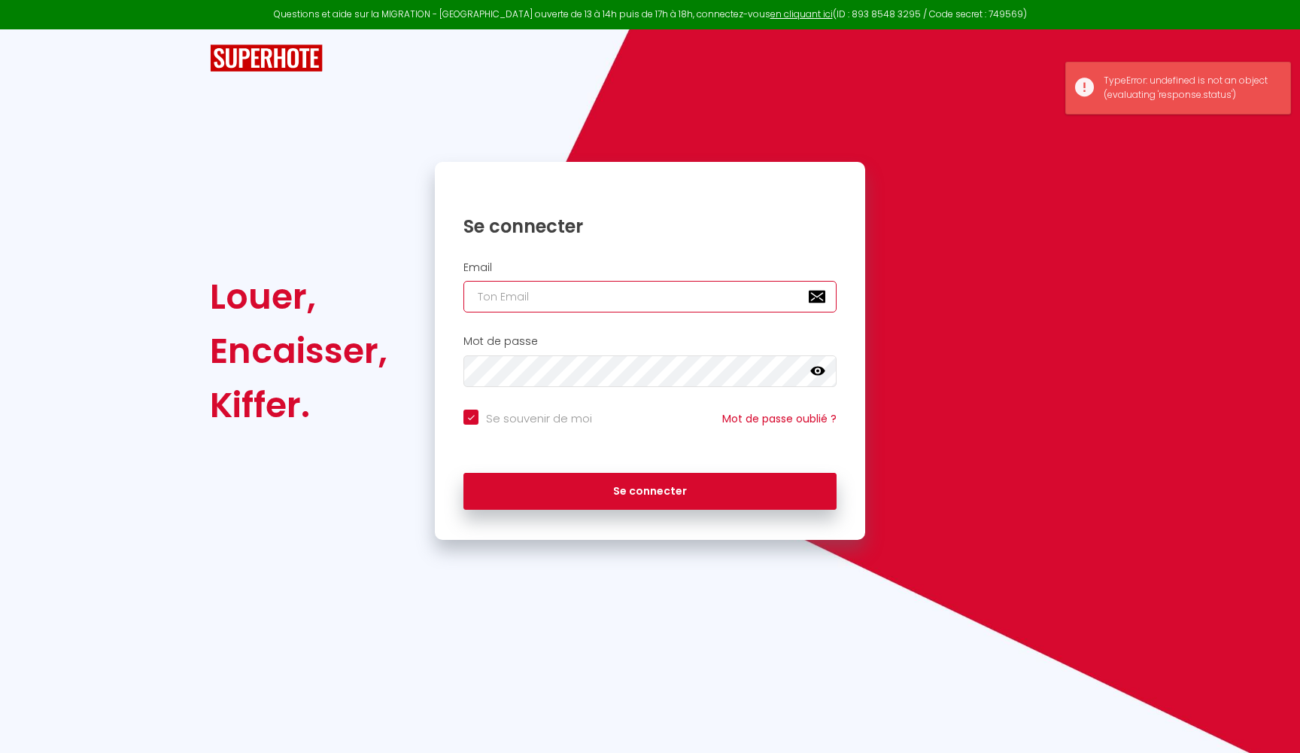
type input "[EMAIL_ADDRESS][DOMAIN_NAME]"
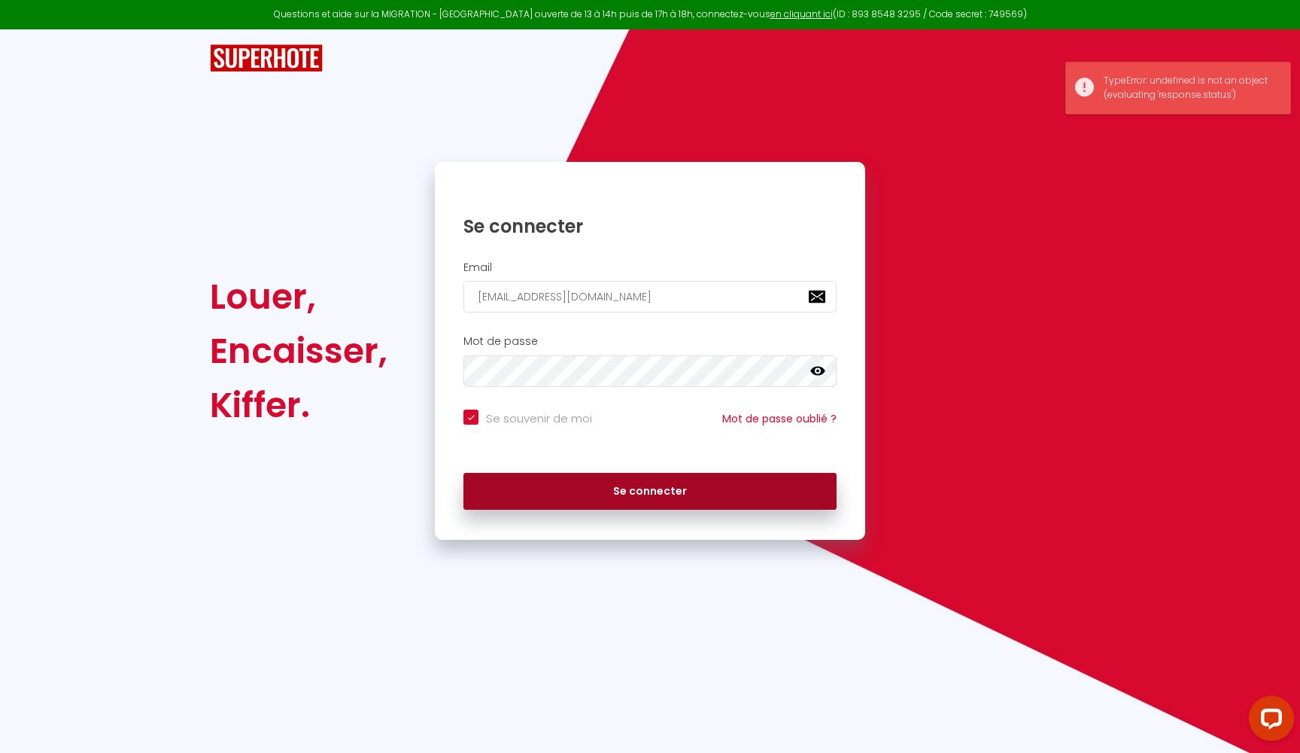
click at [619, 494] on button "Se connecter" at bounding box center [650, 492] width 373 height 38
checkbox input "true"
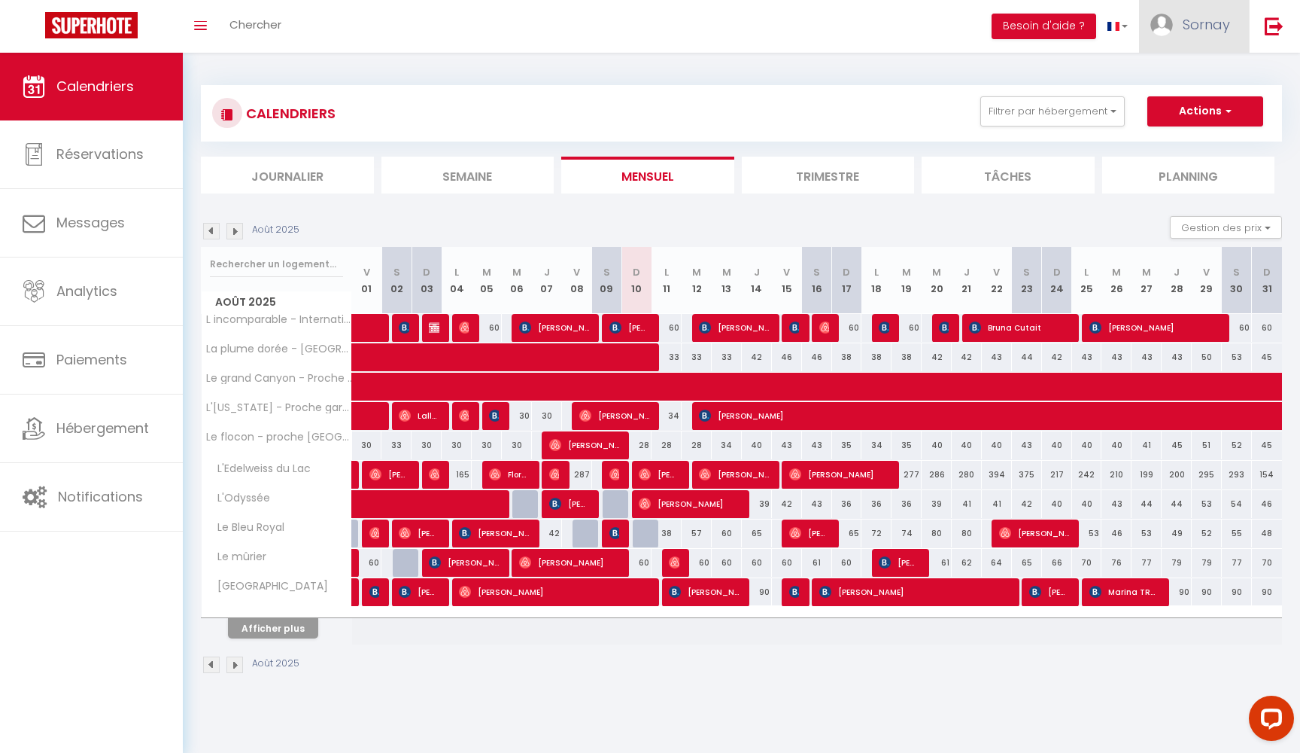
click at [1201, 35] on link "Sornay" at bounding box center [1194, 26] width 110 height 53
click at [1163, 81] on link "Paramètres" at bounding box center [1188, 75] width 111 height 26
select select "28"
select select "fr"
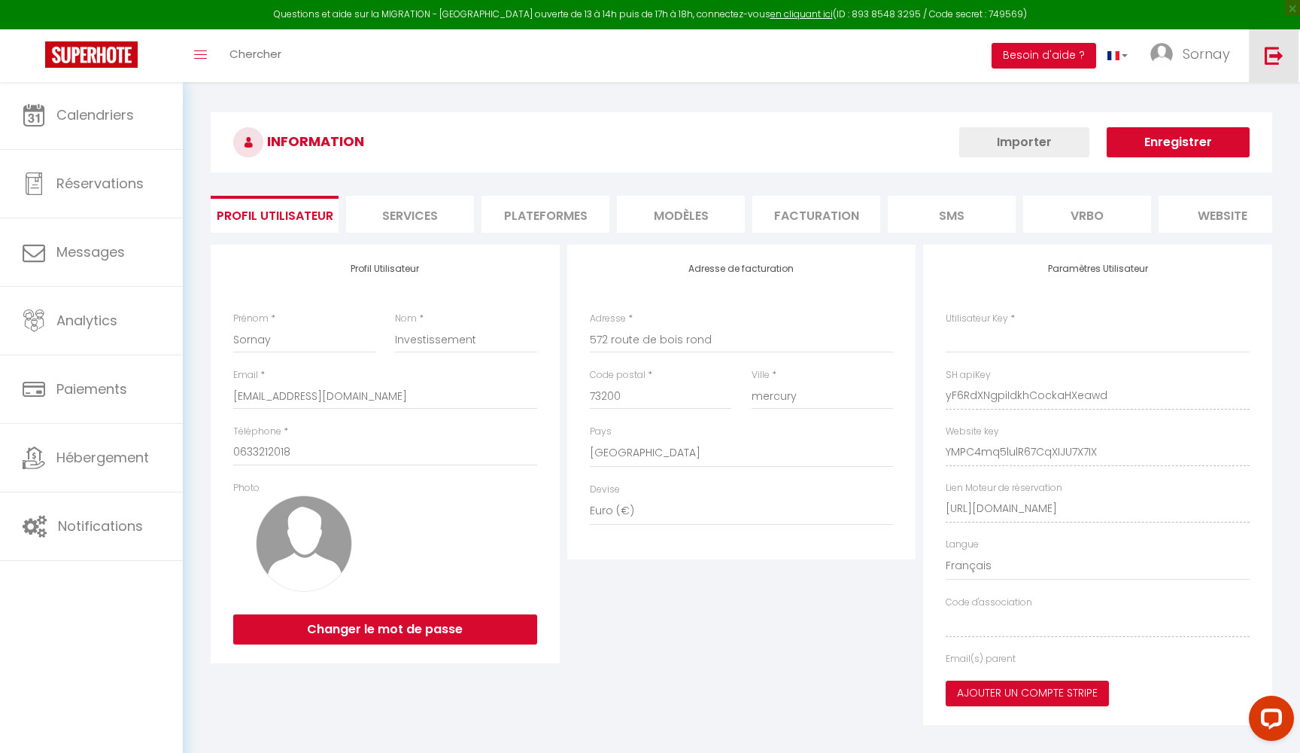
type input "yF6RdXNgpiIdkhCockaHXeawd"
type input "YMPC4mq5lulR67CqXIJU7X7IX"
type input "https://app.superhote.com/#/get-available-rentals/YMPC4mq5lulR67CqXIJU7X7IX"
select select "fr"
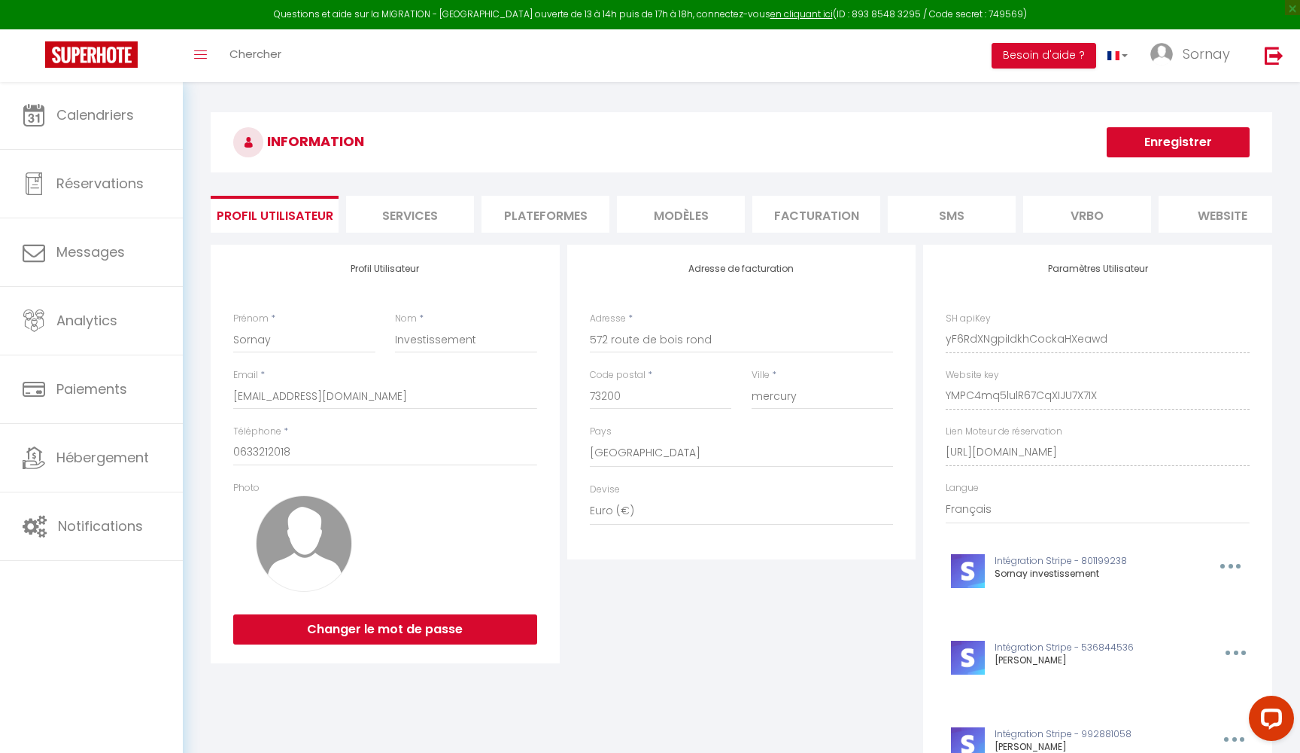
click at [558, 208] on li "Plateformes" at bounding box center [546, 214] width 128 height 37
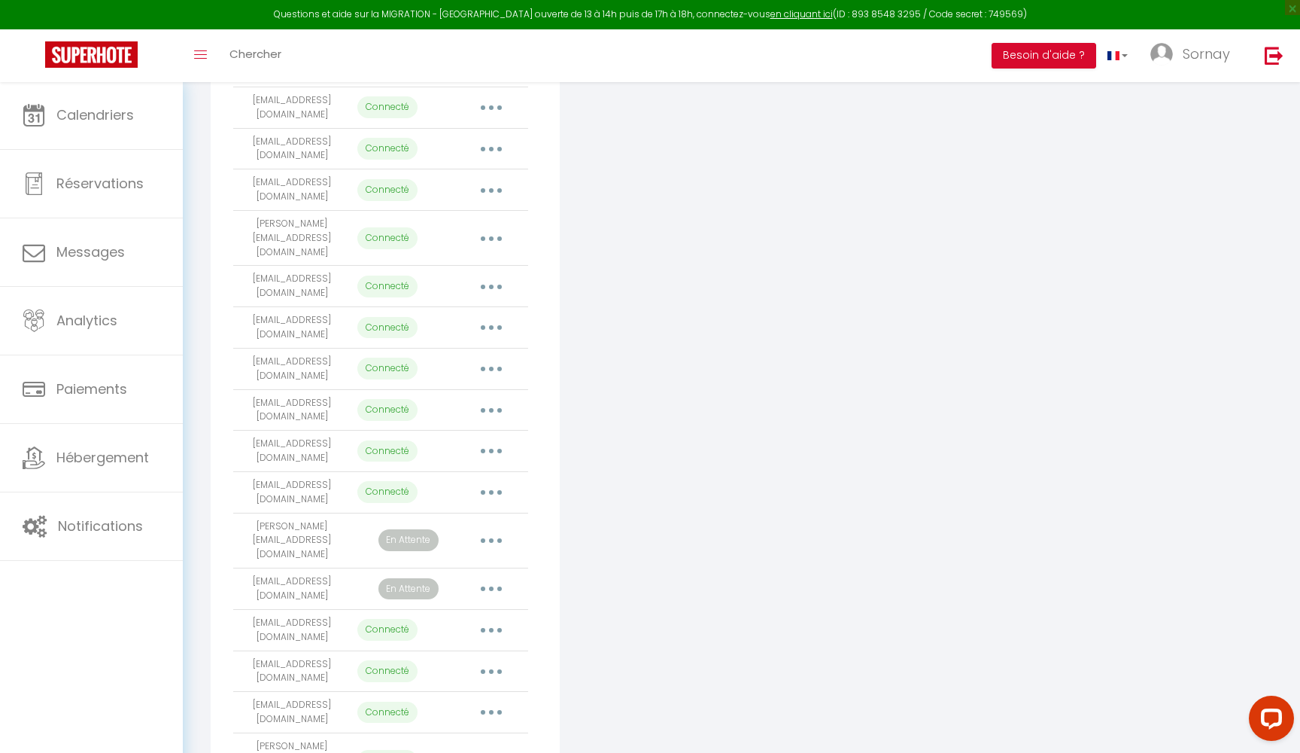
scroll to position [777, 0]
click at [497, 481] on button "button" at bounding box center [491, 493] width 42 height 24
click at [478, 515] on link "Importer les appartements" at bounding box center [425, 528] width 166 height 26
select select "65315"
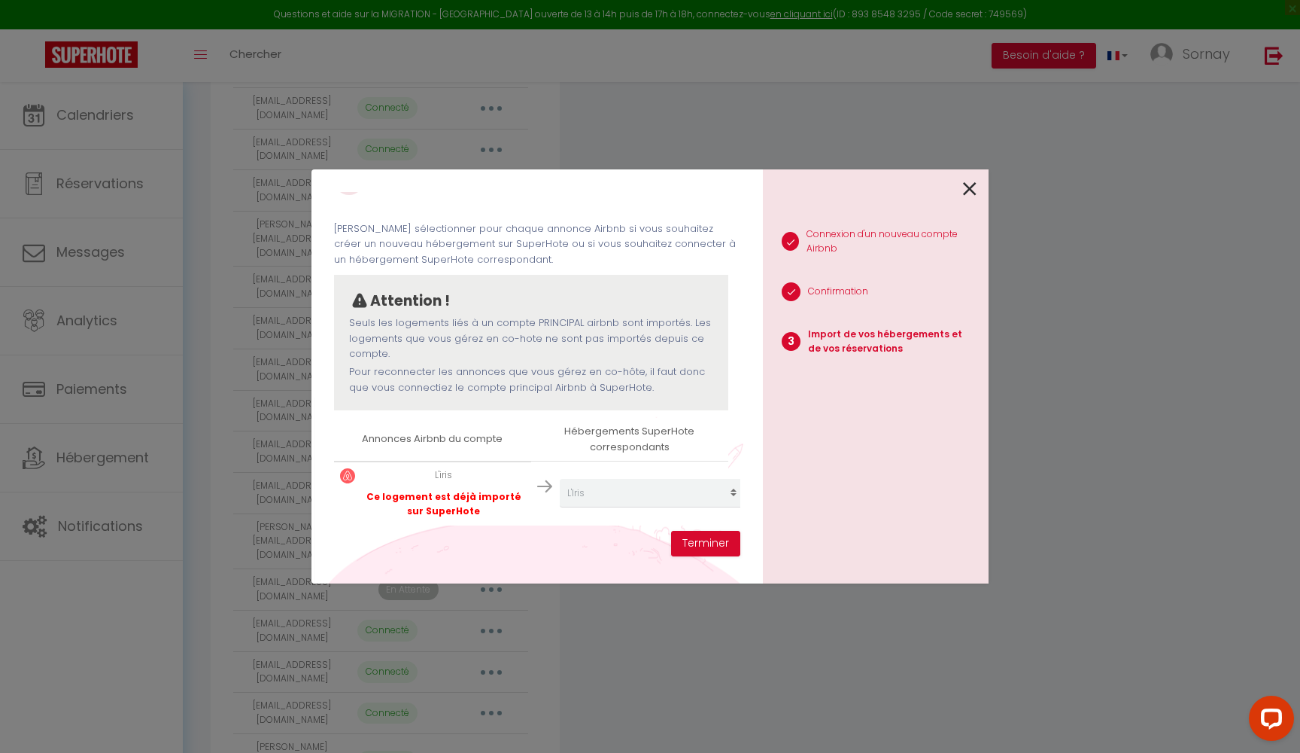
scroll to position [39, 0]
click at [968, 190] on icon at bounding box center [970, 189] width 14 height 23
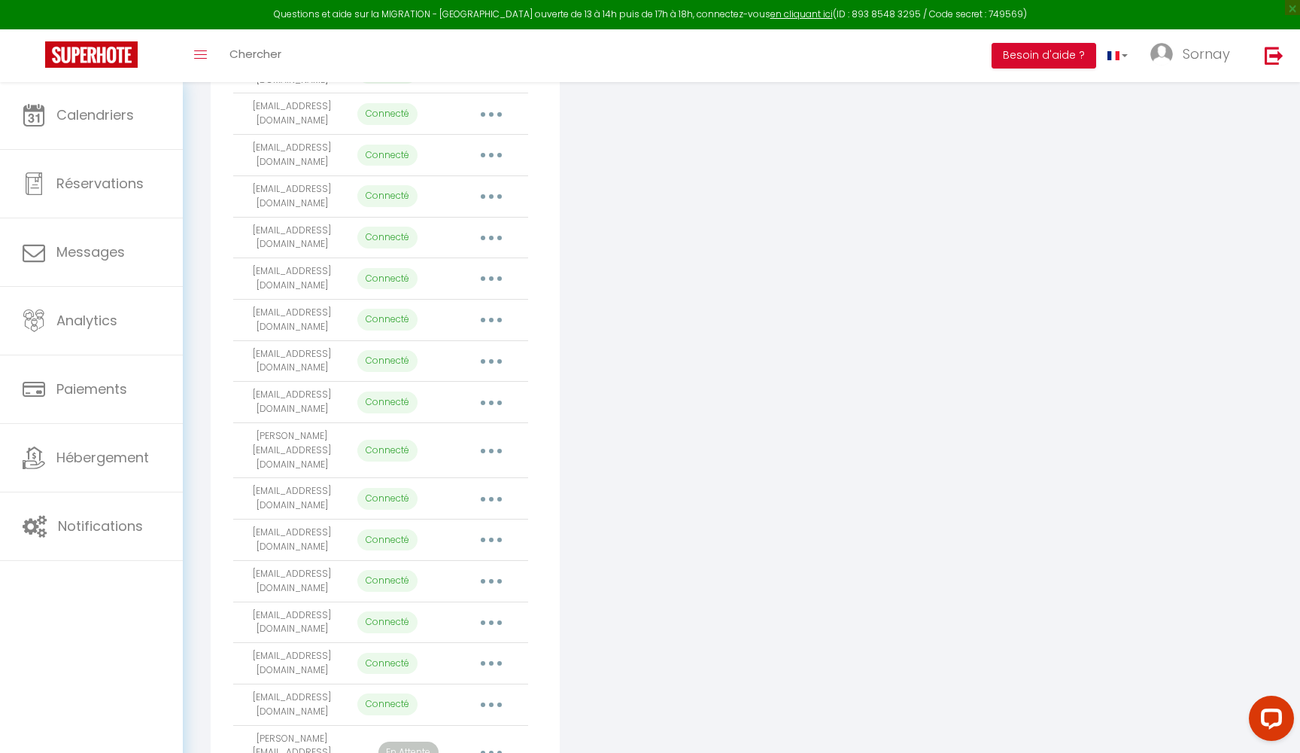
scroll to position [561, 0]
click at [490, 312] on button "button" at bounding box center [491, 324] width 42 height 24
click at [473, 345] on link "Importer les appartements" at bounding box center [425, 358] width 166 height 26
select select "12499"
select select
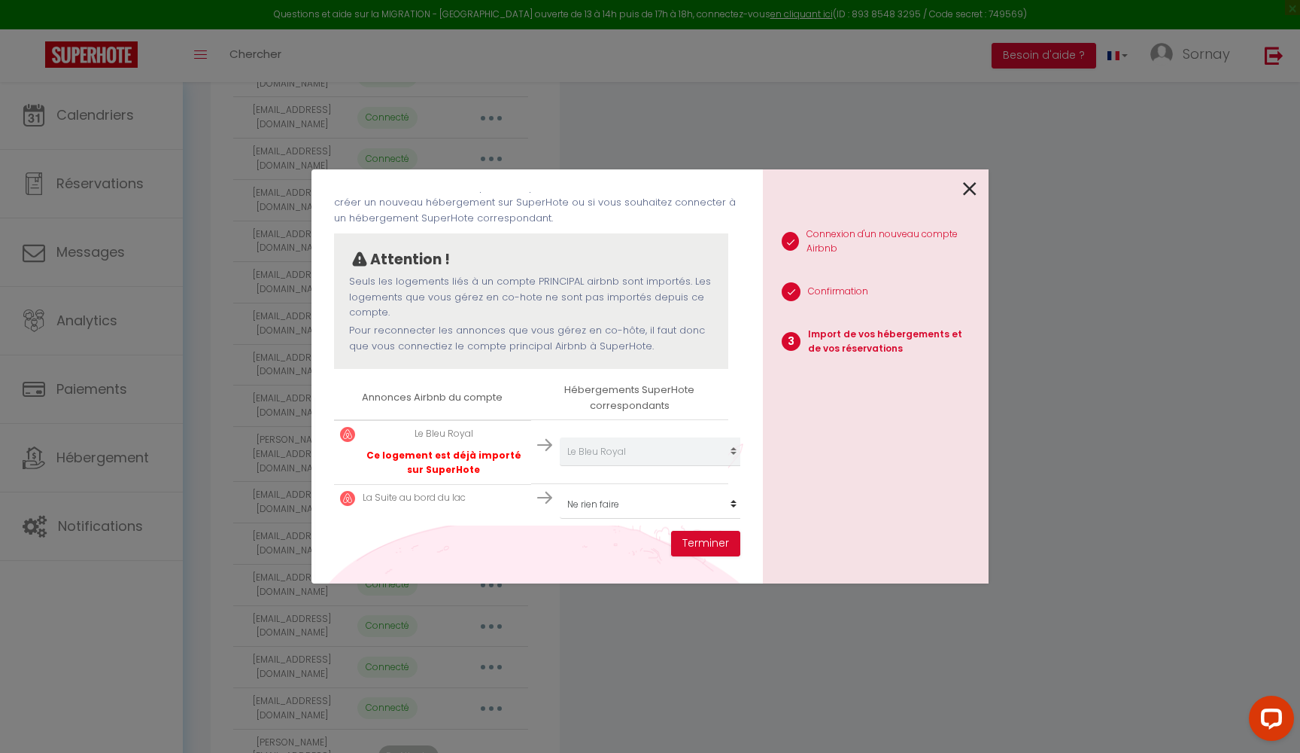
scroll to position [81, 0]
click at [962, 187] on div at bounding box center [870, 186] width 214 height 35
click at [975, 186] on icon at bounding box center [970, 189] width 14 height 23
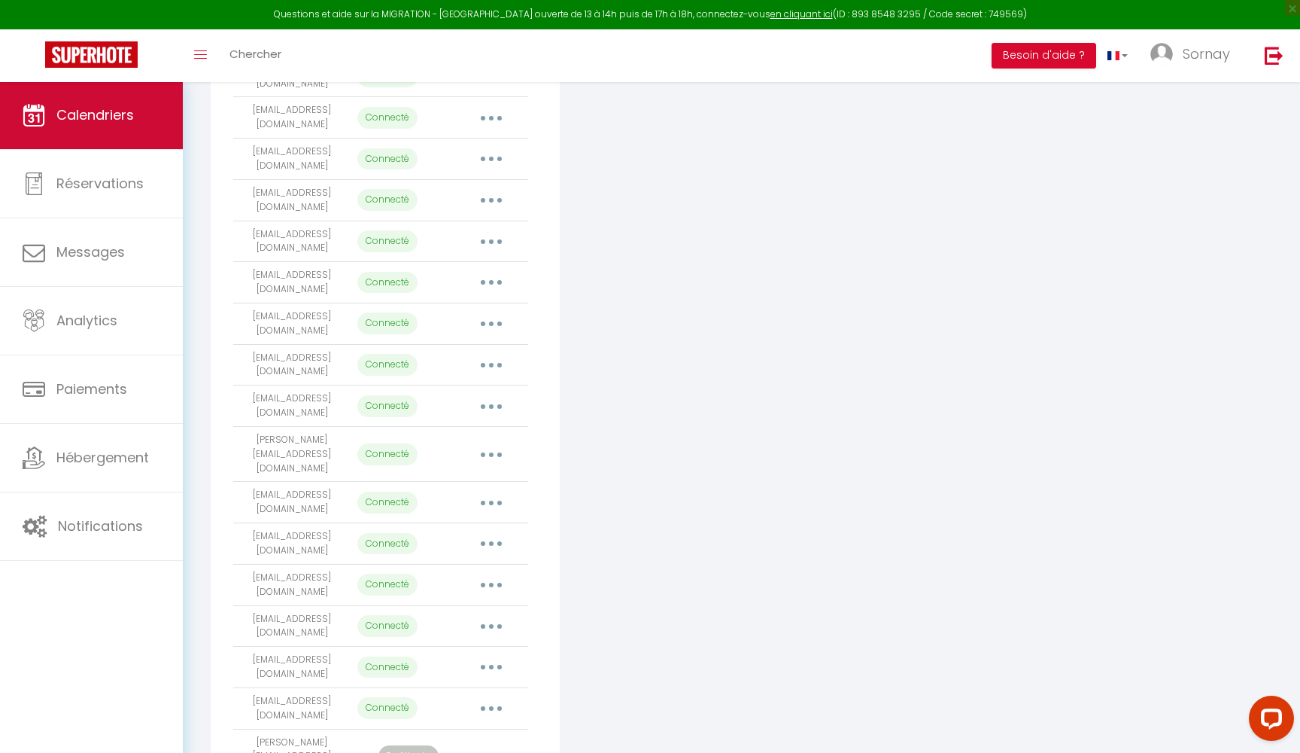
click at [83, 123] on span "Calendriers" at bounding box center [95, 114] width 78 height 19
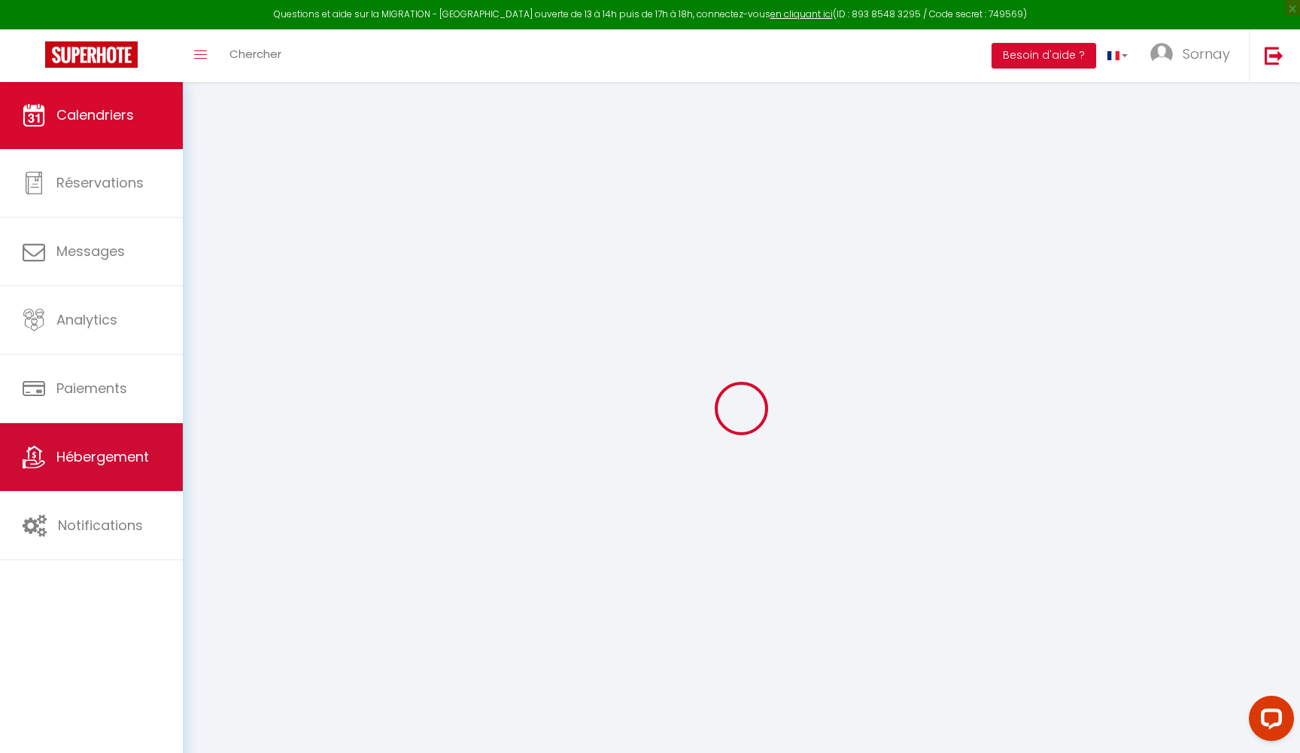
click at [101, 466] on span "Hébergement" at bounding box center [102, 456] width 93 height 19
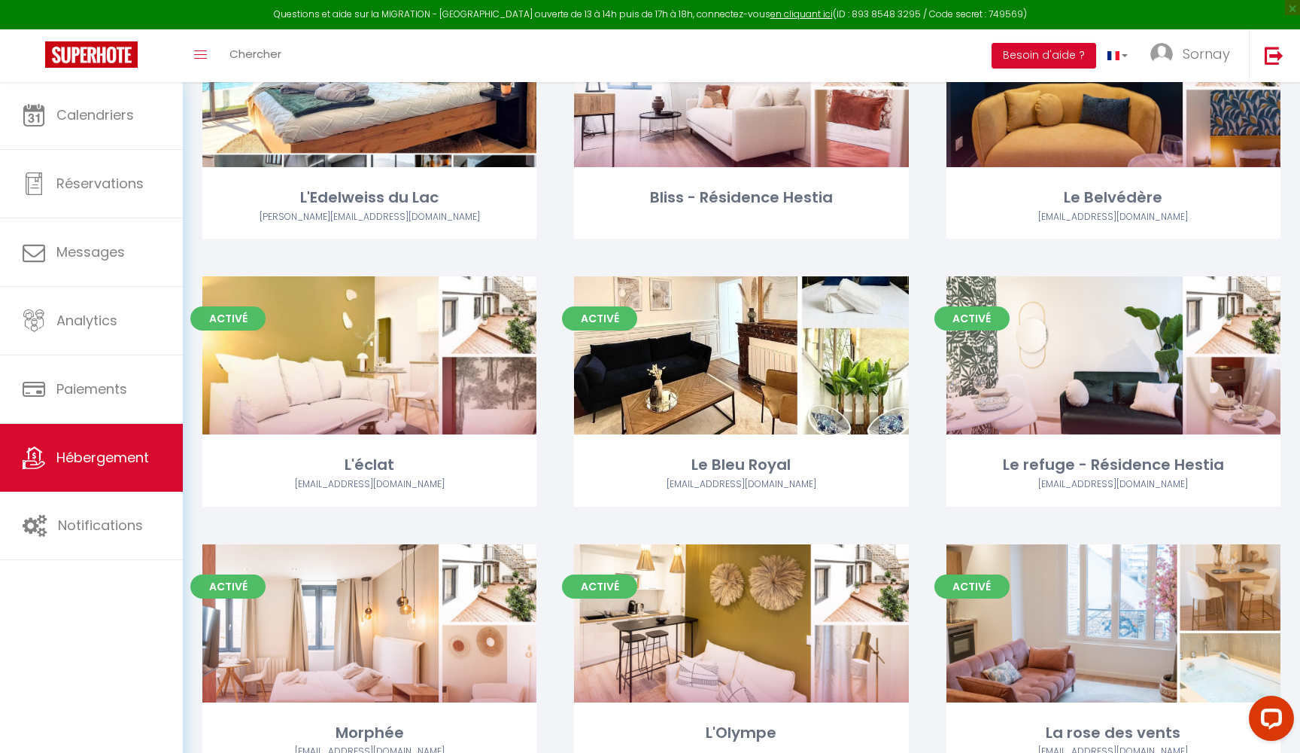
scroll to position [3719, 0]
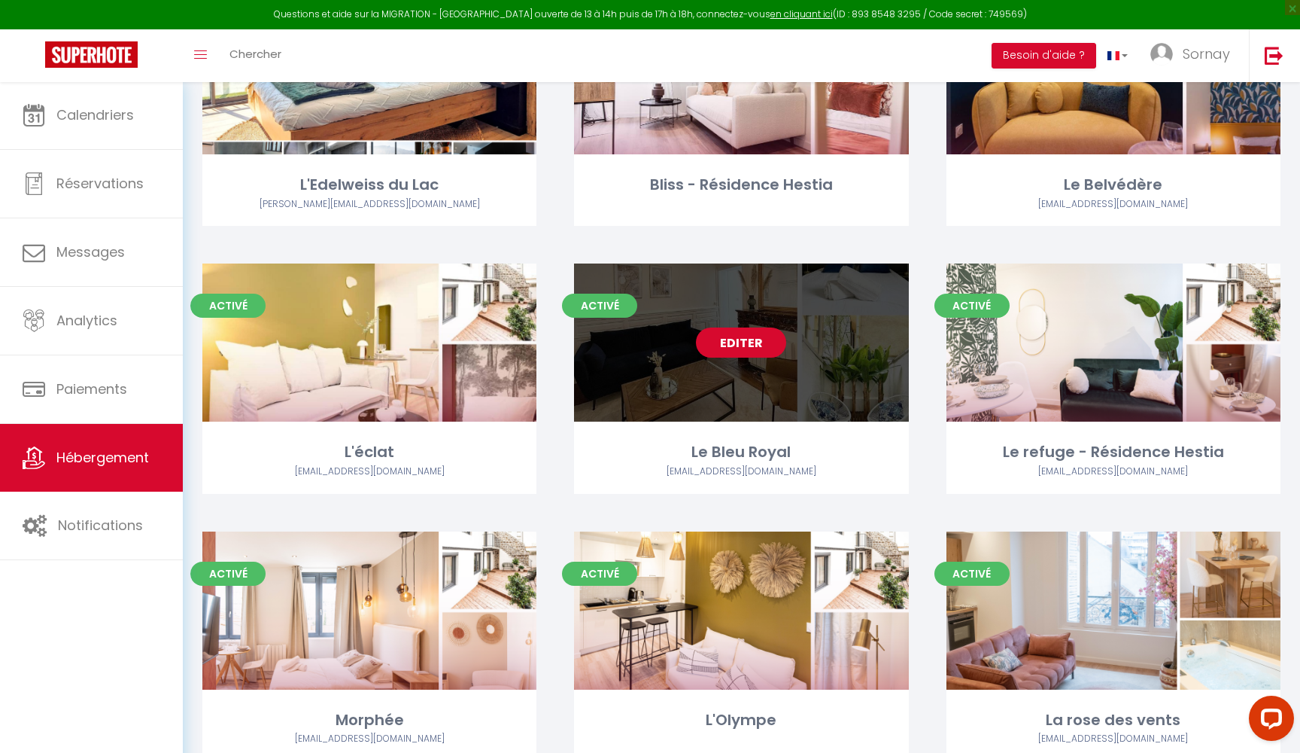
click at [743, 327] on link "Editer" at bounding box center [741, 342] width 90 height 30
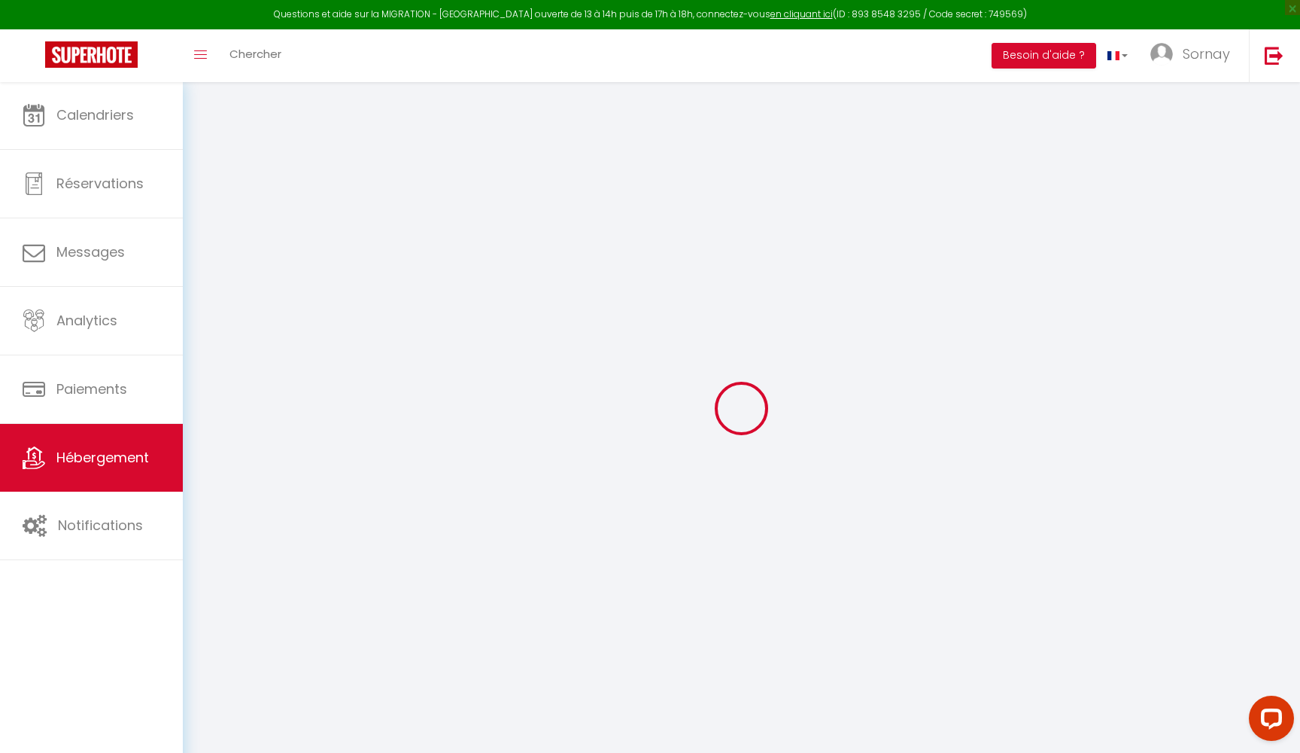
type input "Le Bleu Royal"
type input "Corentin"
type input "Basso"
type input "[STREET_ADDRESS]"
type input "03200"
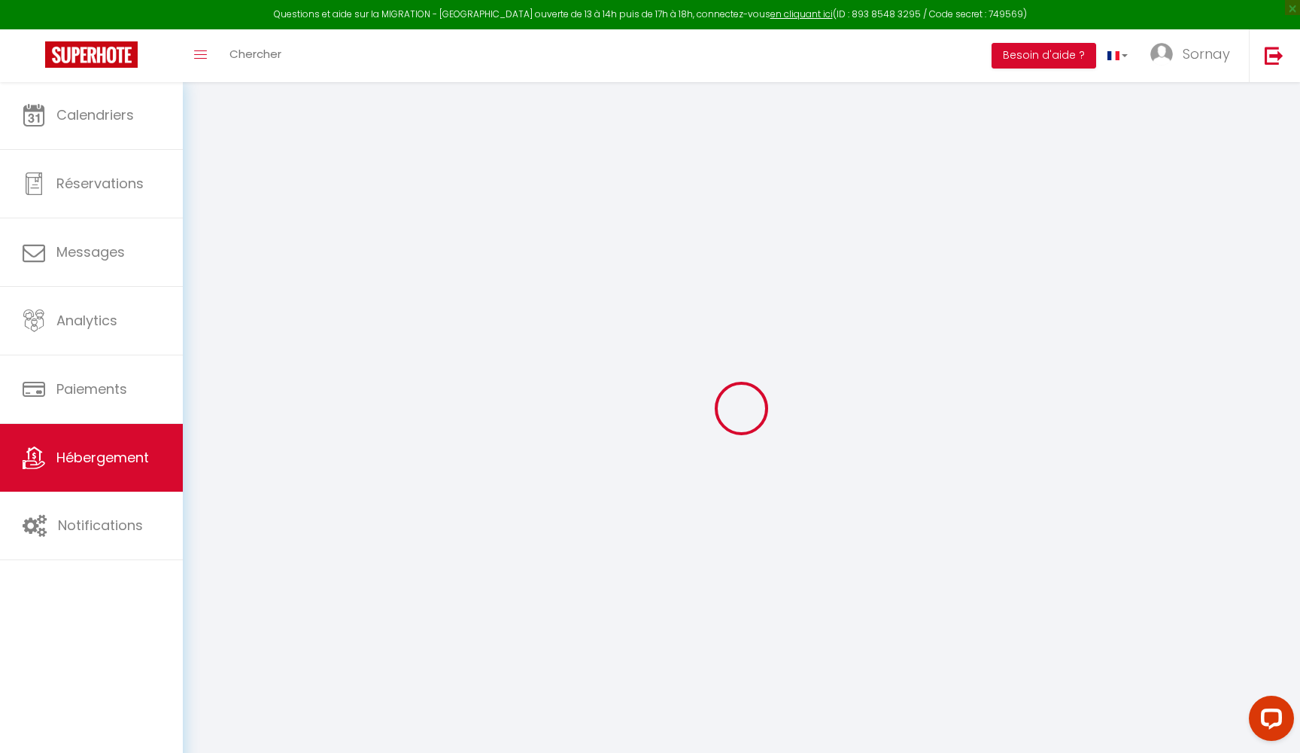
type input "Vichy"
select select "2"
type input "50"
type input "35"
type input "1.25"
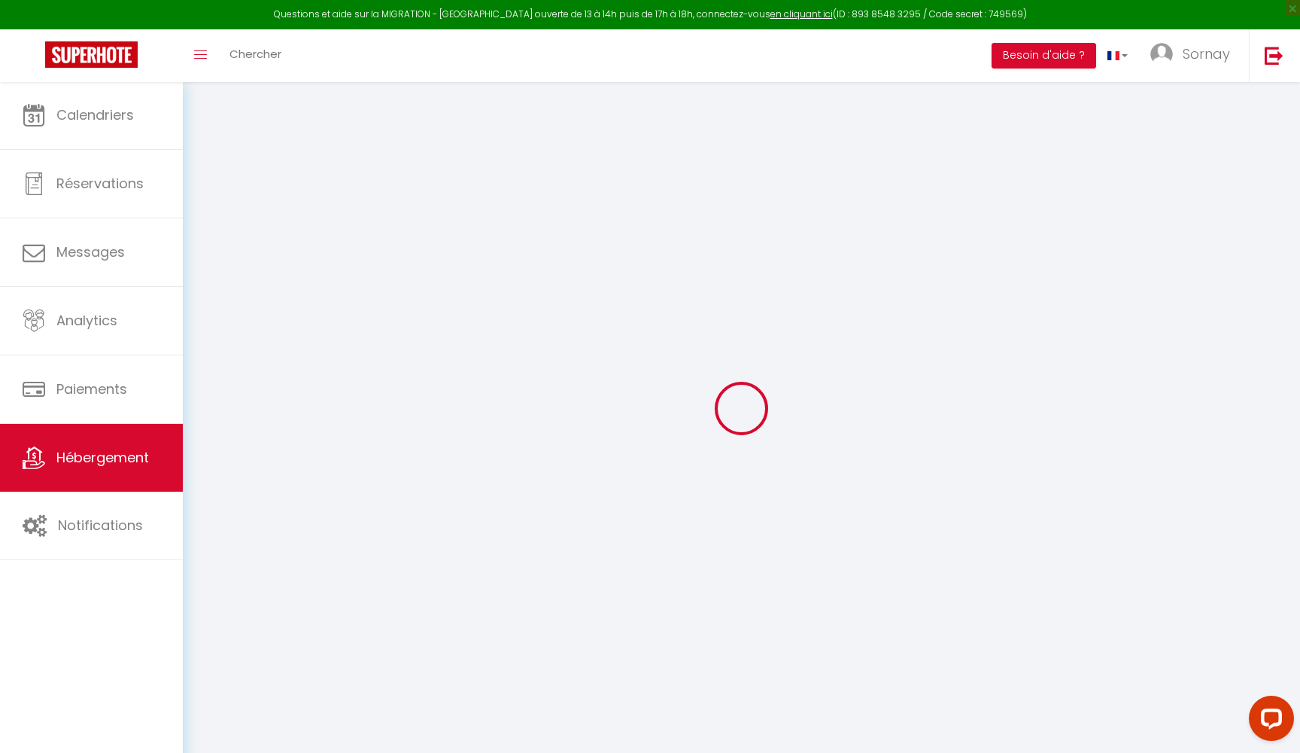
type input "300"
select select
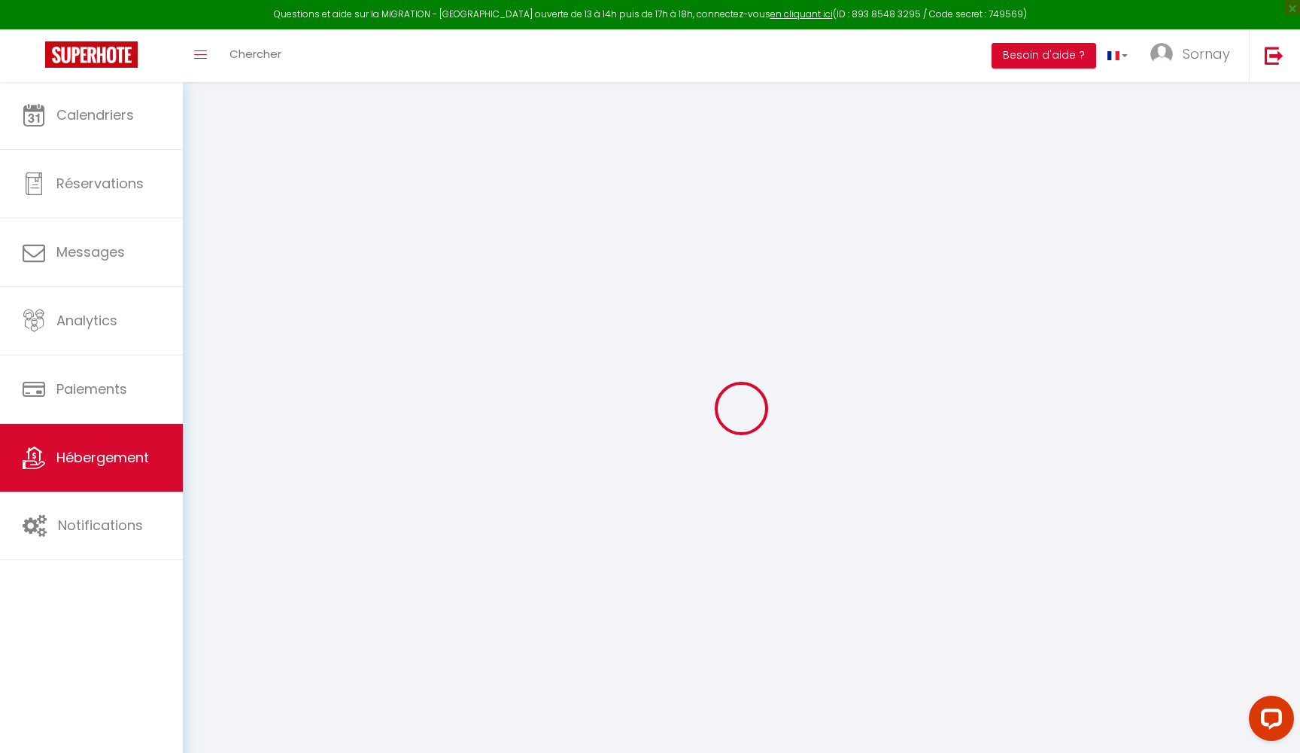
select select
type input "[STREET_ADDRESS]"
type input "03200"
type input "Vichy"
type input "[EMAIL_ADDRESS][DOMAIN_NAME]"
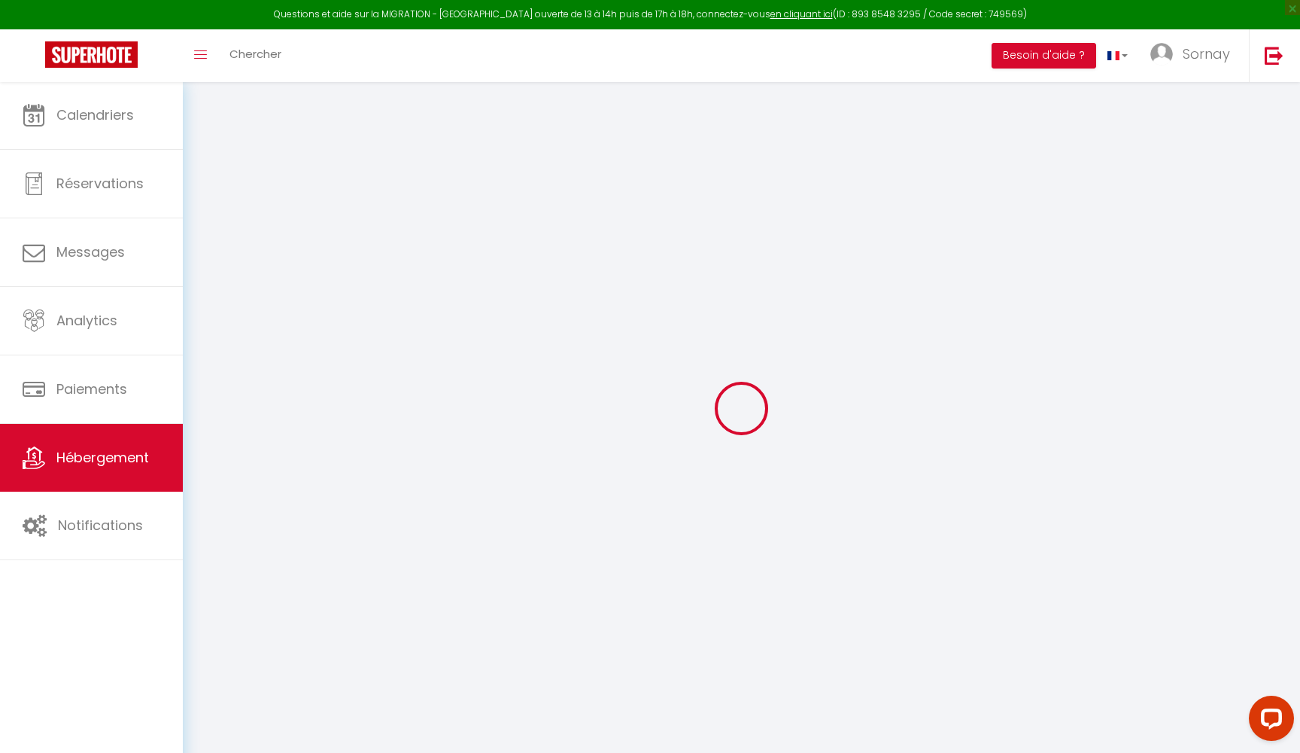
select select "3039"
checkbox input "false"
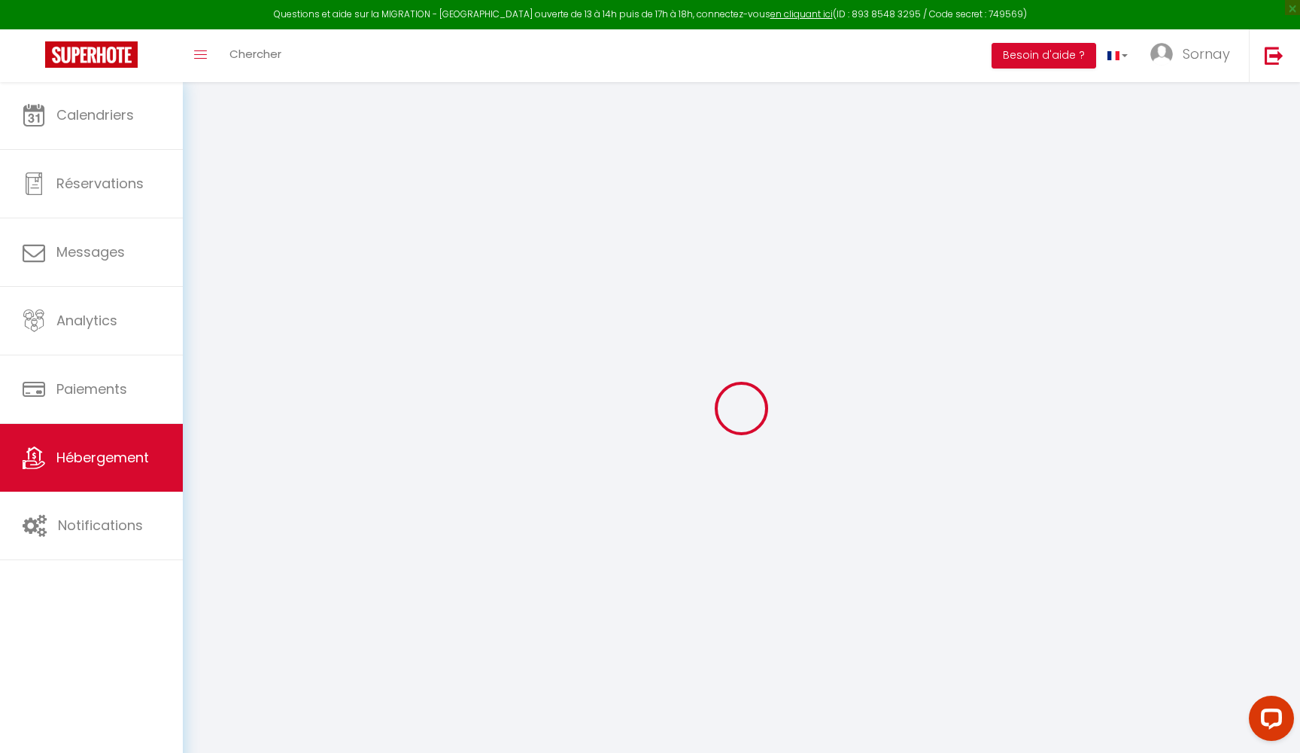
type input "0"
select select "+ 18 %"
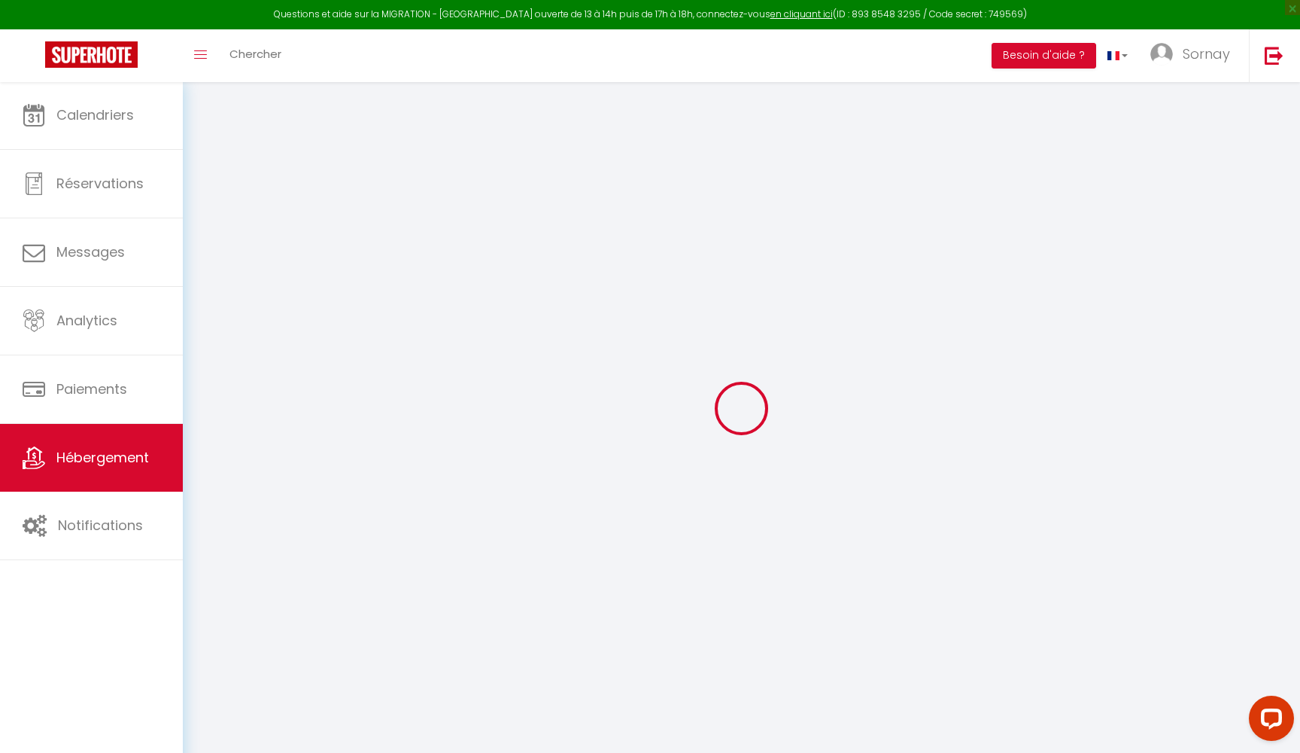
select select "+ 50 %"
select select "+ 7 %"
checkbox input "false"
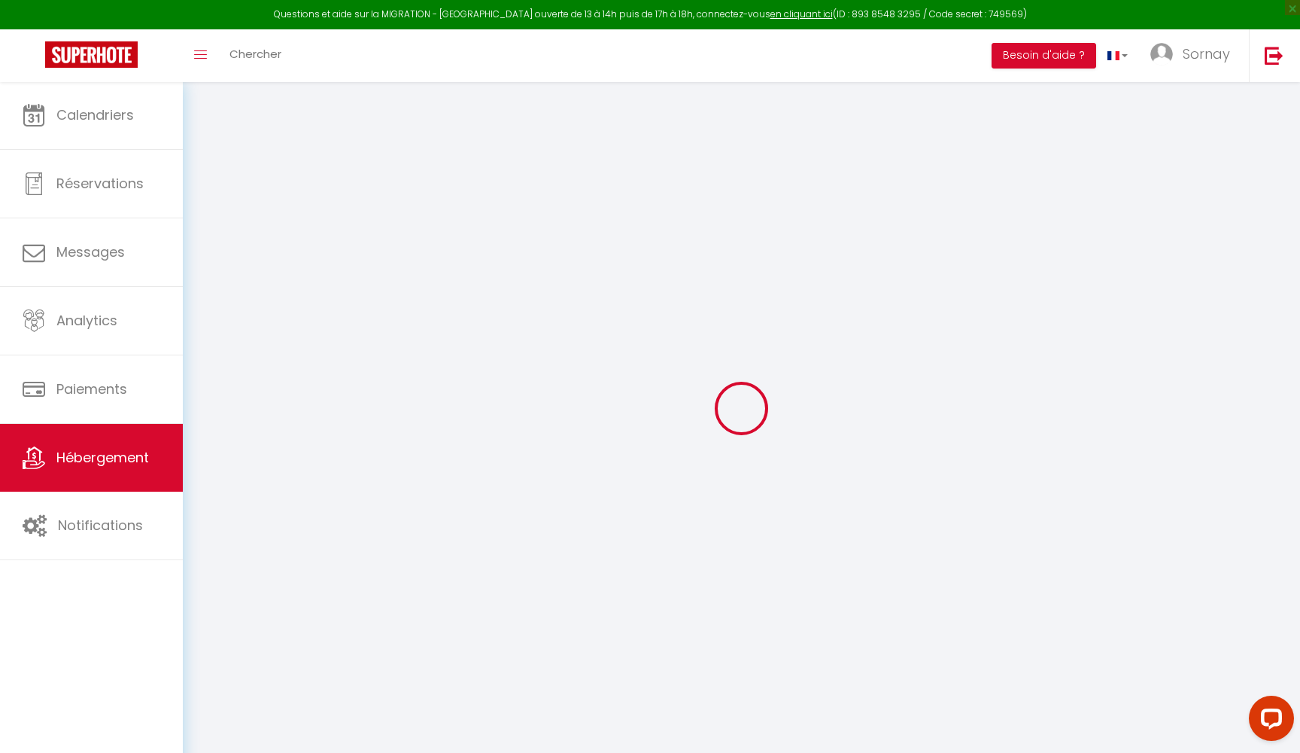
checkbox input "false"
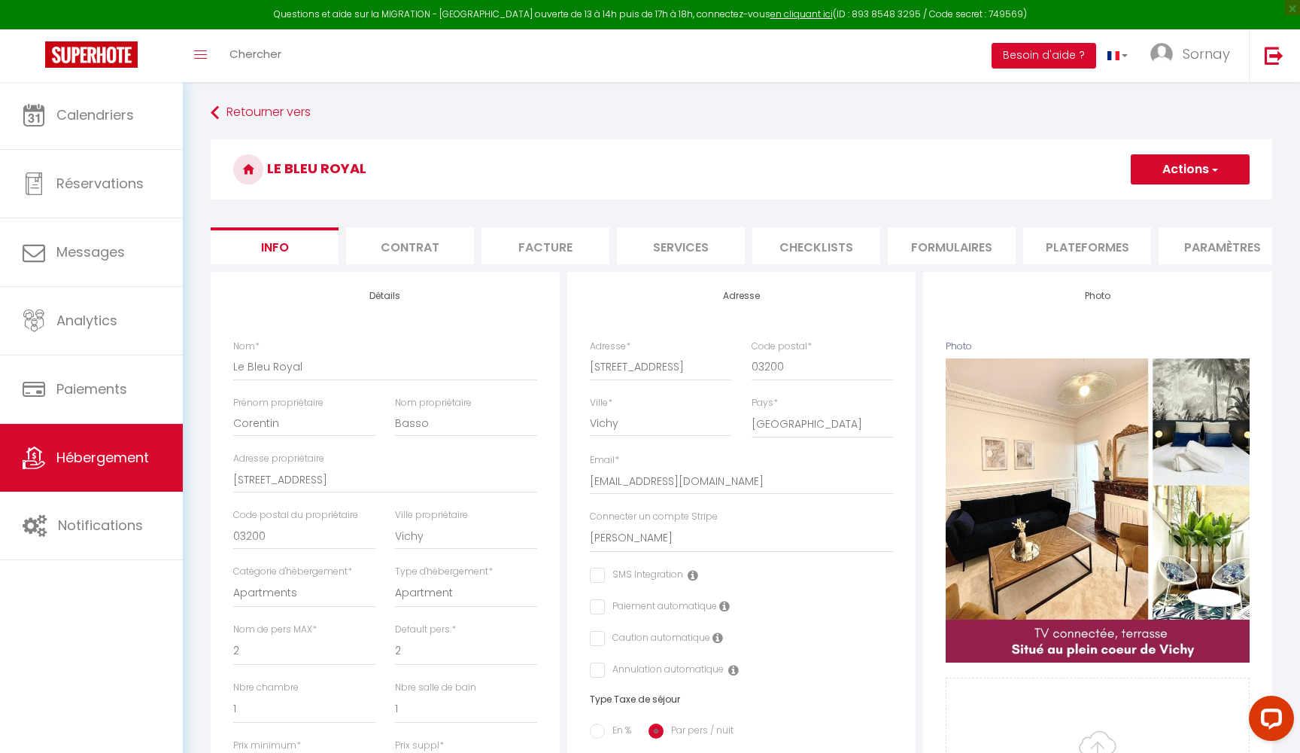
click at [1103, 251] on li "Plateformes" at bounding box center [1087, 245] width 128 height 37
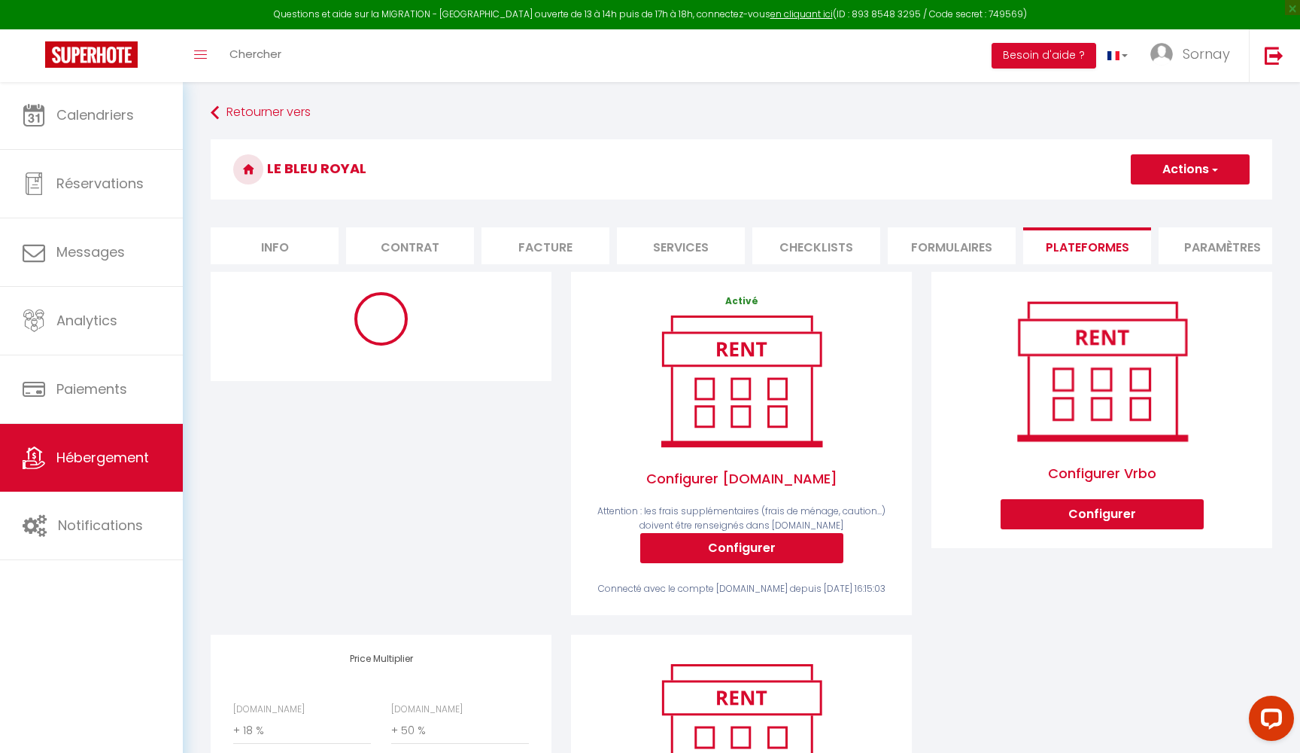
select select "9656-52234288"
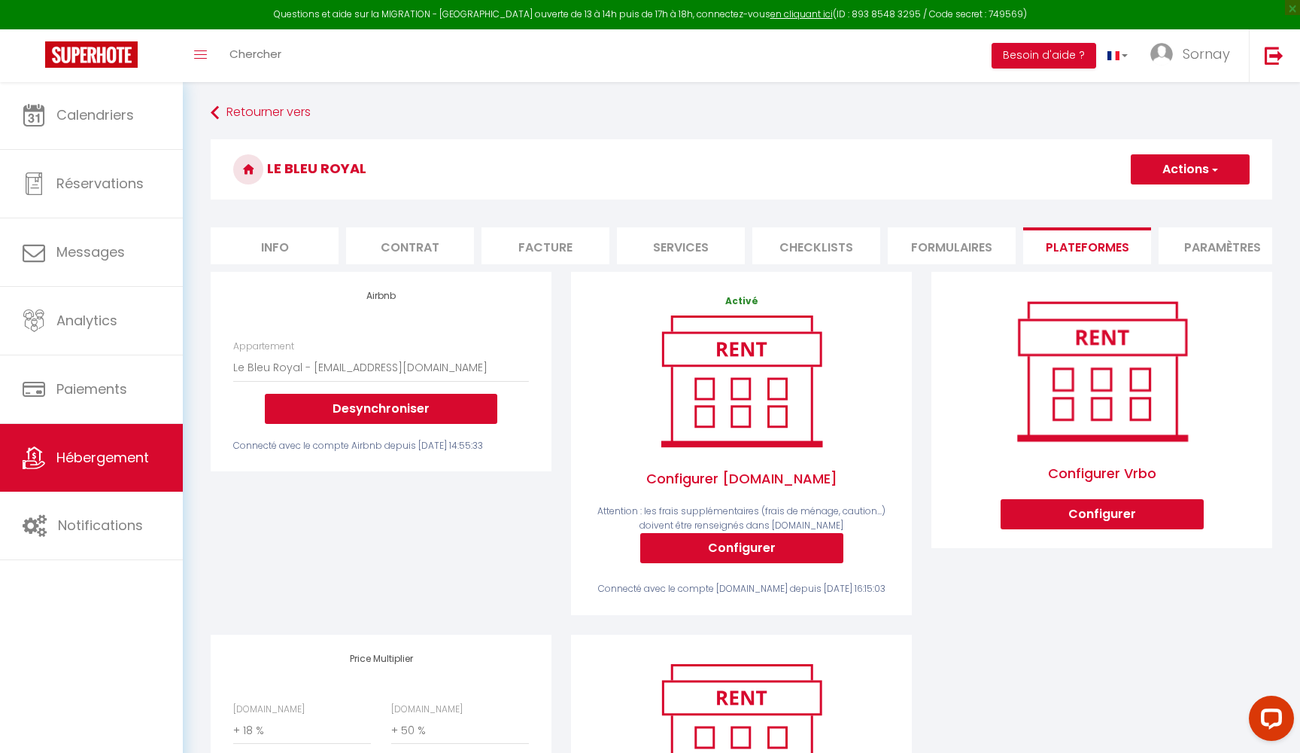
click at [1210, 173] on span "button" at bounding box center [1214, 169] width 10 height 15
click at [1180, 202] on link "Enregistrer" at bounding box center [1189, 203] width 119 height 20
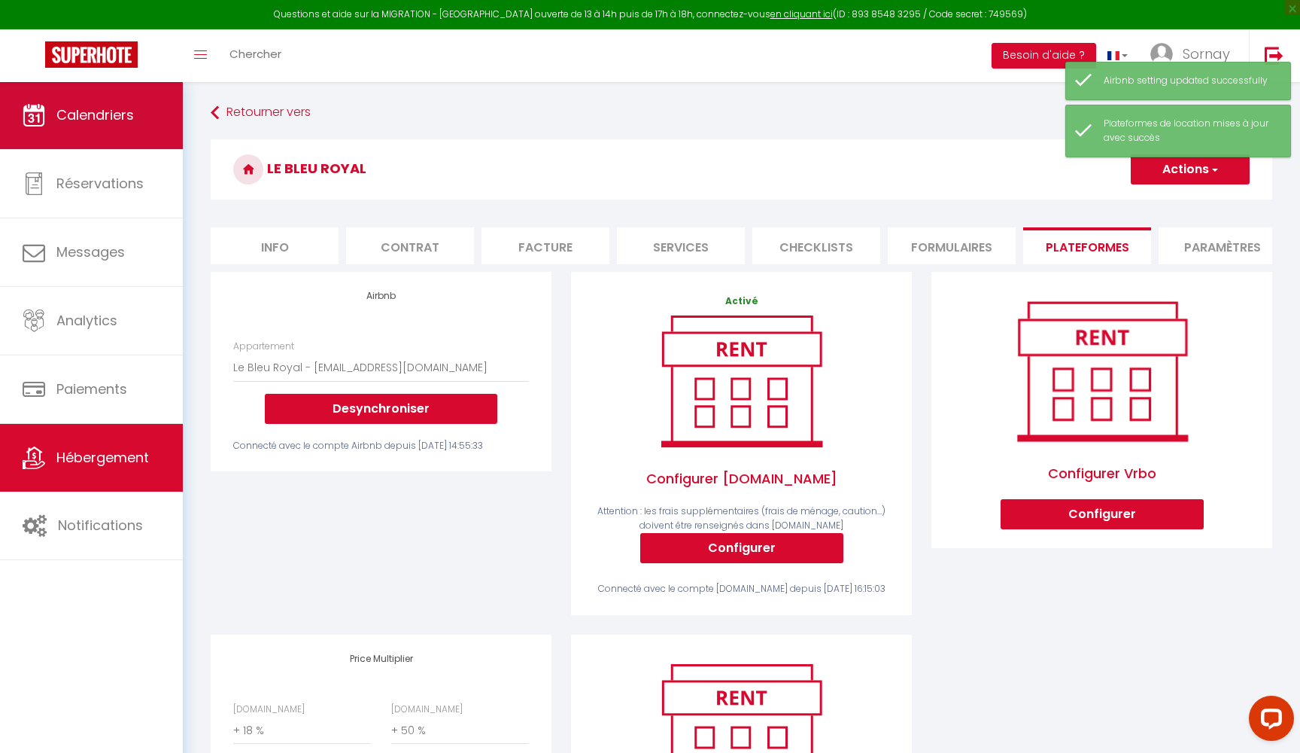
click at [114, 113] on span "Calendriers" at bounding box center [95, 114] width 78 height 19
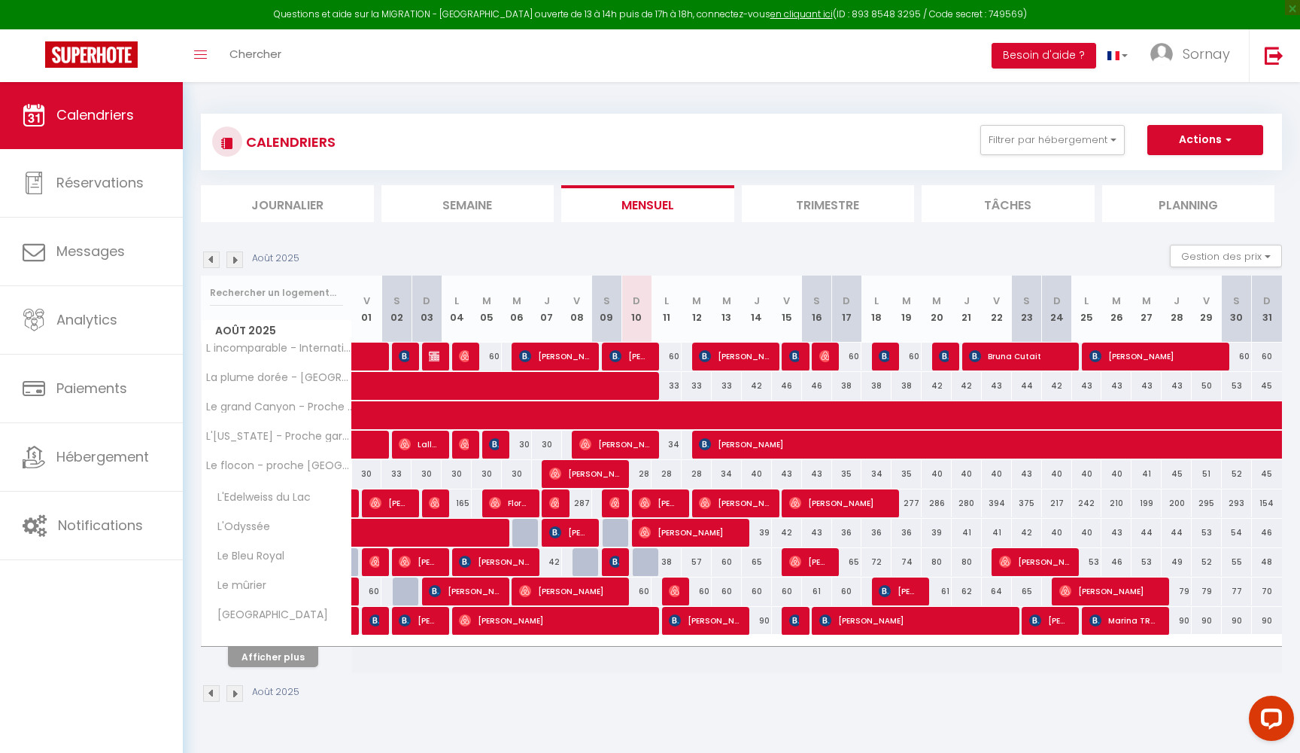
click at [1205, 144] on button "Actions" at bounding box center [1206, 140] width 116 height 30
click at [1167, 216] on link "Importer les réservations" at bounding box center [1189, 219] width 131 height 23
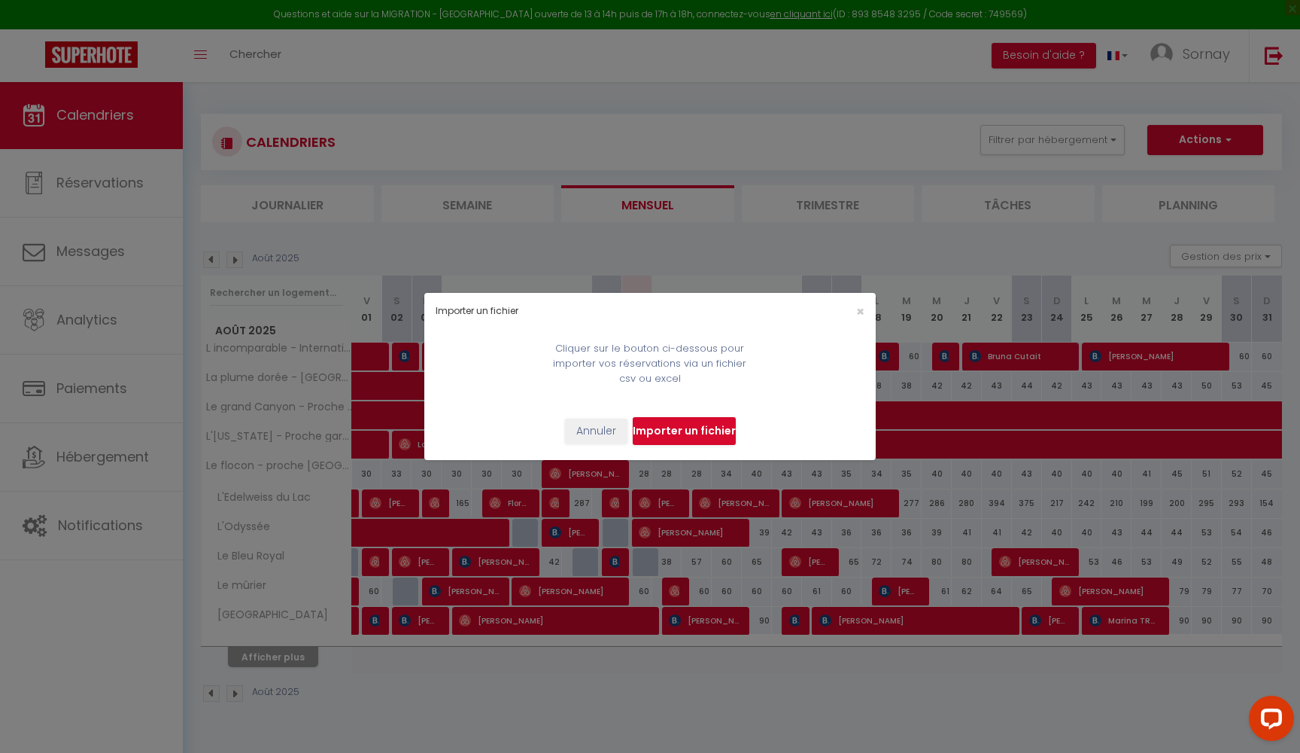
click at [602, 427] on button "Annuler" at bounding box center [596, 431] width 62 height 26
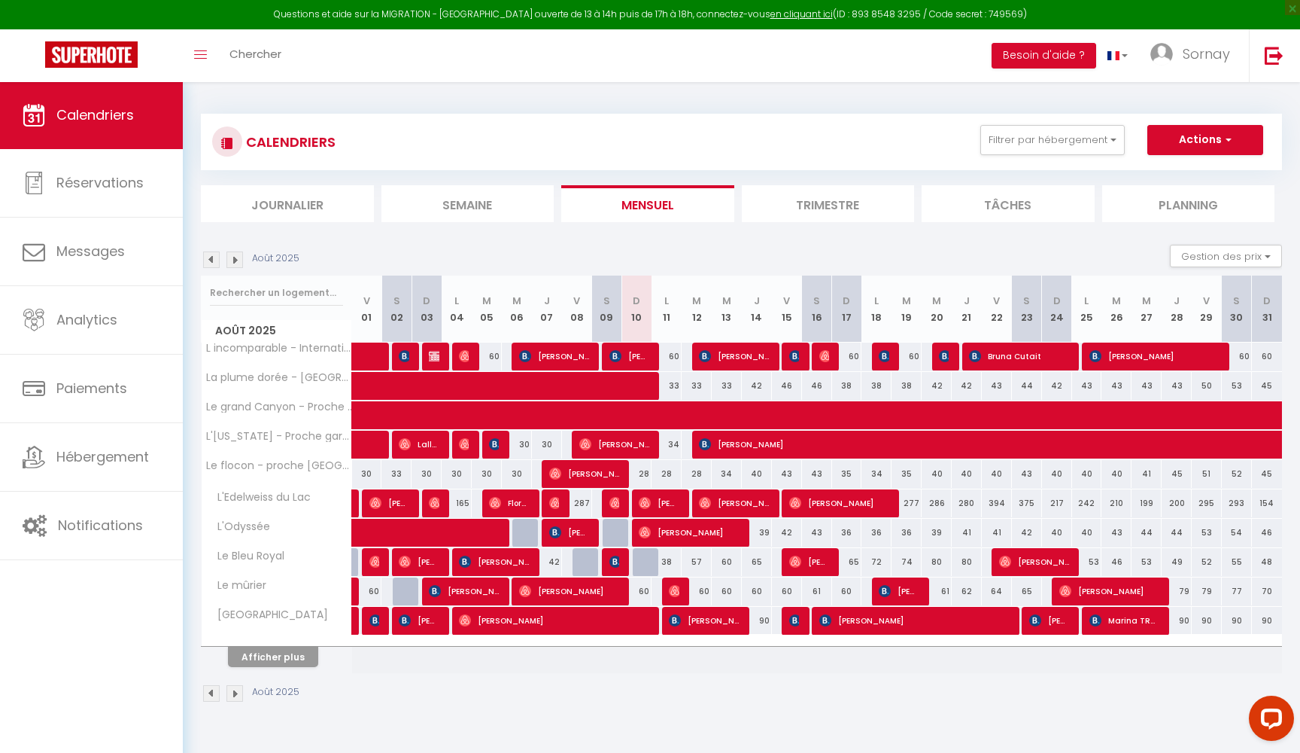
click at [1215, 137] on button "Actions" at bounding box center [1206, 140] width 116 height 30
click at [816, 147] on div "CALENDRIERS Filtrer par hébergement Tous Villa La Roseraie La Lézardière du Lac…" at bounding box center [741, 142] width 1059 height 34
click at [291, 653] on button "Afficher plus" at bounding box center [273, 656] width 90 height 20
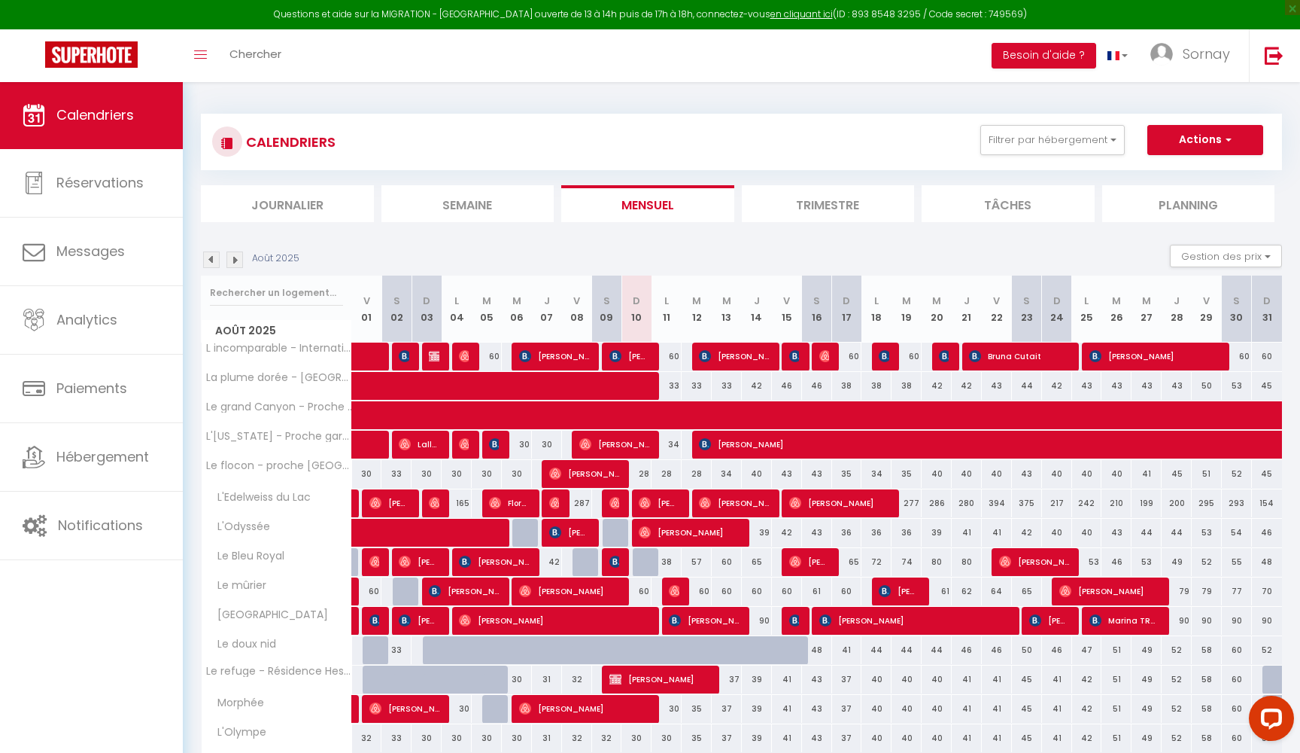
scroll to position [275, 0]
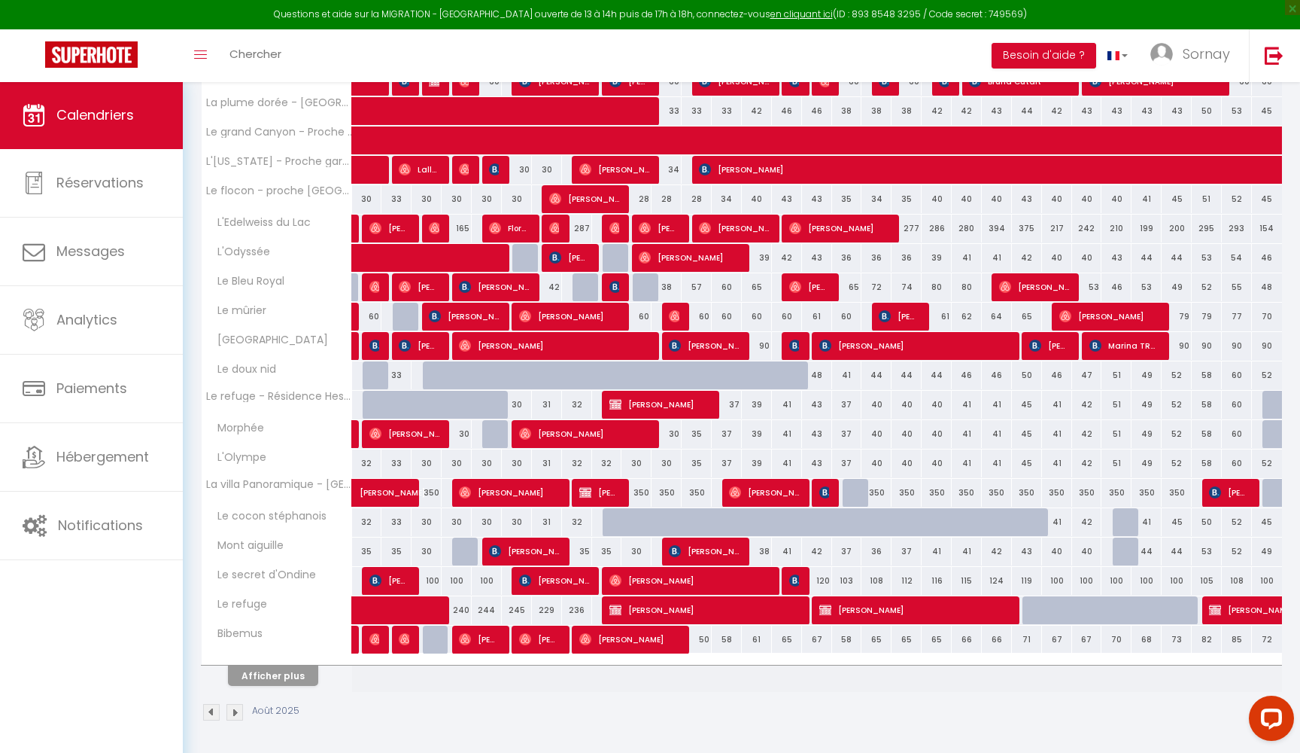
click at [274, 666] on button "Afficher plus" at bounding box center [273, 675] width 90 height 20
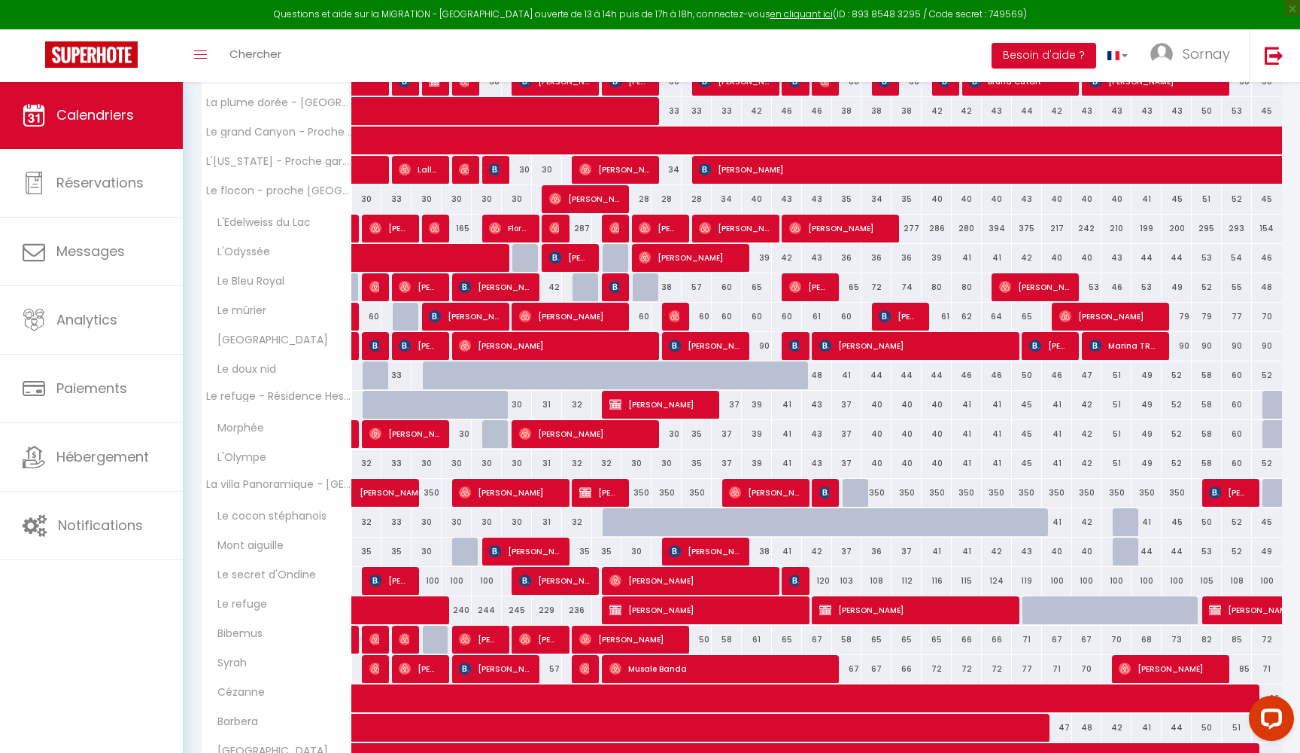
drag, startPoint x: 274, startPoint y: 666, endPoint x: 455, endPoint y: 622, distance: 186.5
click at [275, 673] on th "Syrah" at bounding box center [277, 669] width 151 height 29
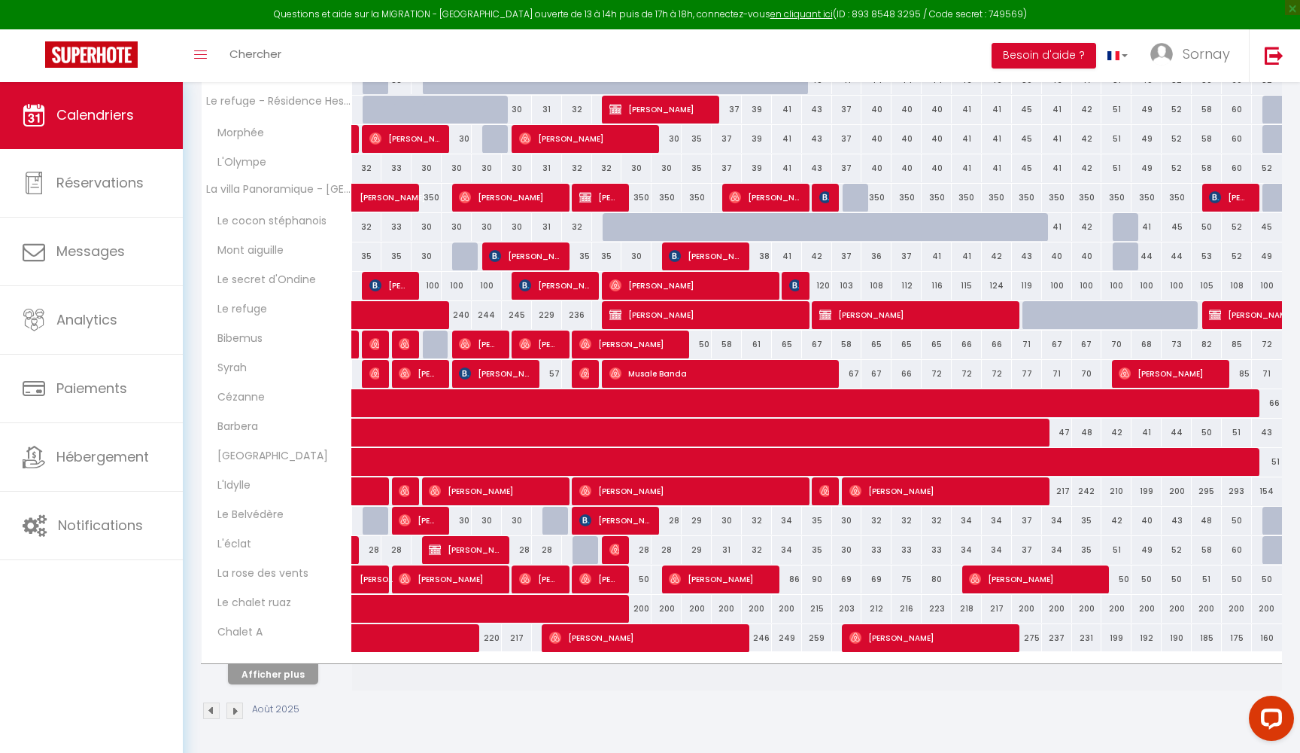
scroll to position [568, 0]
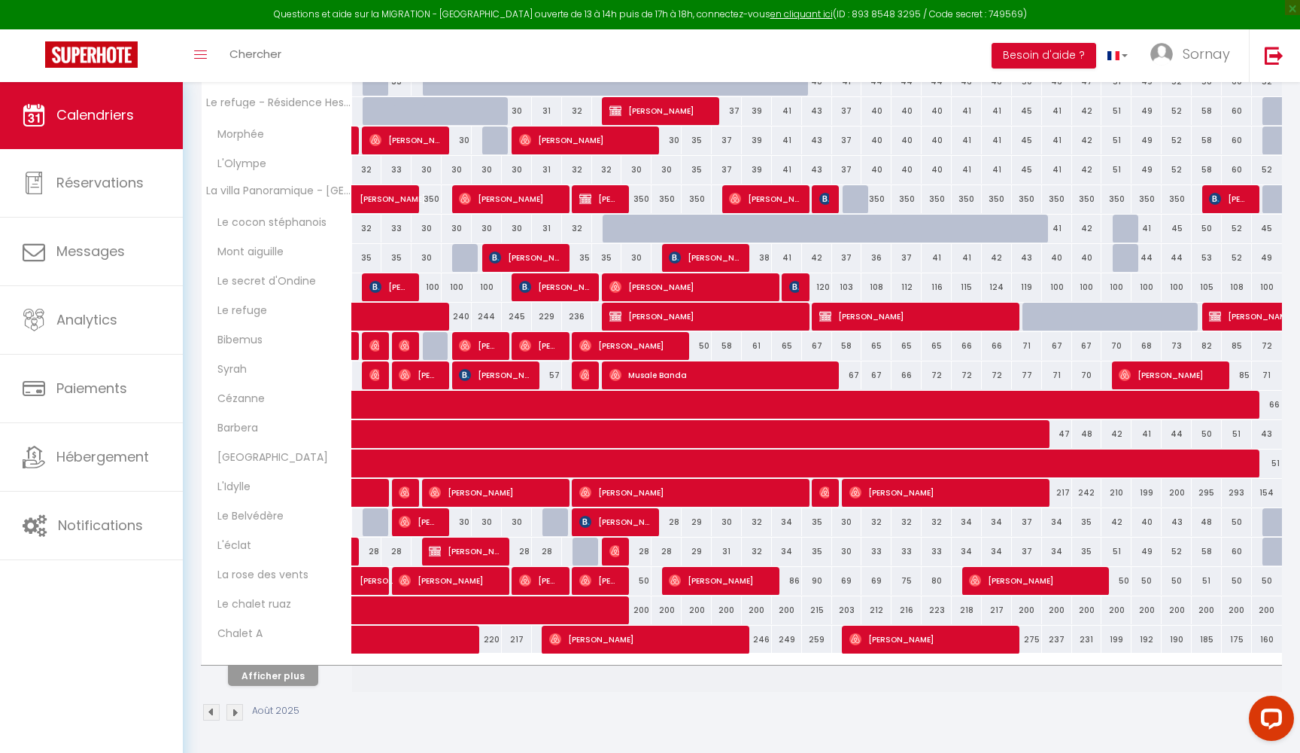
click at [287, 676] on button "Afficher plus" at bounding box center [273, 675] width 90 height 20
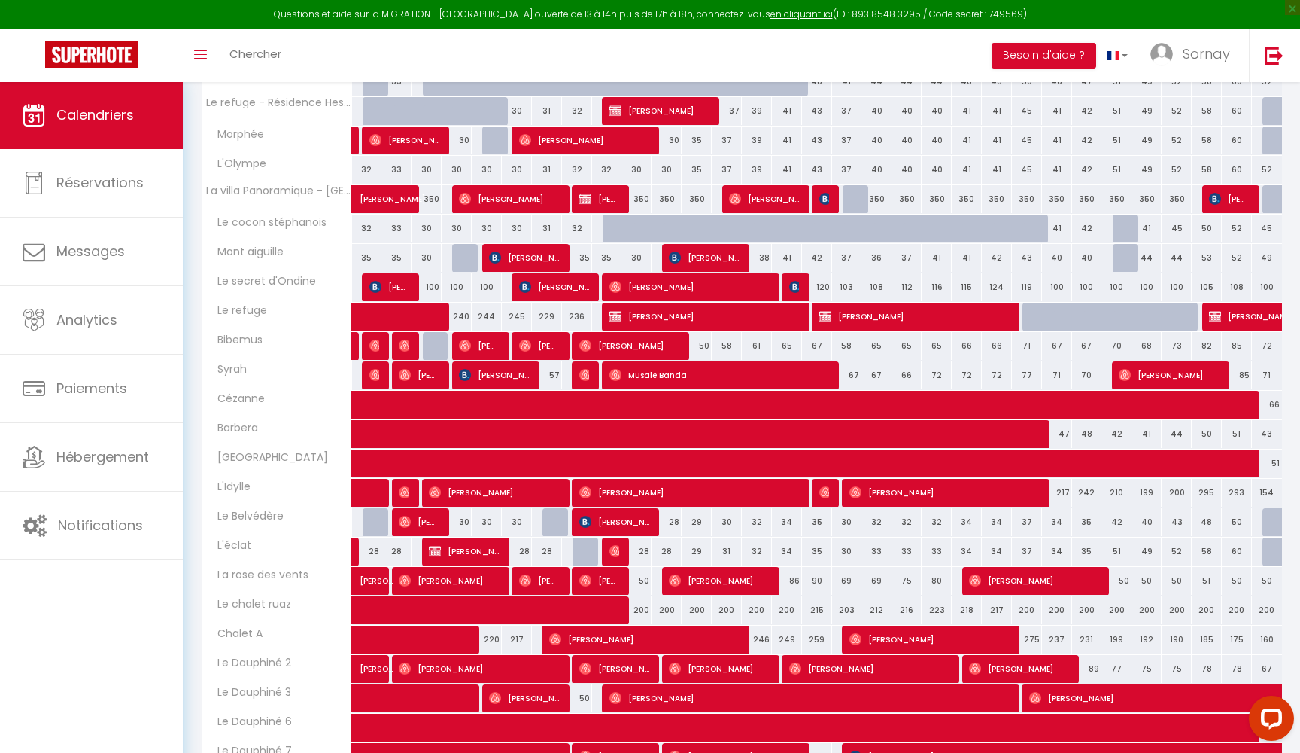
click at [277, 672] on th "Le Dauphiné 2" at bounding box center [277, 669] width 151 height 29
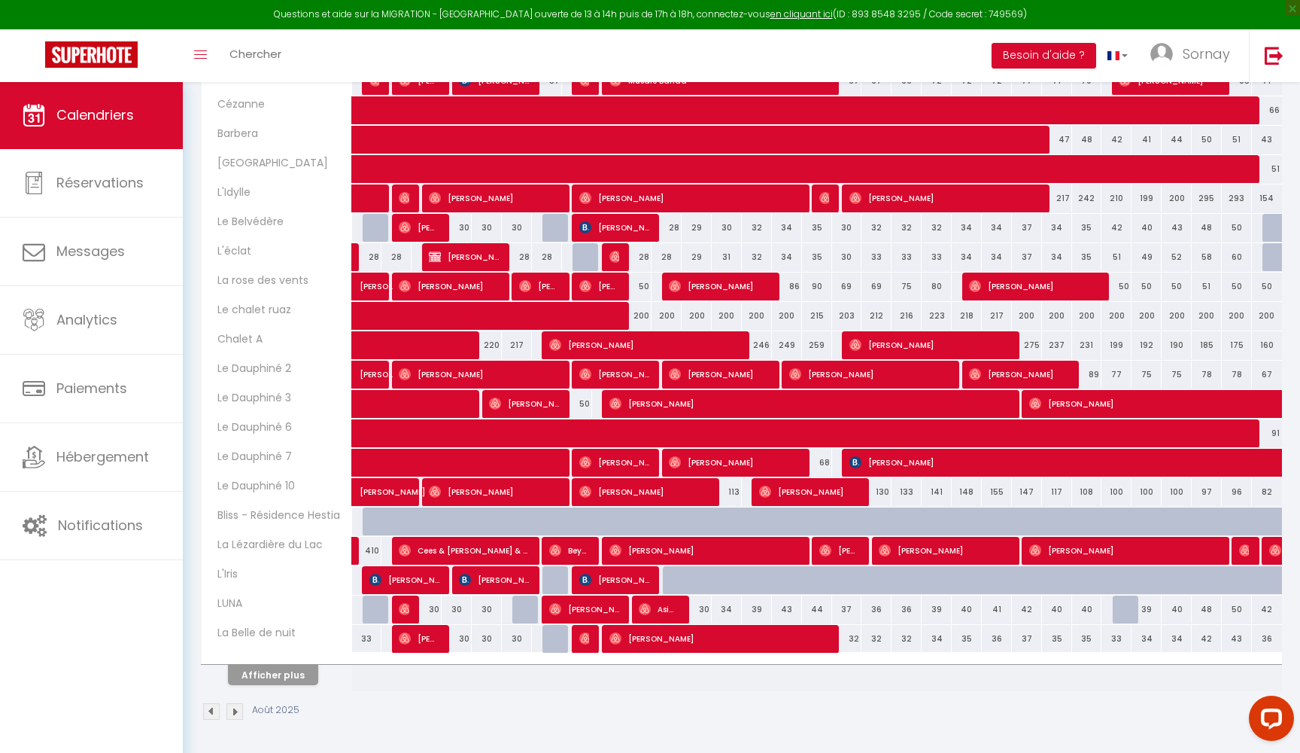
scroll to position [862, 0]
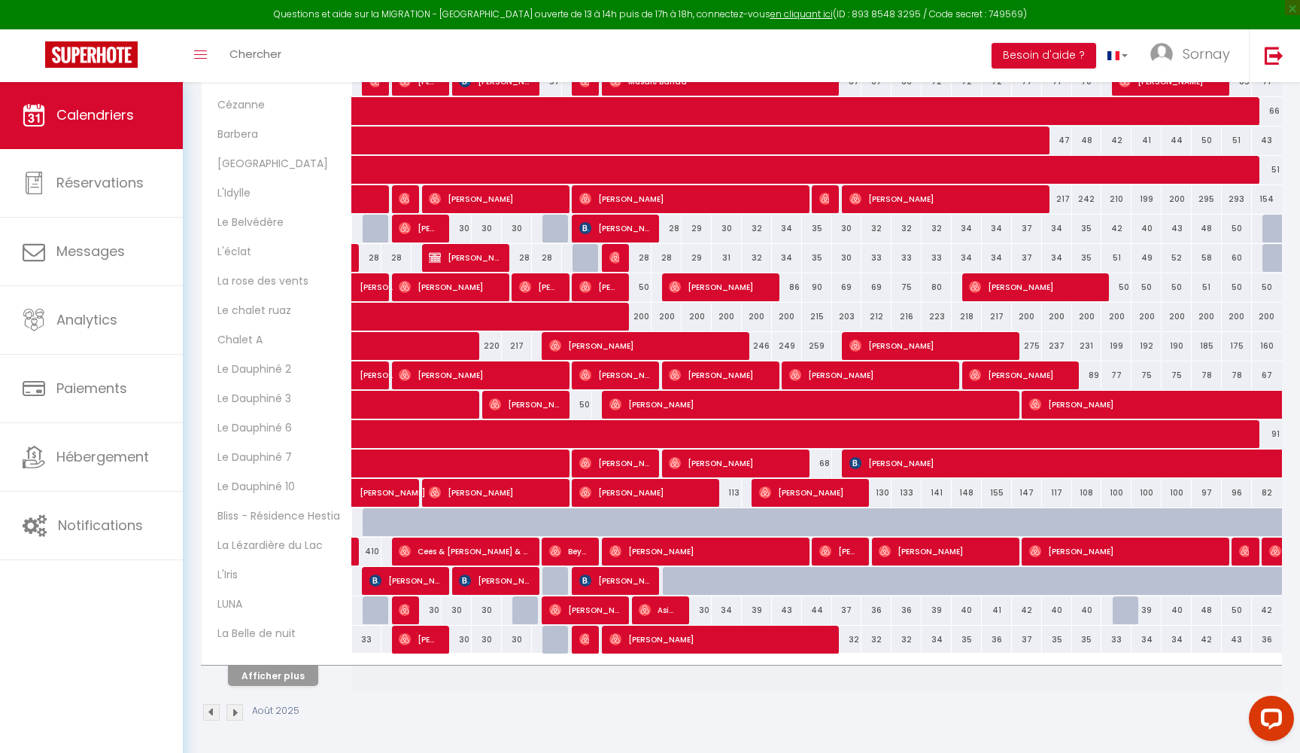
click at [294, 677] on button "Afficher plus" at bounding box center [273, 675] width 90 height 20
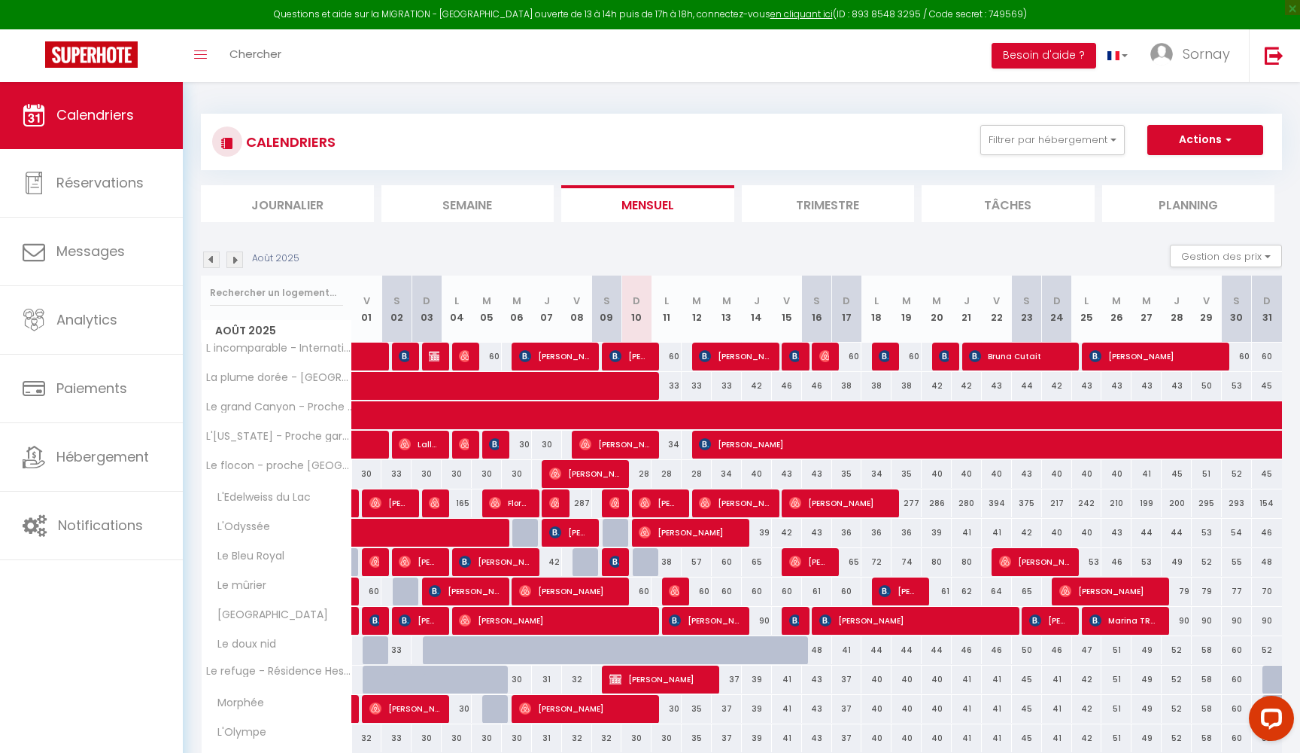
scroll to position [0, 0]
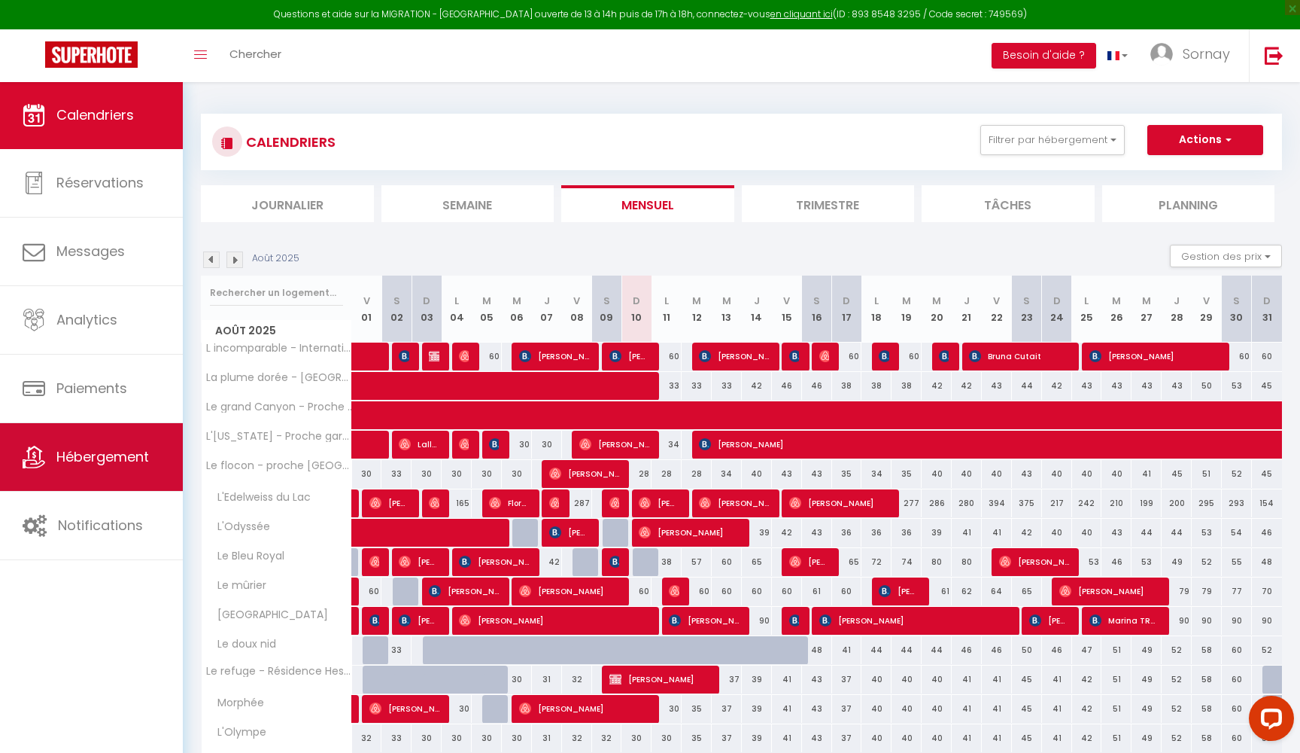
click at [80, 444] on link "Hébergement" at bounding box center [91, 457] width 183 height 68
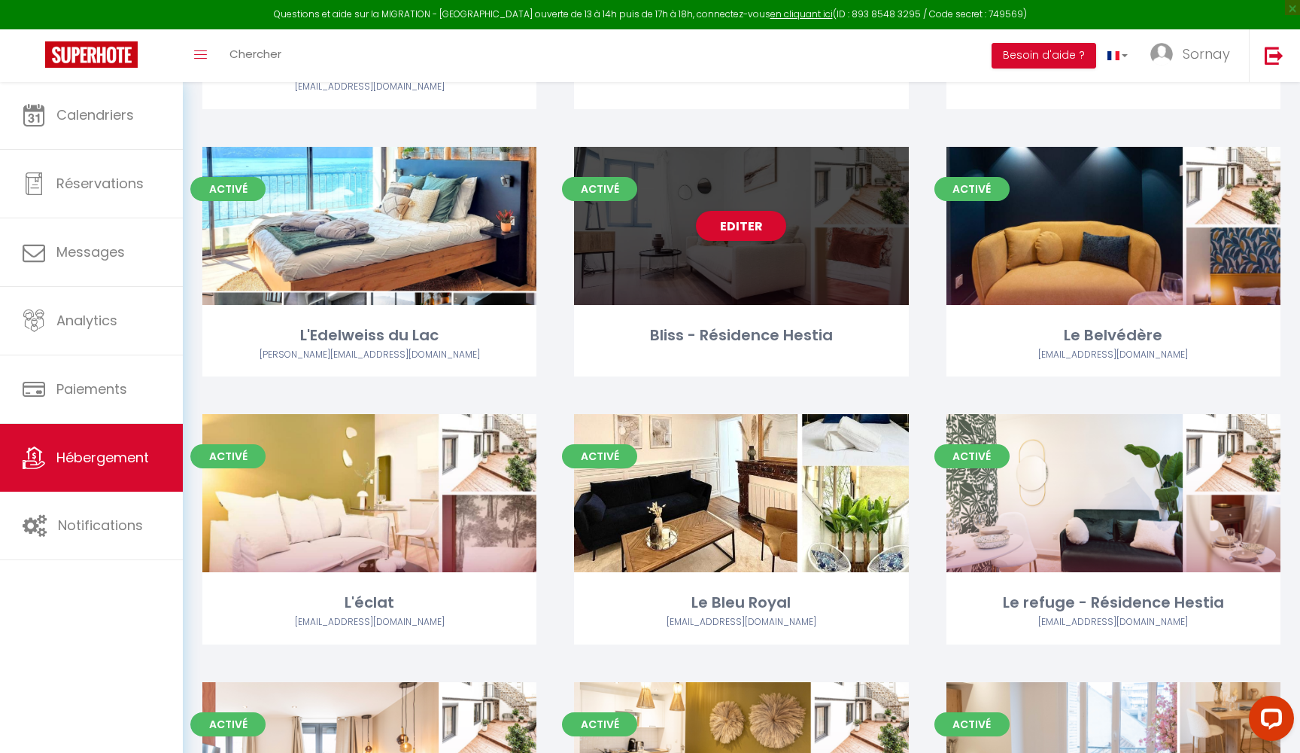
scroll to position [3577, 0]
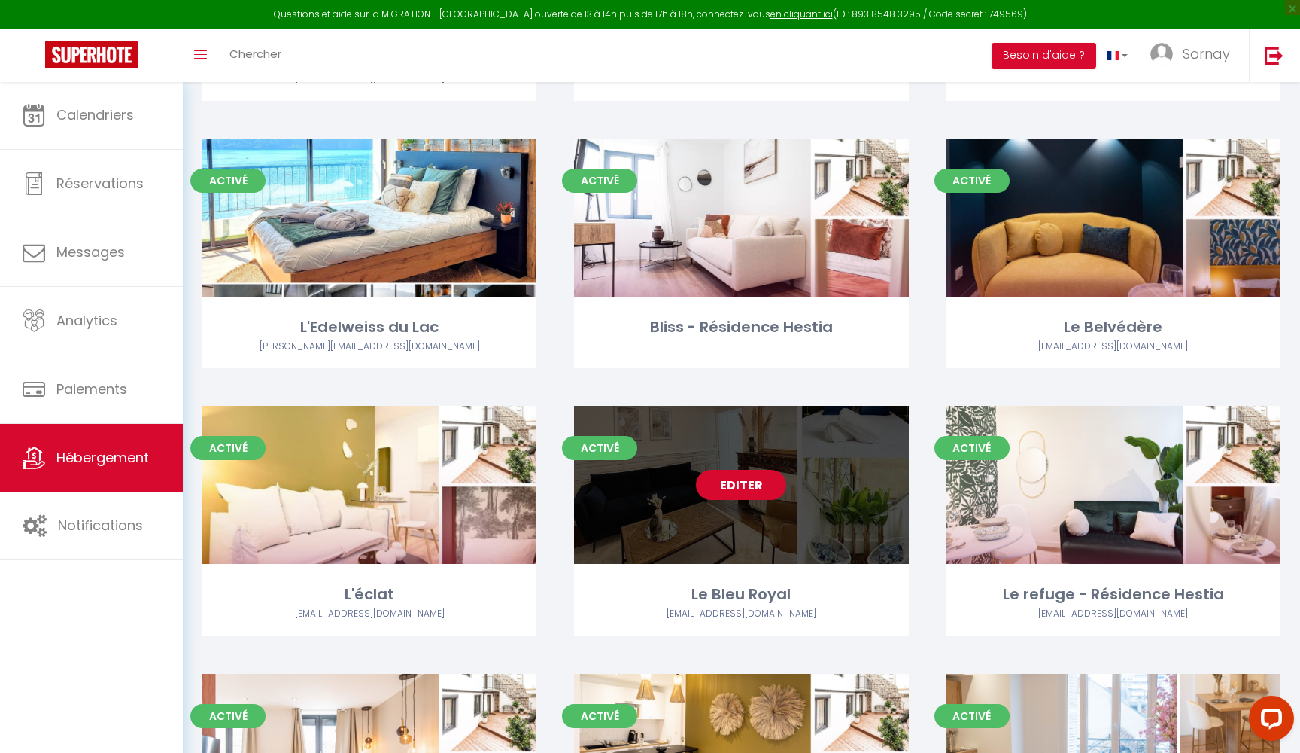
click at [743, 470] on link "Editer" at bounding box center [741, 485] width 90 height 30
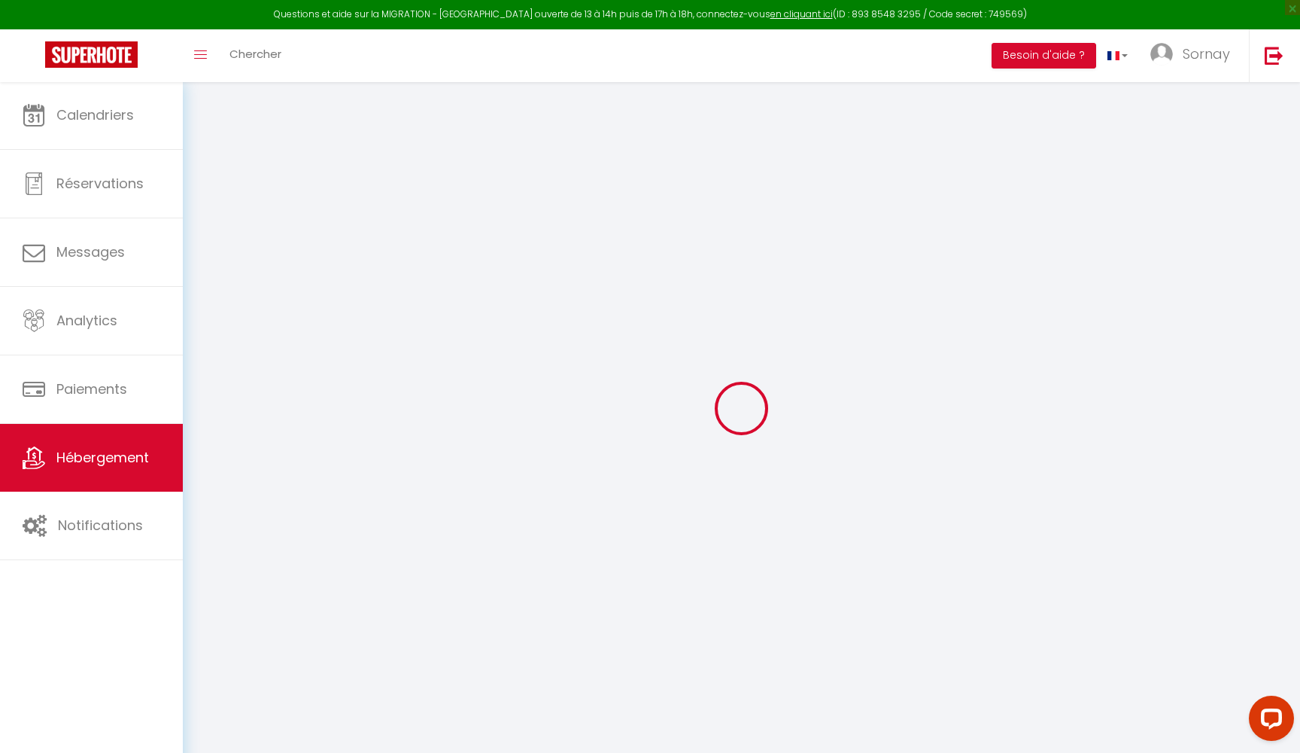
select select
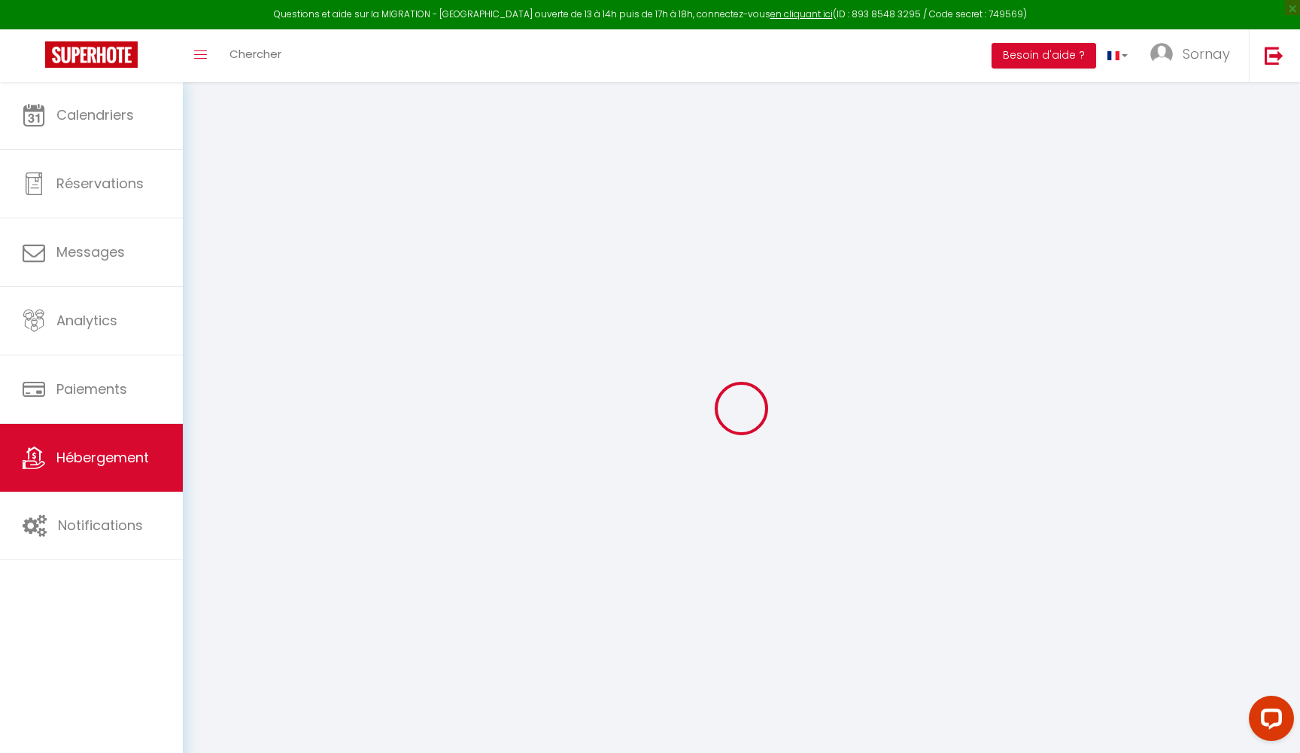
checkbox input "false"
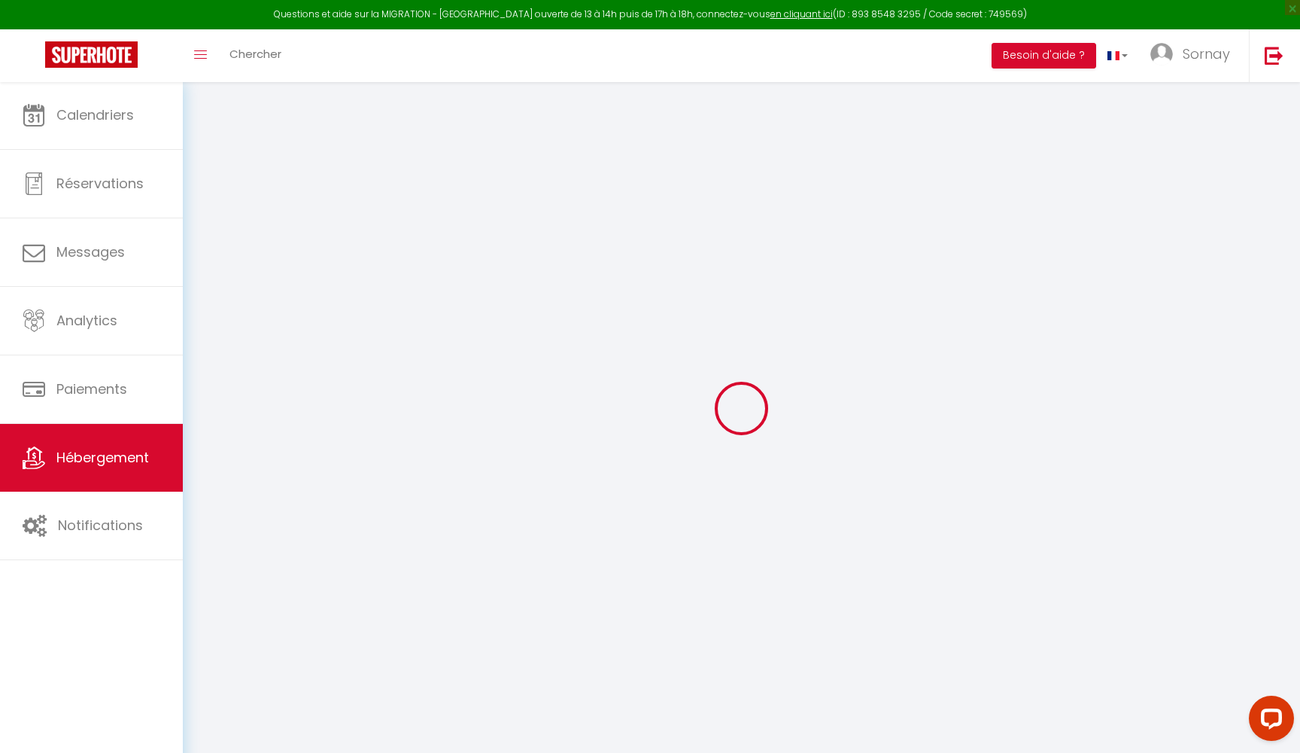
checkbox input "false"
select select "16:00"
select select "00:00"
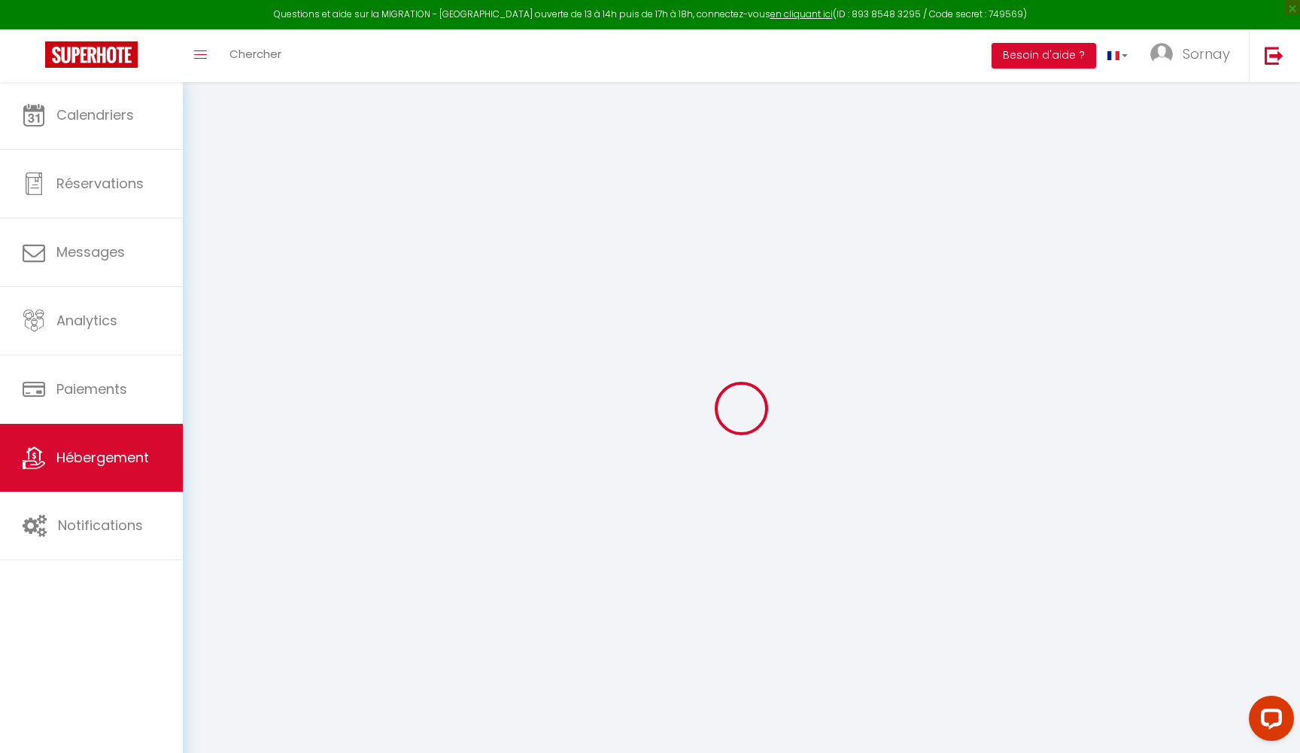
select select "11:00"
select select "30"
select select "120"
checkbox input "false"
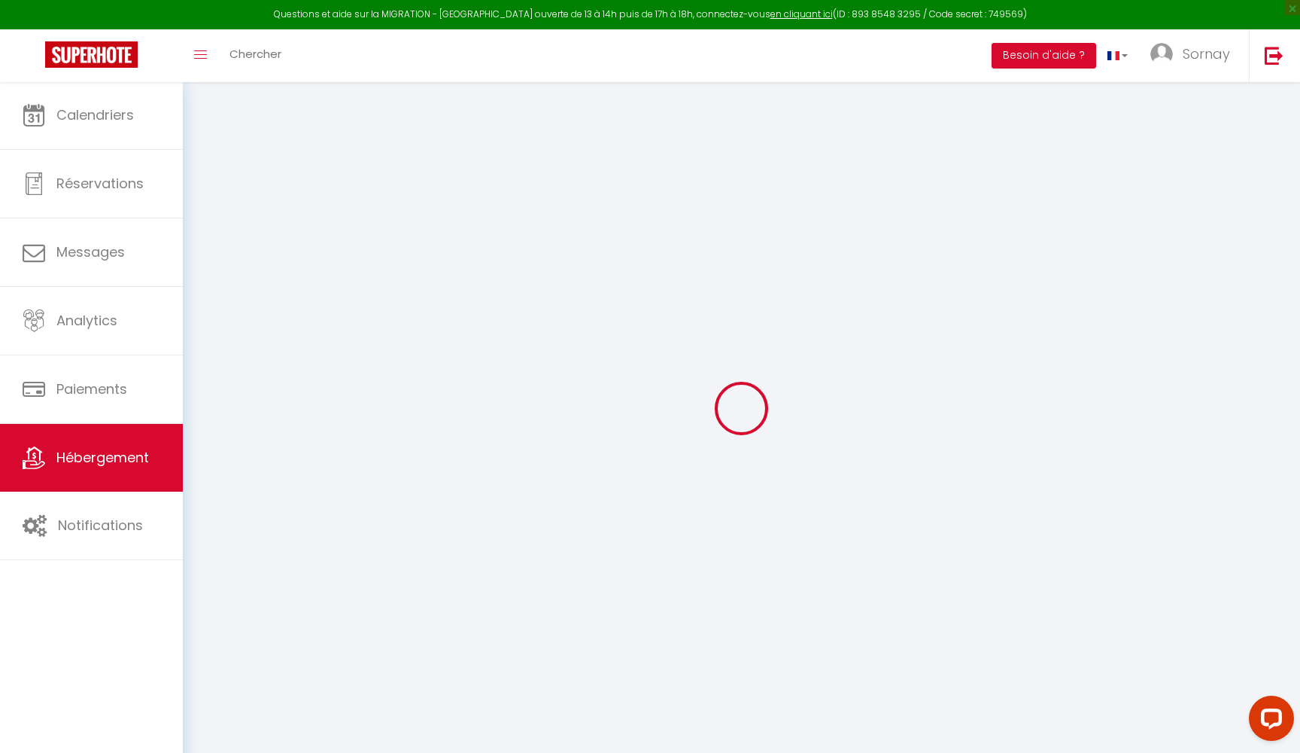
checkbox input "false"
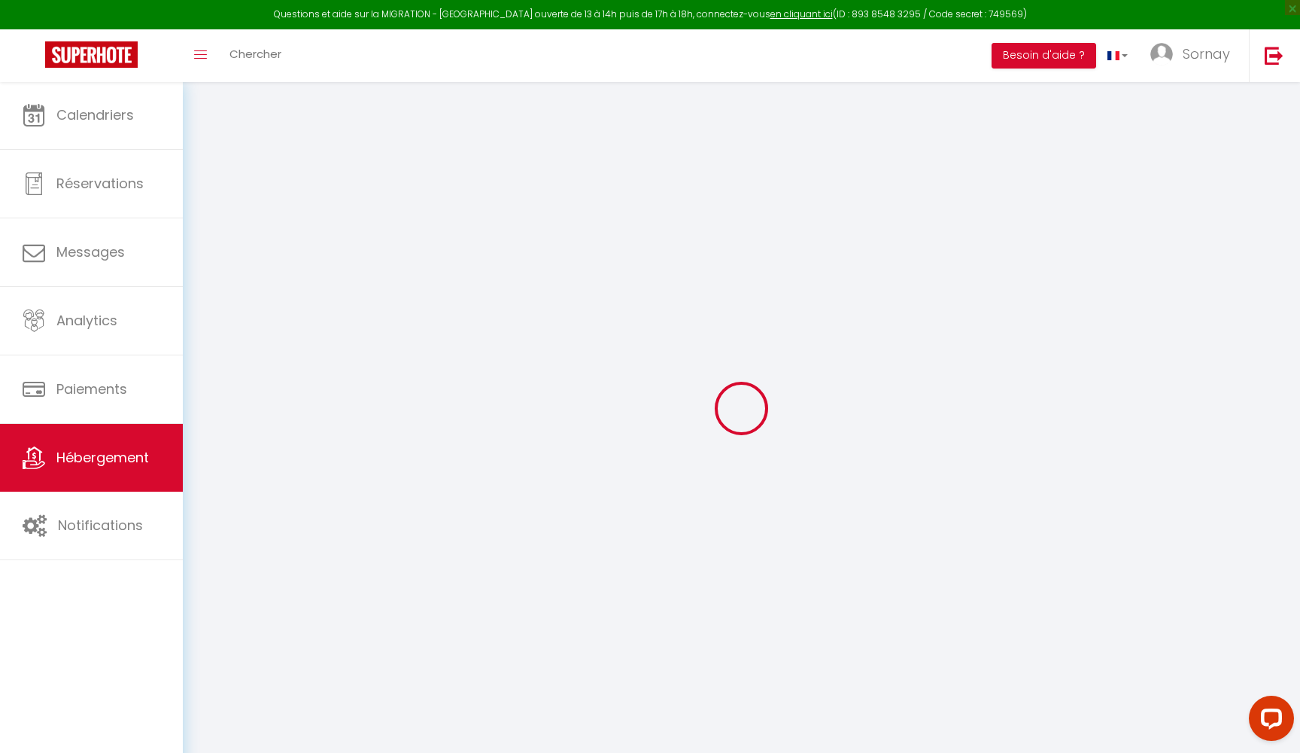
checkbox input "false"
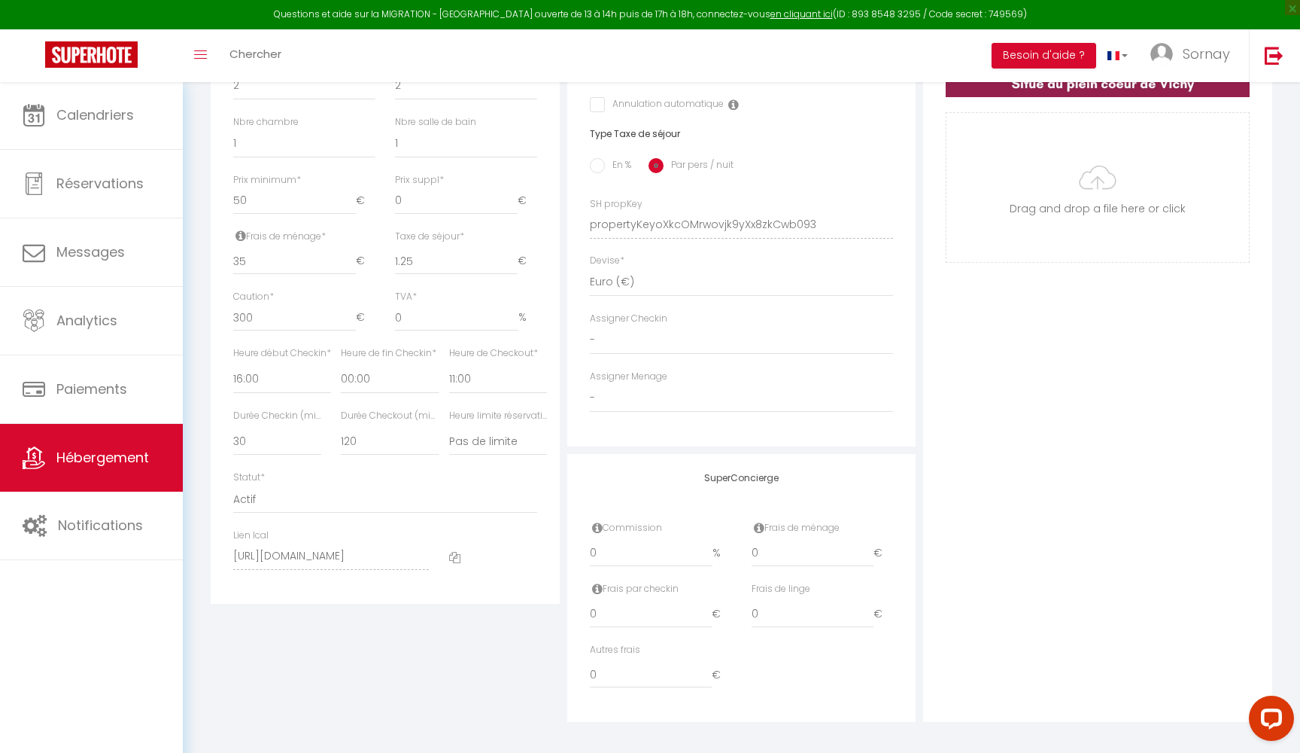
scroll to position [564, 0]
click at [453, 552] on icon at bounding box center [454, 557] width 11 height 11
checkbox input "false"
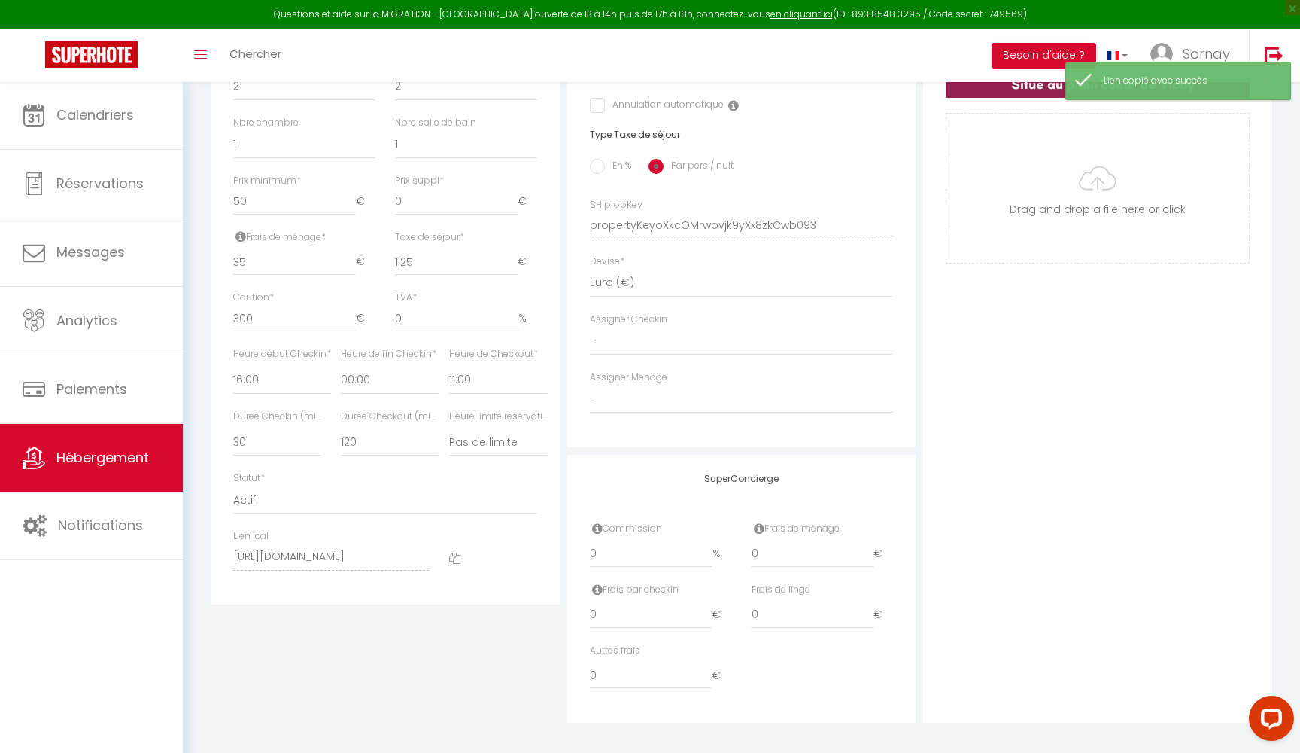
checkbox input "false"
click at [452, 552] on icon at bounding box center [454, 557] width 11 height 11
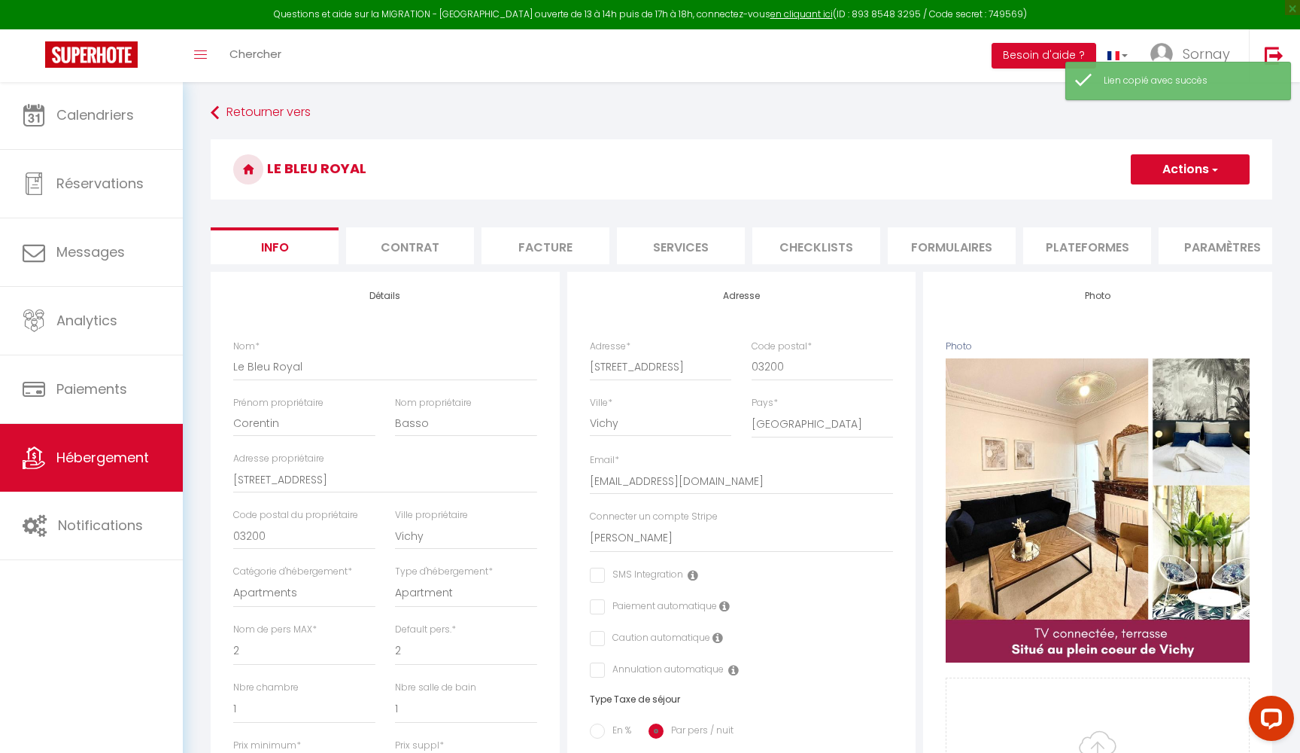
scroll to position [0, 0]
click at [93, 452] on span "Hébergement" at bounding box center [102, 457] width 93 height 19
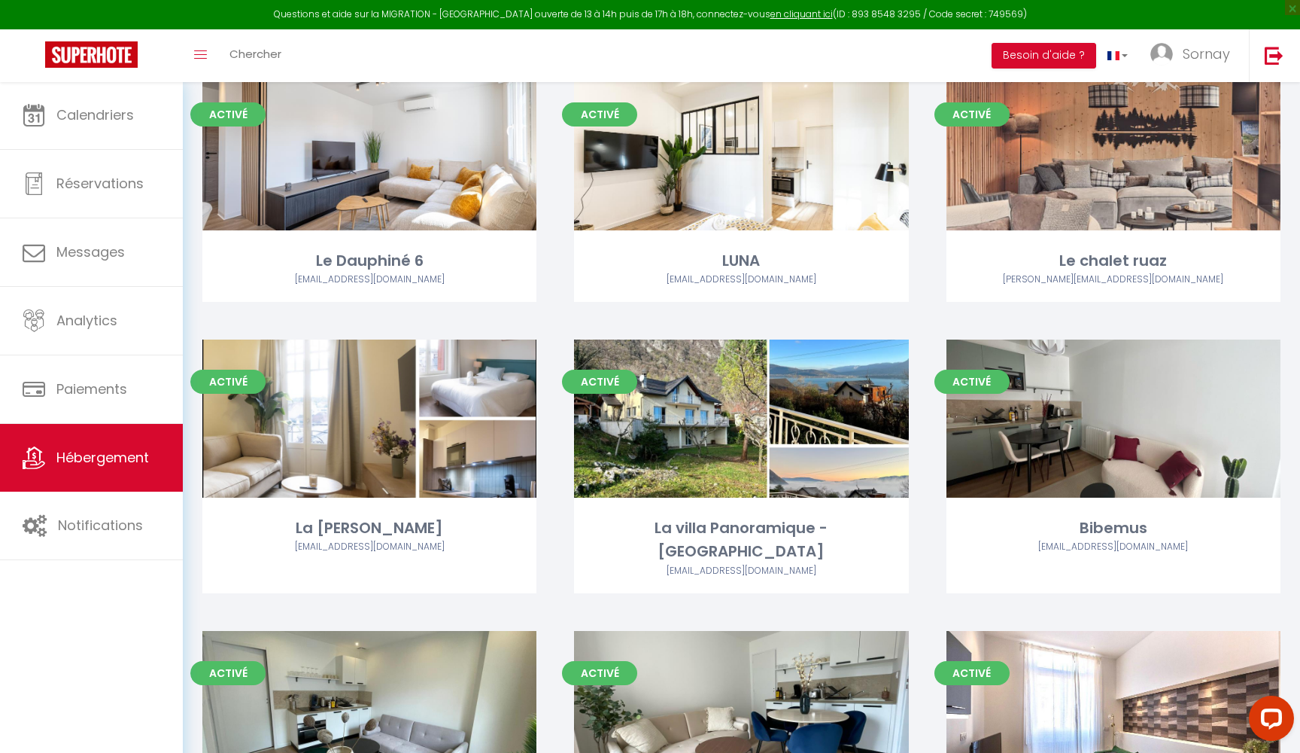
scroll to position [1948, 0]
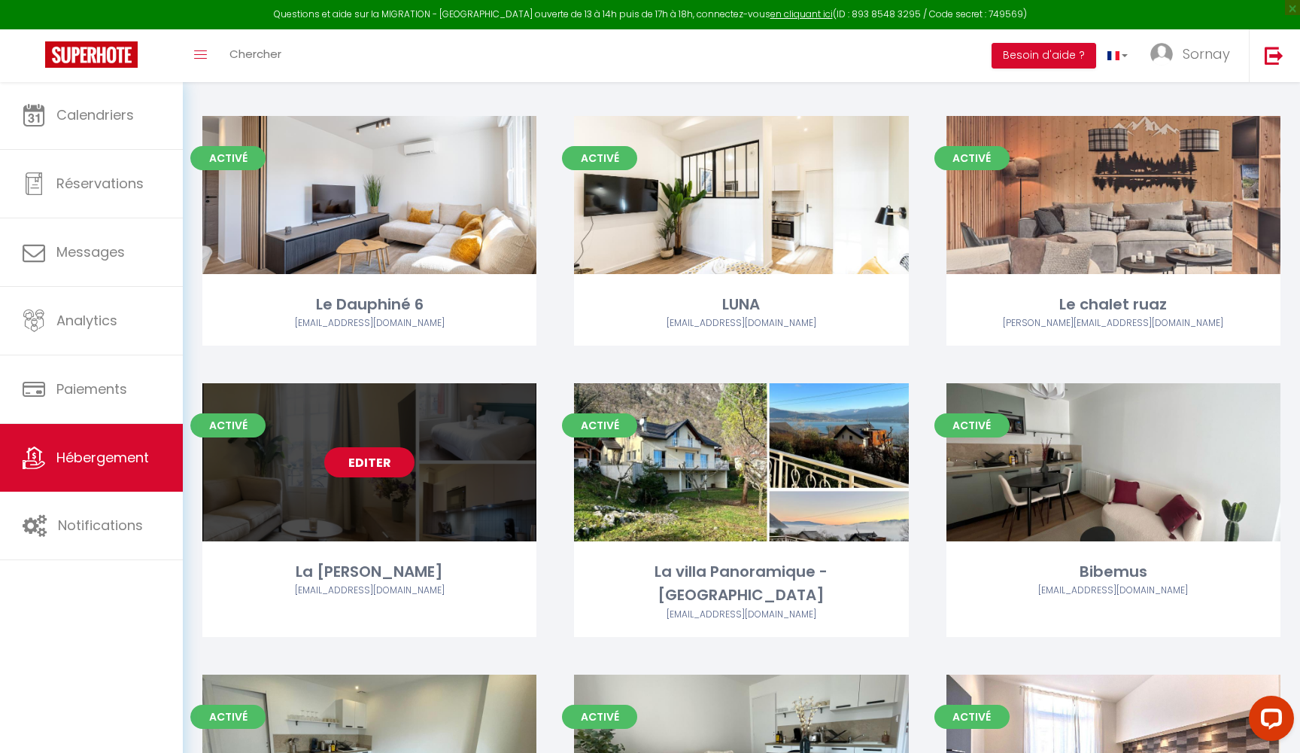
click at [376, 458] on link "Editer" at bounding box center [369, 462] width 90 height 30
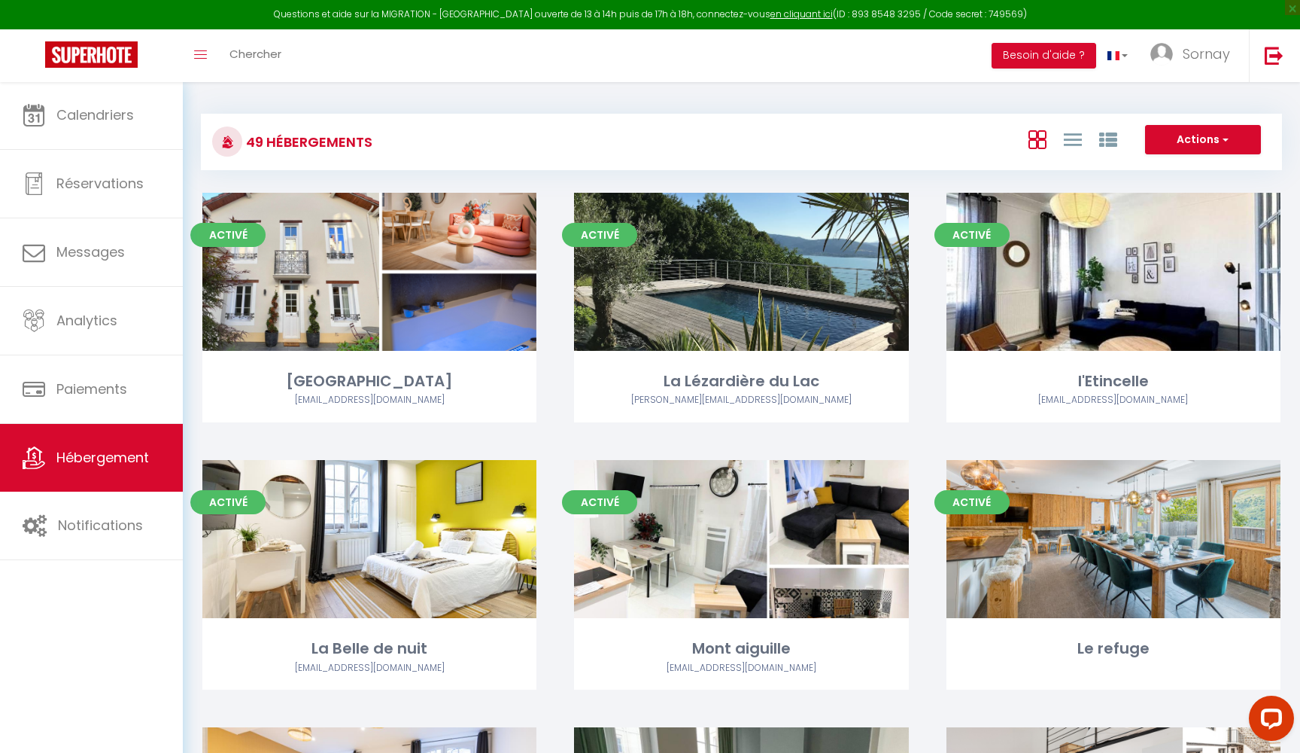
select select "3"
select select "2"
select select "1"
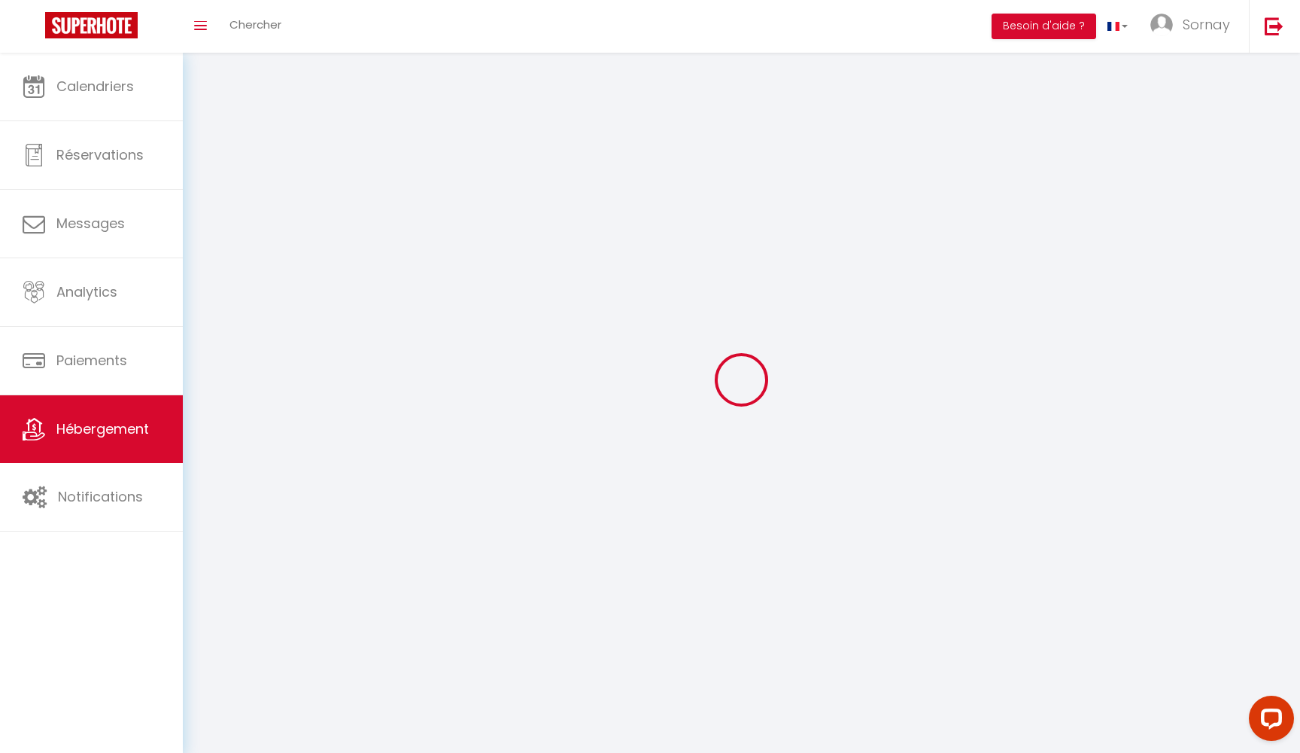
select select
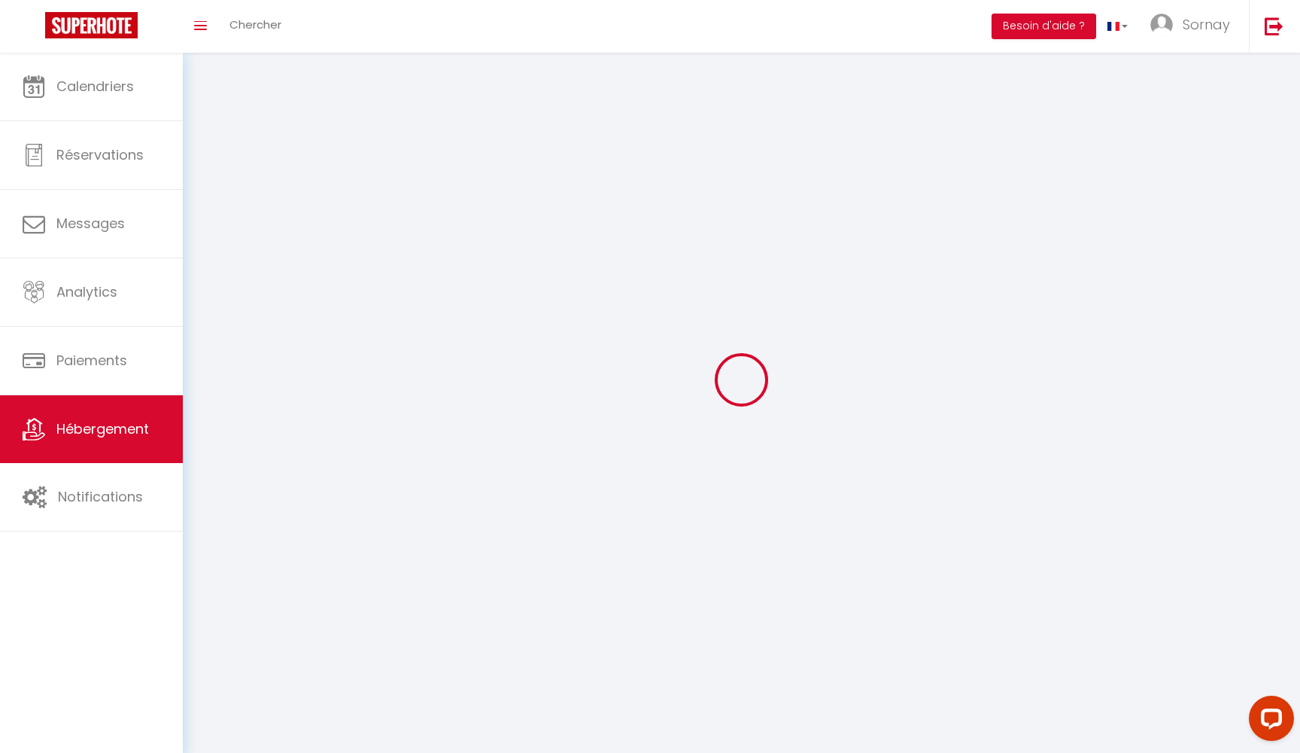
select select
checkbox input "false"
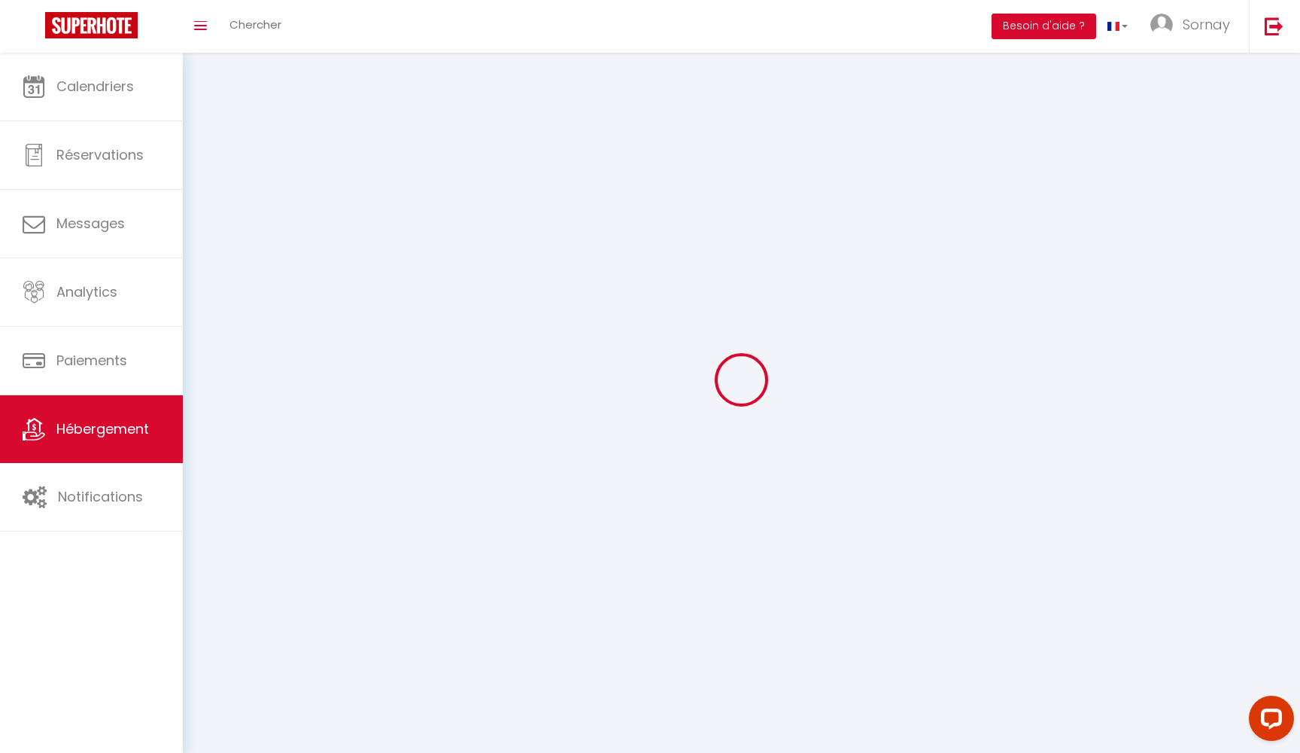
checkbox input "false"
select select
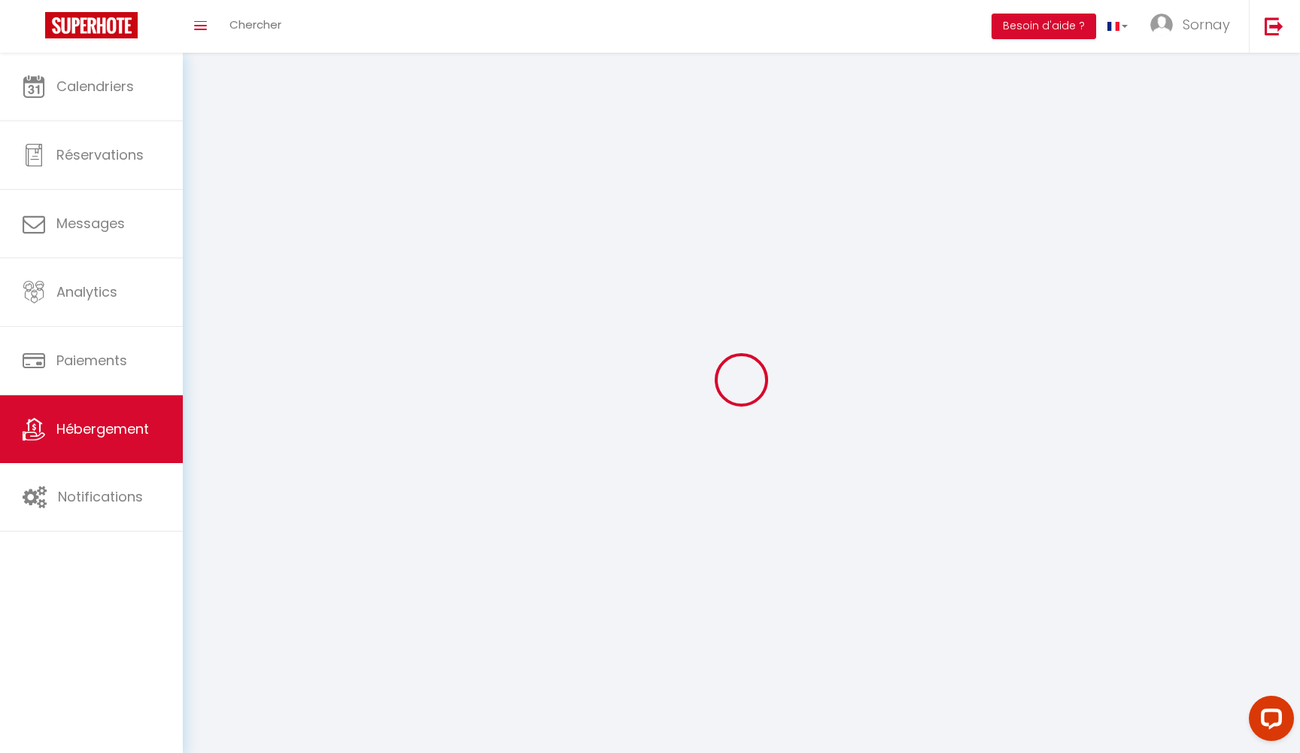
select select
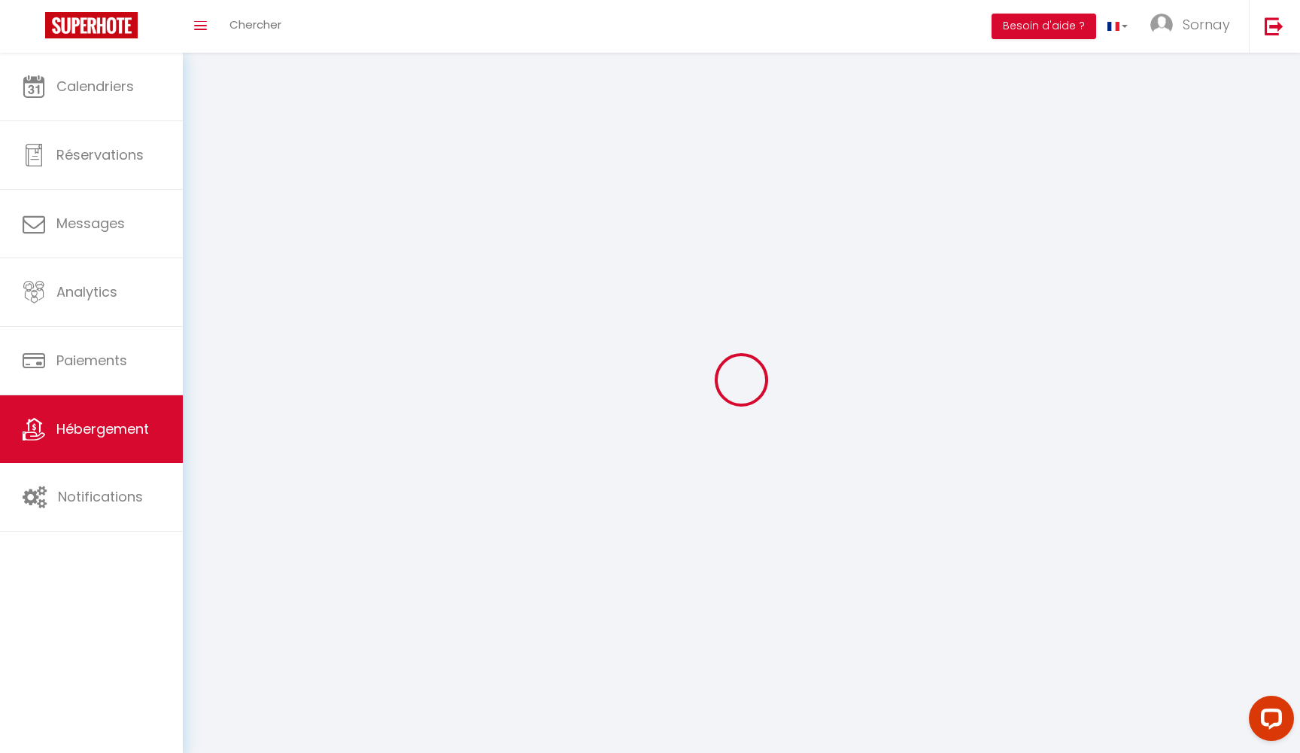
select select
checkbox input "false"
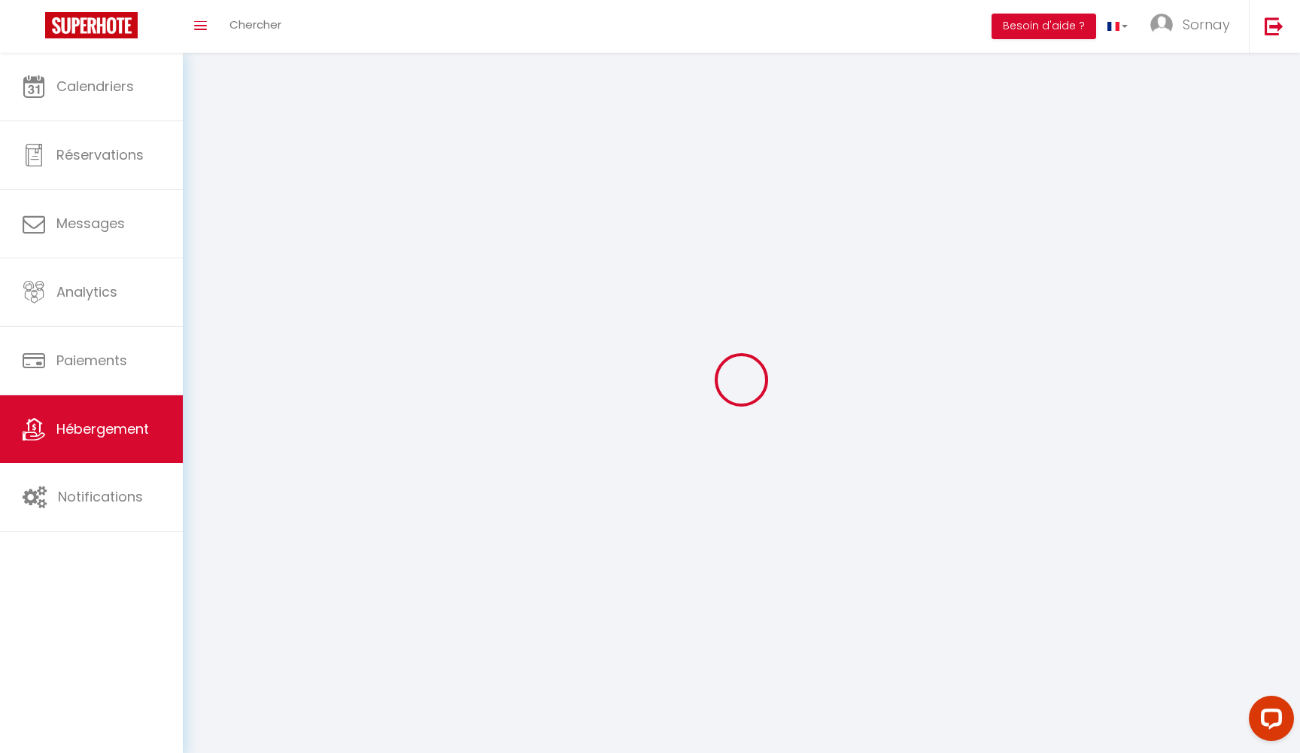
select select
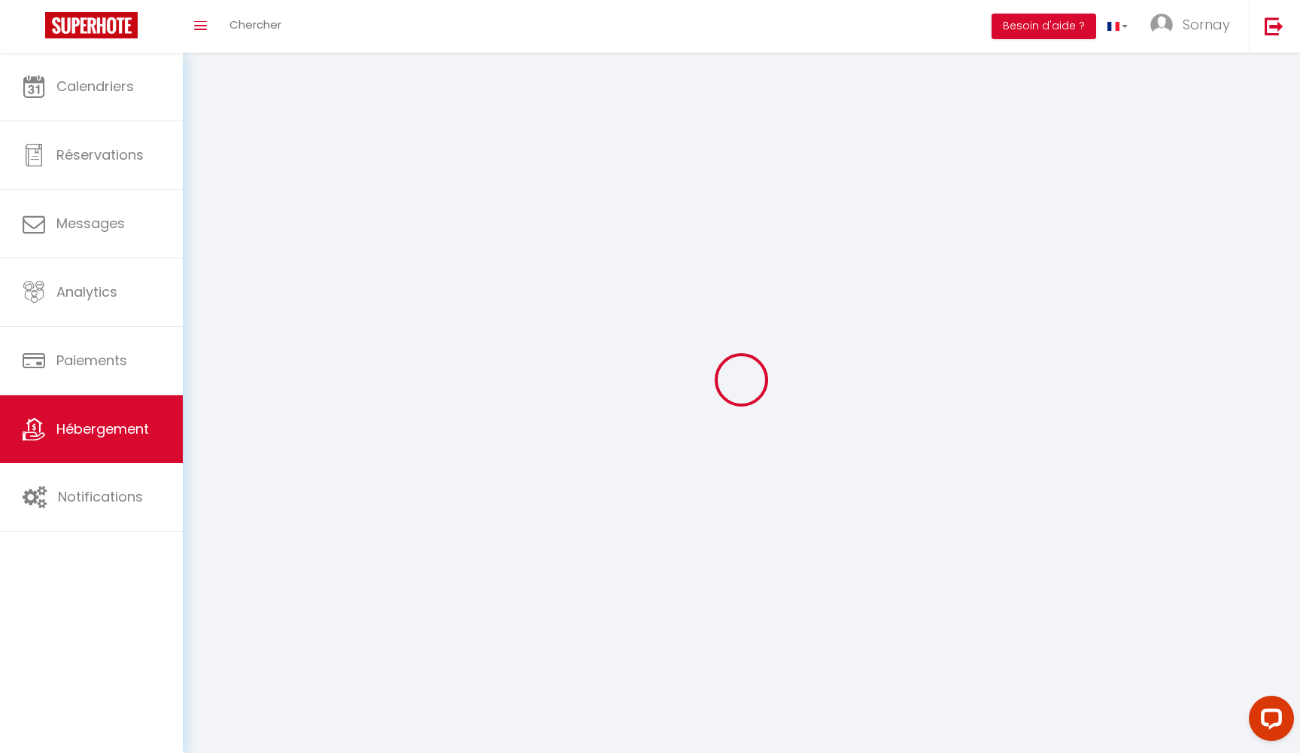
select select
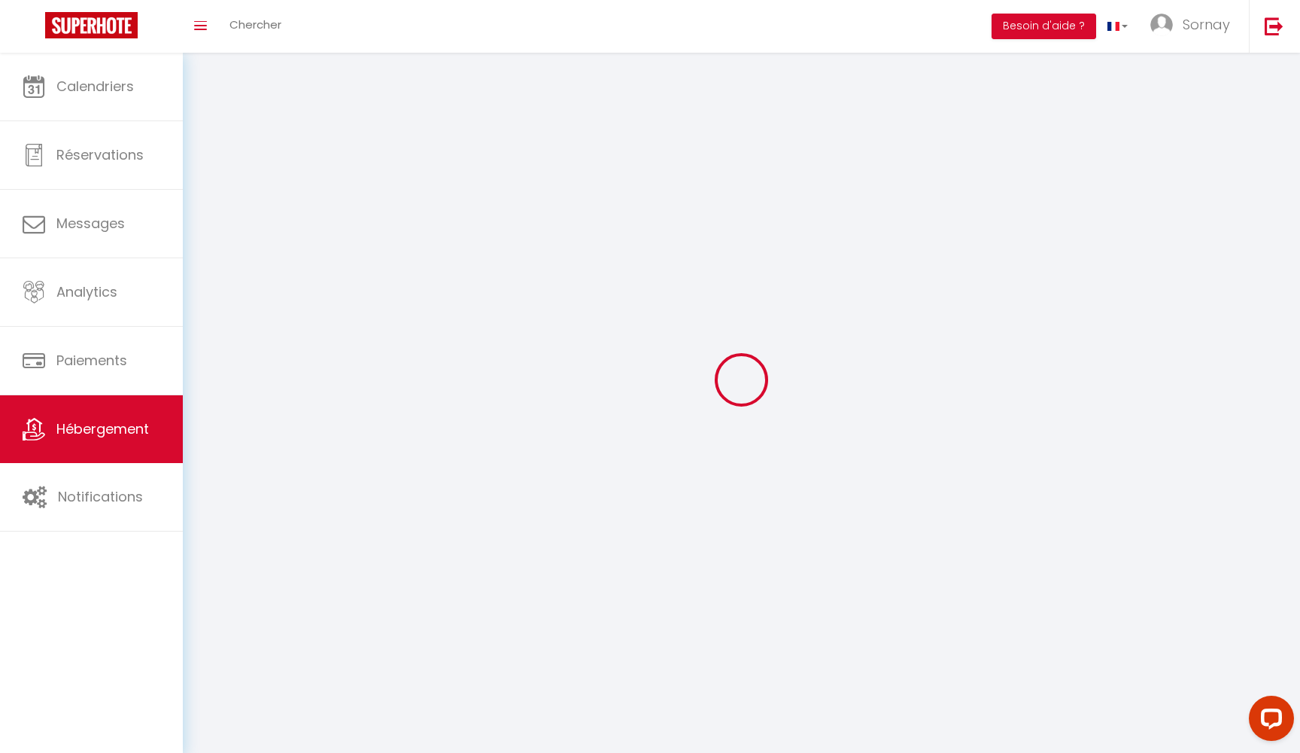
checkbox input "false"
select select
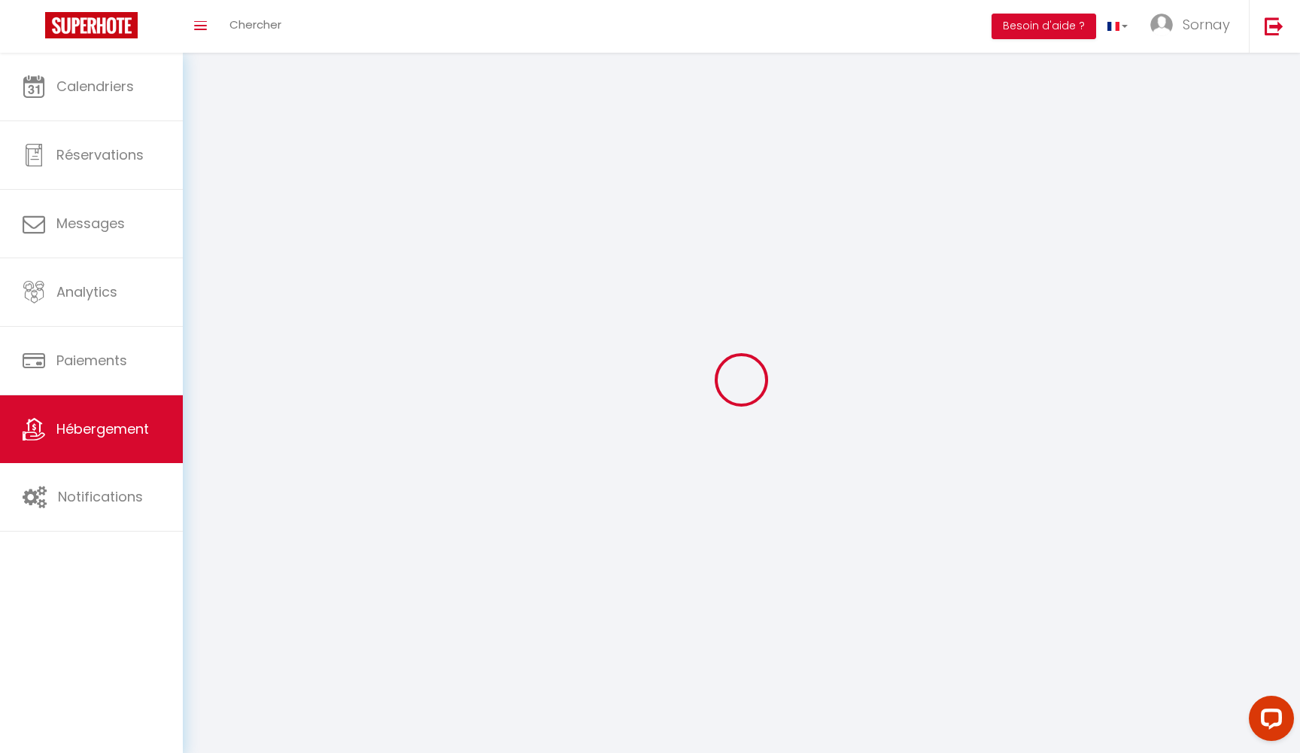
select select
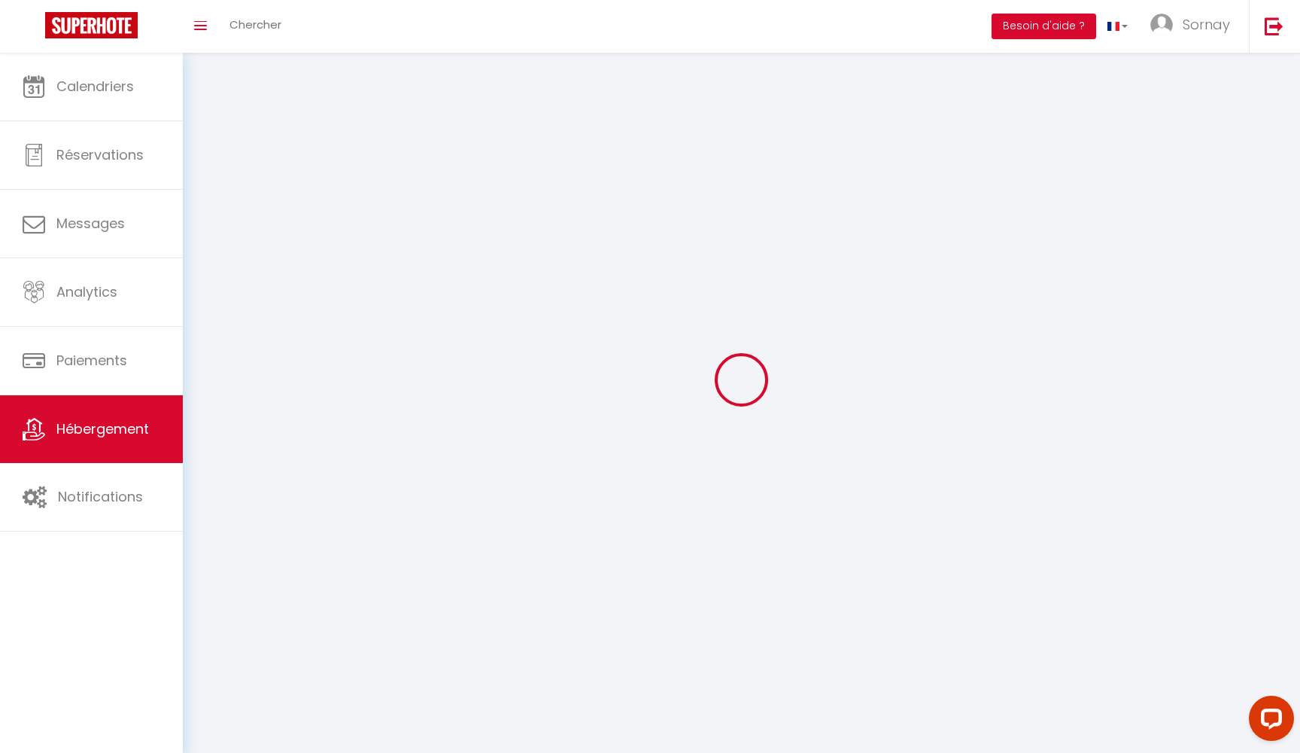
select select
checkbox input "false"
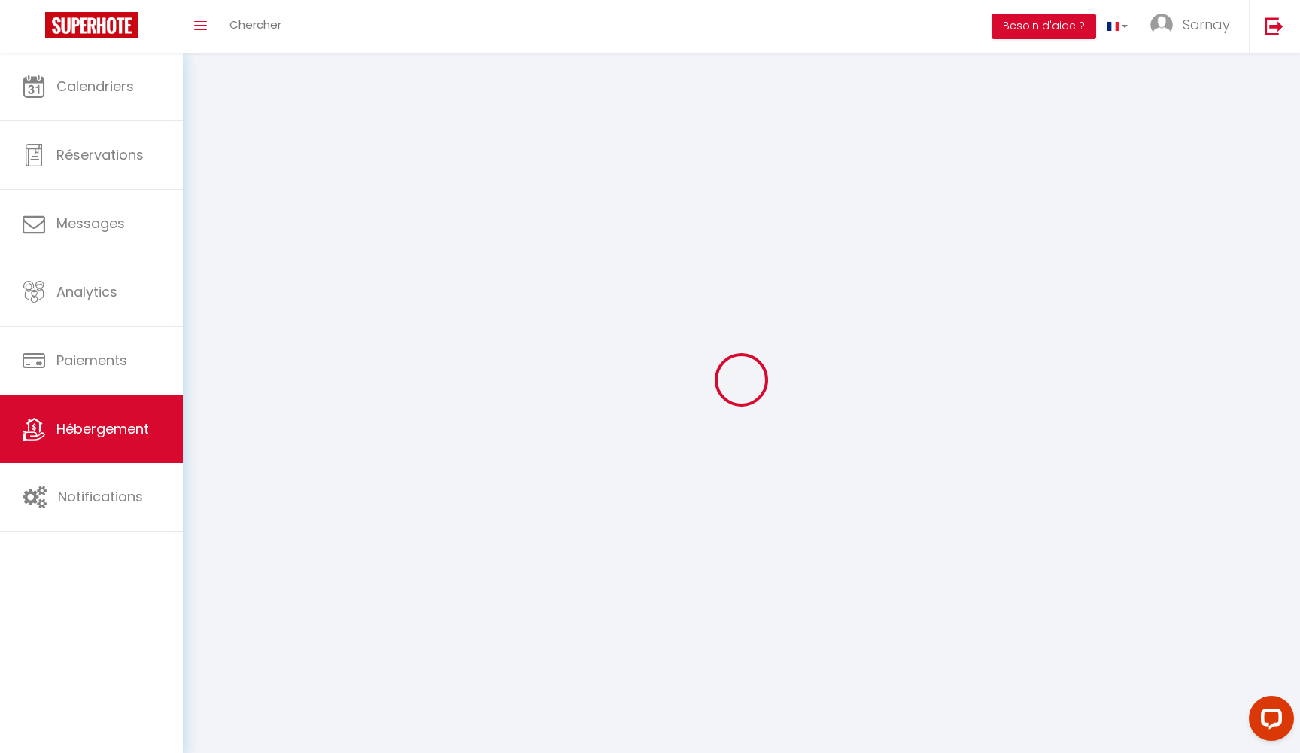
checkbox input "false"
select select
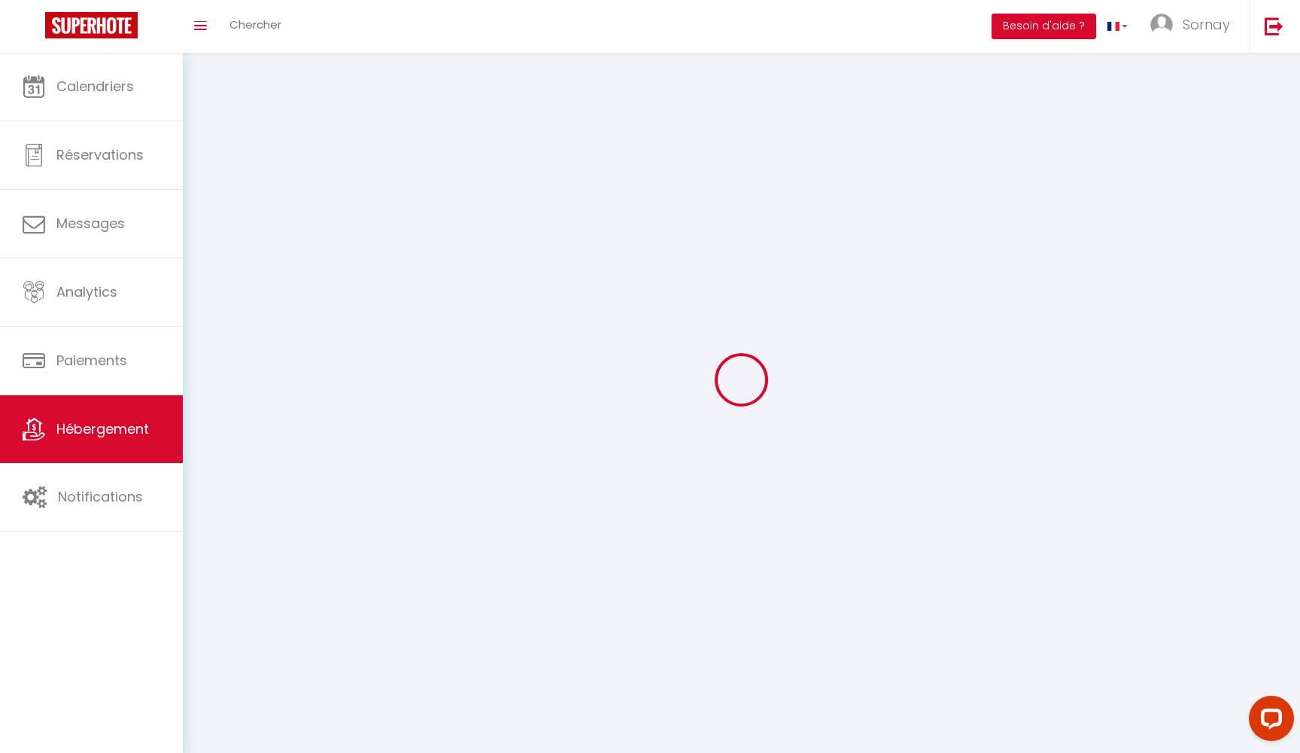
select select
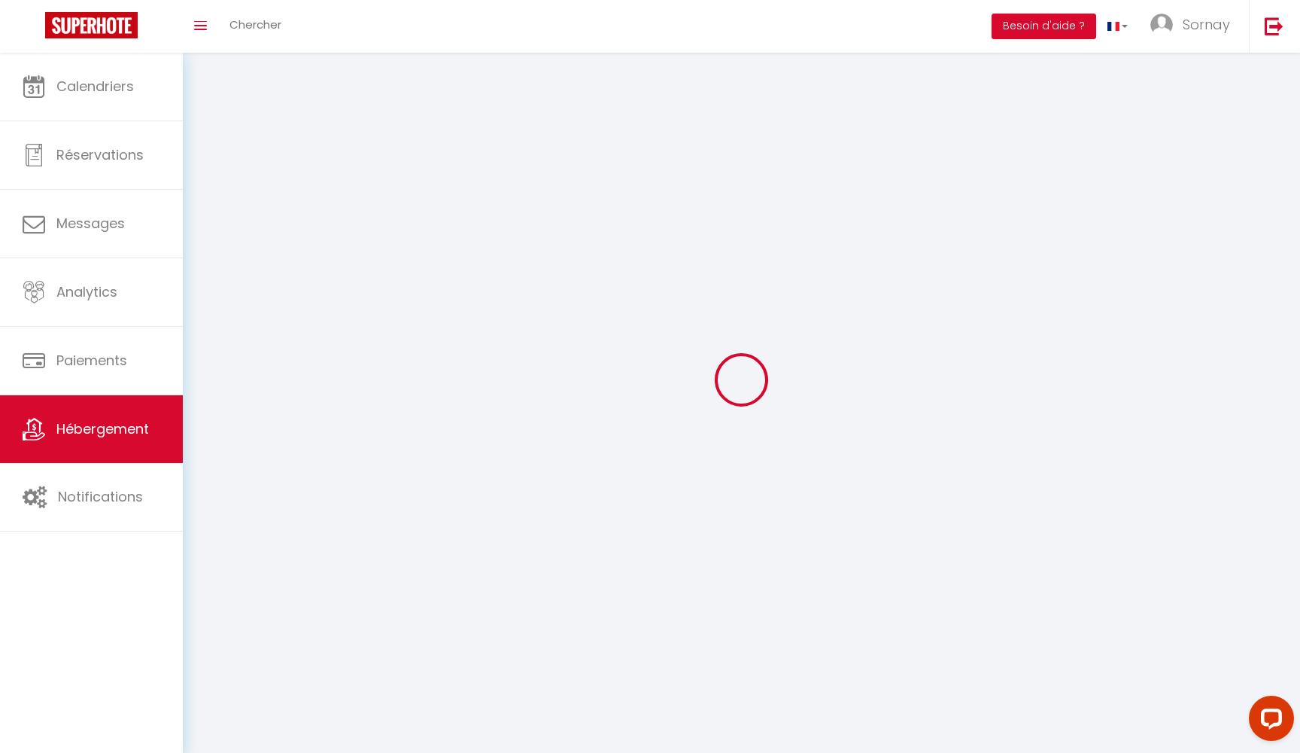
select select
checkbox input "false"
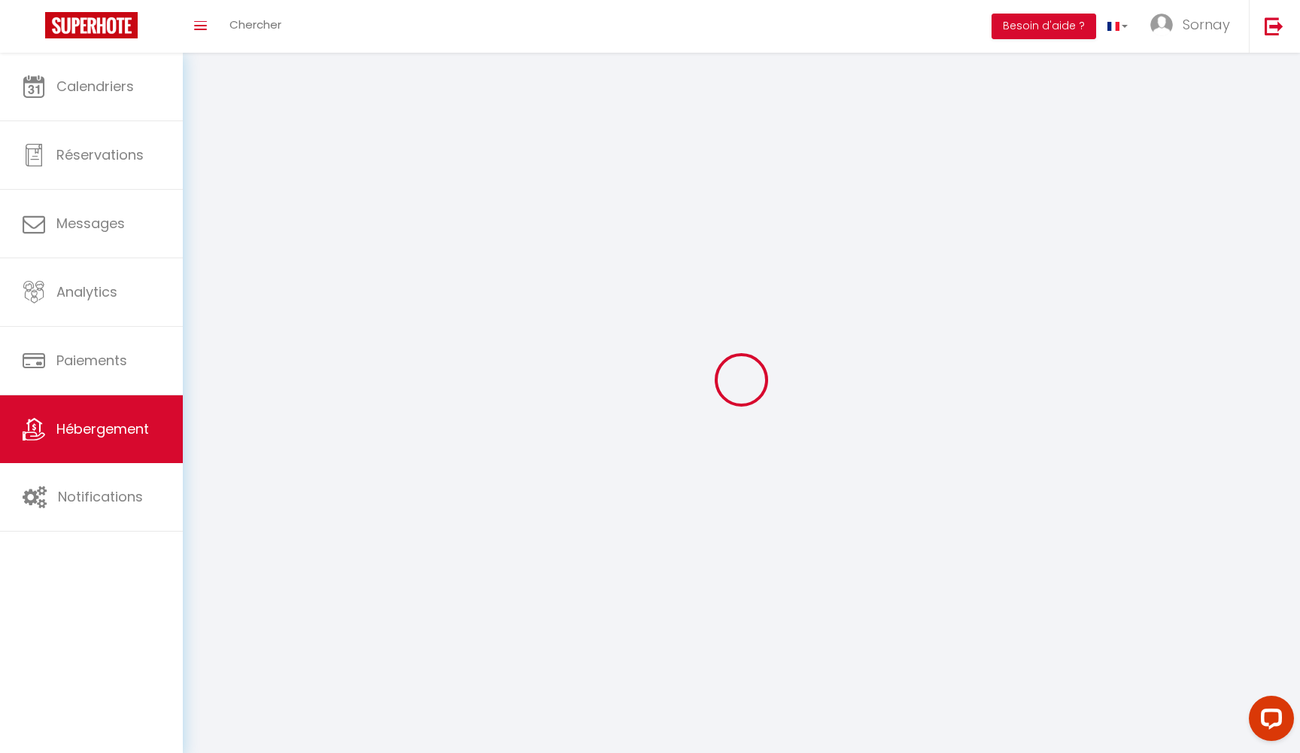
checkbox input "false"
select select
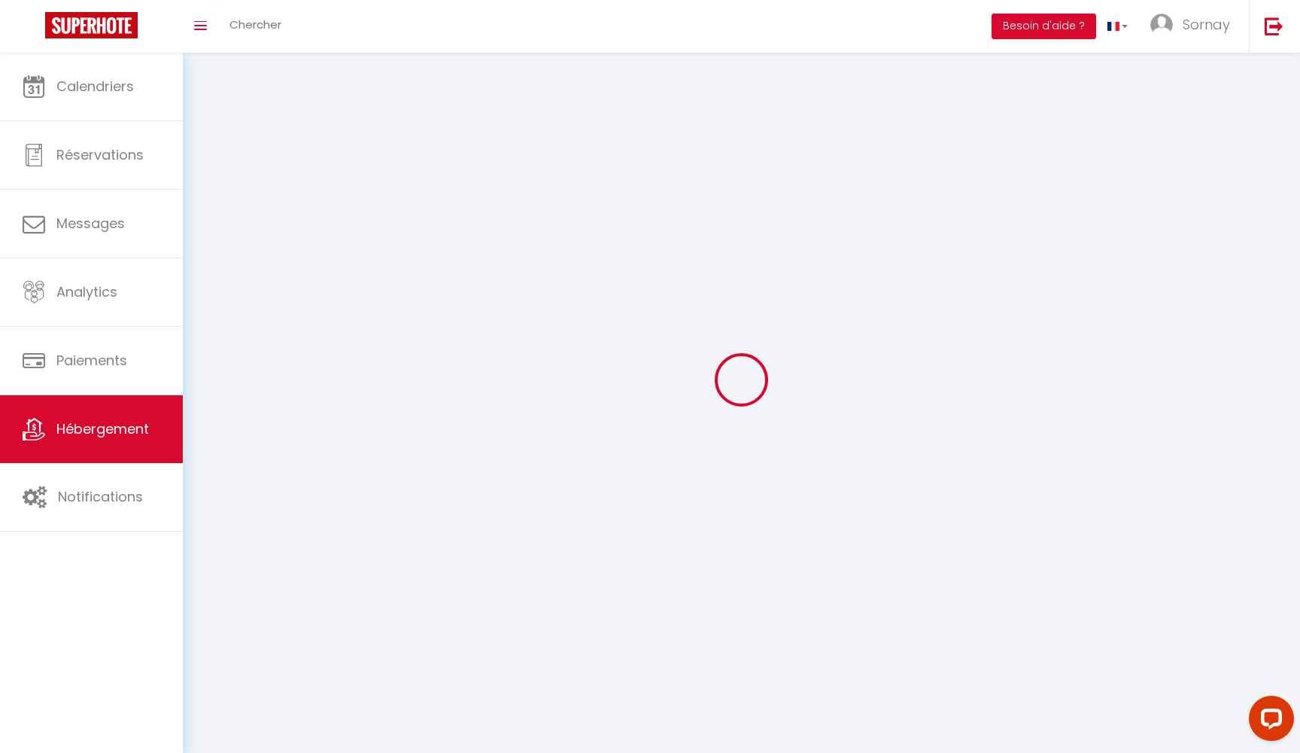
select select
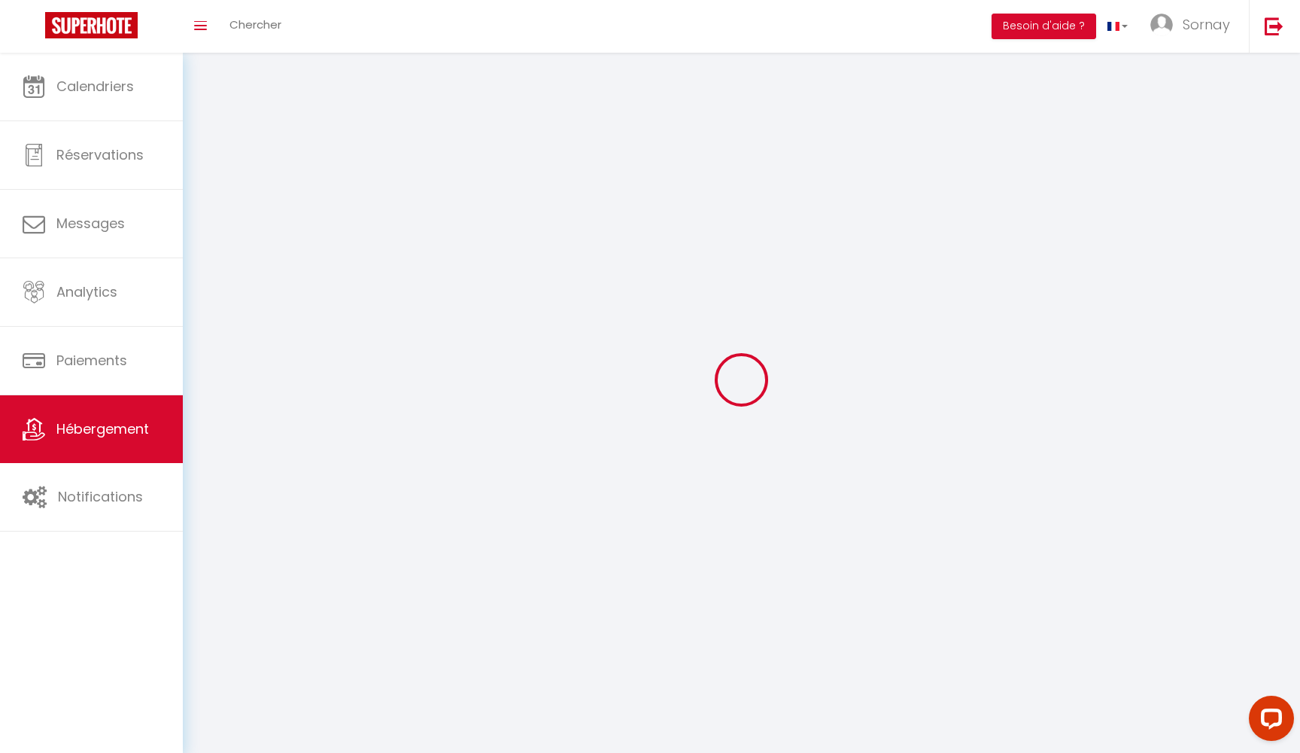
checkbox input "false"
select select
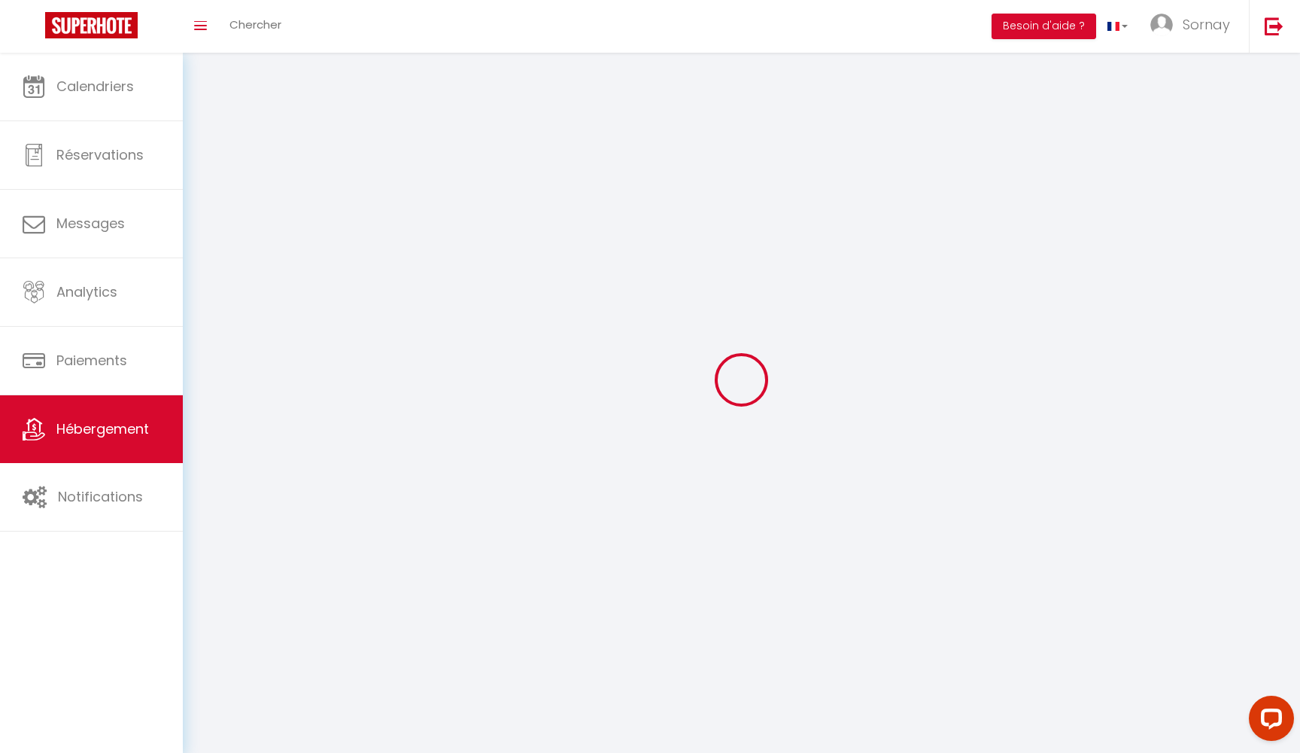
select select
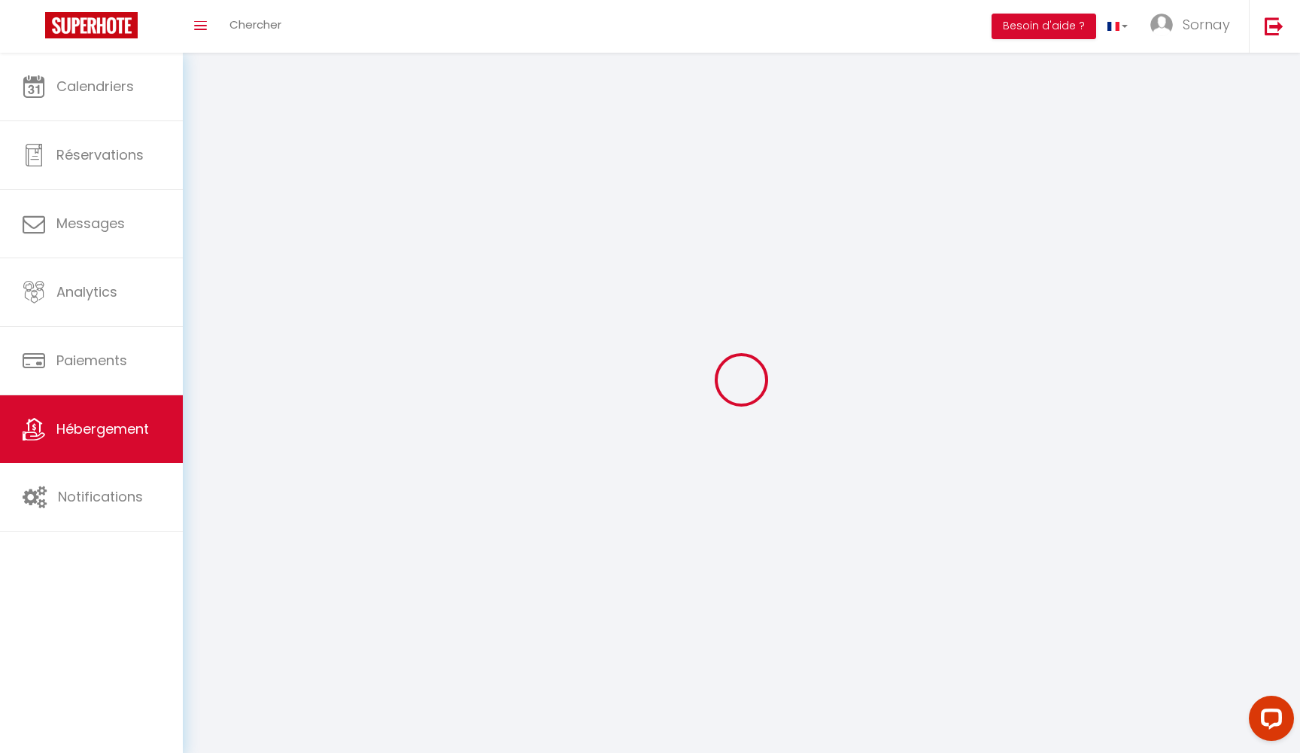
select select
checkbox input "false"
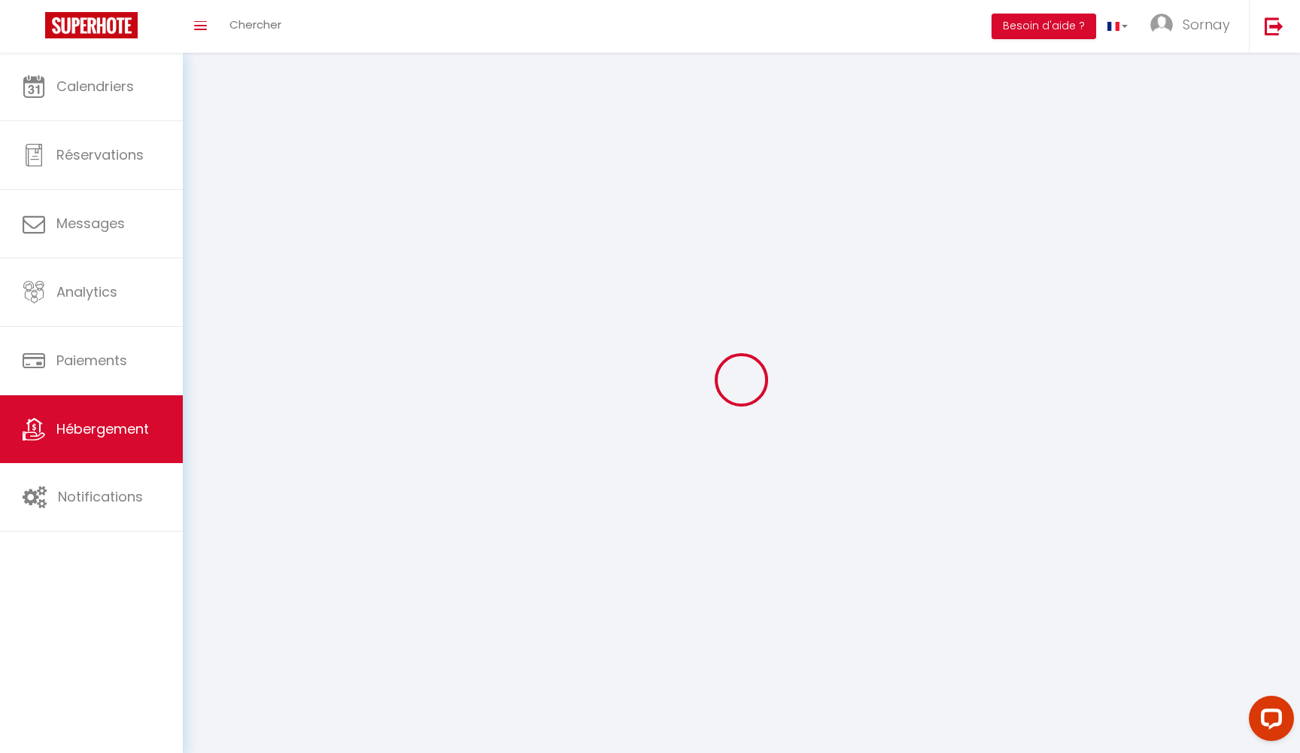
select select
select select "28"
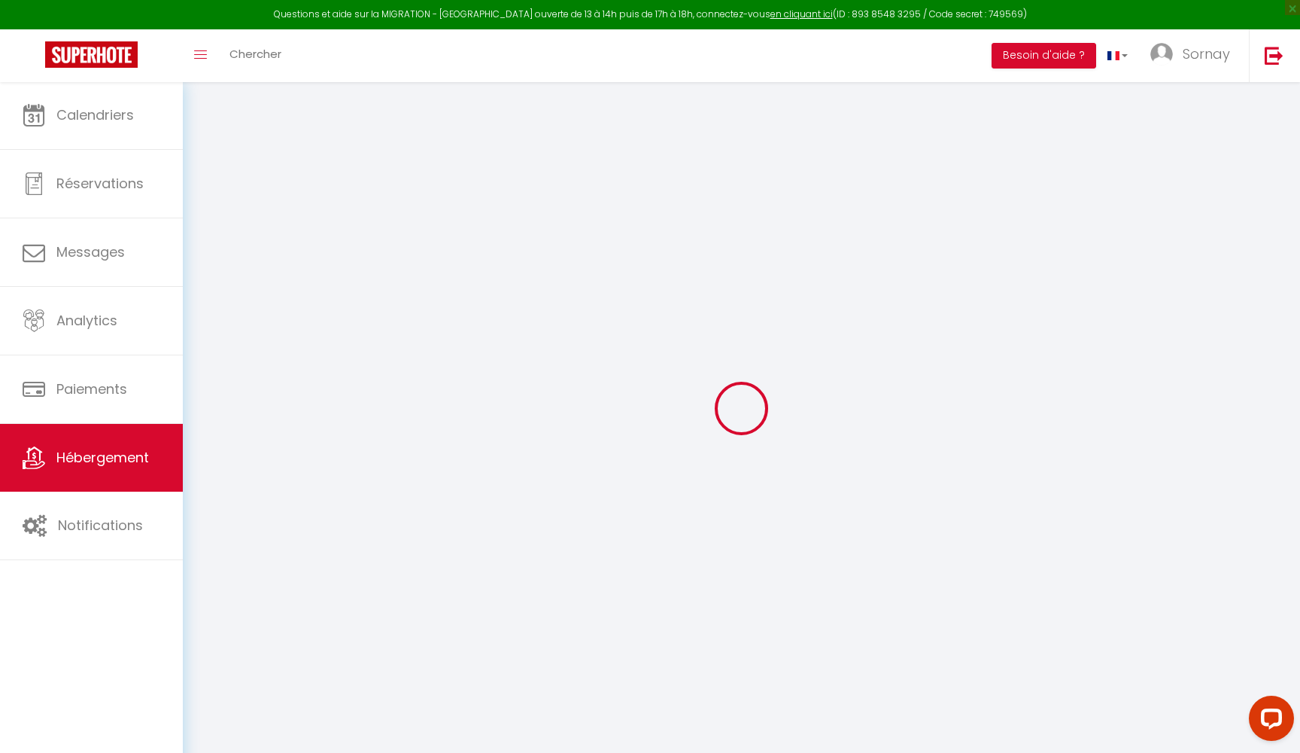
select select
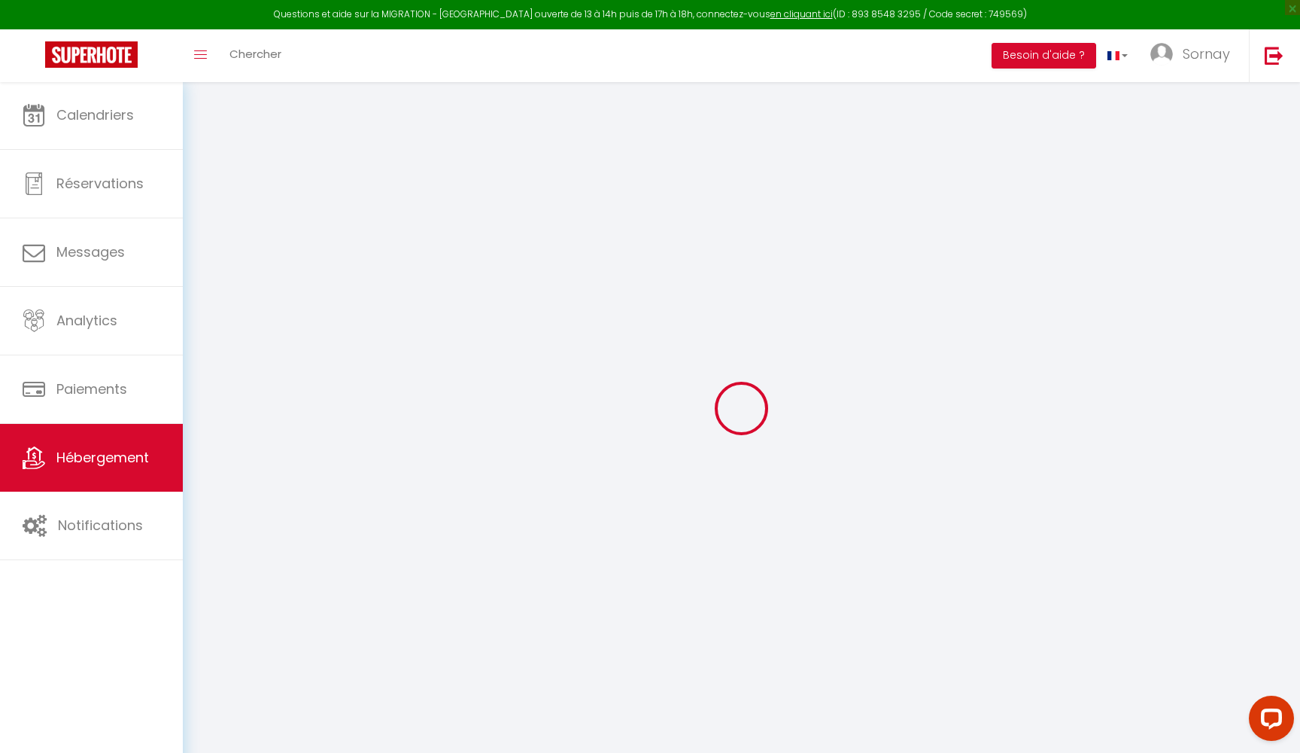
select select
checkbox input "false"
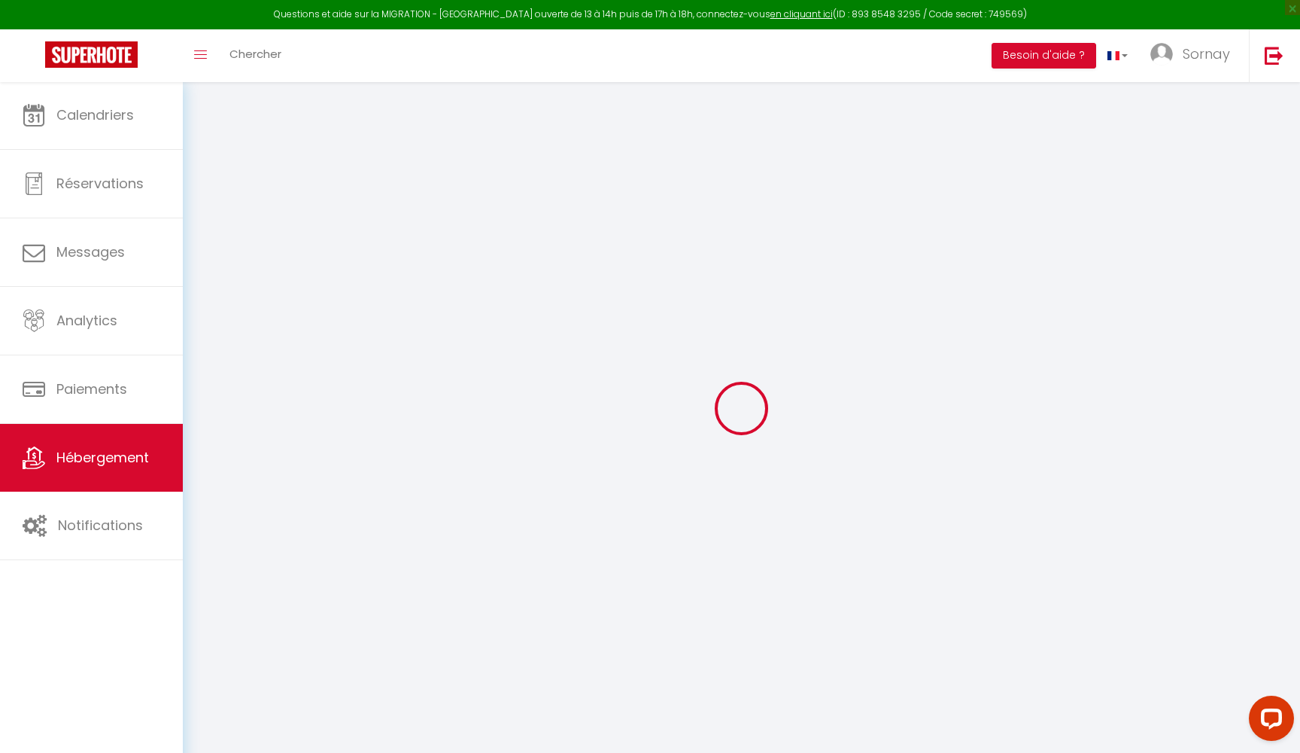
select select
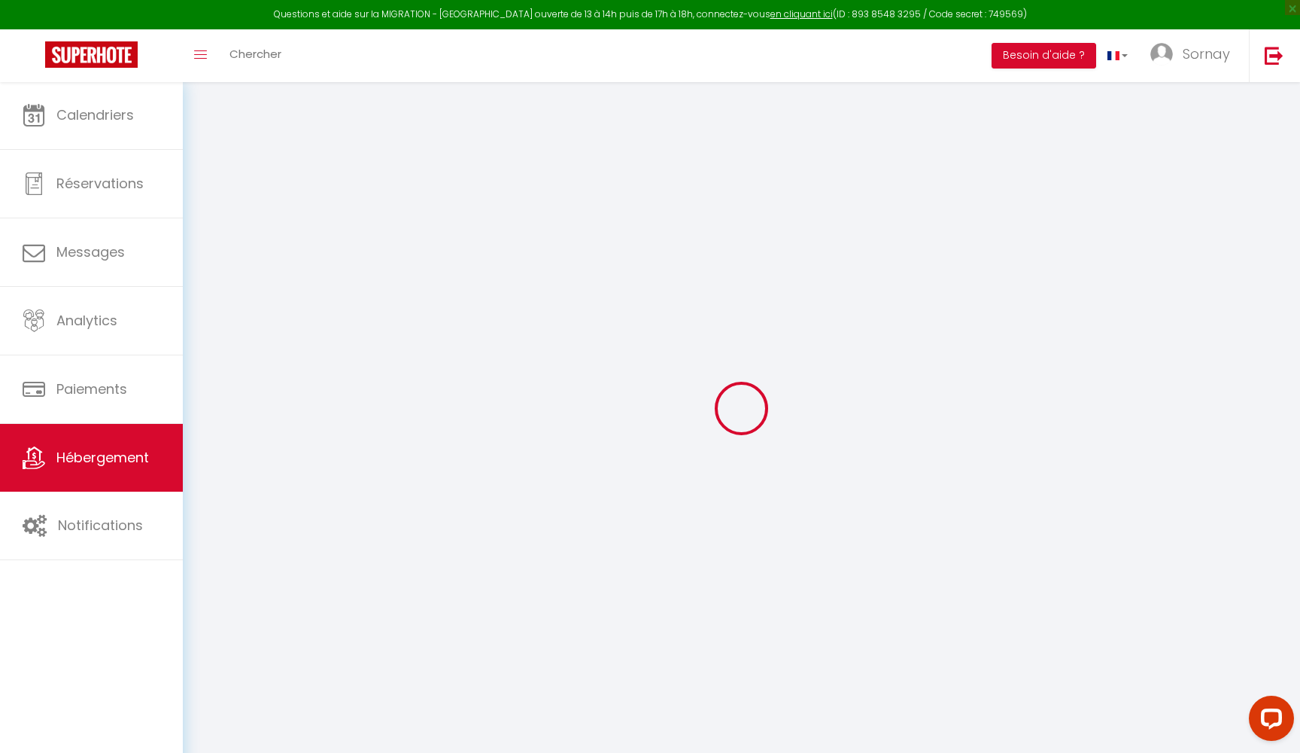
select select
checkbox input "false"
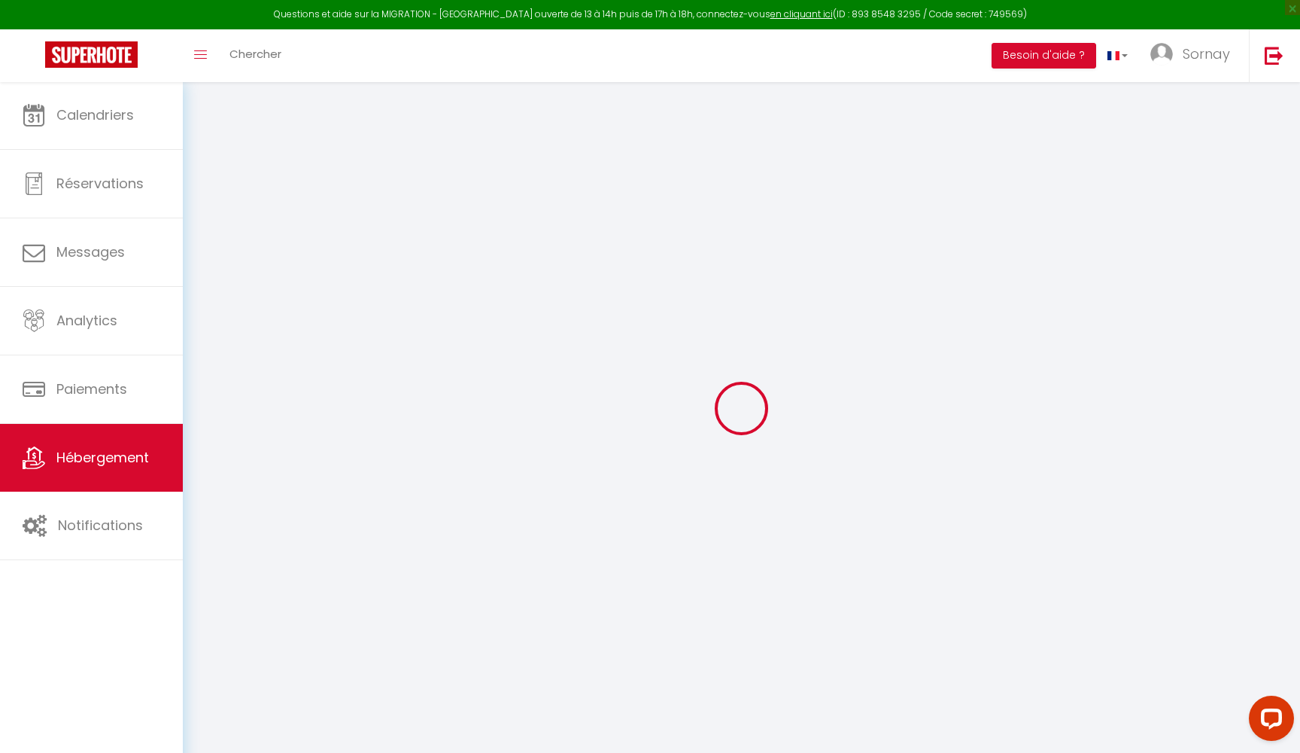
checkbox input "false"
select select
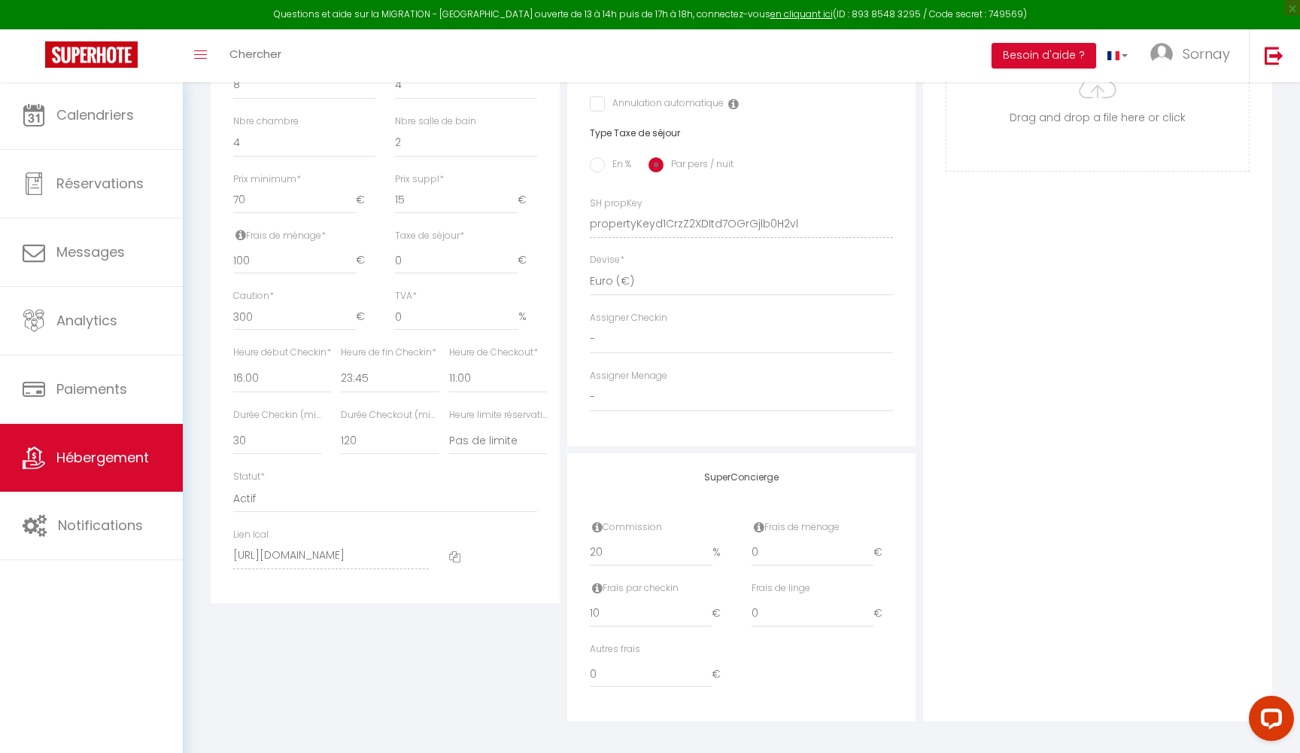
scroll to position [564, 0]
click at [448, 549] on div at bounding box center [494, 557] width 108 height 56
click at [451, 552] on icon at bounding box center [454, 557] width 11 height 11
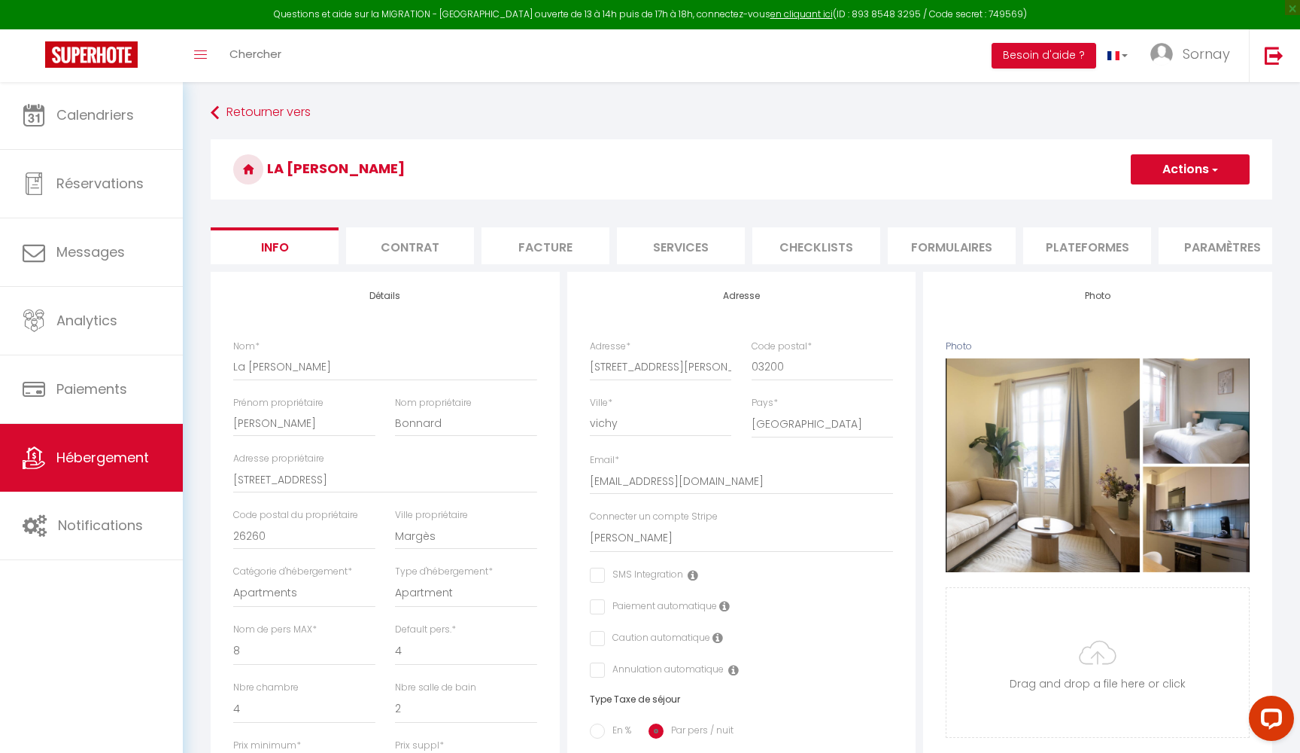
scroll to position [0, 0]
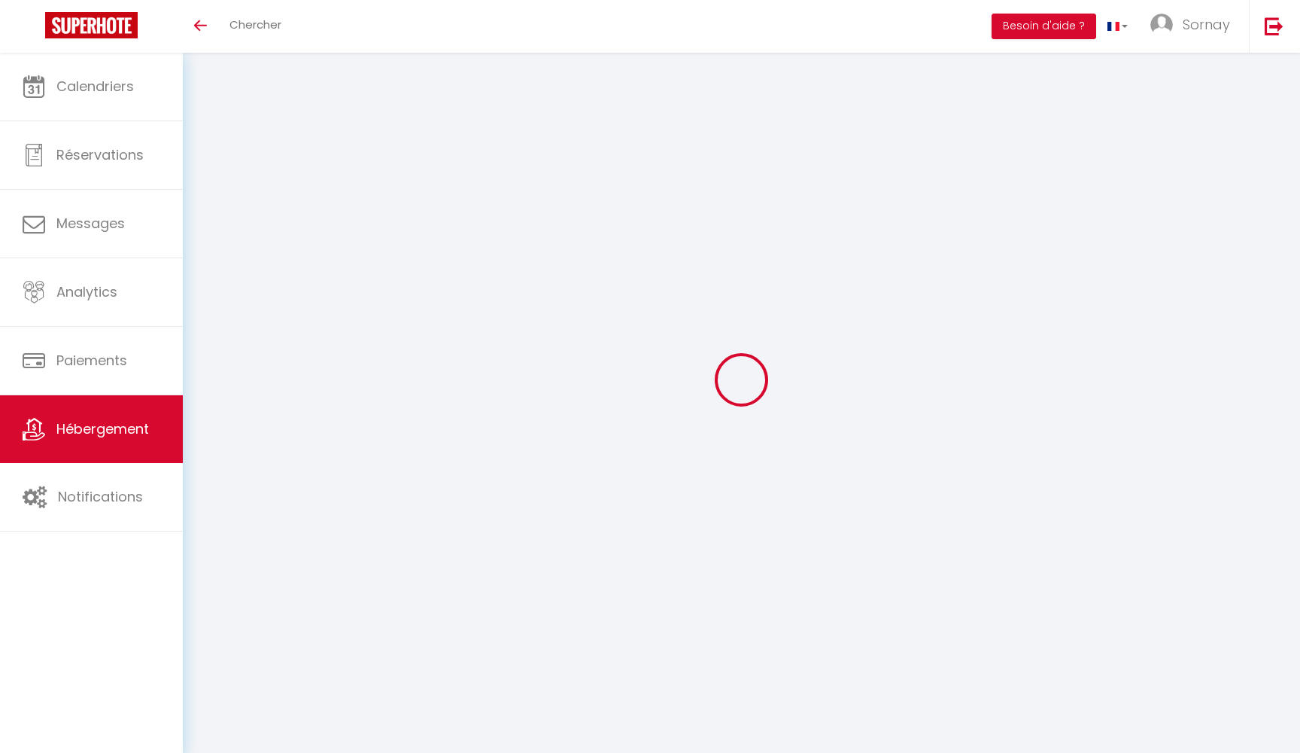
select select "+ 18 %"
select select "+ 50 %"
select select "+ 7 %"
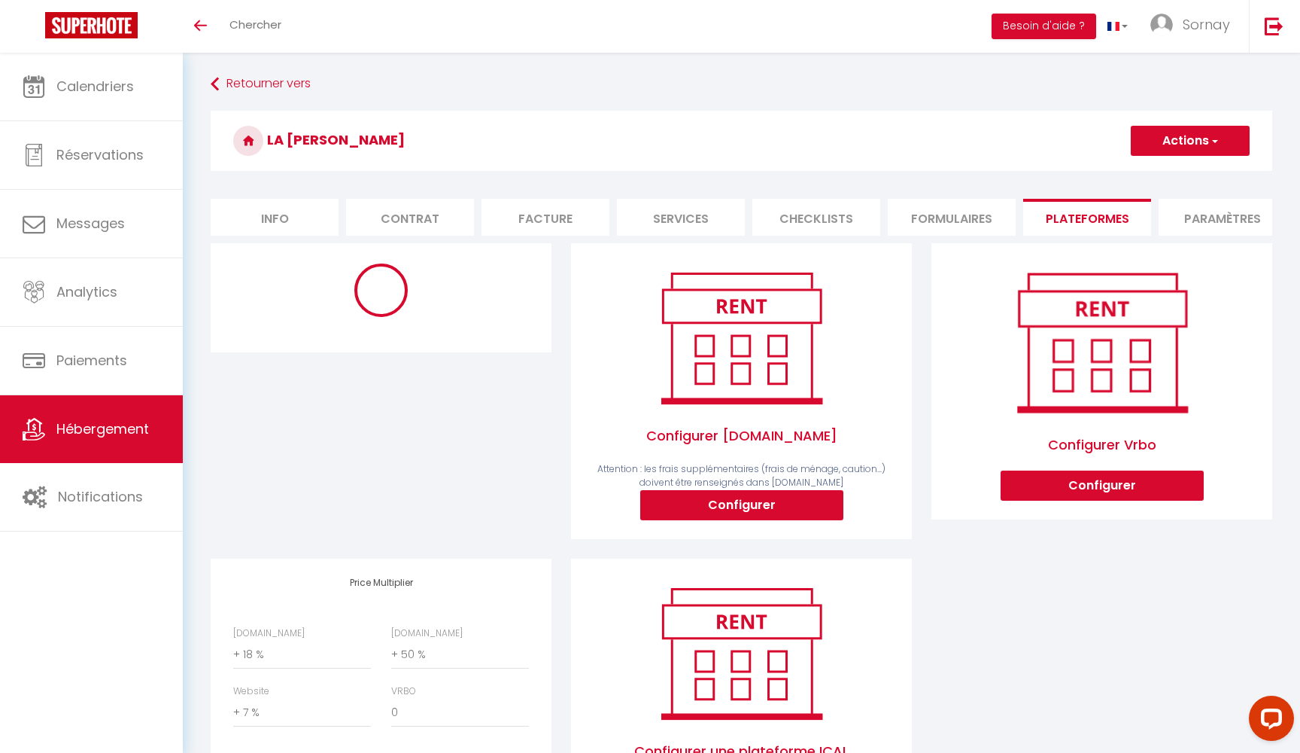
click at [1189, 147] on button "Actions" at bounding box center [1190, 141] width 119 height 30
click at [1188, 147] on button "Actions" at bounding box center [1190, 141] width 119 height 30
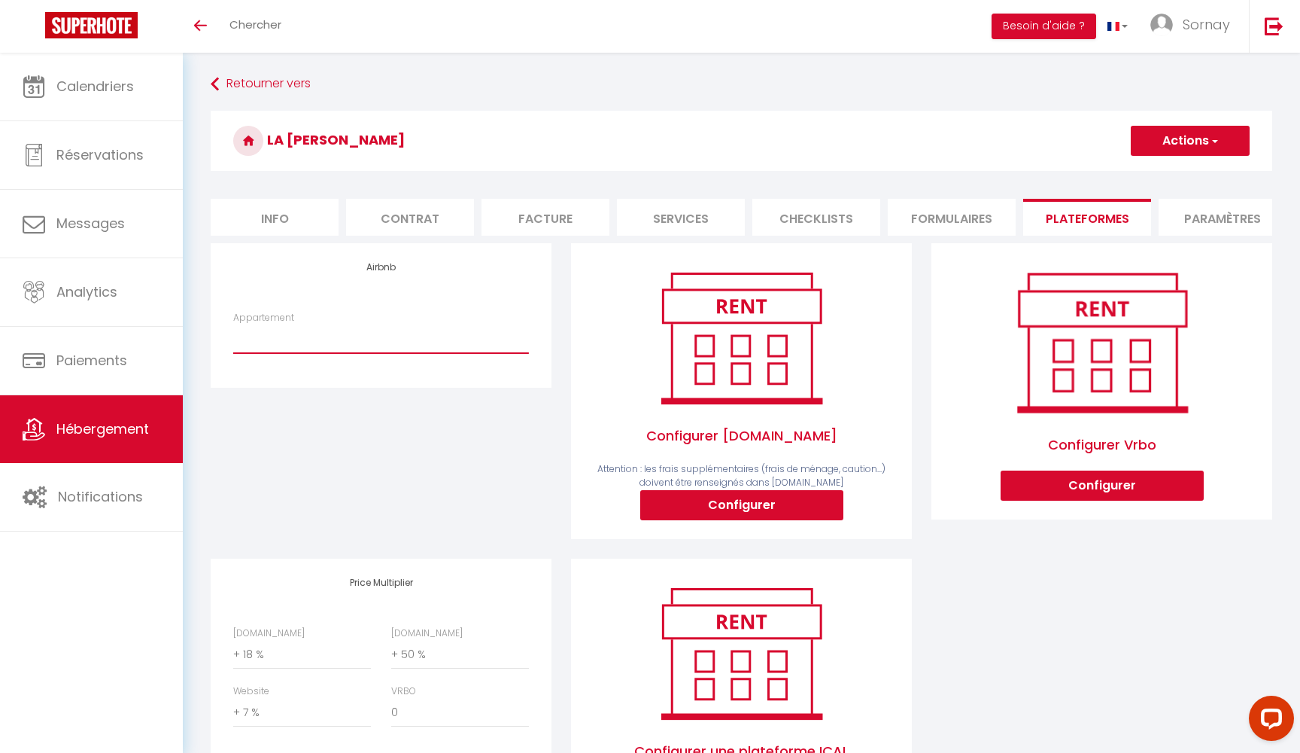
select select "9655-1031789072919584094"
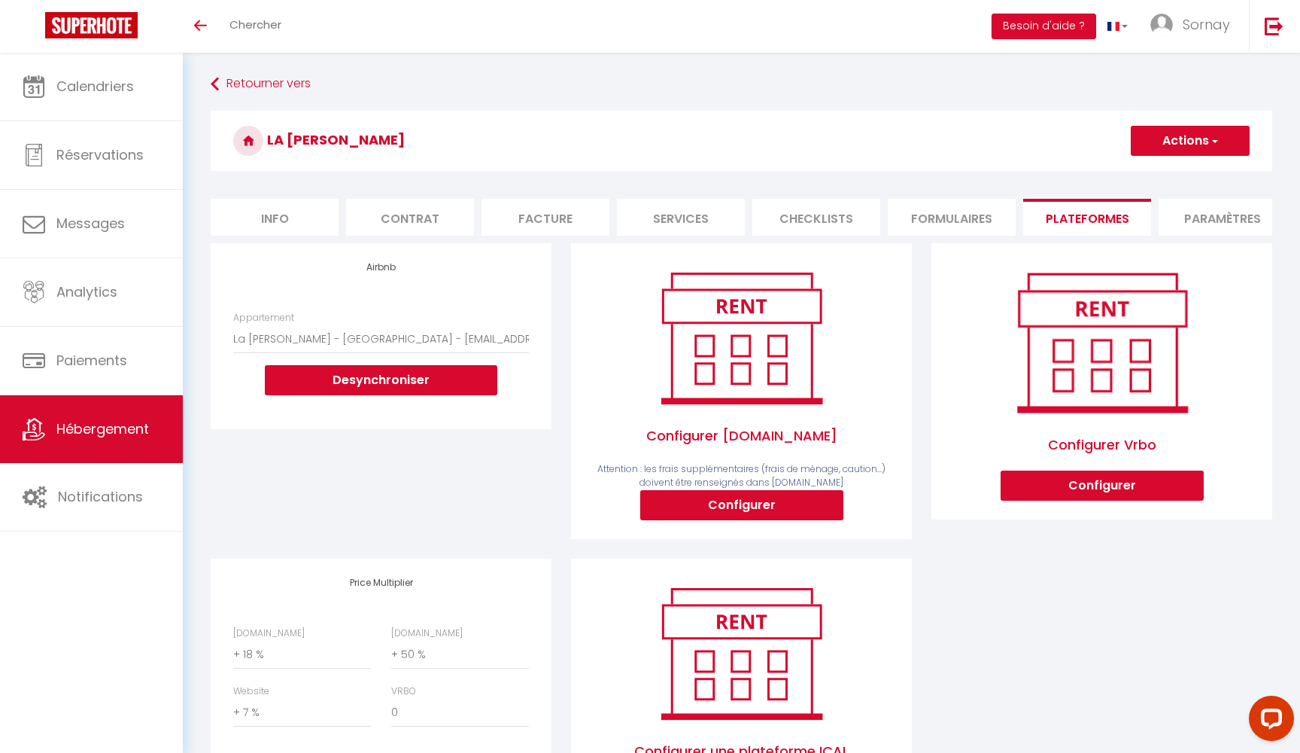
click at [1203, 132] on button "Actions" at bounding box center [1190, 141] width 119 height 30
click at [1178, 173] on link "Enregistrer" at bounding box center [1189, 174] width 119 height 20
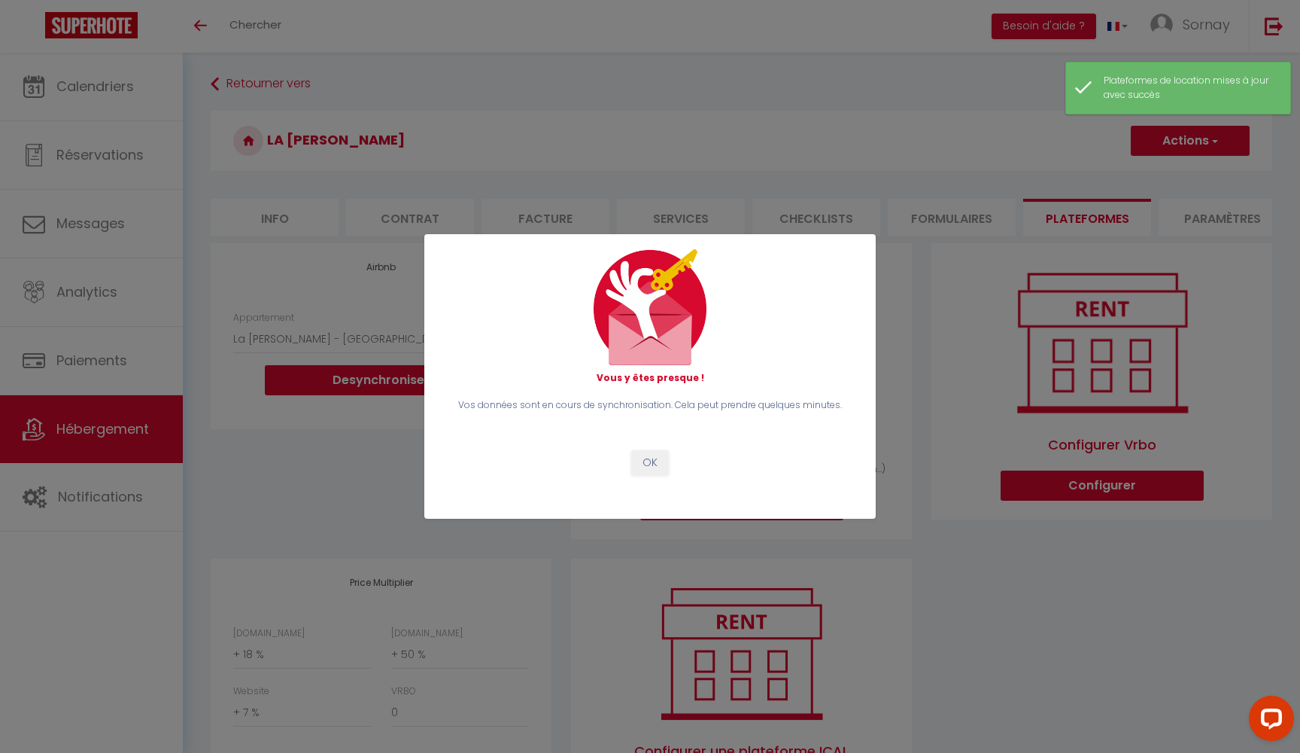
click at [643, 464] on button "OK" at bounding box center [650, 463] width 38 height 26
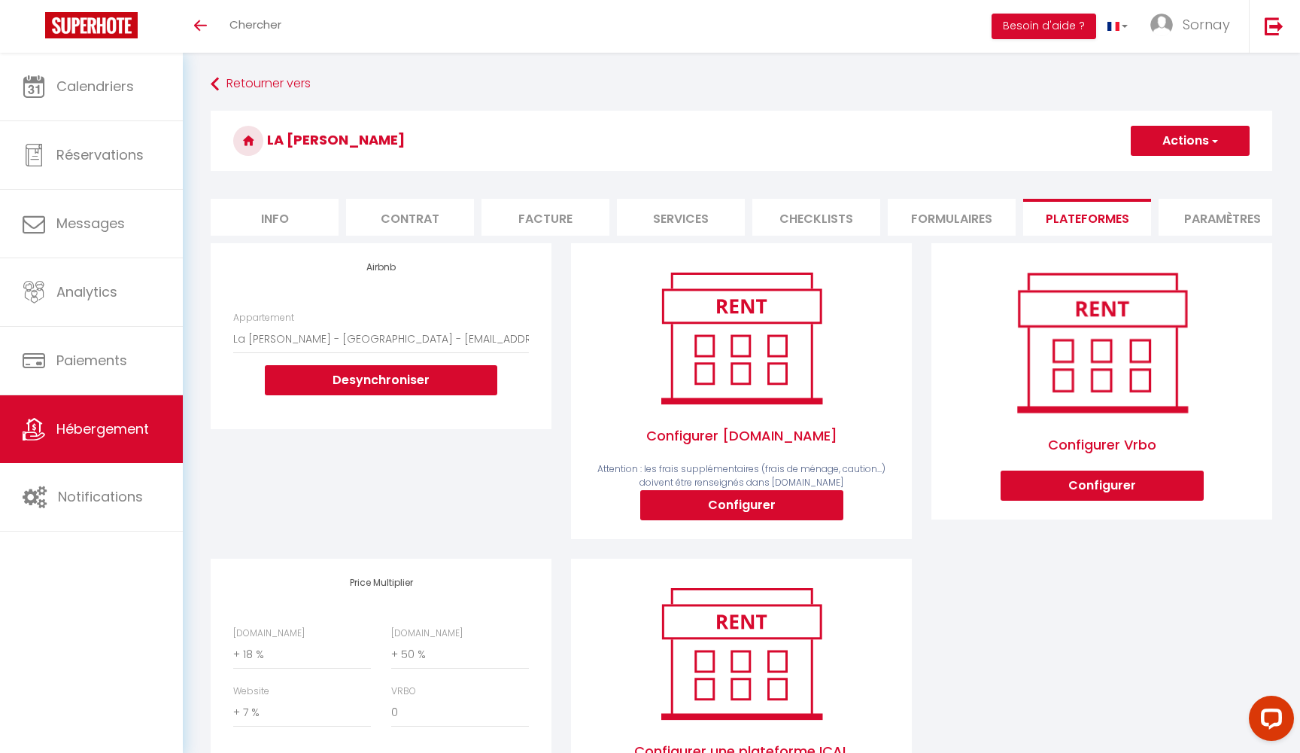
click at [136, 430] on span "Hébergement" at bounding box center [102, 428] width 93 height 19
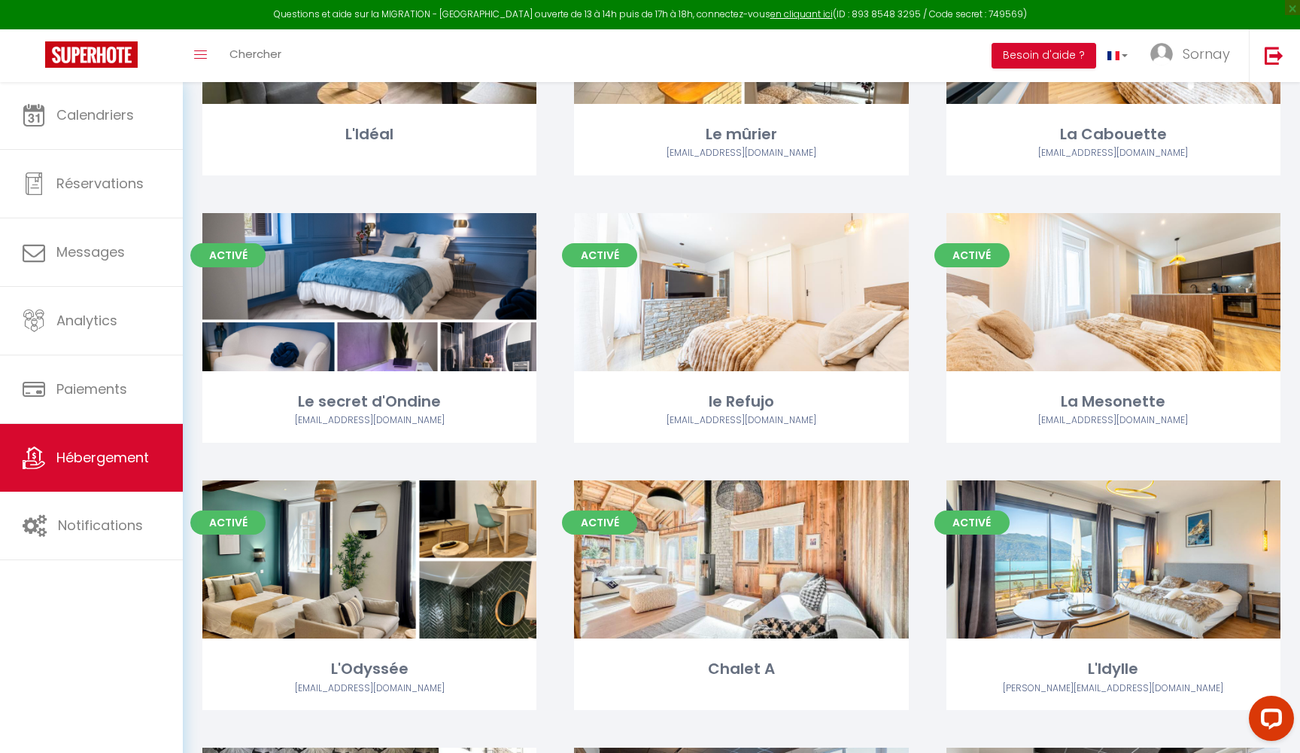
scroll to position [1053, 0]
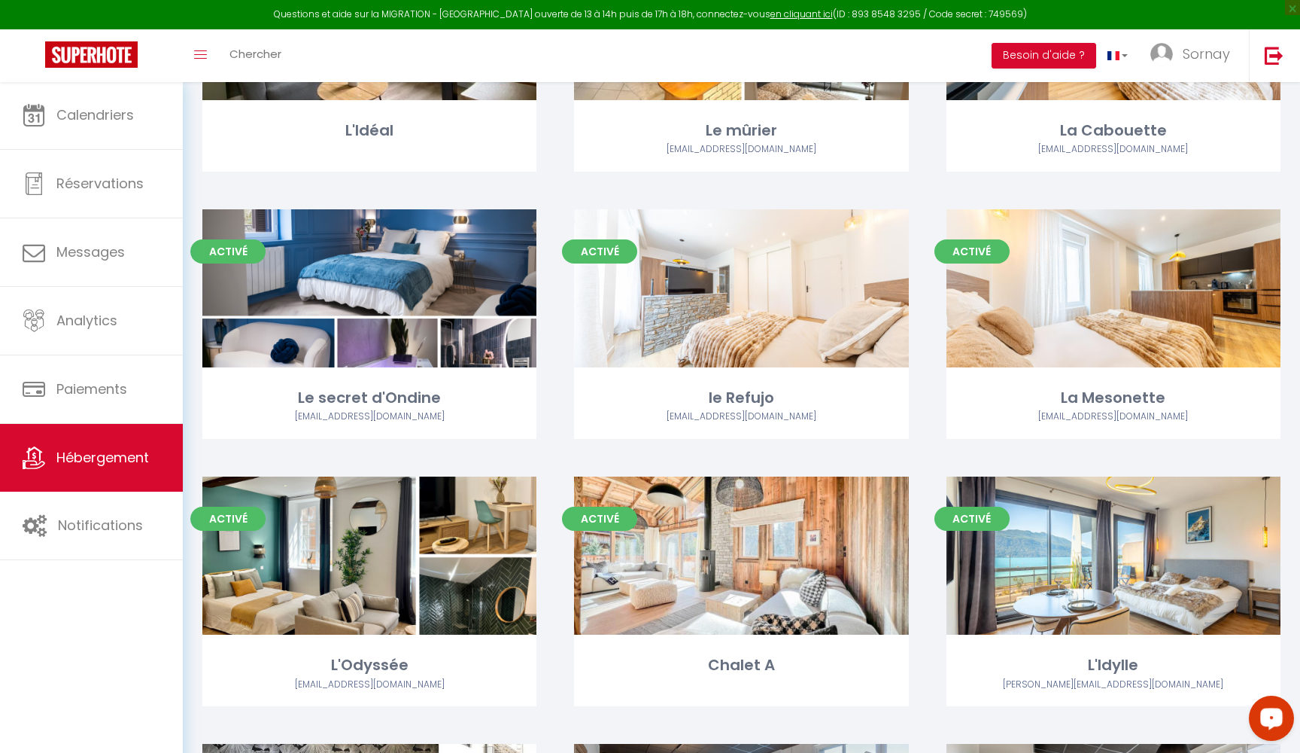
click at [1282, 714] on div "Open LiveChat chat widget" at bounding box center [1272, 717] width 26 height 26
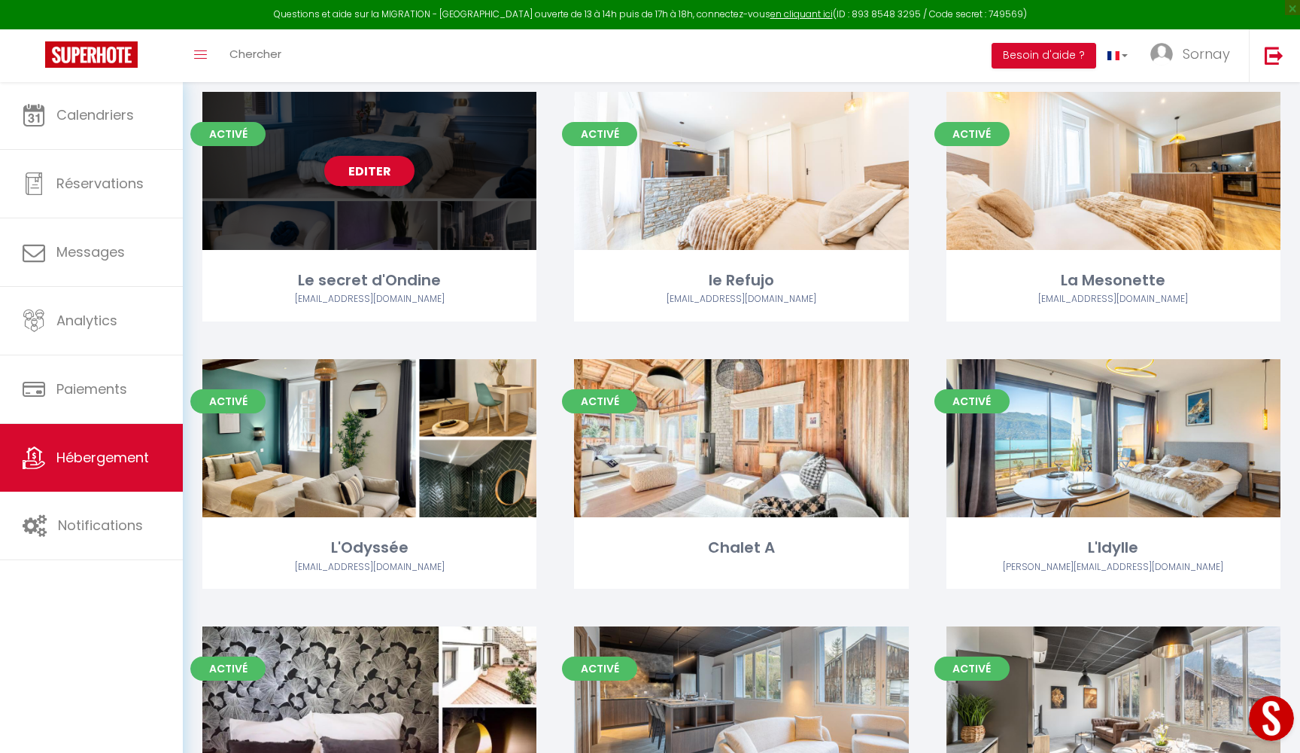
scroll to position [1151, 0]
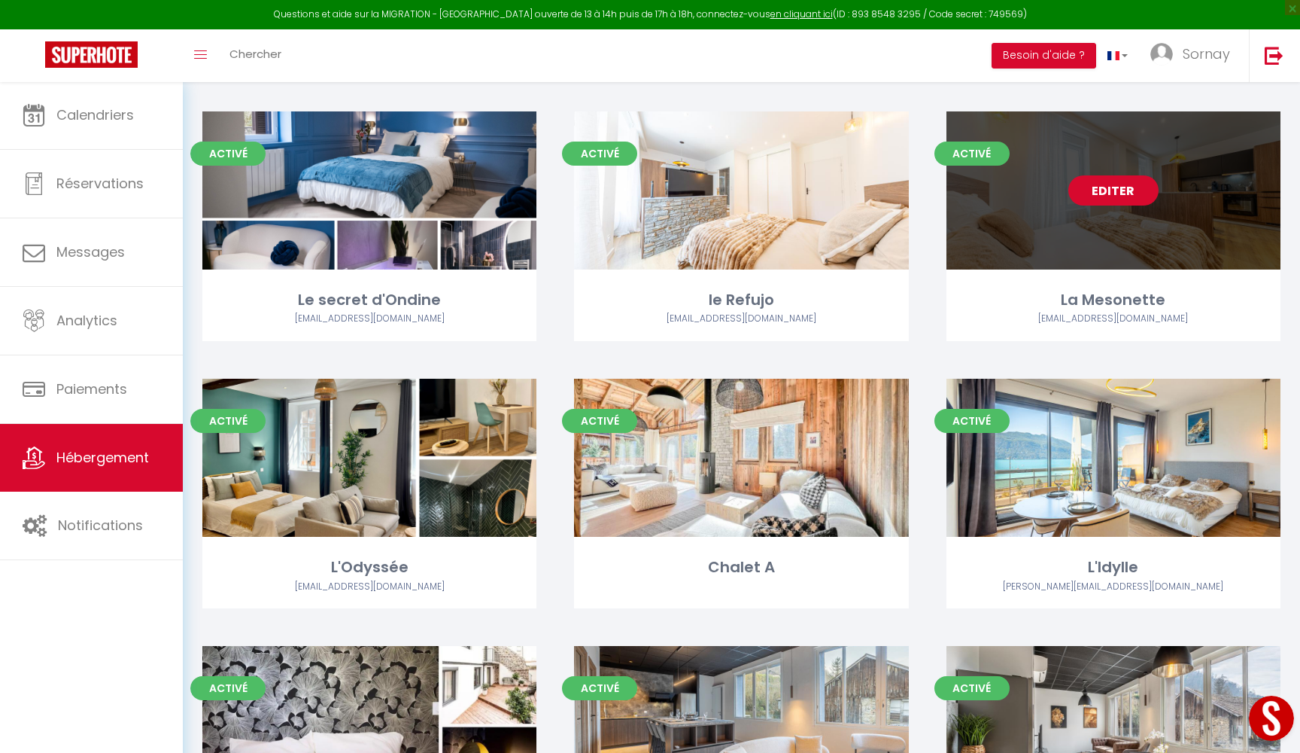
click at [1115, 192] on link "Editer" at bounding box center [1114, 190] width 90 height 30
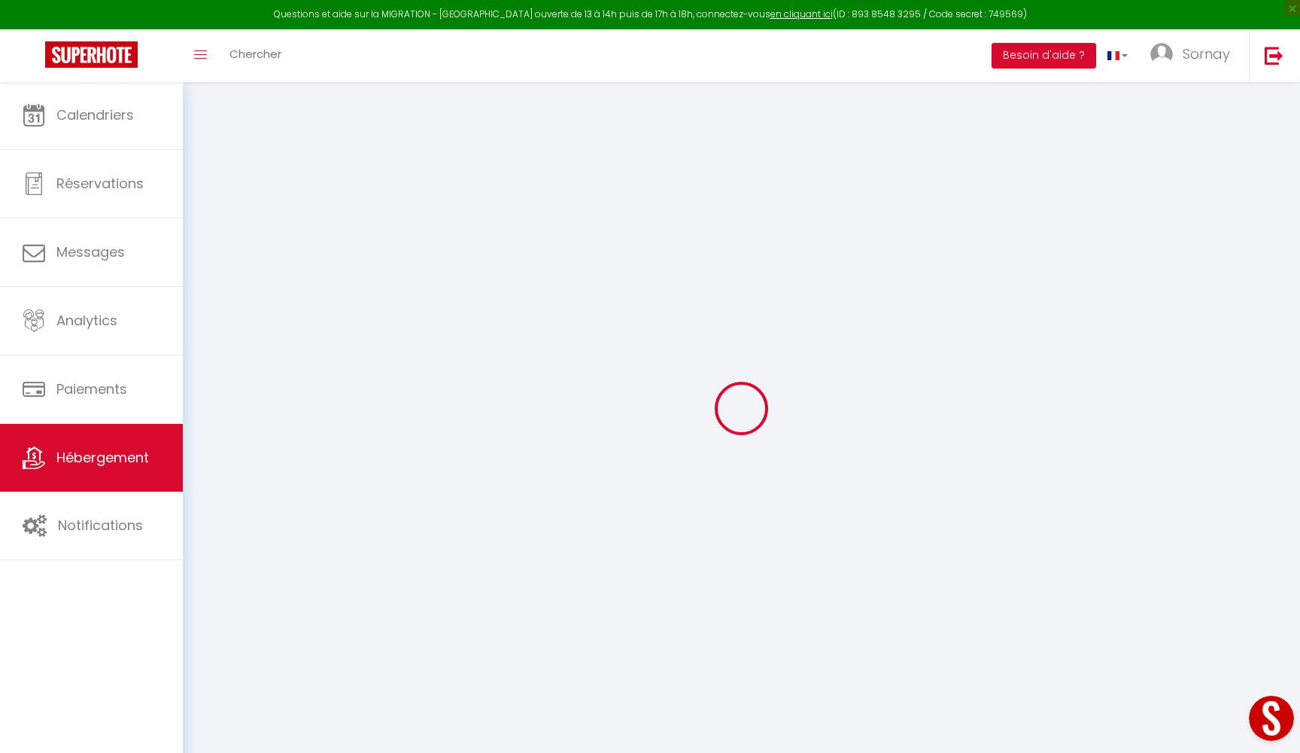
select select
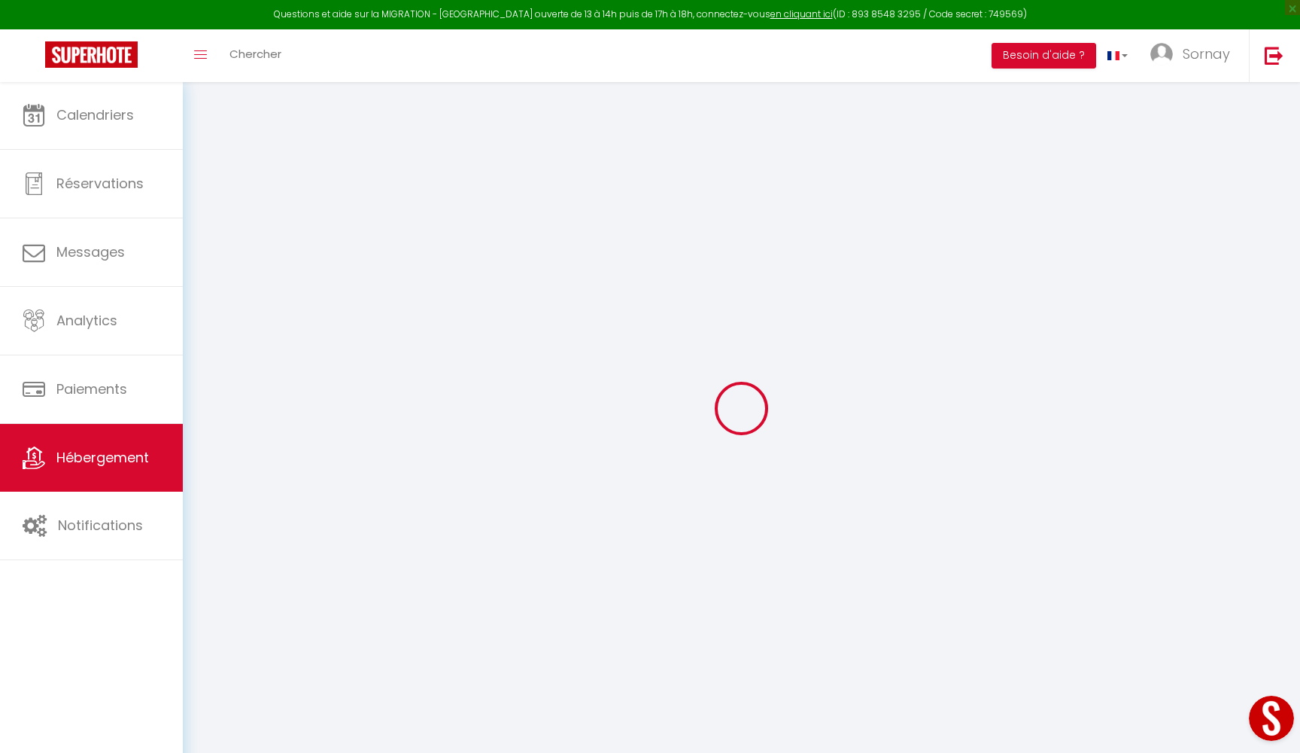
select select
checkbox input "false"
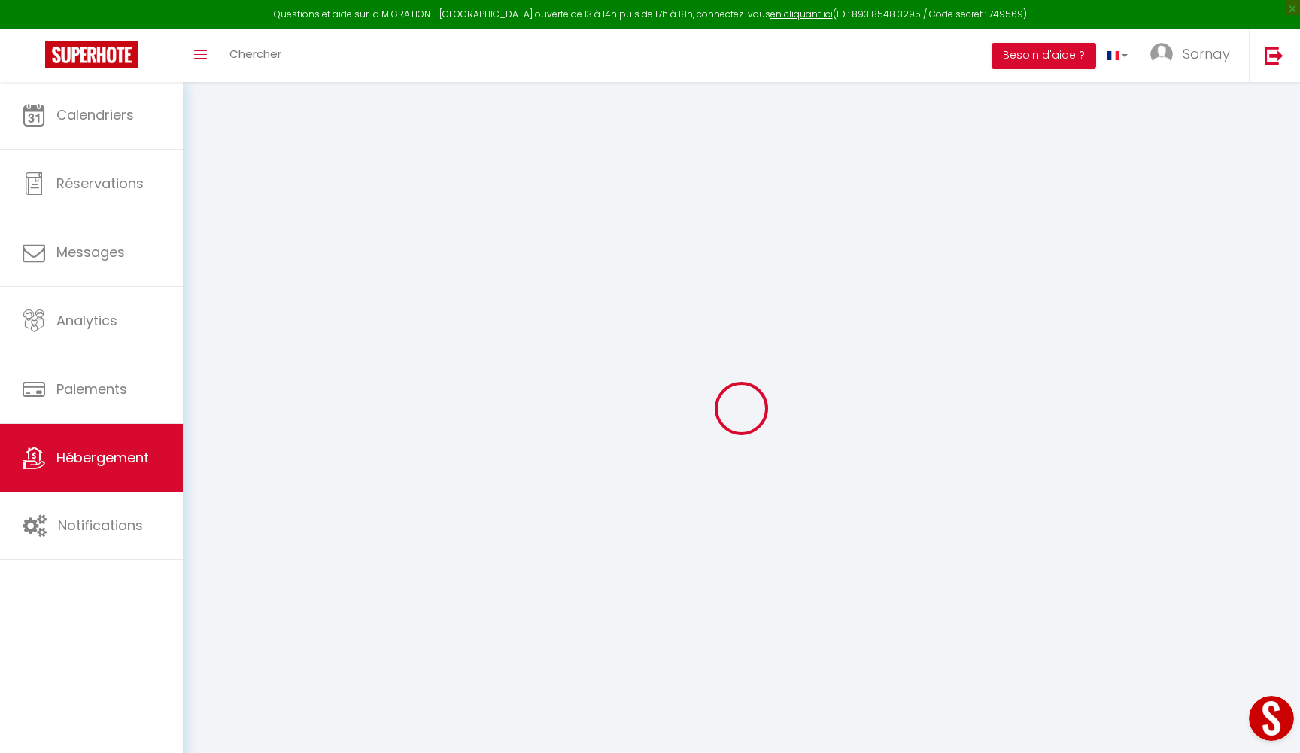
select select
type input "La Mesonette"
type input "Humanista"
select select "2"
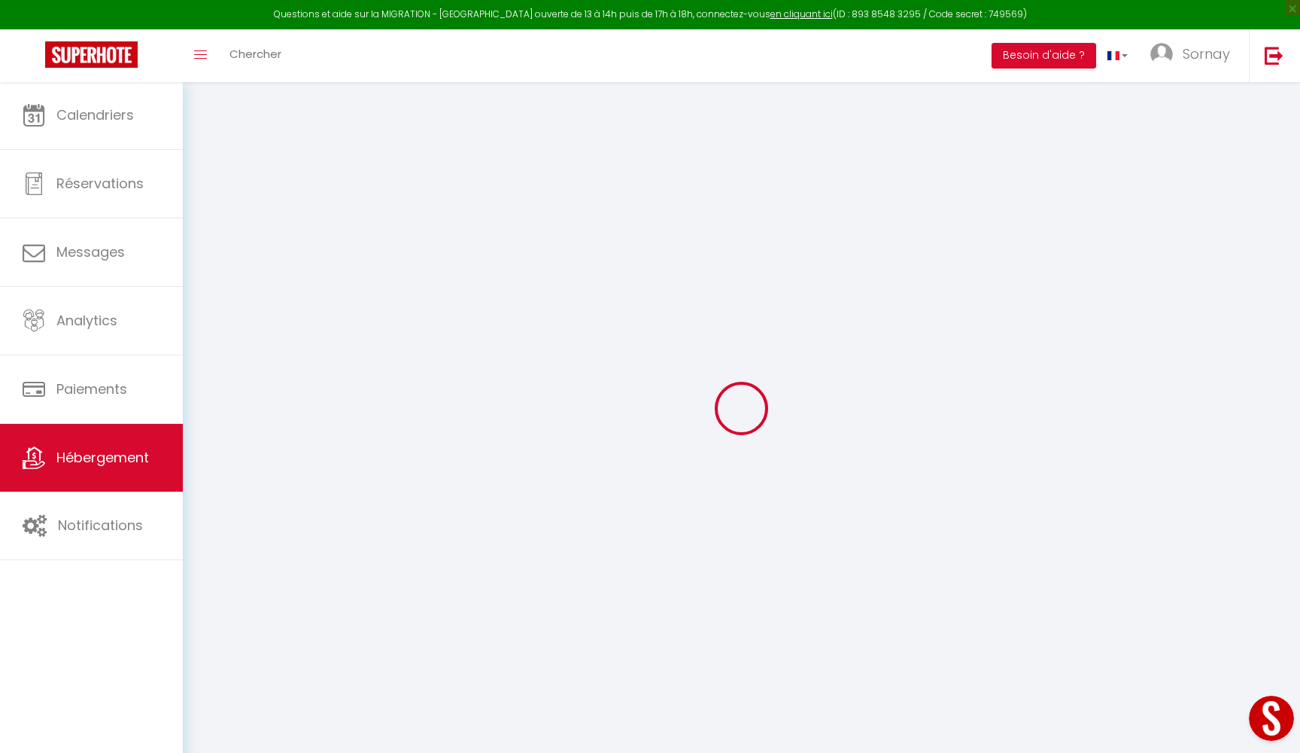
type input "50"
type input "75"
type input "300"
select select
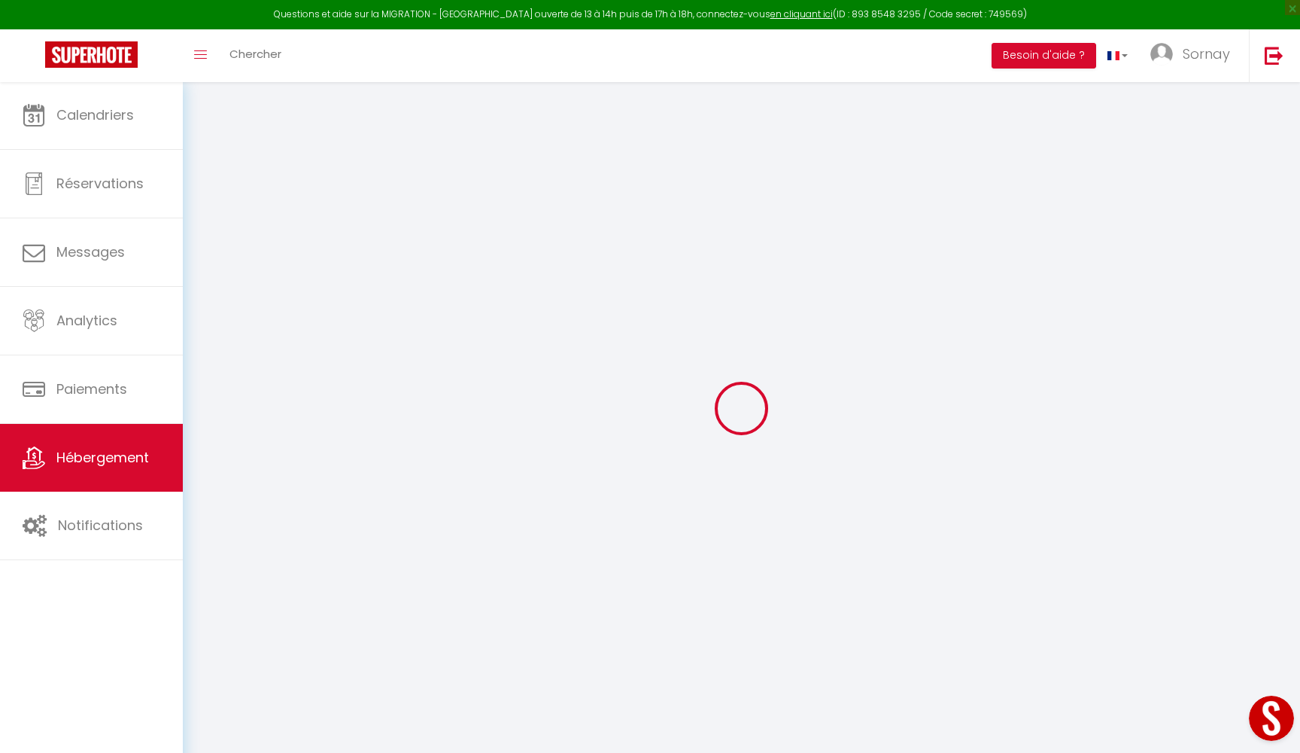
select select
type input "19 Av. des Bains"
type input "38580"
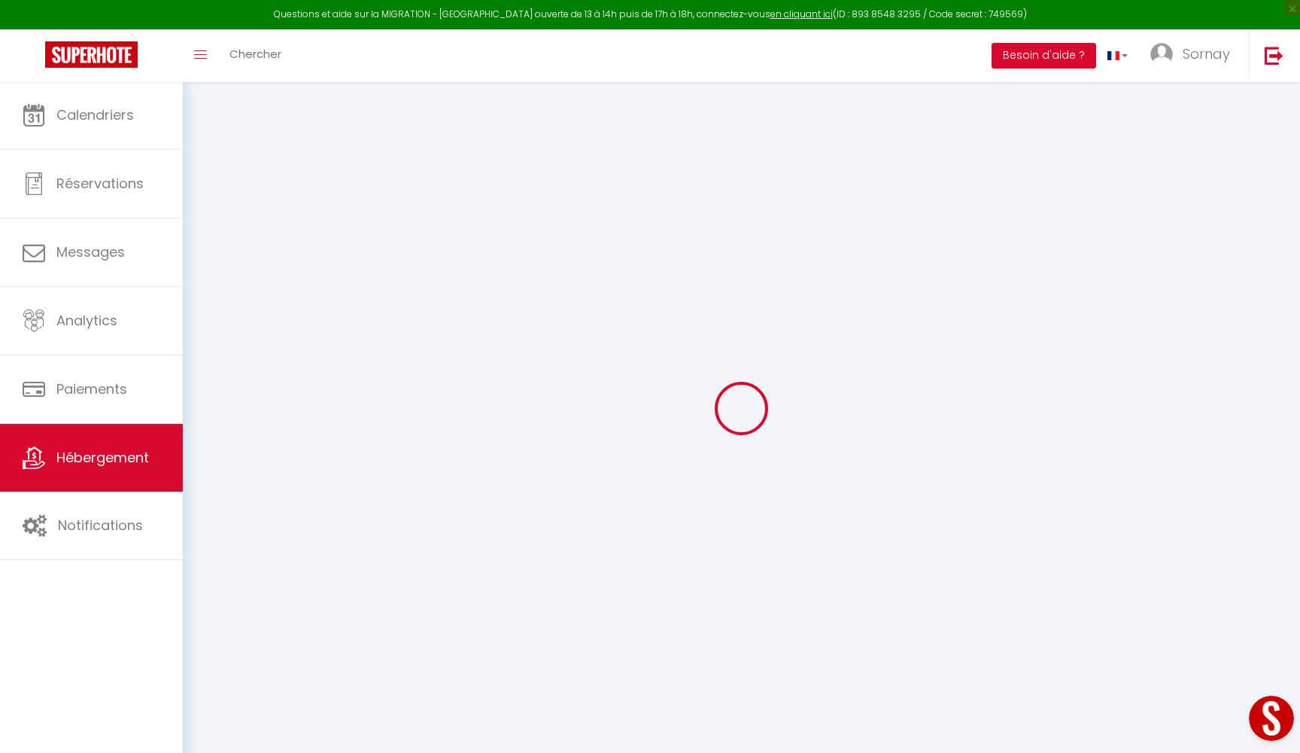
type input "Allevard"
type input "[EMAIL_ADDRESS][DOMAIN_NAME]"
select select
checkbox input "false"
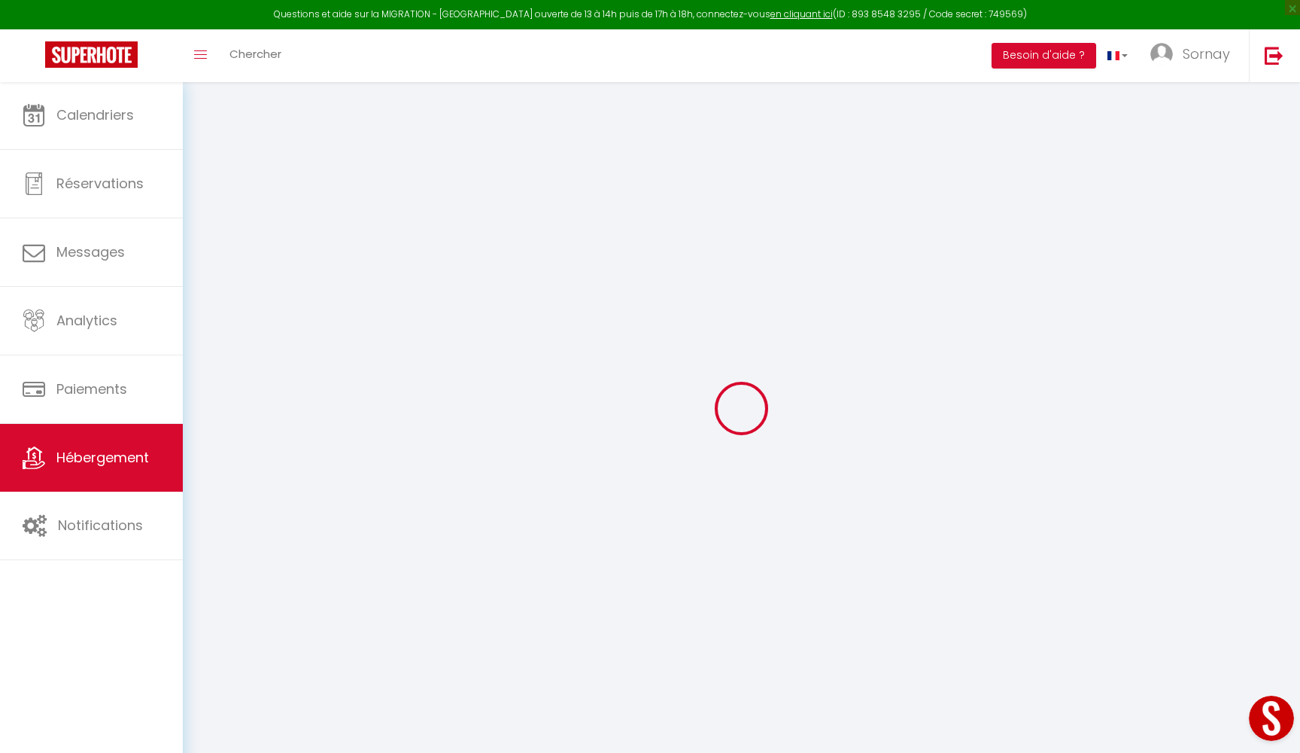
checkbox input "false"
type input "0"
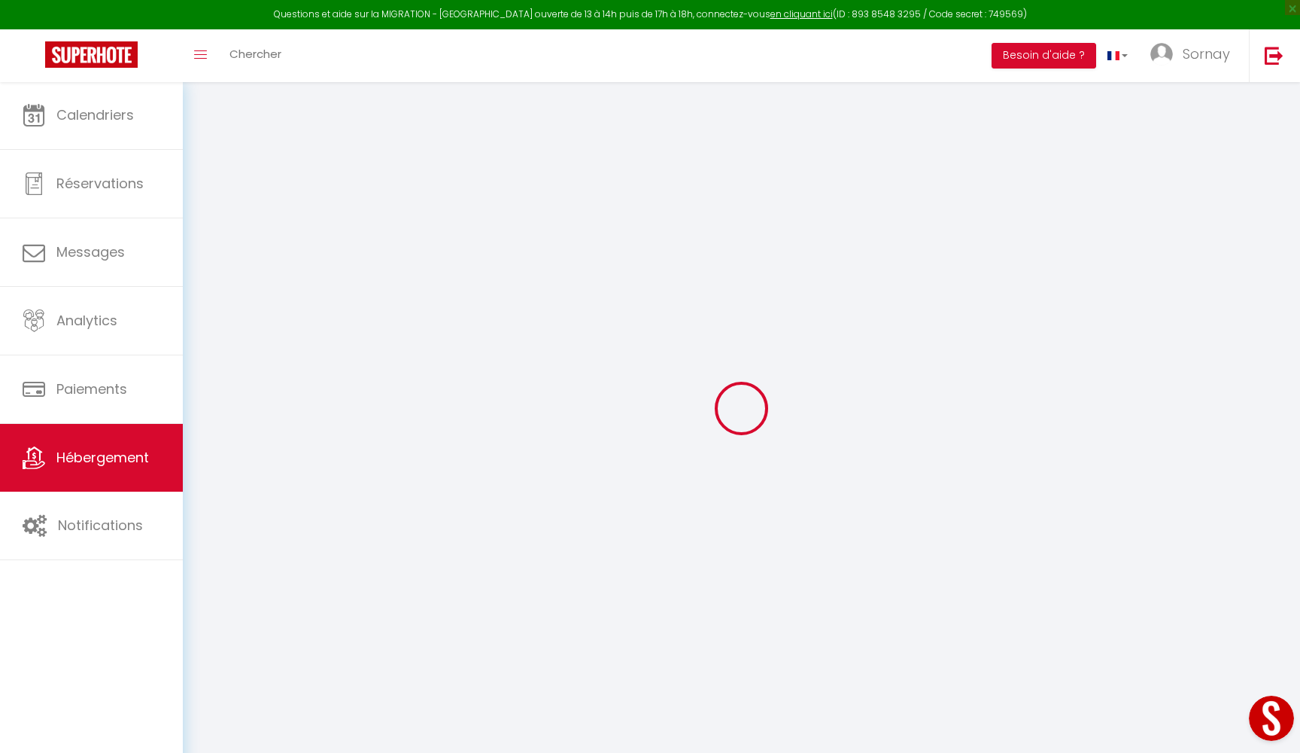
type input "0"
select select
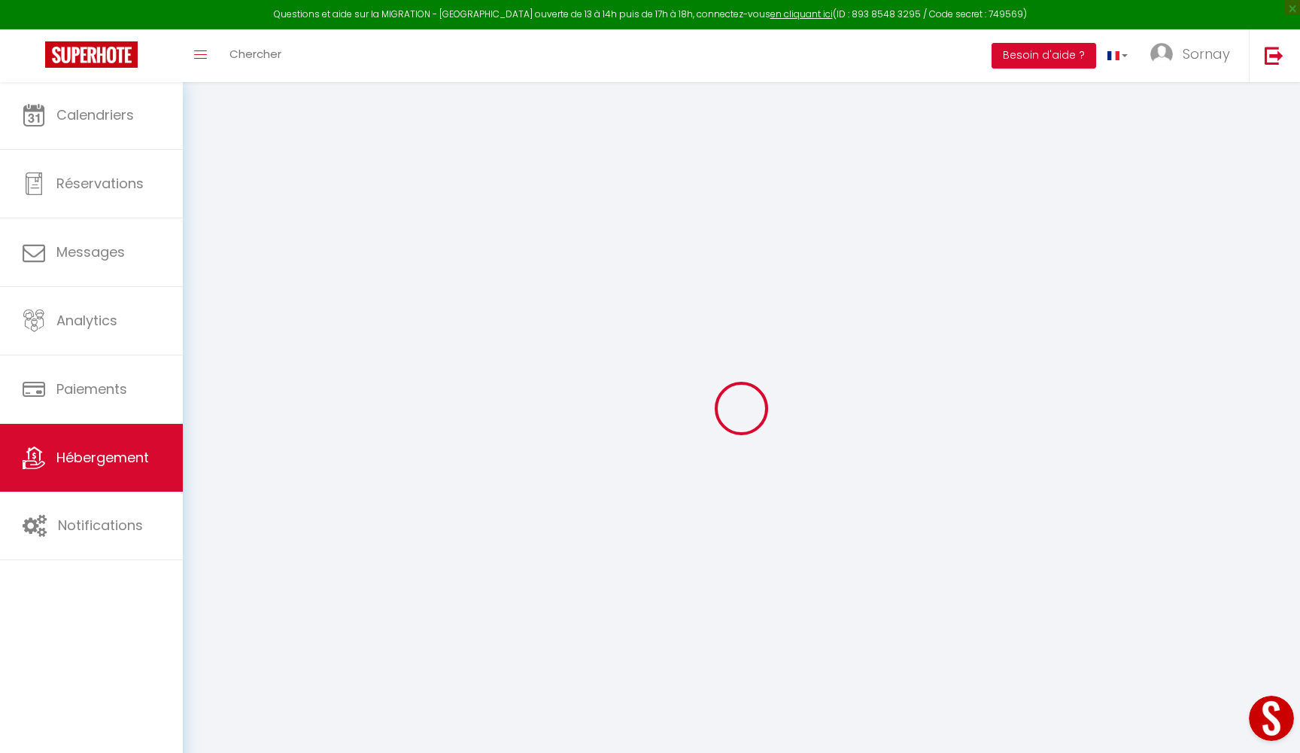
select select
checkbox input "false"
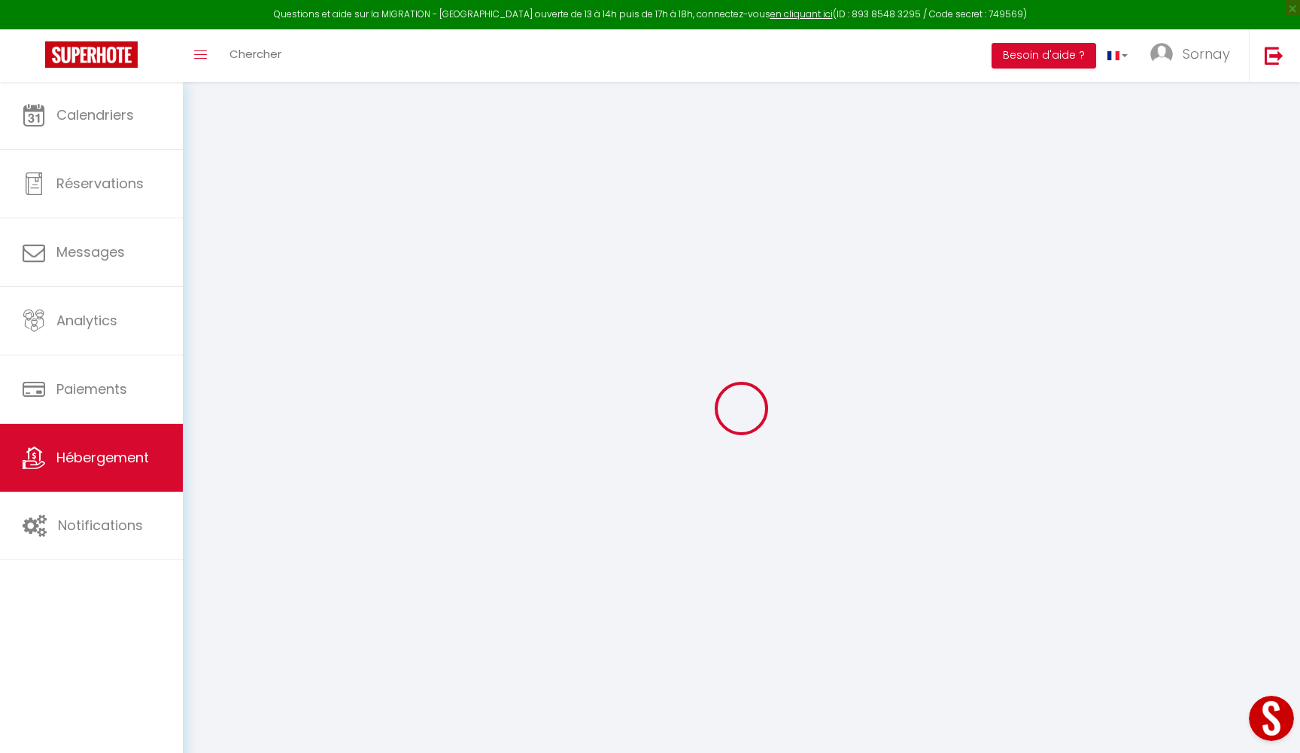
checkbox input "false"
select select
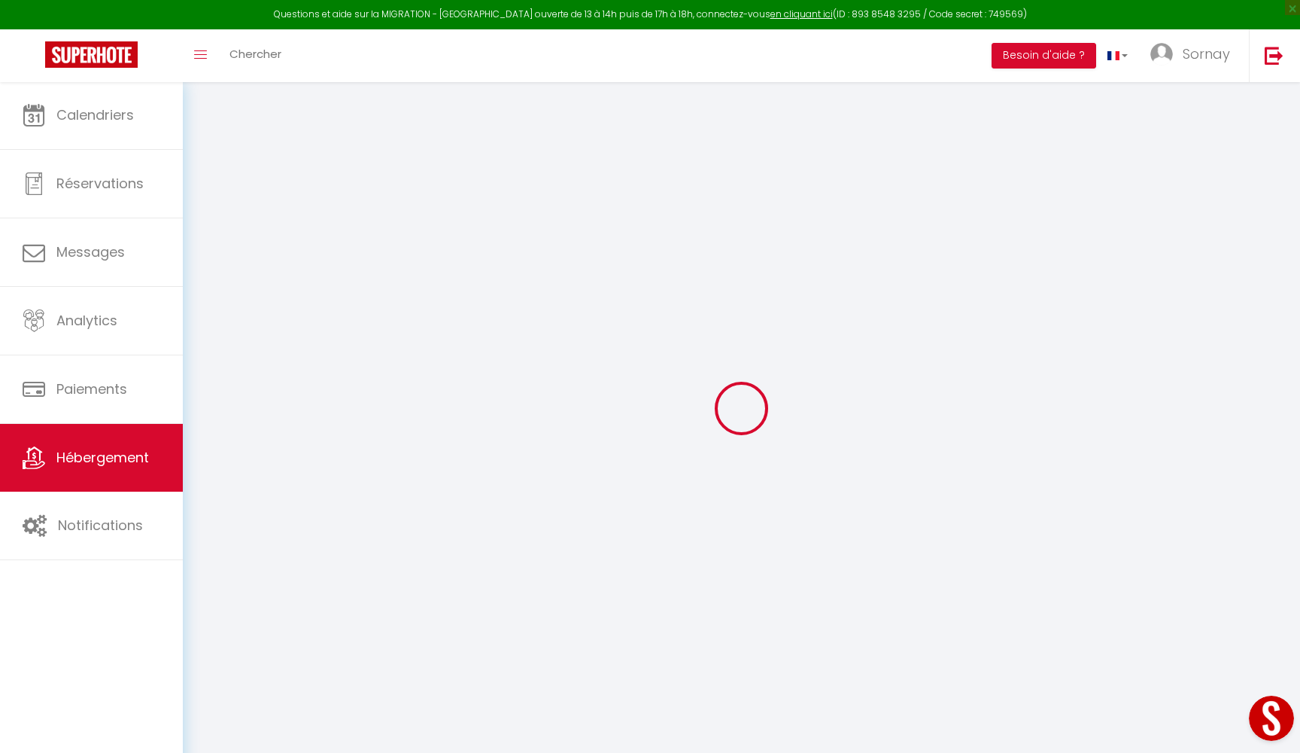
select select
checkbox input "false"
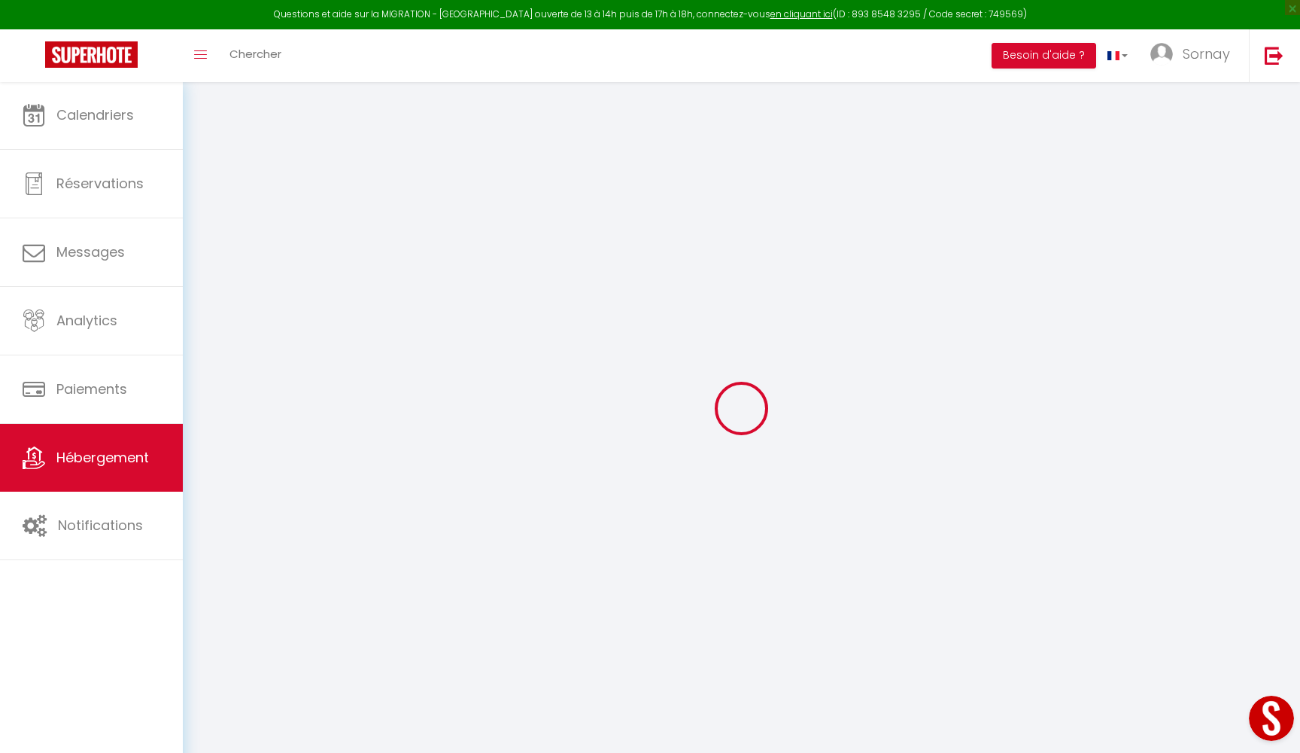
checkbox input "false"
select select
checkbox input "false"
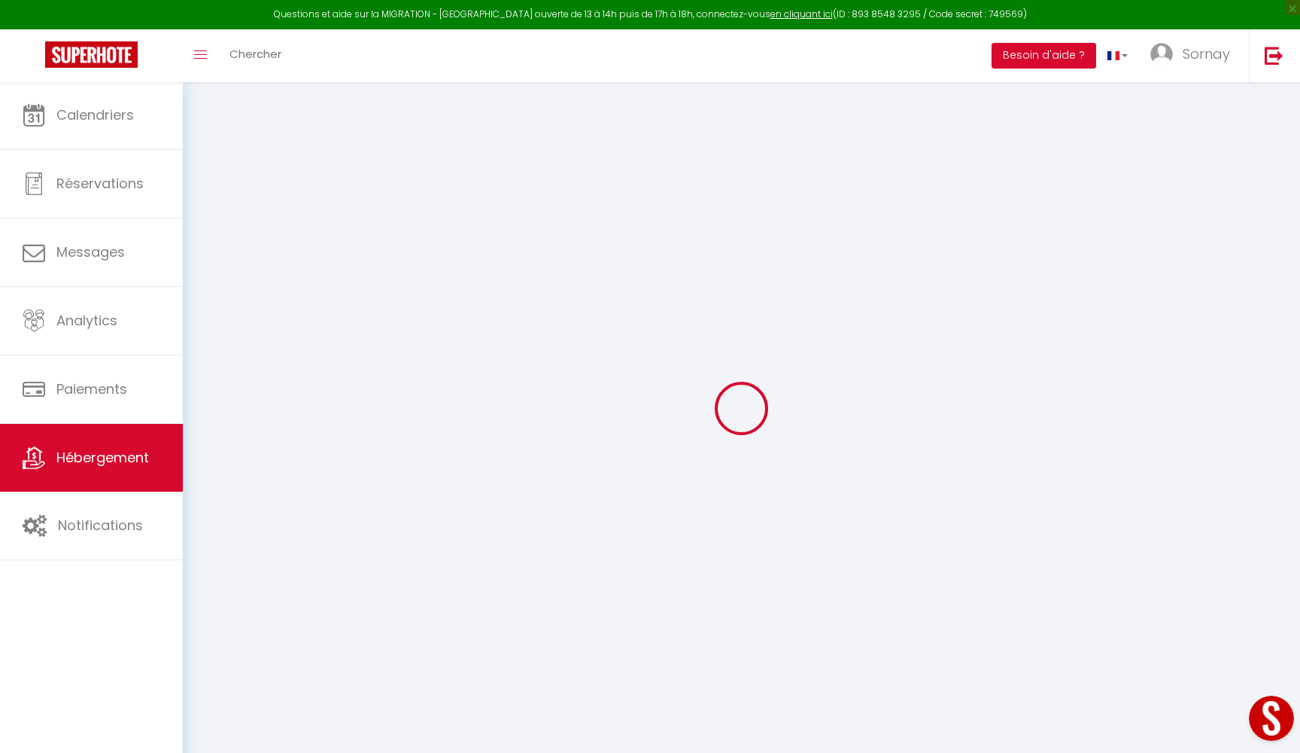
checkbox input "false"
select select "16:00"
select select "23:45"
select select "11:00"
select select "30"
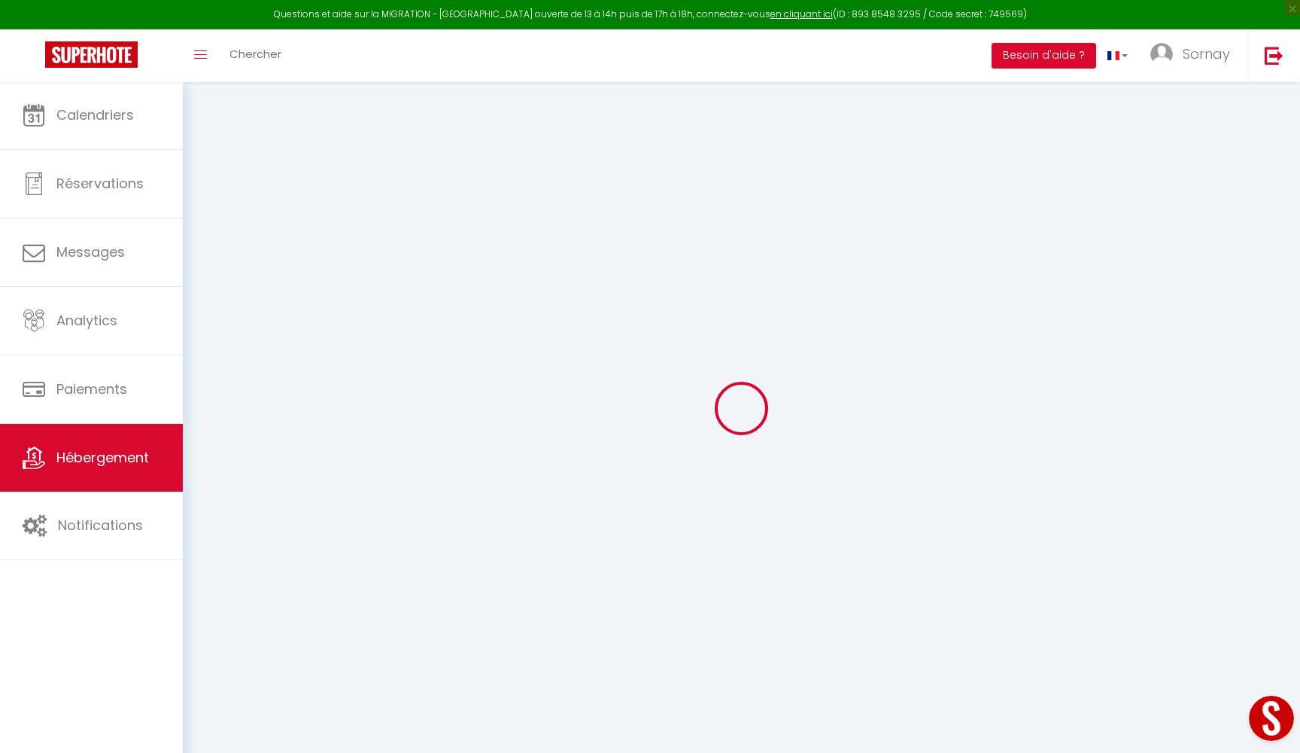
select select "120"
select select
checkbox input "false"
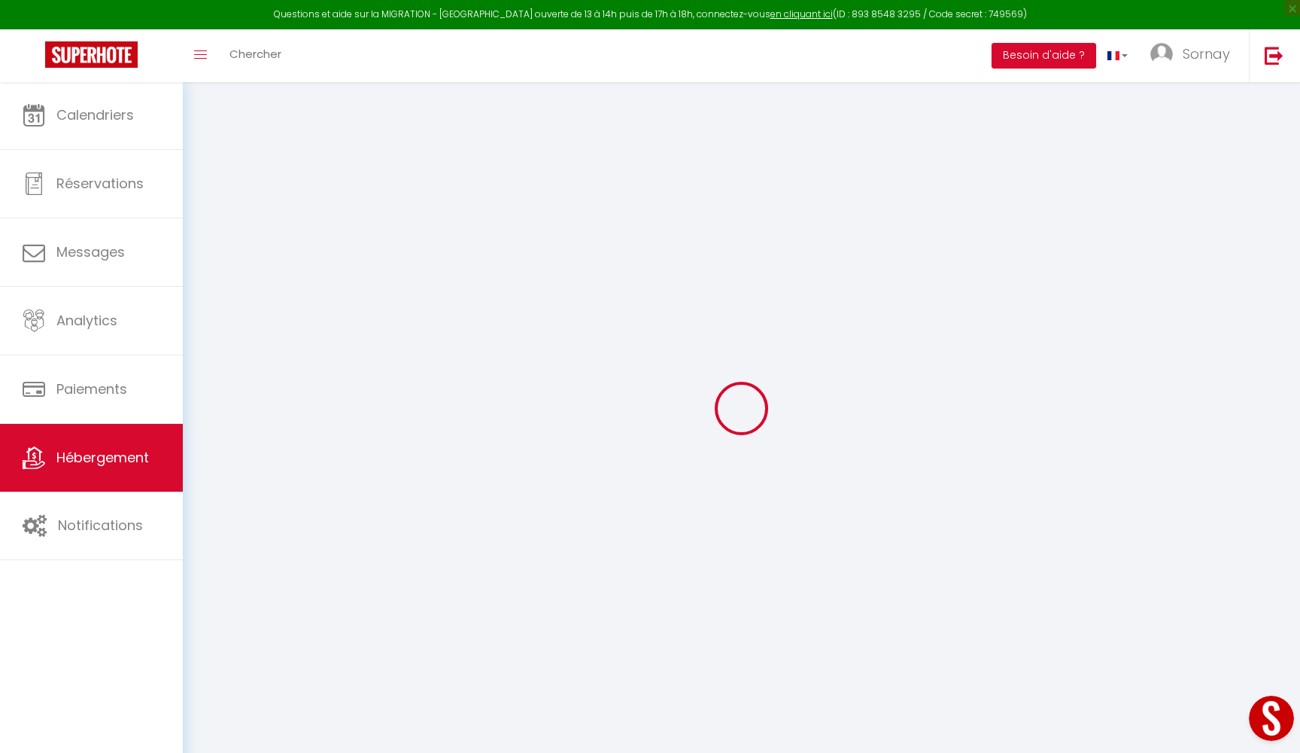
checkbox input "false"
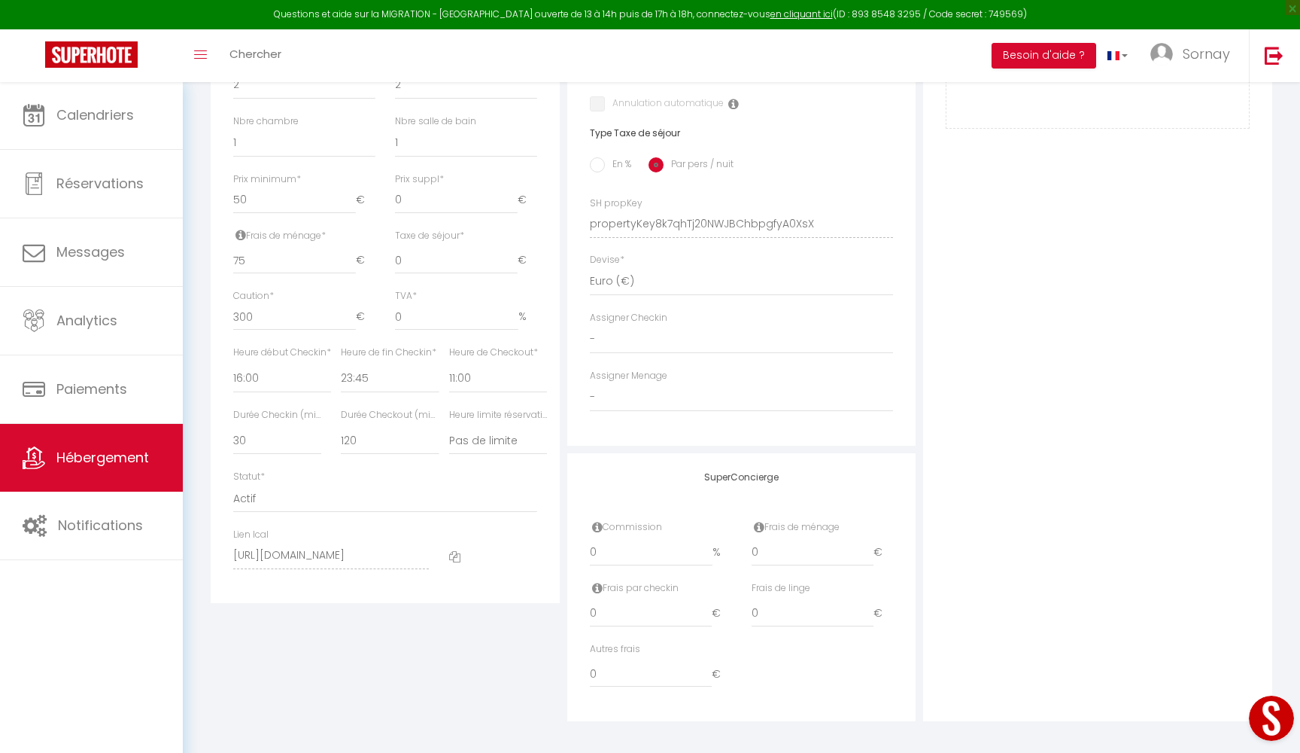
scroll to position [564, 0]
click at [455, 552] on icon at bounding box center [454, 557] width 11 height 11
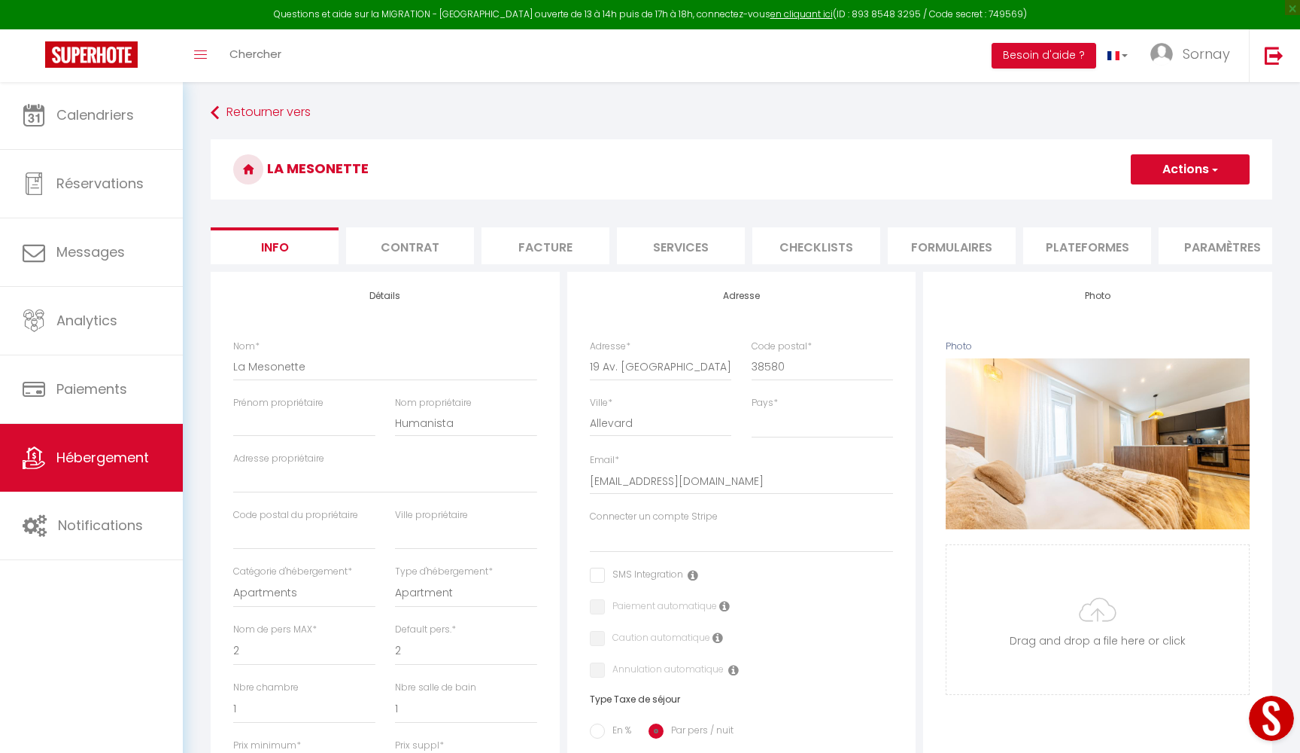
scroll to position [0, 0]
select select
checkbox input "false"
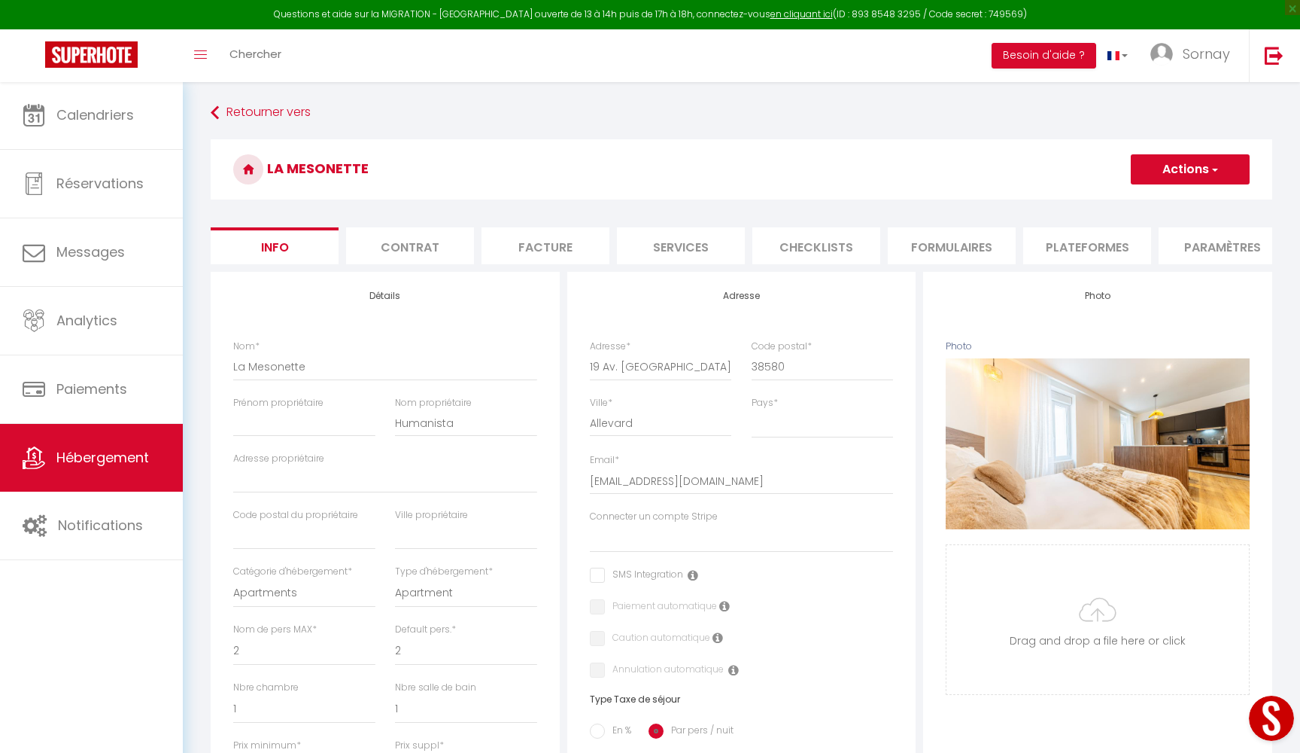
checkbox input "false"
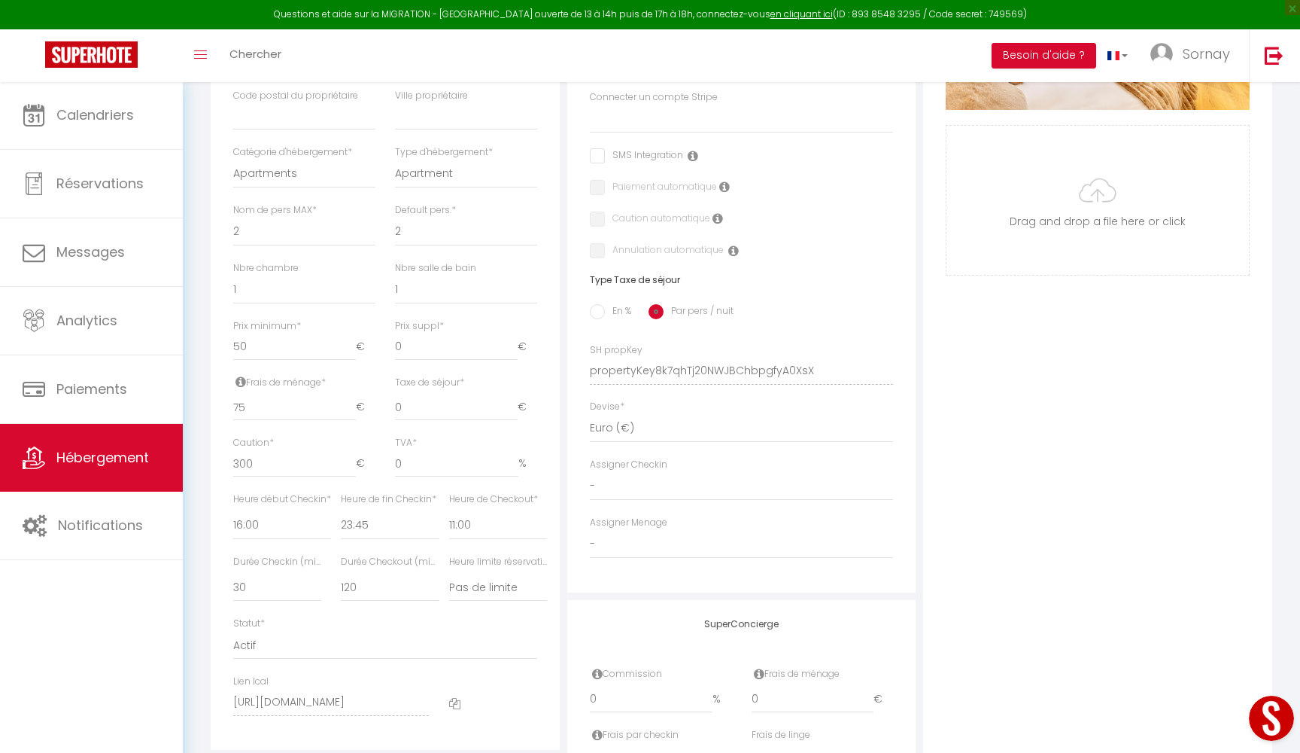
scroll to position [426, 0]
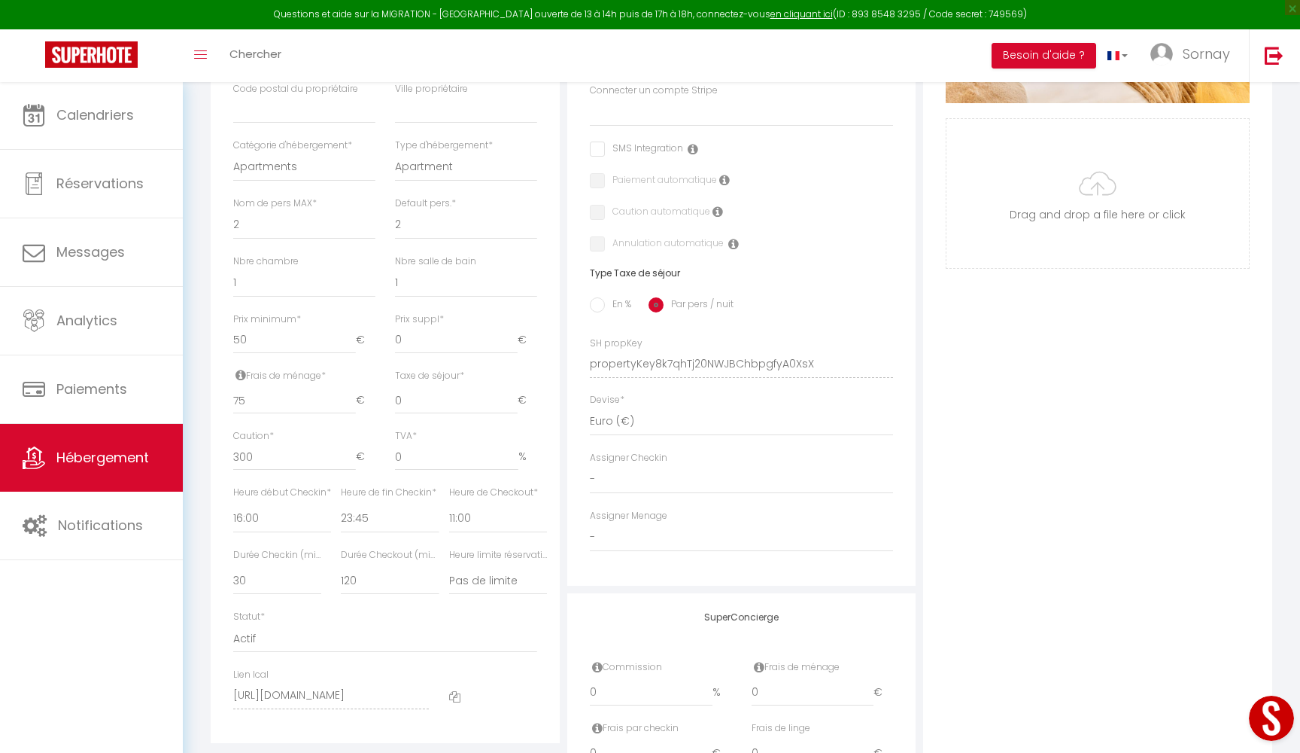
click at [96, 459] on span "Hébergement" at bounding box center [102, 457] width 93 height 19
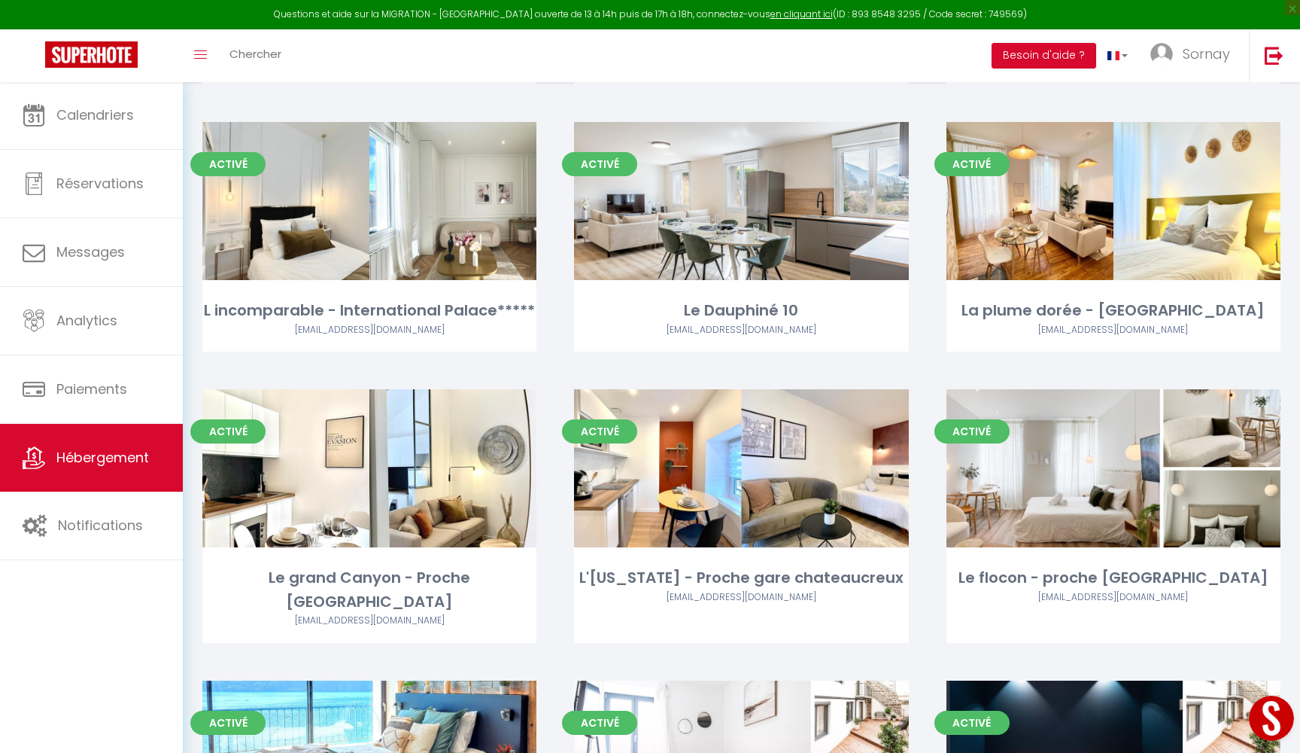
scroll to position [3020, 0]
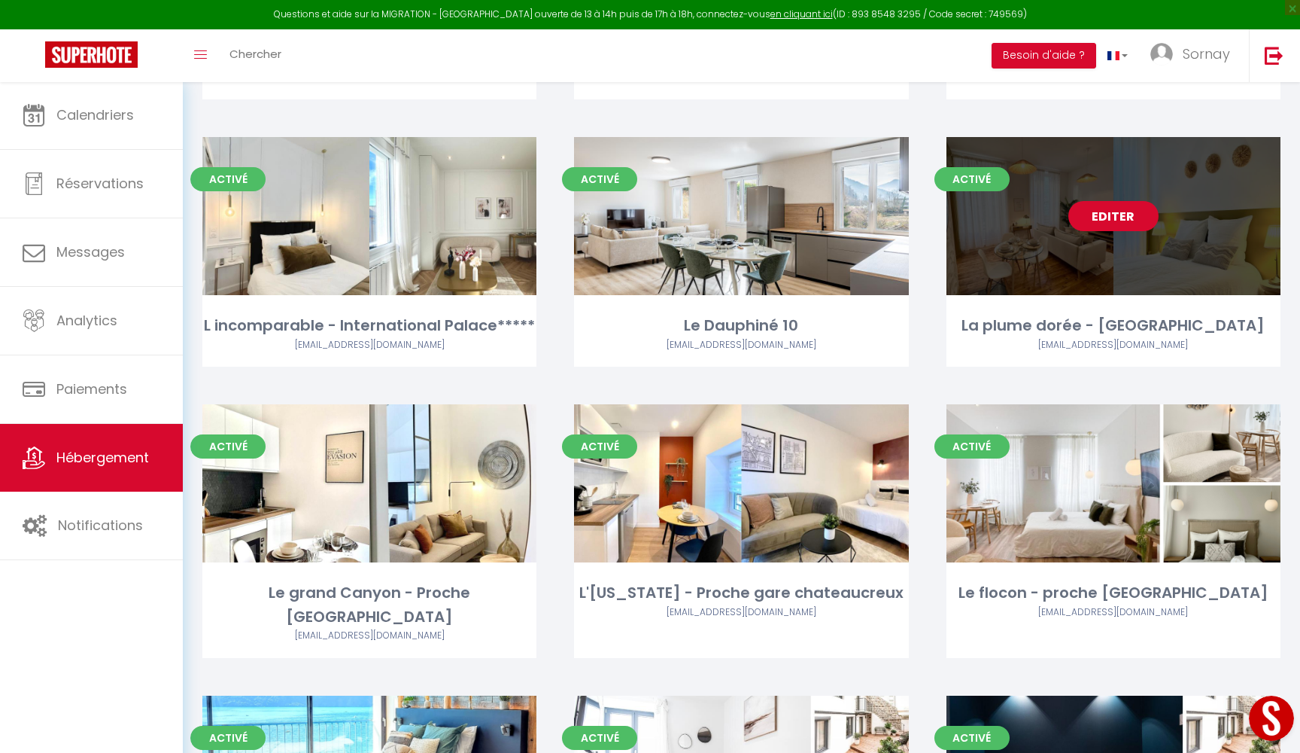
click at [1124, 201] on link "Editer" at bounding box center [1114, 216] width 90 height 30
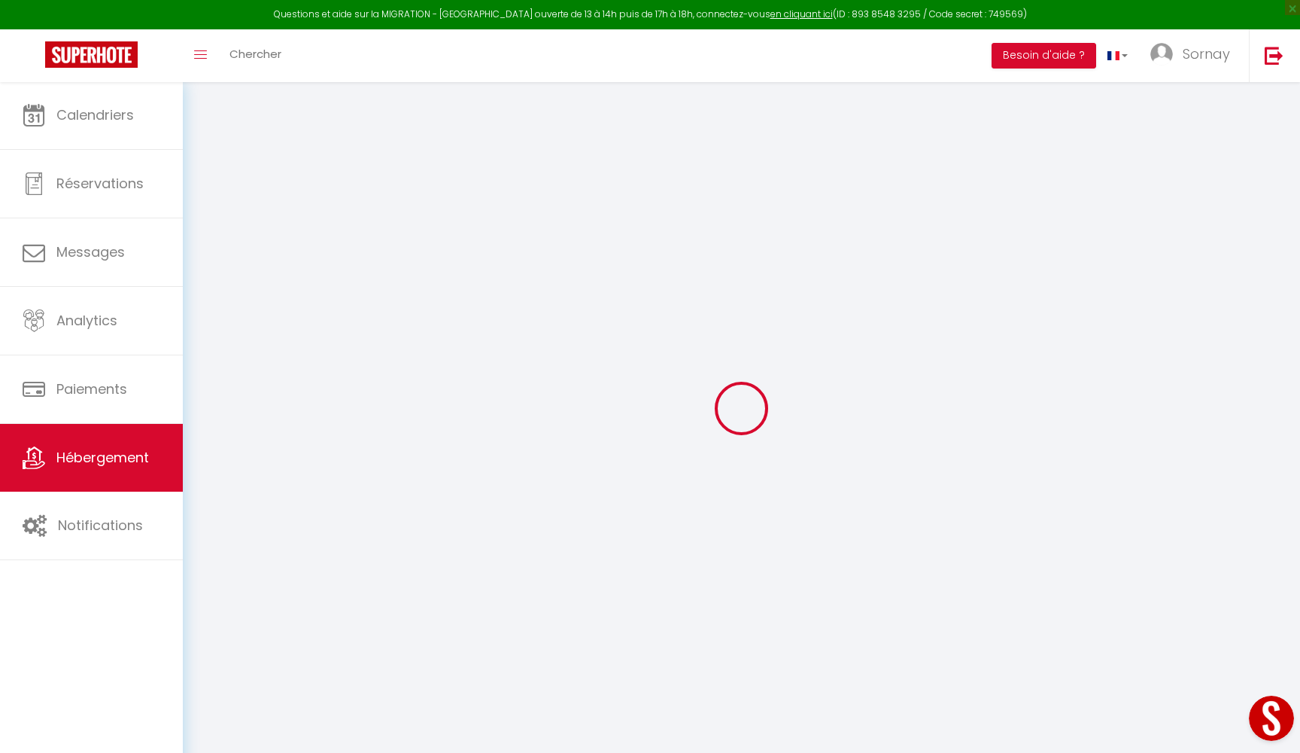
select select
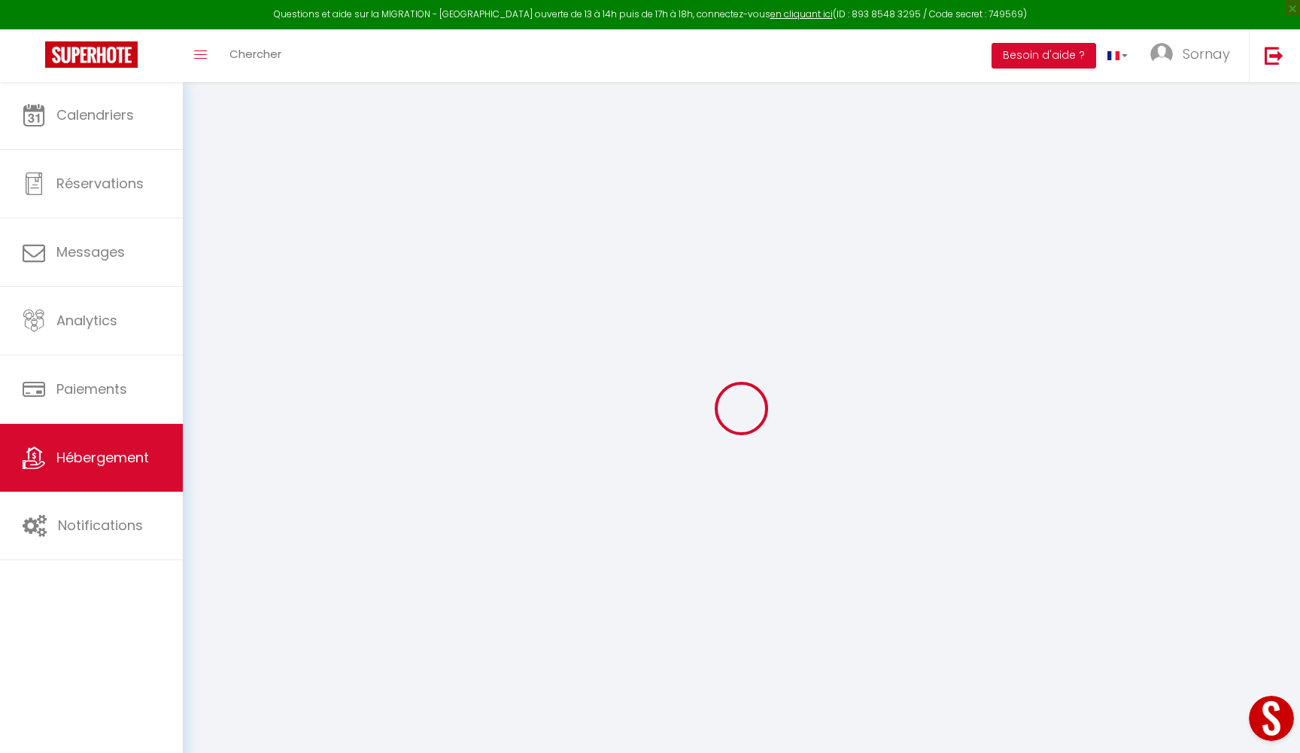
select select
checkbox input "false"
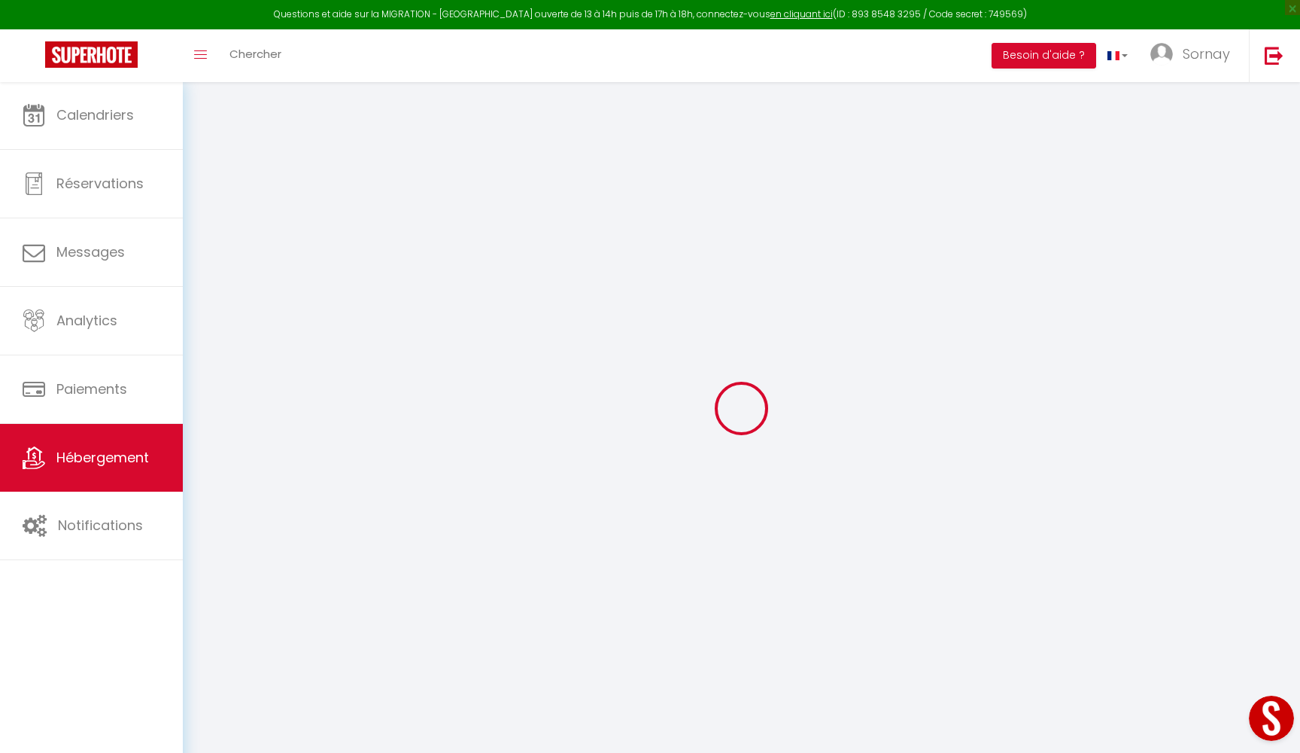
select select
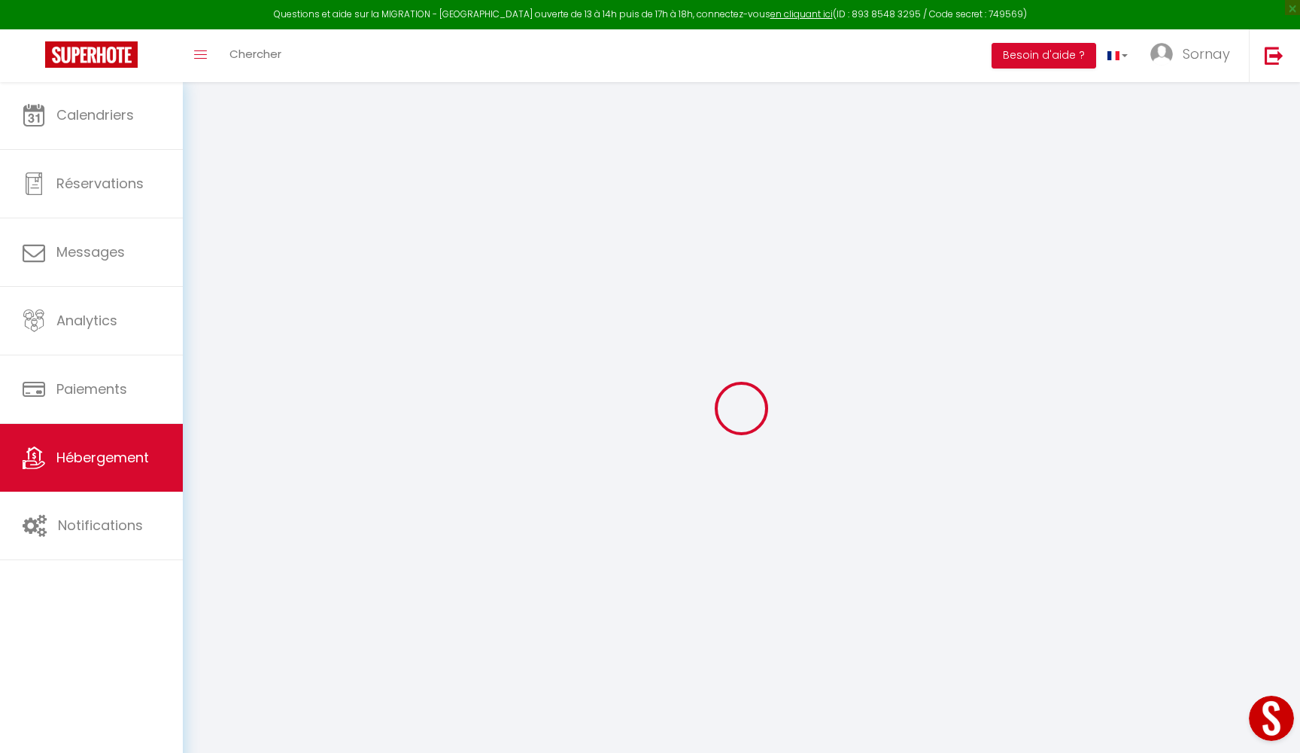
select select
checkbox input "false"
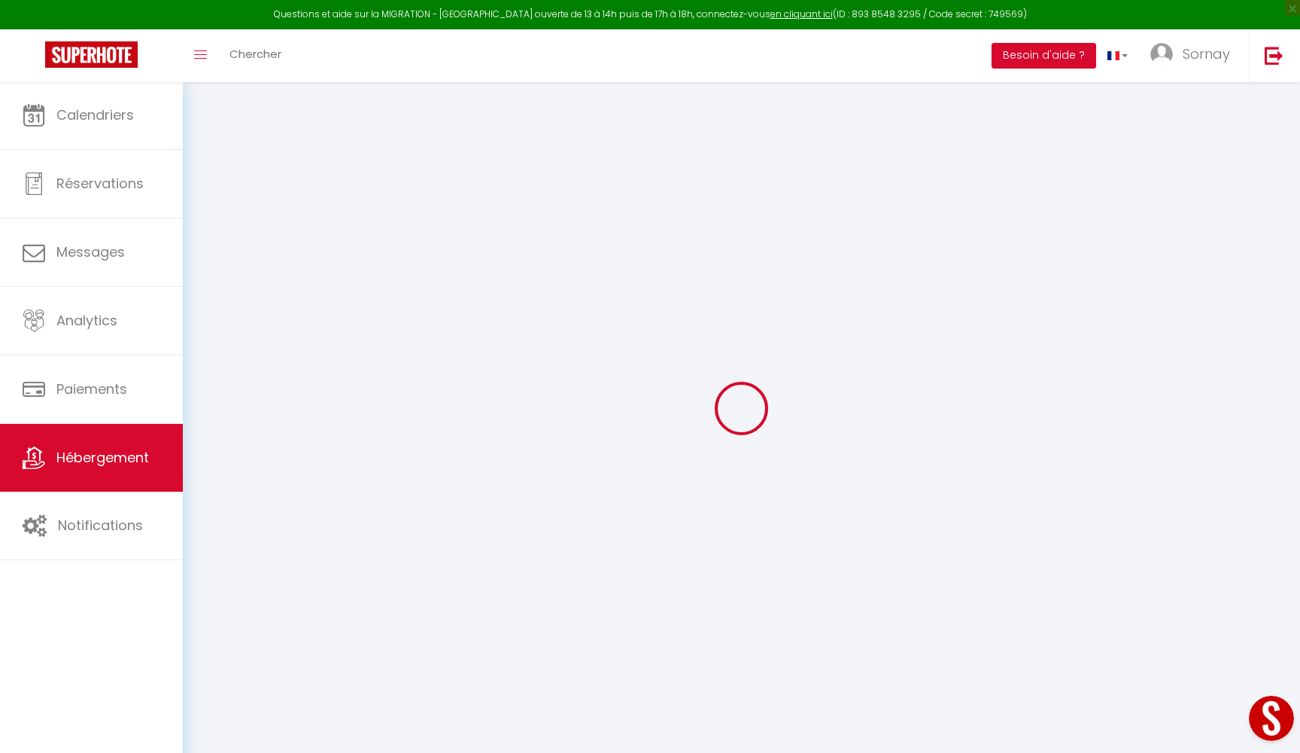
checkbox input "false"
select select
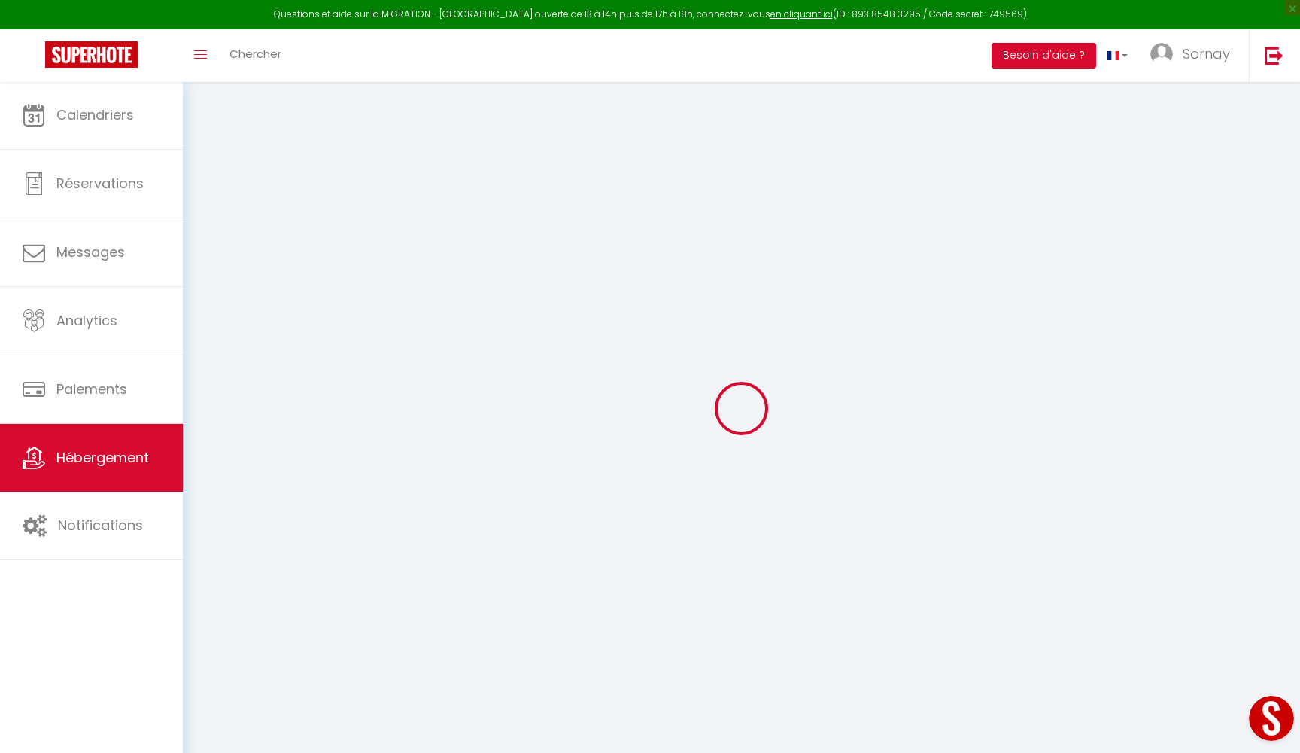
select select
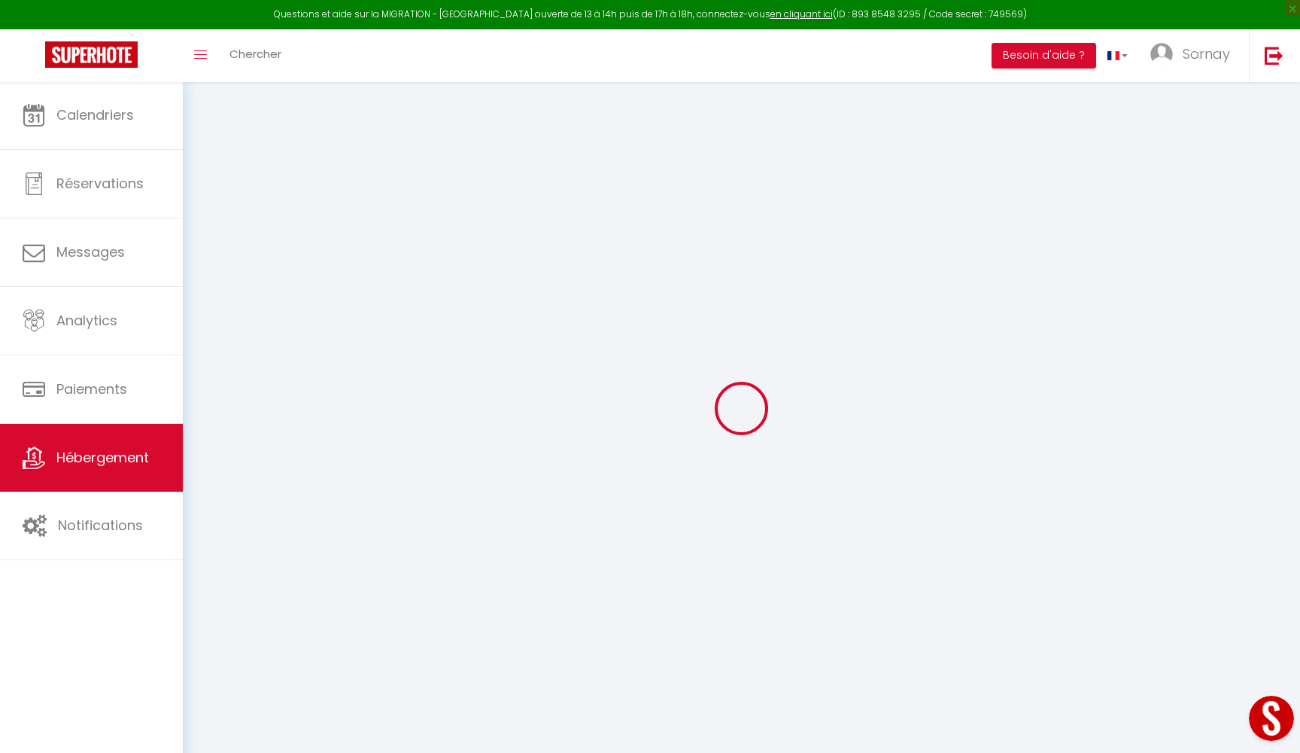
checkbox input "false"
select select
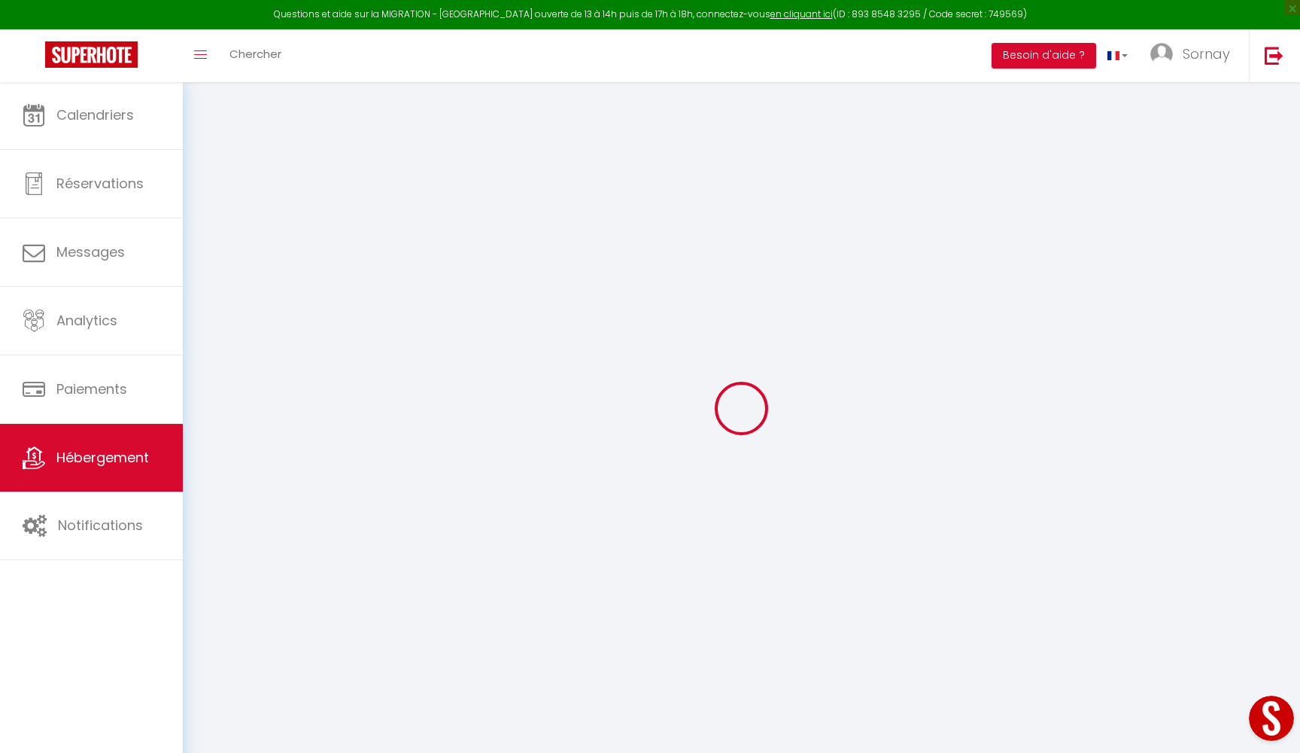
select select
type input "La plume dorée - [GEOGRAPHIC_DATA]"
type input "Robin"
type input "Cottaz"
type input "1 rue Georges Teissier"
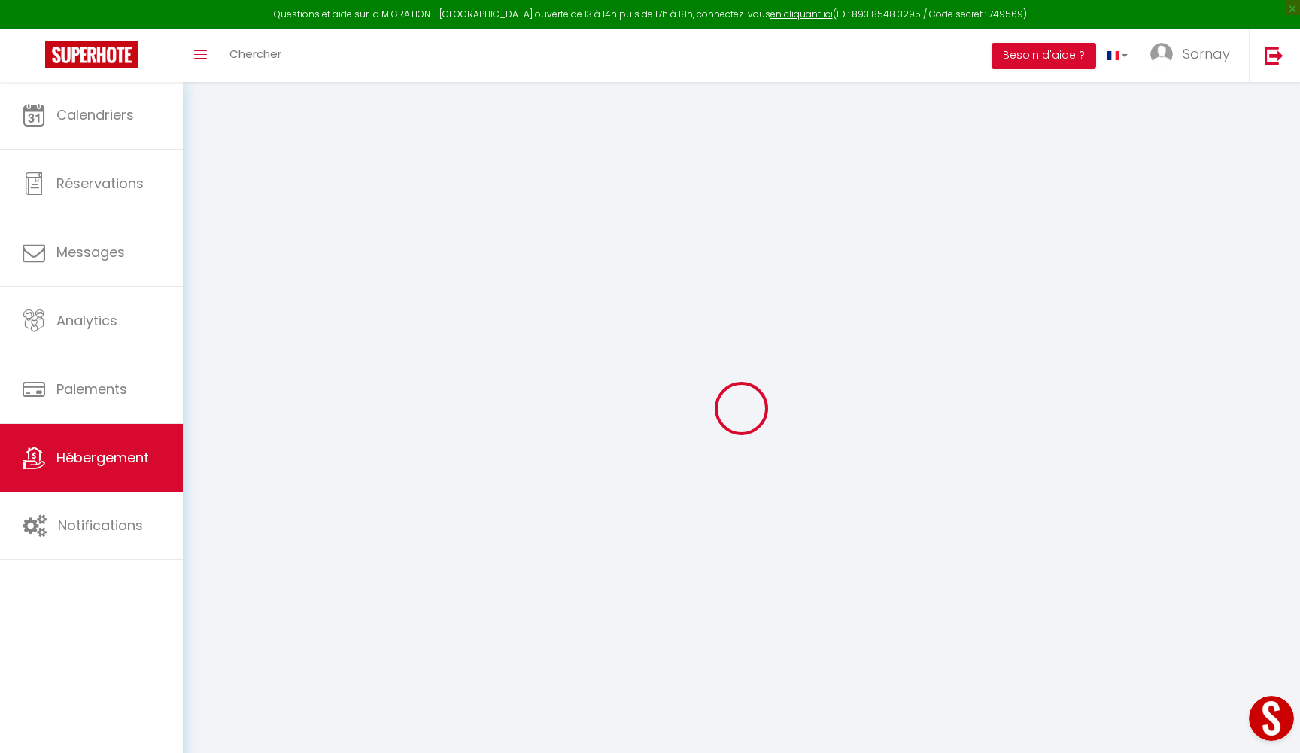
type input "42000"
type input "Saint Etienne"
select select "2"
type input "30"
type input "35"
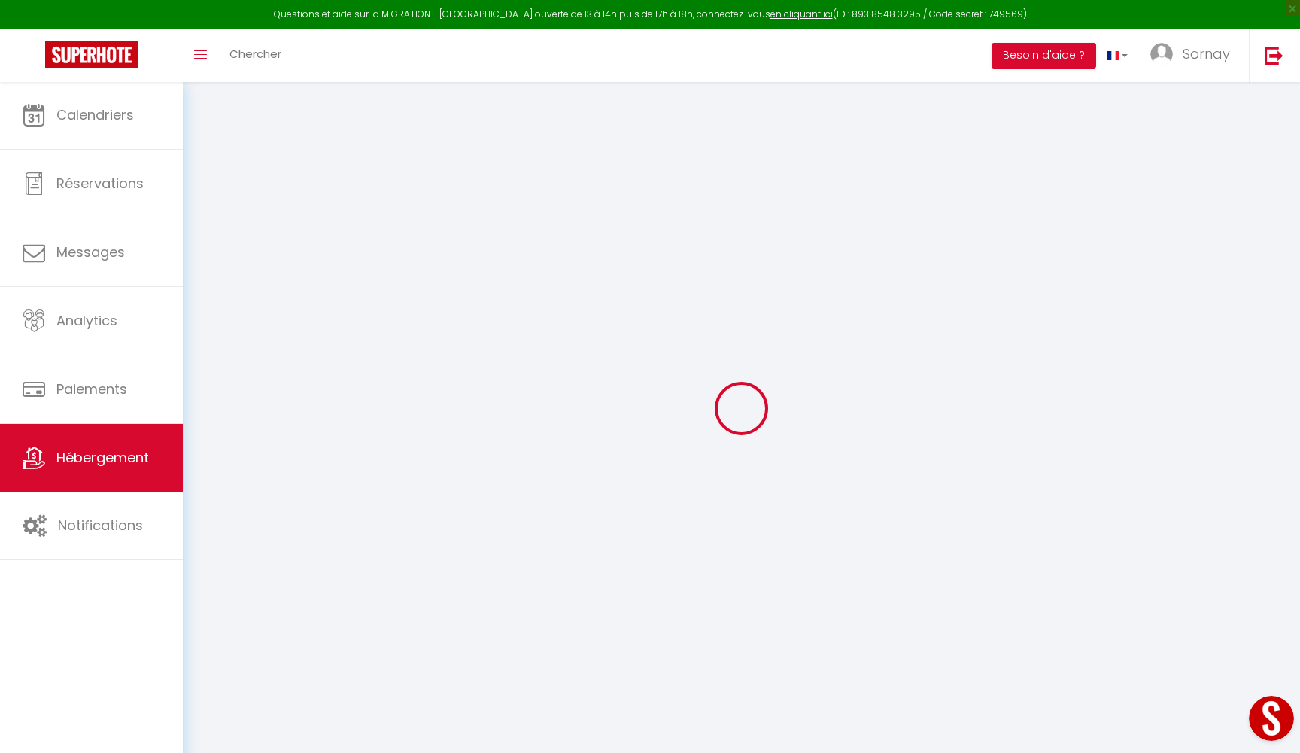
type input "0.75"
type input "300"
select select
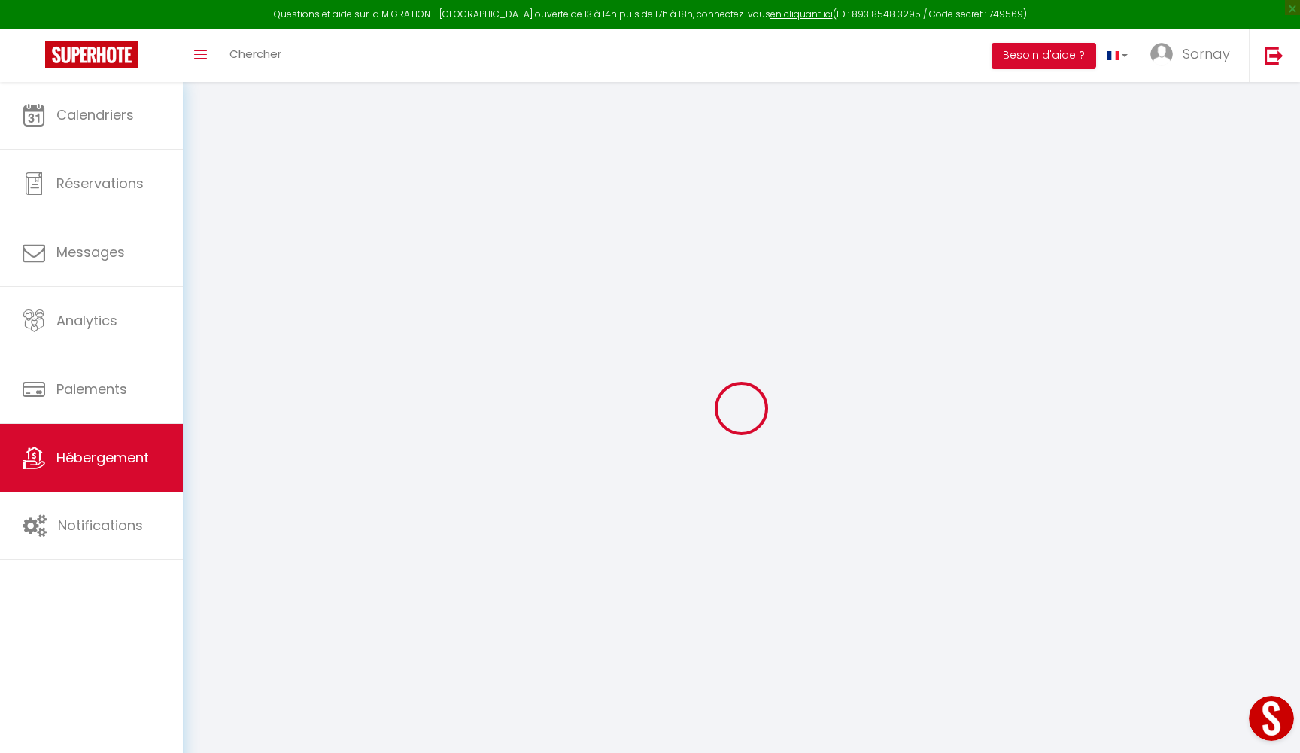
select select
type input "1 rue georges Teissier"
type input "42000"
type input "Saint-Étienne"
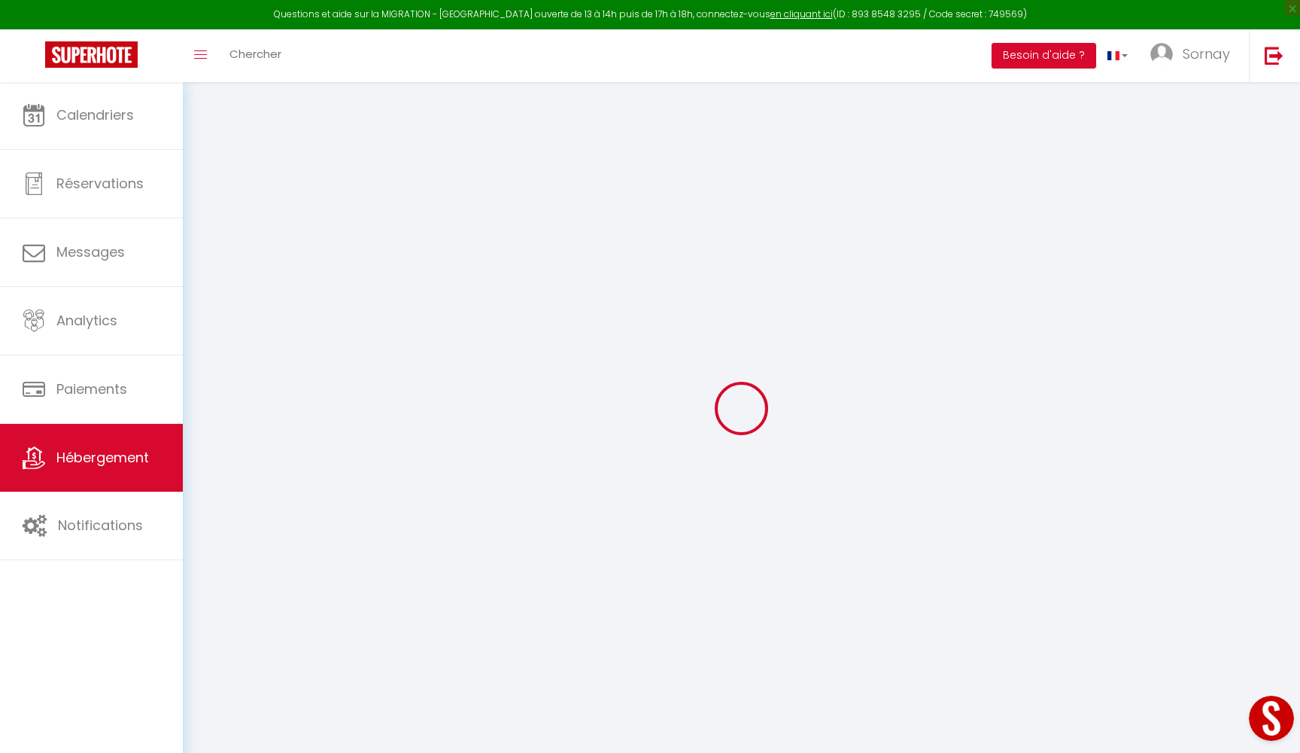
type input "[EMAIL_ADDRESS][DOMAIN_NAME]"
select select "2534"
checkbox input "false"
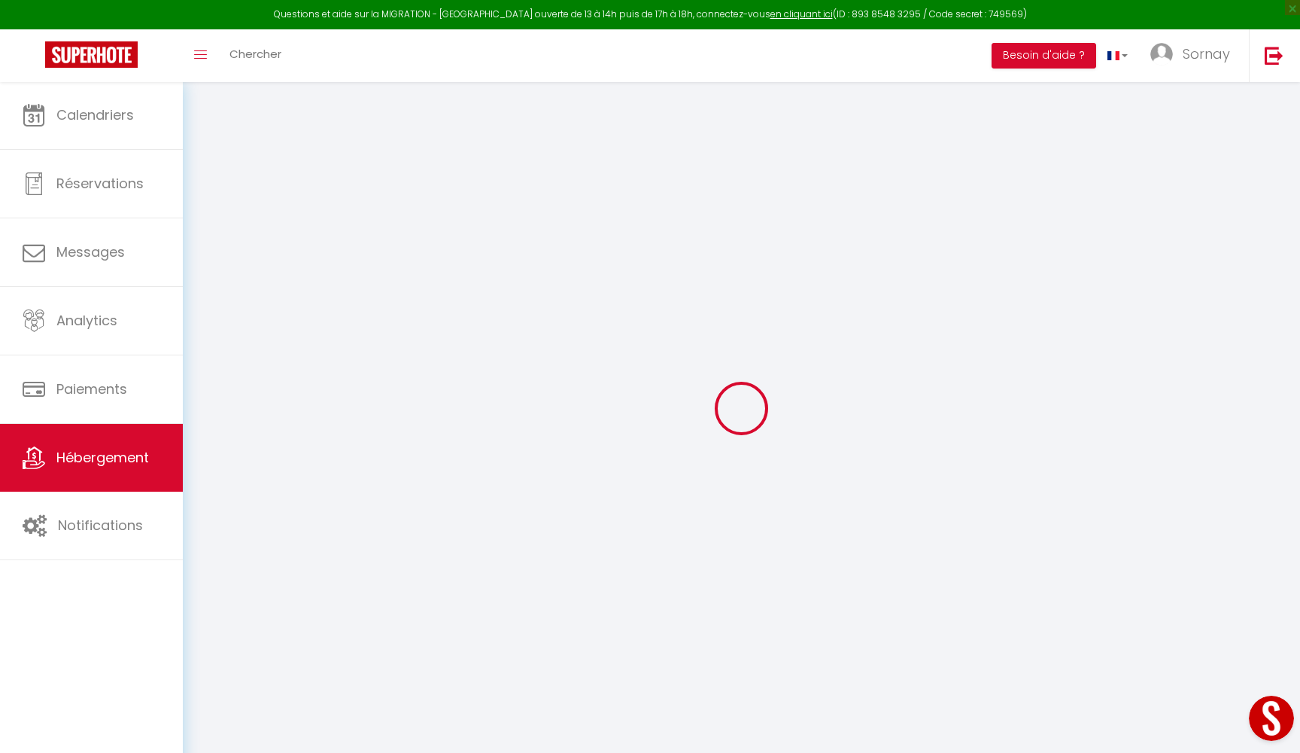
checkbox input "false"
type input "0"
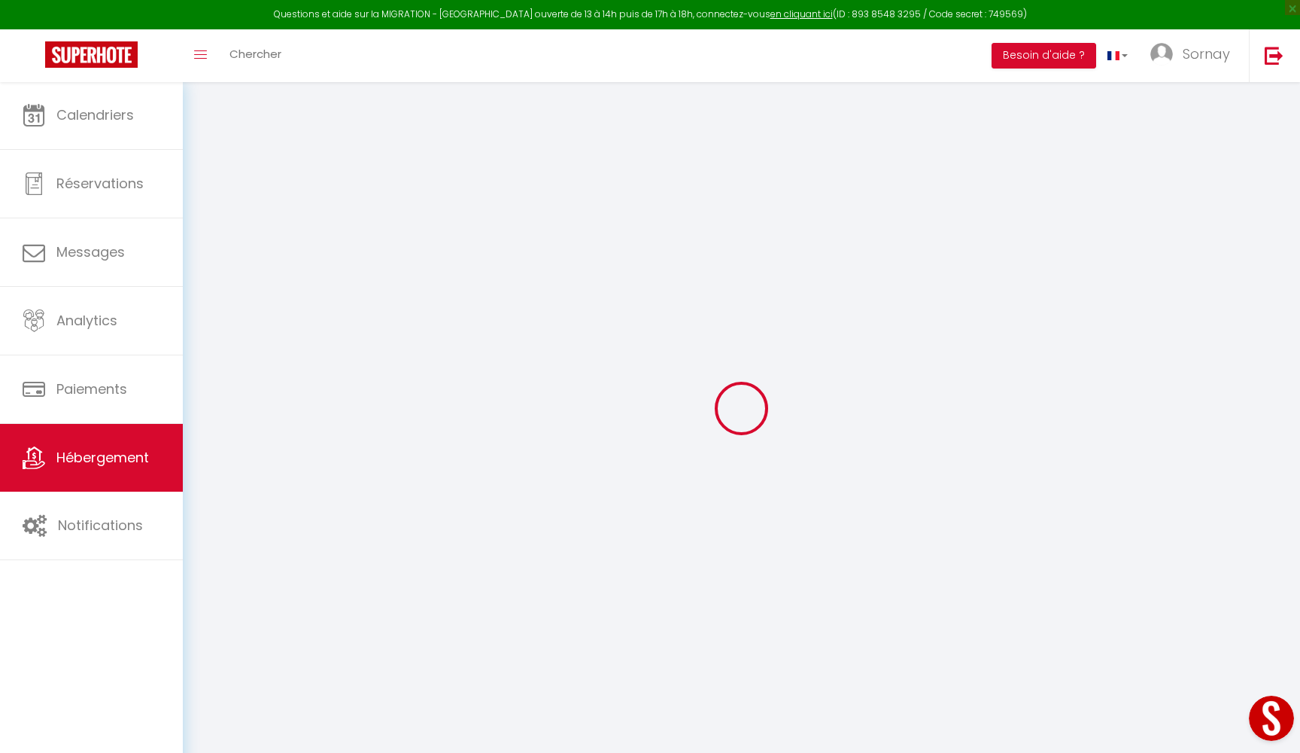
select select
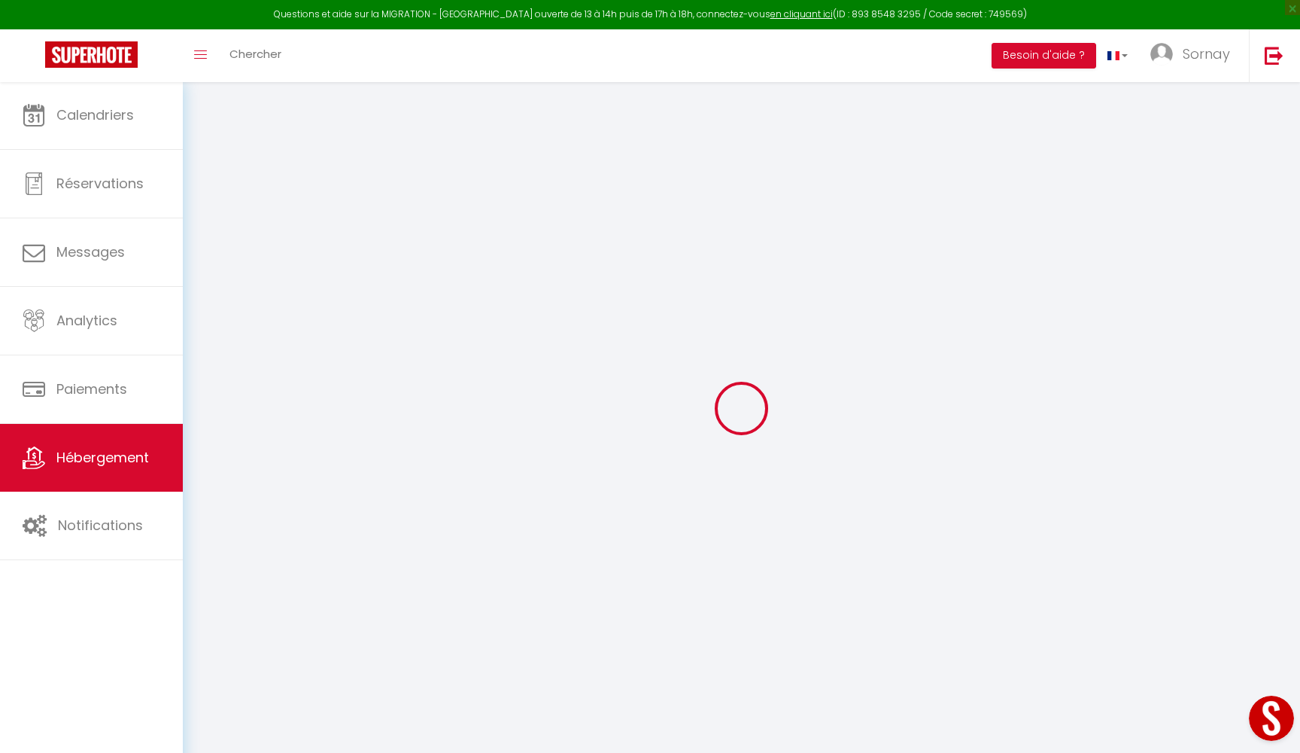
checkbox input "false"
select select
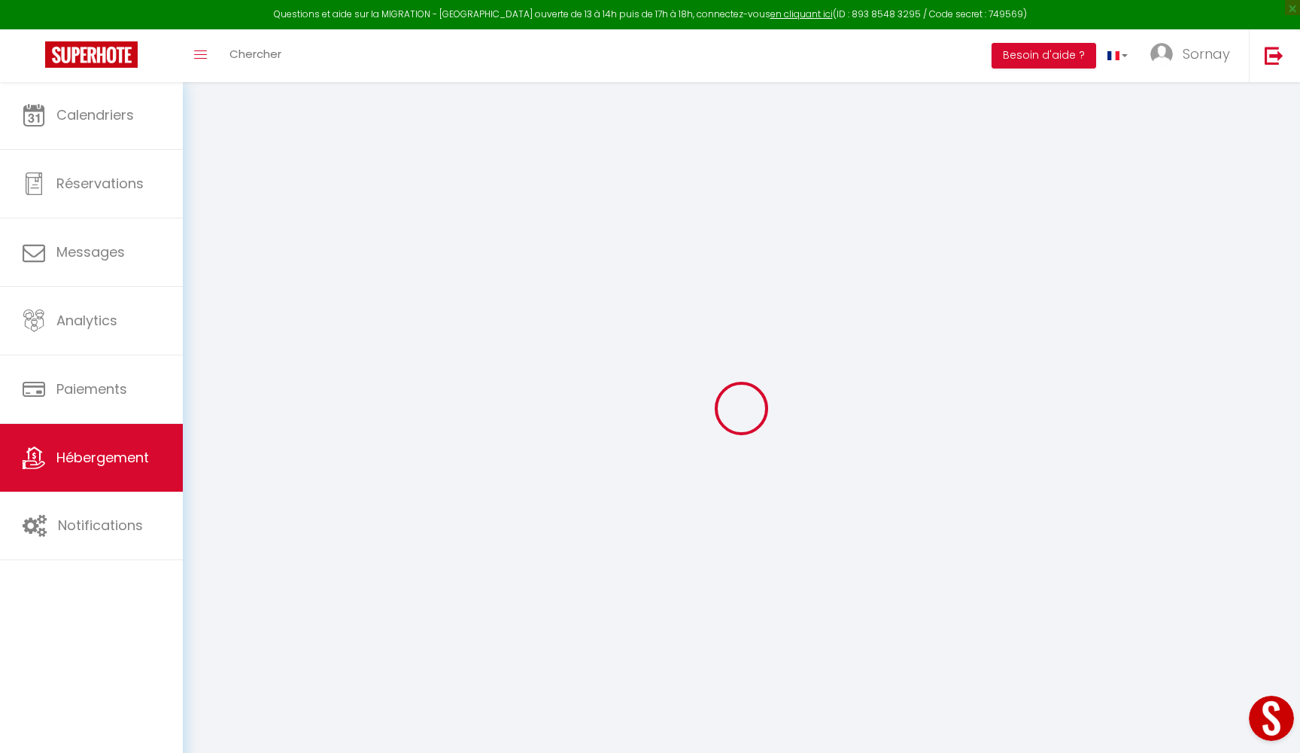
select select
checkbox input "false"
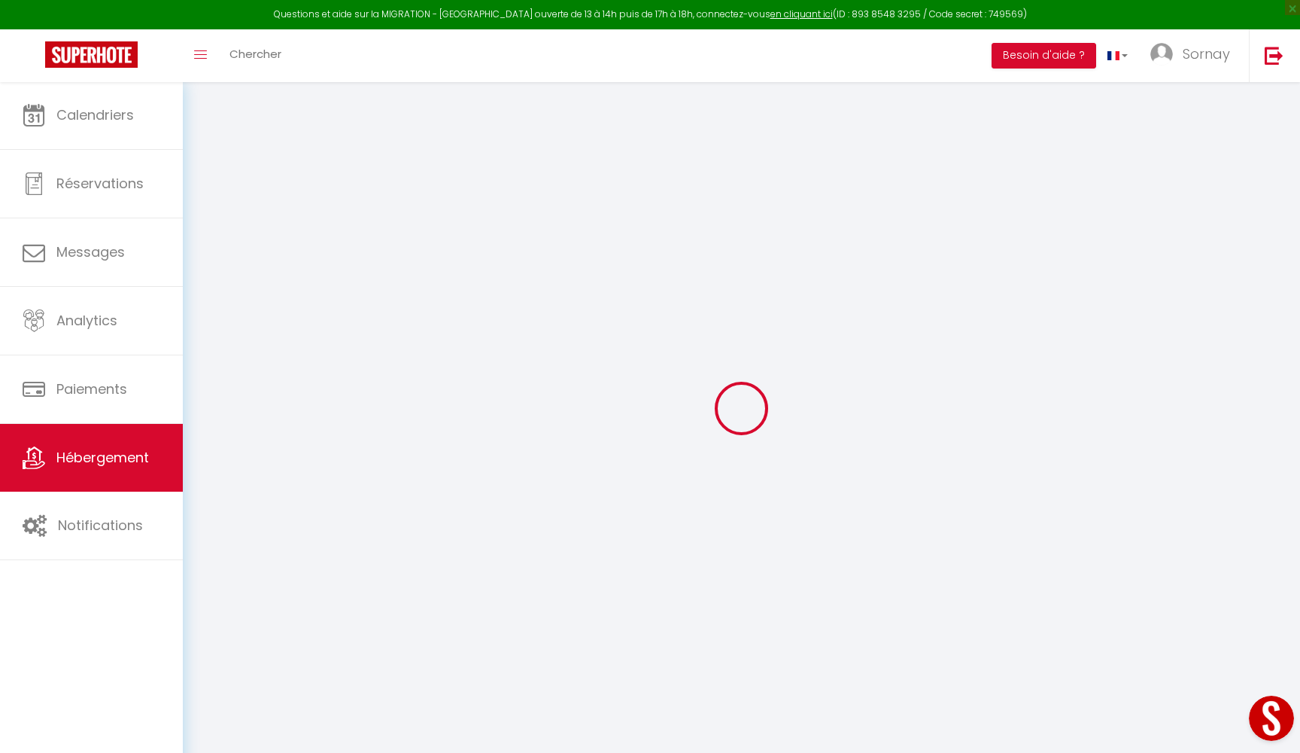
checkbox input "false"
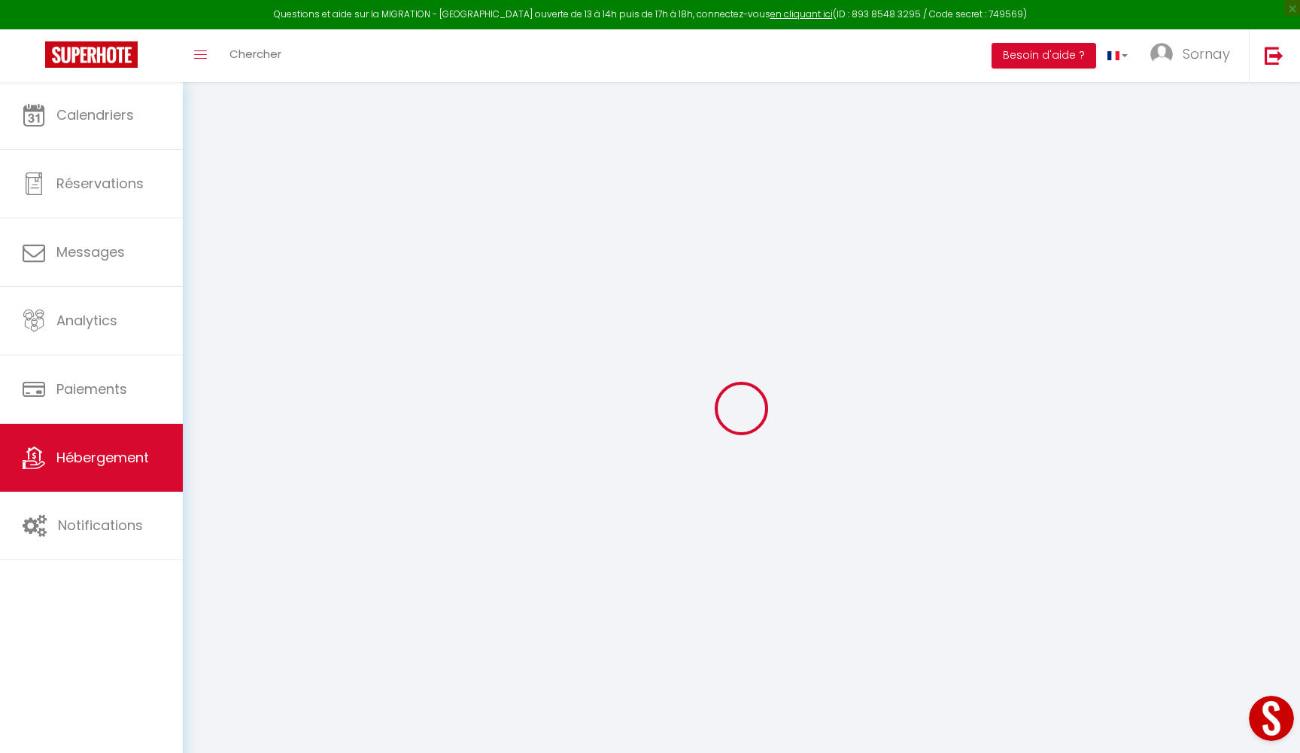
checkbox input "false"
select select "16:00"
select select
select select "11:00"
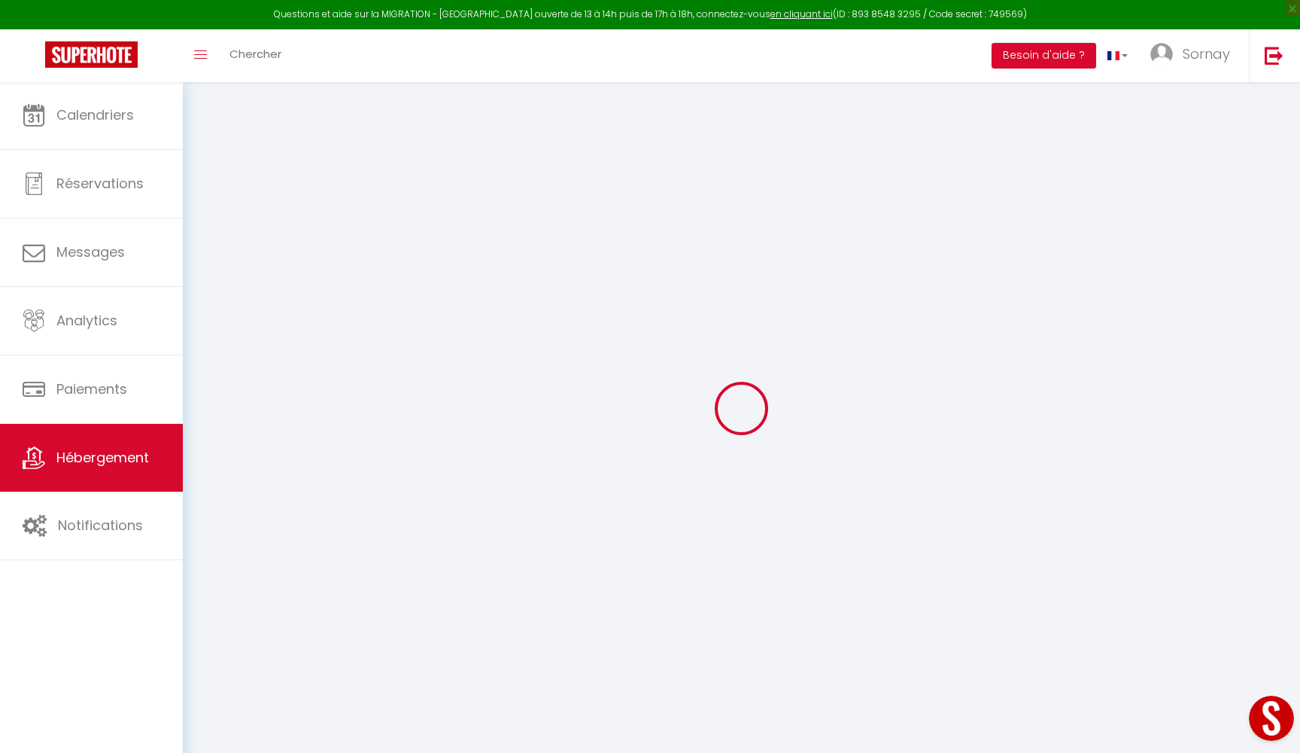
select select "30"
select select "120"
select select
checkbox input "false"
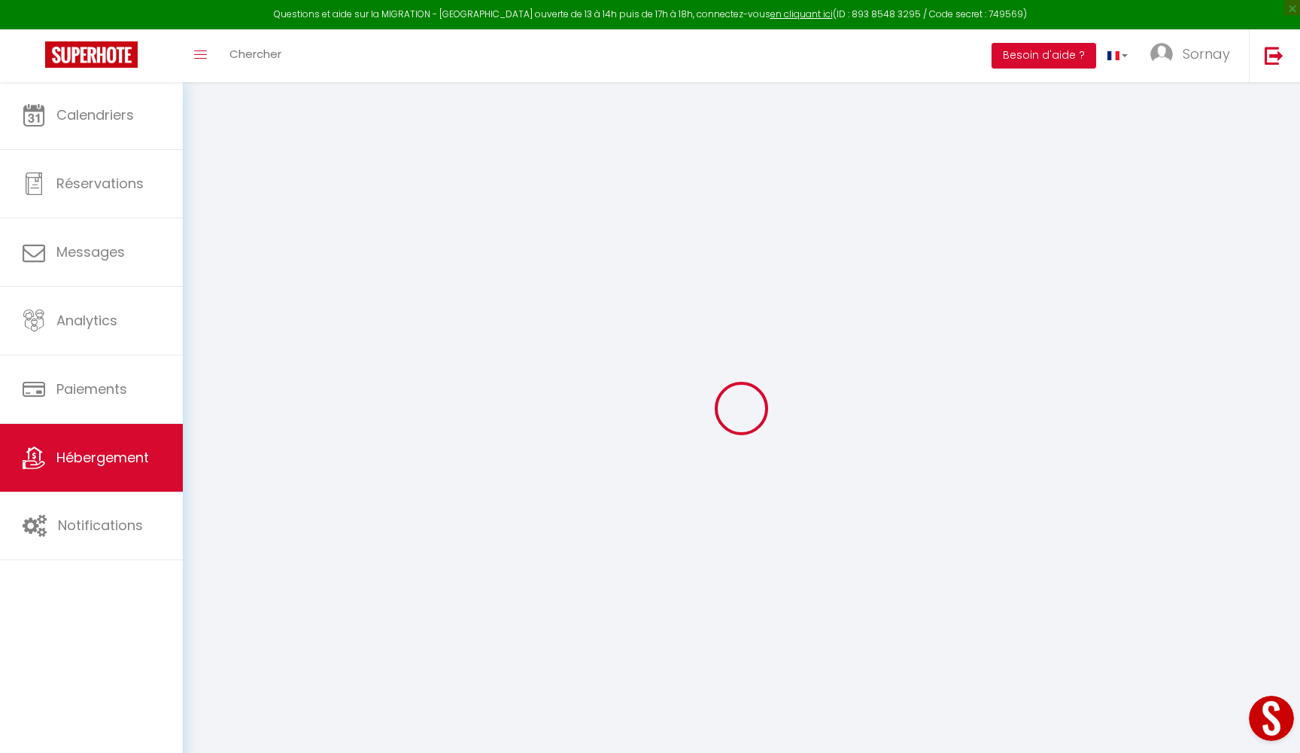
checkbox input "false"
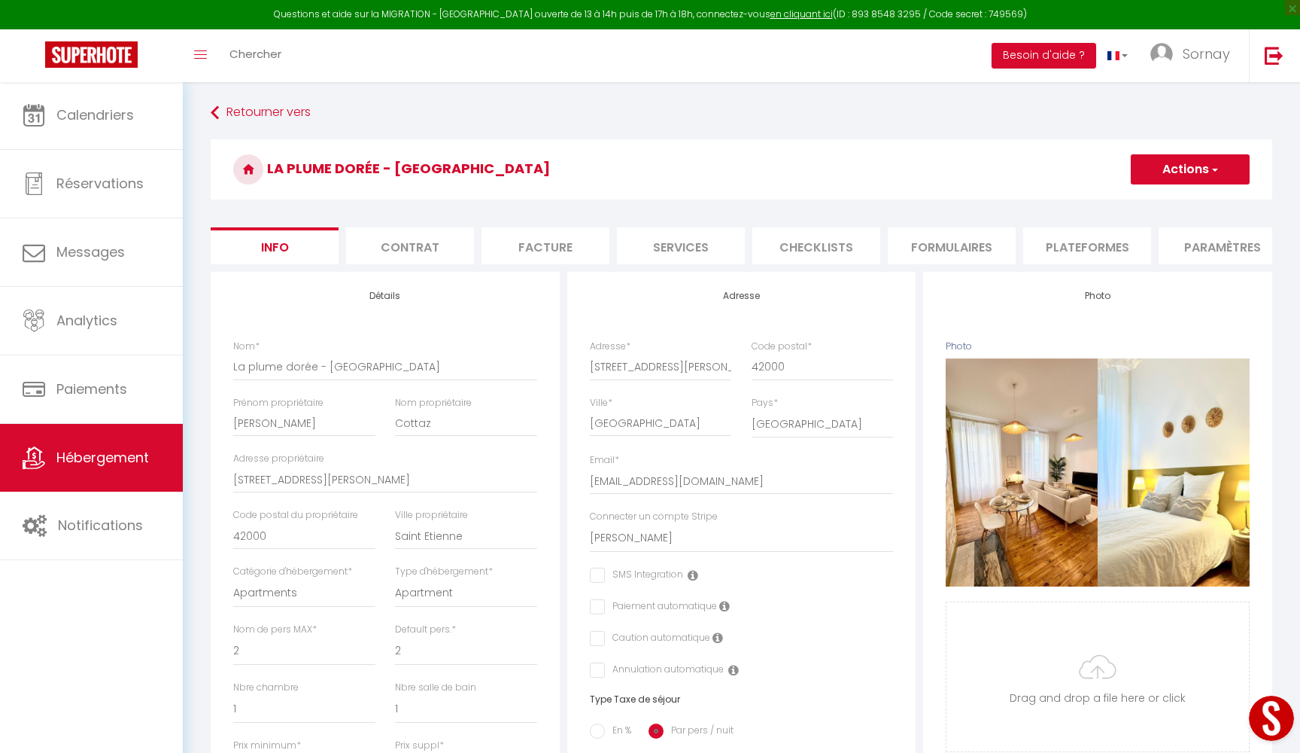
select select
checkbox input "false"
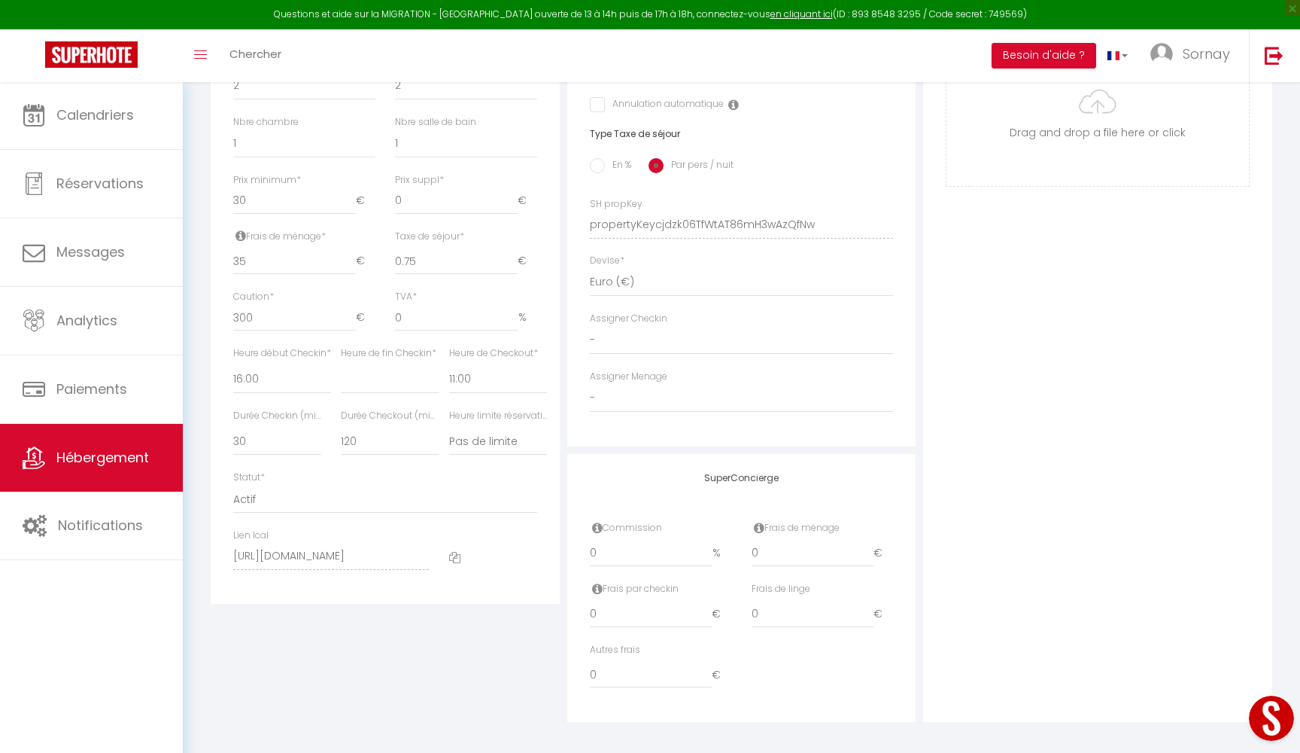
scroll to position [564, 0]
click at [456, 552] on icon at bounding box center [454, 557] width 11 height 11
select select
checkbox input "false"
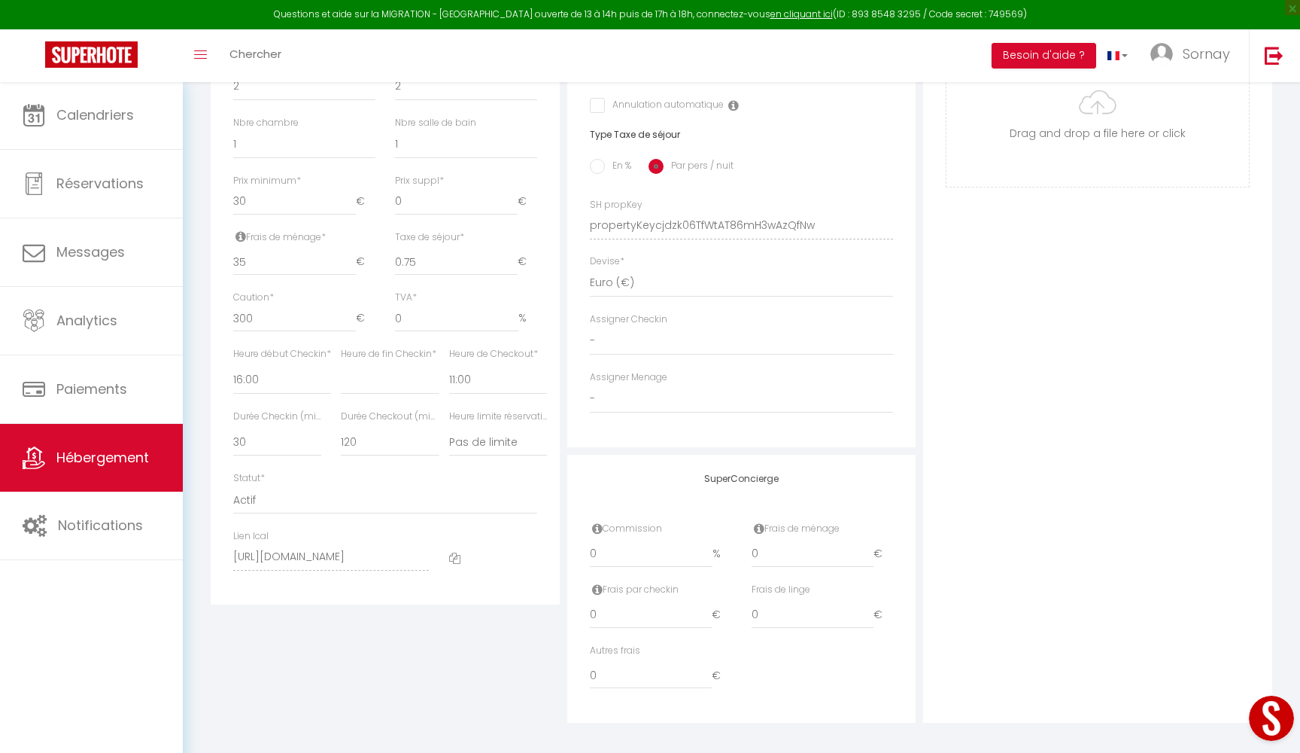
checkbox input "false"
click at [121, 451] on span "Hébergement" at bounding box center [102, 457] width 93 height 19
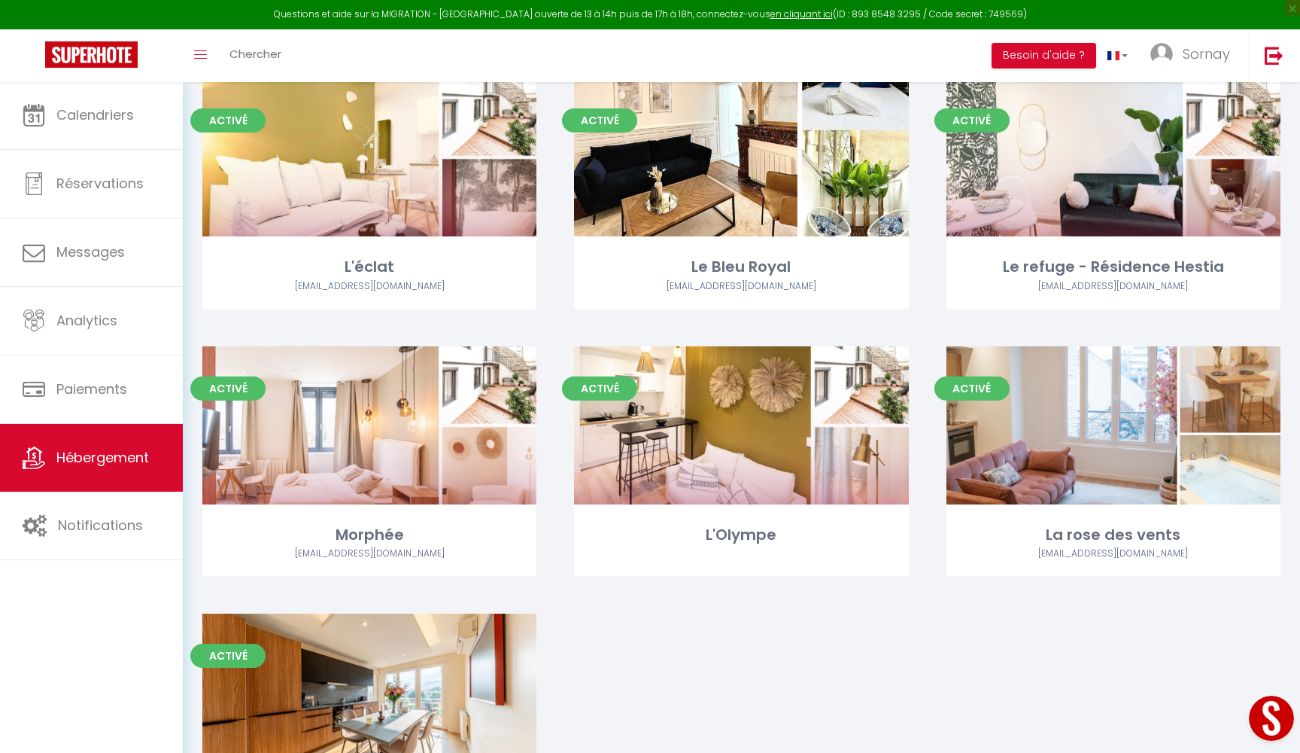
scroll to position [3933, 0]
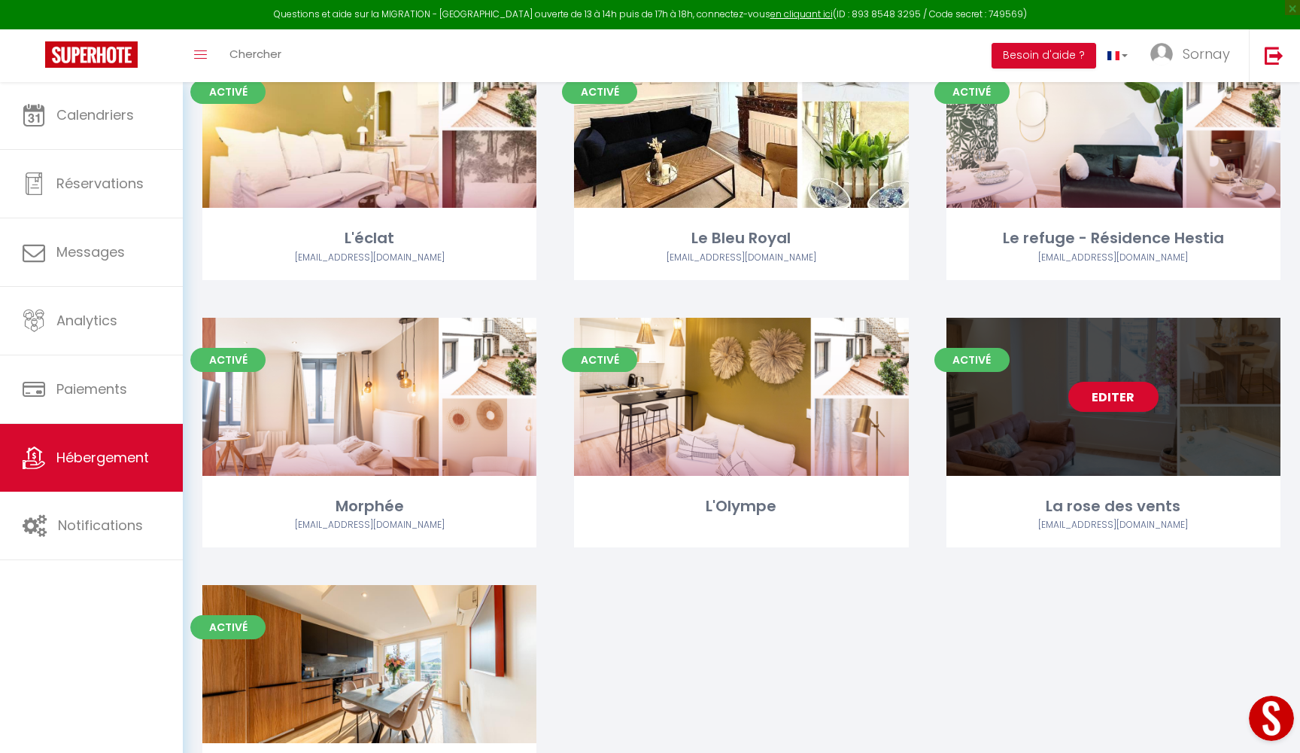
click at [1103, 382] on link "Editer" at bounding box center [1114, 397] width 90 height 30
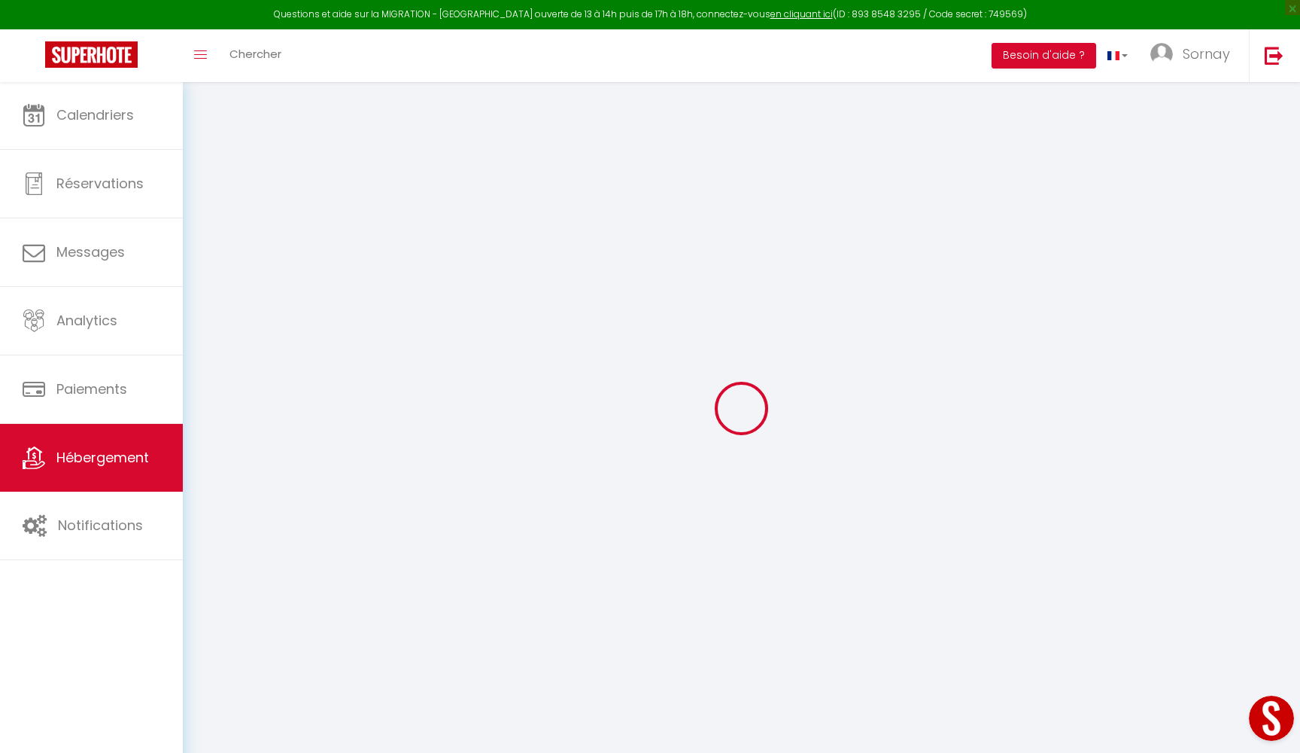
select select
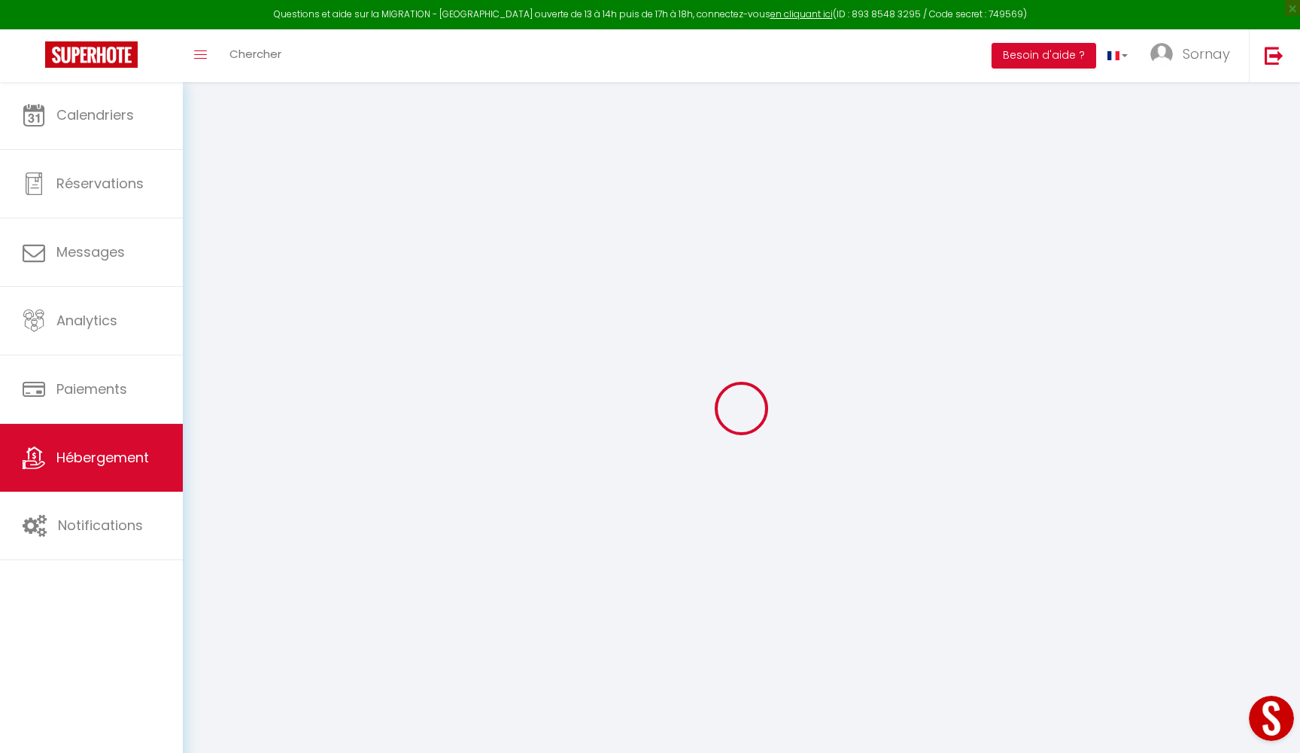
select select
checkbox input "false"
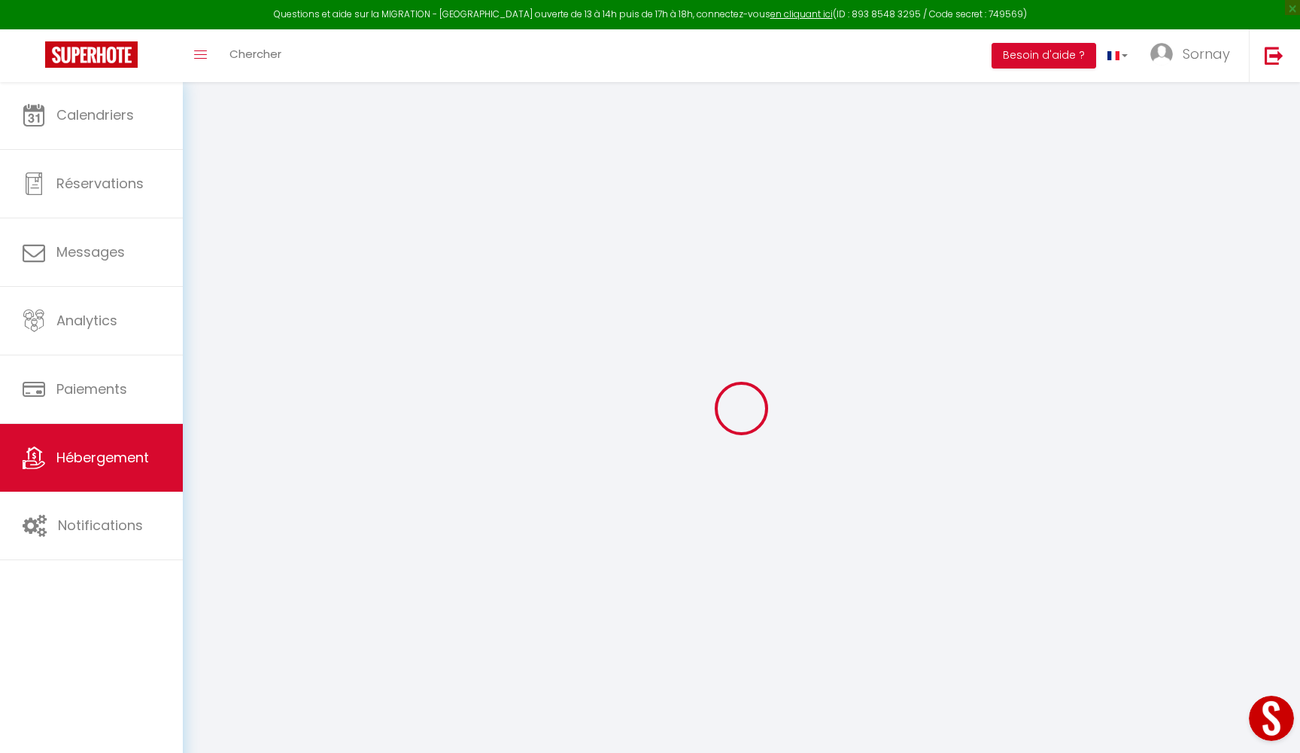
select select
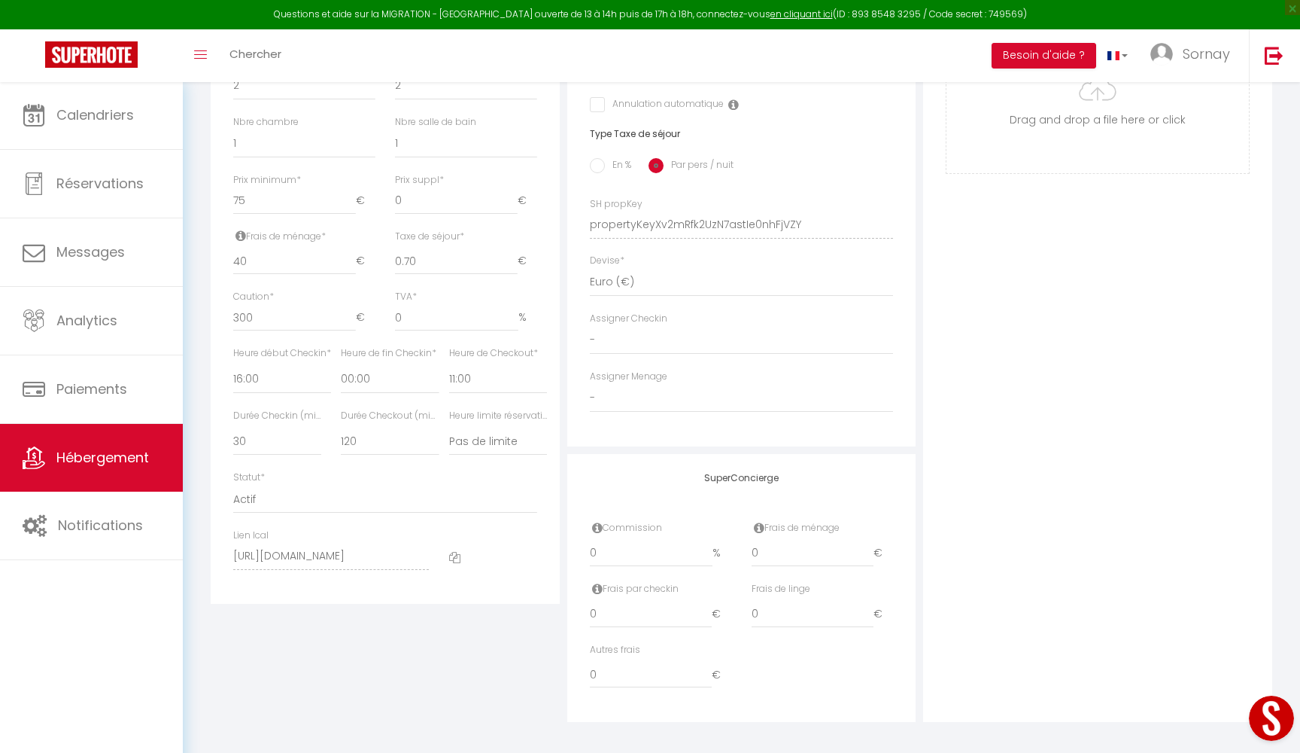
scroll to position [564, 0]
click at [454, 552] on icon at bounding box center [454, 557] width 11 height 11
click at [84, 458] on span "Hébergement" at bounding box center [102, 457] width 93 height 19
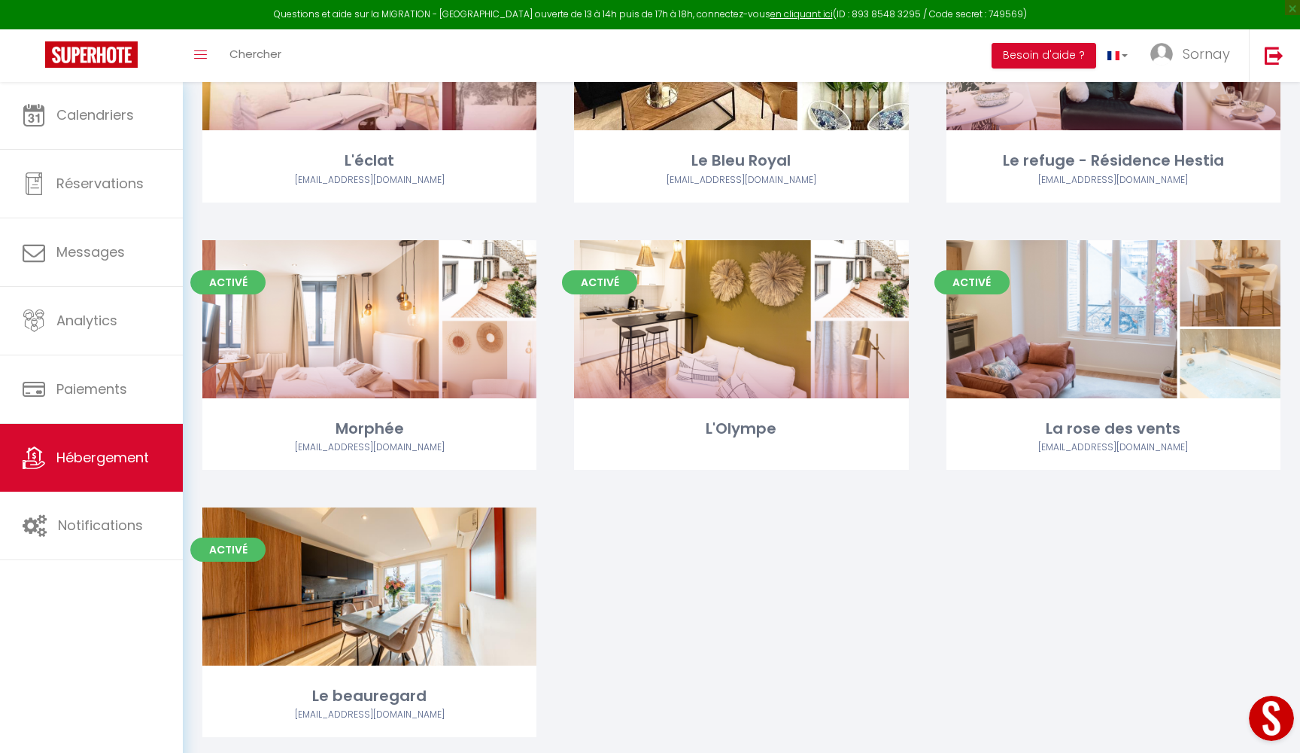
scroll to position [4010, 0]
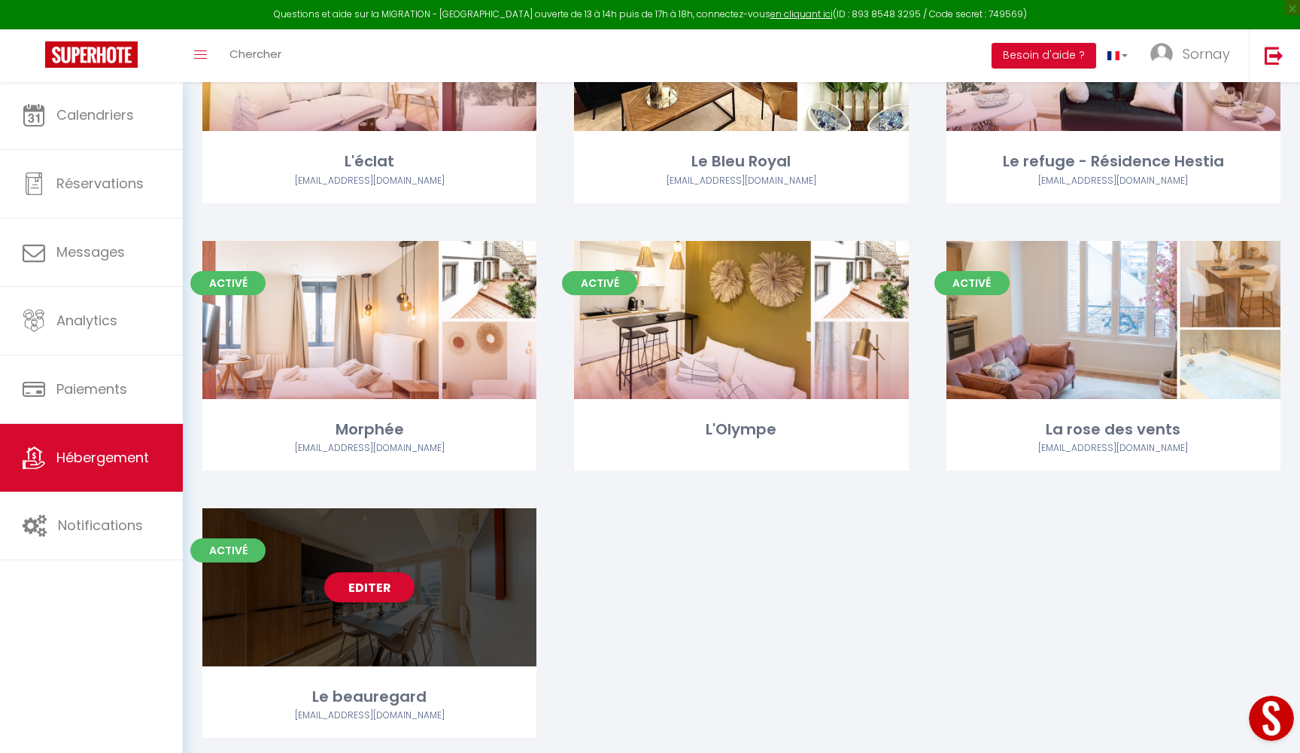
click at [432, 512] on div "Editer" at bounding box center [369, 587] width 334 height 158
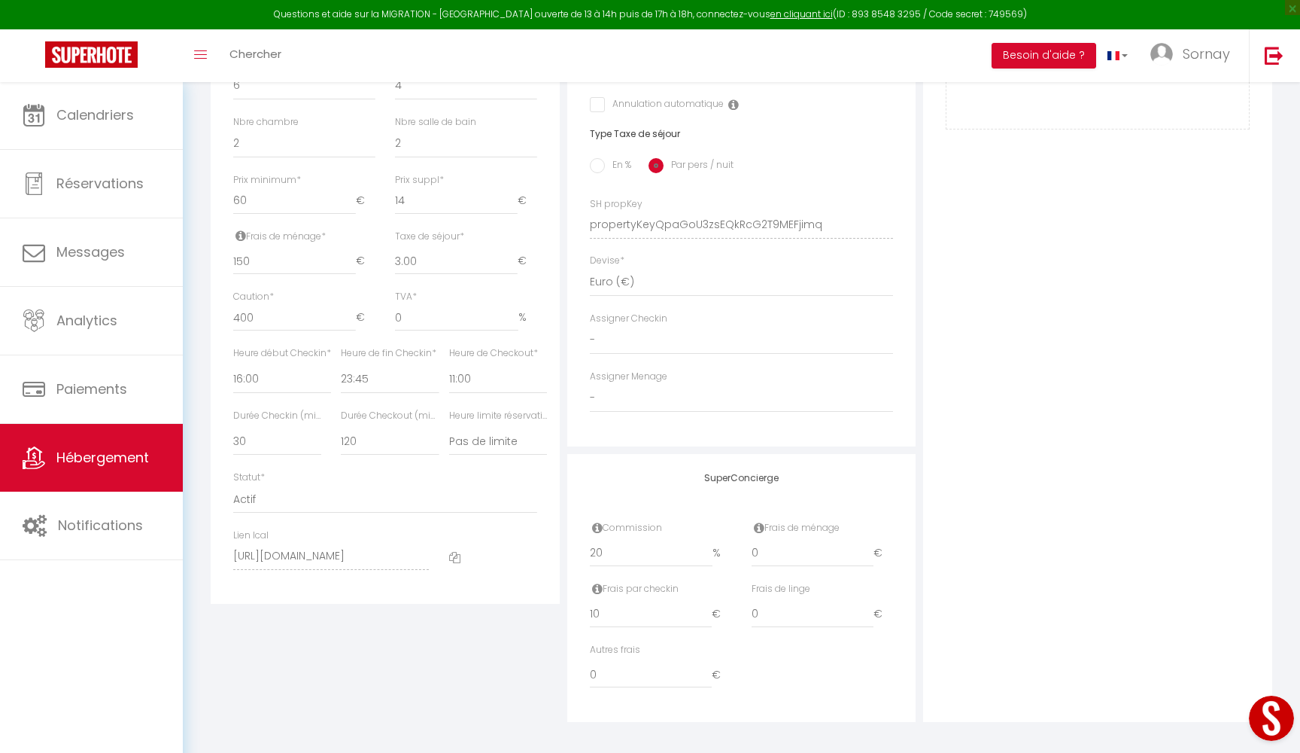
scroll to position [564, 0]
click at [458, 552] on icon at bounding box center [454, 557] width 11 height 11
click at [108, 463] on span "Hébergement" at bounding box center [102, 457] width 93 height 19
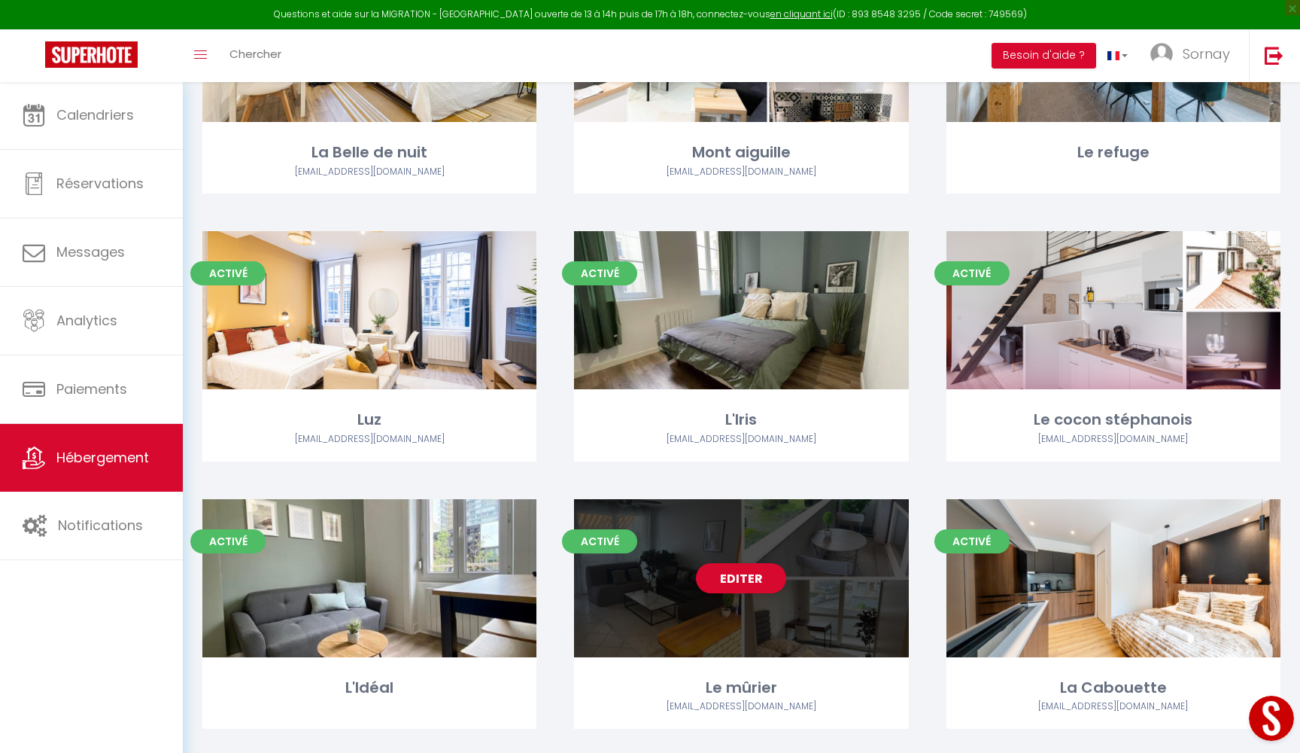
scroll to position [493, 0]
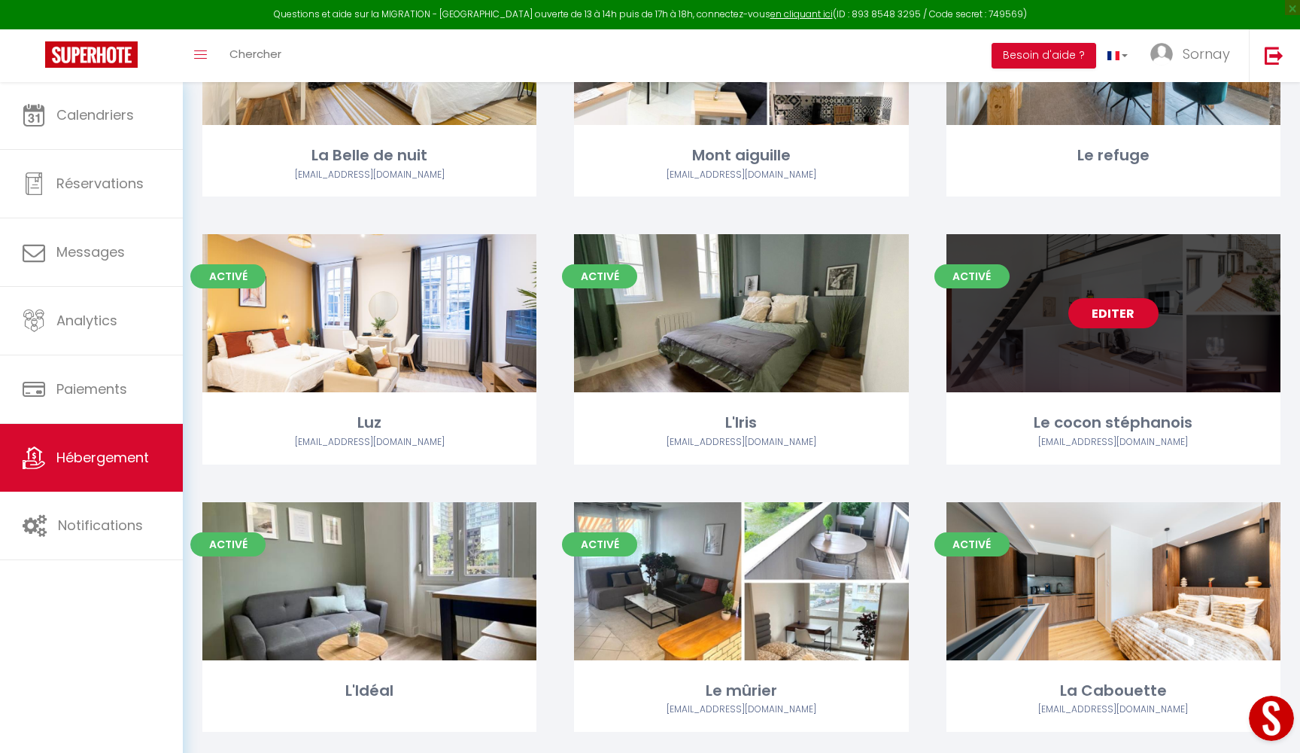
click at [1133, 313] on link "Editer" at bounding box center [1114, 313] width 90 height 30
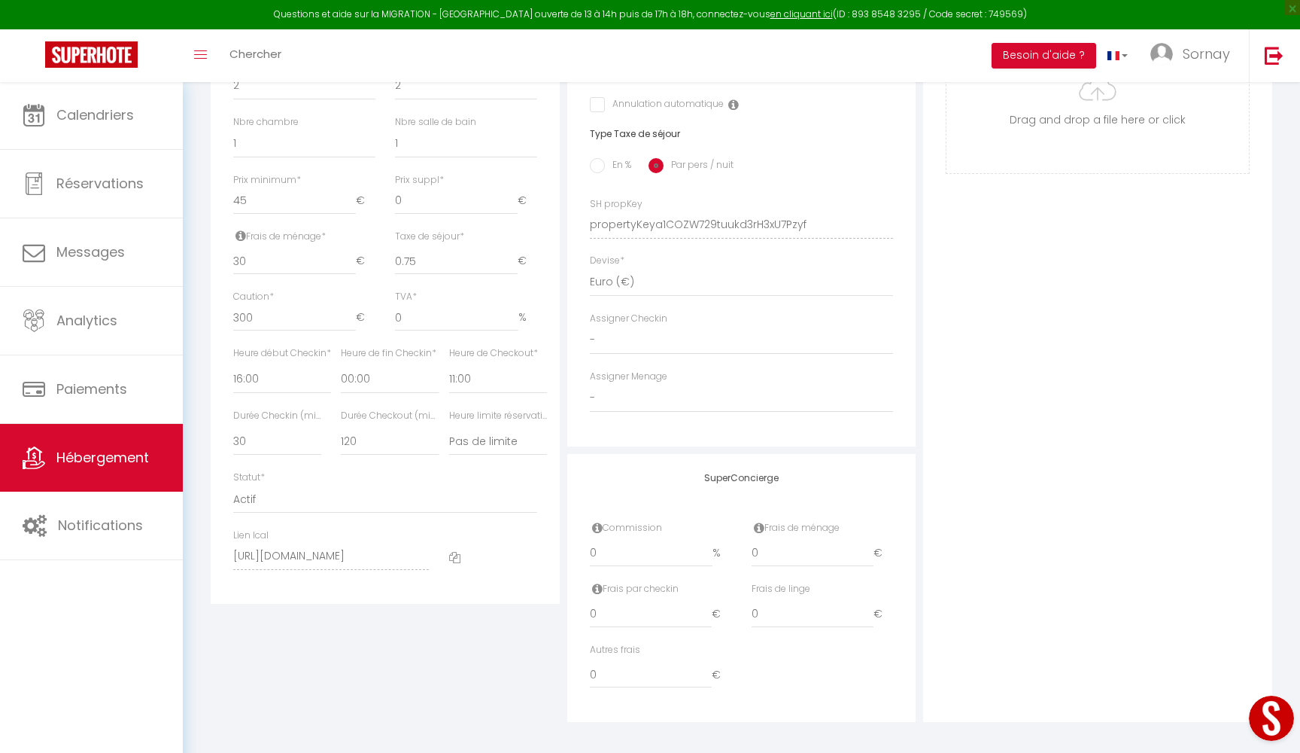
scroll to position [564, 0]
click at [458, 552] on icon at bounding box center [454, 557] width 11 height 11
click at [96, 434] on link "Hébergement" at bounding box center [91, 458] width 183 height 68
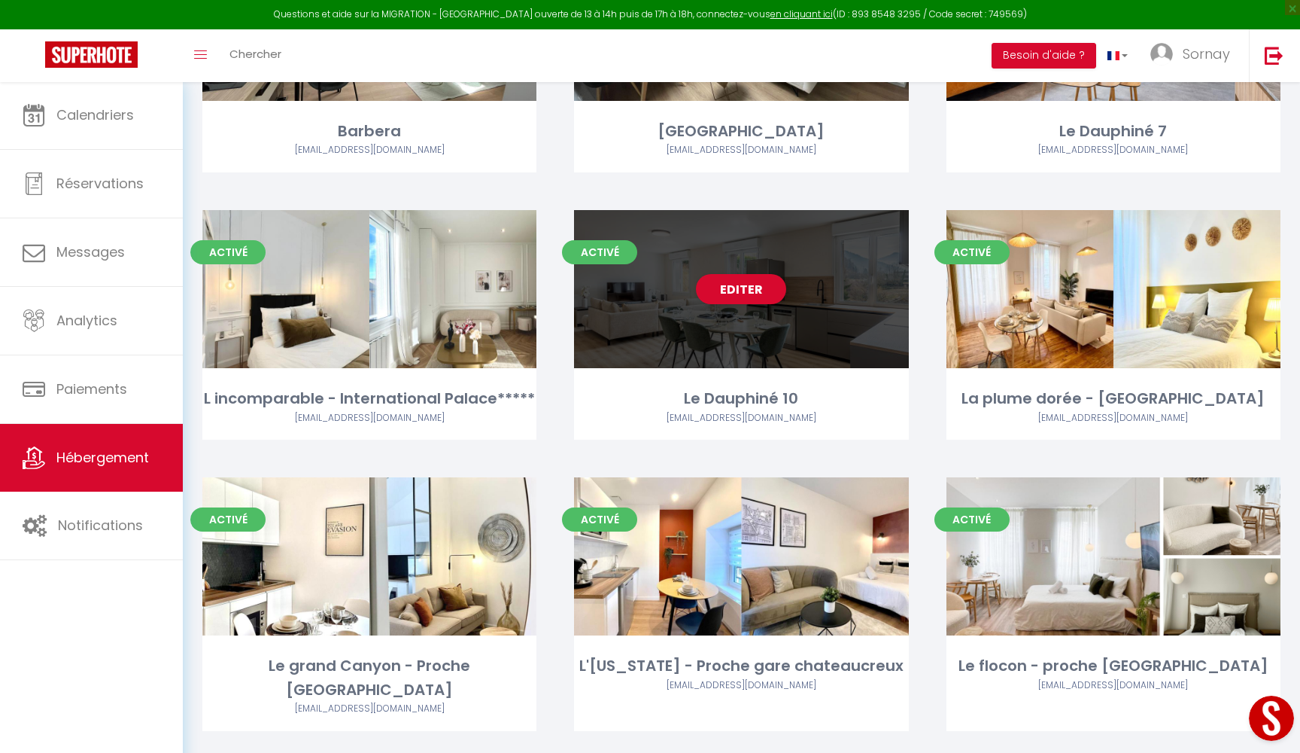
scroll to position [2949, 0]
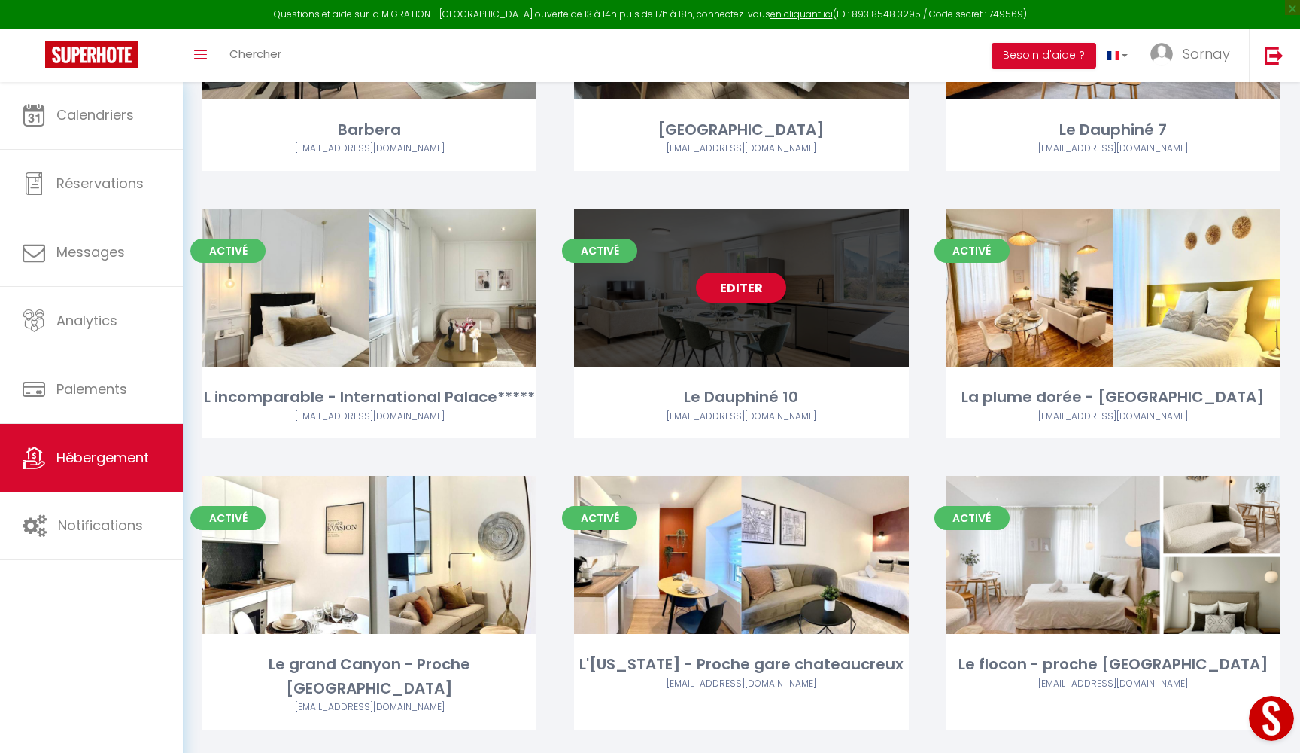
click at [738, 272] on link "Editer" at bounding box center [741, 287] width 90 height 30
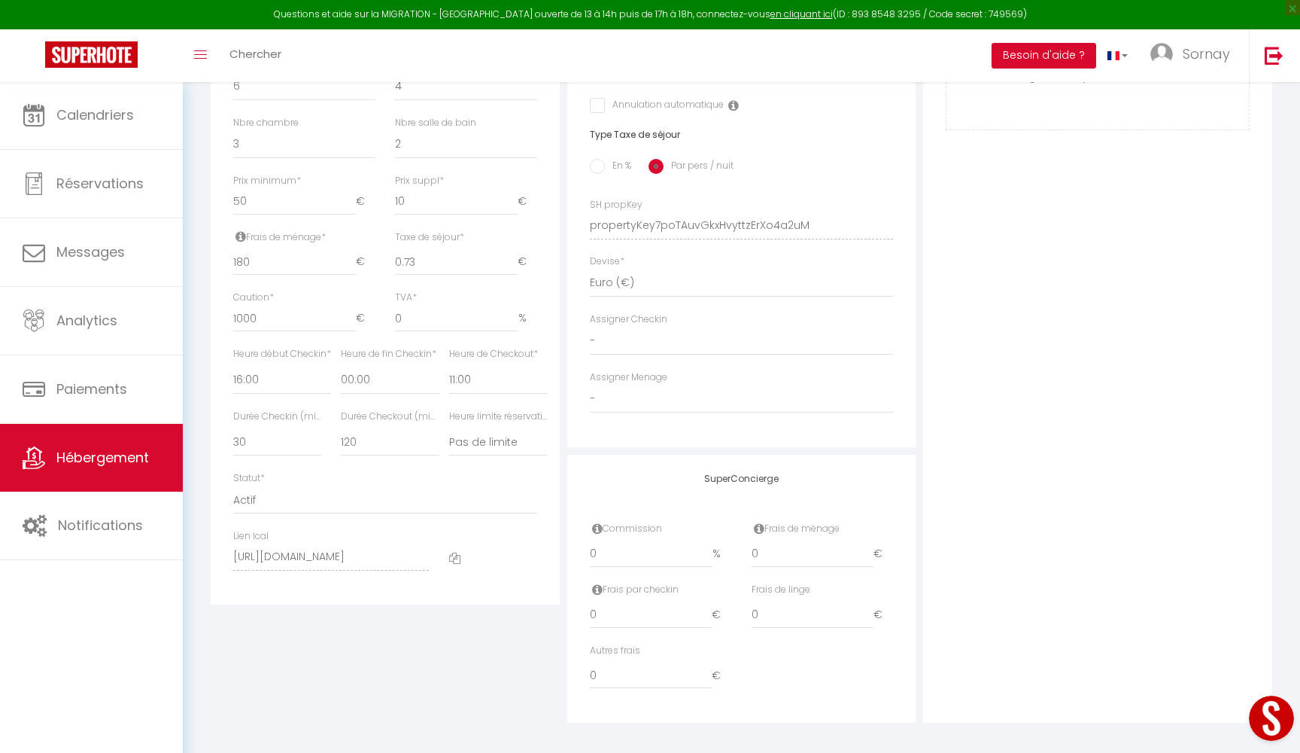
click at [455, 554] on span at bounding box center [454, 557] width 11 height 16
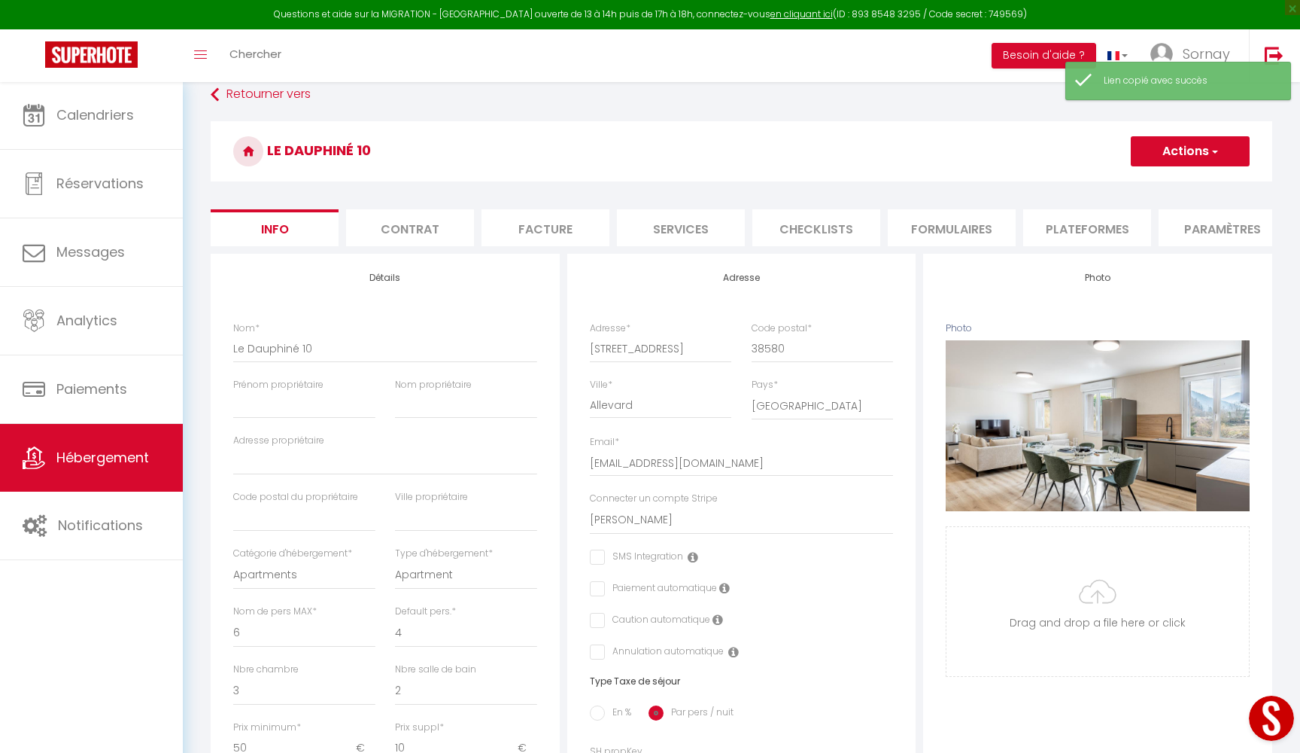
scroll to position [13, 0]
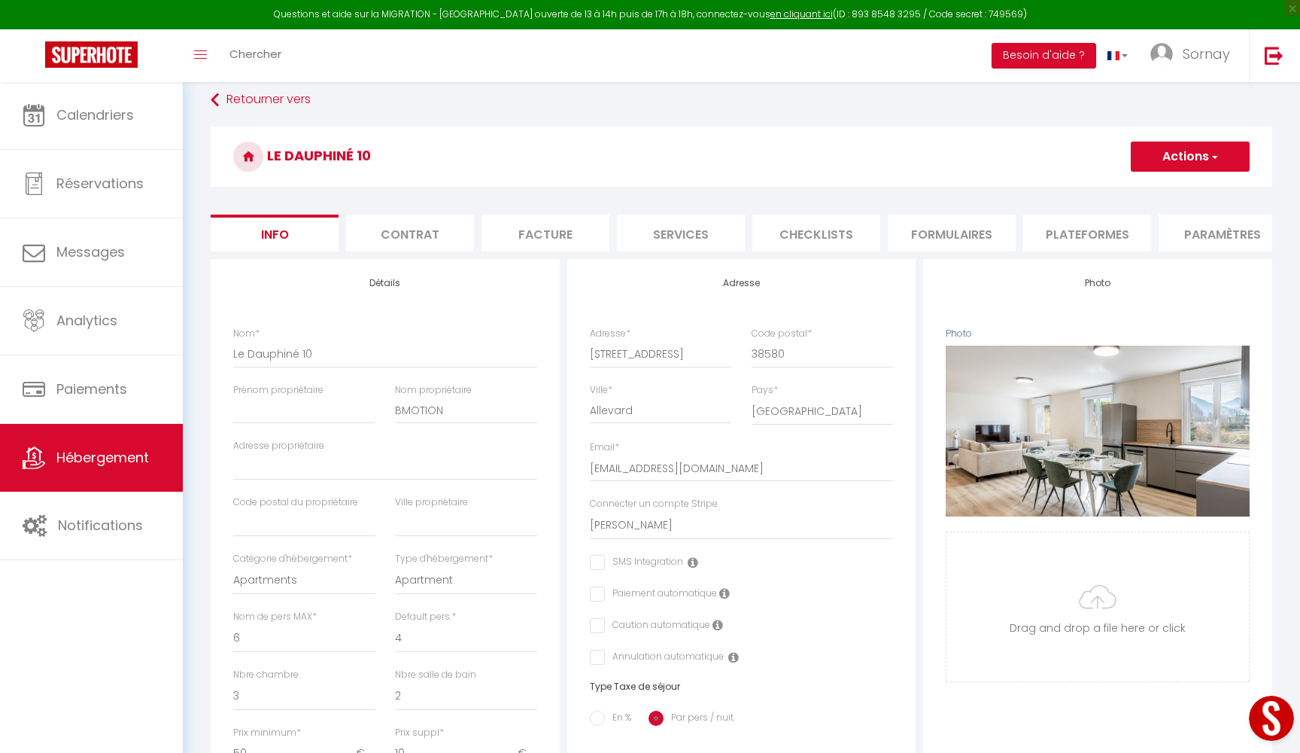
click at [115, 465] on span "Hébergement" at bounding box center [102, 457] width 93 height 19
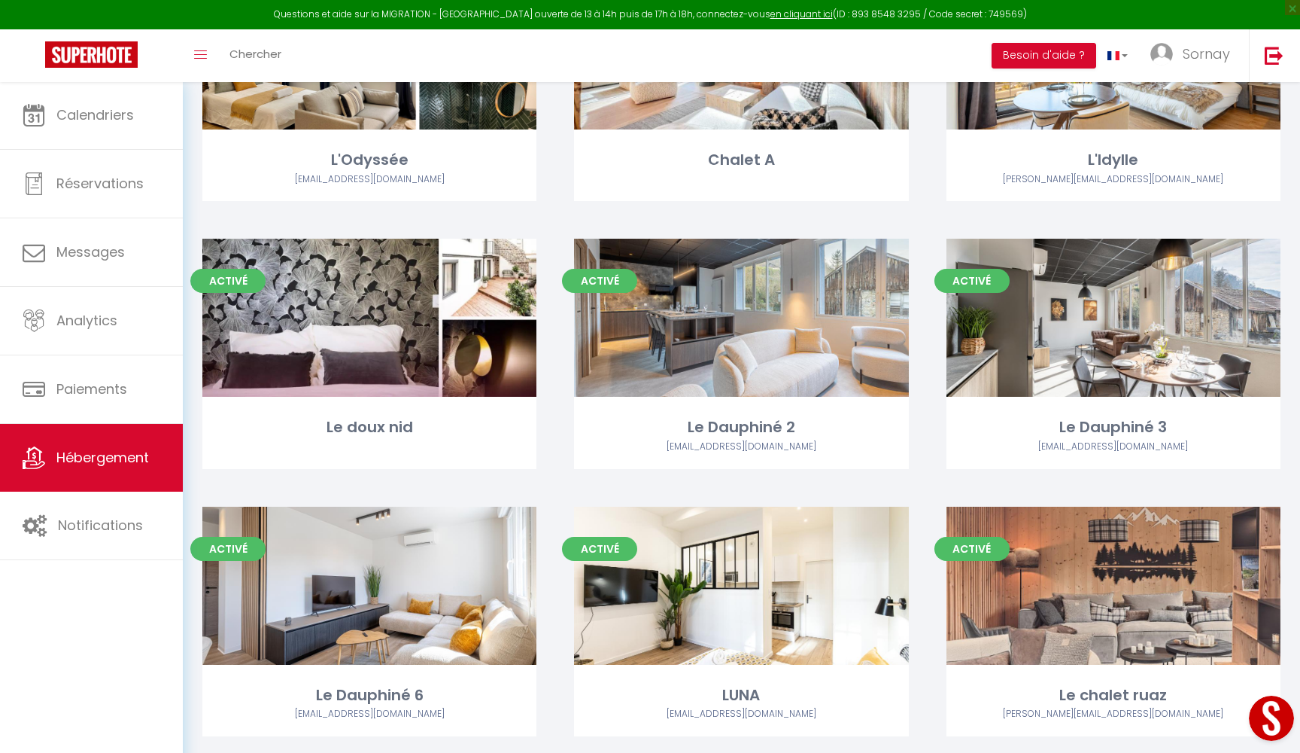
scroll to position [1571, 0]
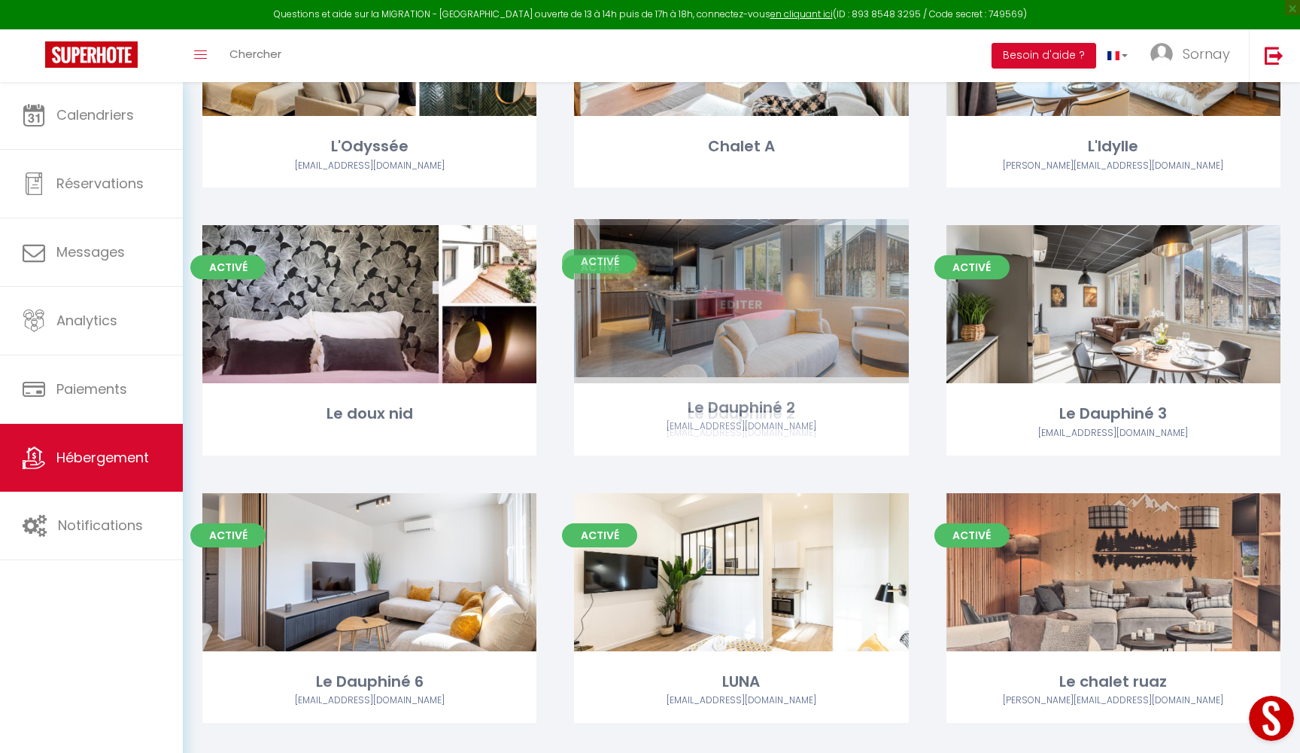
click at [744, 291] on link "Editer" at bounding box center [741, 304] width 90 height 30
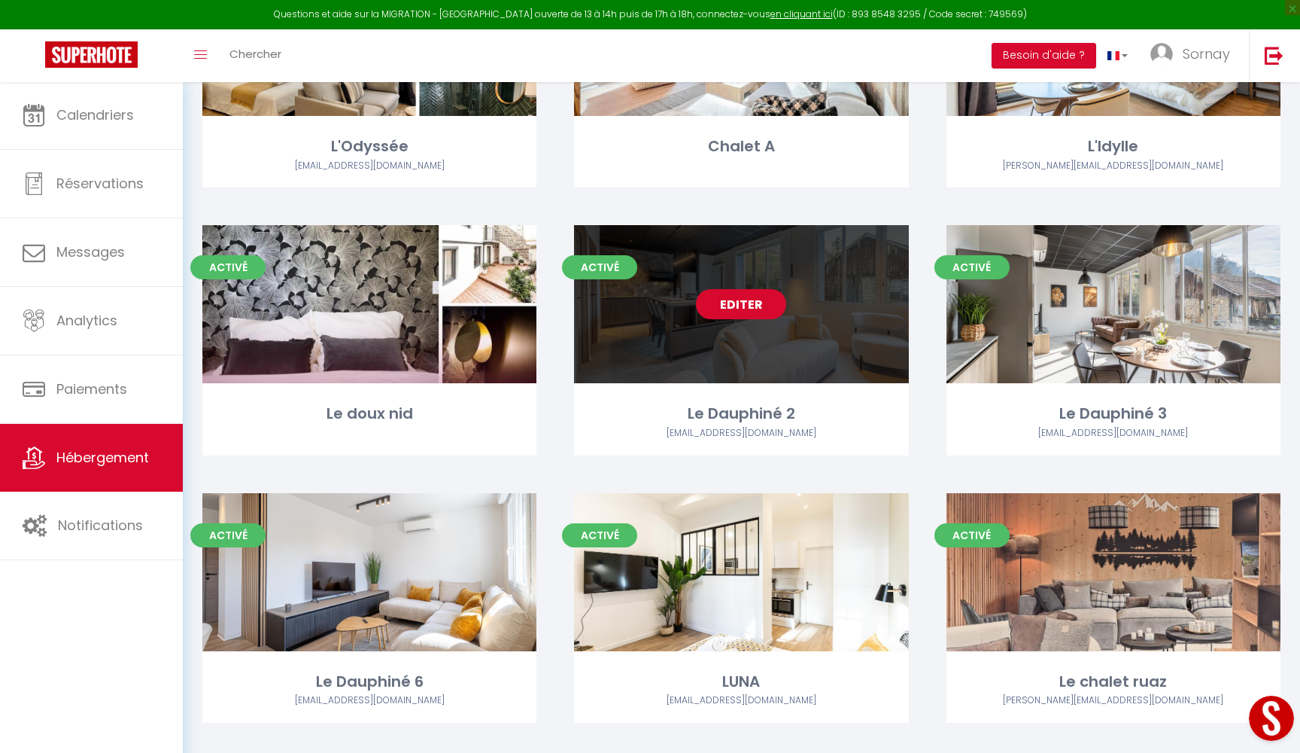
click at [744, 291] on link "Editer" at bounding box center [741, 304] width 90 height 30
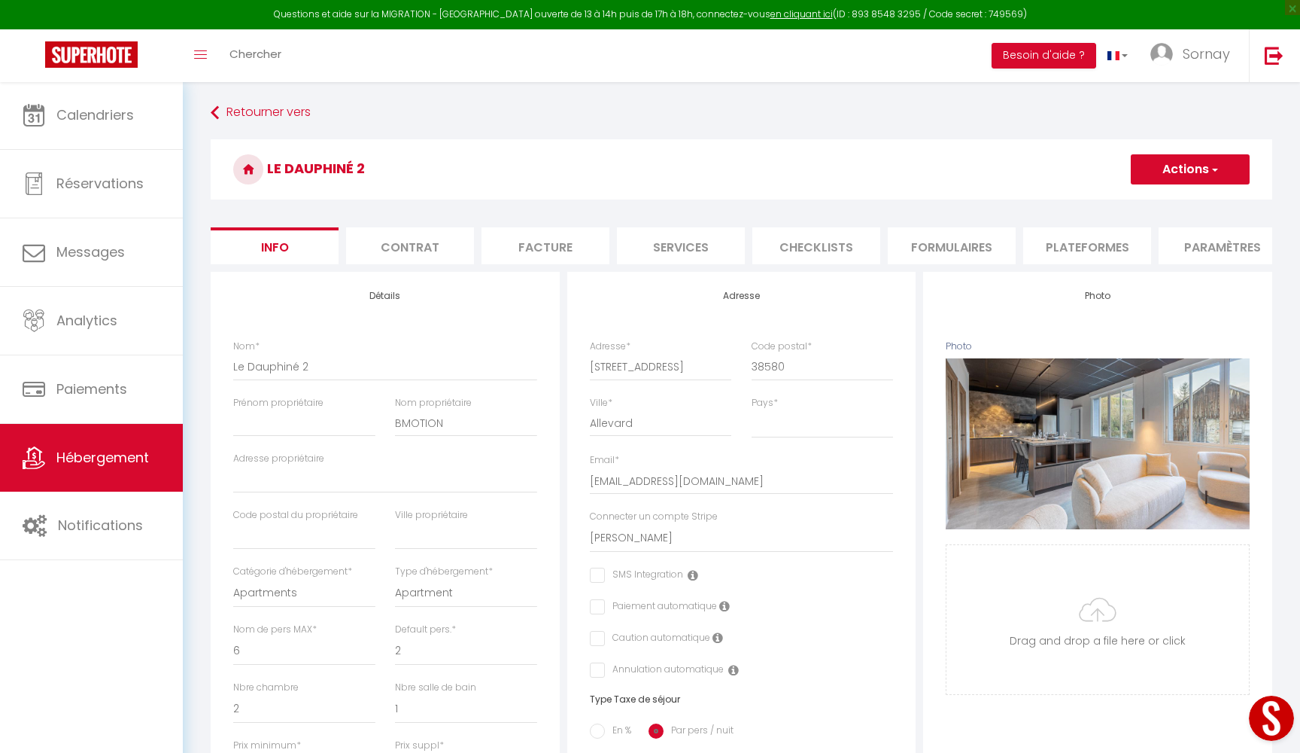
click at [1196, 178] on button "Actions" at bounding box center [1190, 169] width 119 height 30
click at [1151, 205] on input "Enregistrer" at bounding box center [1131, 202] width 56 height 15
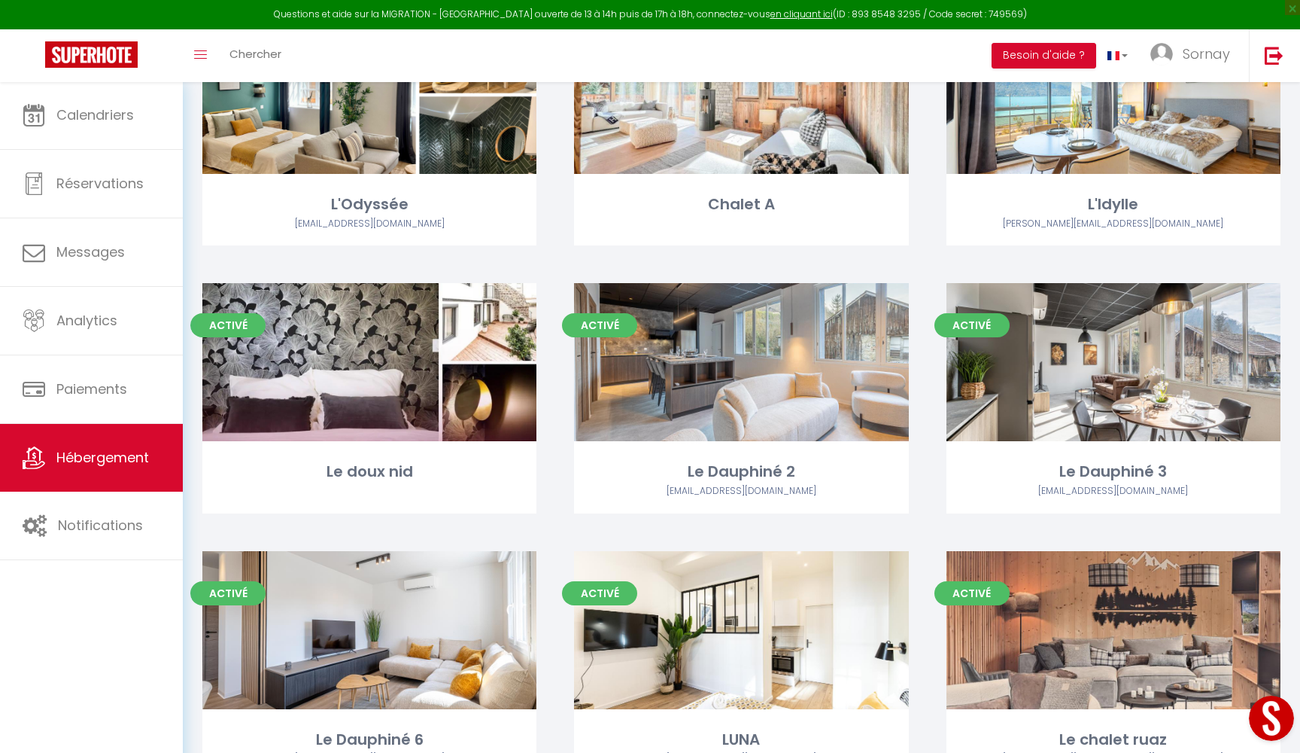
scroll to position [1479, 0]
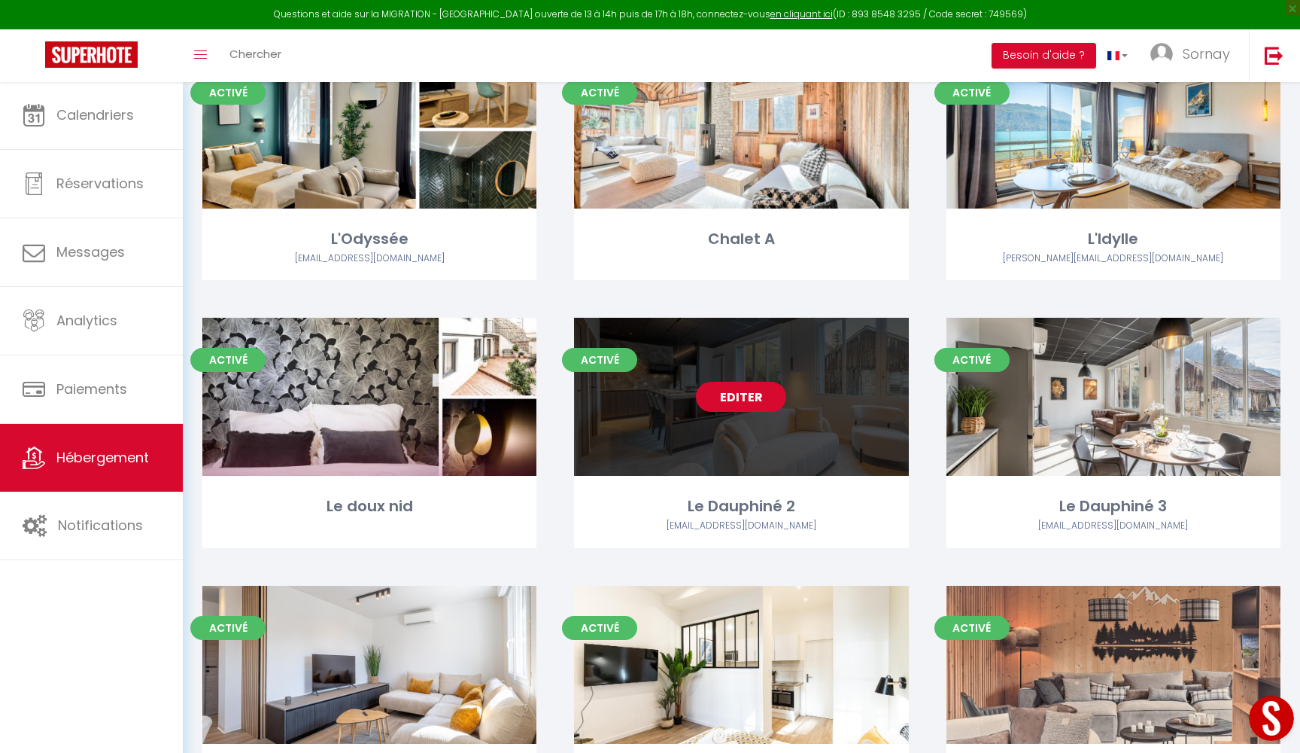
click at [744, 388] on link "Editer" at bounding box center [741, 397] width 90 height 30
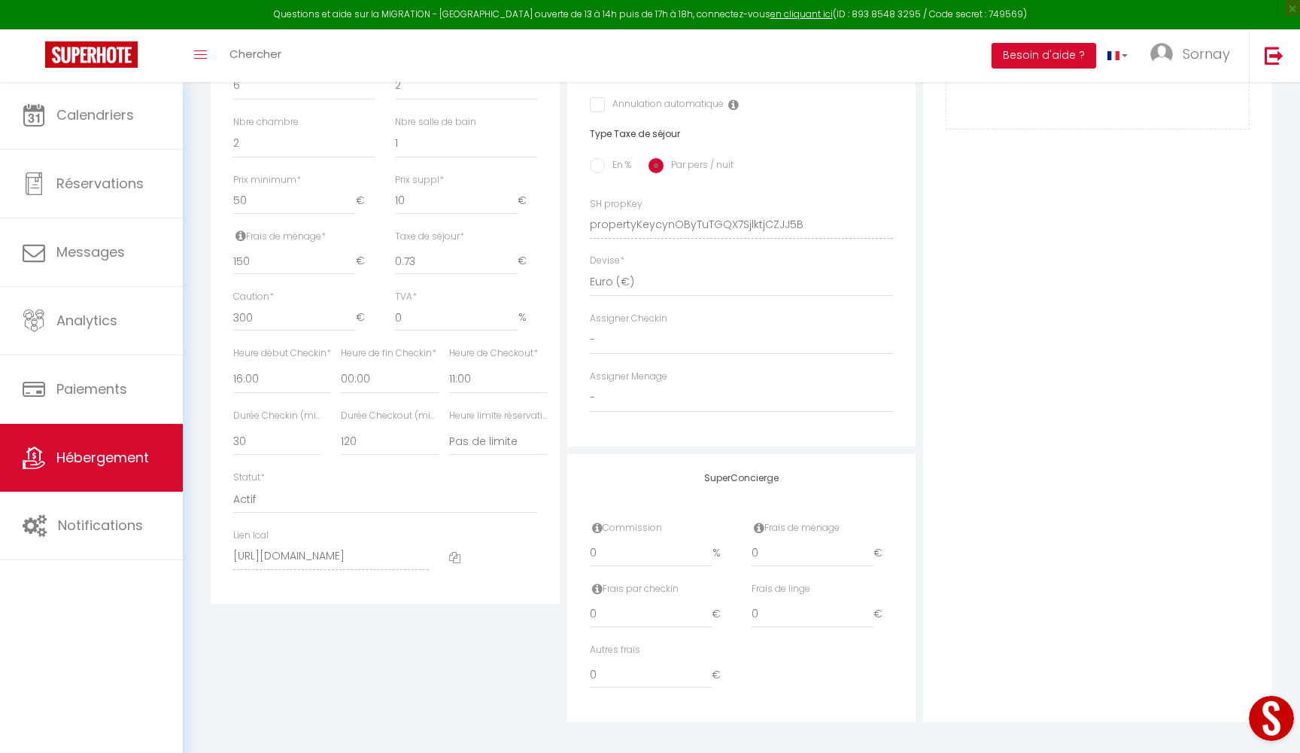
scroll to position [564, 0]
click at [455, 553] on icon at bounding box center [454, 557] width 11 height 11
click at [96, 473] on link "Hébergement" at bounding box center [91, 458] width 183 height 68
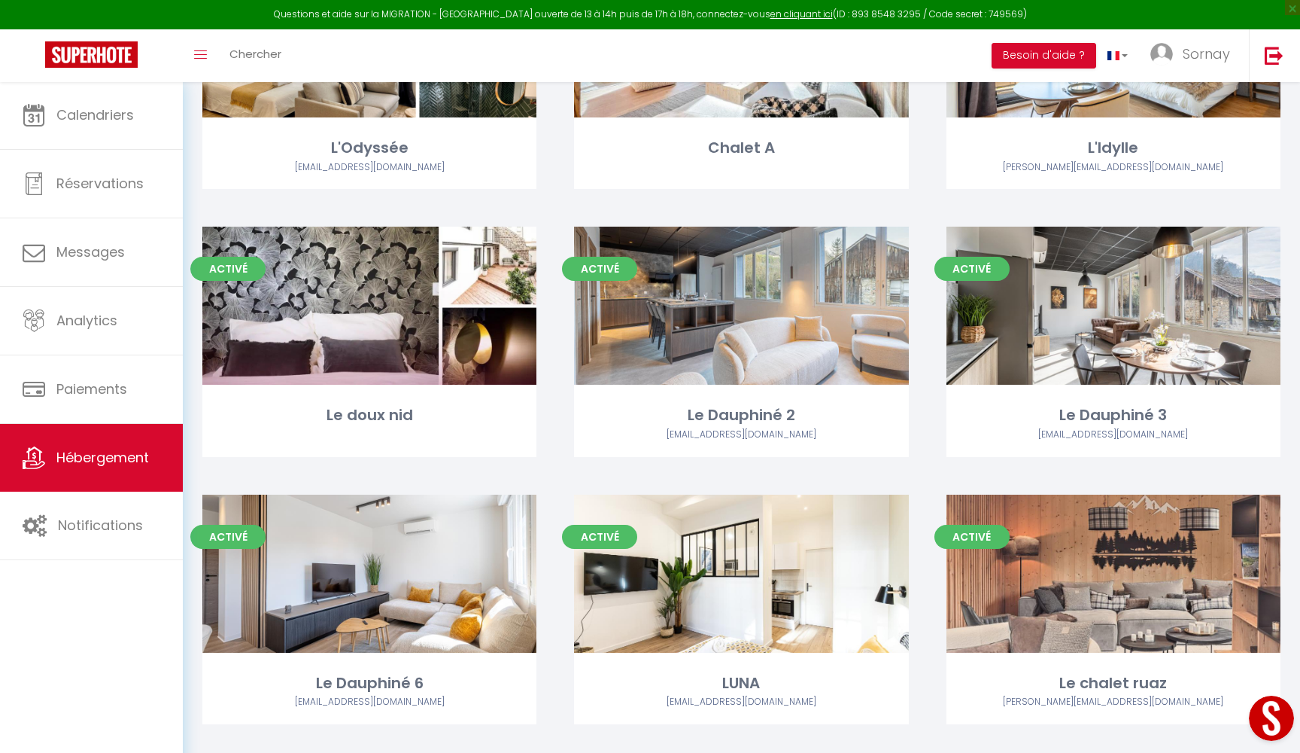
scroll to position [1576, 0]
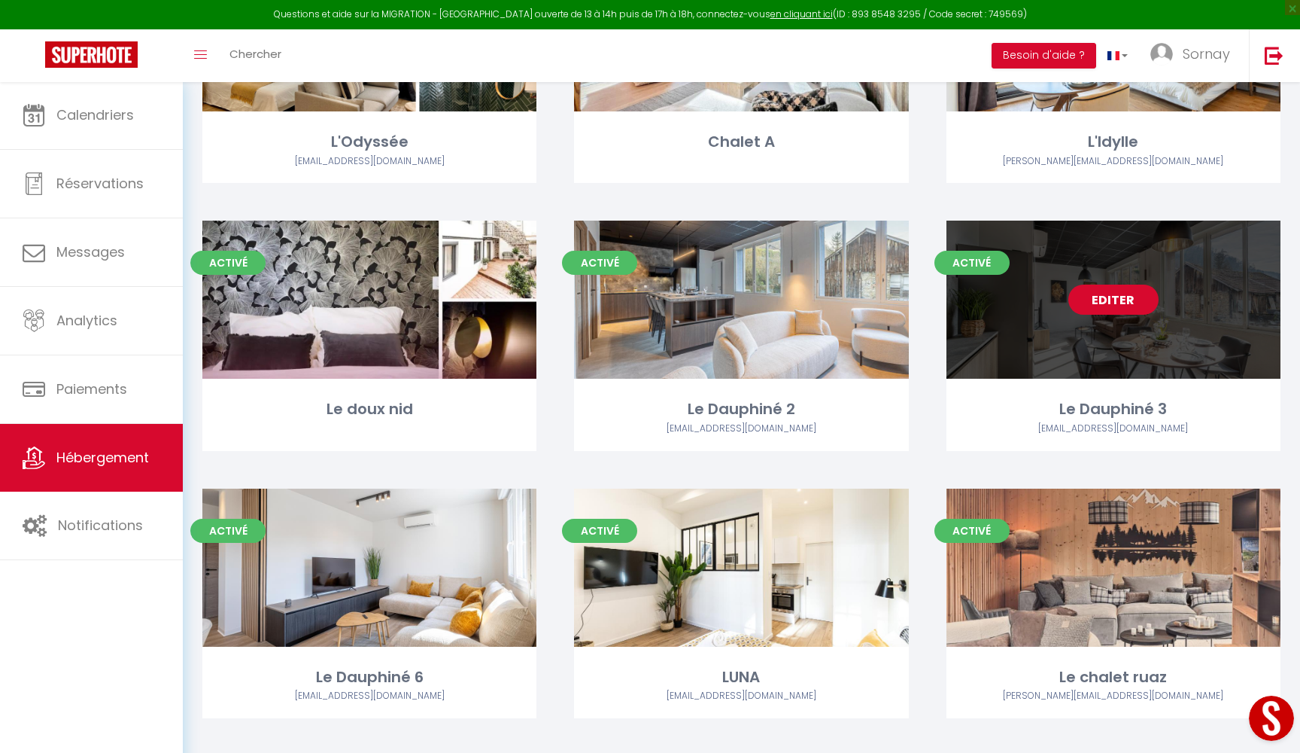
click at [1123, 297] on link "Editer" at bounding box center [1114, 299] width 90 height 30
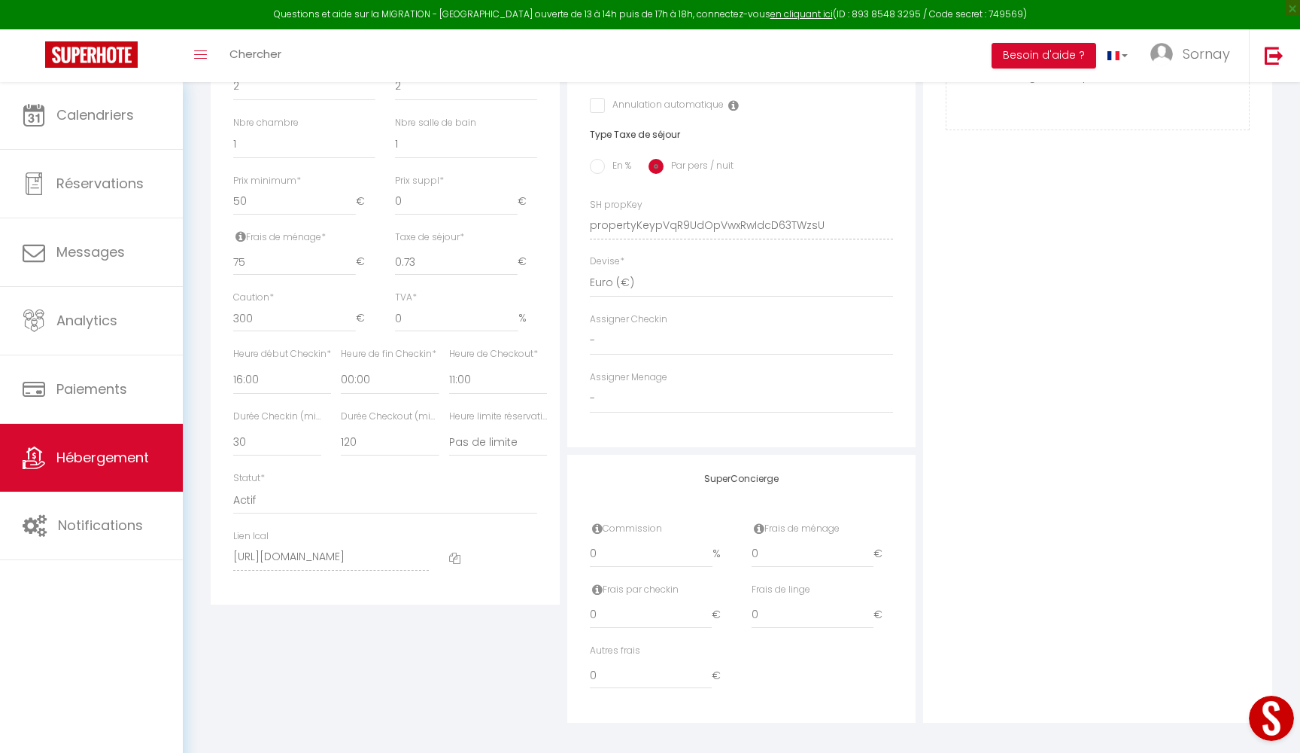
click at [455, 552] on icon at bounding box center [454, 557] width 11 height 11
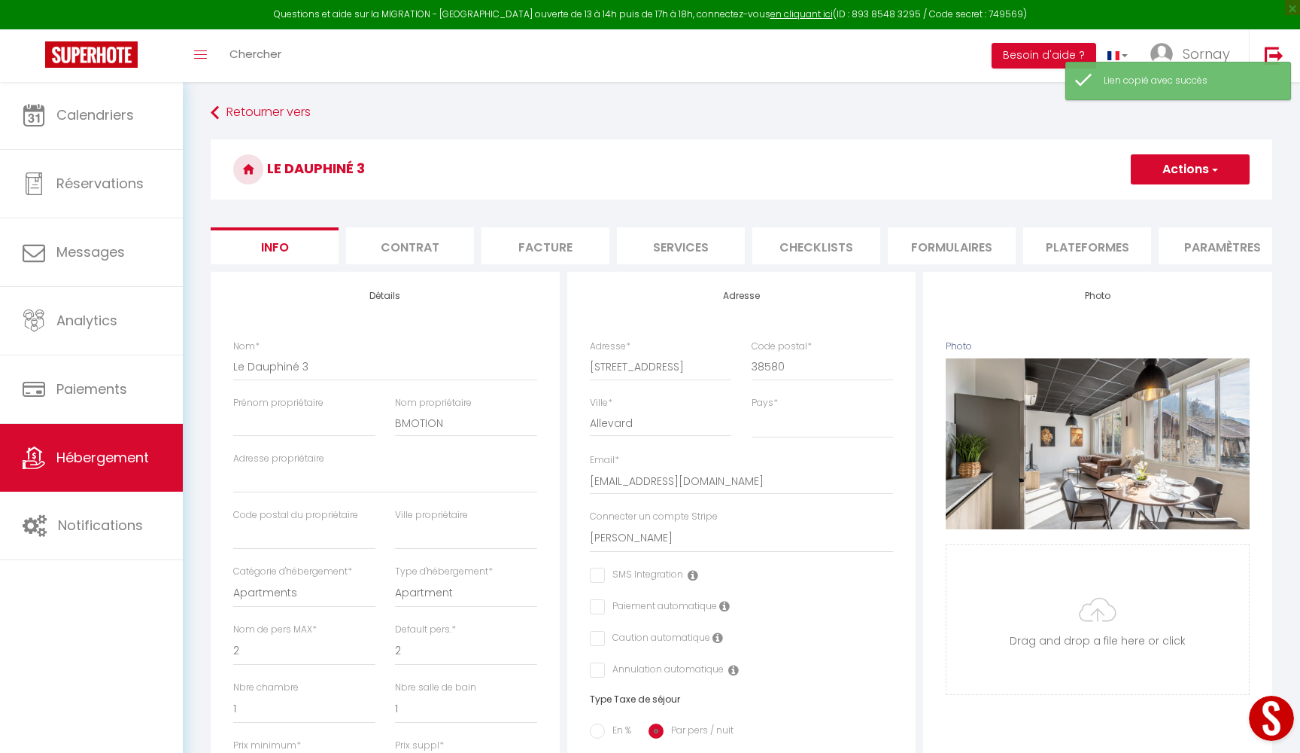
click at [1204, 158] on button "Actions" at bounding box center [1190, 169] width 119 height 30
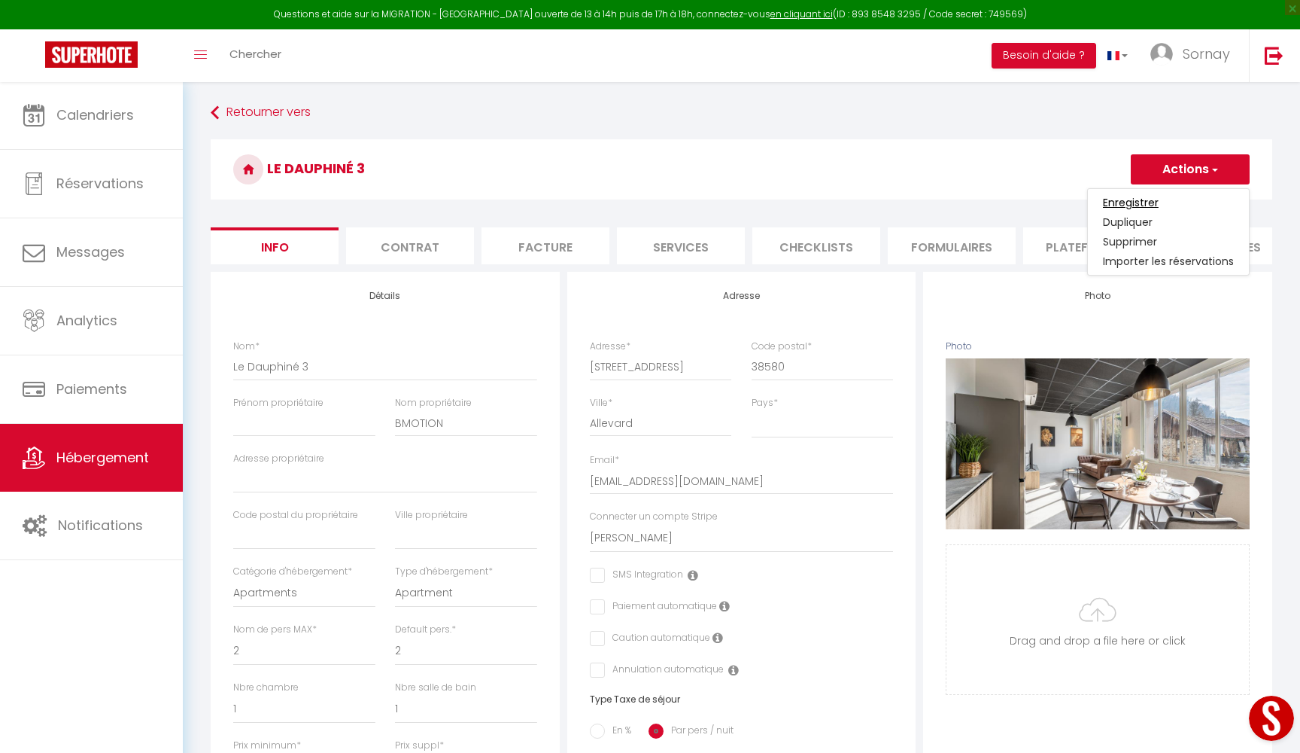
click at [1133, 201] on input "Enregistrer" at bounding box center [1131, 202] width 56 height 15
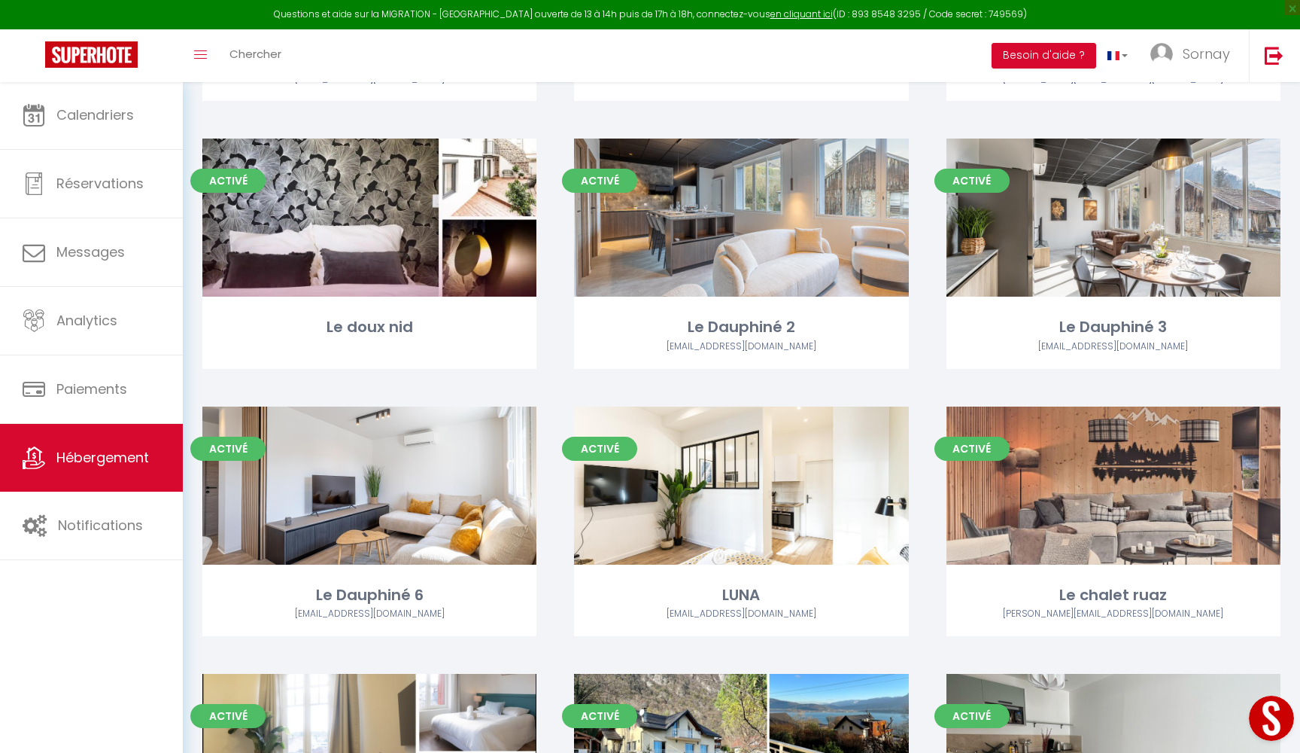
scroll to position [1712, 0]
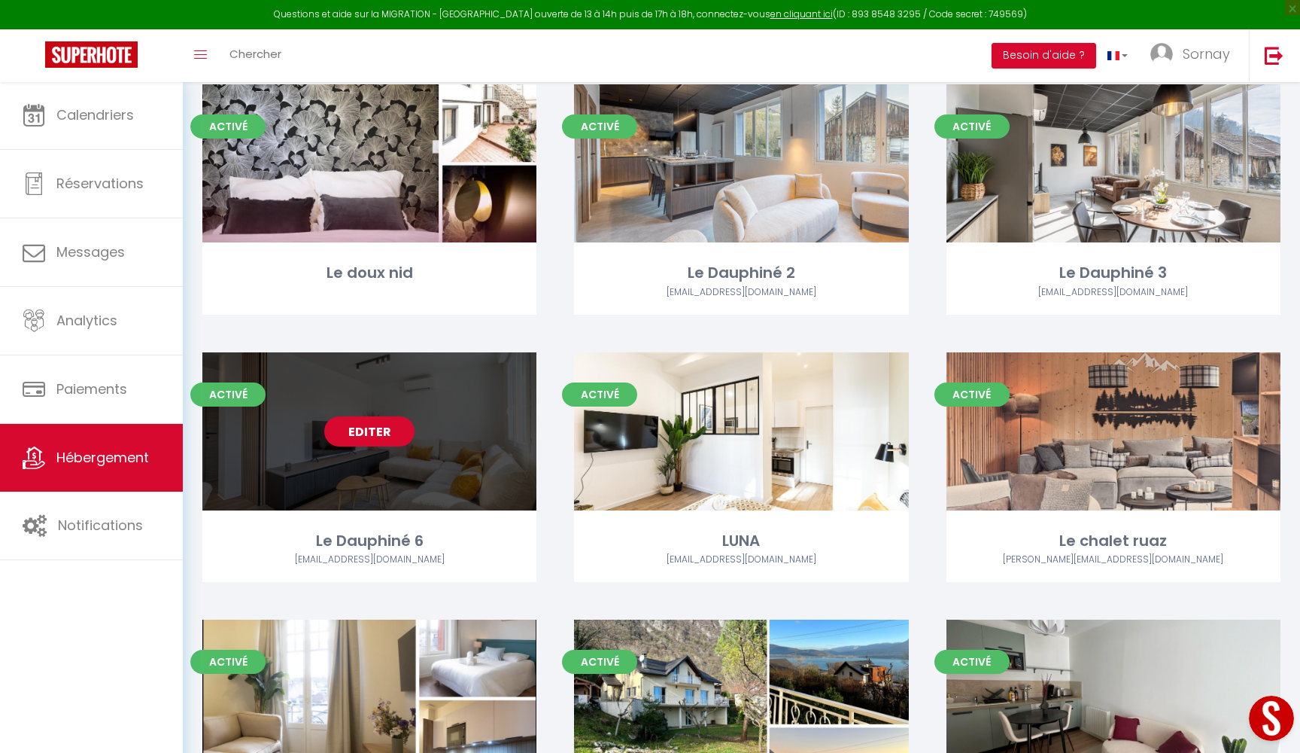
click at [375, 437] on link "Editer" at bounding box center [369, 431] width 90 height 30
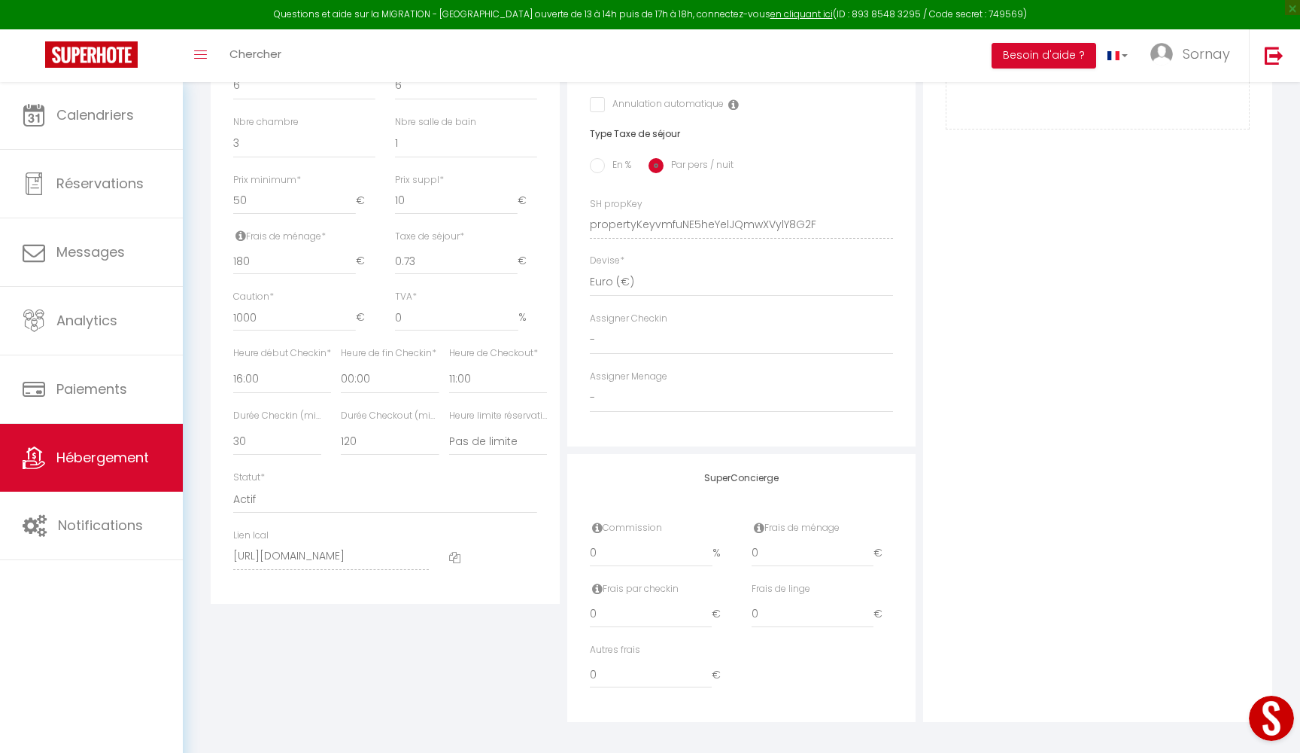
scroll to position [564, 0]
click at [455, 552] on icon at bounding box center [454, 557] width 11 height 11
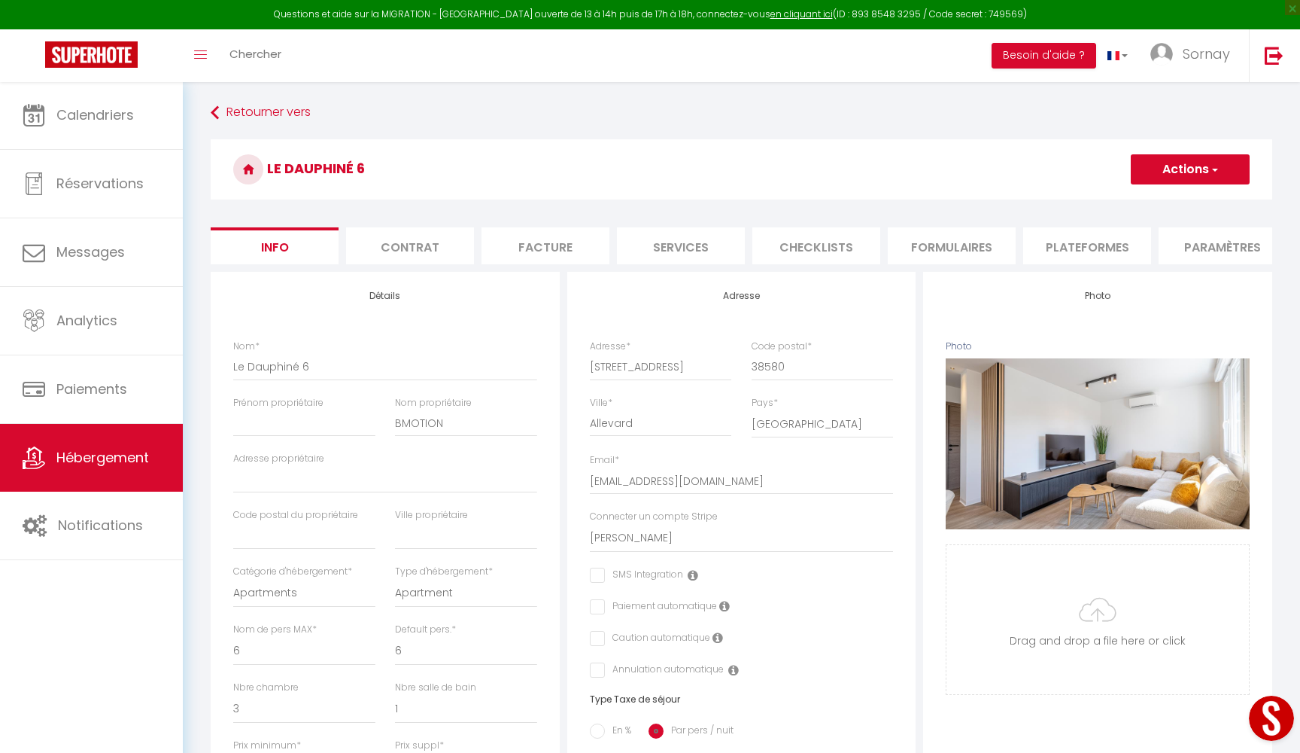
scroll to position [0, 0]
click at [1164, 165] on button "Actions" at bounding box center [1190, 169] width 119 height 30
click at [1151, 203] on input "Enregistrer" at bounding box center [1131, 202] width 56 height 15
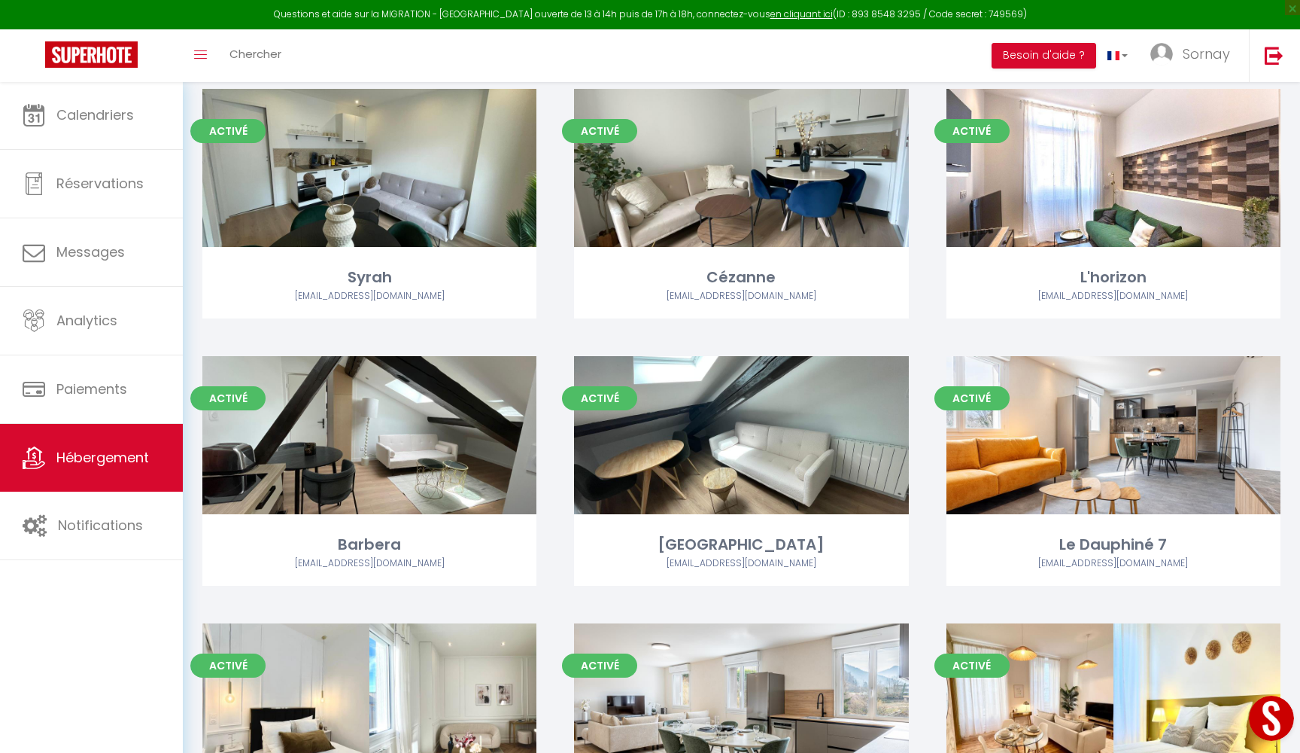
scroll to position [2599, 0]
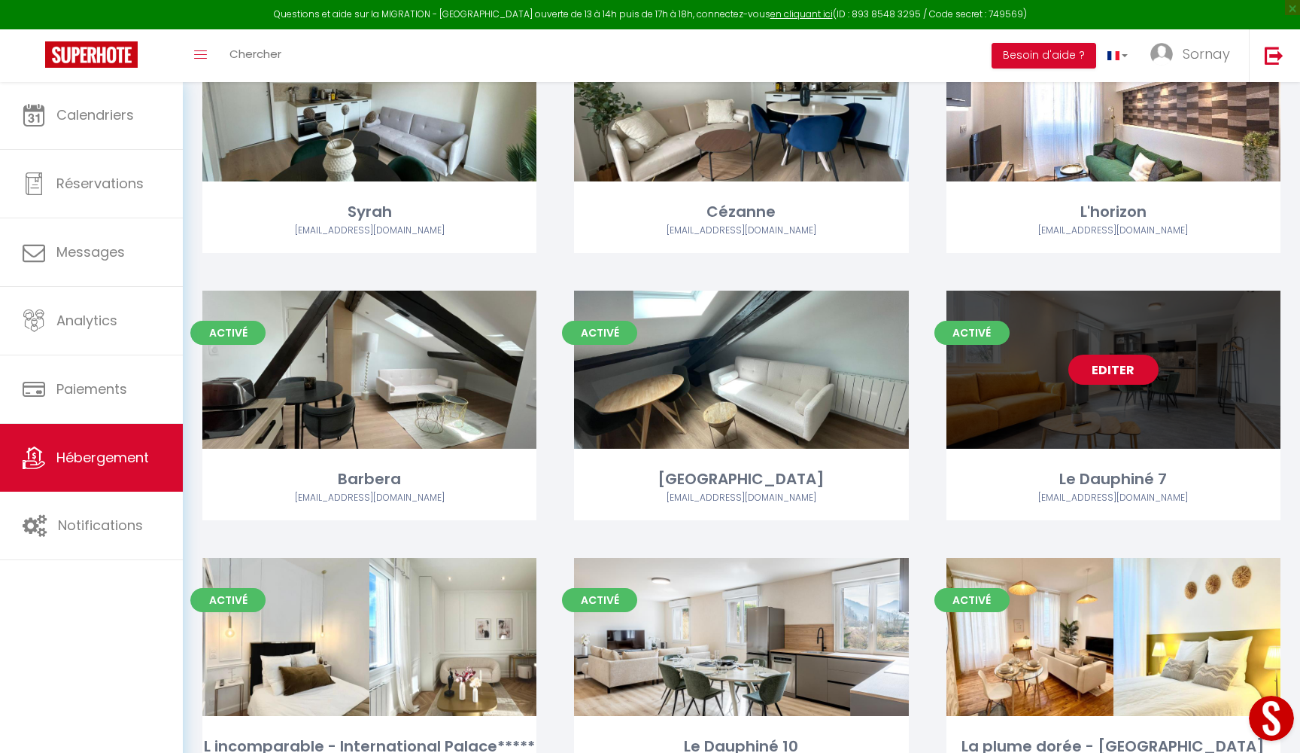
click at [1122, 354] on link "Editer" at bounding box center [1114, 369] width 90 height 30
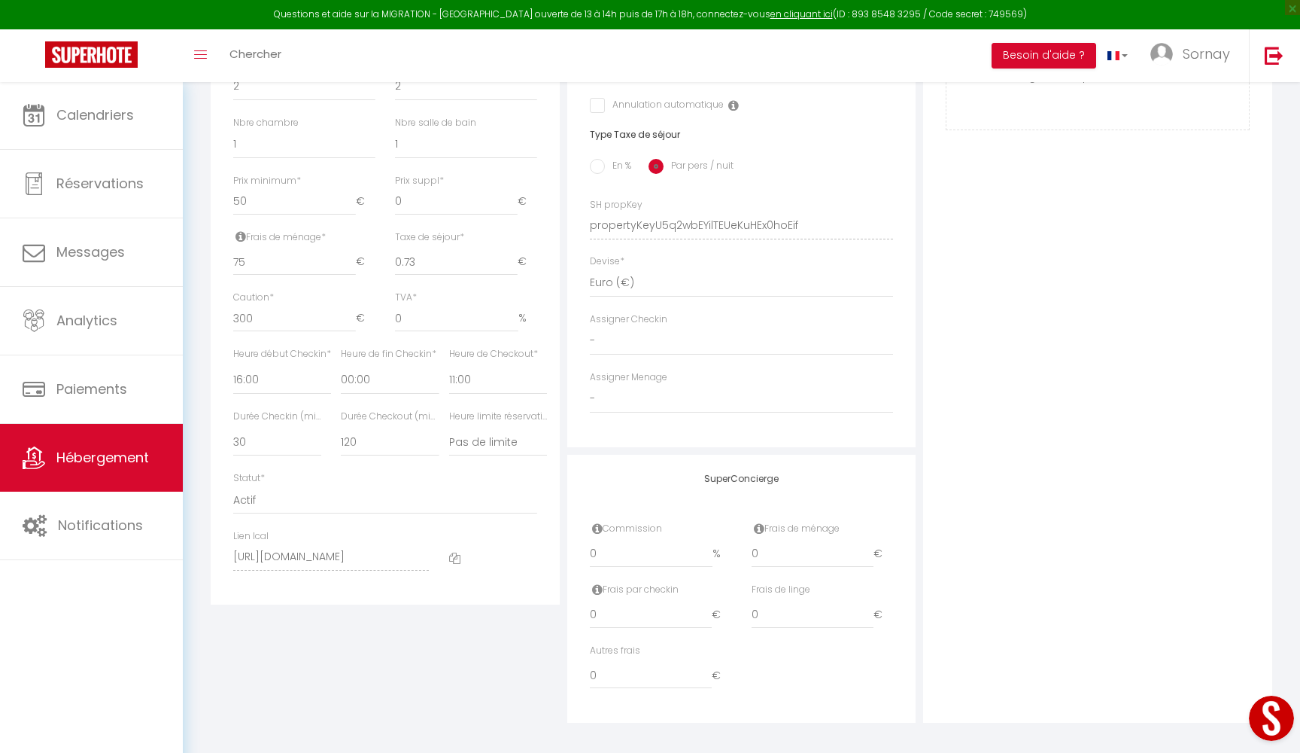
click at [454, 552] on icon at bounding box center [454, 557] width 11 height 11
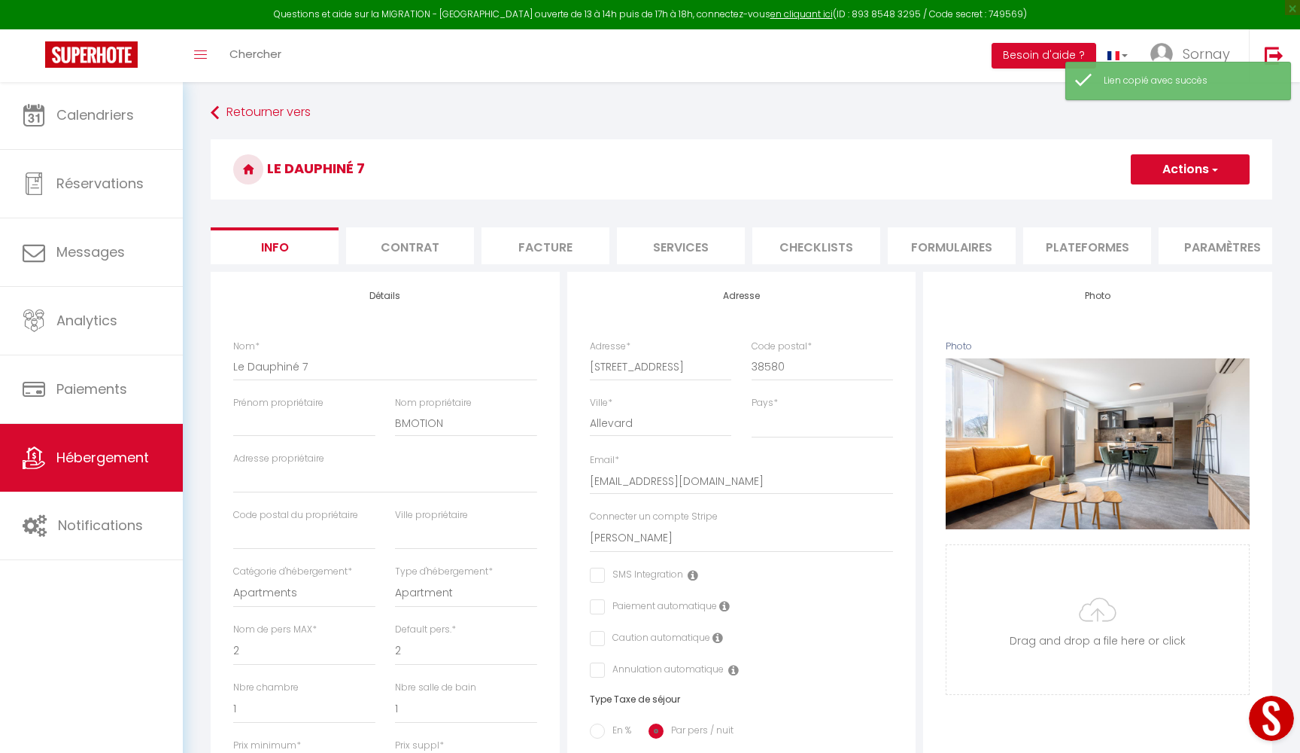
click at [1157, 175] on button "Actions" at bounding box center [1190, 169] width 119 height 30
click at [1147, 202] on input "Enregistrer" at bounding box center [1131, 202] width 56 height 15
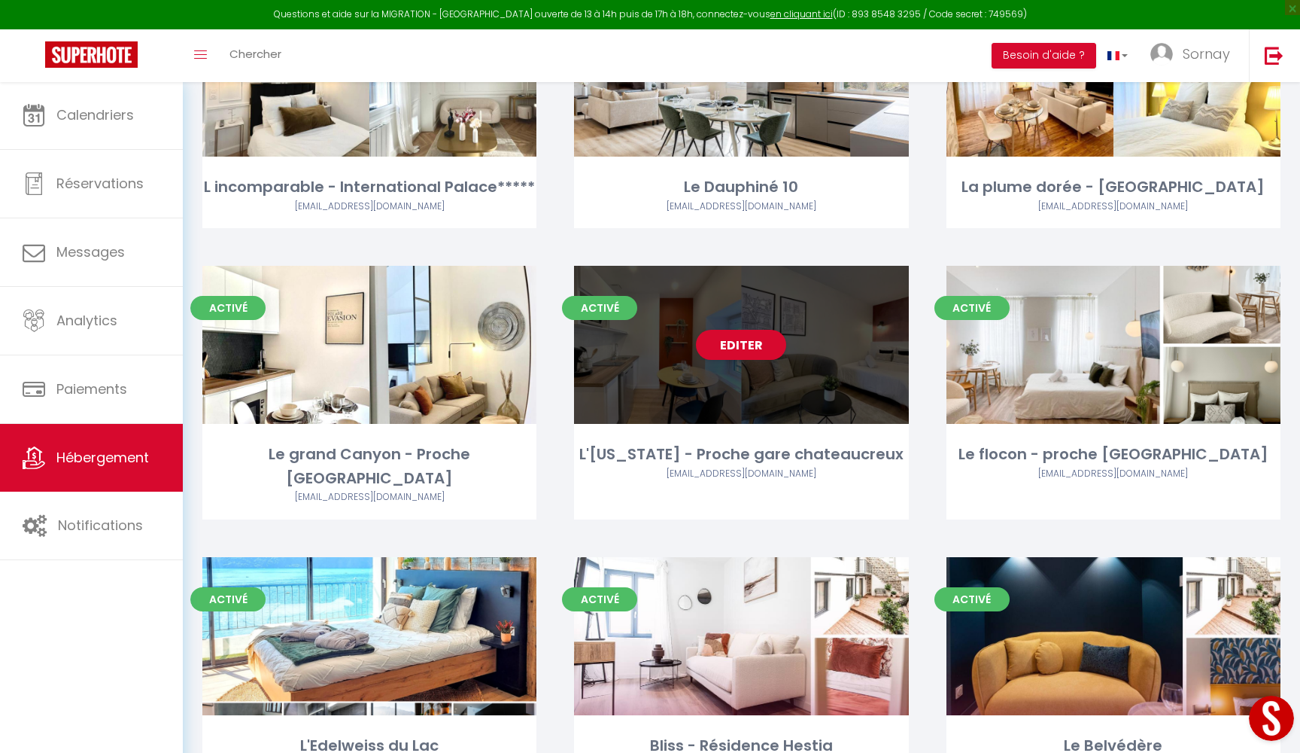
scroll to position [3201, 0]
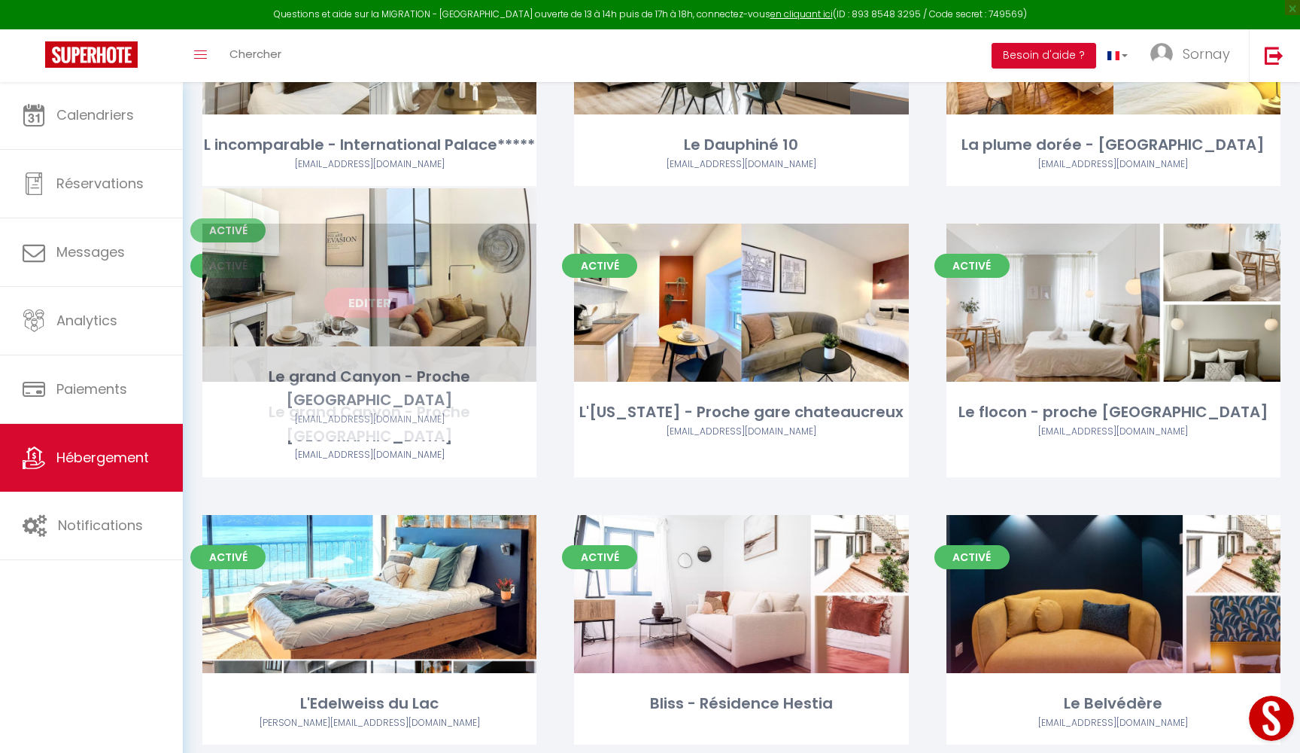
click at [388, 287] on link "Editer" at bounding box center [369, 302] width 90 height 30
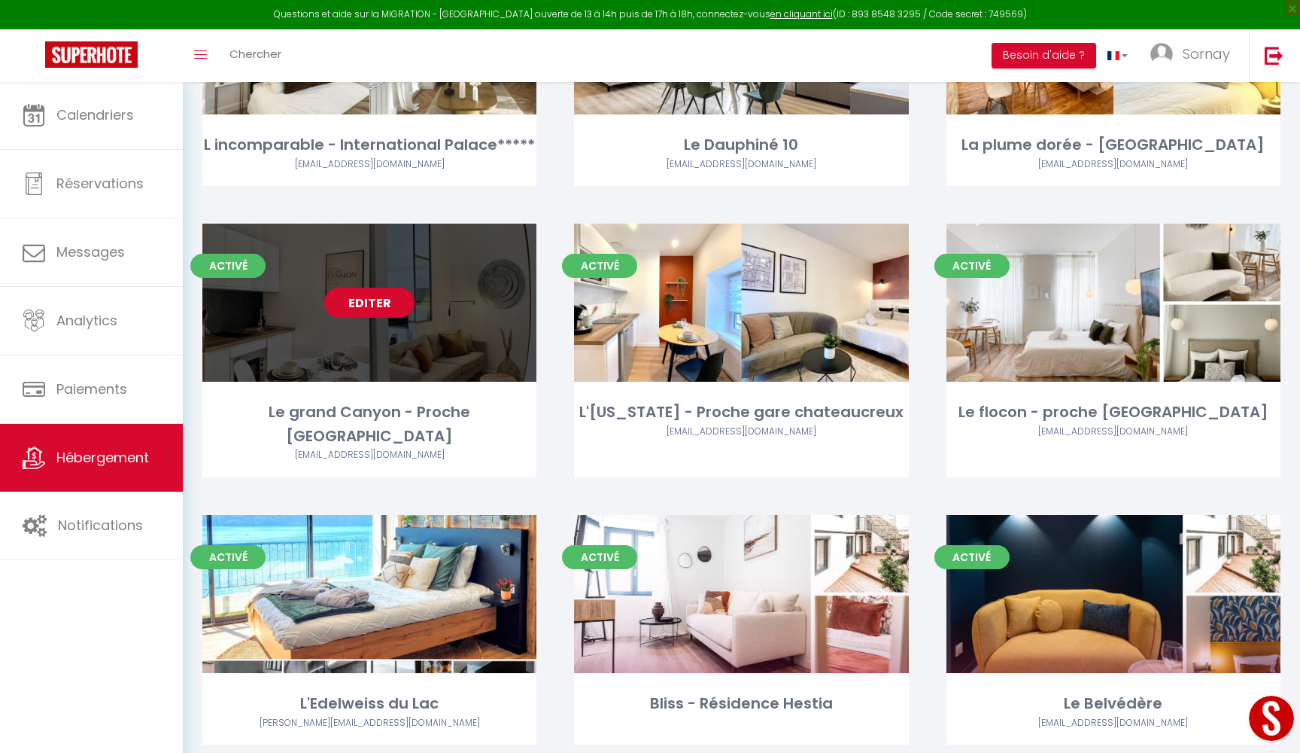
click at [388, 287] on link "Editer" at bounding box center [369, 302] width 90 height 30
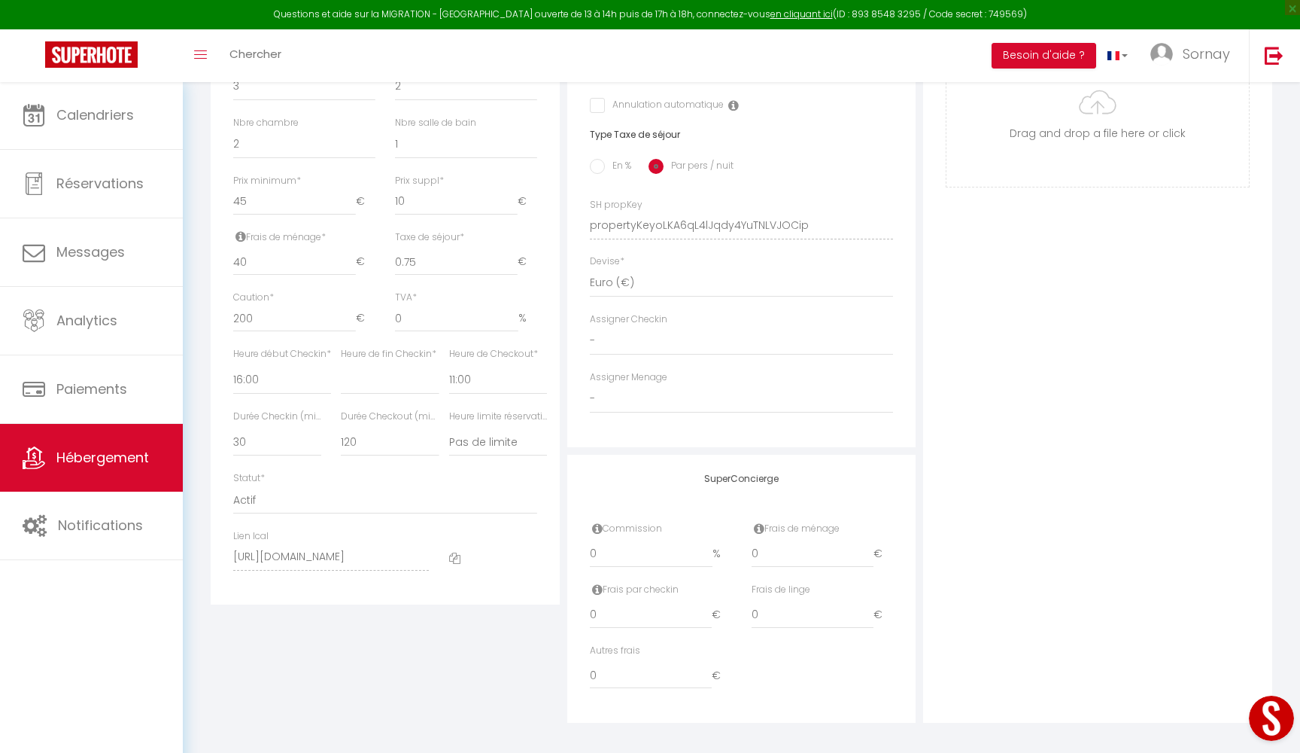
click at [452, 549] on span at bounding box center [454, 557] width 11 height 16
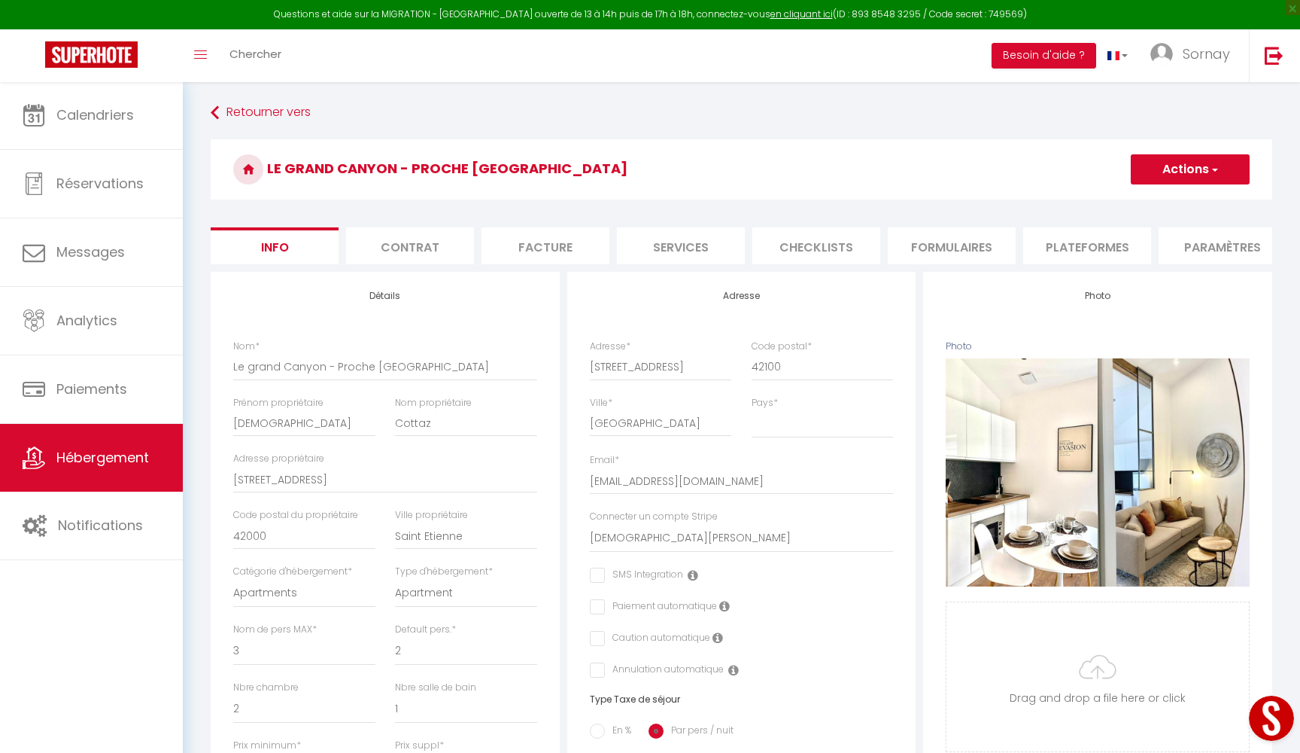
click at [69, 457] on span "Hébergement" at bounding box center [102, 457] width 93 height 19
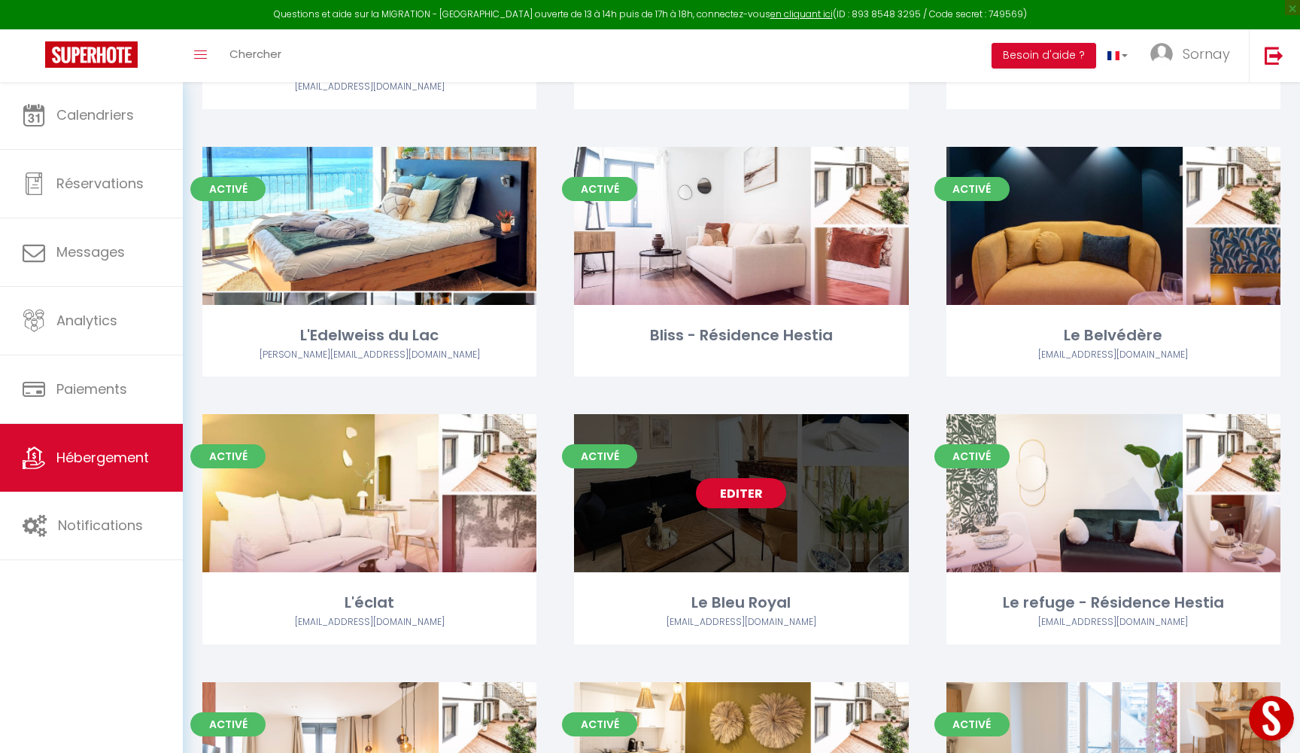
scroll to position [3584, 0]
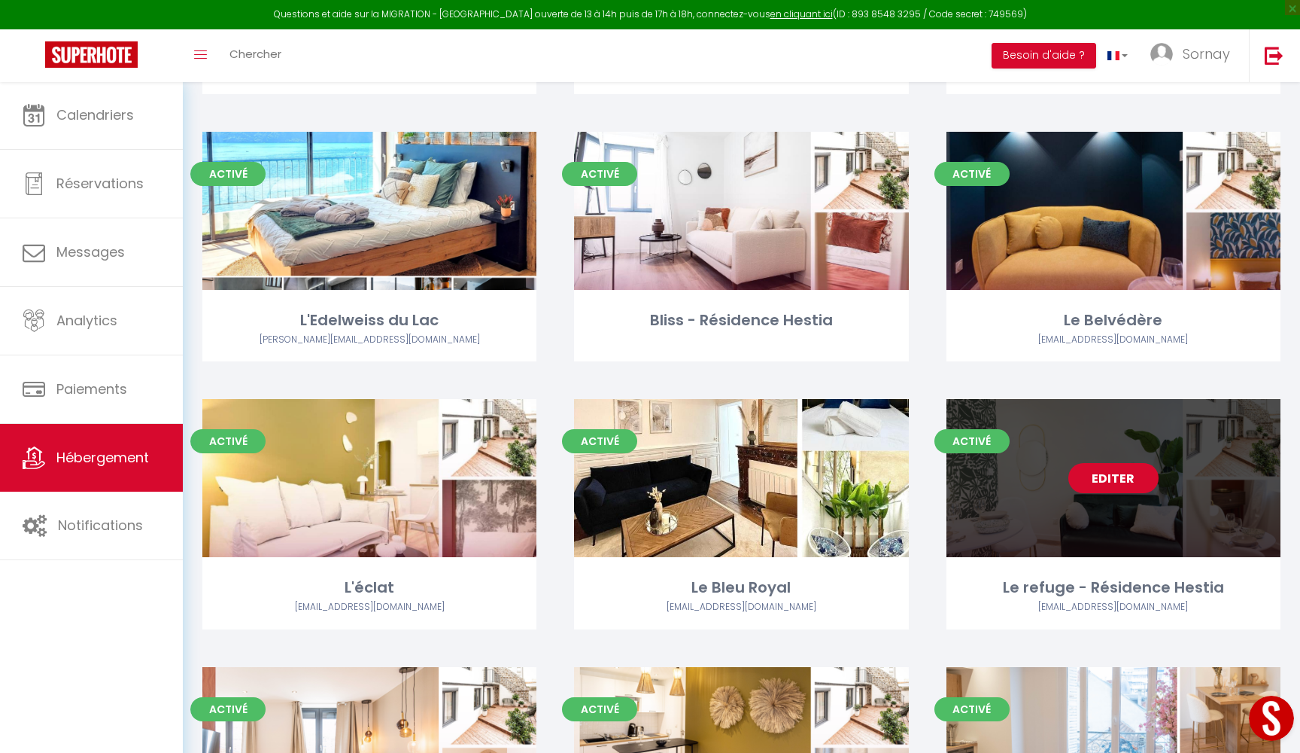
click at [1112, 463] on link "Editer" at bounding box center [1114, 478] width 90 height 30
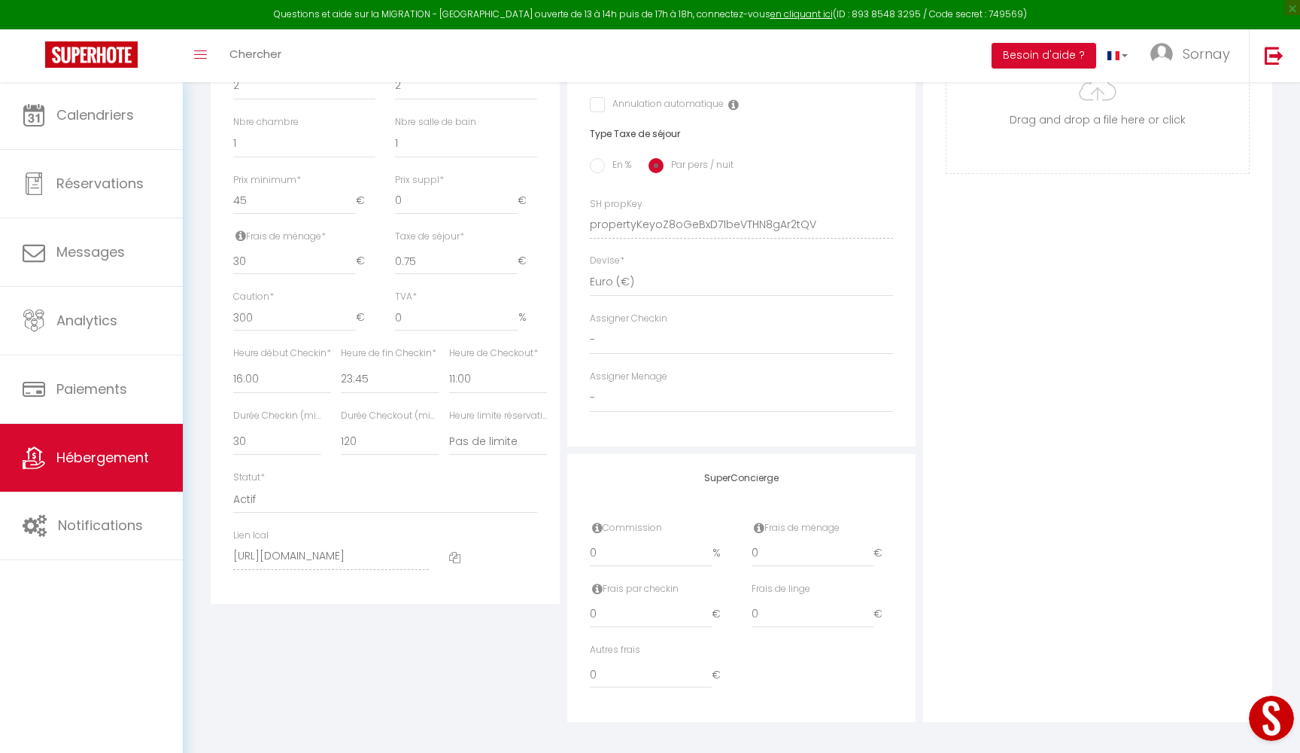
scroll to position [564, 0]
click at [450, 552] on icon at bounding box center [454, 557] width 11 height 11
click at [97, 449] on span "Hébergement" at bounding box center [102, 457] width 93 height 19
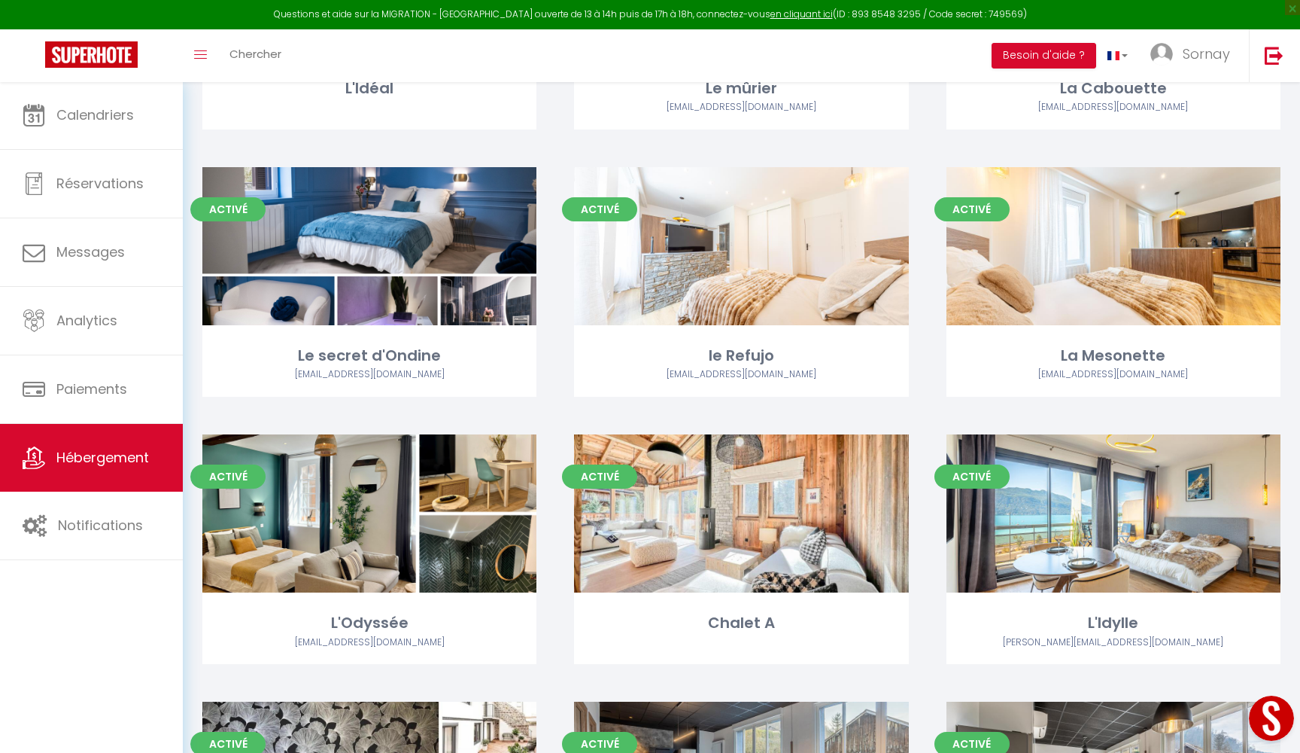
scroll to position [1096, 0]
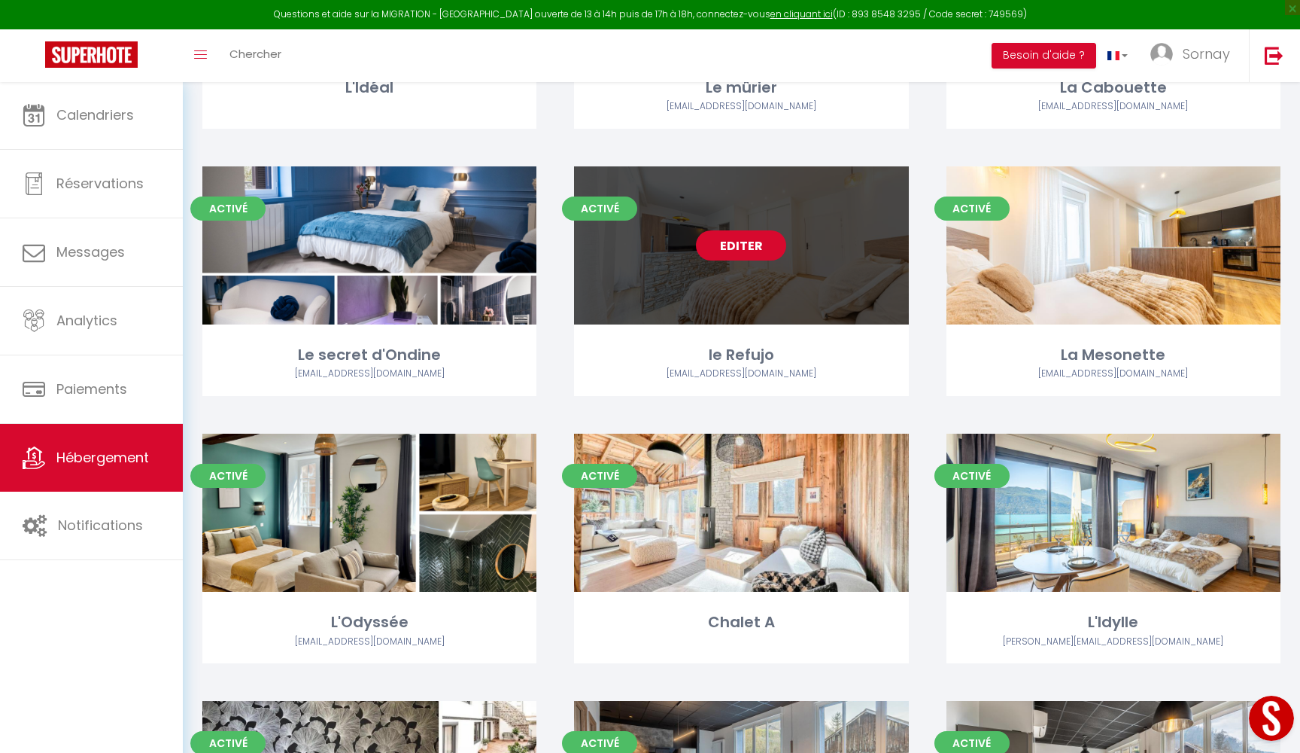
click at [759, 237] on link "Editer" at bounding box center [741, 245] width 90 height 30
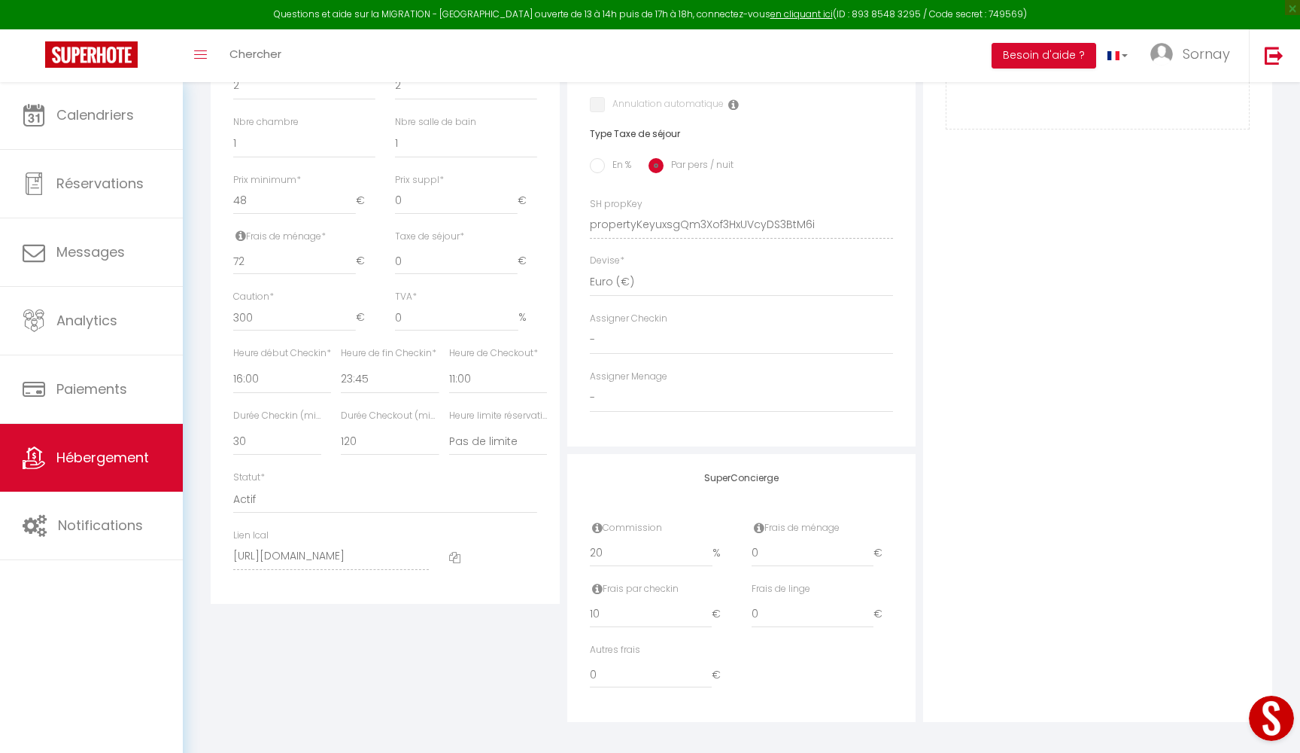
scroll to position [564, 0]
click at [462, 553] on div at bounding box center [494, 557] width 108 height 56
click at [456, 552] on icon at bounding box center [454, 557] width 11 height 11
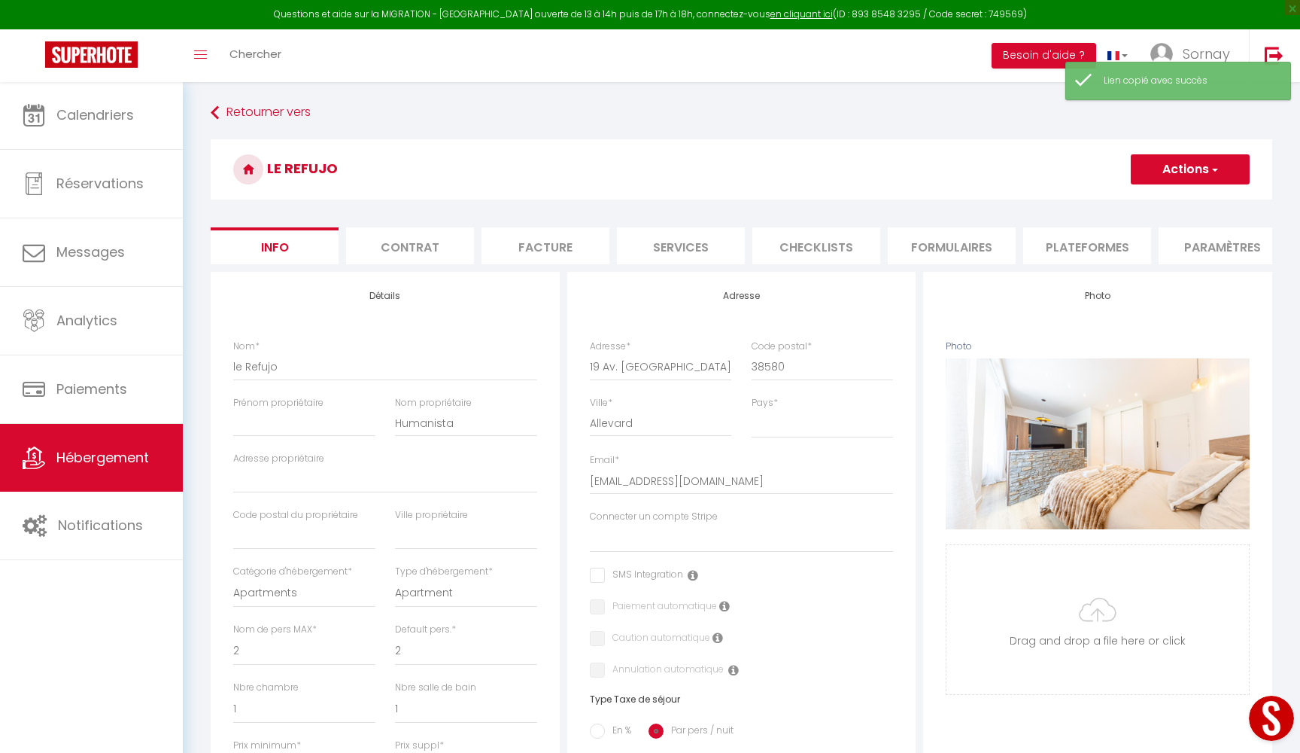
scroll to position [0, 0]
click at [131, 454] on span "Hébergement" at bounding box center [102, 457] width 93 height 19
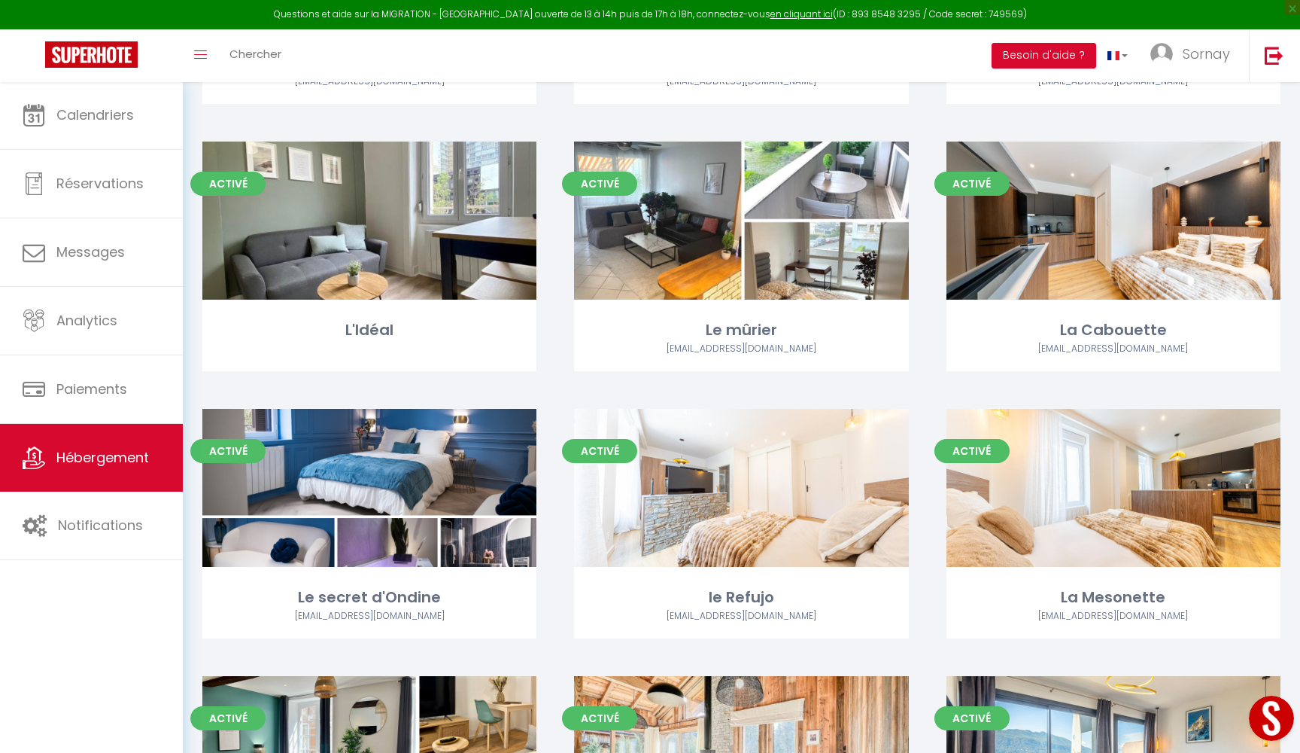
scroll to position [900, 0]
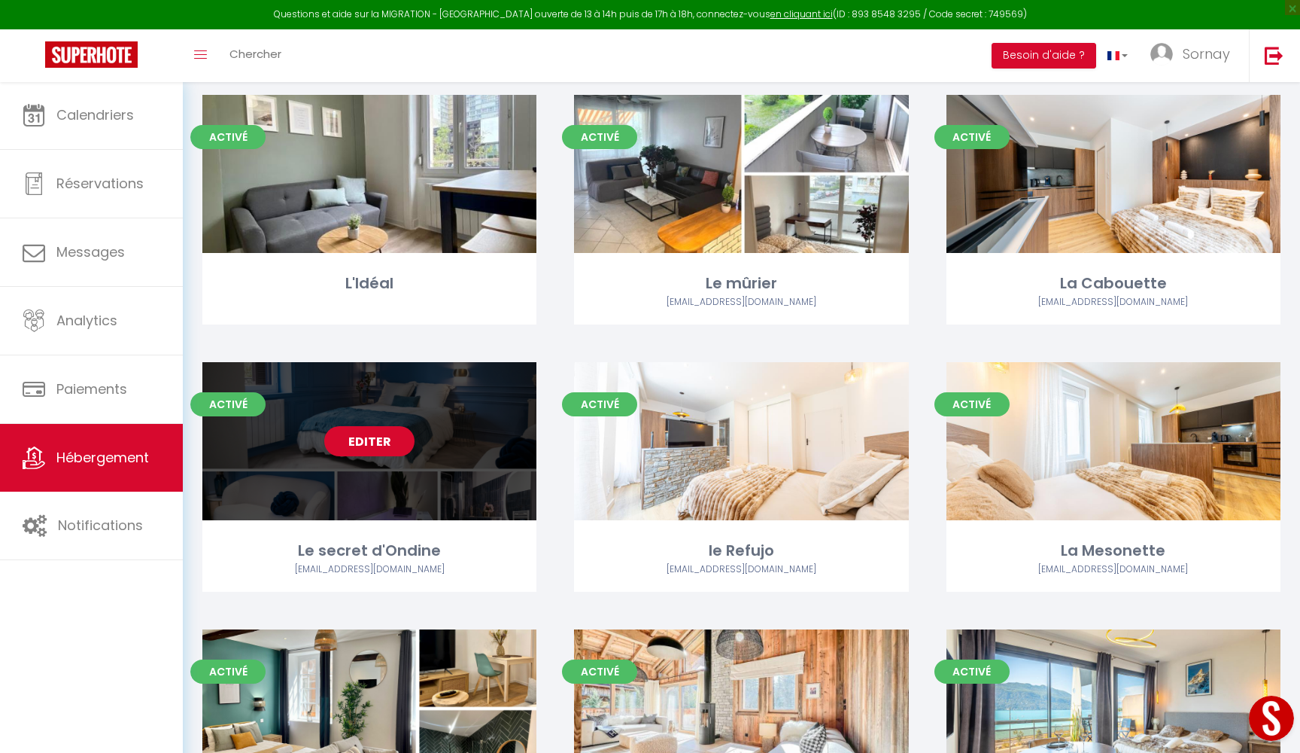
click at [366, 437] on link "Editer" at bounding box center [369, 441] width 90 height 30
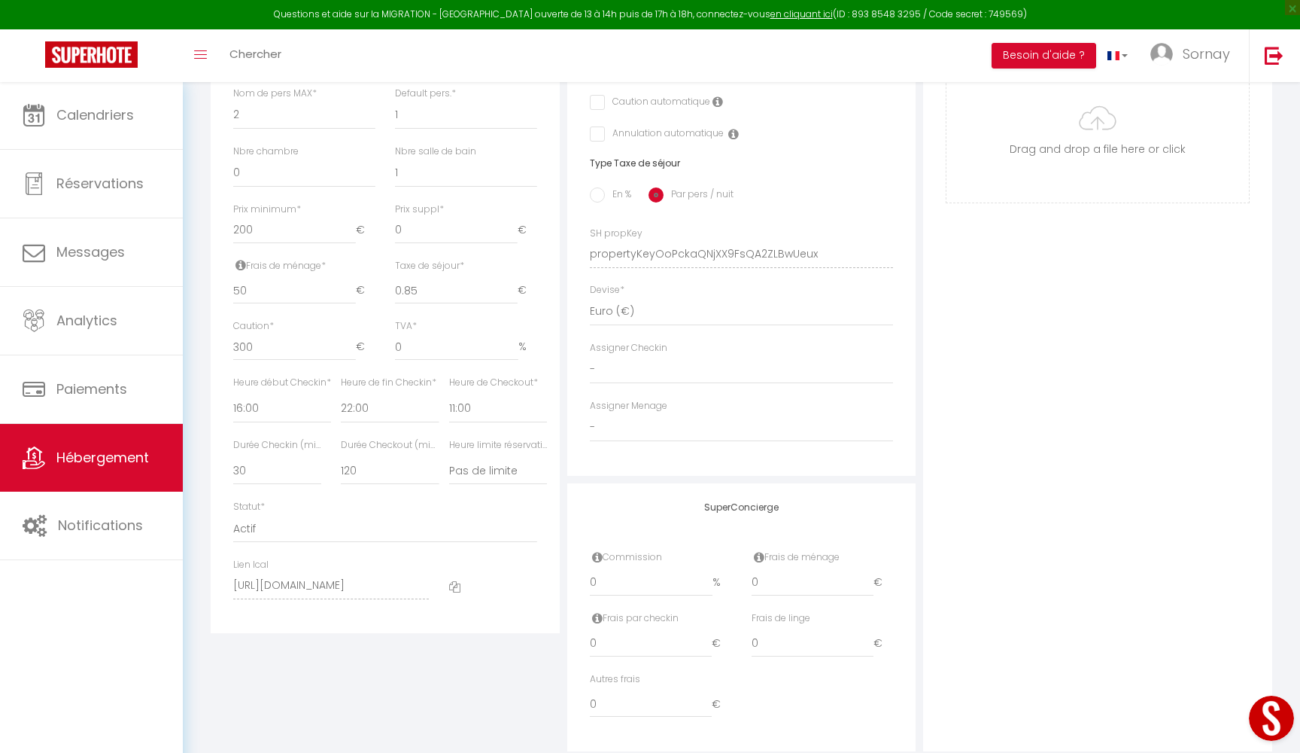
scroll to position [543, 0]
click at [458, 574] on icon at bounding box center [454, 579] width 11 height 11
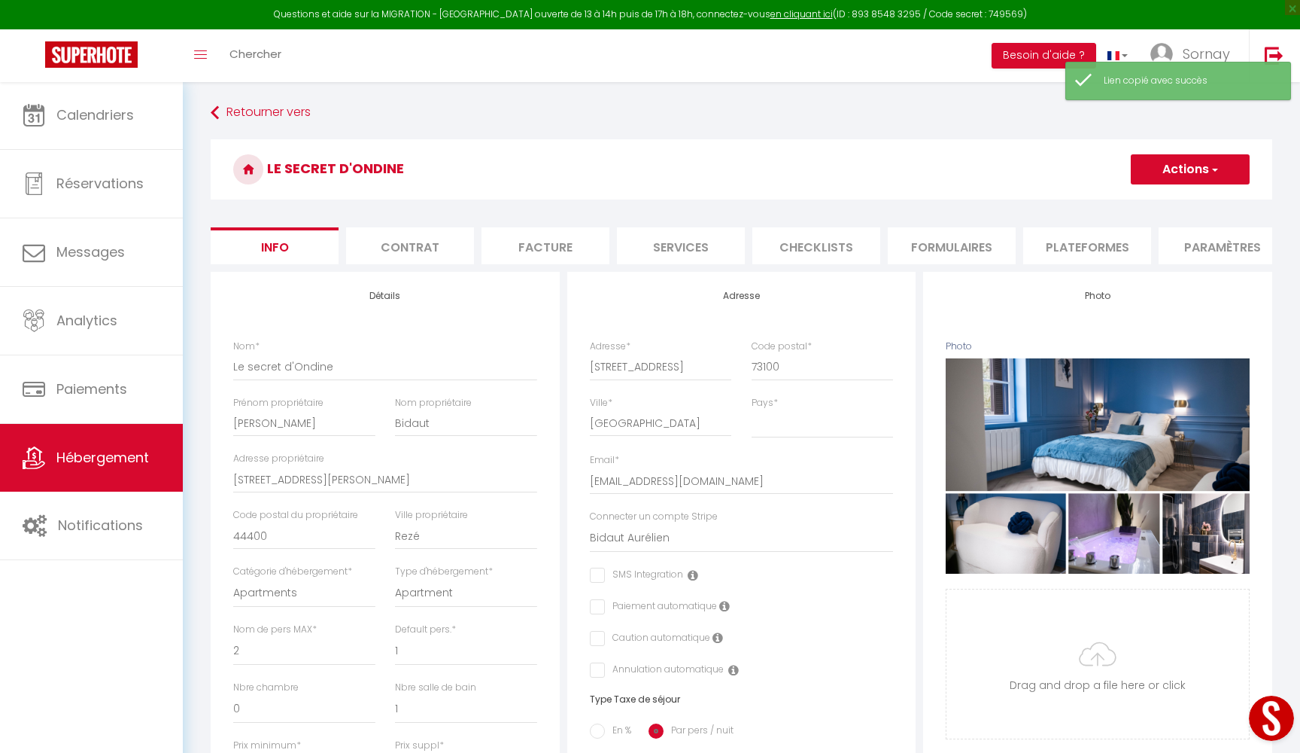
scroll to position [0, 0]
click at [115, 466] on span "Hébergement" at bounding box center [102, 457] width 93 height 19
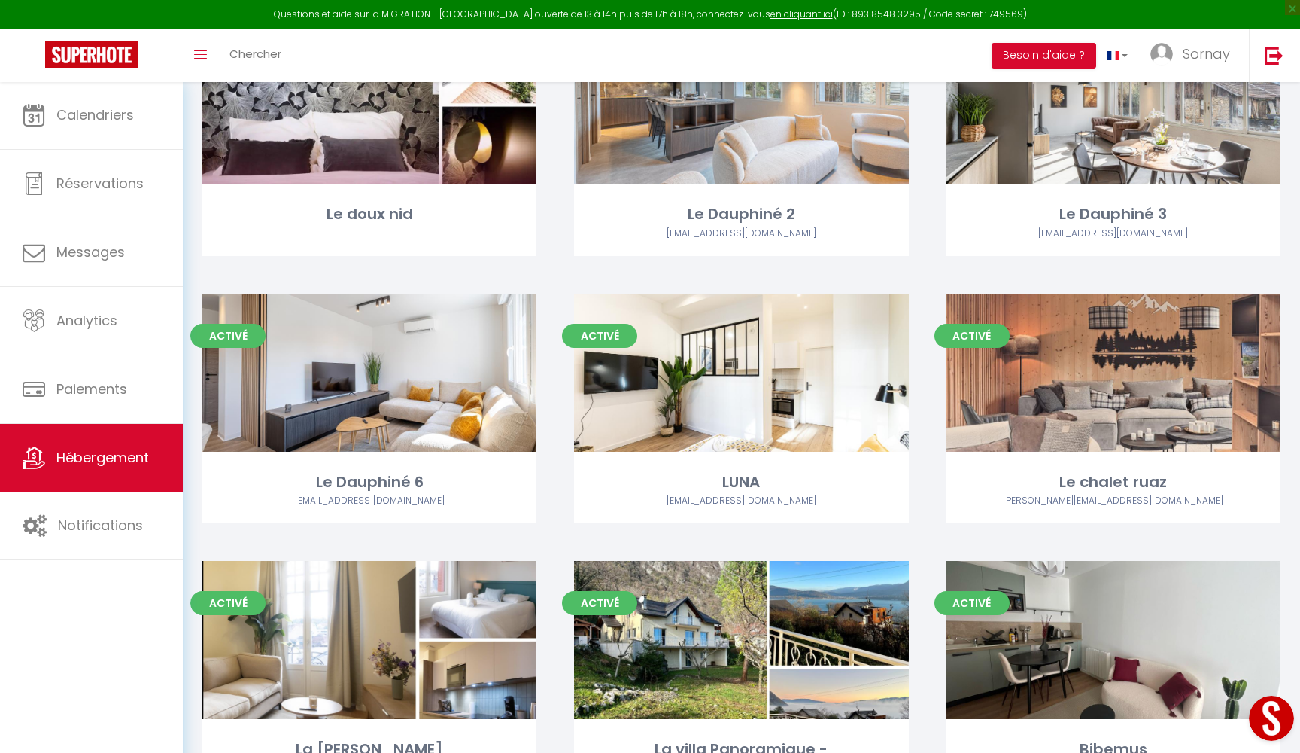
scroll to position [1814, 0]
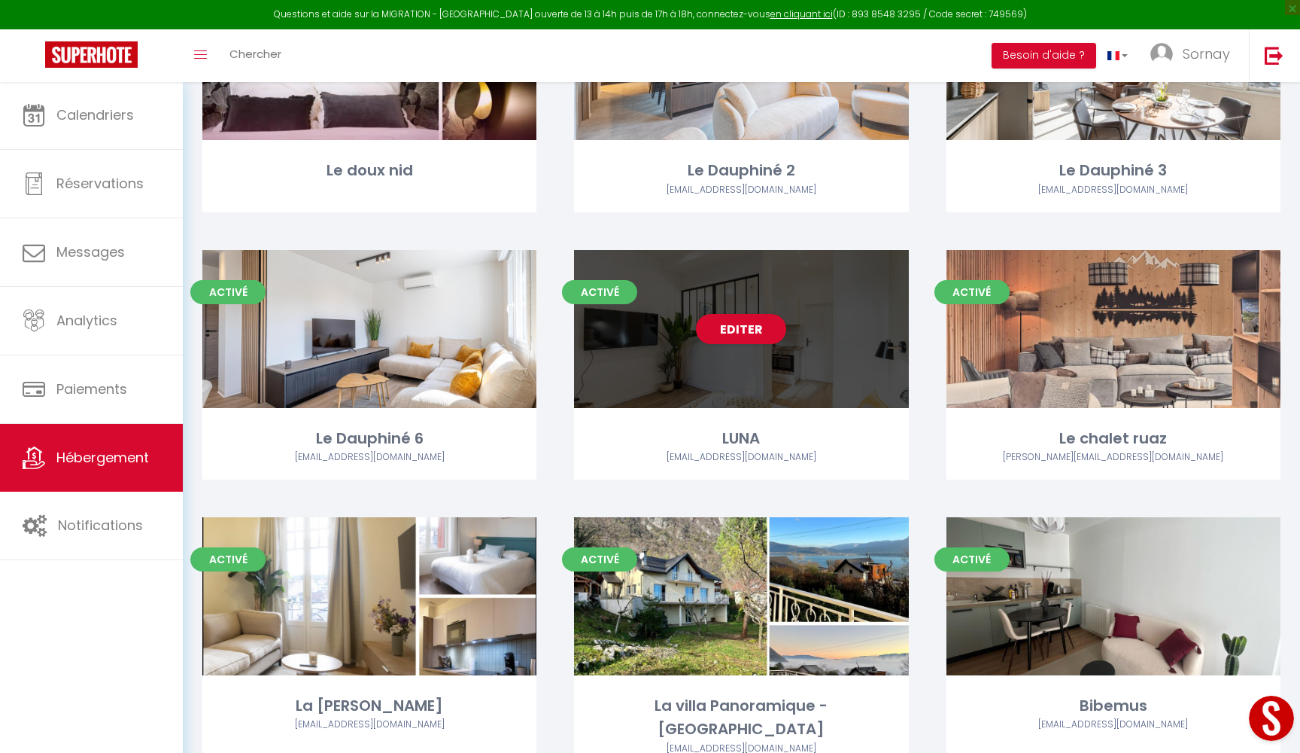
click at [771, 339] on div "Editer" at bounding box center [741, 329] width 334 height 158
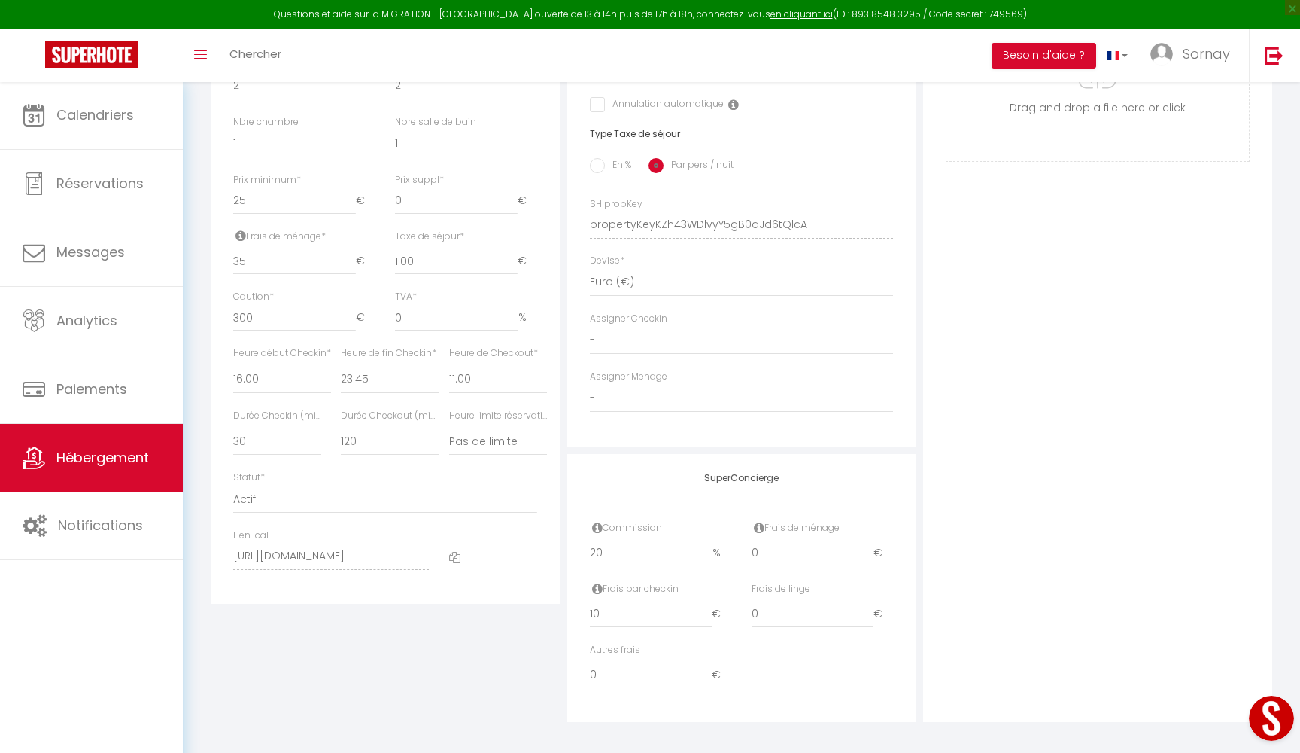
scroll to position [564, 0]
click at [453, 552] on icon at bounding box center [454, 557] width 11 height 11
click at [102, 458] on span "Hébergement" at bounding box center [102, 457] width 93 height 19
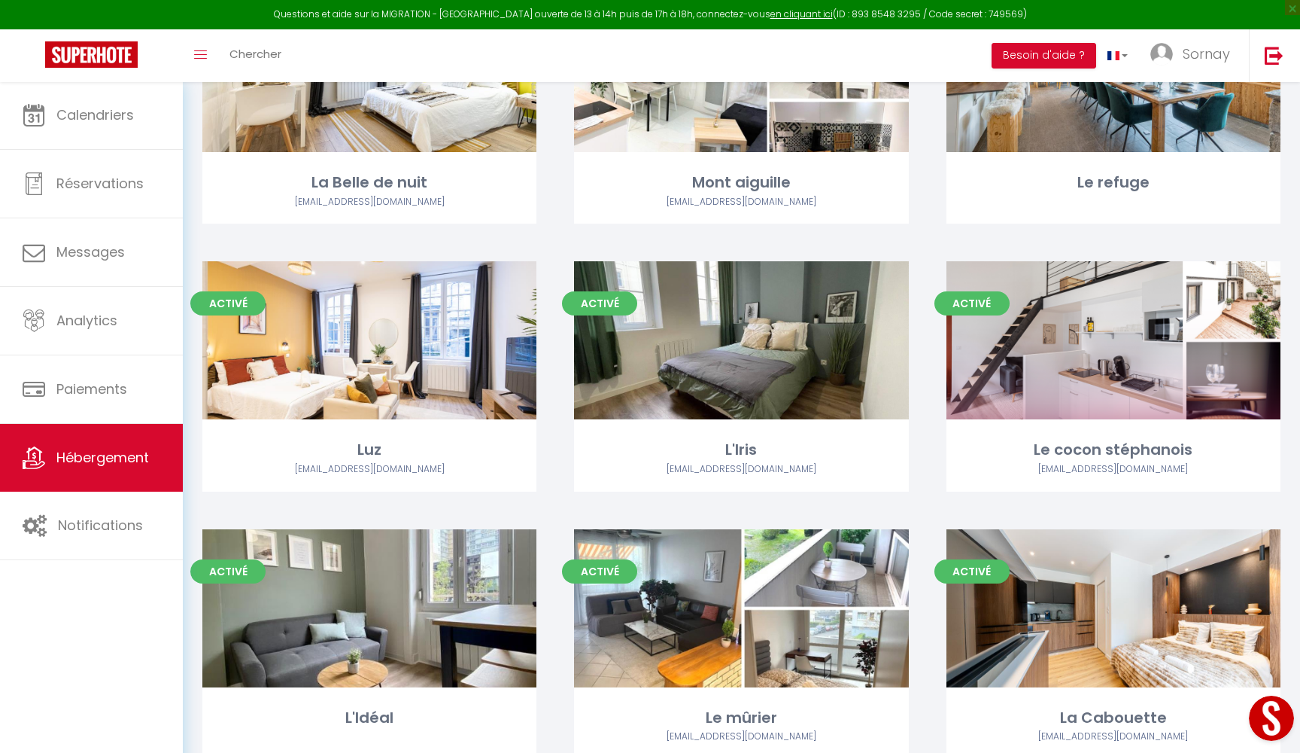
scroll to position [479, 0]
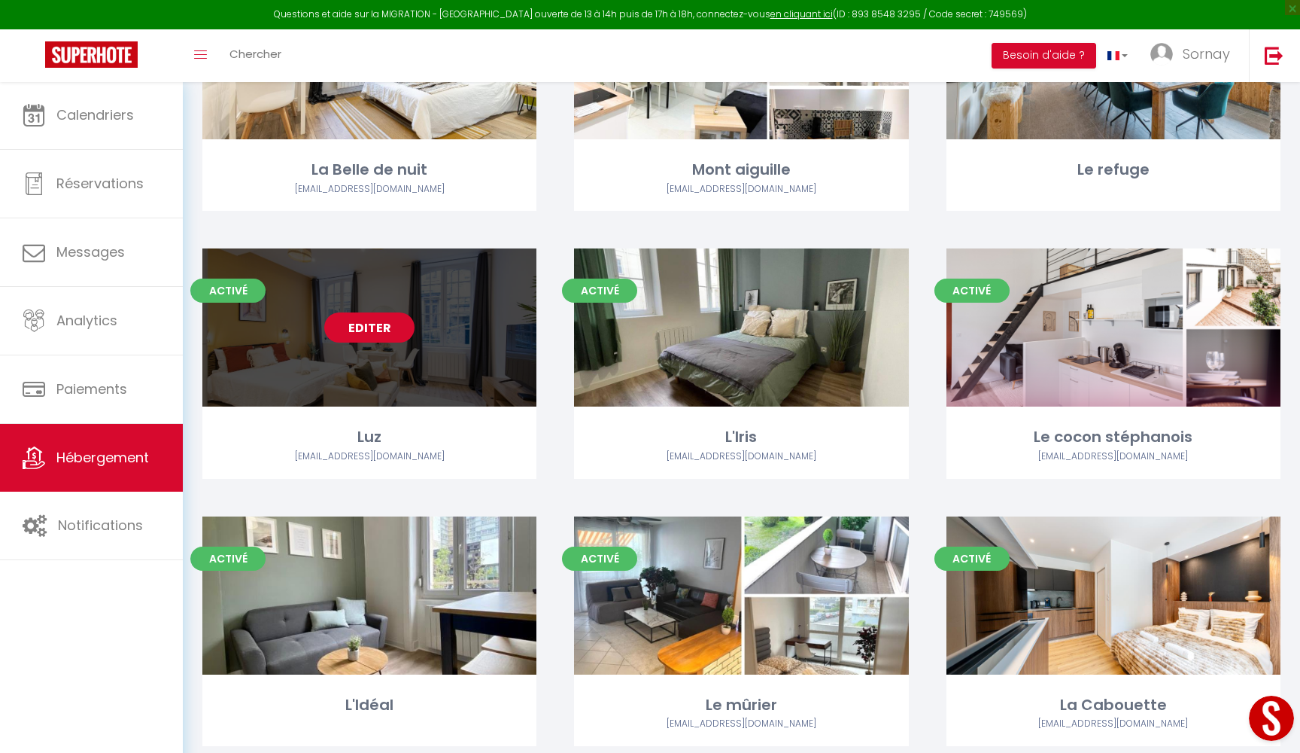
click at [373, 331] on link "Editer" at bounding box center [369, 327] width 90 height 30
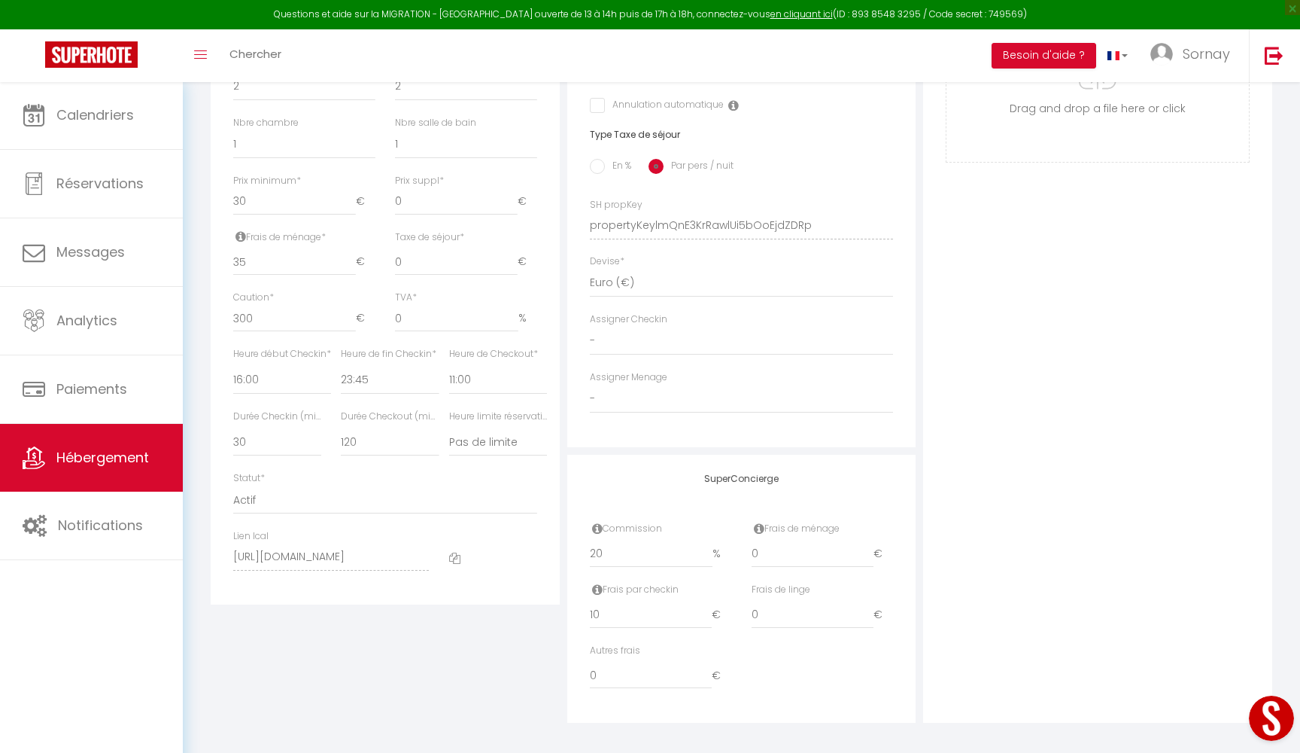
click at [459, 552] on icon at bounding box center [454, 557] width 11 height 11
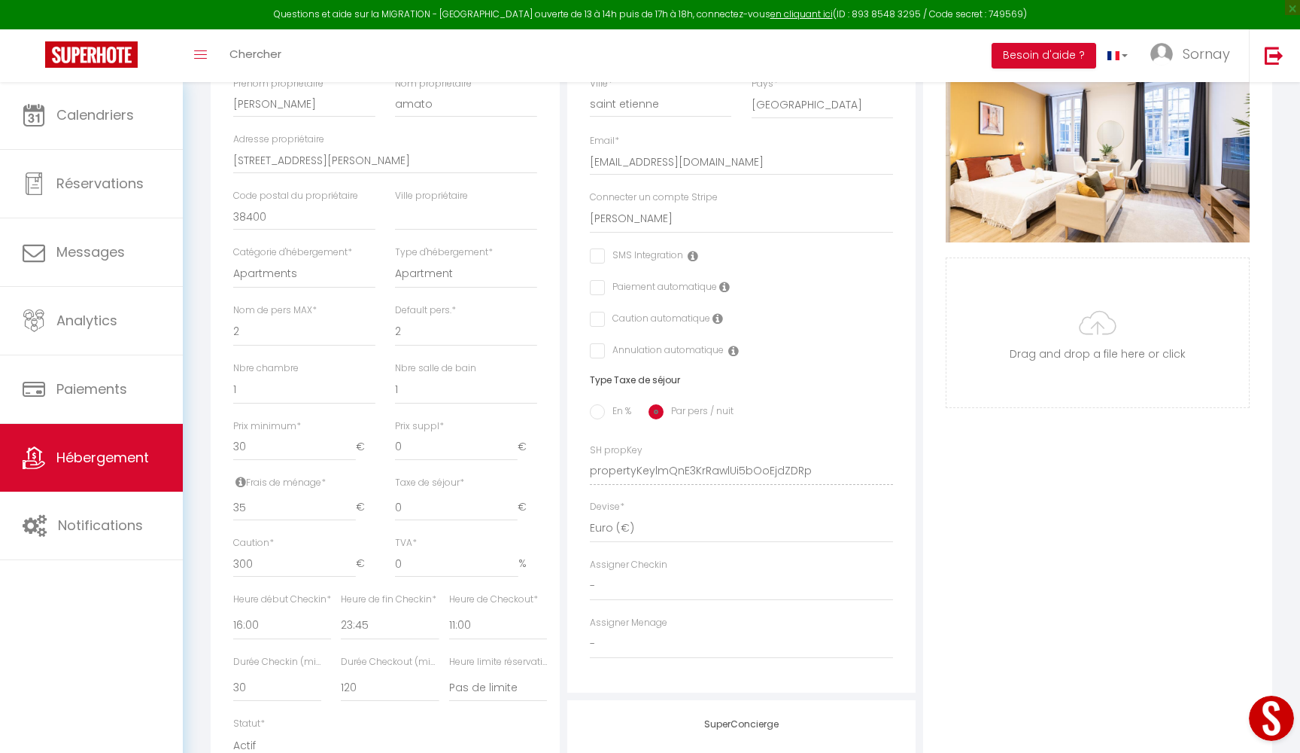
scroll to position [564, 0]
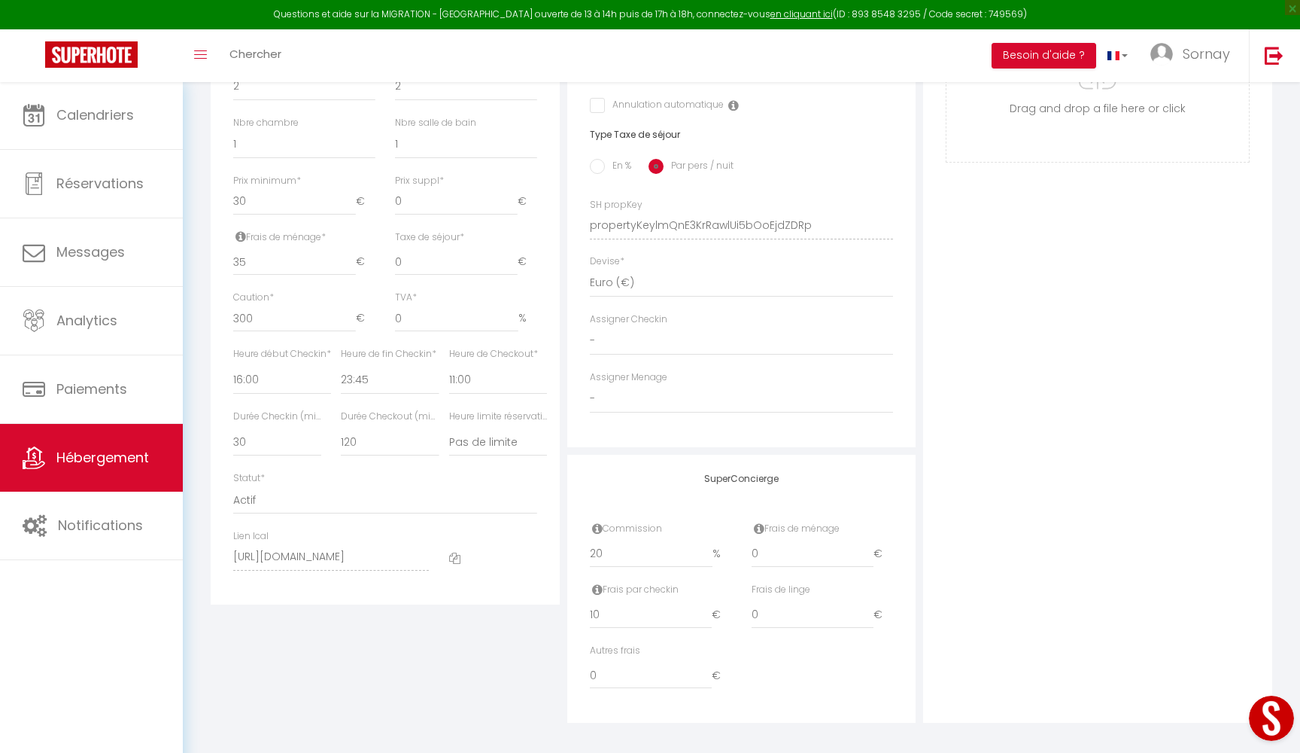
click at [454, 552] on icon at bounding box center [454, 557] width 11 height 11
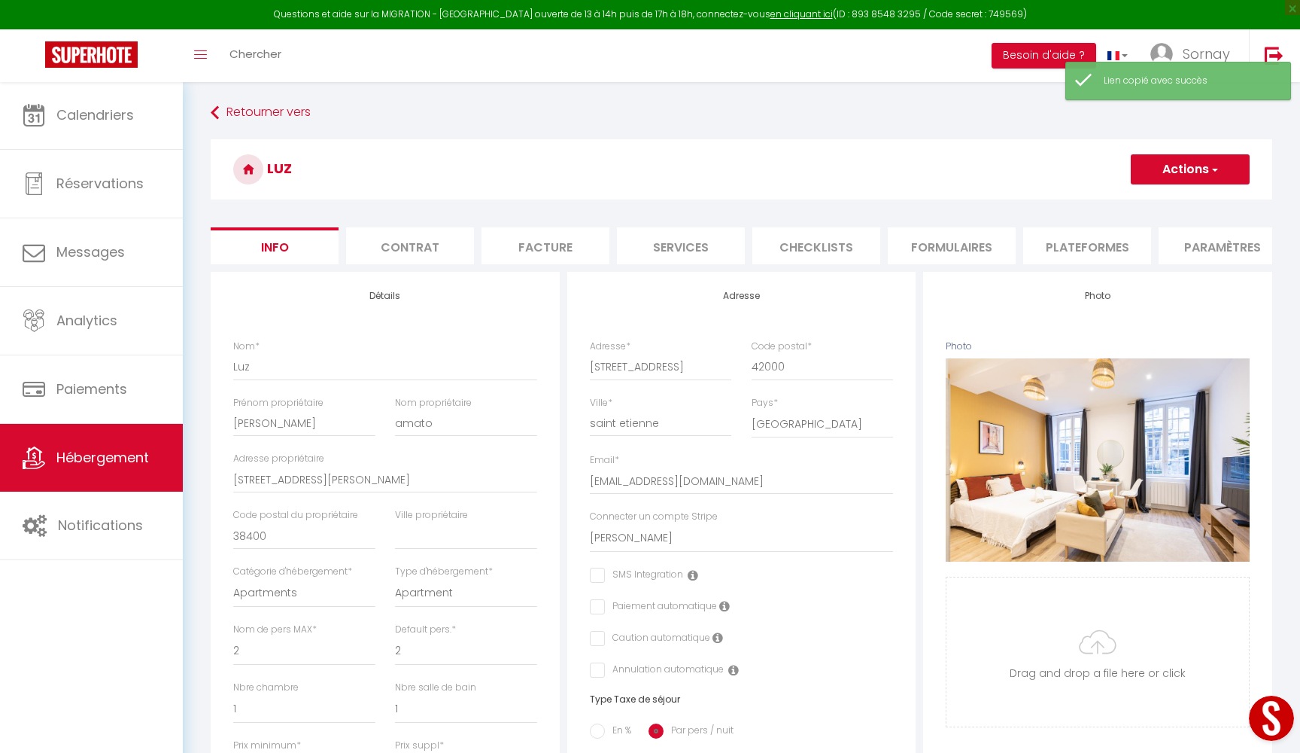
scroll to position [0, 0]
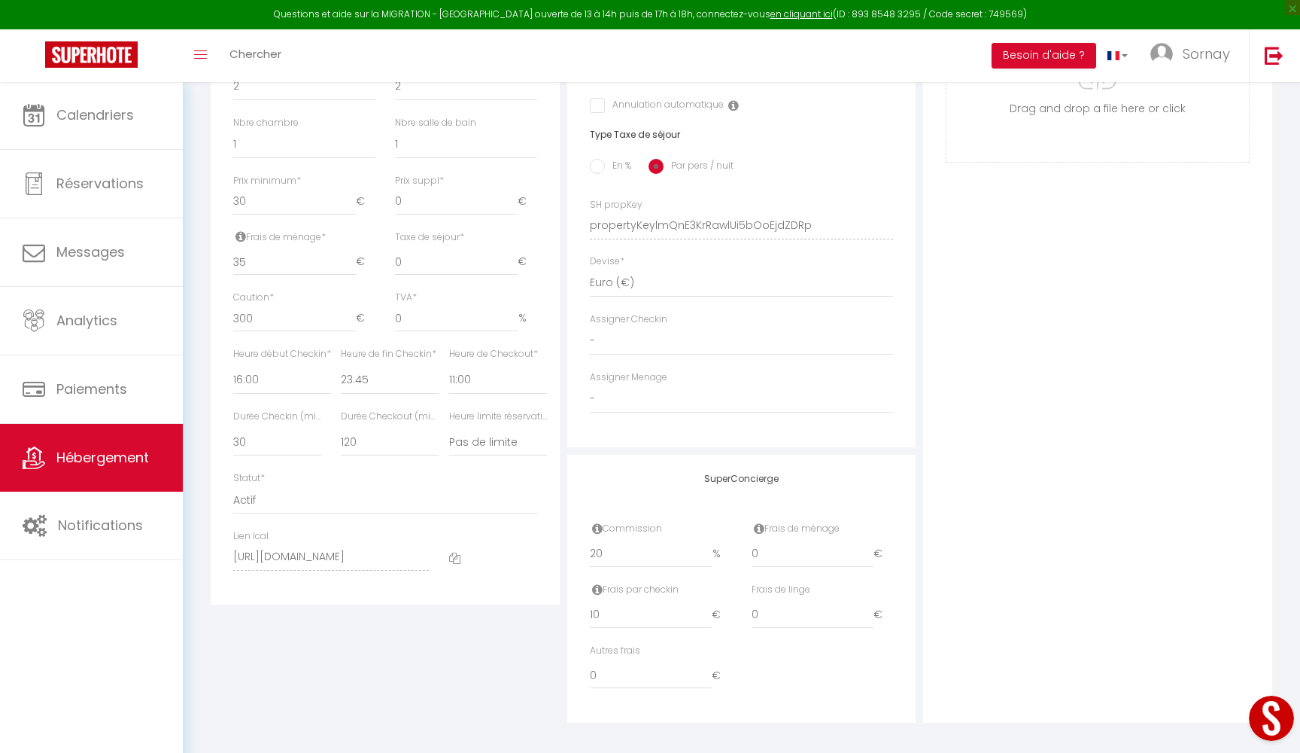
click at [454, 552] on icon at bounding box center [454, 557] width 11 height 11
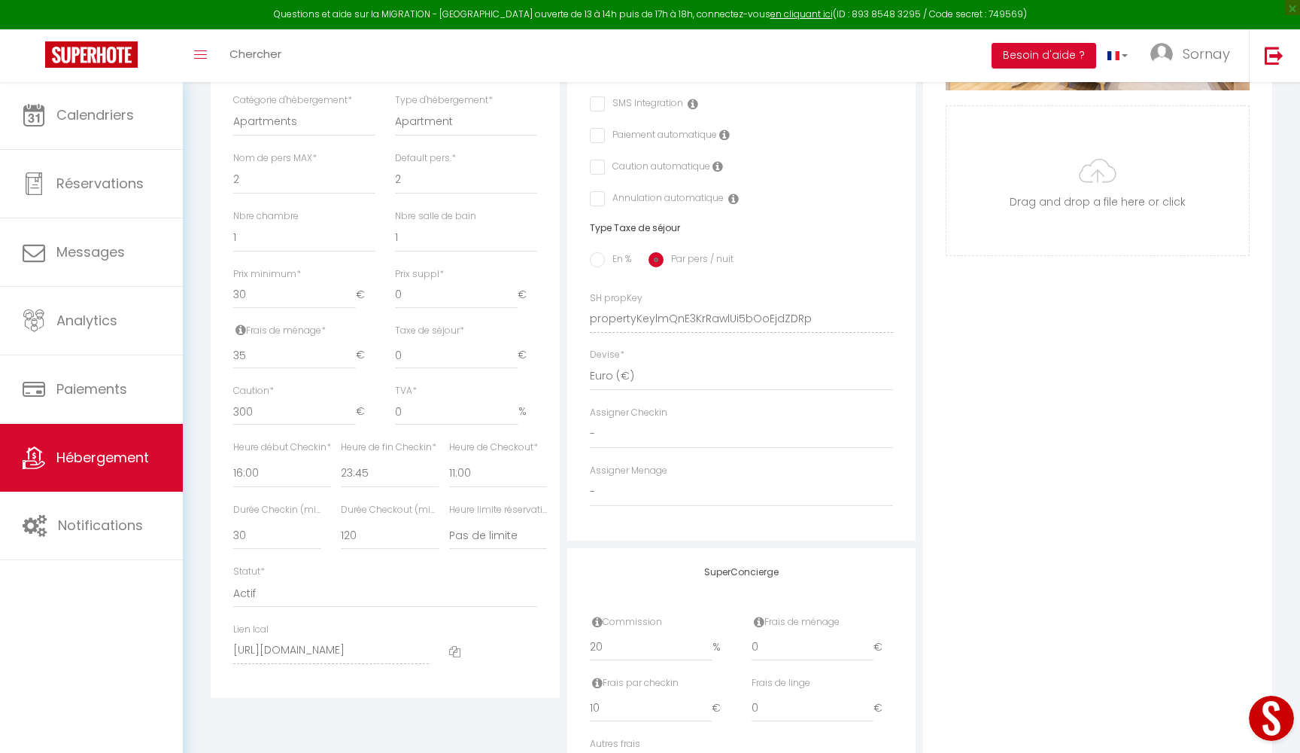
scroll to position [513, 0]
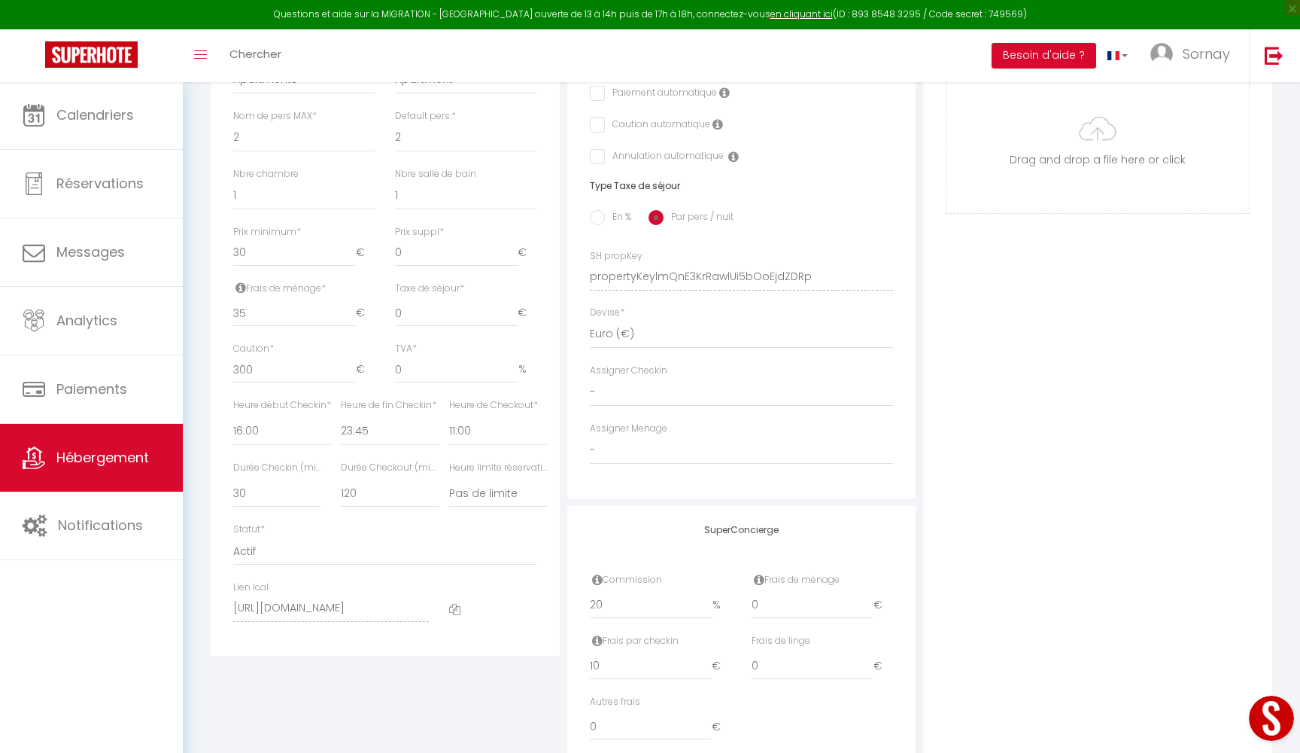
click at [456, 604] on icon at bounding box center [454, 609] width 11 height 11
click at [126, 462] on span "Hébergement" at bounding box center [102, 457] width 93 height 19
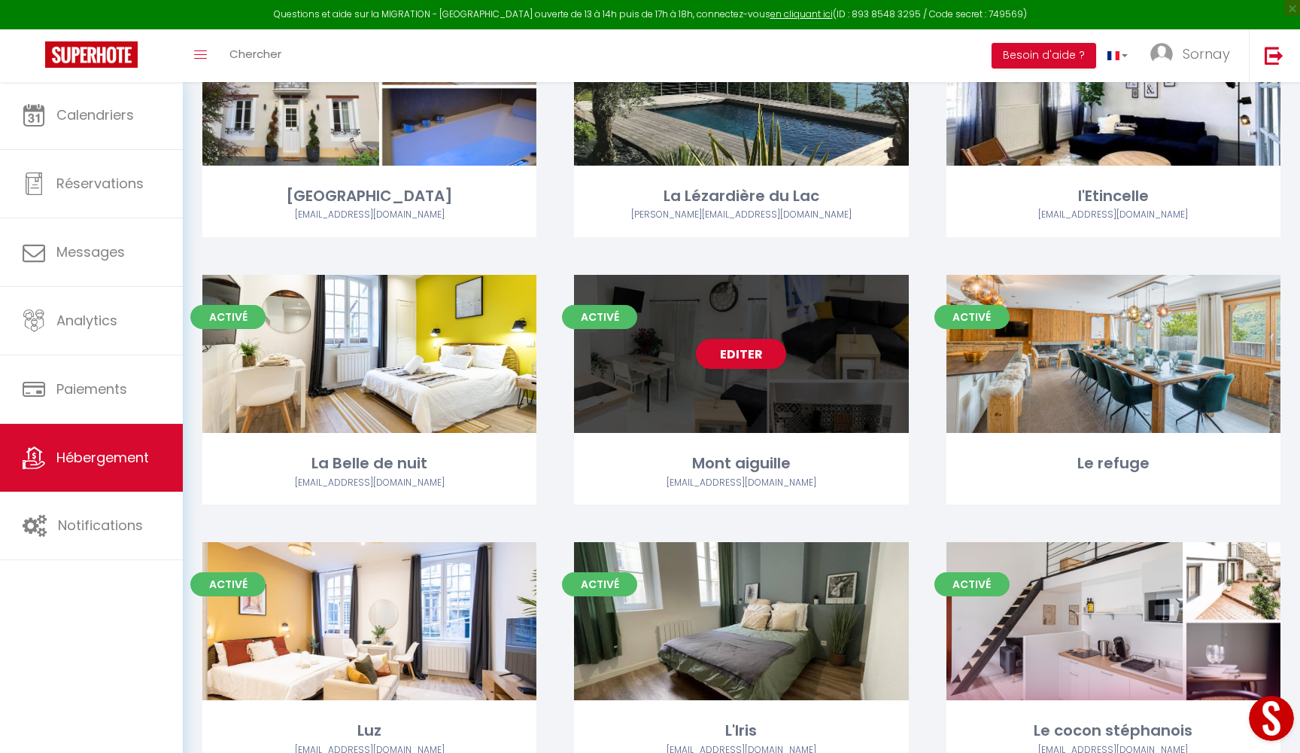
scroll to position [138, 0]
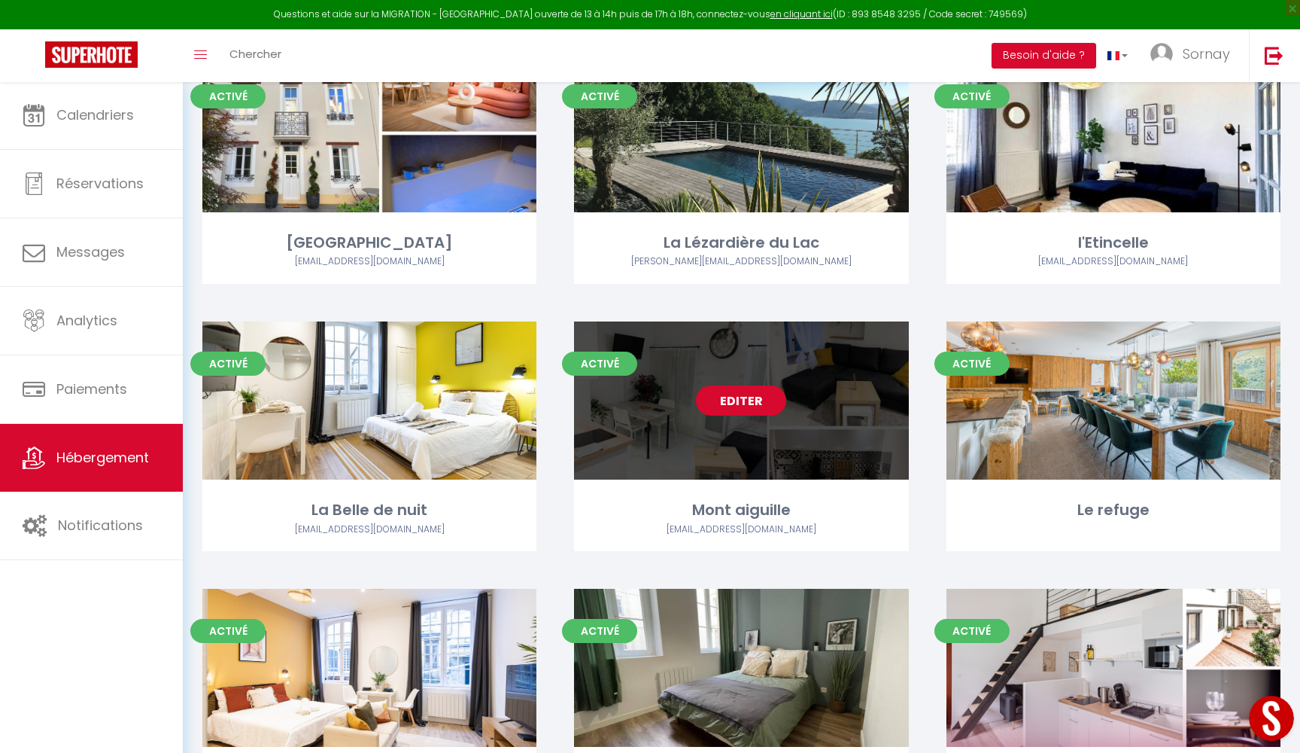
click at [725, 398] on link "Editer" at bounding box center [741, 400] width 90 height 30
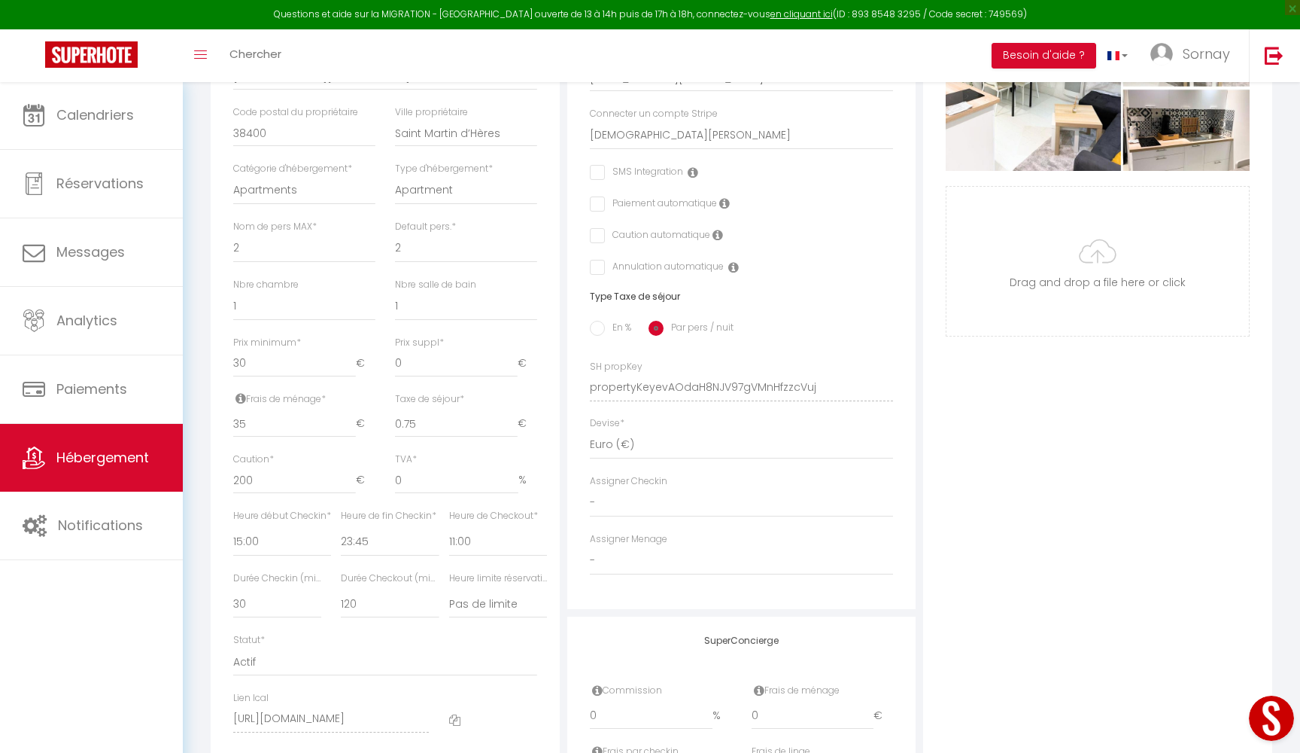
scroll to position [400, 0]
click at [455, 716] on icon at bounding box center [454, 721] width 11 height 11
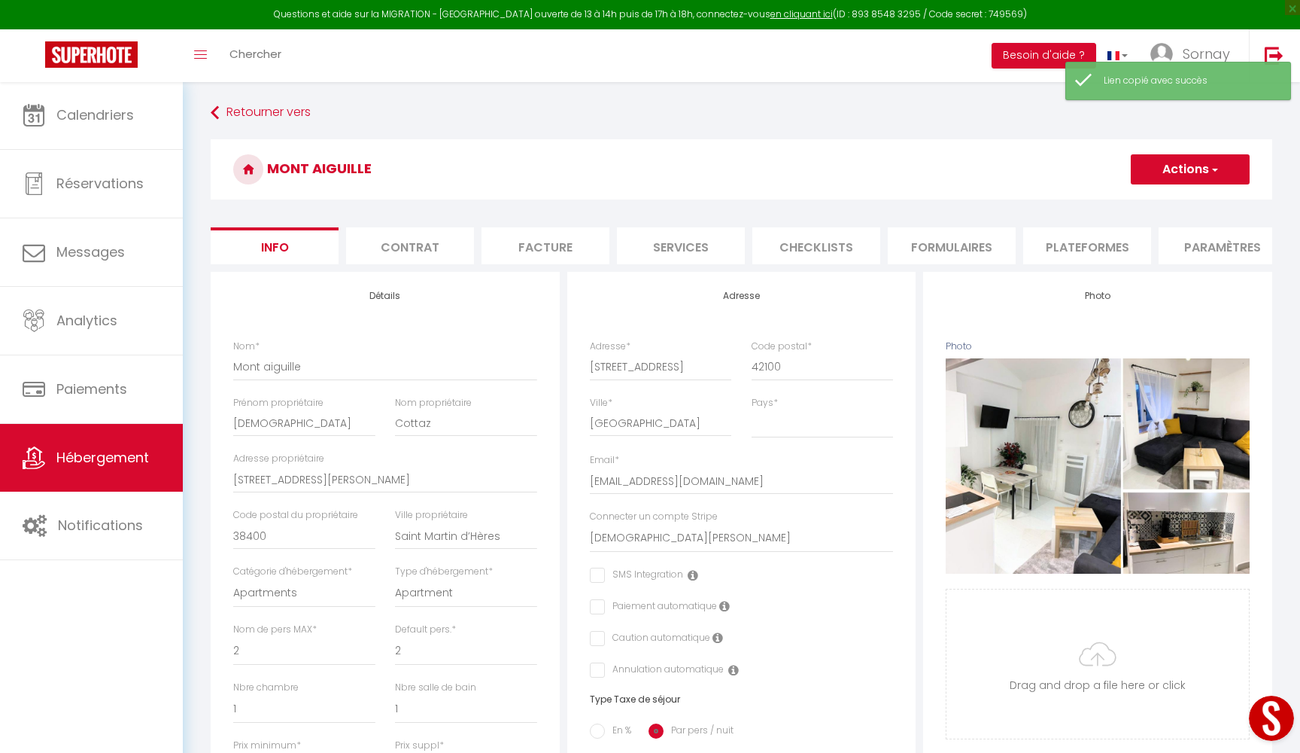
scroll to position [0, 0]
click at [108, 461] on span "Hébergement" at bounding box center [102, 457] width 93 height 19
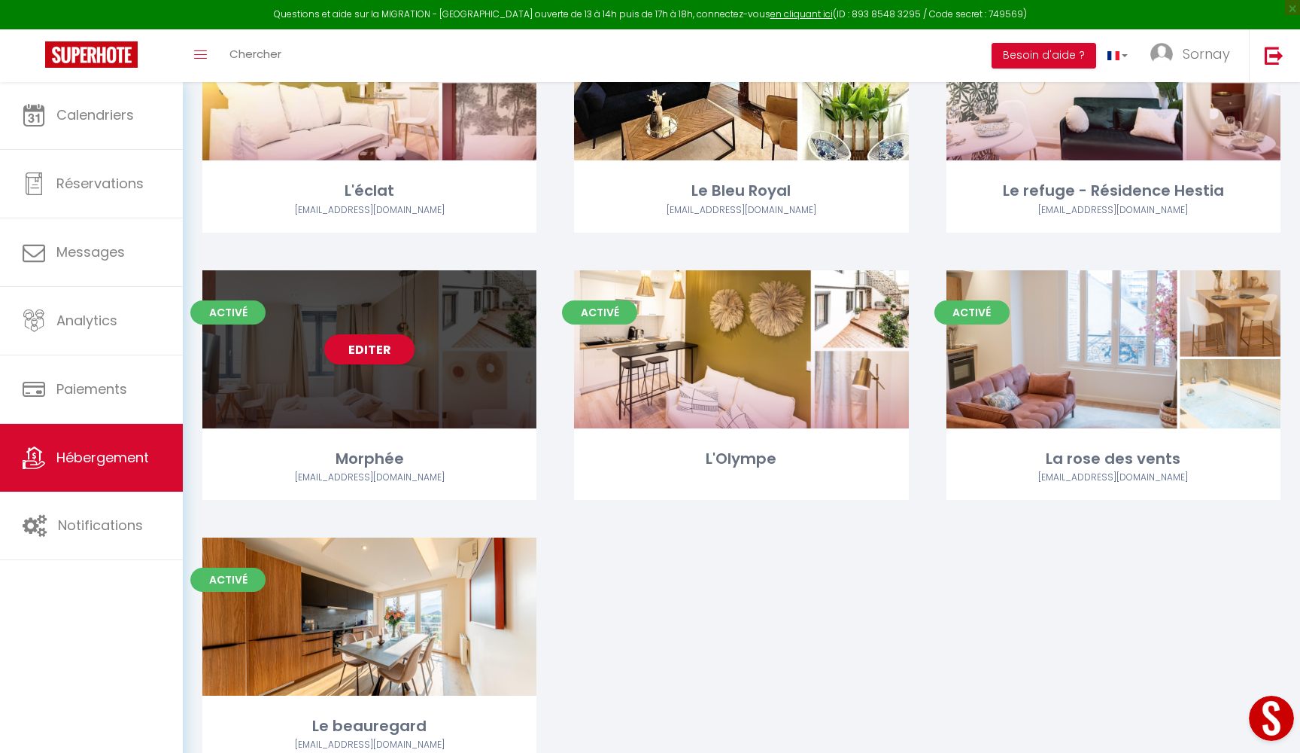
scroll to position [3982, 0]
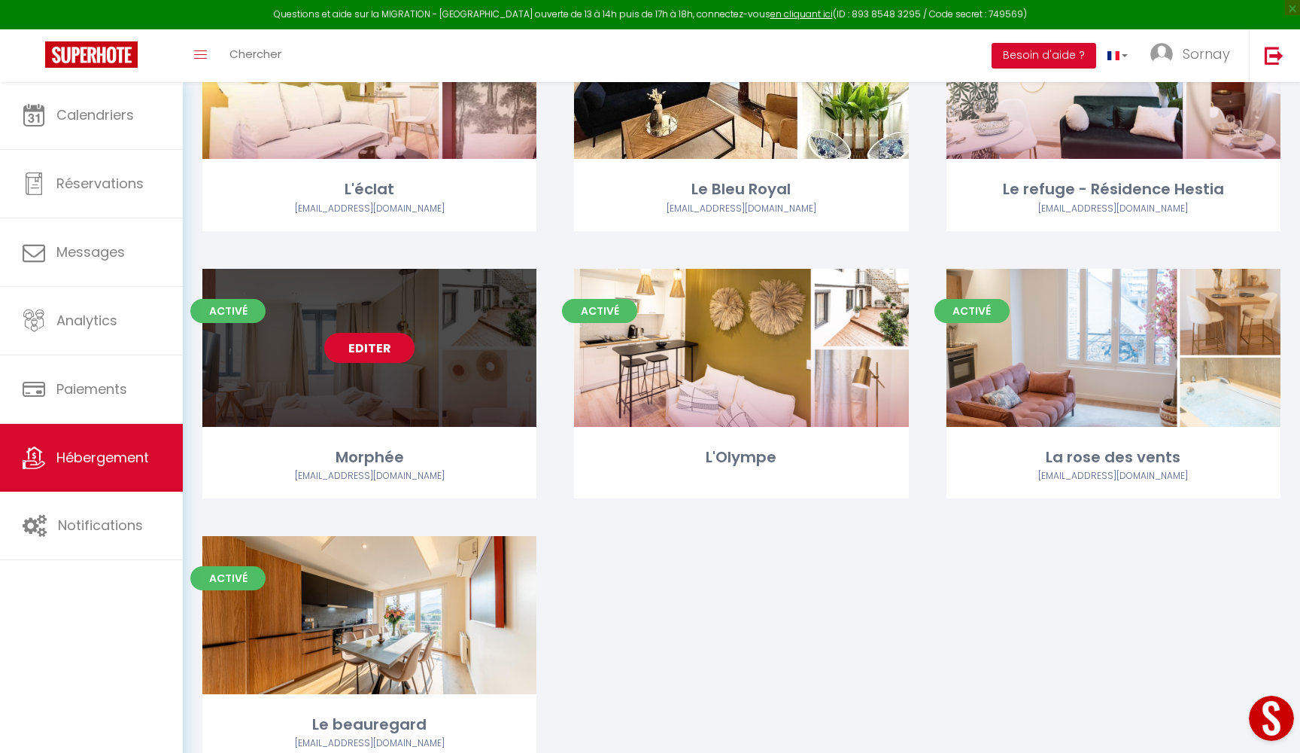
click at [380, 333] on link "Editer" at bounding box center [369, 348] width 90 height 30
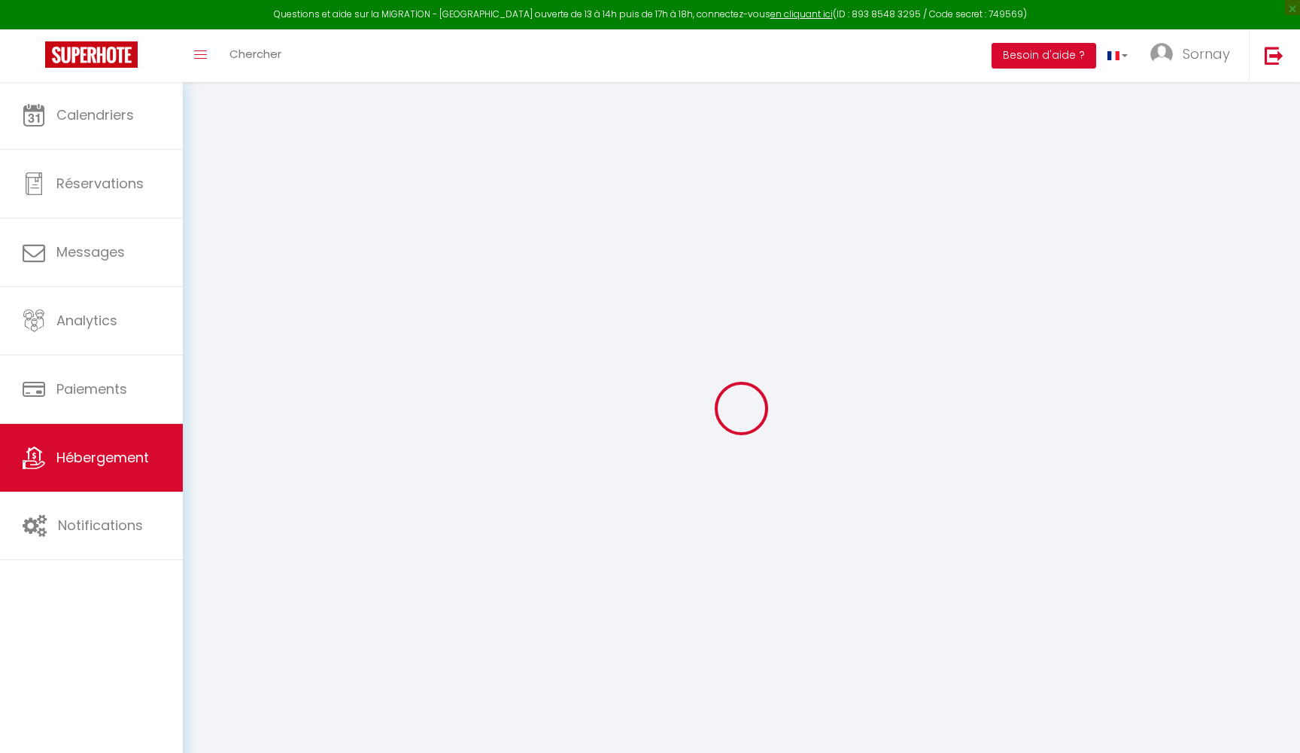
select select "3"
select select "2"
select select "1"
select select
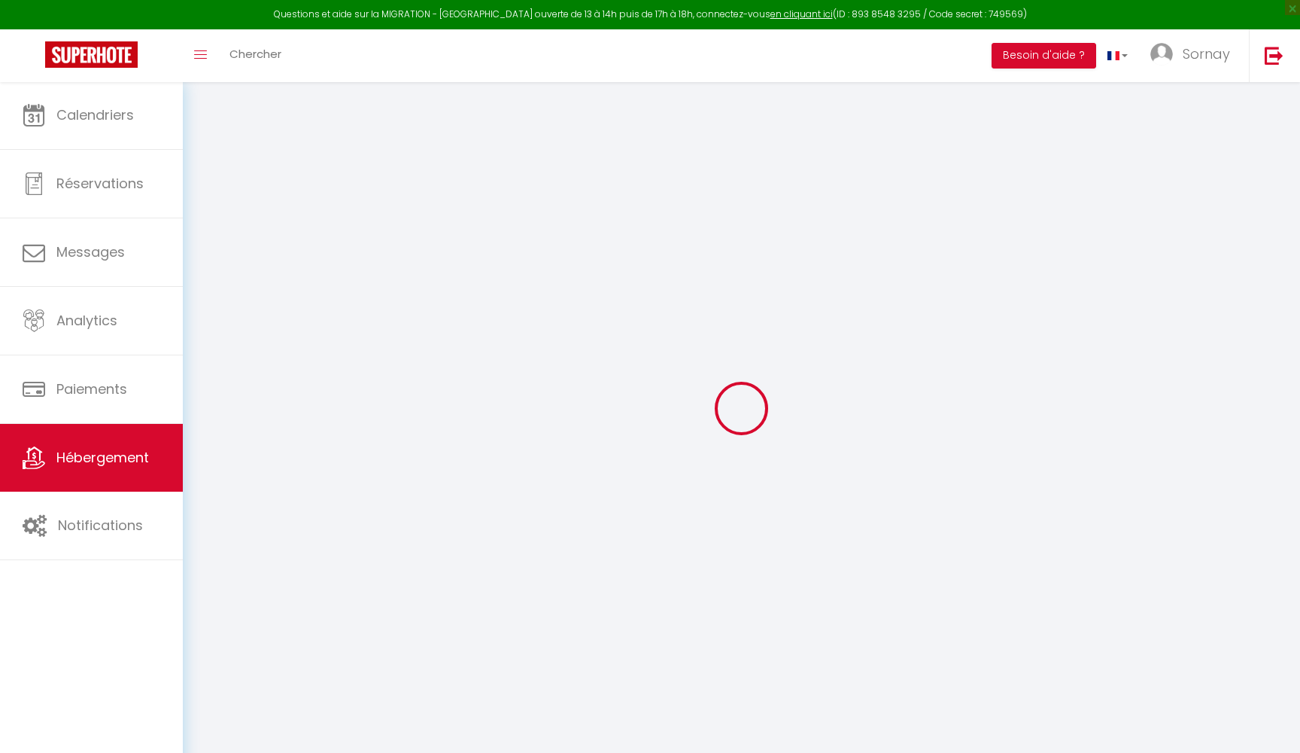
select select "28"
select select
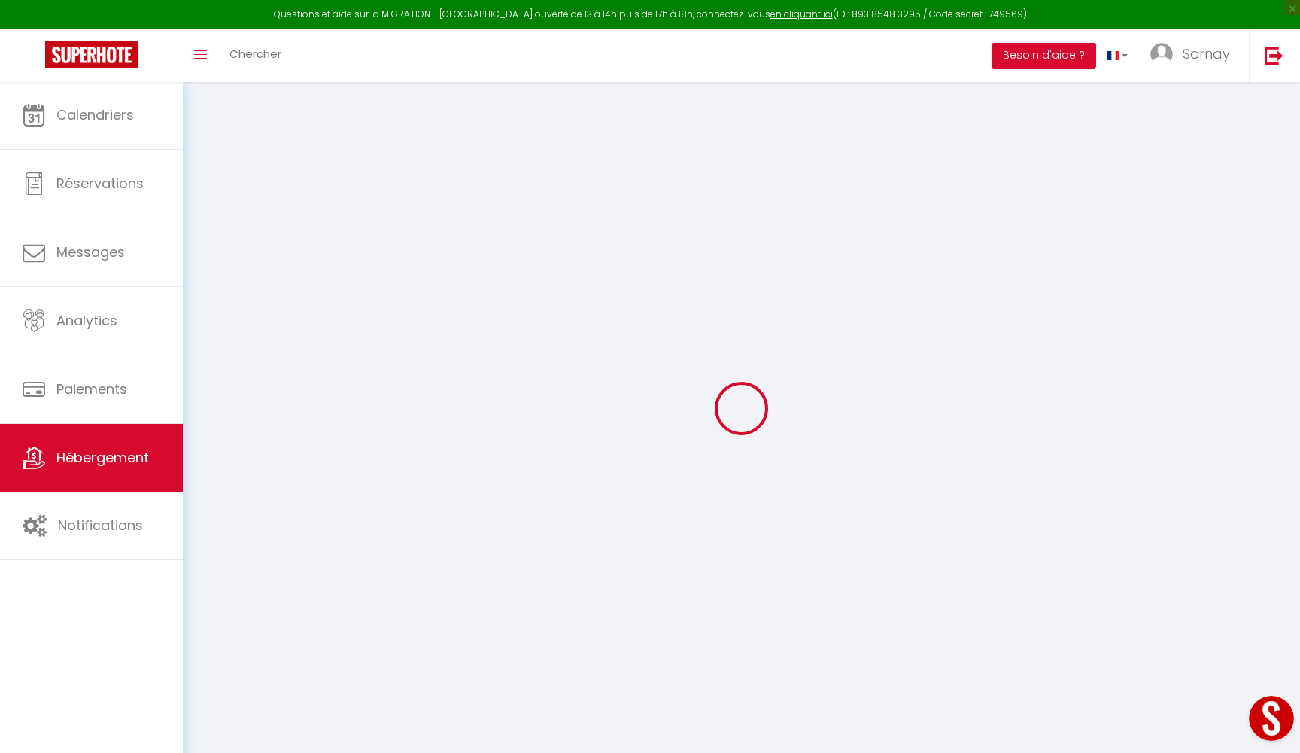
select select
checkbox input "false"
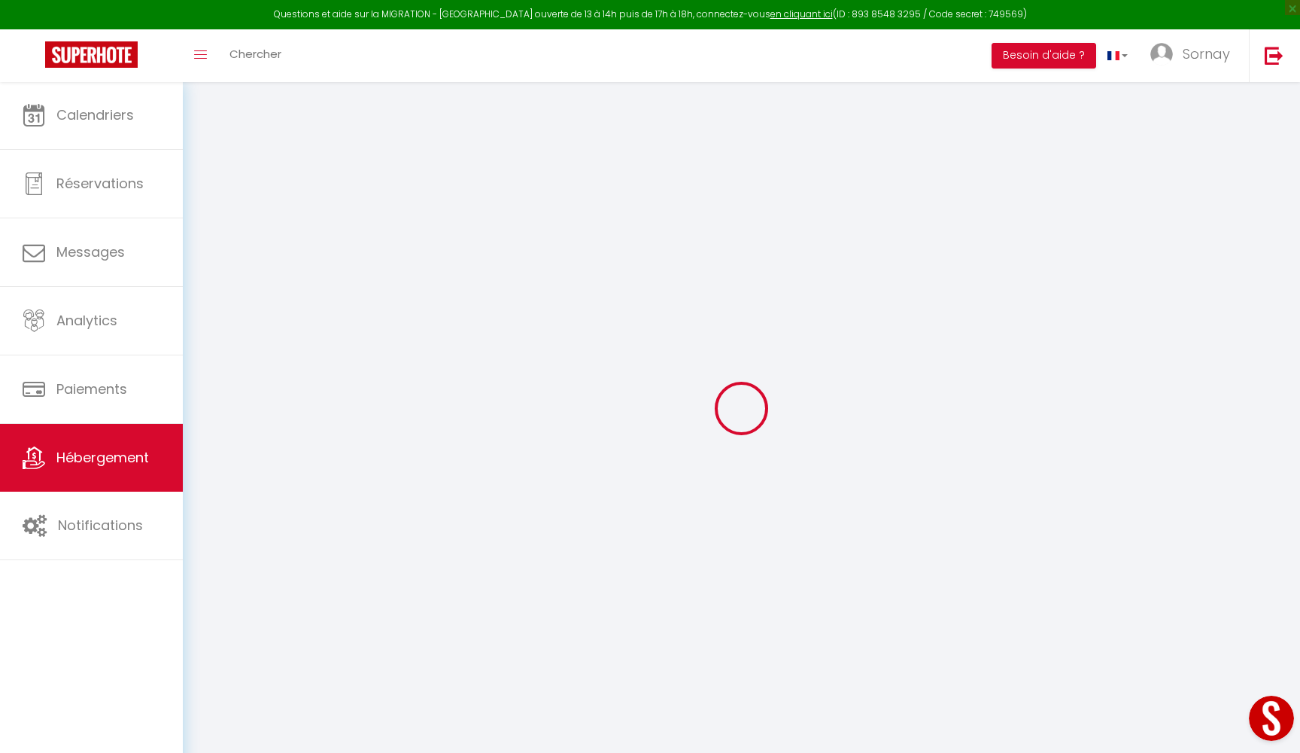
checkbox input "false"
select select
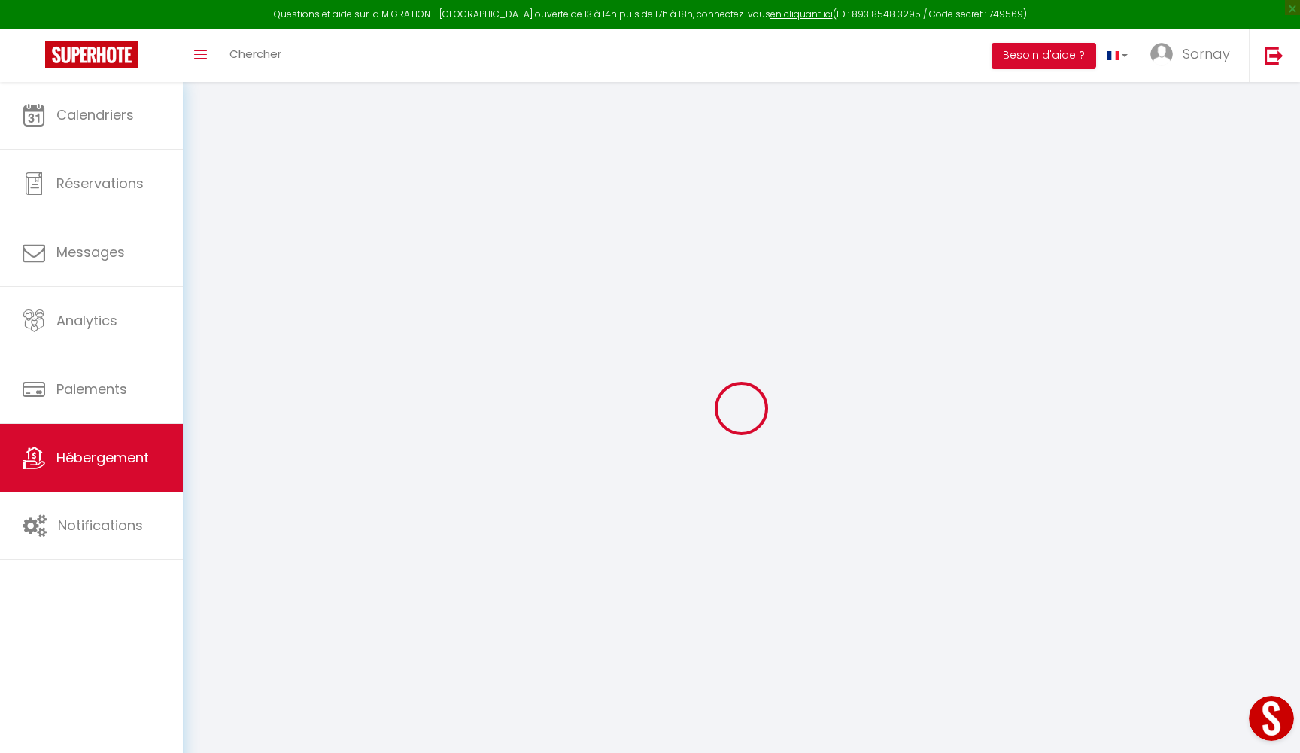
select select
checkbox input "false"
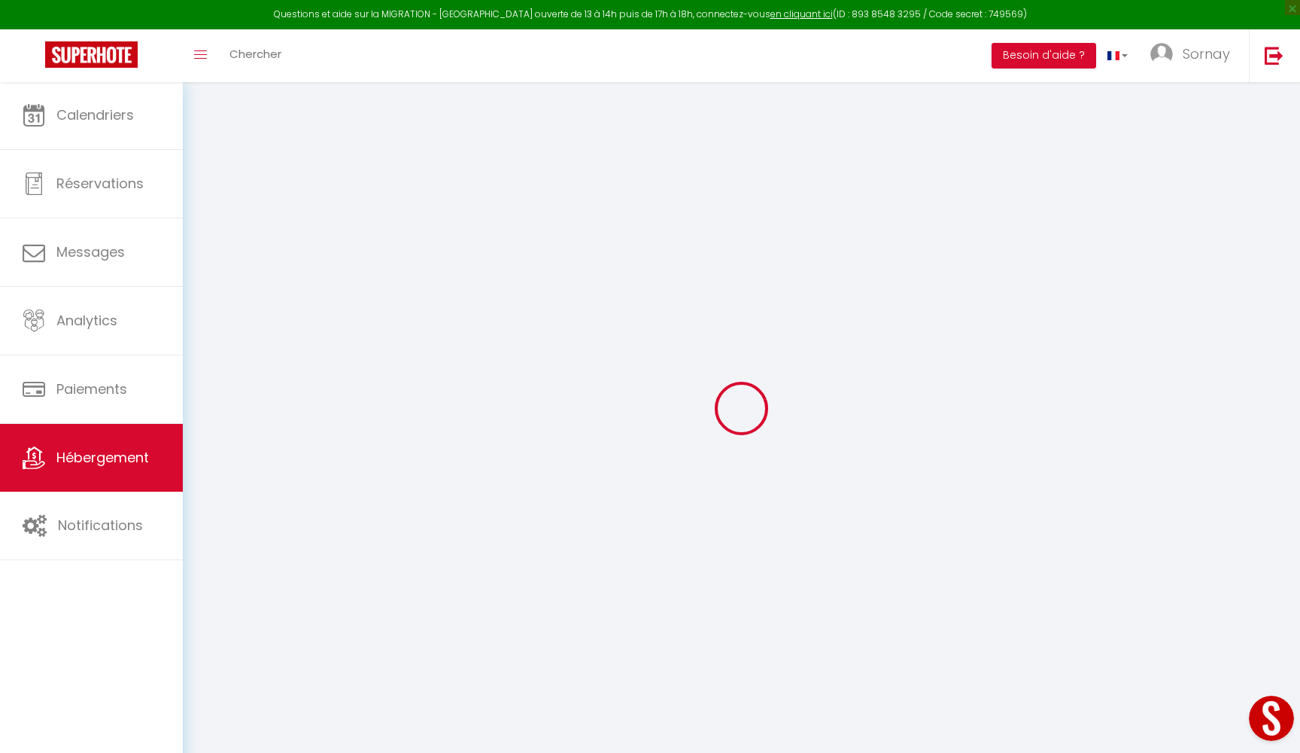
checkbox input "false"
select select
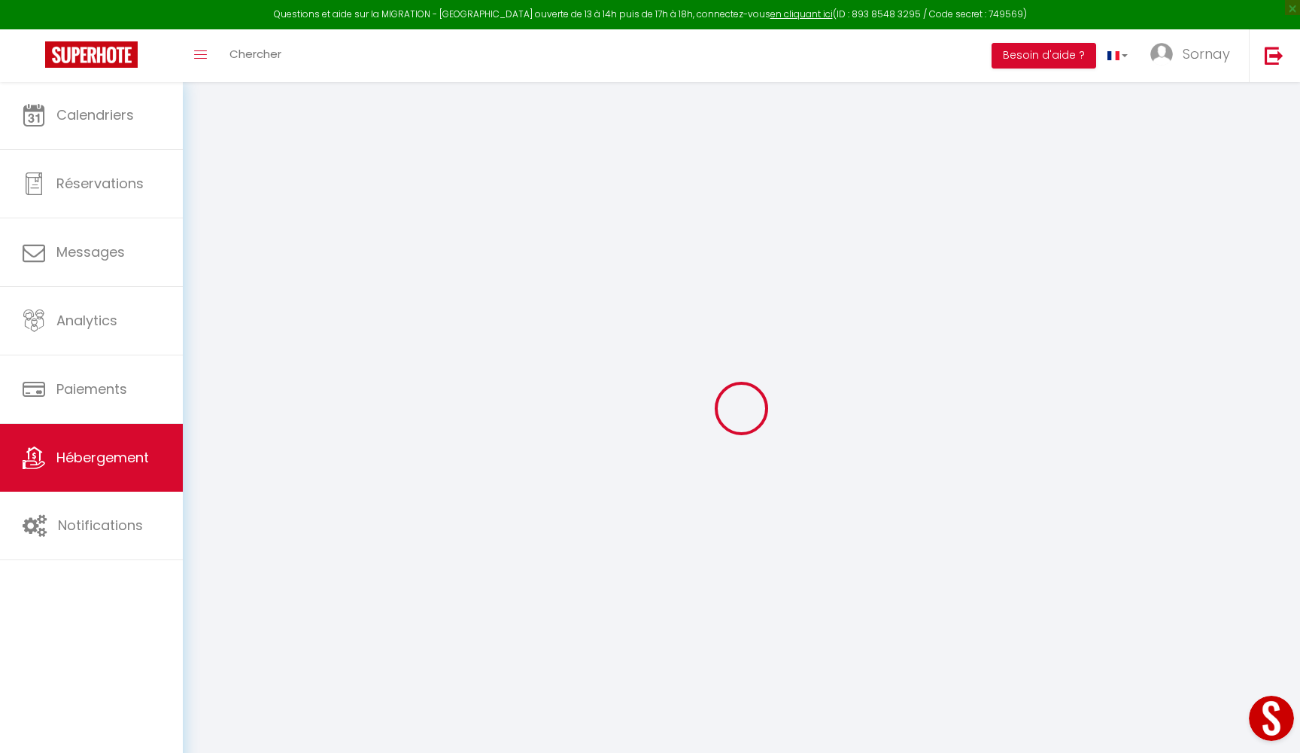
select select
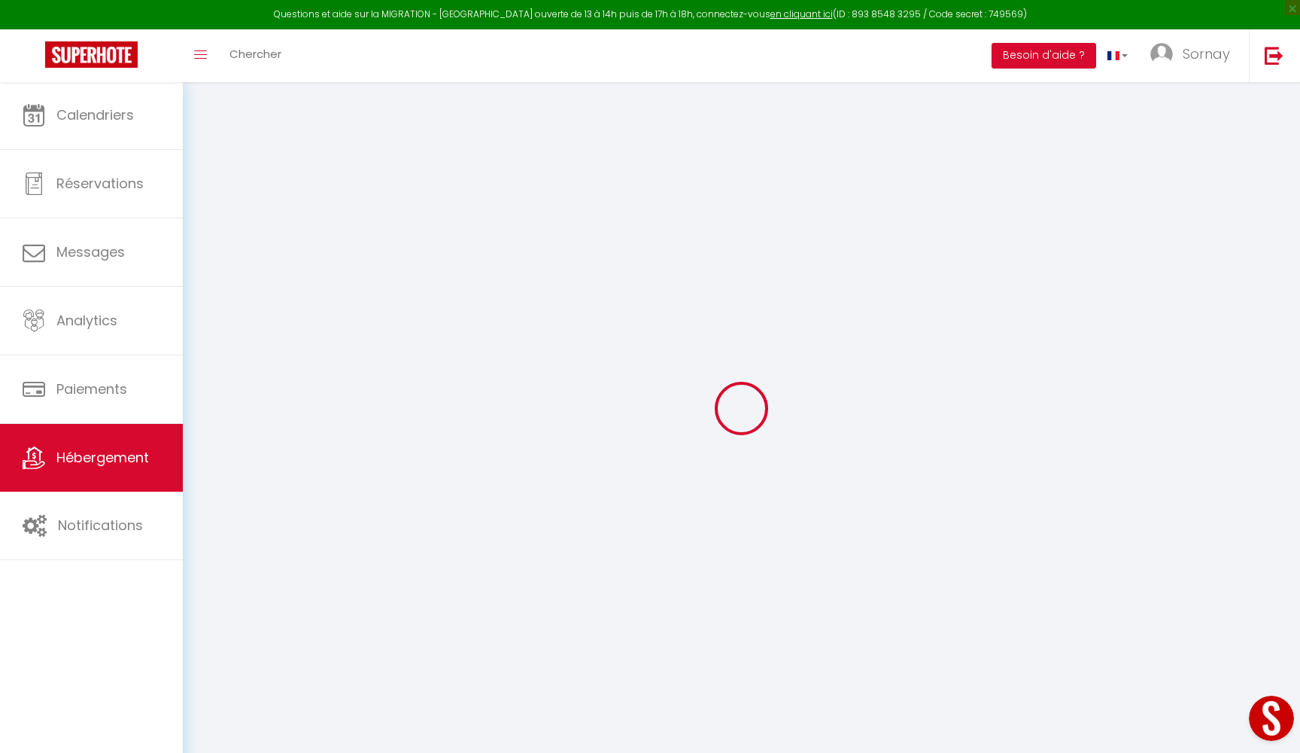
select select
checkbox input "false"
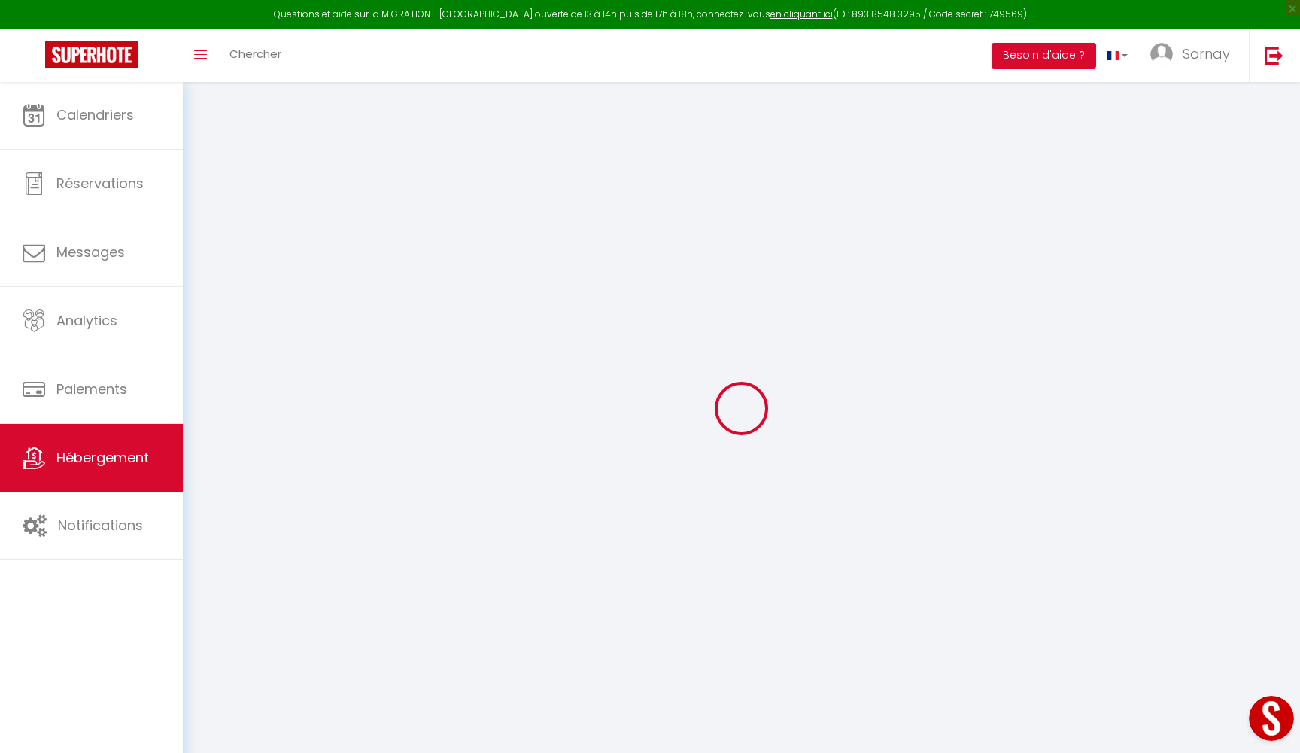
select select
type input "Morphée"
type input "Ludovic"
type input "Kéraron"
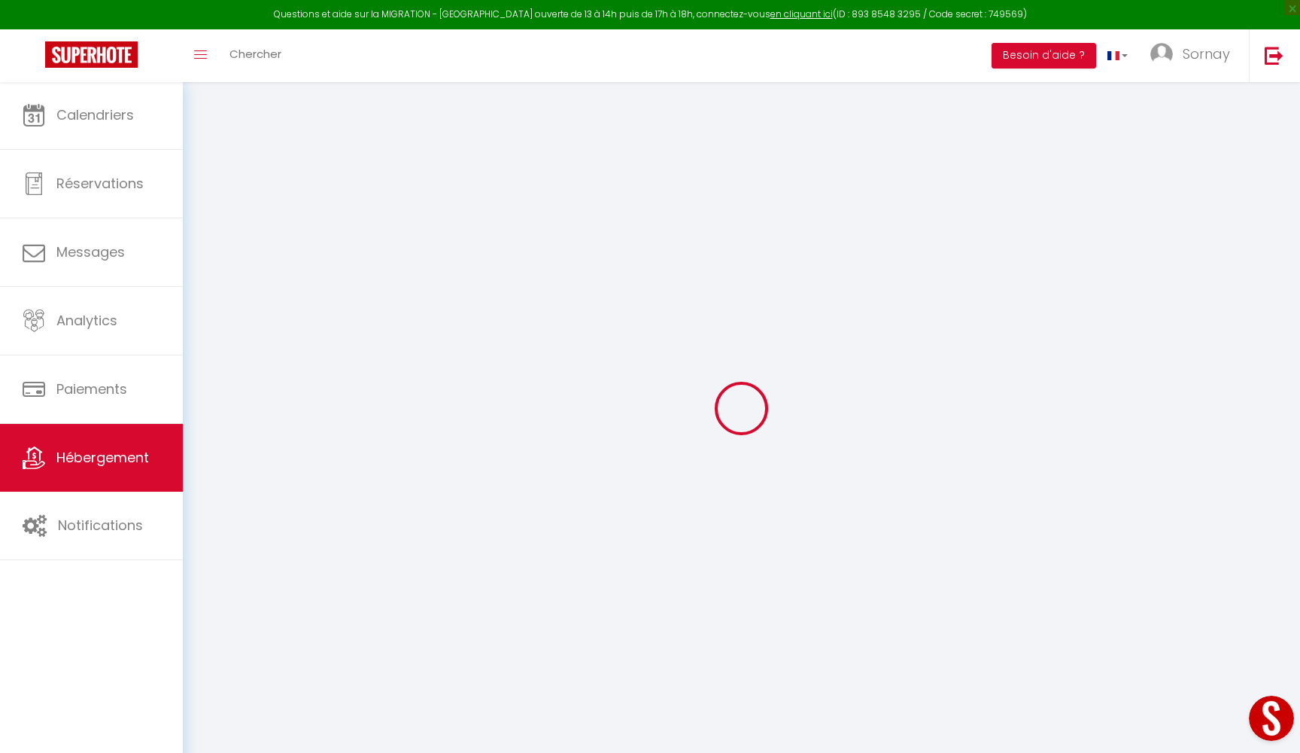
type input "68 rue francis baulier"
type input "42100"
type input "Saint-Etienne"
select select "2"
type input "45"
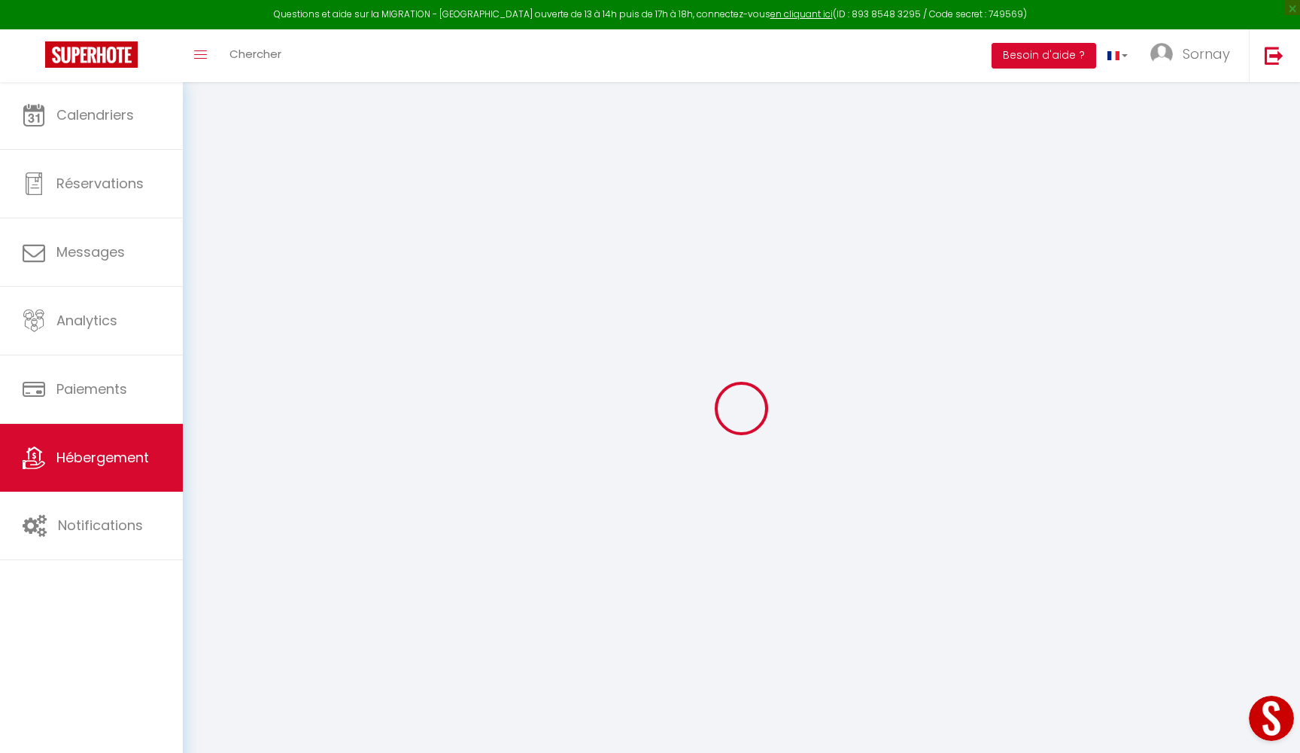
type input "30"
type input "0.75"
type input "300"
select select
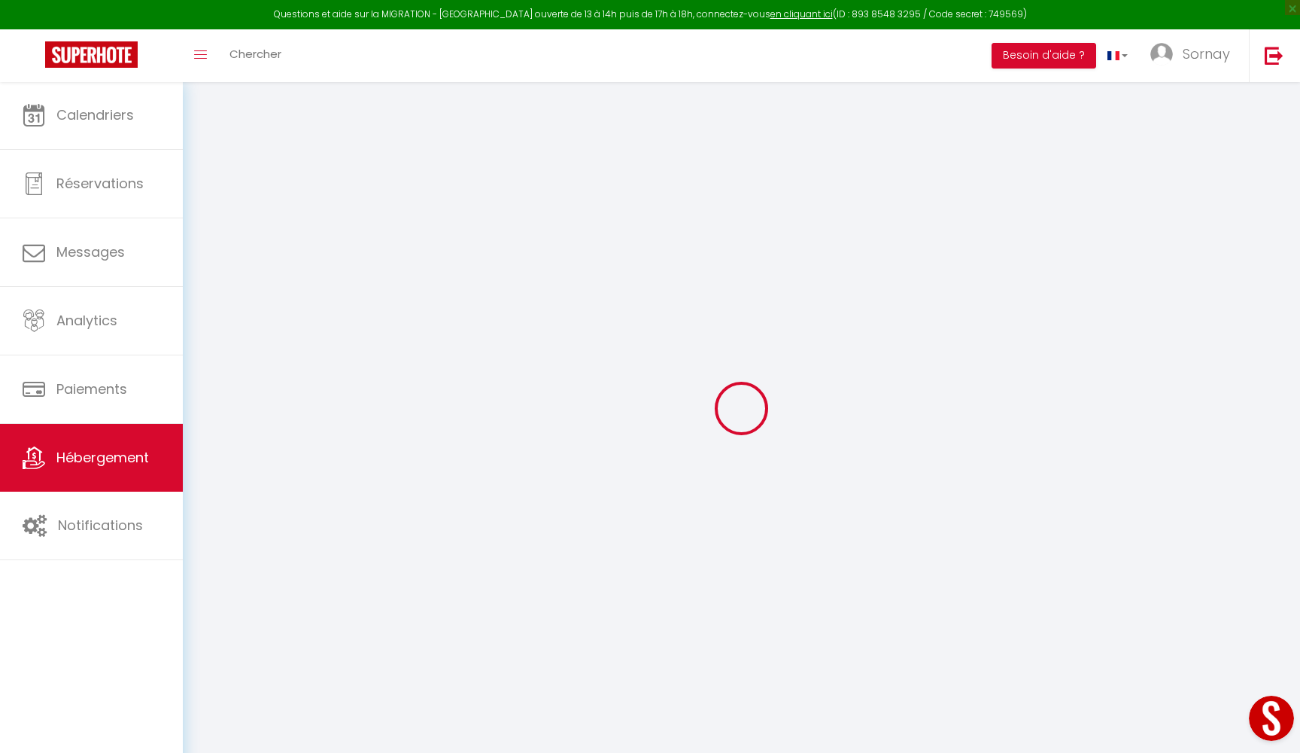
select select
type input "68 rue Francis Baulier"
type input "42100"
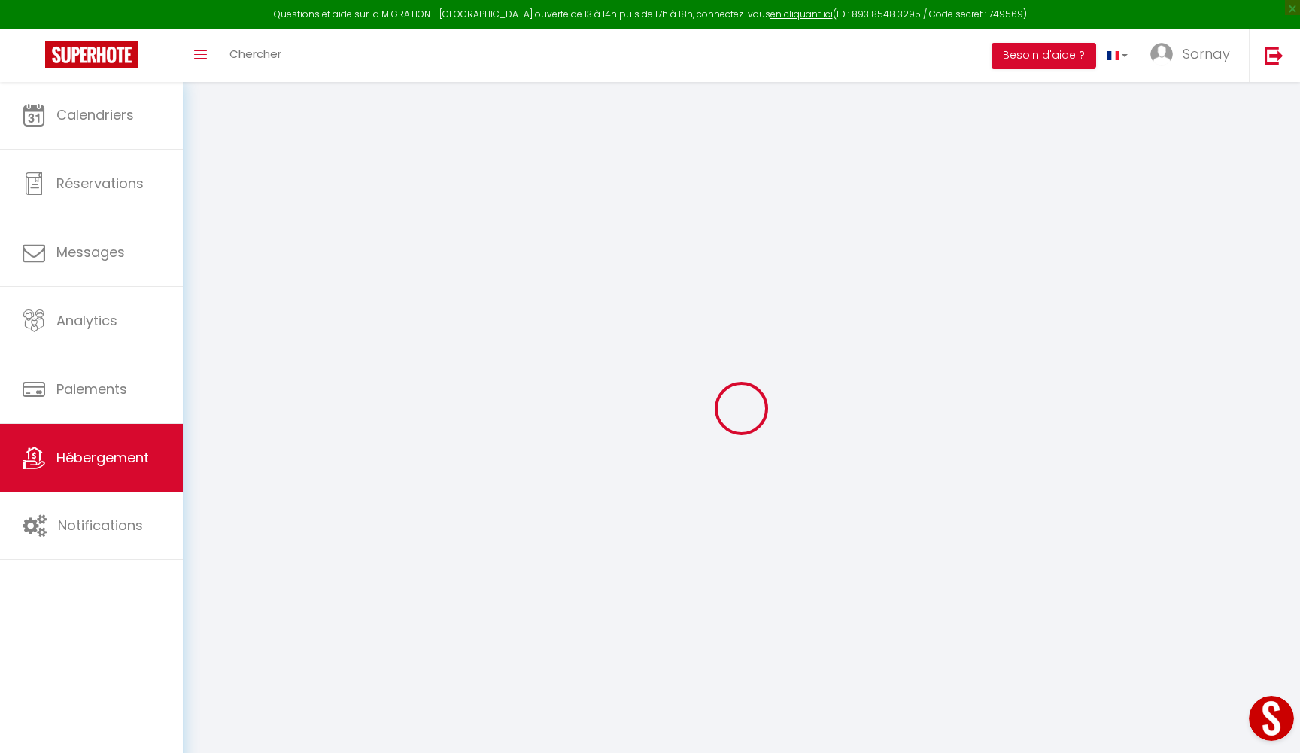
type input "Saint-Etienne"
type input "[EMAIL_ADDRESS][DOMAIN_NAME]"
select select "2472"
checkbox input "false"
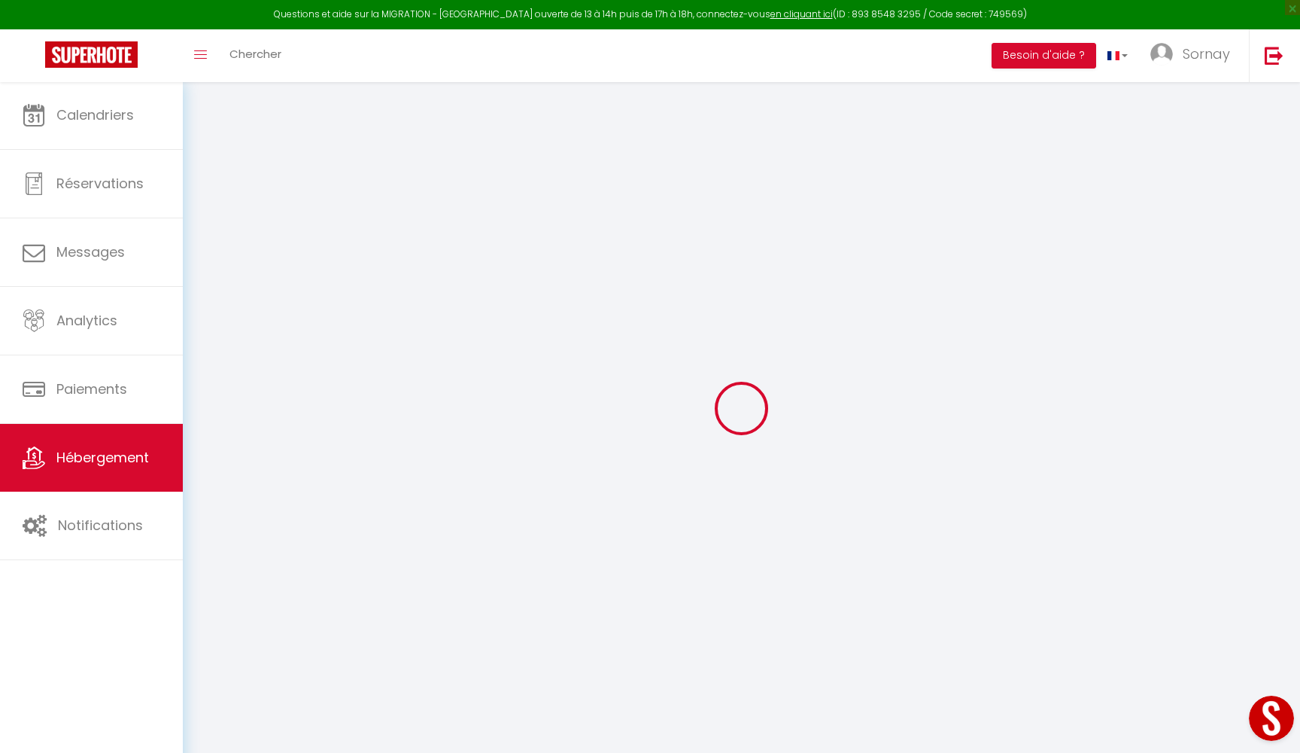
checkbox input "false"
type input "0"
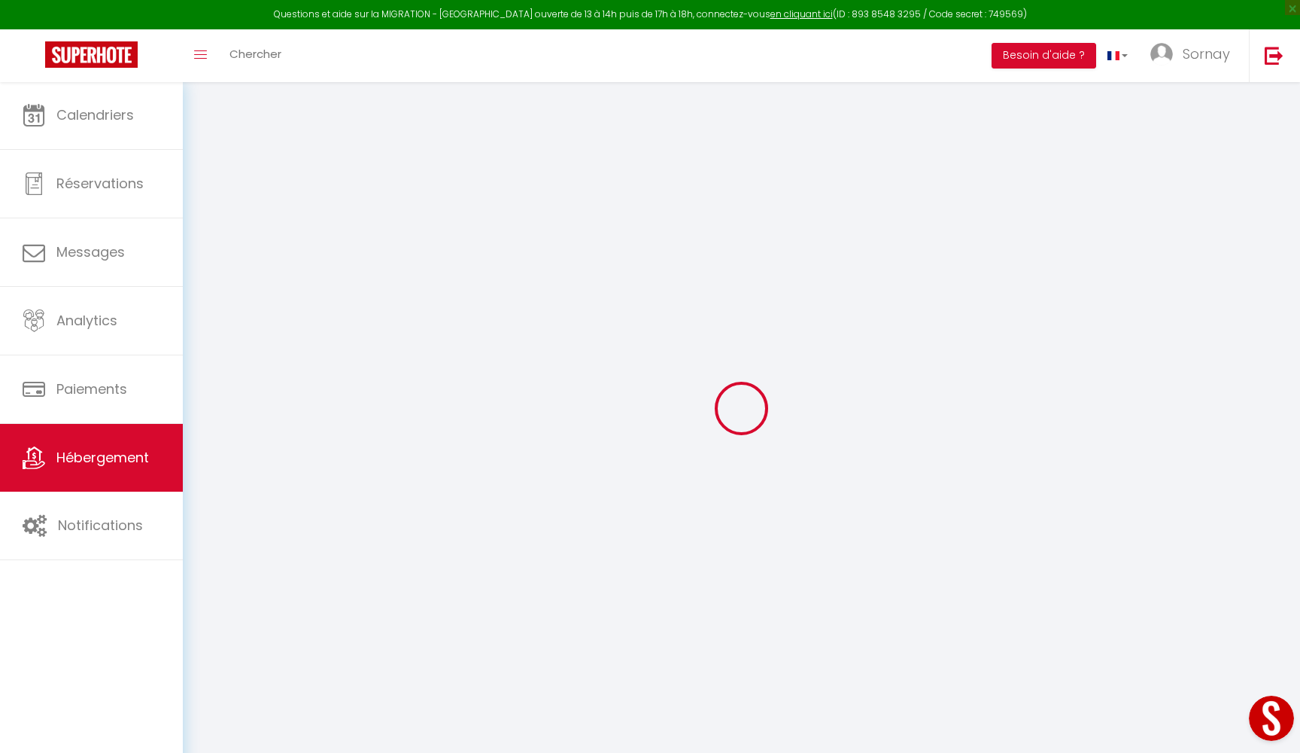
type input "0"
select select
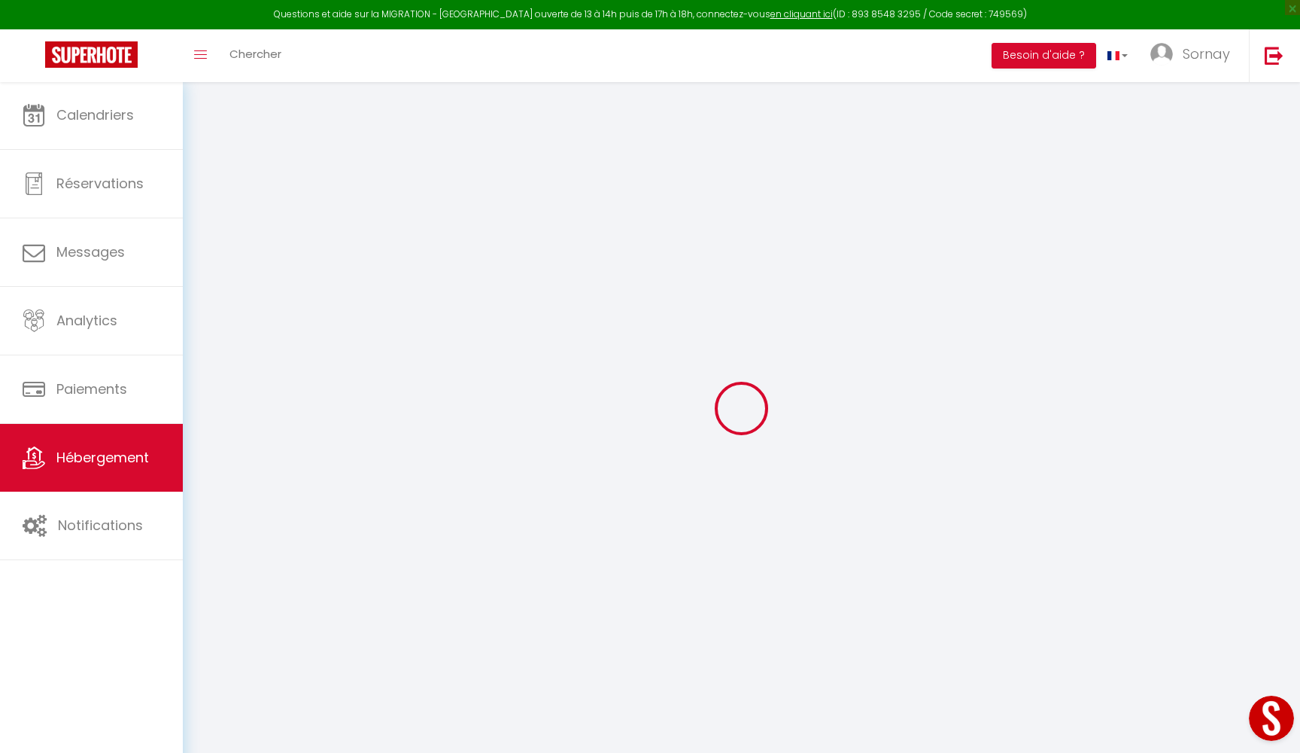
select select
checkbox input "false"
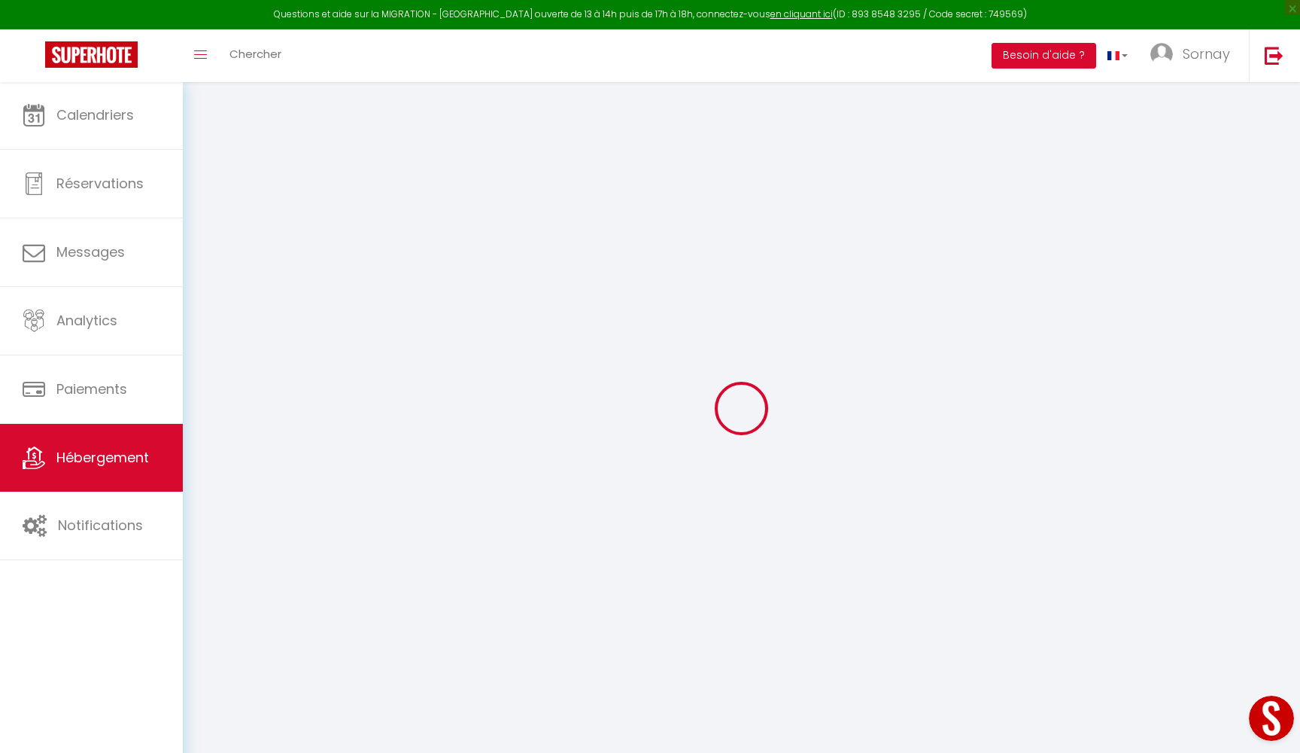
checkbox input "false"
select select "16:00"
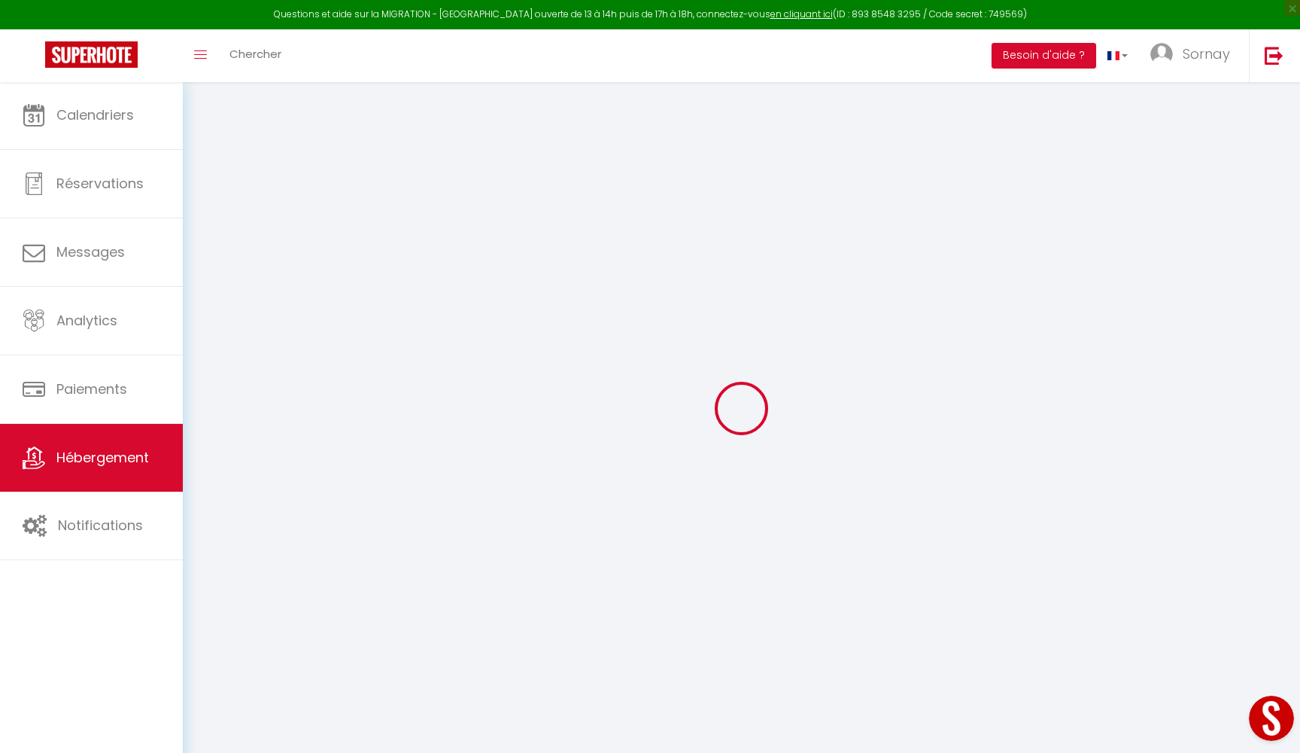
select select "23:45"
select select "11:00"
select select "30"
select select "120"
checkbox input "false"
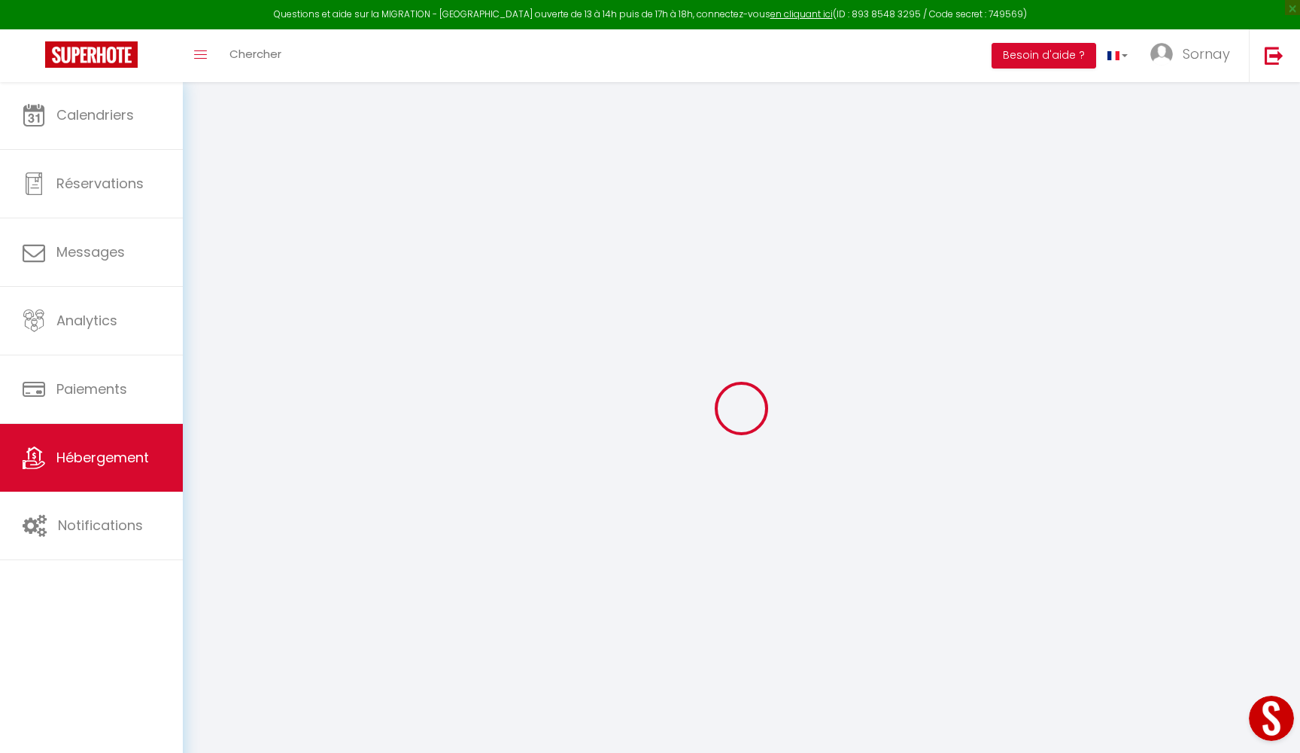
checkbox input "false"
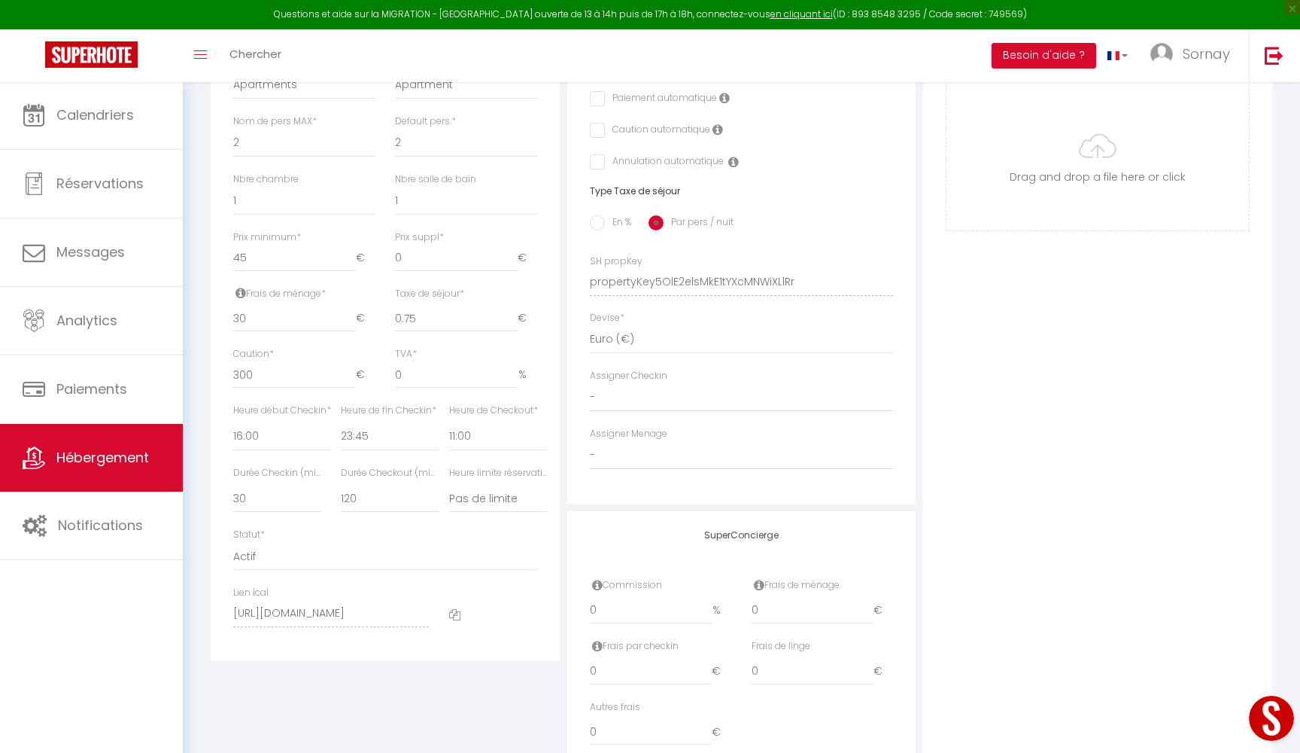
scroll to position [564, 0]
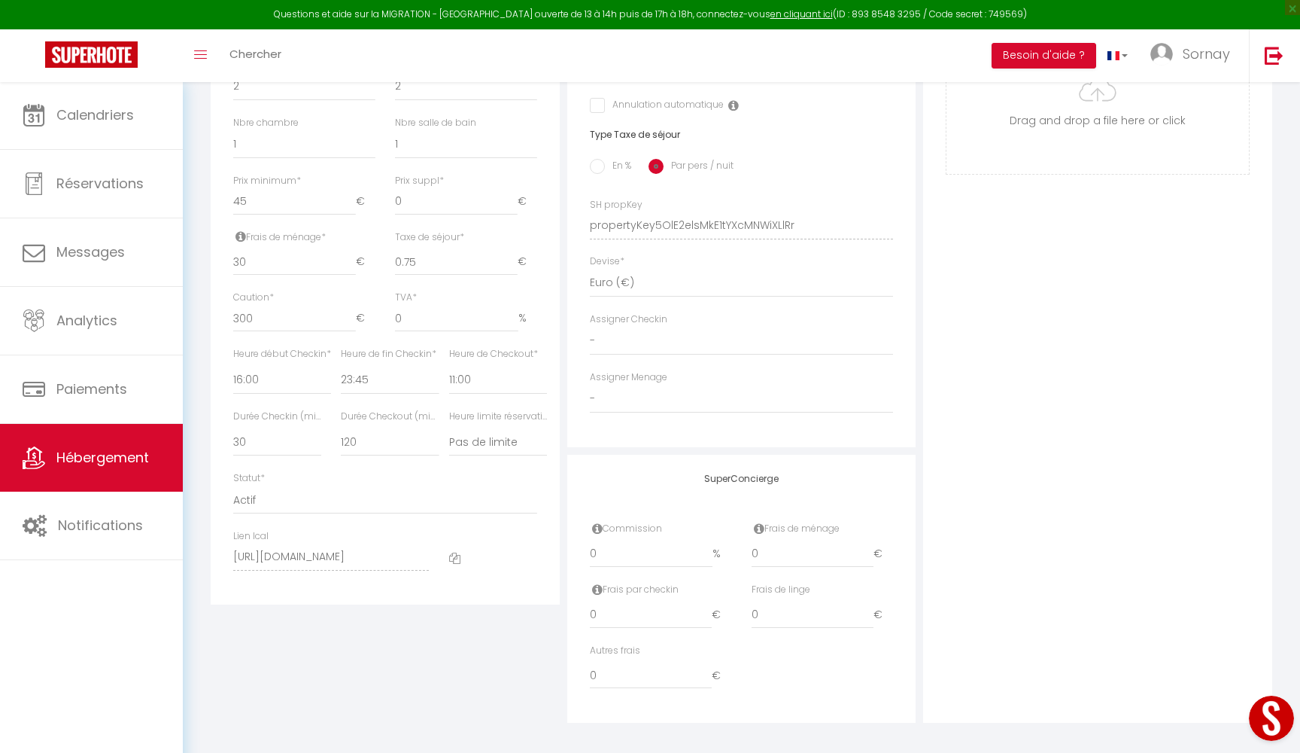
click at [457, 552] on icon at bounding box center [454, 557] width 11 height 11
checkbox input "false"
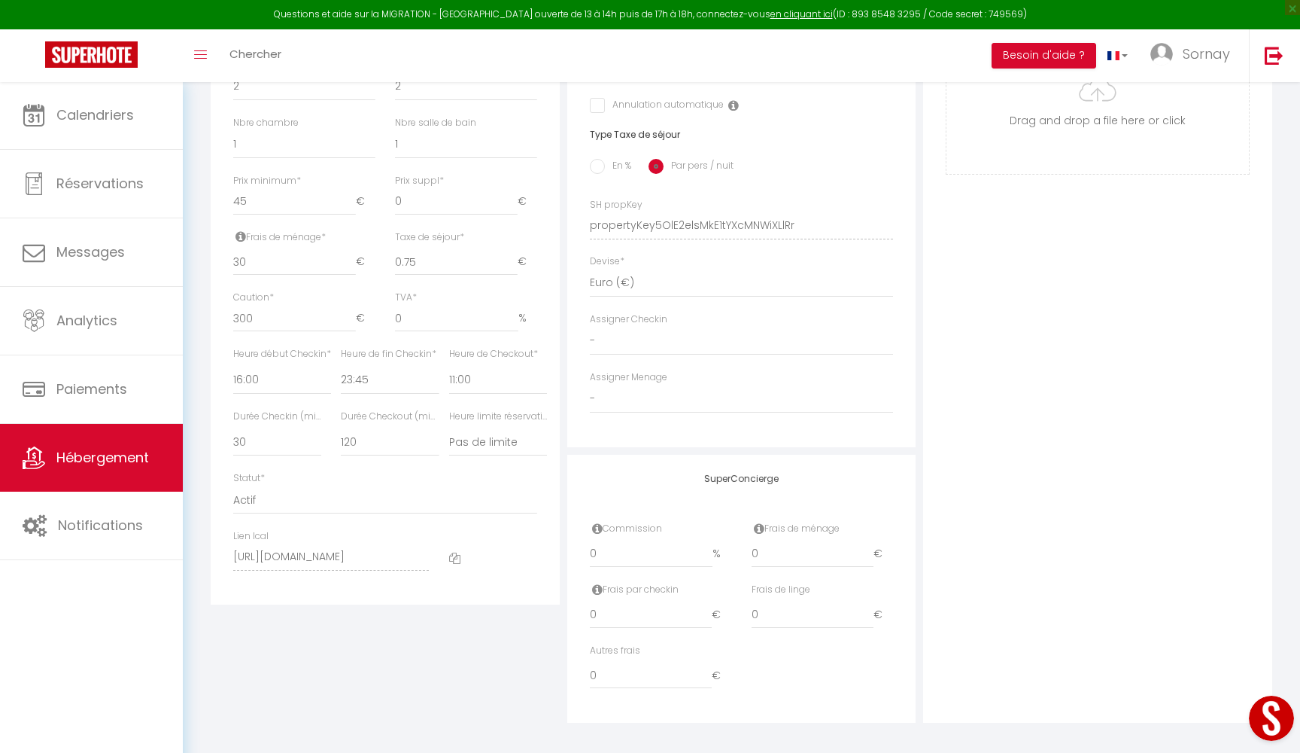
click at [102, 466] on span "Hébergement" at bounding box center [102, 457] width 93 height 19
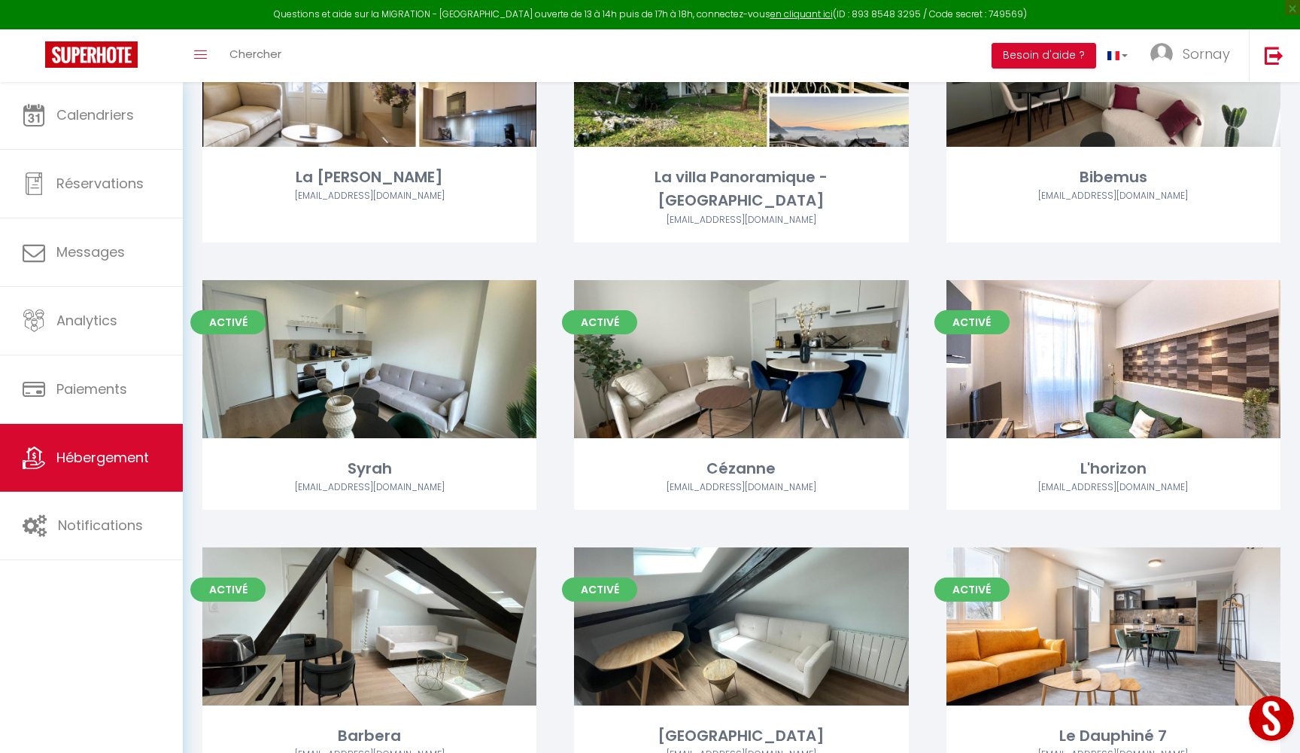
scroll to position [2362, 0]
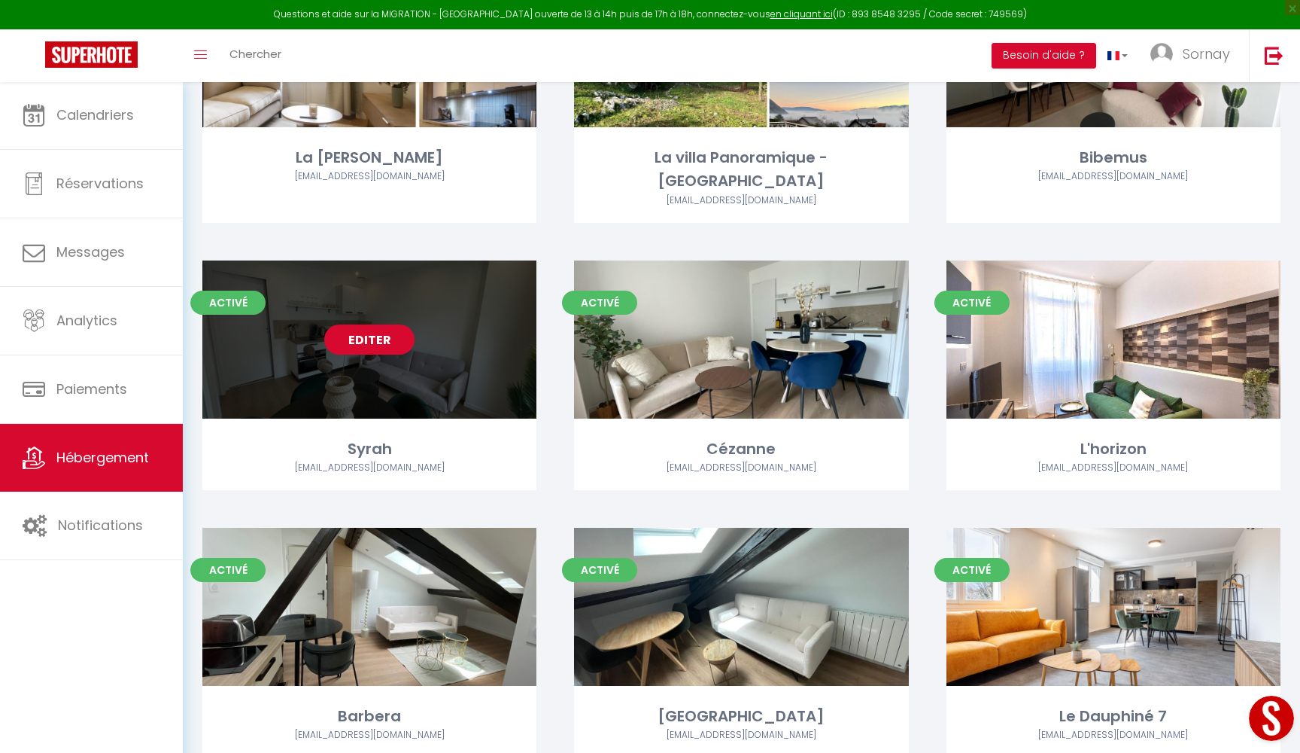
click at [365, 324] on link "Editer" at bounding box center [369, 339] width 90 height 30
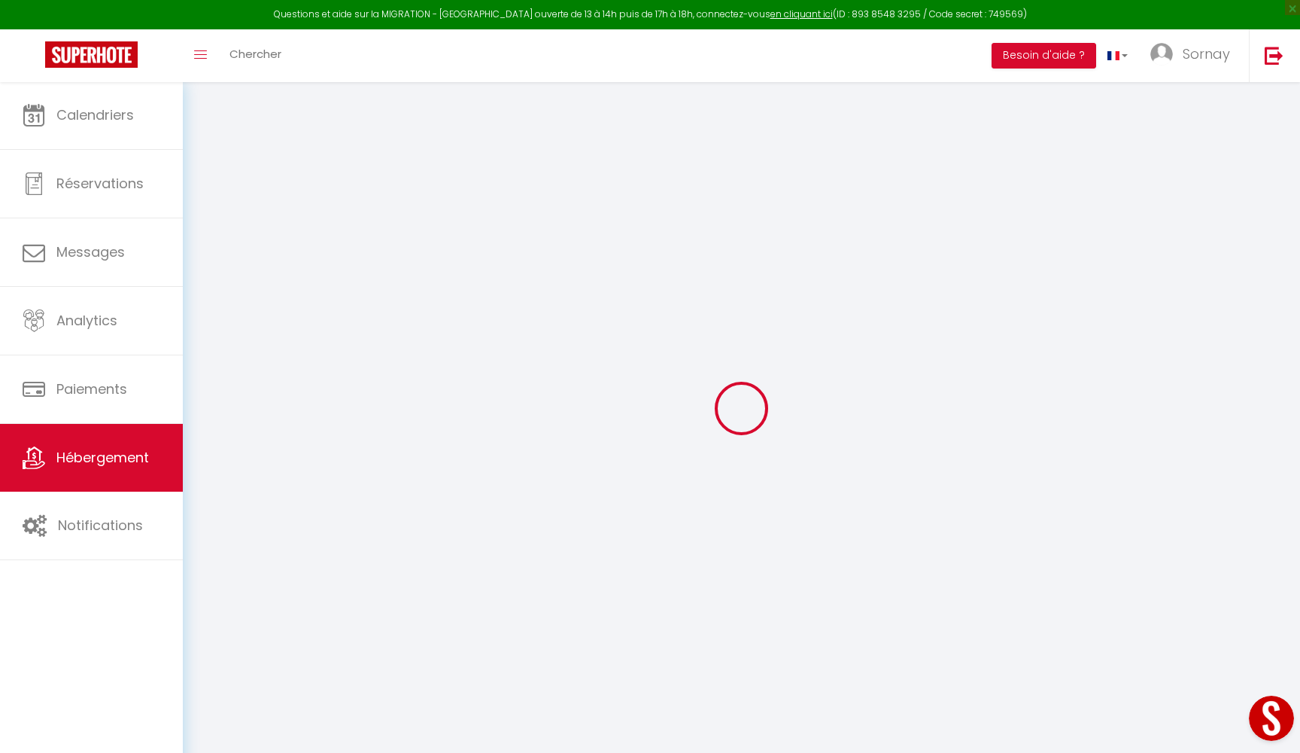
select select
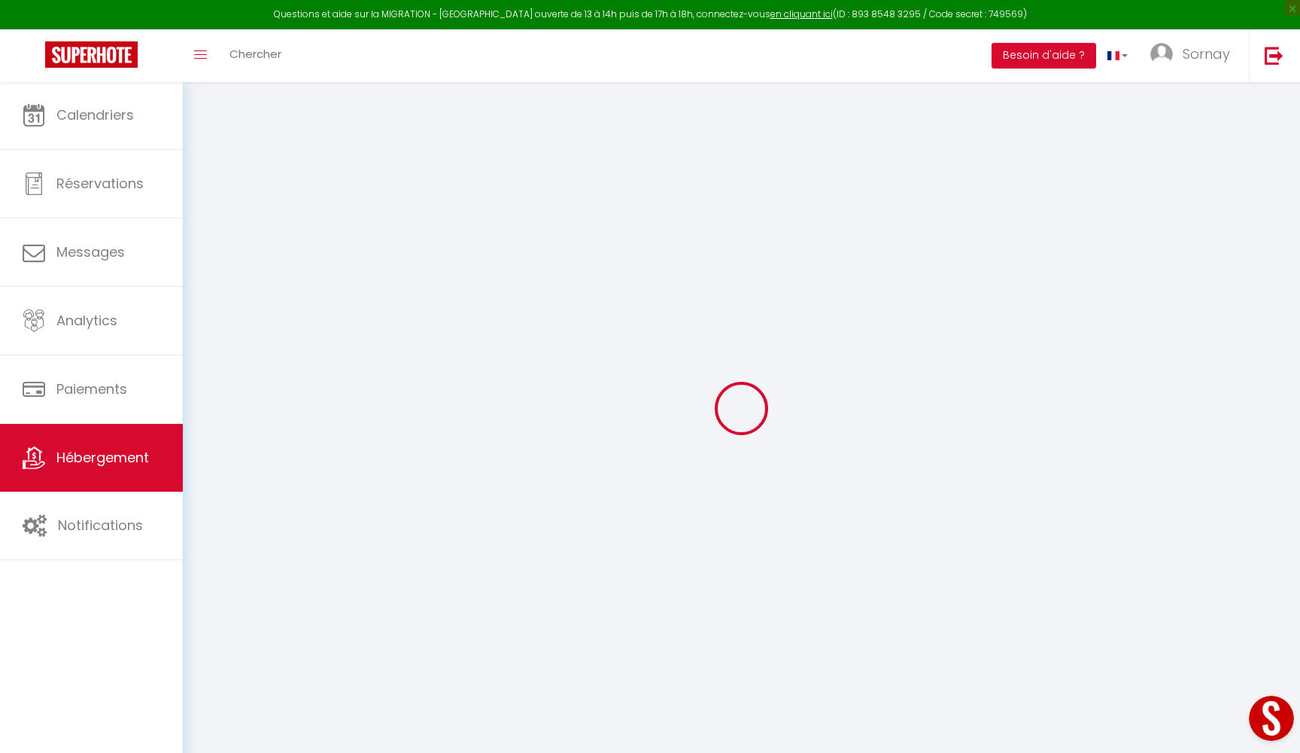
select select
checkbox input "false"
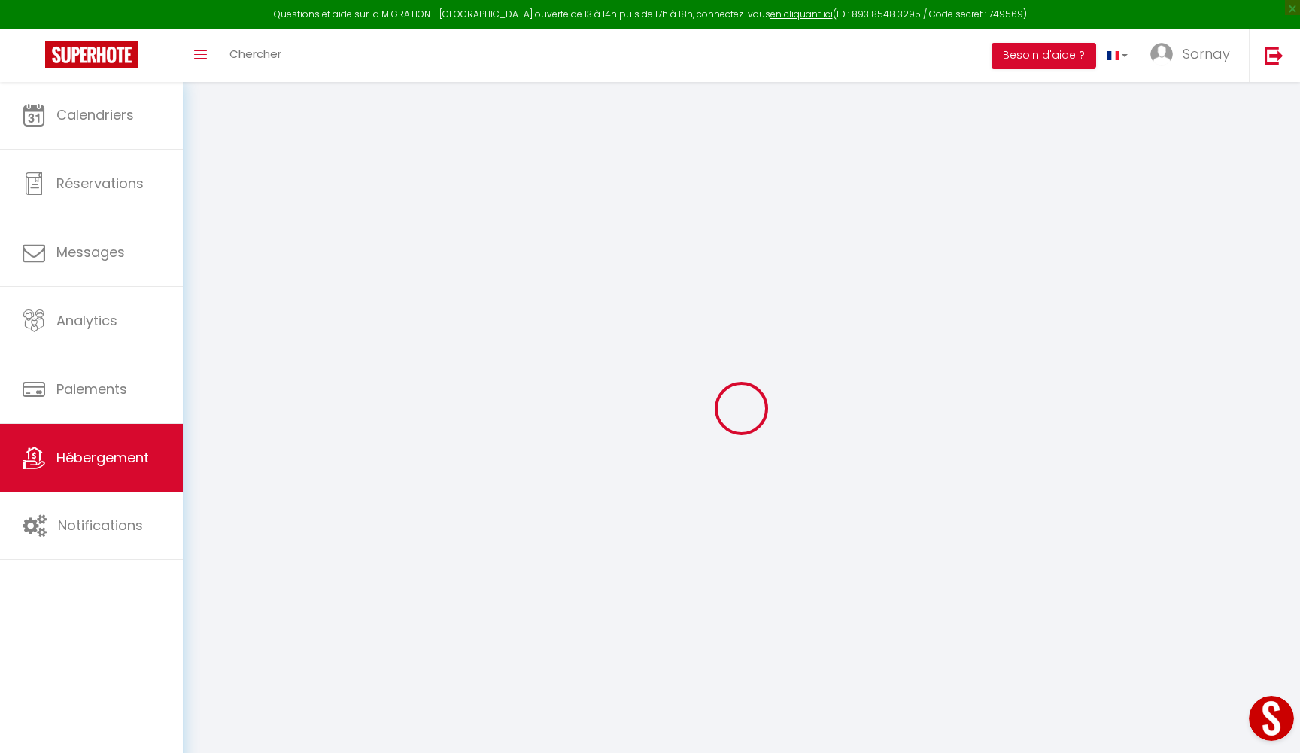
select select
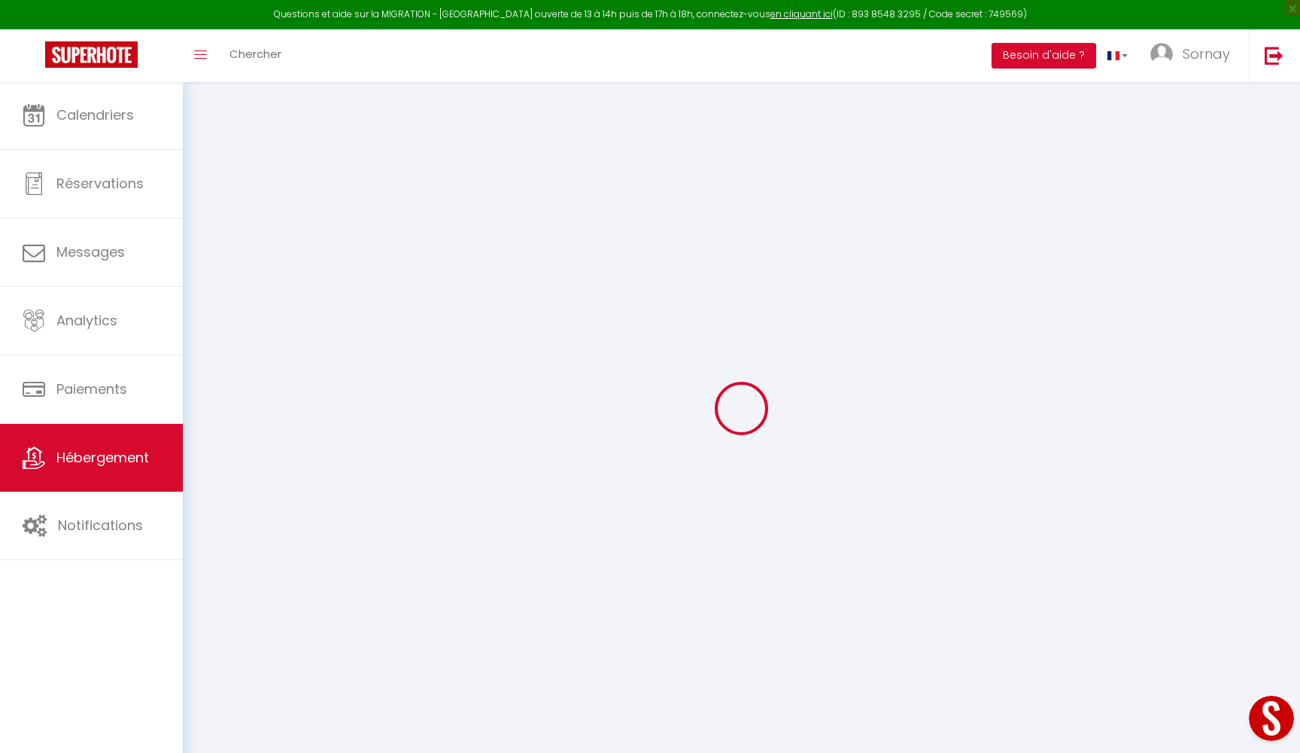
select select
checkbox input "false"
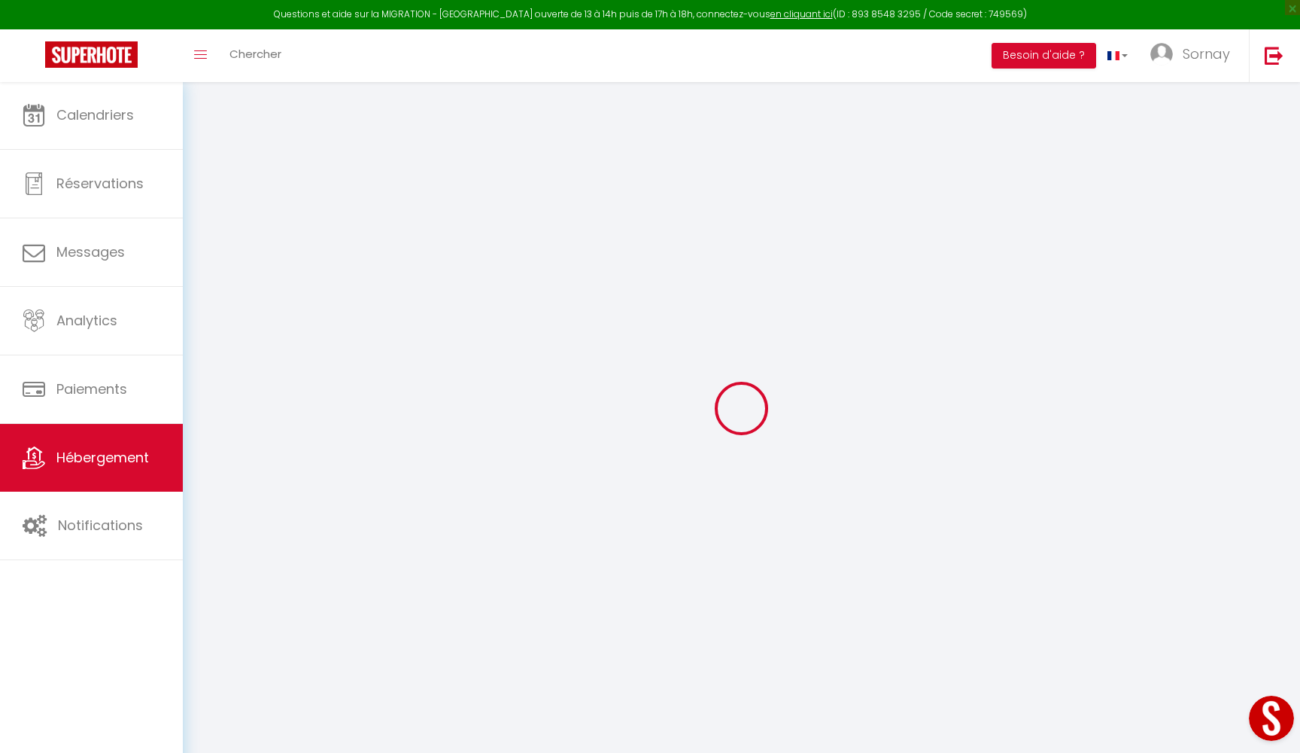
checkbox input "false"
select select
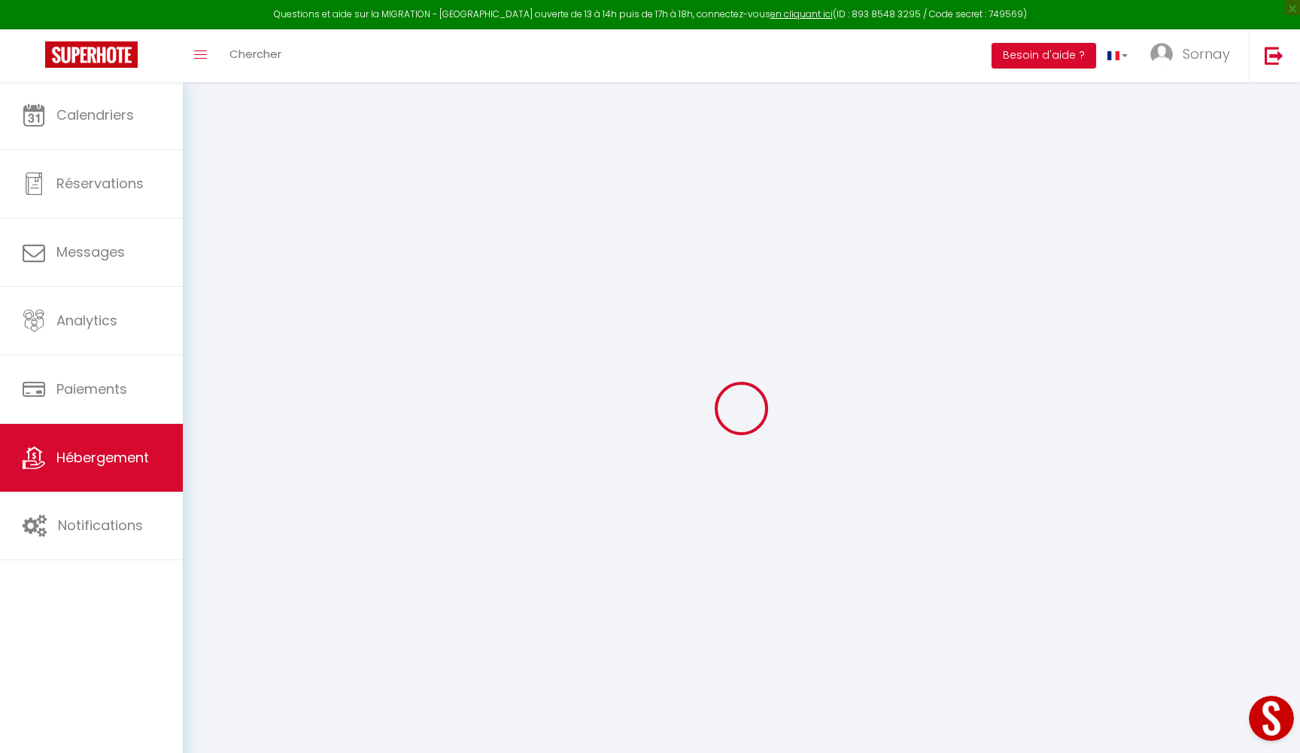
select select
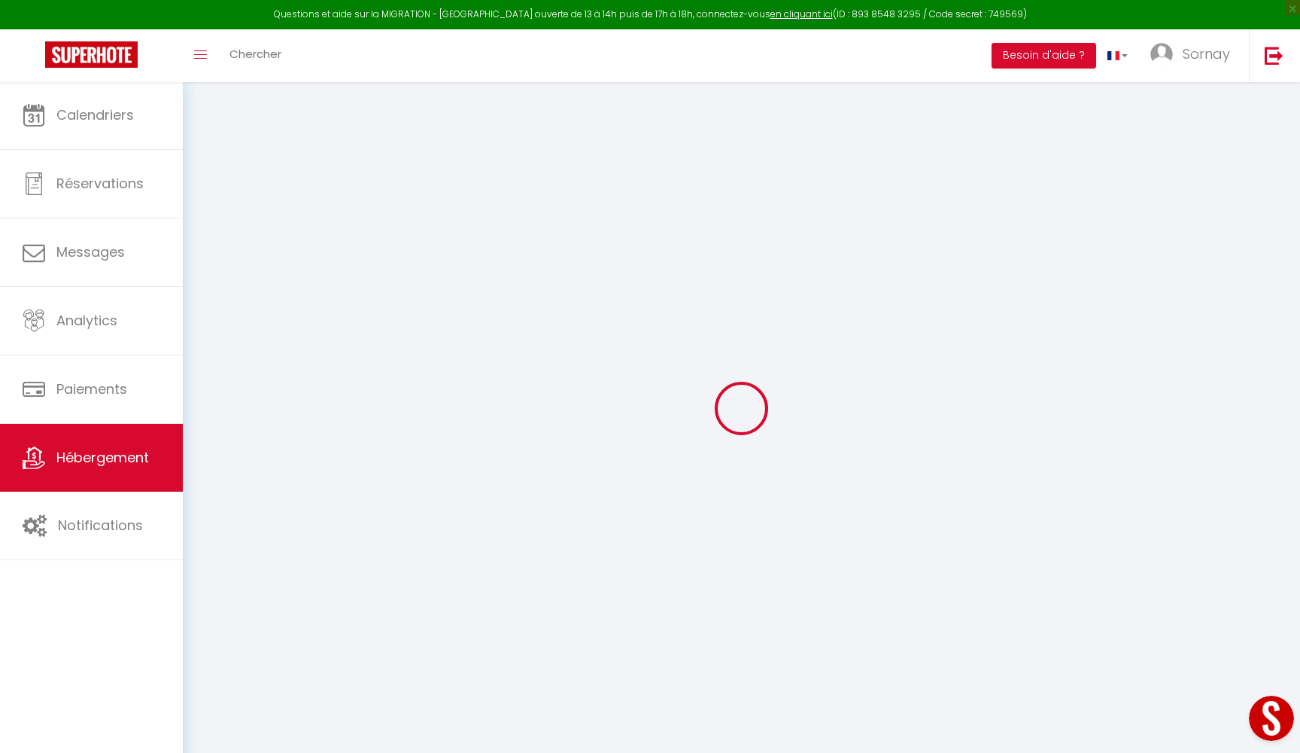
checkbox input "false"
select select
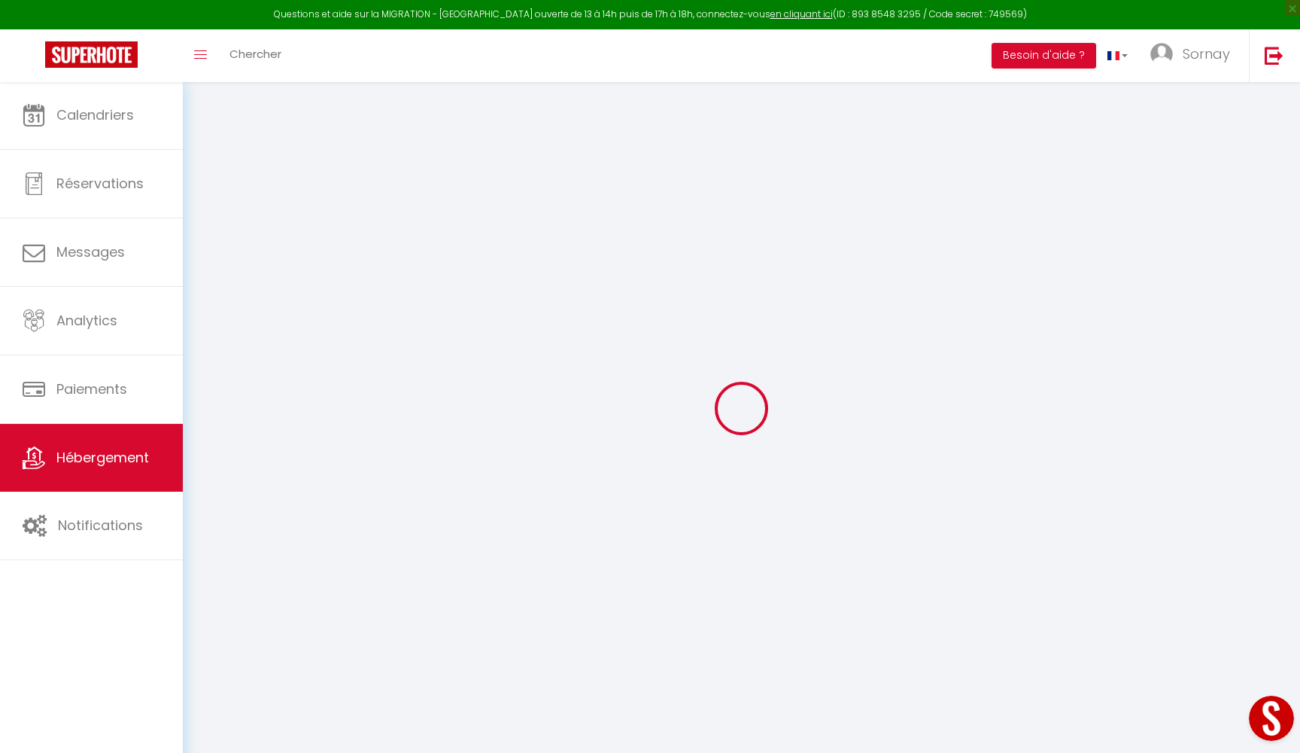
select select
type input "Syrah"
type input "Martin et Jamila Casa Maja"
type input "1 chemin bibemus"
type input "13100"
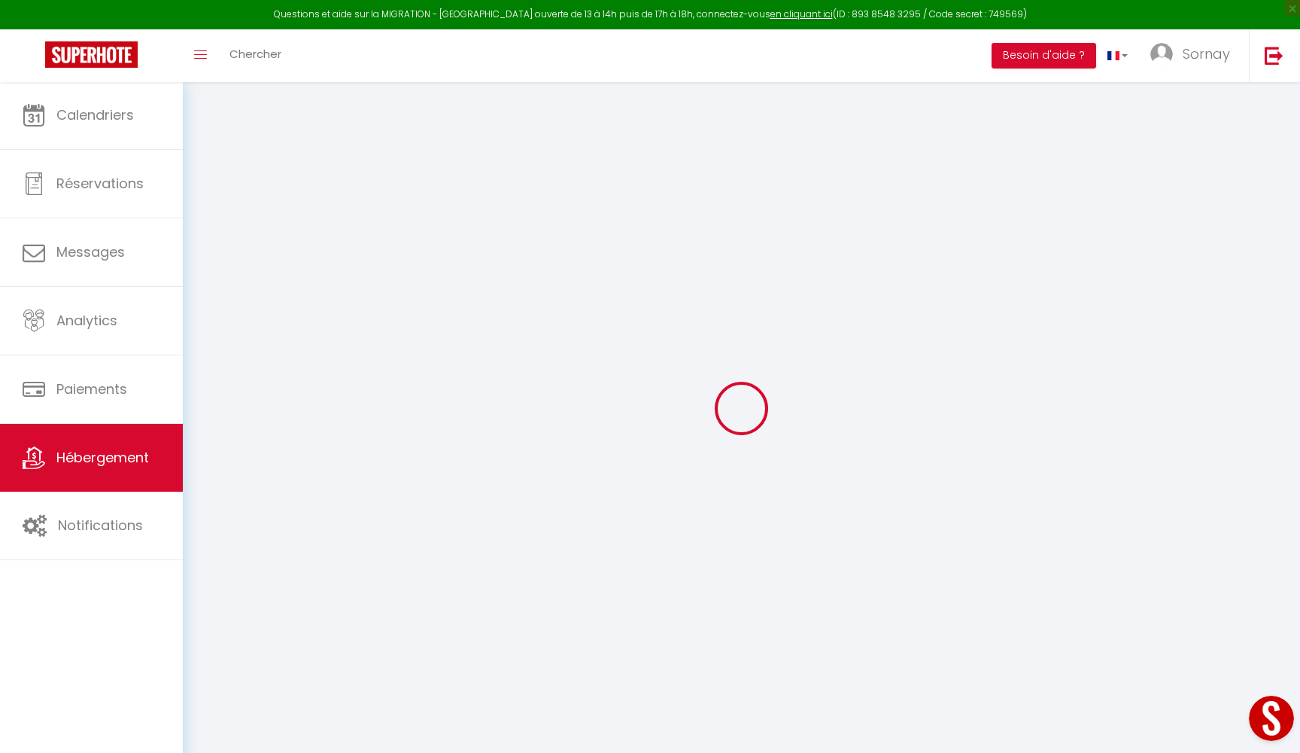
type input "Aix en Provence"
select select "2"
type input "45"
type input "48"
type input "0.75"
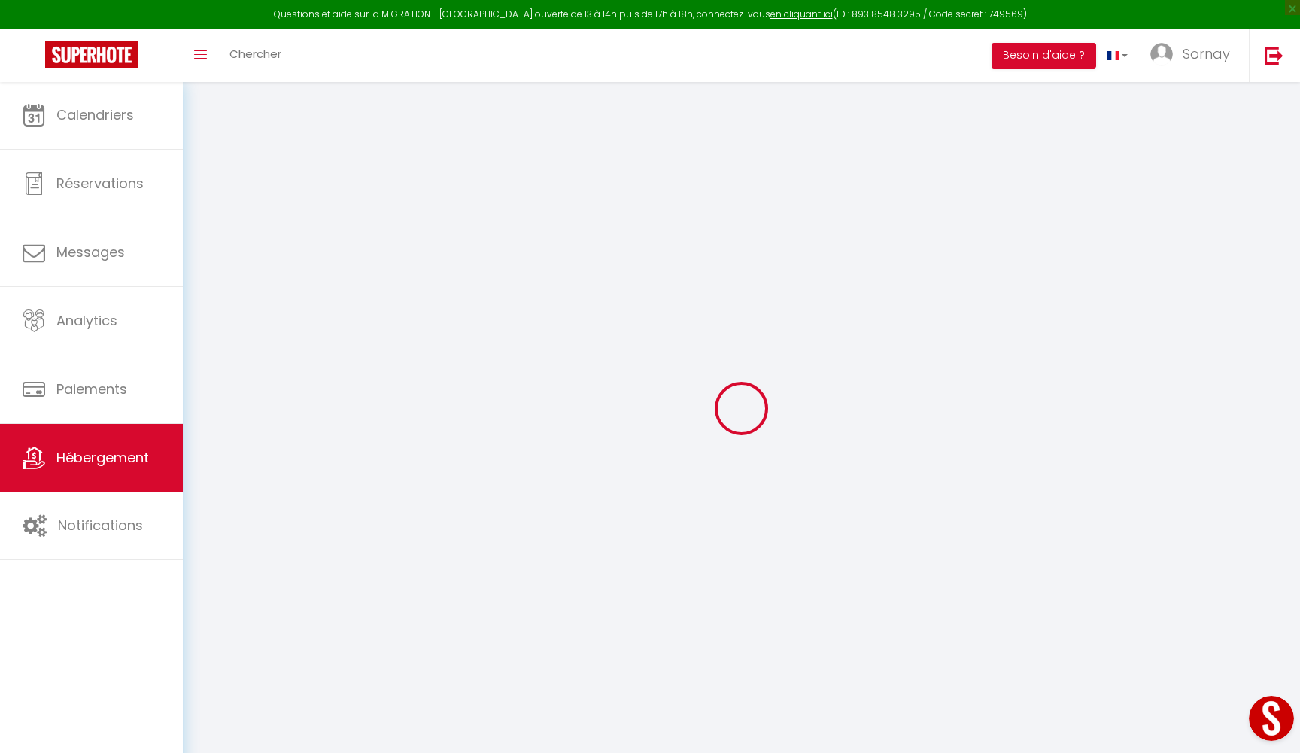
type input "300"
select select
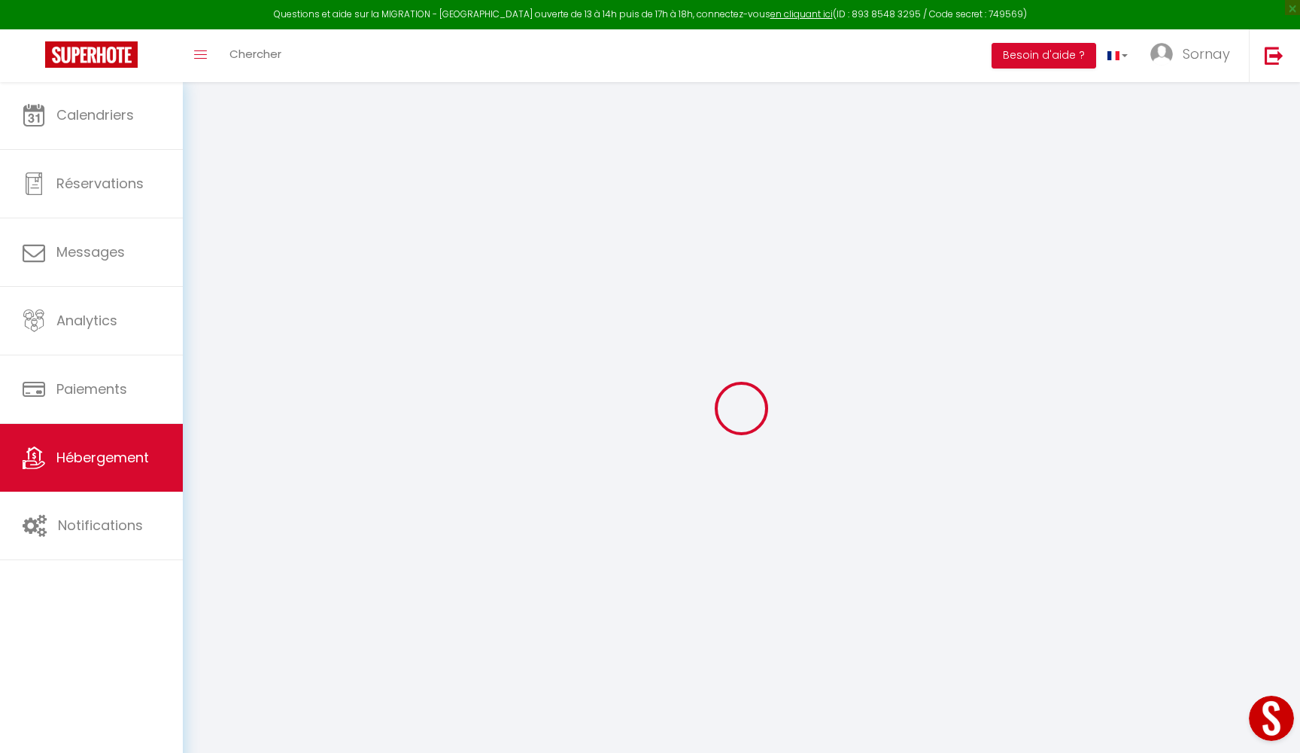
select select
type input "43 rue Désiré Claude"
type input "42100"
type input "saint-étienne"
type input "[EMAIL_ADDRESS][DOMAIN_NAME]"
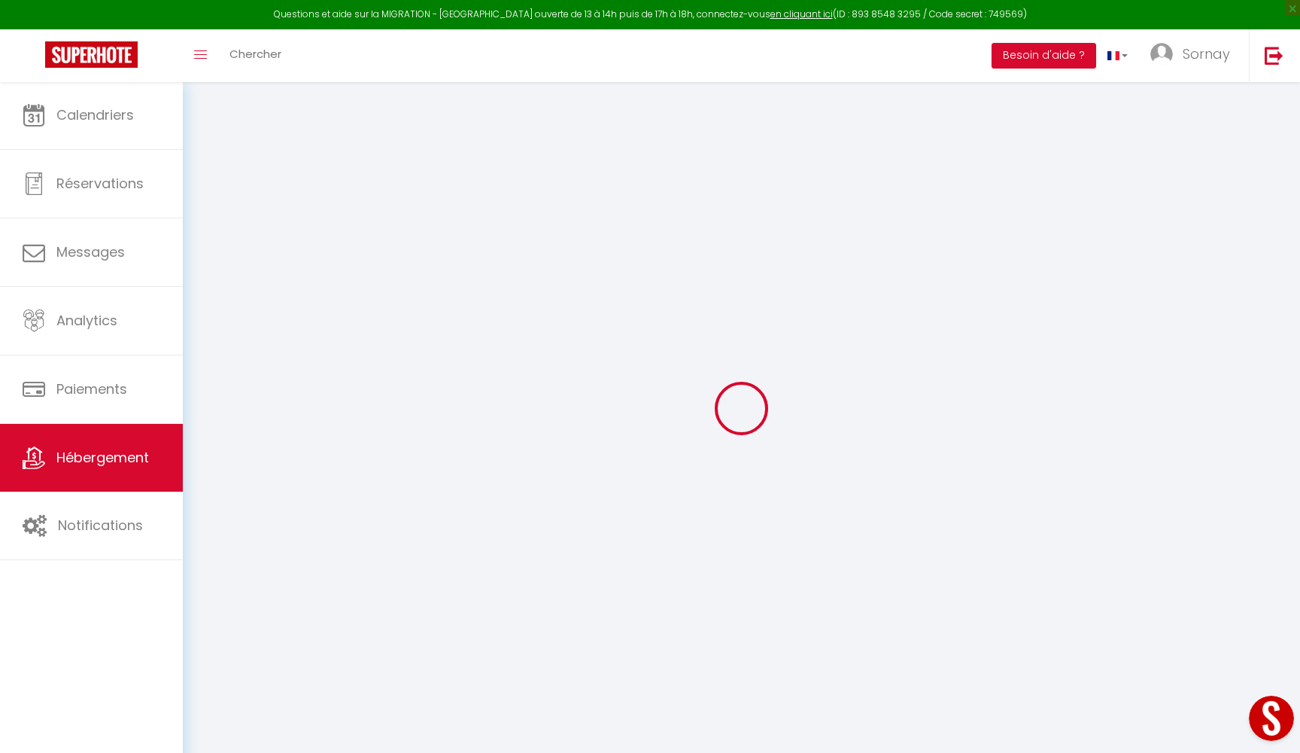
select select "8399"
checkbox input "false"
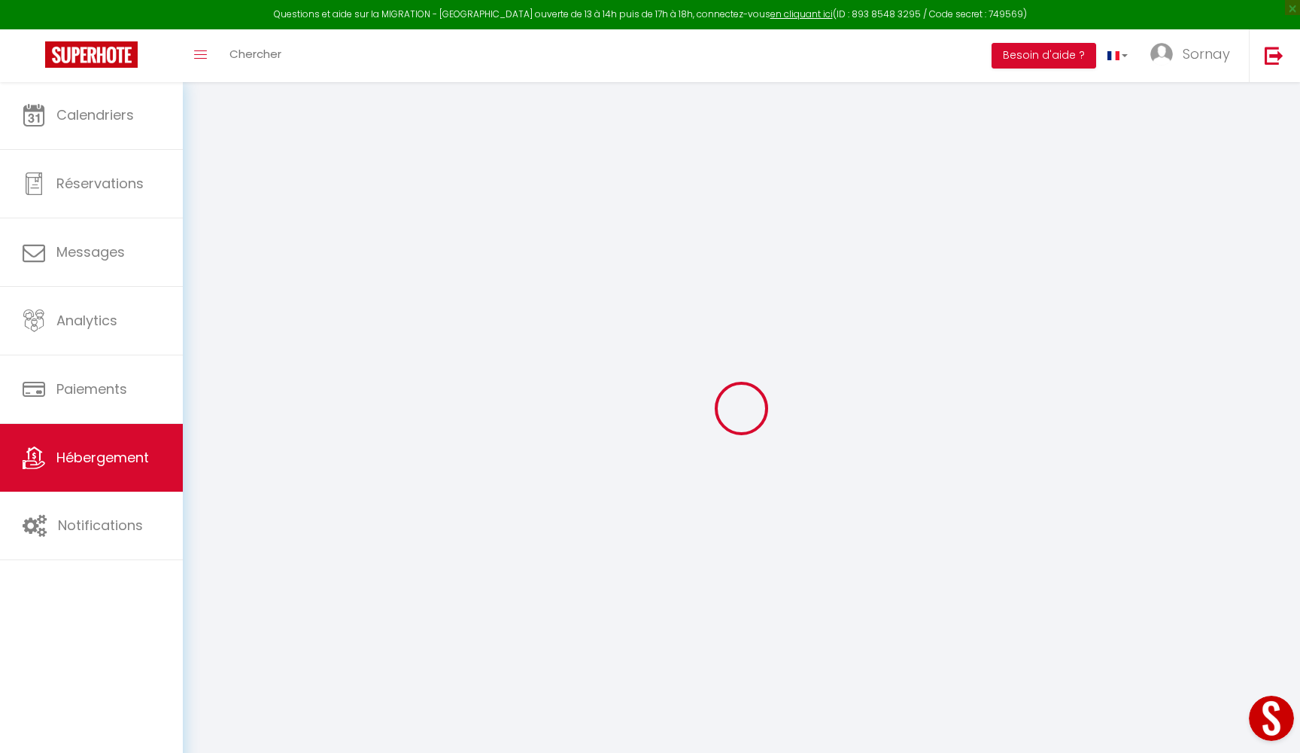
type input "0"
select select
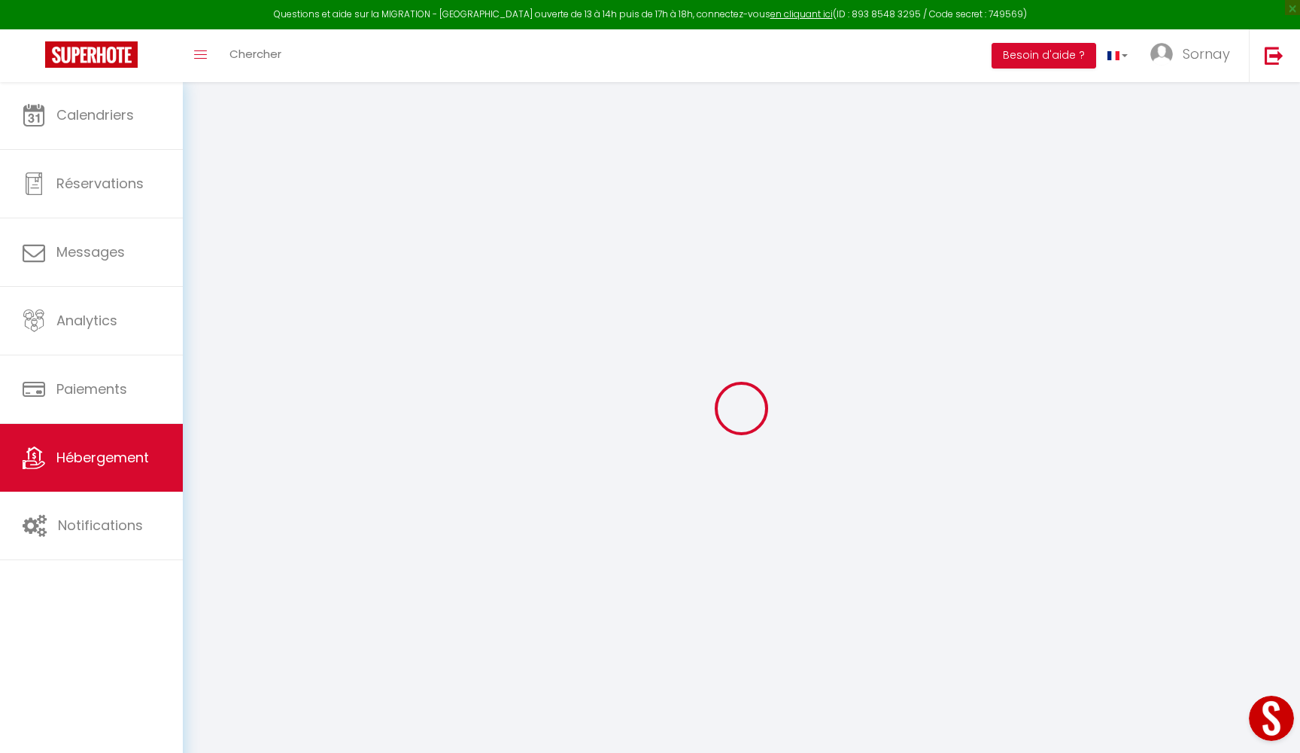
select select
checkbox input "false"
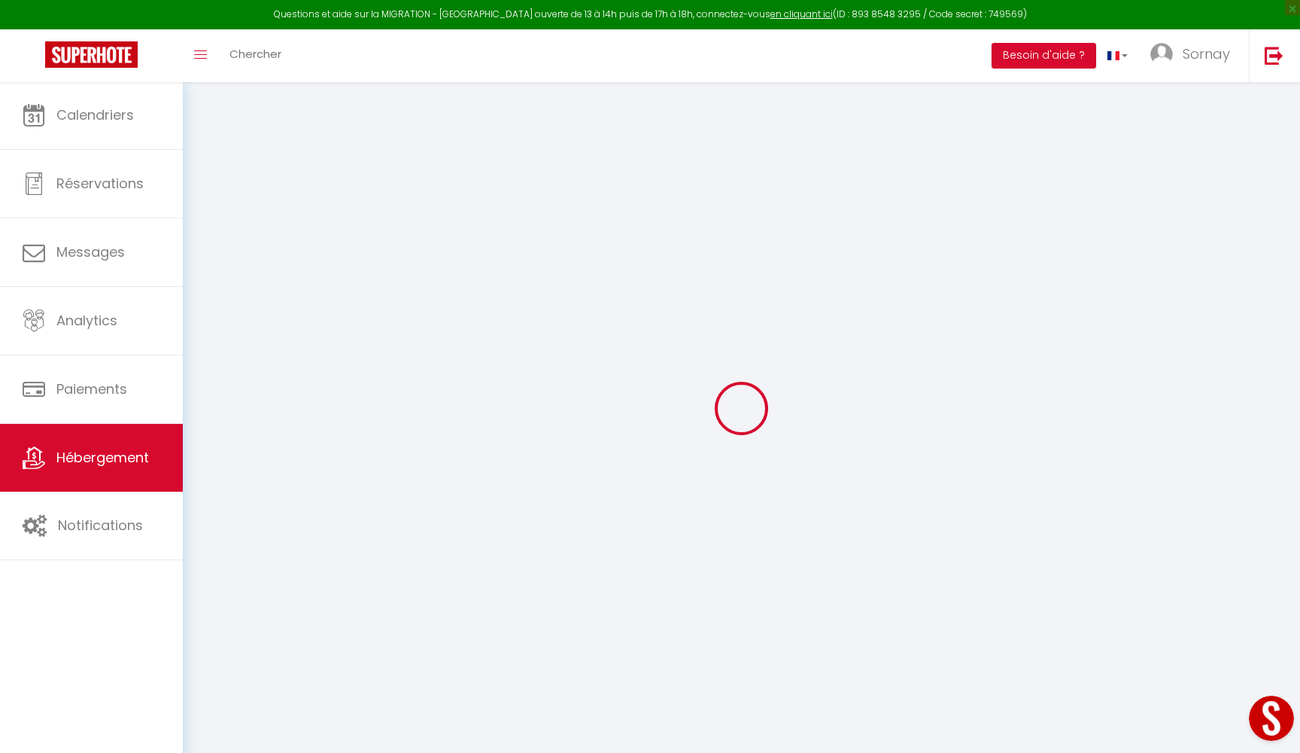
checkbox input "false"
select select
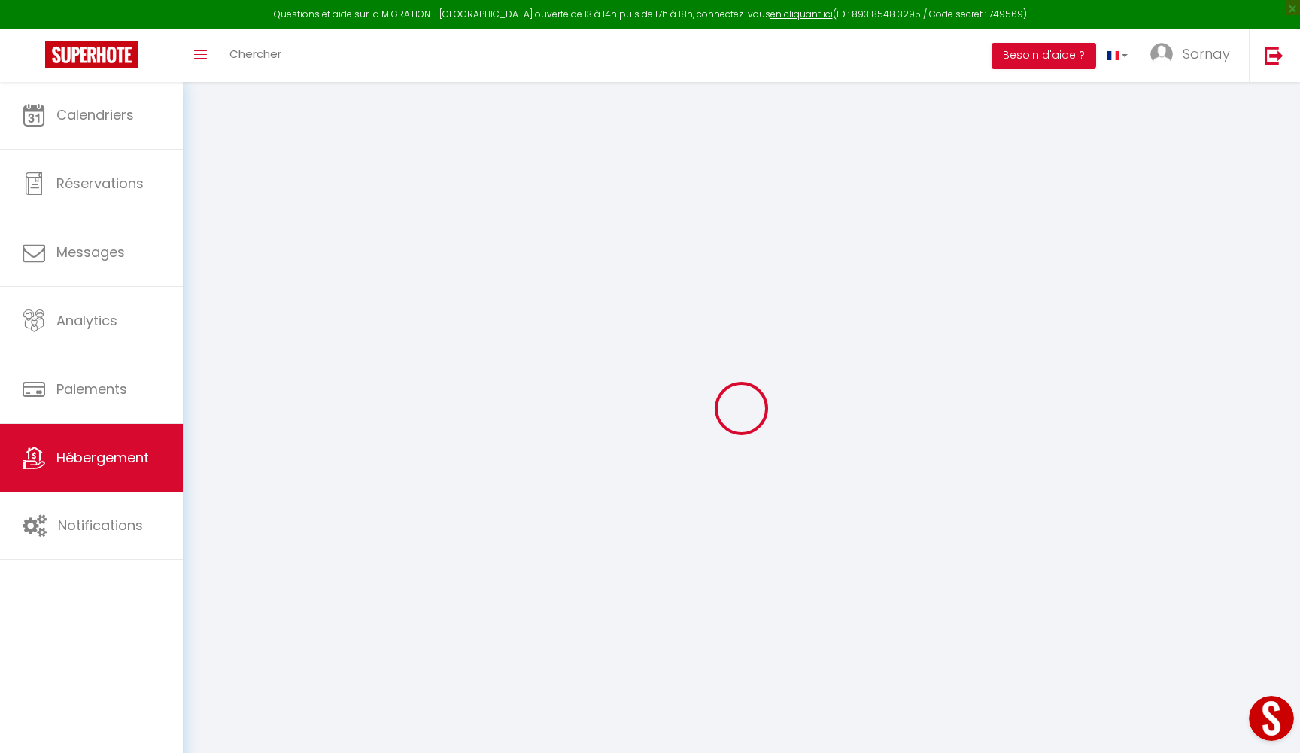
select select
checkbox input "false"
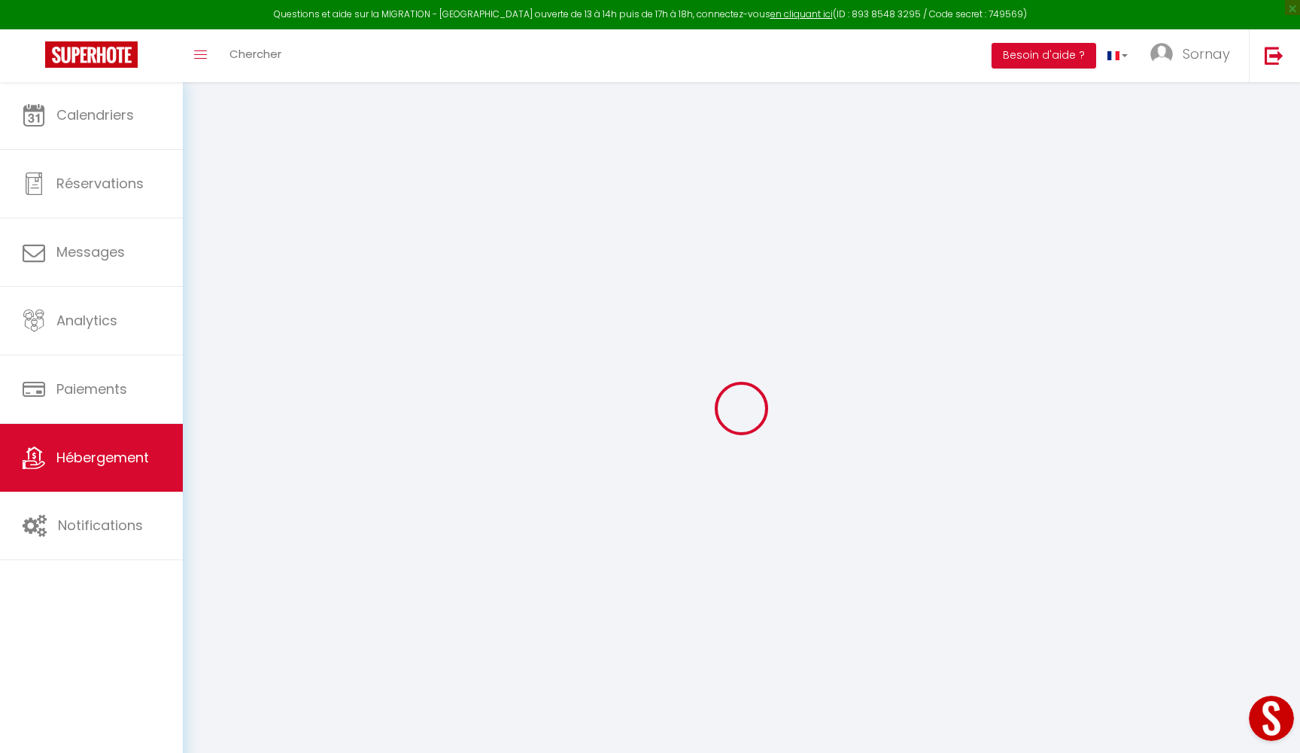
checkbox input "false"
select select "16:00"
select select "00:00"
select select "11:00"
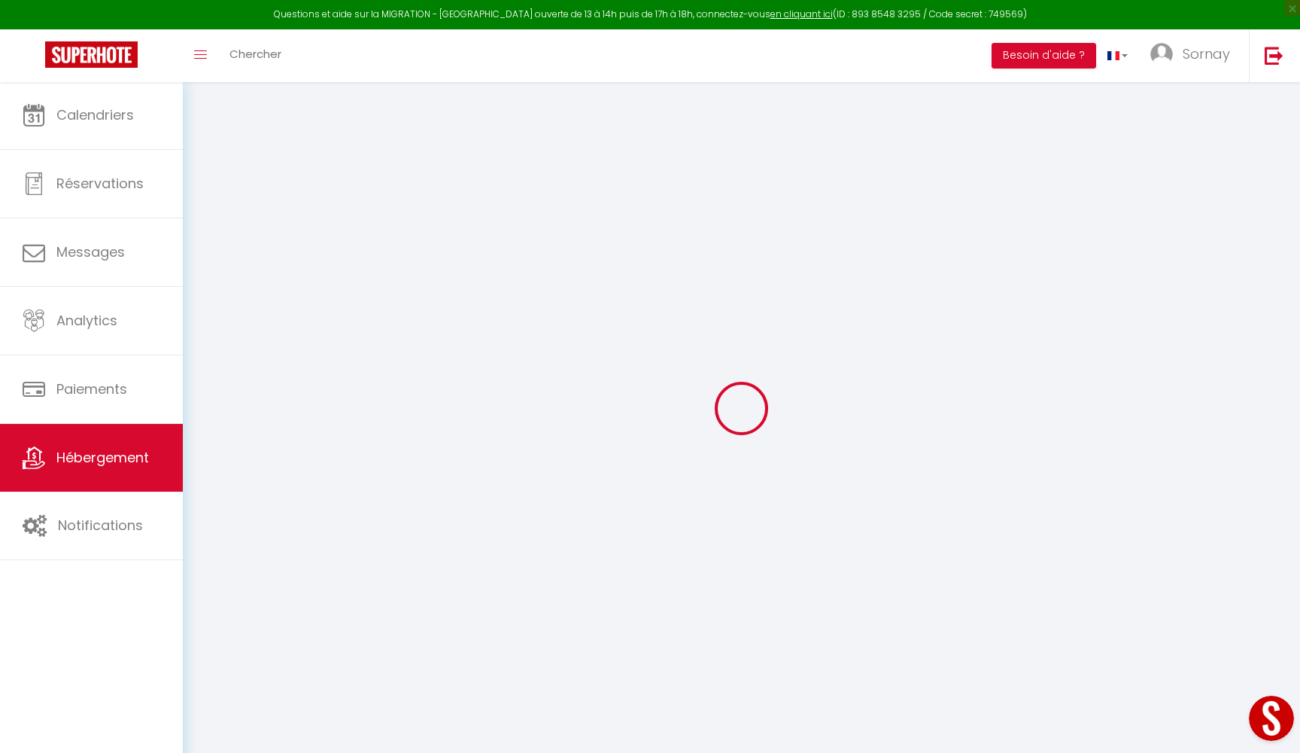
select select "30"
select select "120"
checkbox input "false"
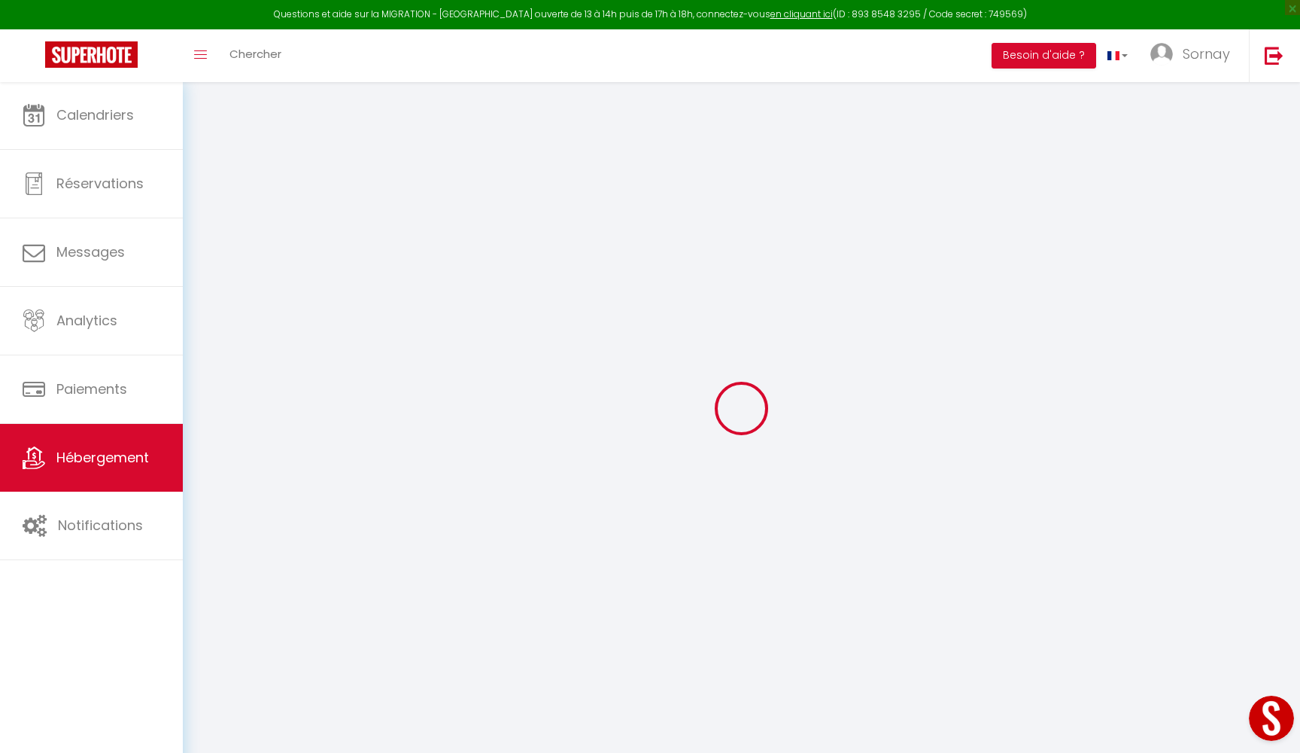
checkbox input "false"
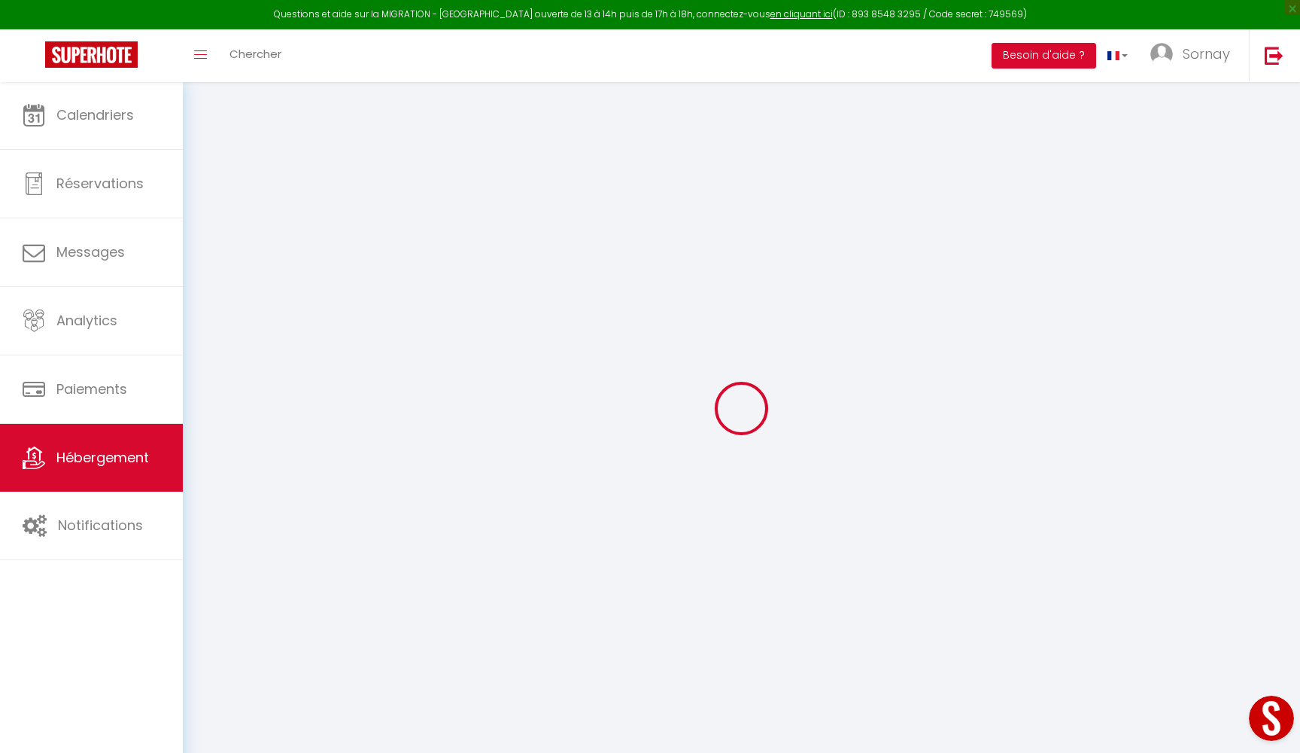
checkbox input "false"
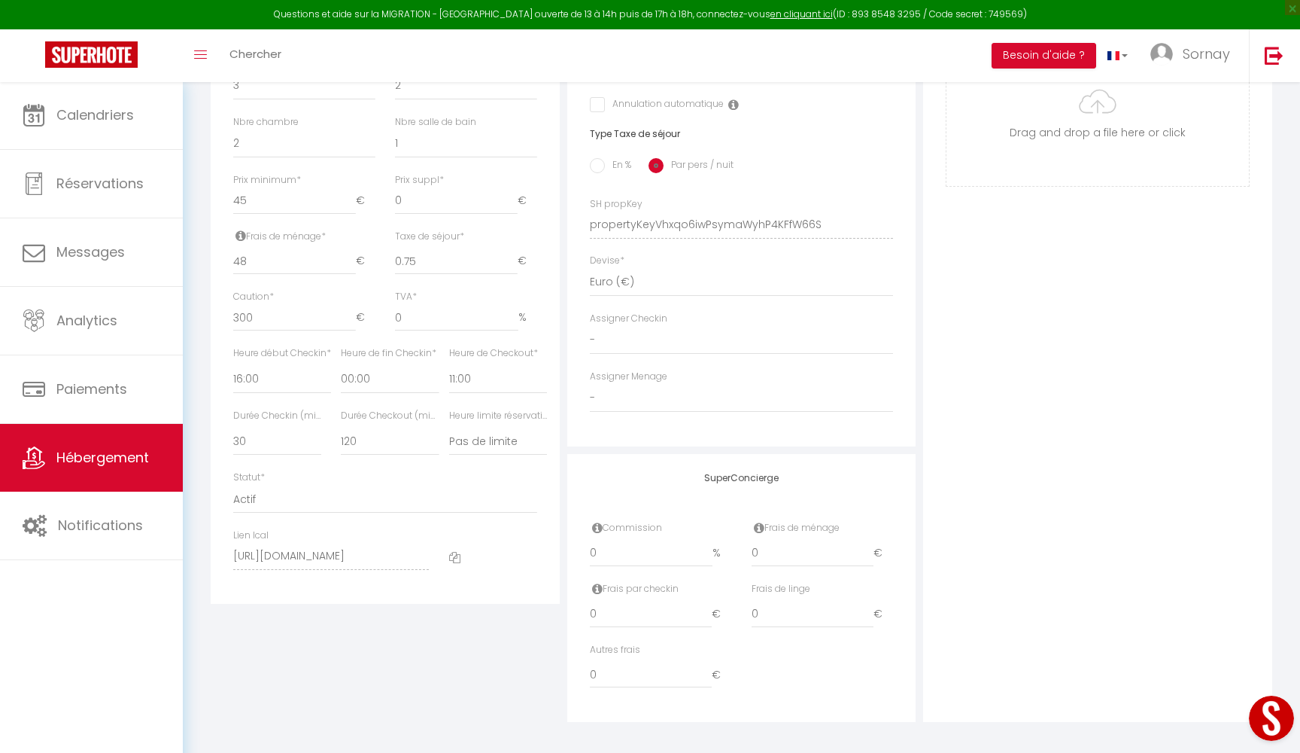
scroll to position [564, 0]
click at [458, 552] on icon at bounding box center [454, 557] width 11 height 11
click at [942, 1] on div "Questions et aide sur la MIGRATION - Salle Zoom ouverte de 13 à 14h puis de 17h…" at bounding box center [650, 14] width 1300 height 29
checkbox input "false"
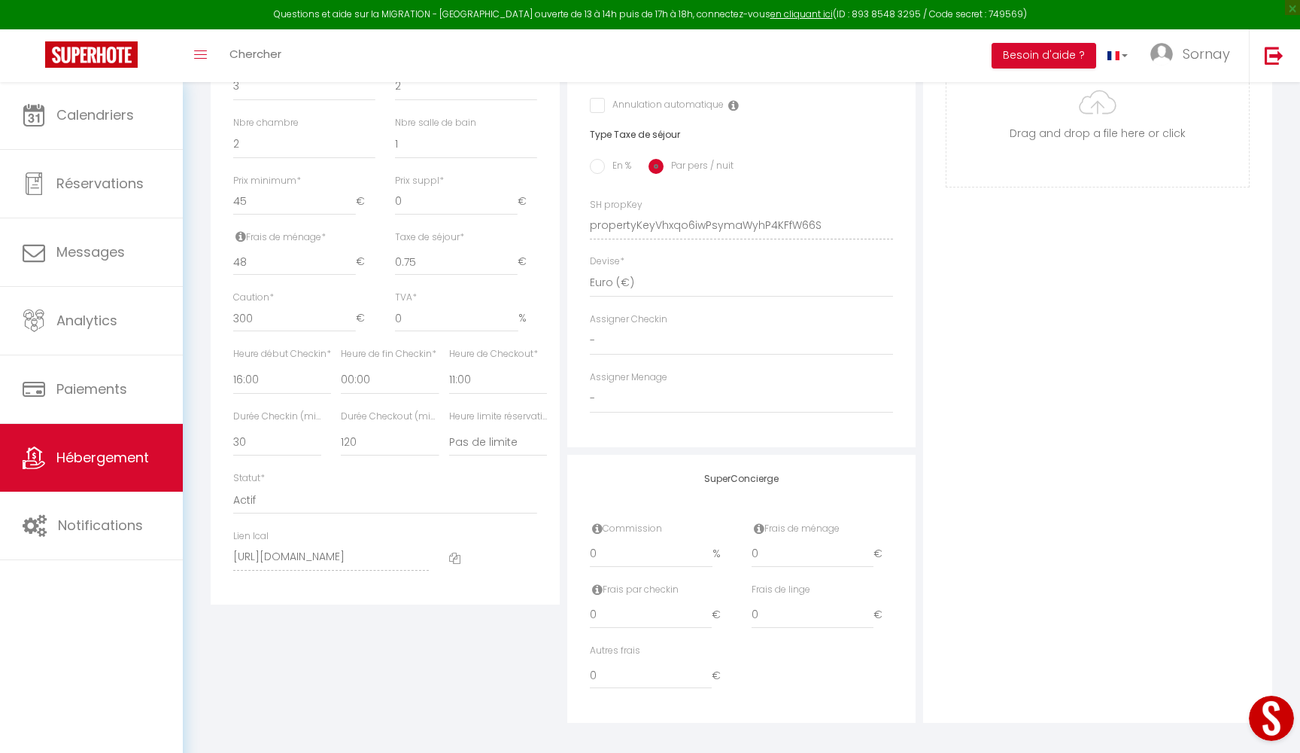
checkbox input "false"
click at [461, 552] on div at bounding box center [494, 557] width 108 height 56
click at [455, 552] on icon at bounding box center [454, 557] width 11 height 11
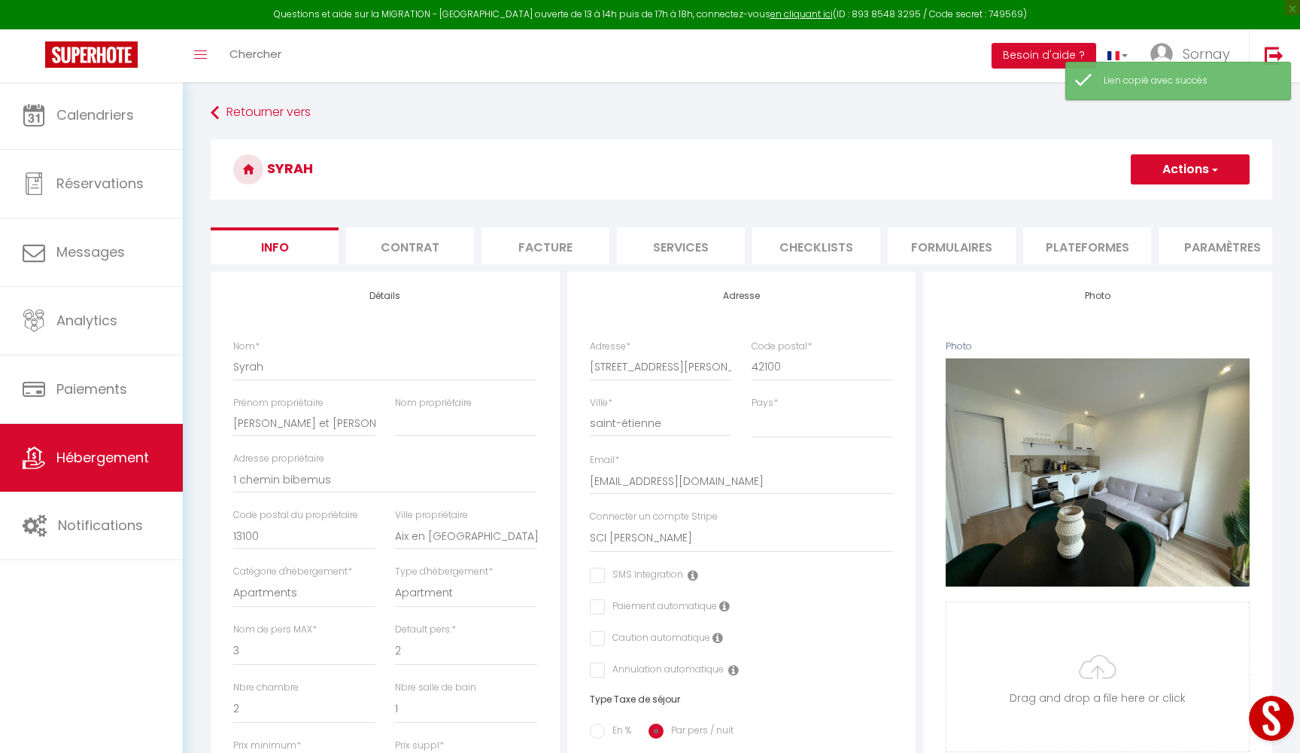
scroll to position [0, 0]
click at [87, 455] on span "Hébergement" at bounding box center [102, 457] width 93 height 19
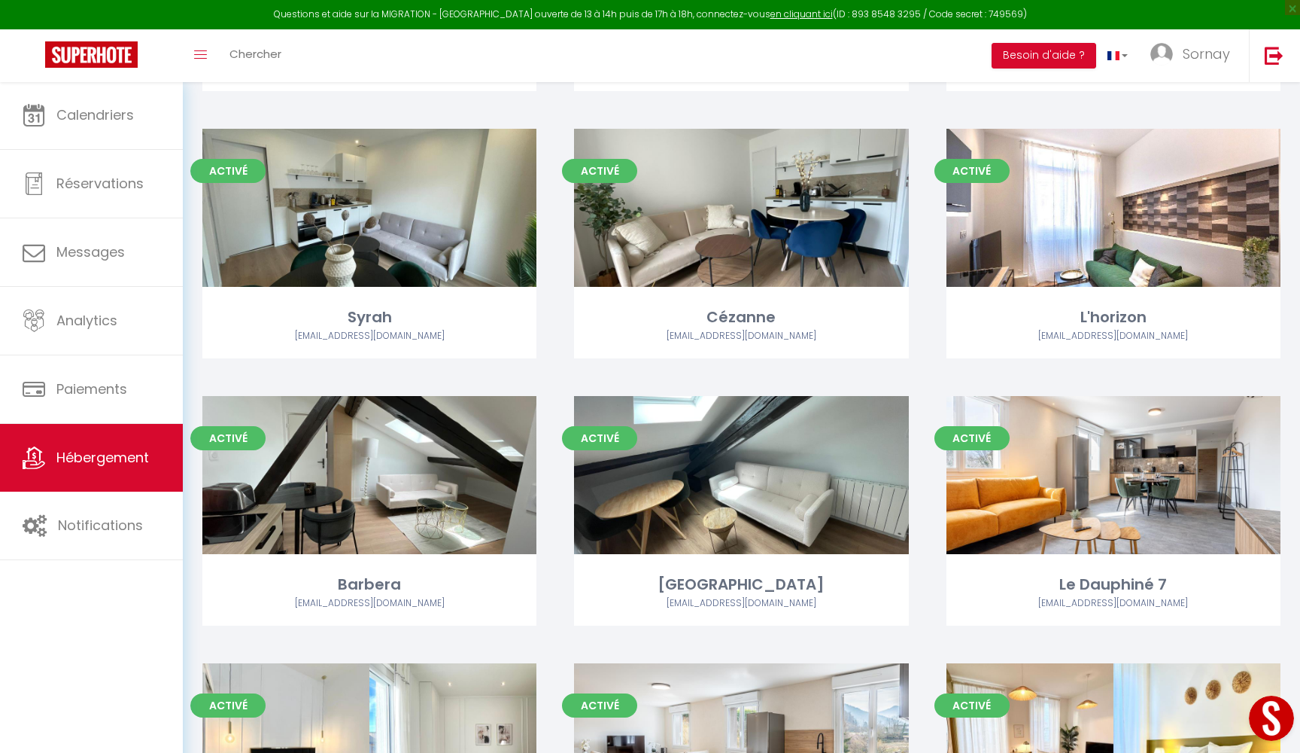
scroll to position [2495, 0]
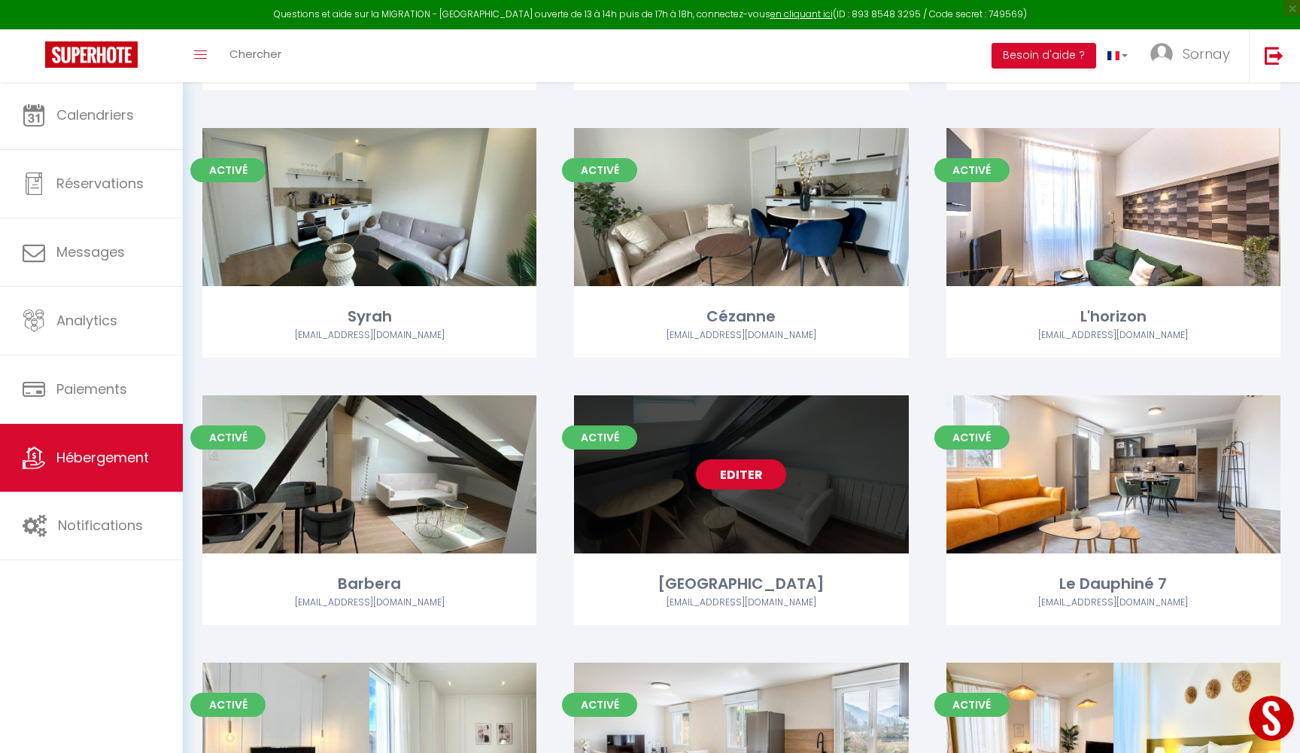
click at [742, 459] on link "Editer" at bounding box center [741, 474] width 90 height 30
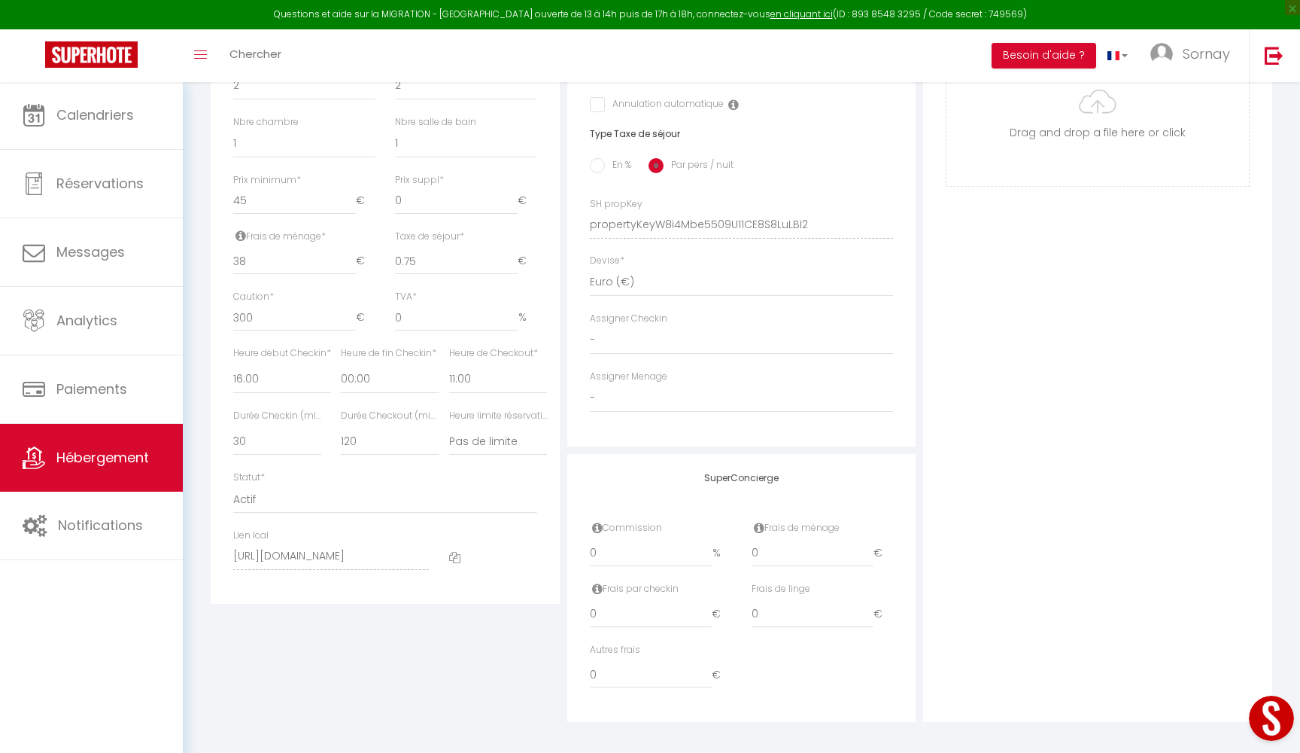
scroll to position [564, 0]
click at [457, 552] on icon at bounding box center [454, 557] width 11 height 11
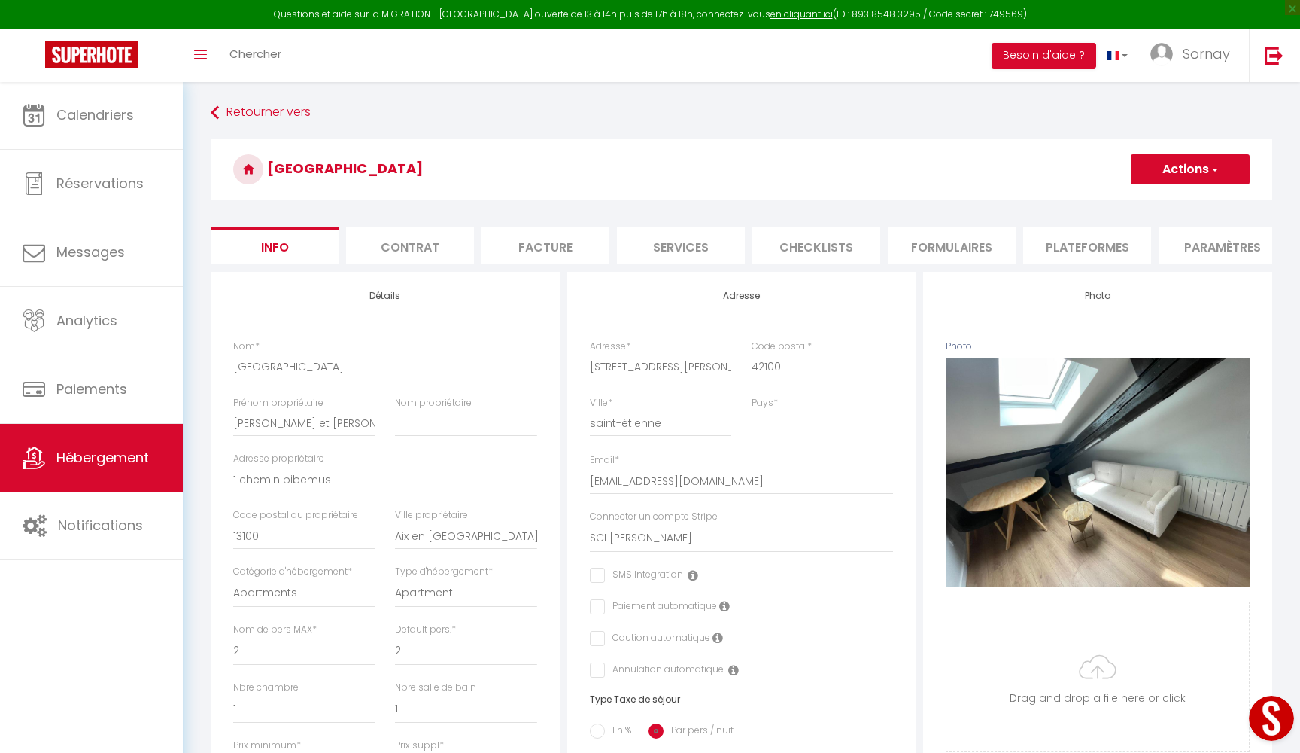
scroll to position [0, 0]
click at [122, 455] on span "Hébergement" at bounding box center [102, 457] width 93 height 19
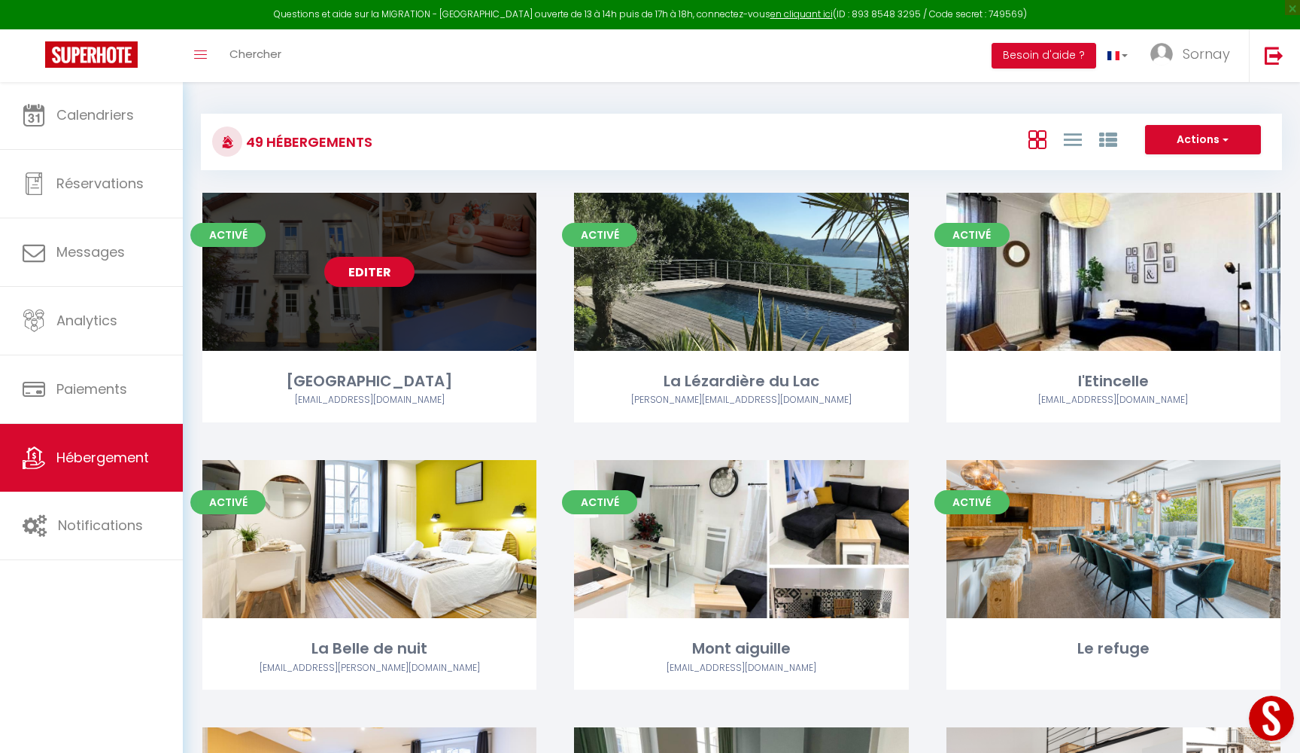
click at [369, 270] on link "Editer" at bounding box center [369, 272] width 90 height 30
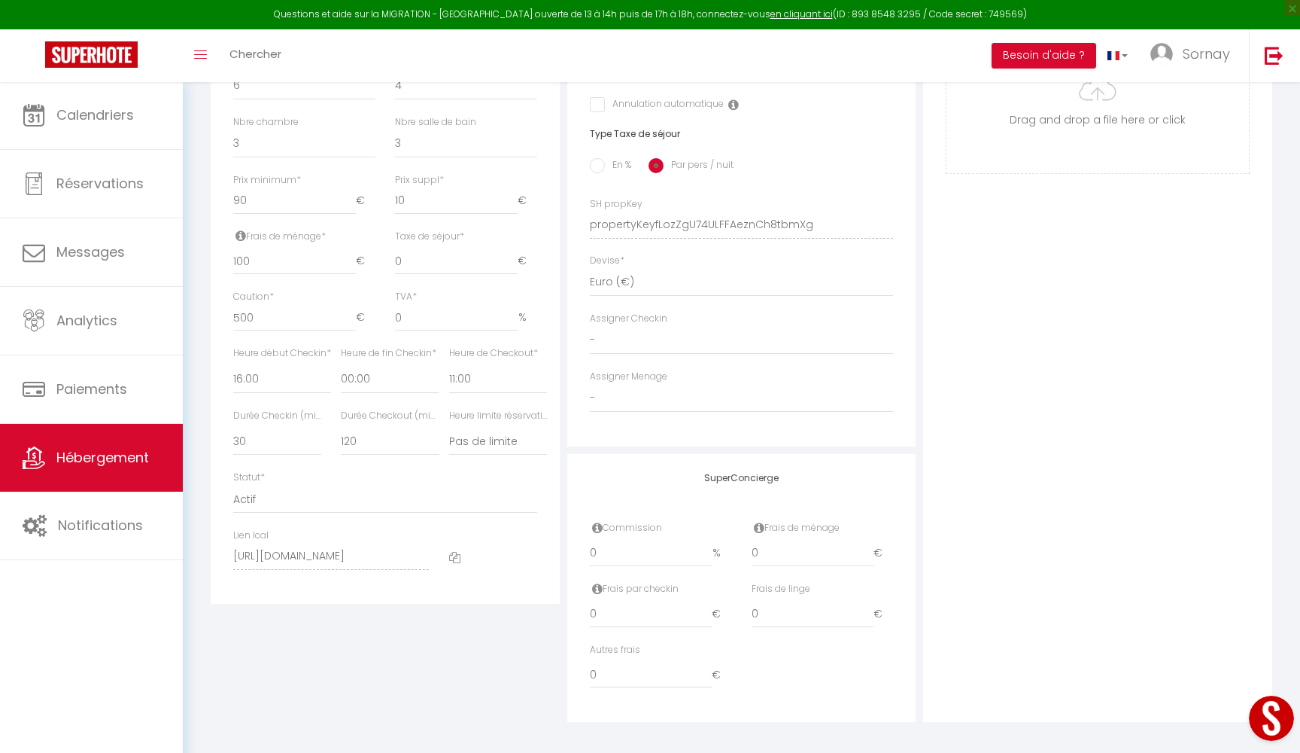
scroll to position [564, 0]
click at [452, 552] on icon at bounding box center [454, 557] width 11 height 11
click at [70, 454] on span "Hébergement" at bounding box center [102, 457] width 93 height 19
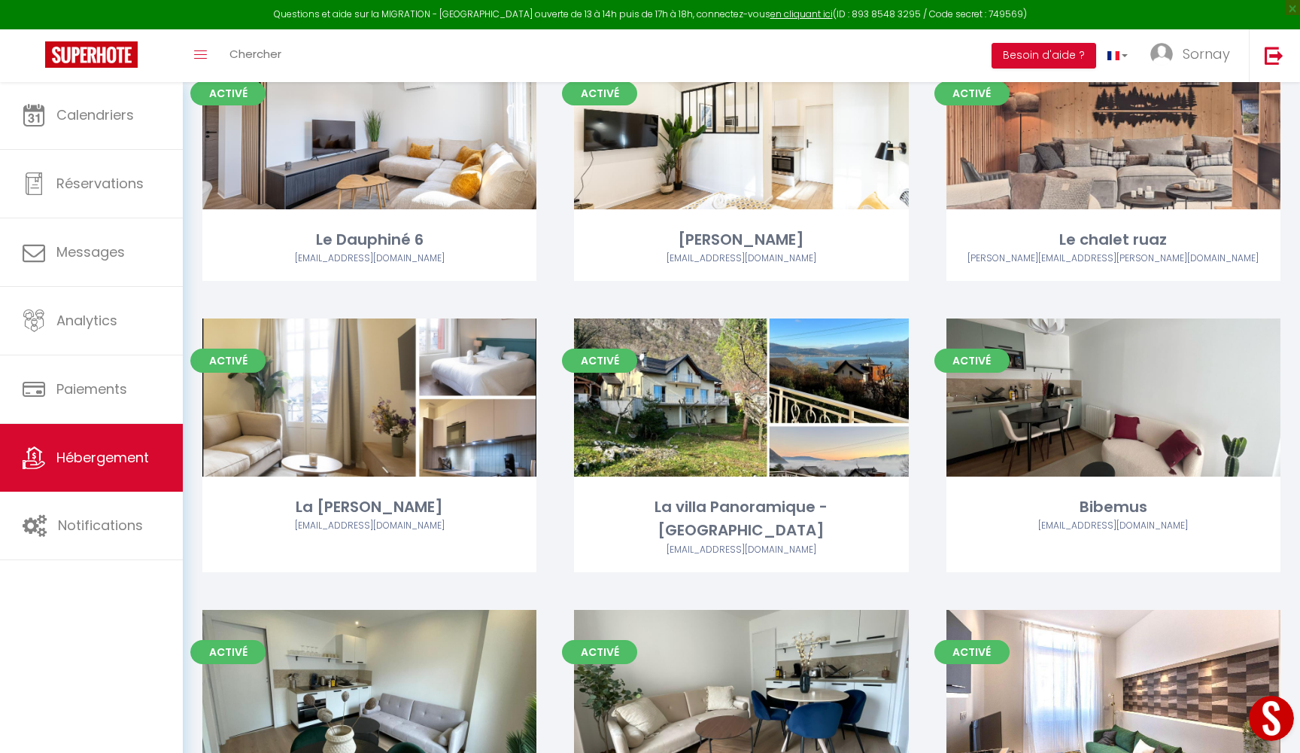
scroll to position [2059, 0]
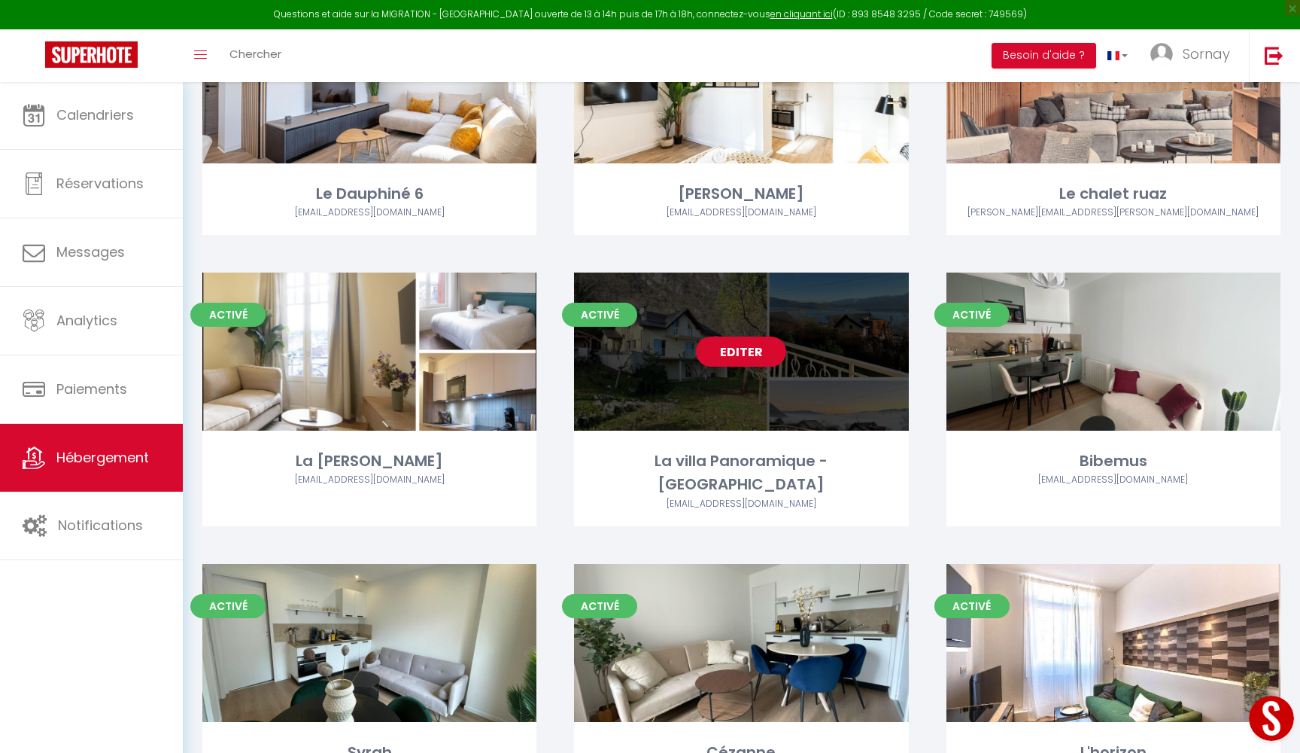
click at [722, 348] on link "Editer" at bounding box center [741, 351] width 90 height 30
click at [734, 345] on link "Editer" at bounding box center [741, 351] width 90 height 30
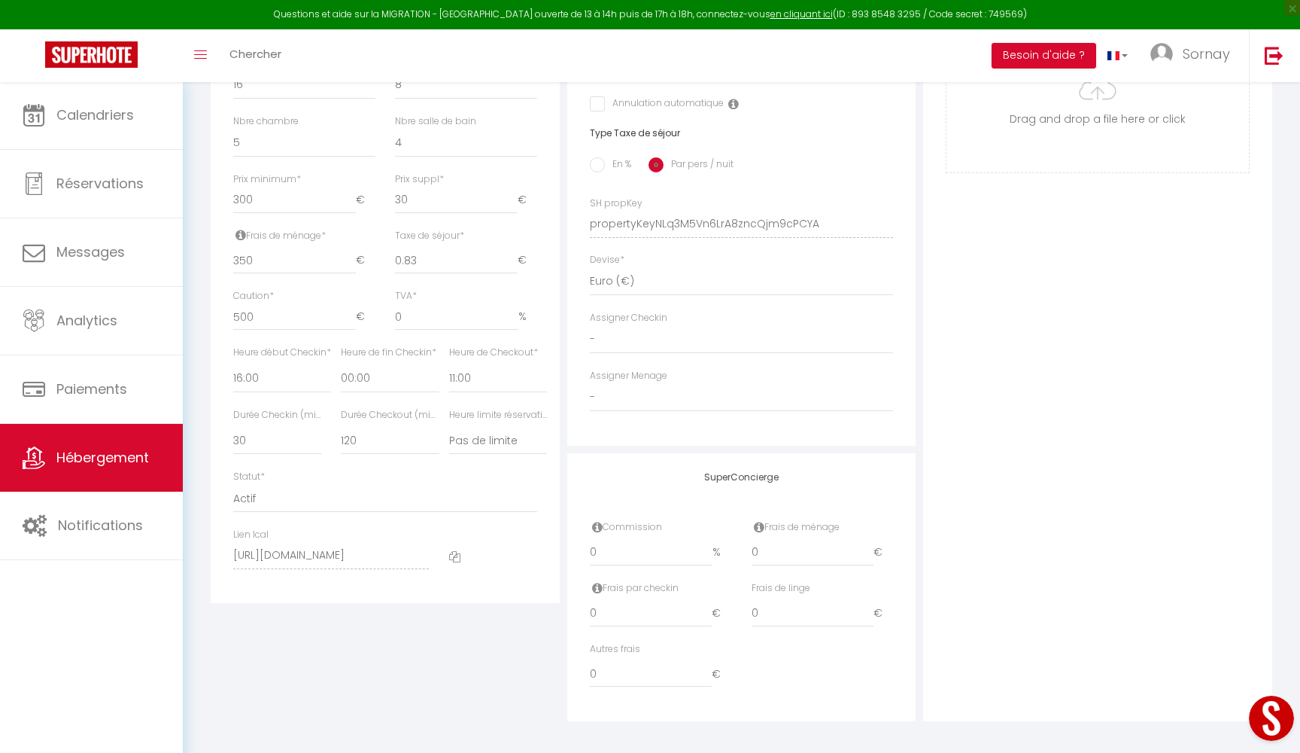
scroll to position [564, 0]
click at [452, 552] on icon at bounding box center [454, 557] width 11 height 11
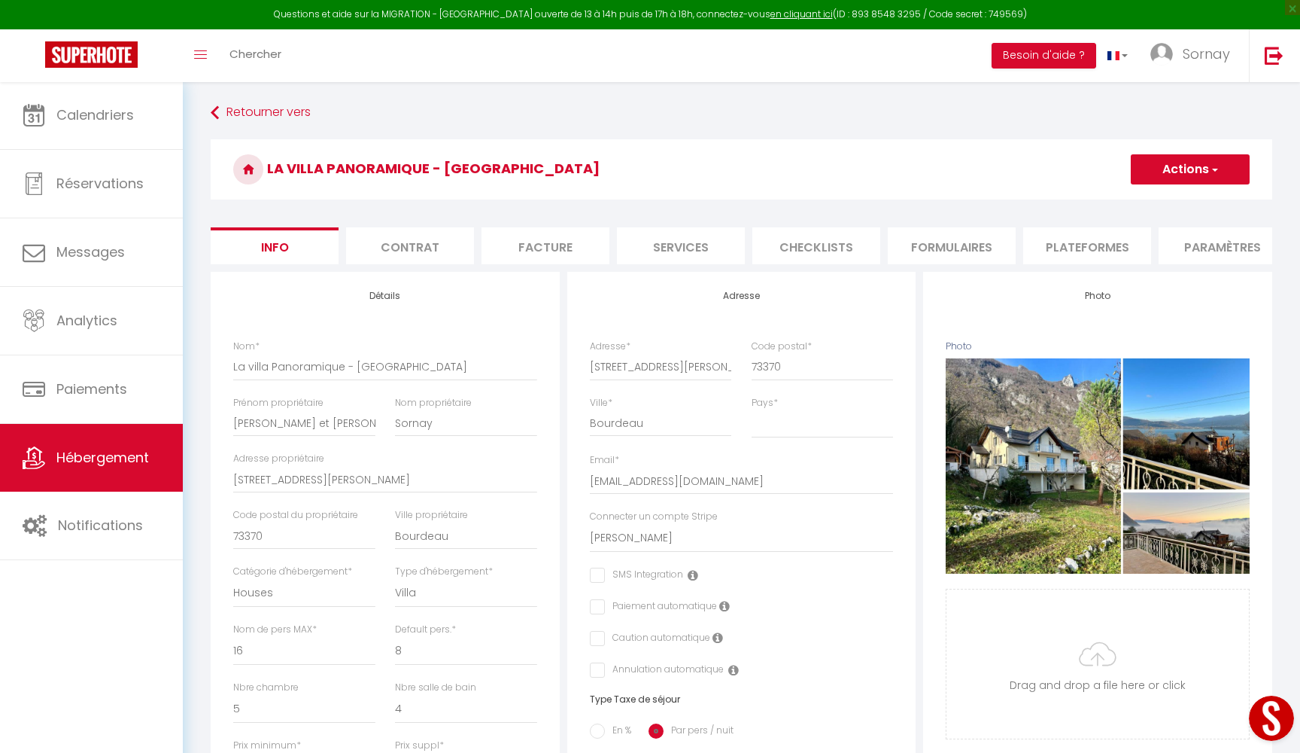
scroll to position [0, 0]
click at [82, 468] on link "Hébergement" at bounding box center [91, 458] width 183 height 68
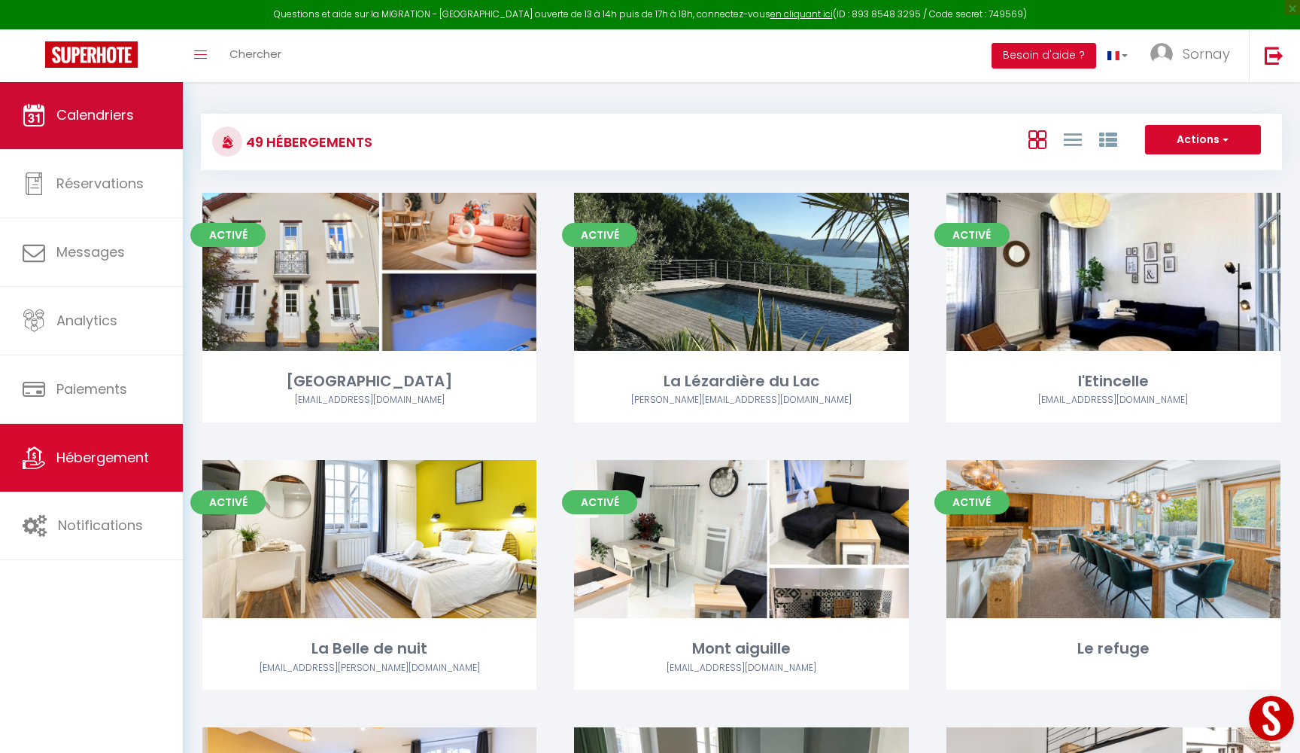
click at [87, 141] on link "Calendriers" at bounding box center [91, 115] width 183 height 68
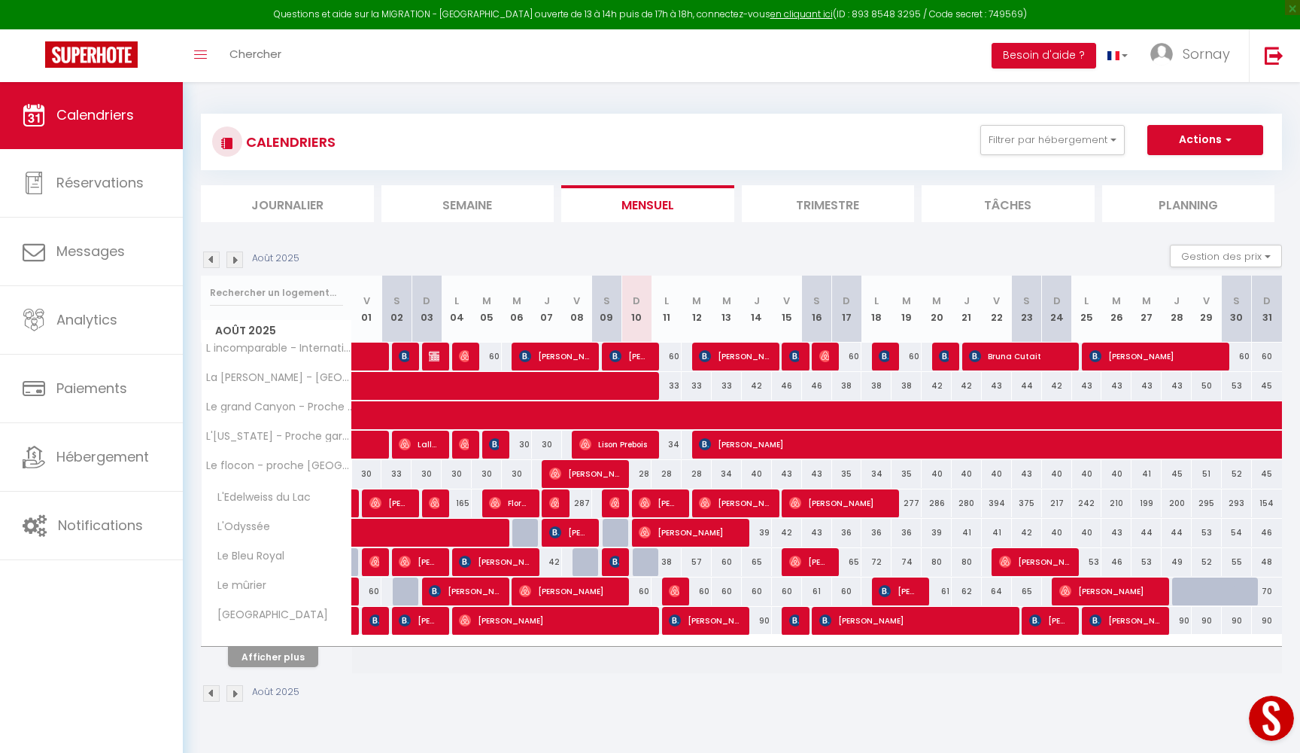
click at [286, 654] on button "Afficher plus" at bounding box center [273, 656] width 90 height 20
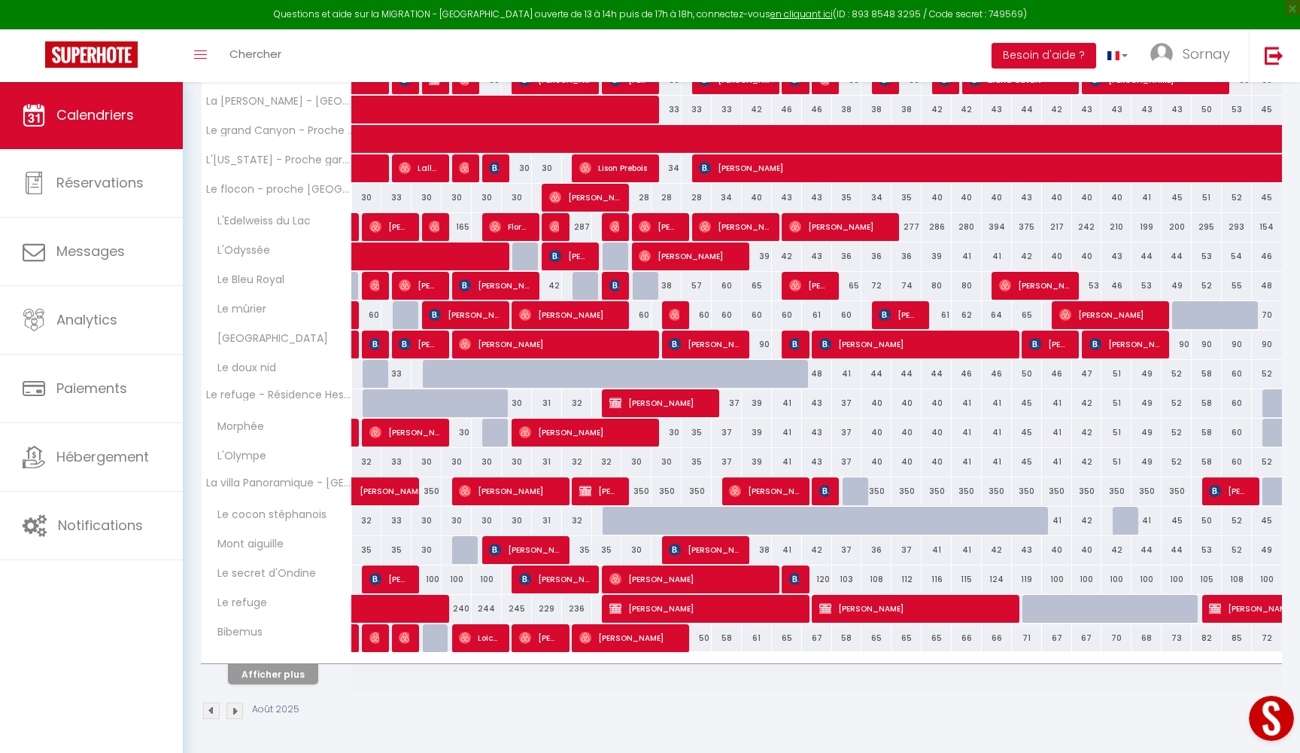
scroll to position [275, 0]
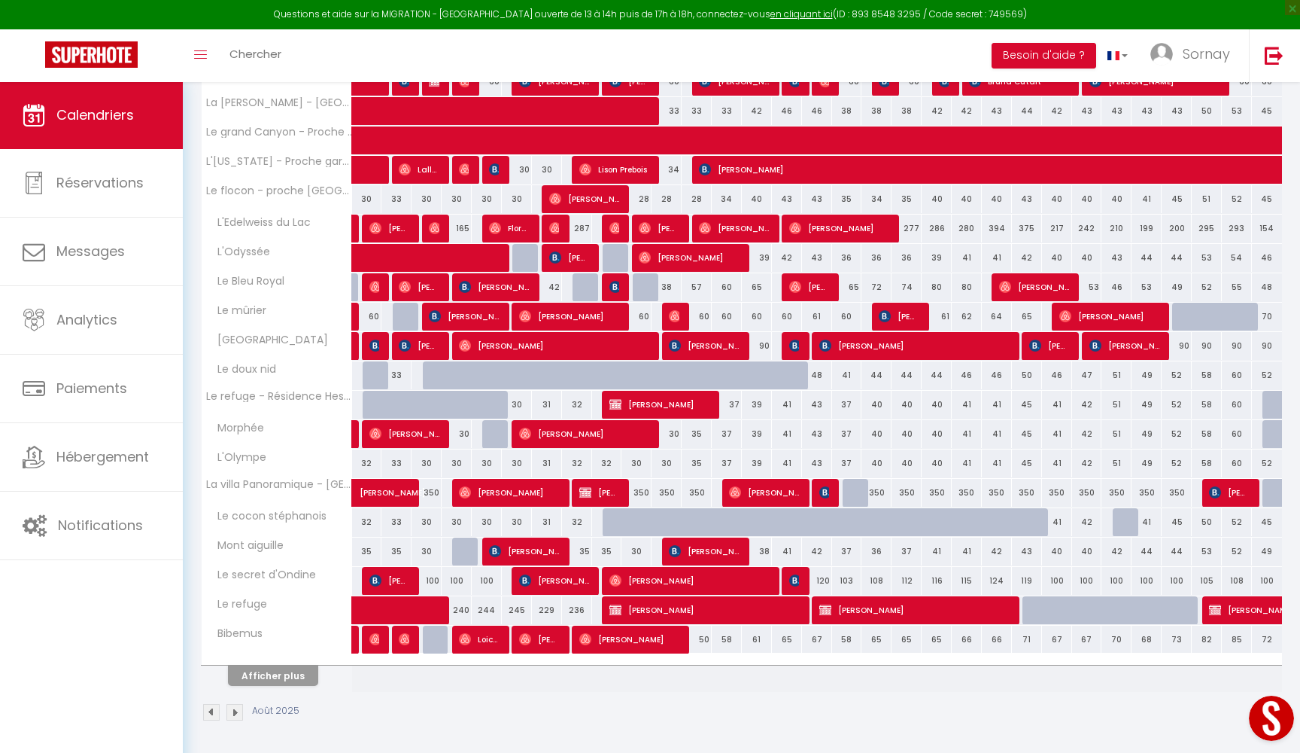
click at [285, 677] on button "Afficher plus" at bounding box center [273, 675] width 90 height 20
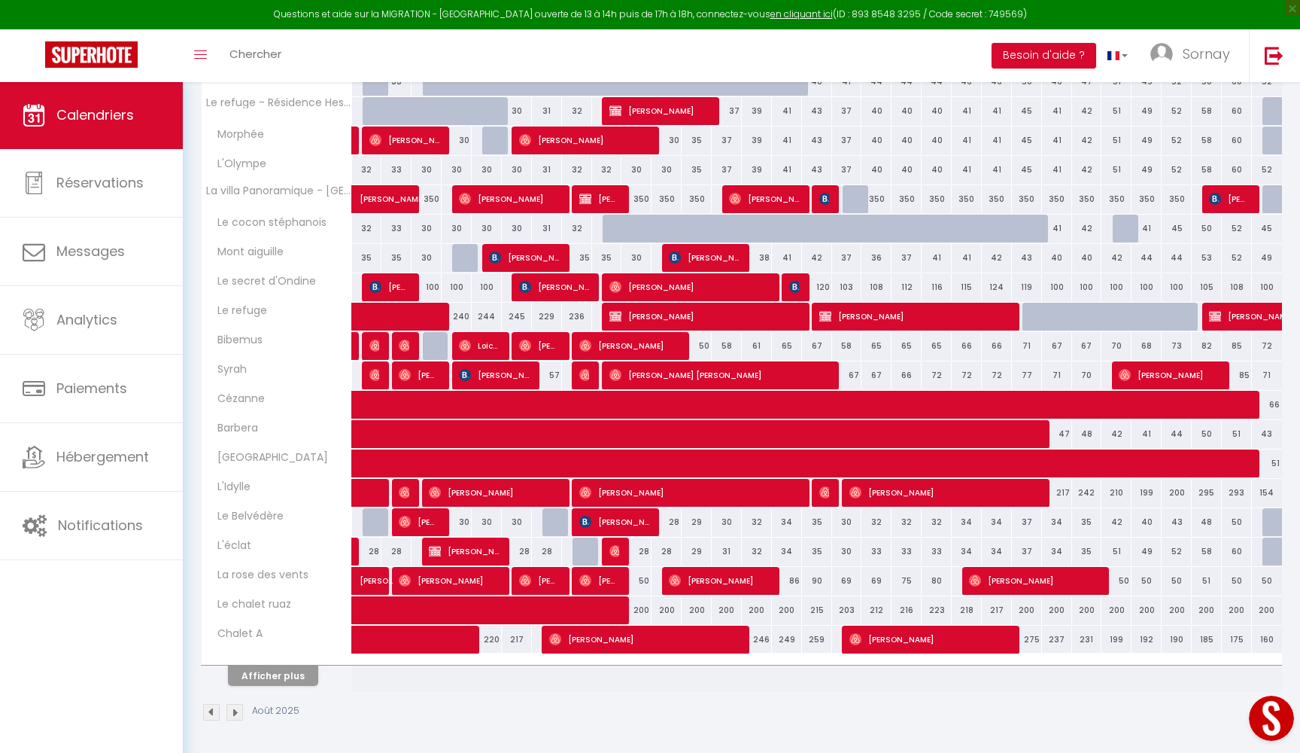
click at [300, 672] on button "Afficher plus" at bounding box center [273, 675] width 90 height 20
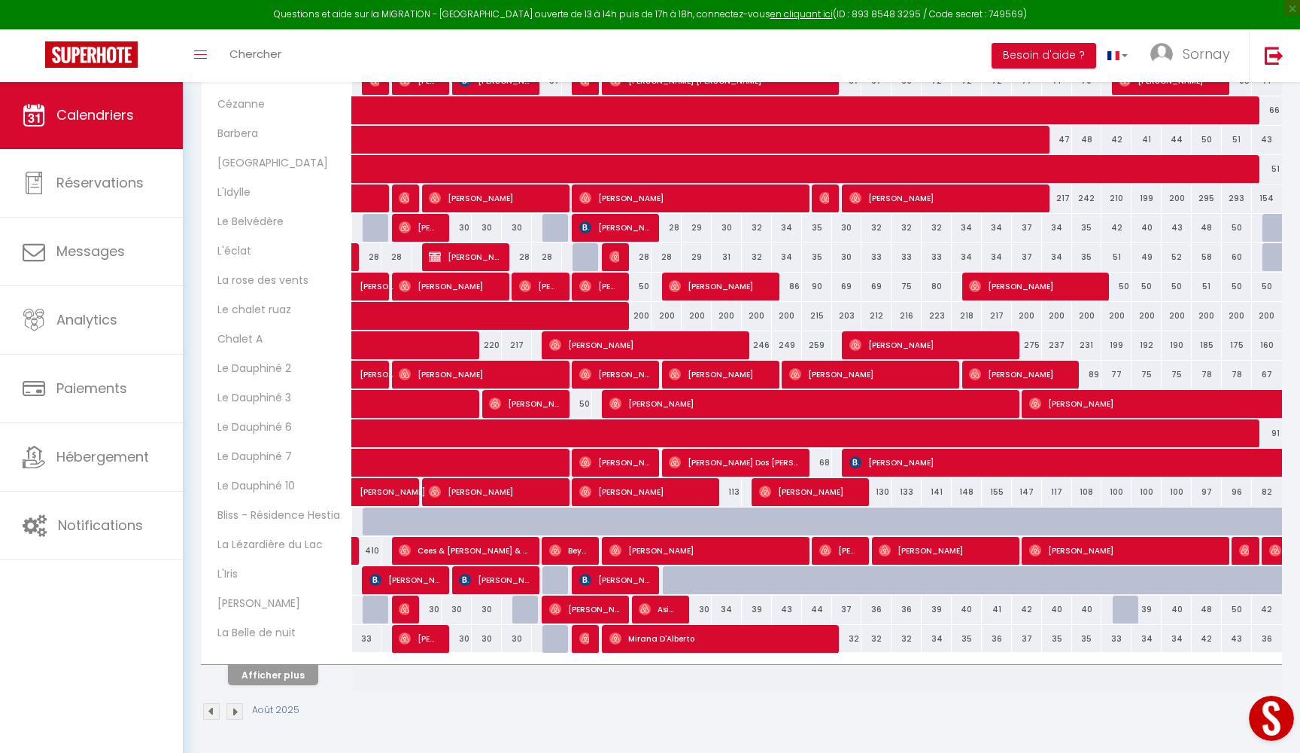
scroll to position [862, 0]
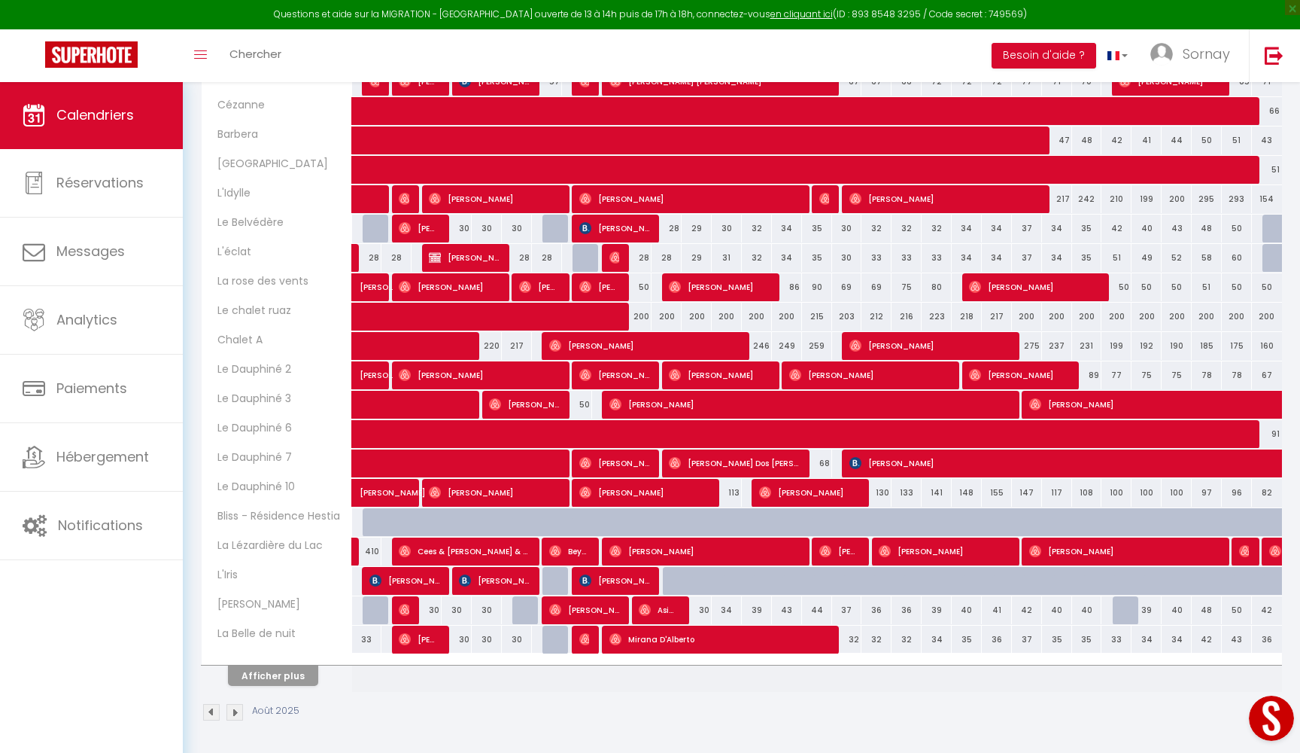
click at [297, 681] on button "Afficher plus" at bounding box center [273, 675] width 90 height 20
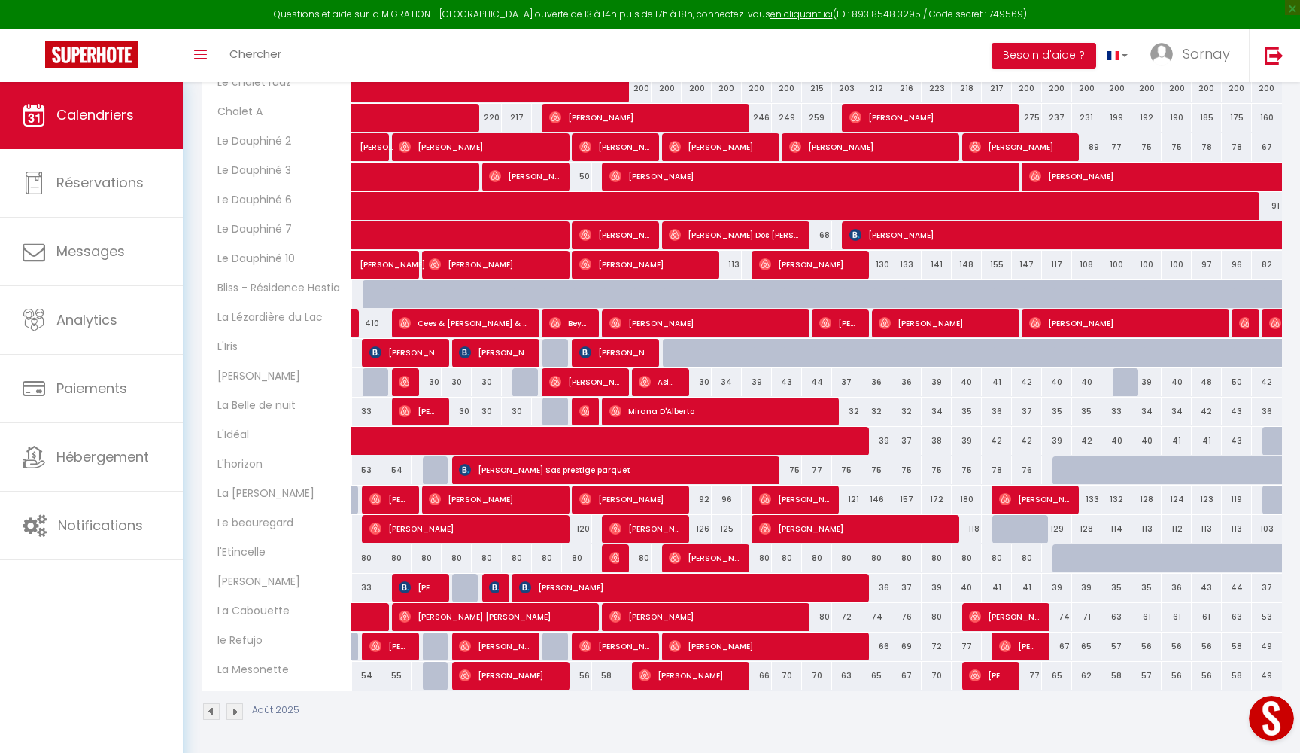
scroll to position [1089, 0]
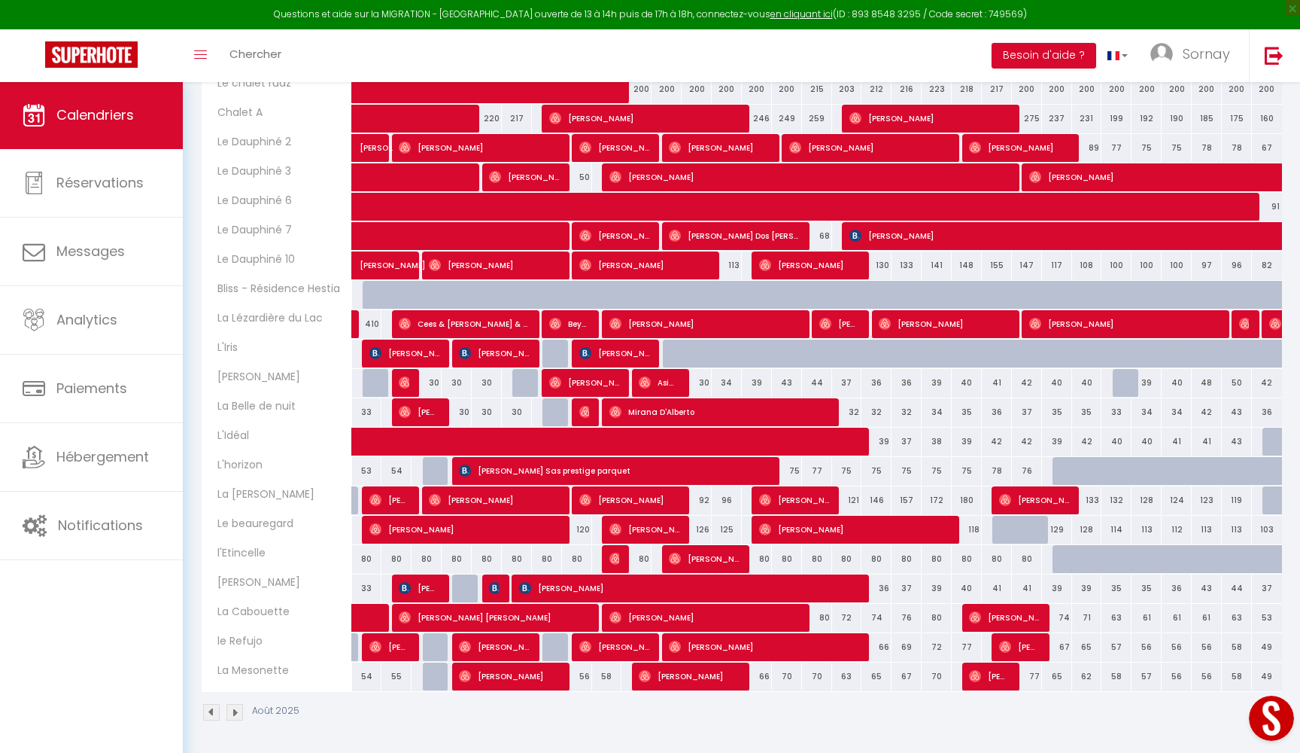
click at [812, 501] on span "Milene Neveu" at bounding box center [794, 499] width 70 height 29
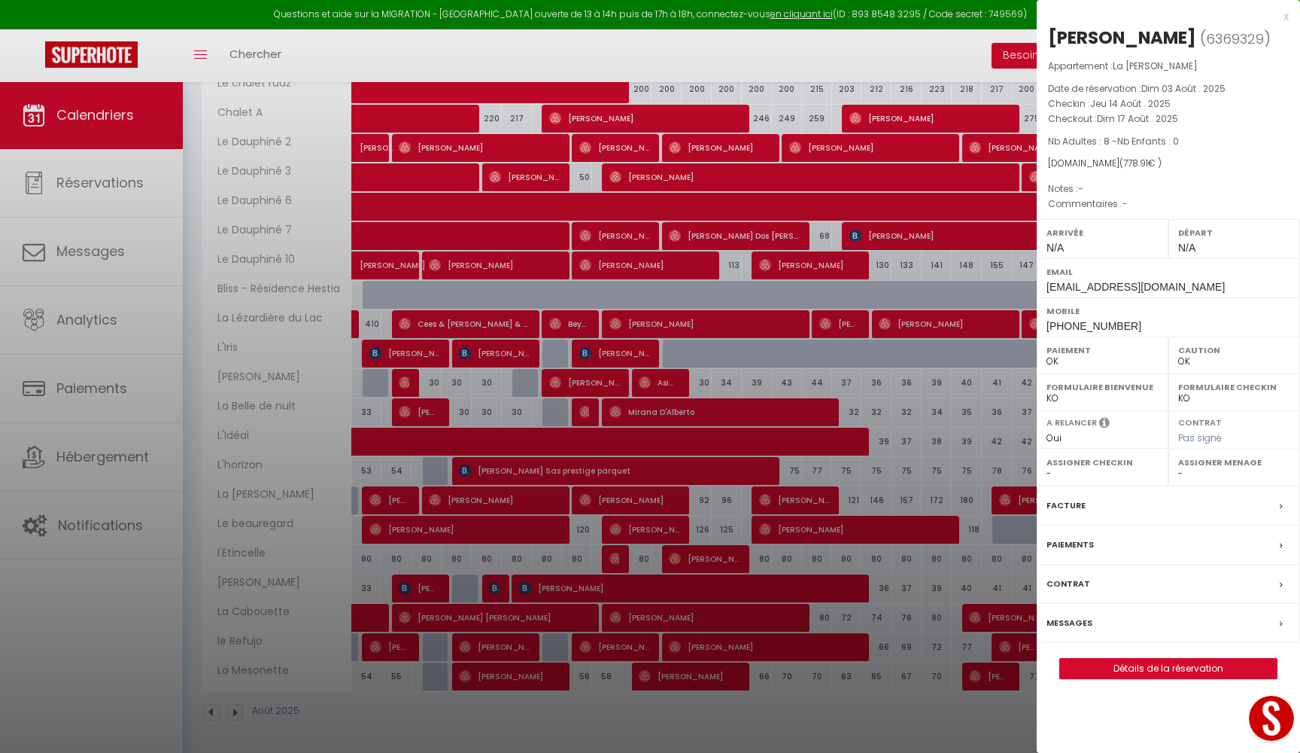
click at [1285, 14] on div "x" at bounding box center [1163, 17] width 252 height 18
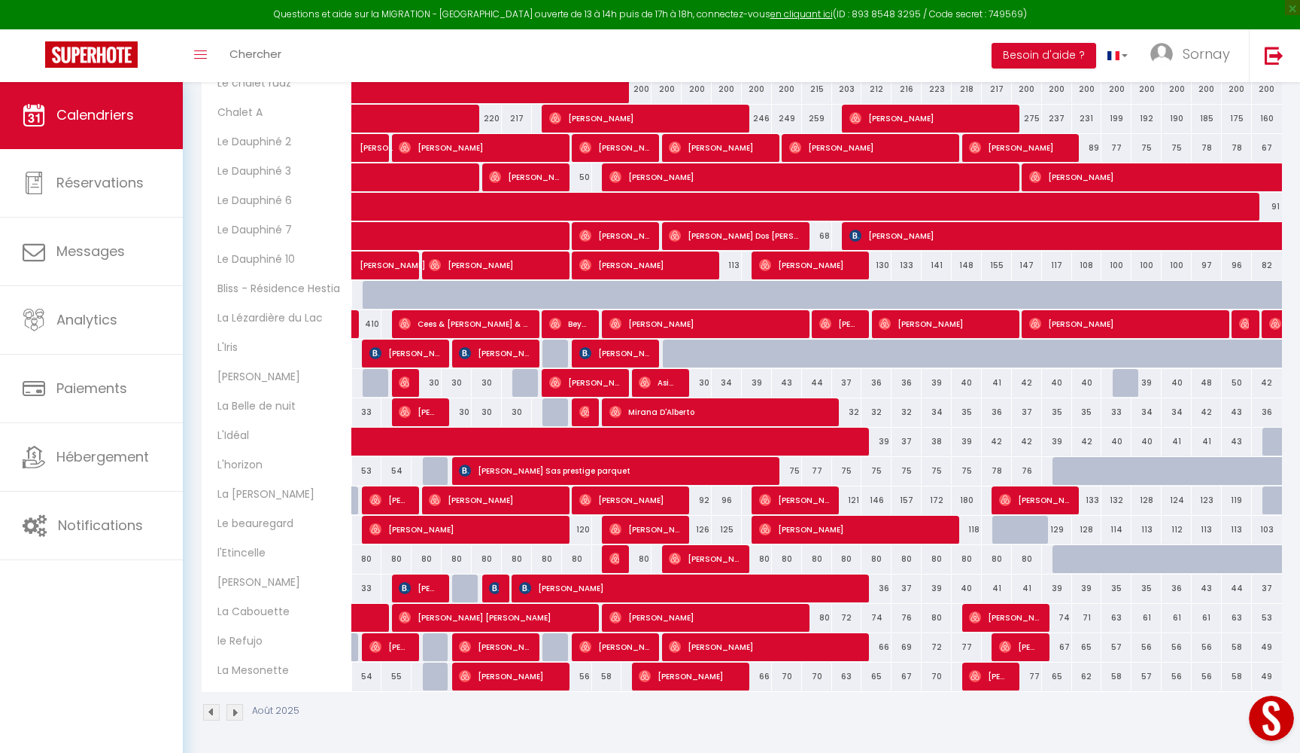
click at [1042, 497] on span "James Holden" at bounding box center [1034, 499] width 70 height 29
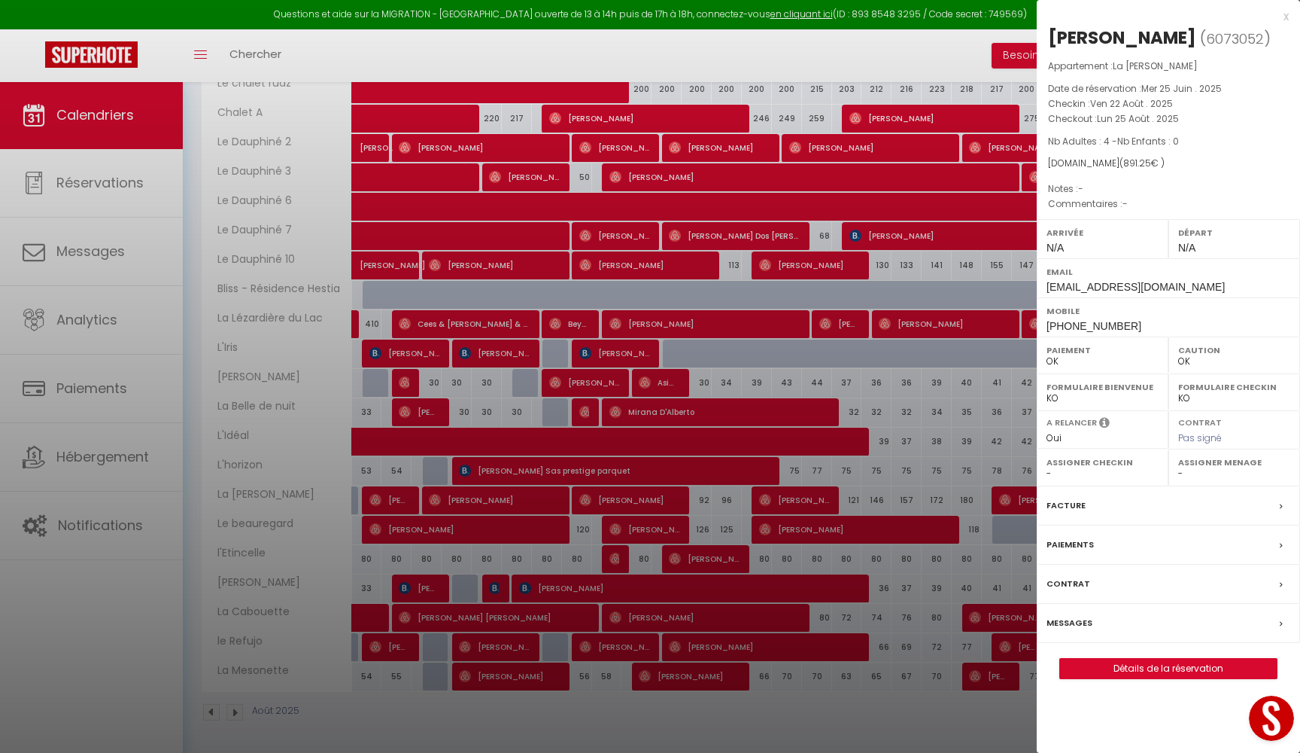
click at [1126, 661] on link "Détails de la réservation" at bounding box center [1168, 668] width 217 height 20
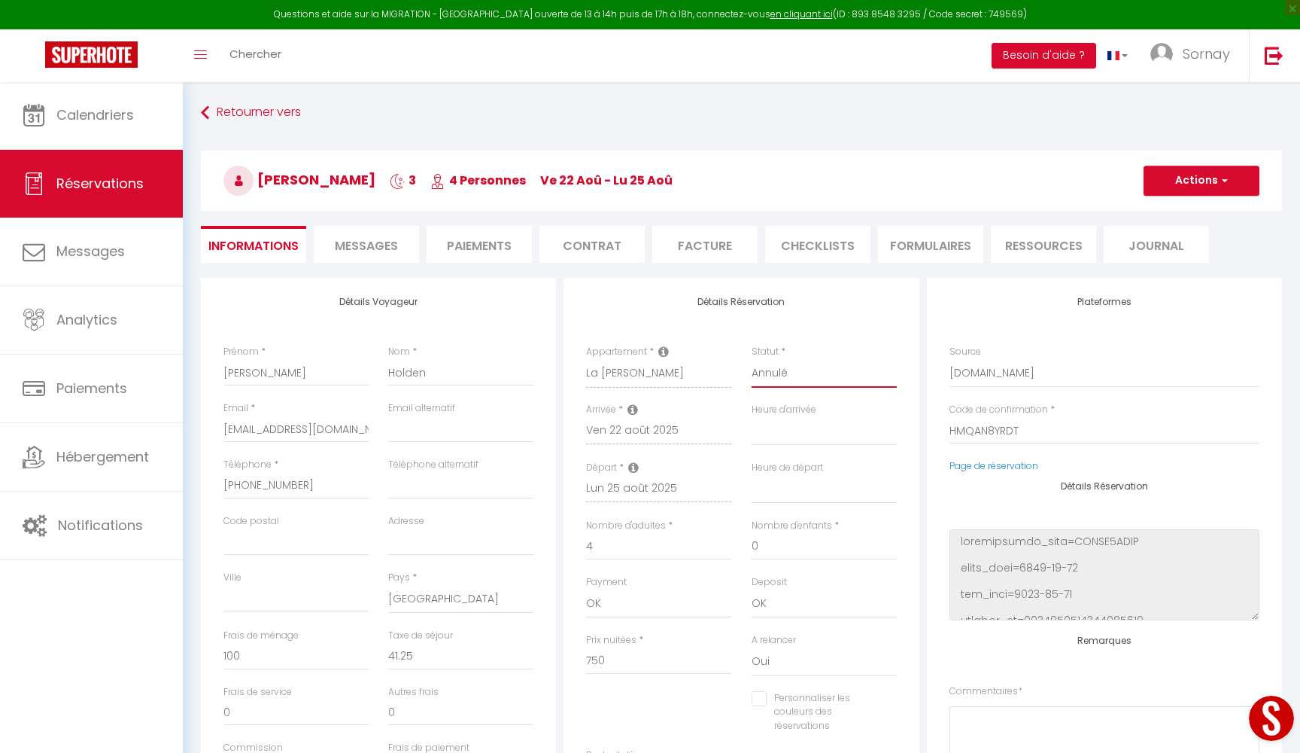
click at [1179, 181] on button "Actions" at bounding box center [1202, 181] width 116 height 30
click at [1172, 214] on link "Enregistrer" at bounding box center [1186, 214] width 119 height 20
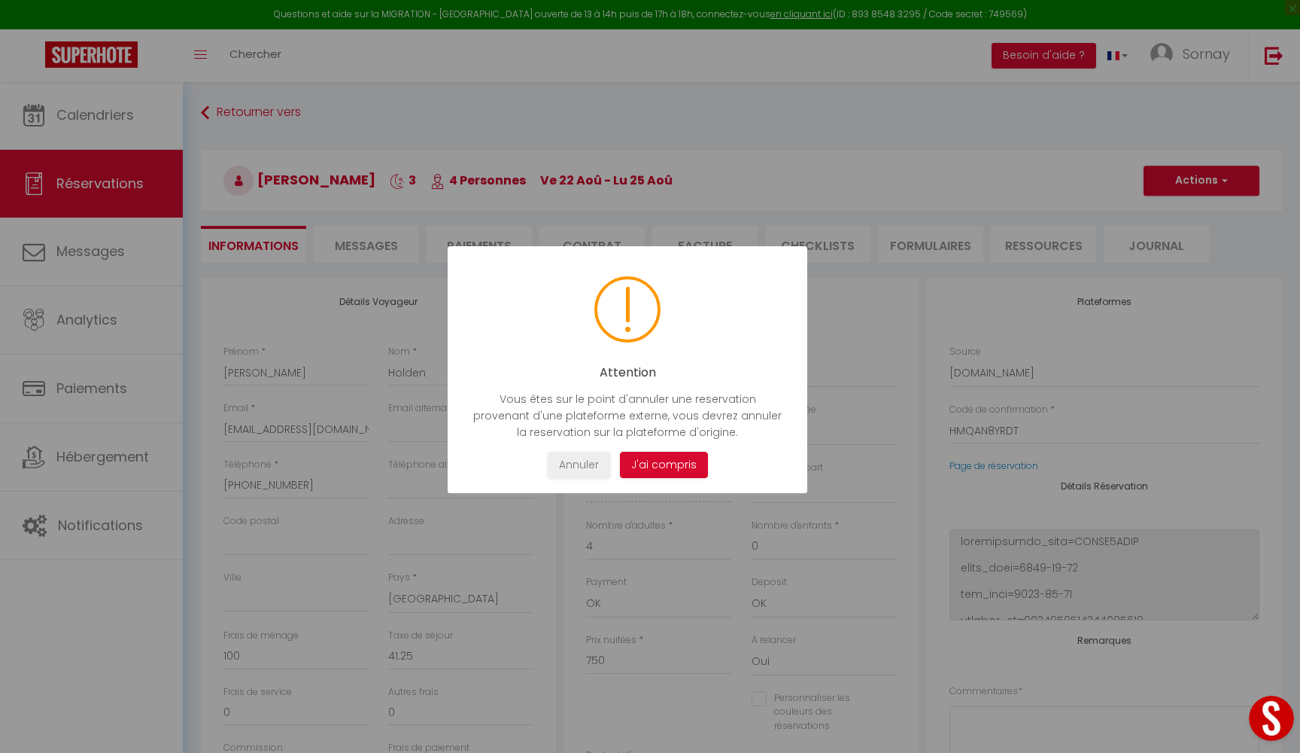
click at [667, 470] on button "J'ai compris" at bounding box center [664, 465] width 88 height 26
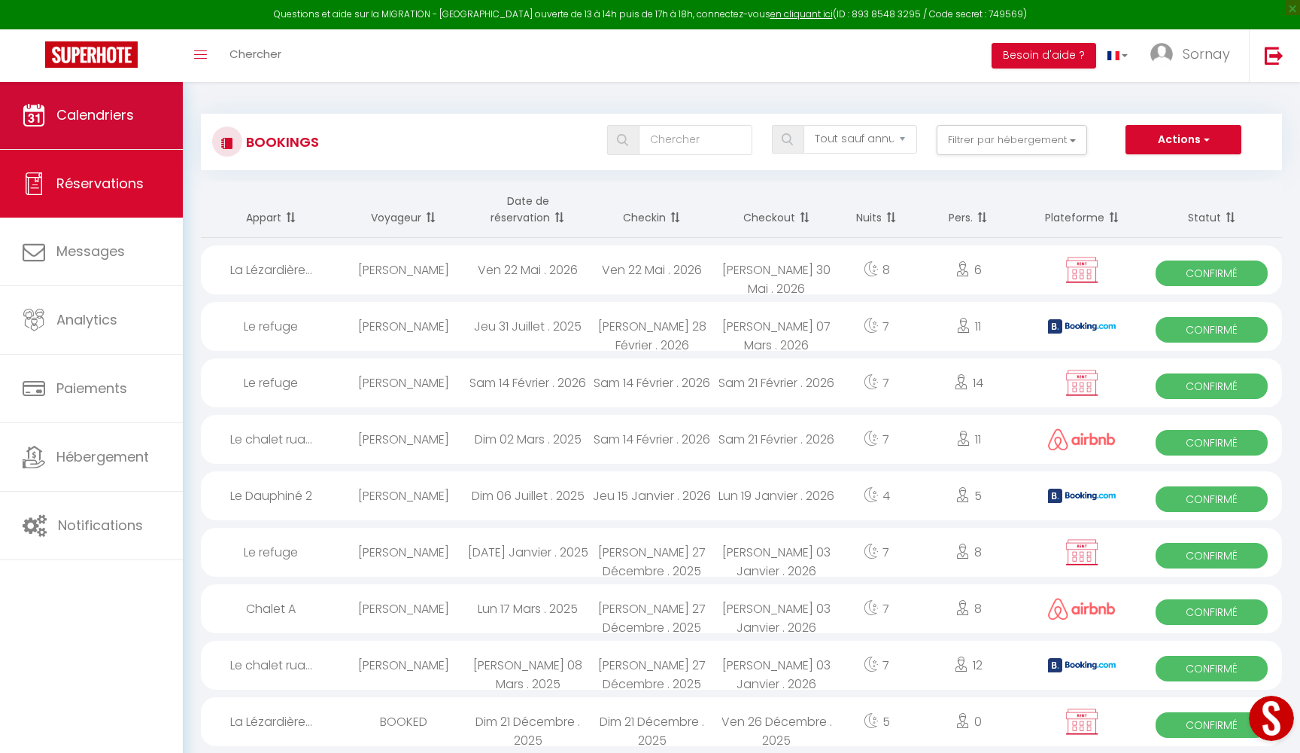
click at [146, 123] on link "Calendriers" at bounding box center [91, 115] width 183 height 68
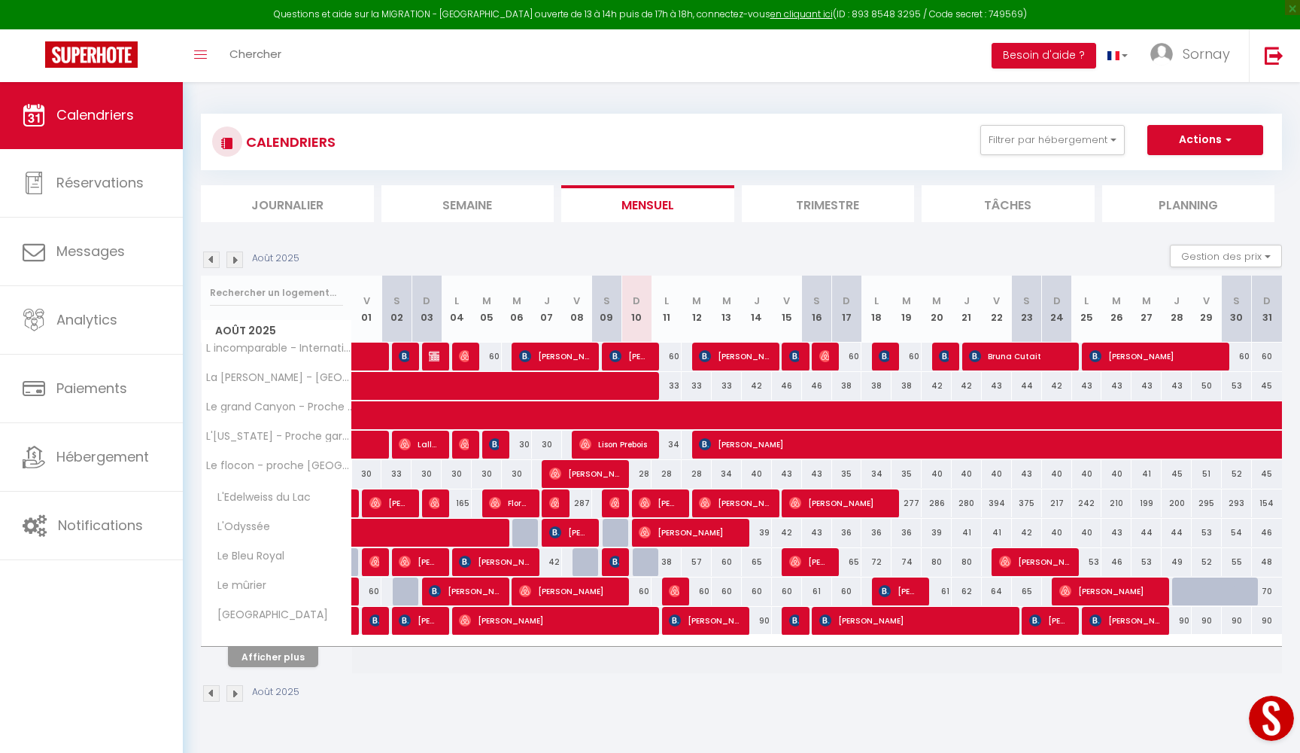
click at [271, 665] on button "Afficher plus" at bounding box center [273, 656] width 90 height 20
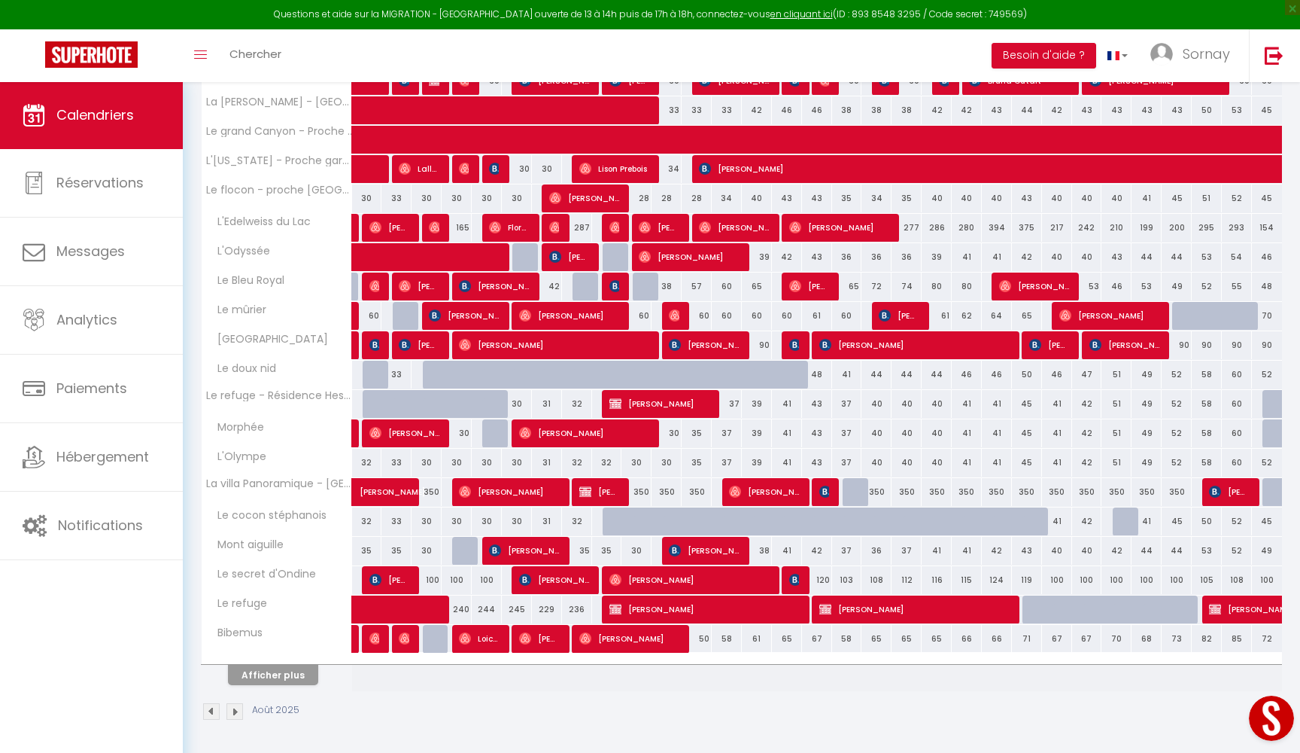
scroll to position [275, 0]
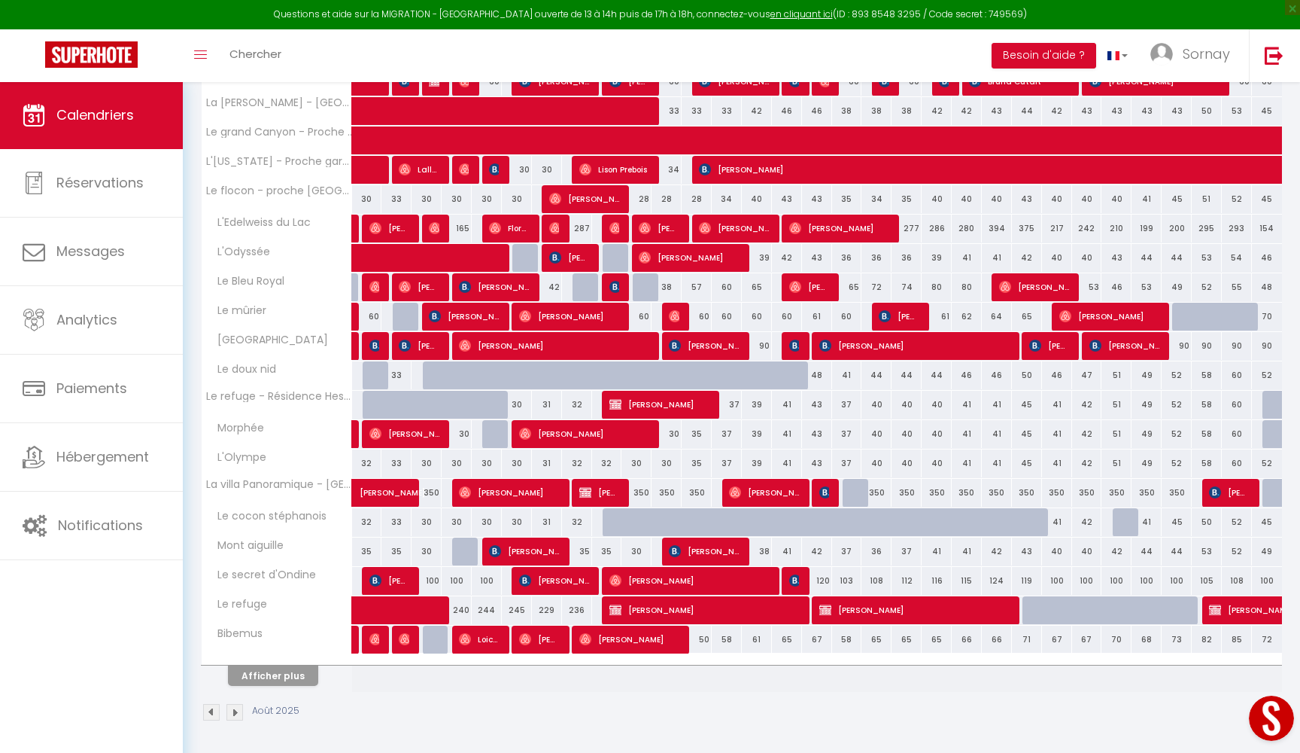
click at [281, 679] on button "Afficher plus" at bounding box center [273, 675] width 90 height 20
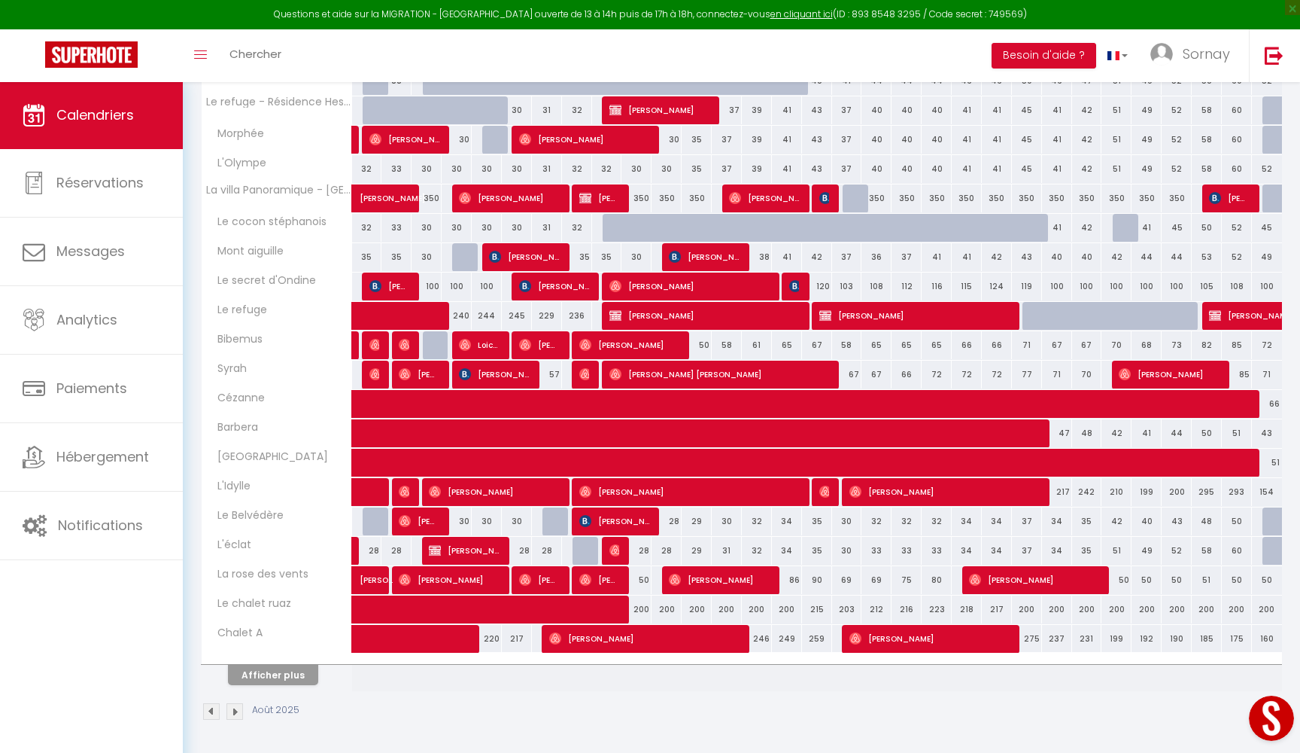
scroll to position [568, 0]
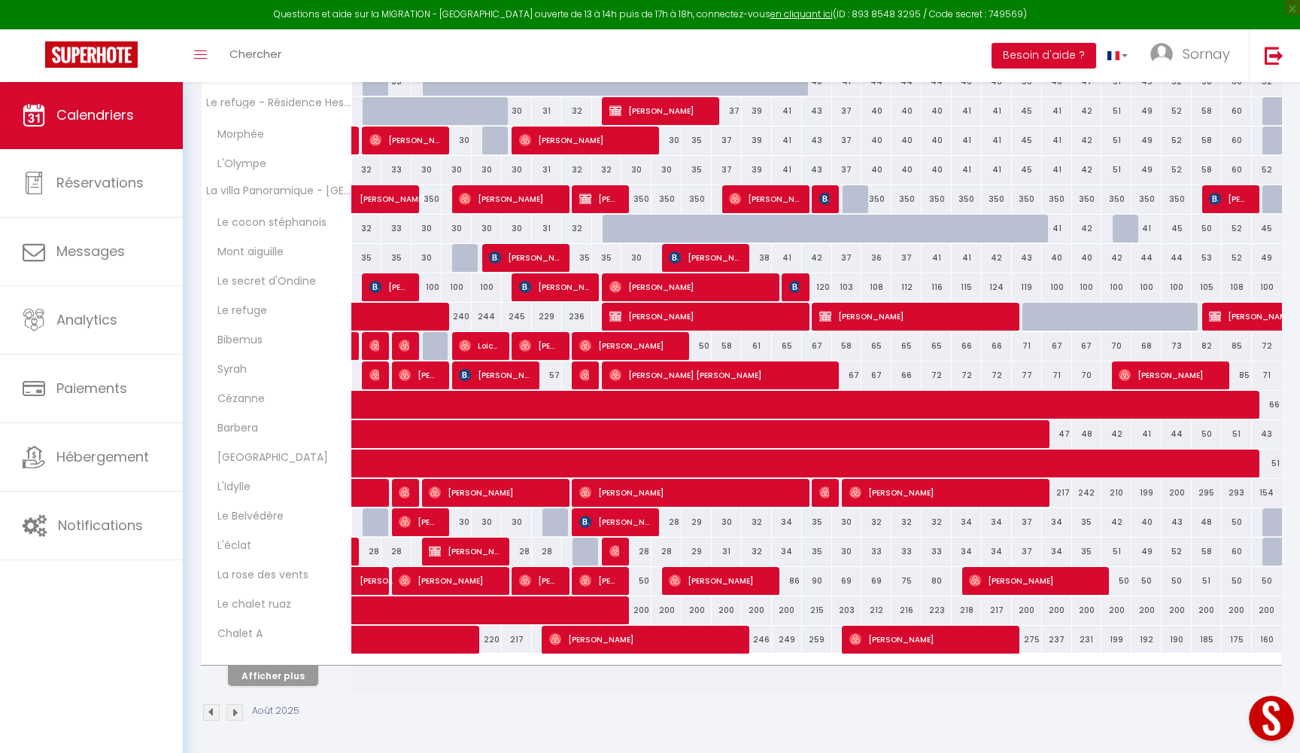
click at [298, 674] on button "Afficher plus" at bounding box center [273, 675] width 90 height 20
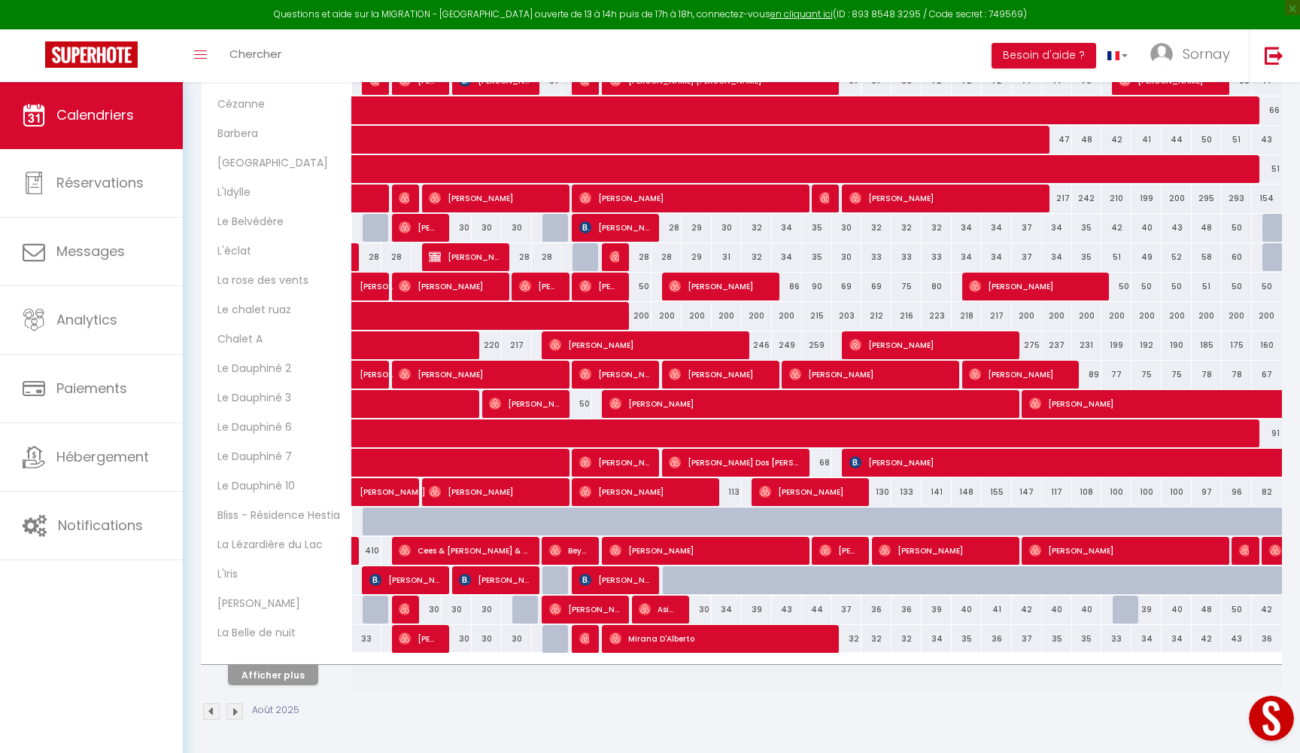
scroll to position [862, 0]
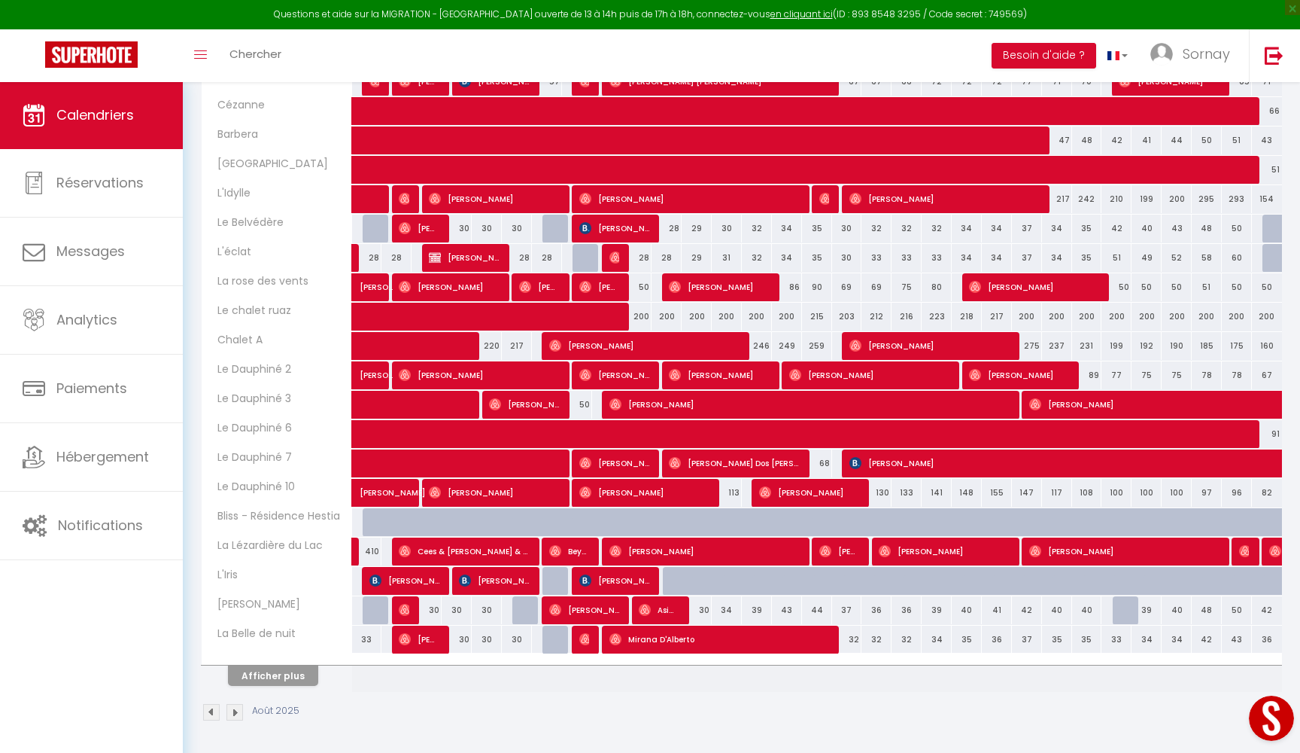
click at [290, 680] on button "Afficher plus" at bounding box center [273, 675] width 90 height 20
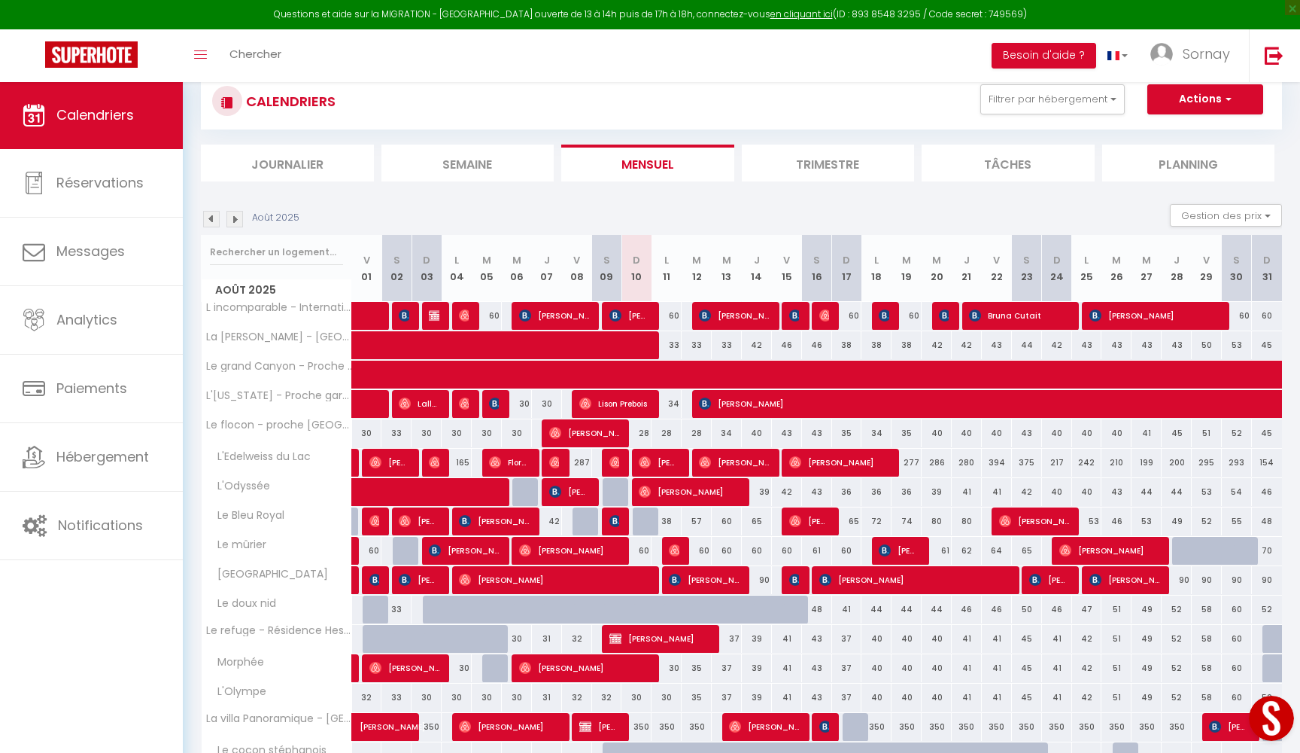
scroll to position [54, 0]
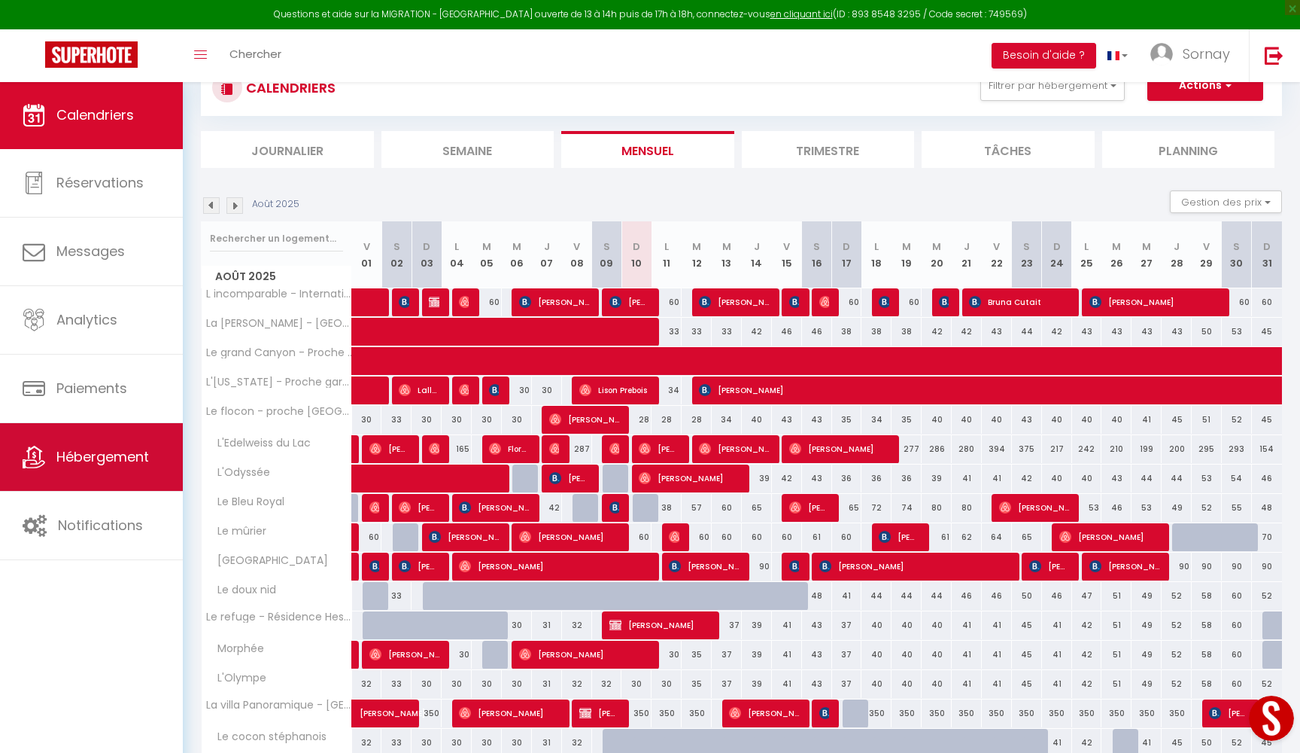
click at [117, 473] on link "Hébergement" at bounding box center [91, 457] width 183 height 68
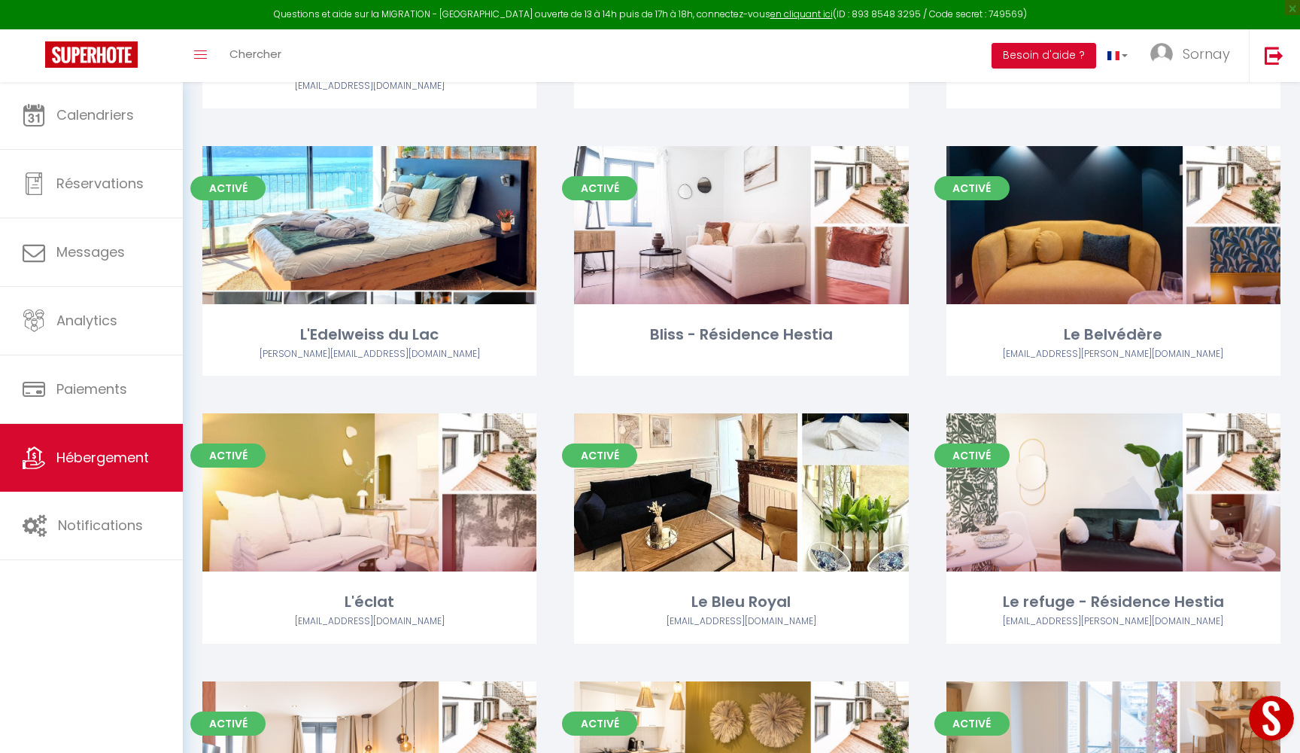
scroll to position [3582, 0]
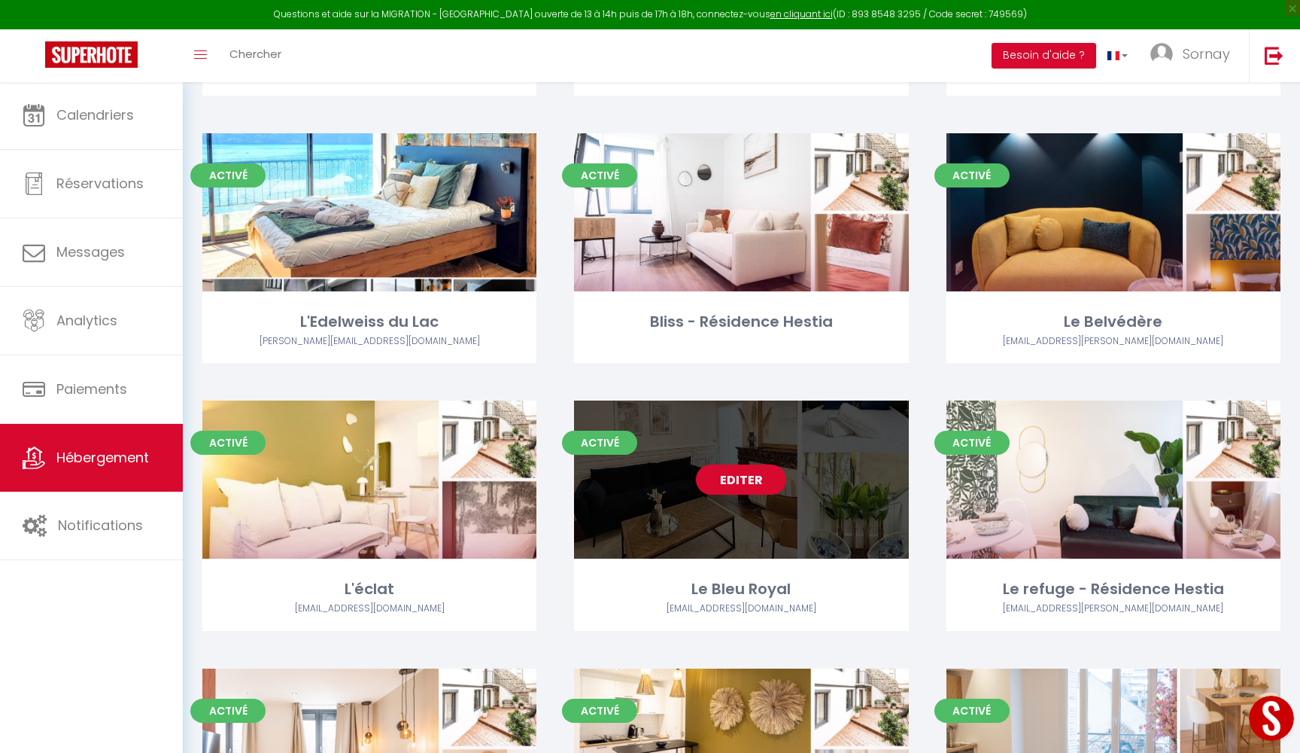
click at [748, 464] on link "Editer" at bounding box center [741, 479] width 90 height 30
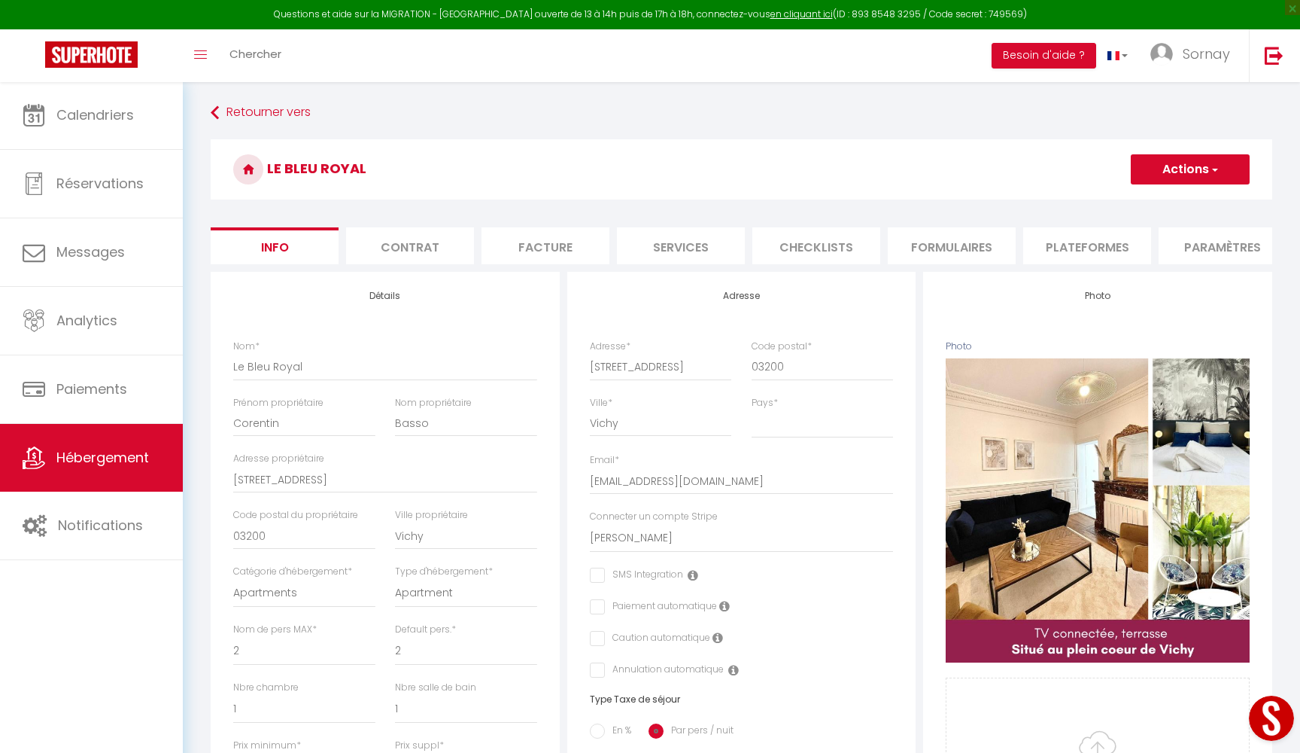
click at [1050, 248] on li "Plateformes" at bounding box center [1087, 245] width 128 height 37
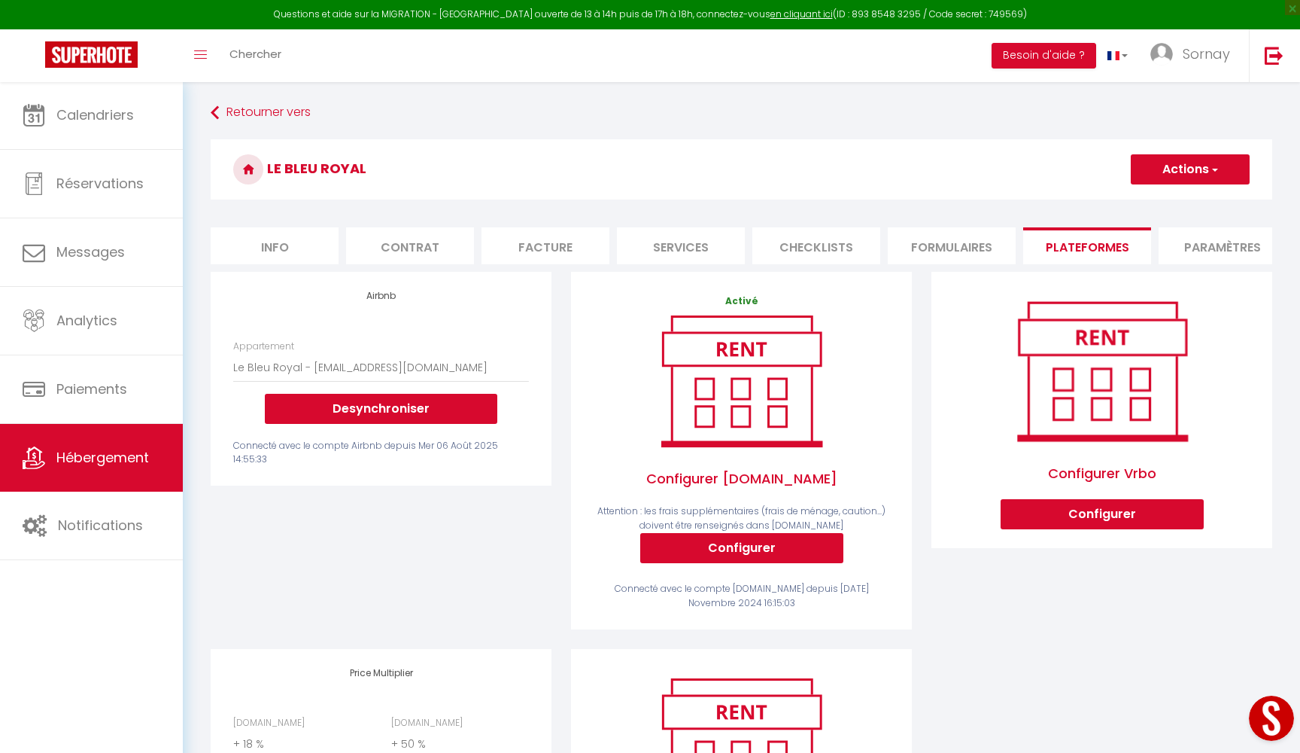
click at [358, 389] on div "Appartement L incomparable - International Palace · L incomparable - Internatio…" at bounding box center [381, 381] width 296 height 84
click at [358, 400] on button "Desynchroniser" at bounding box center [381, 409] width 233 height 30
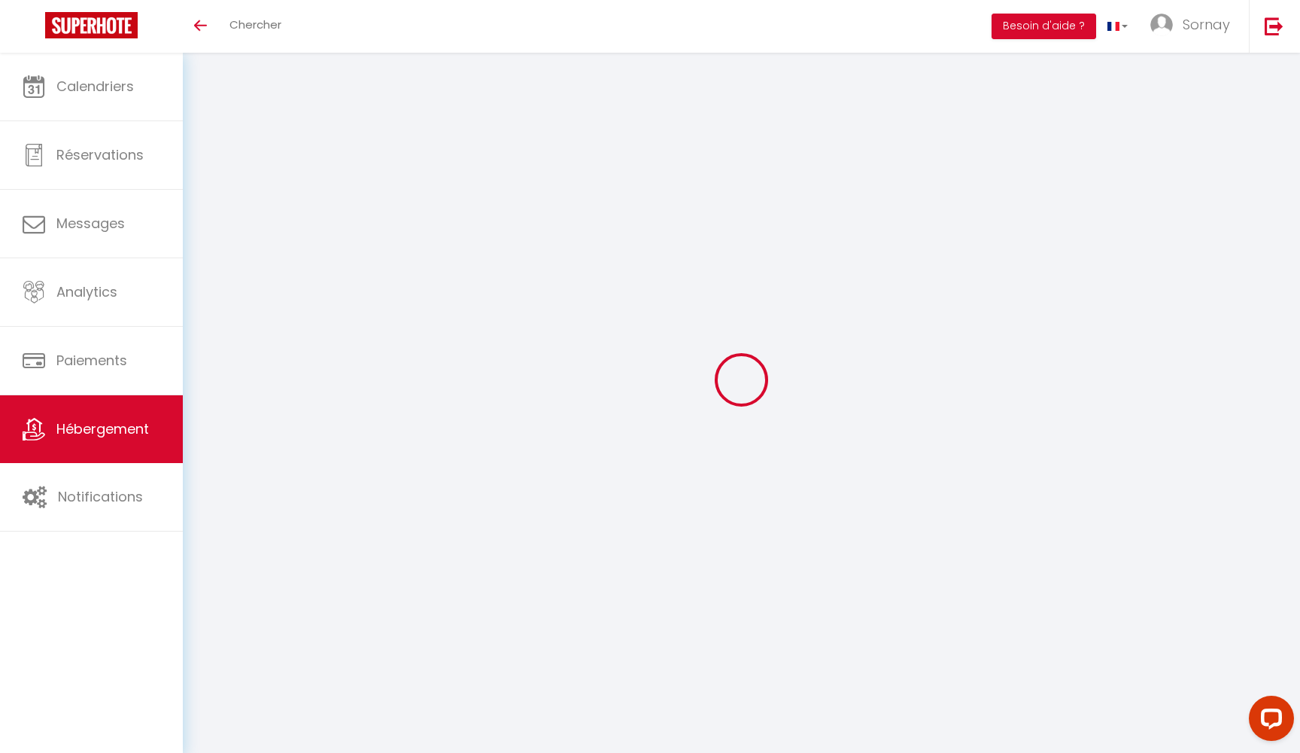
select select "+ 18 %"
select select "+ 50 %"
select select "+ 7 %"
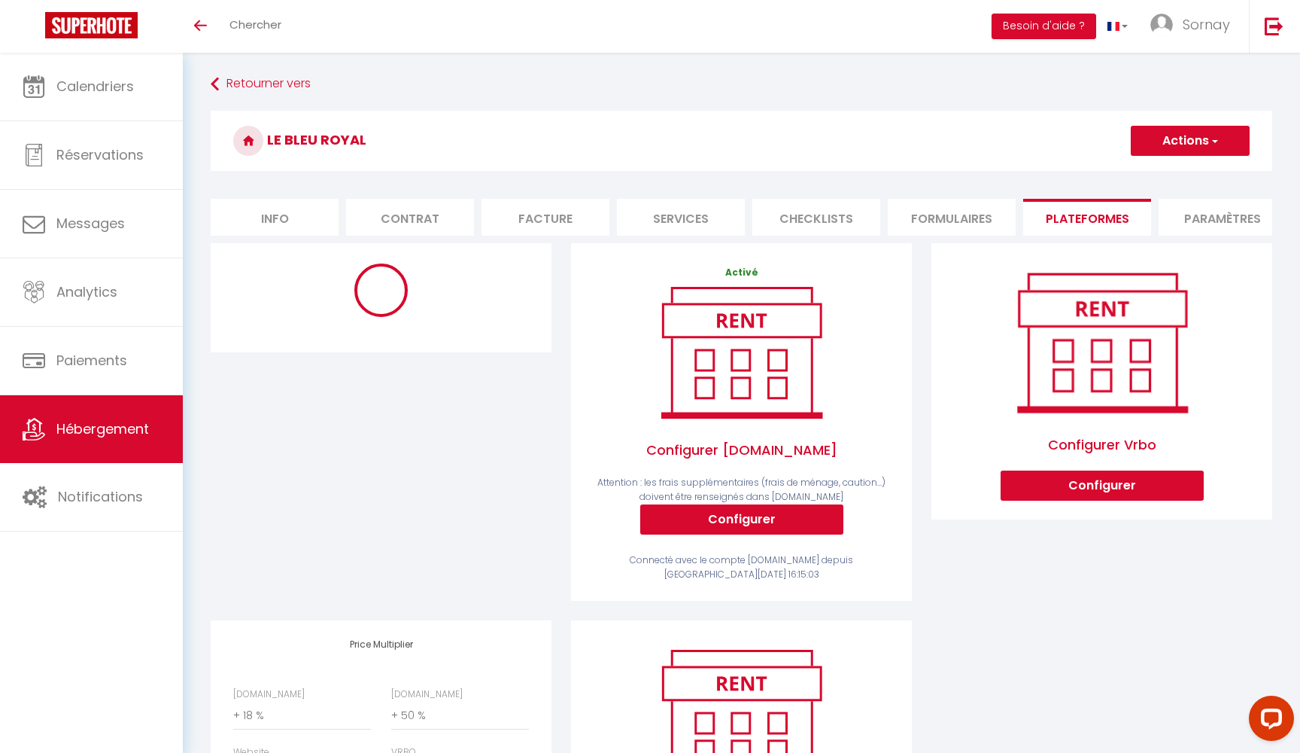
click at [355, 400] on div at bounding box center [381, 431] width 360 height 377
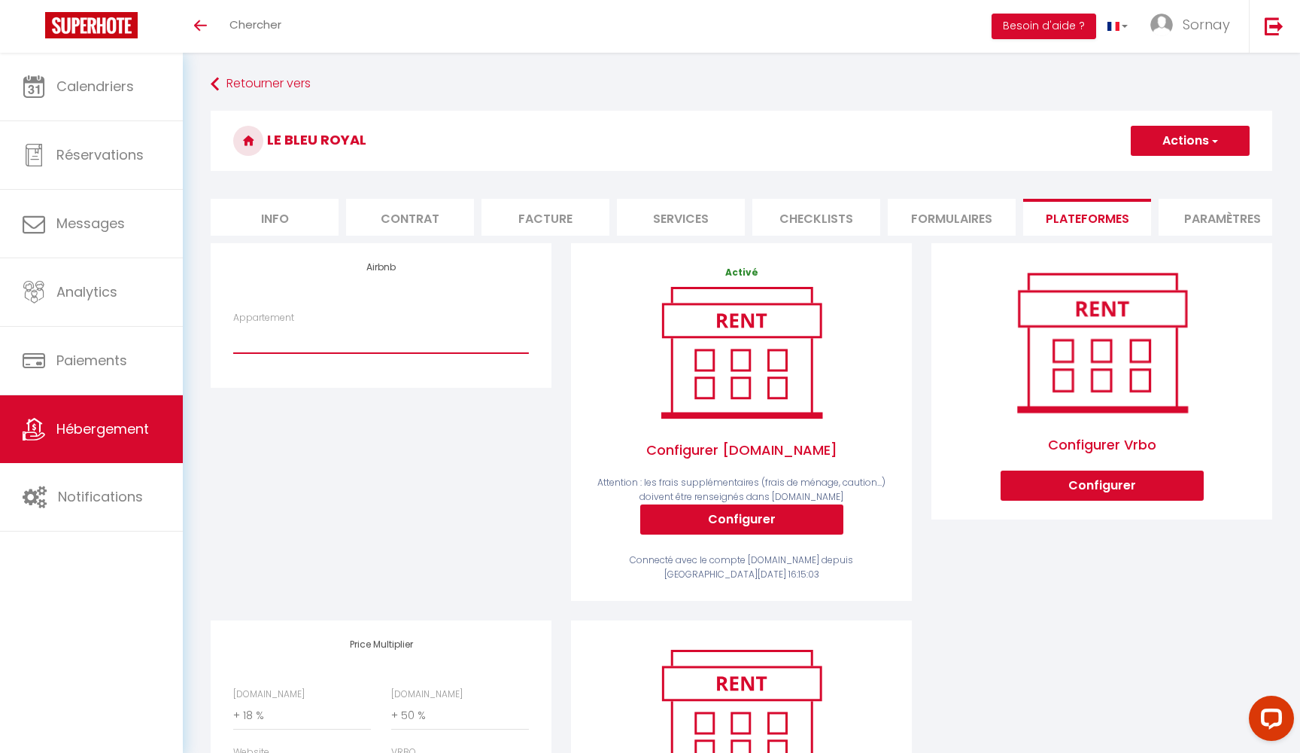
select select "9656-52234288"
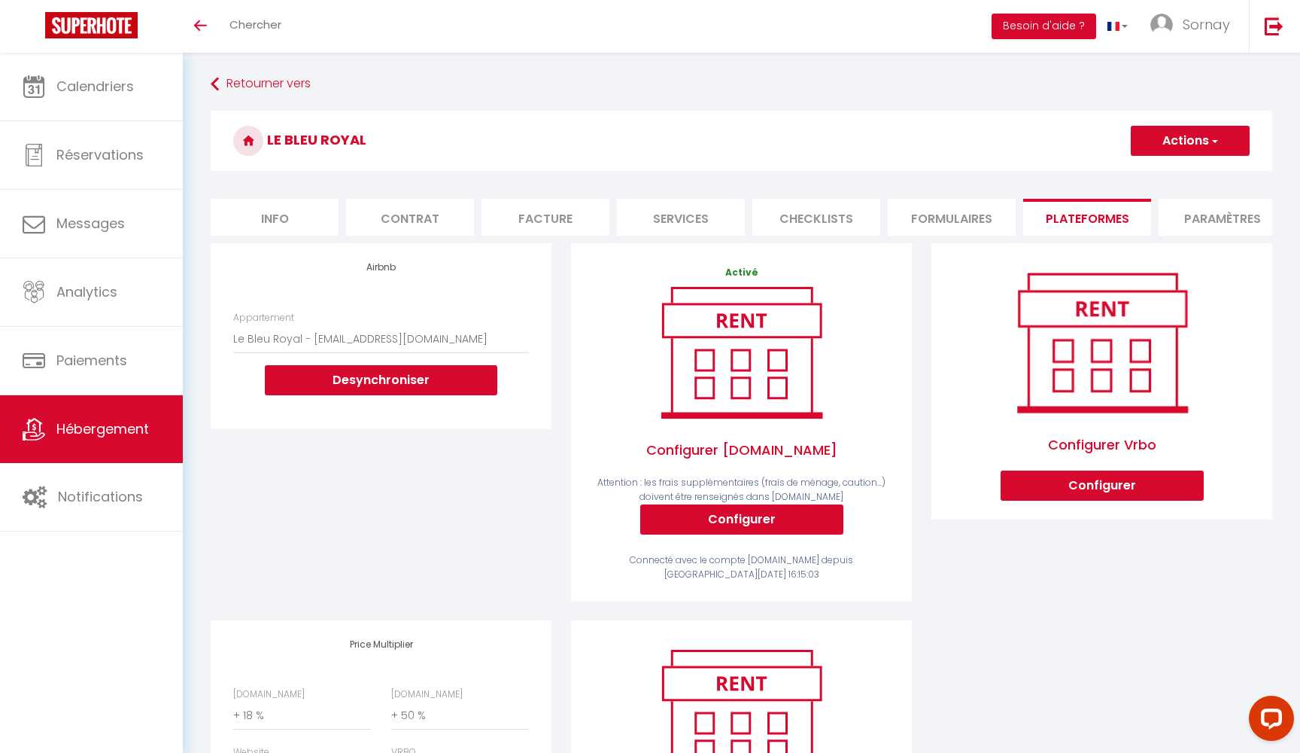
click at [1168, 129] on button "Actions" at bounding box center [1190, 141] width 119 height 30
click at [1165, 186] on ul "Enregistrer" at bounding box center [1190, 174] width 120 height 29
click at [1175, 148] on button "Actions" at bounding box center [1190, 141] width 119 height 30
click at [1173, 163] on ul "Enregistrer" at bounding box center [1190, 174] width 120 height 29
click at [1182, 129] on button "Actions" at bounding box center [1190, 141] width 119 height 30
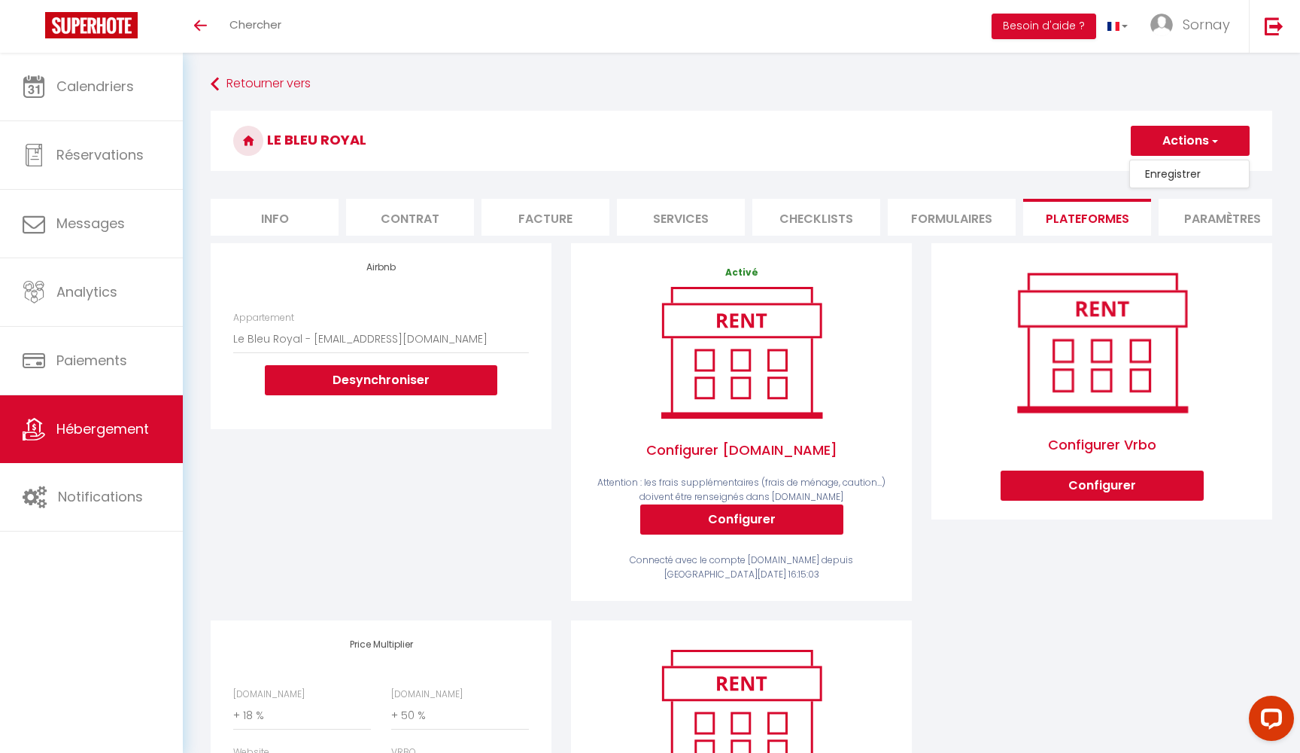
click at [1179, 174] on link "Enregistrer" at bounding box center [1189, 174] width 119 height 20
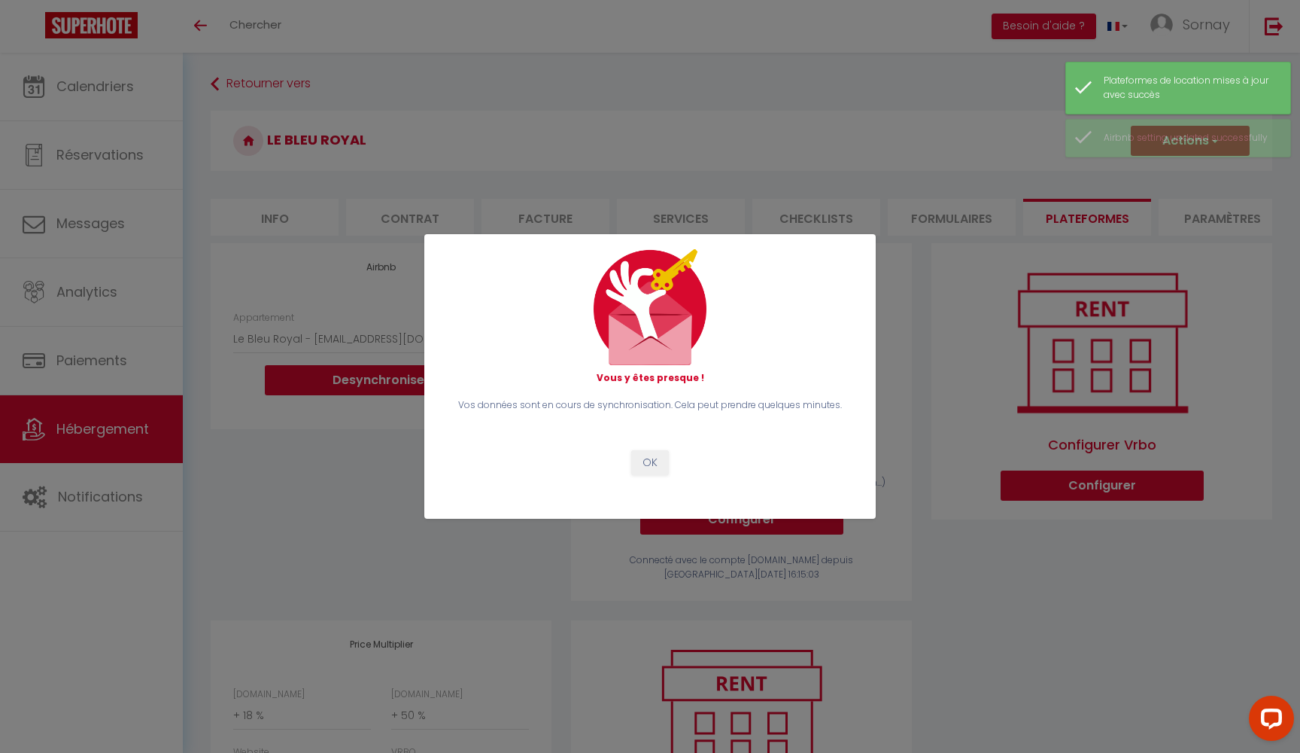
click at [652, 467] on button "OK" at bounding box center [650, 463] width 38 height 26
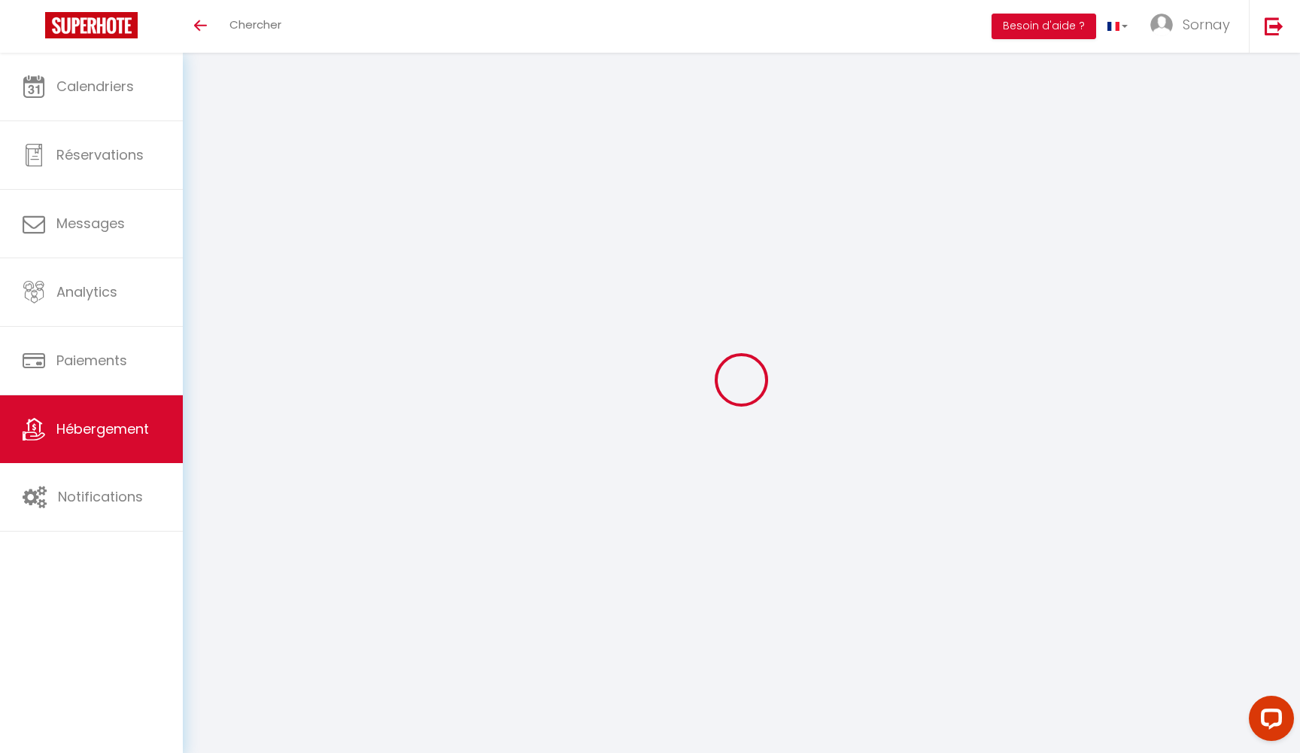
select select "+ 18 %"
select select "+ 50 %"
select select "+ 7 %"
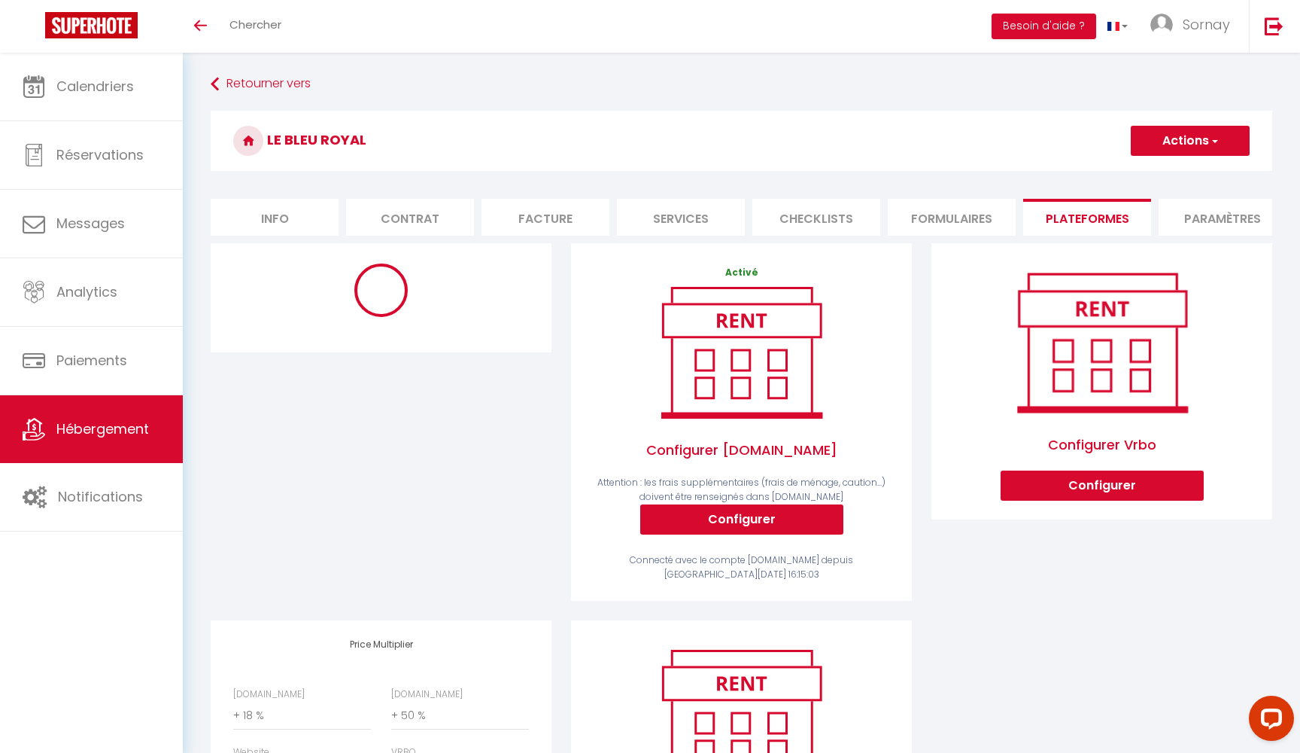
select select "9656-52234288"
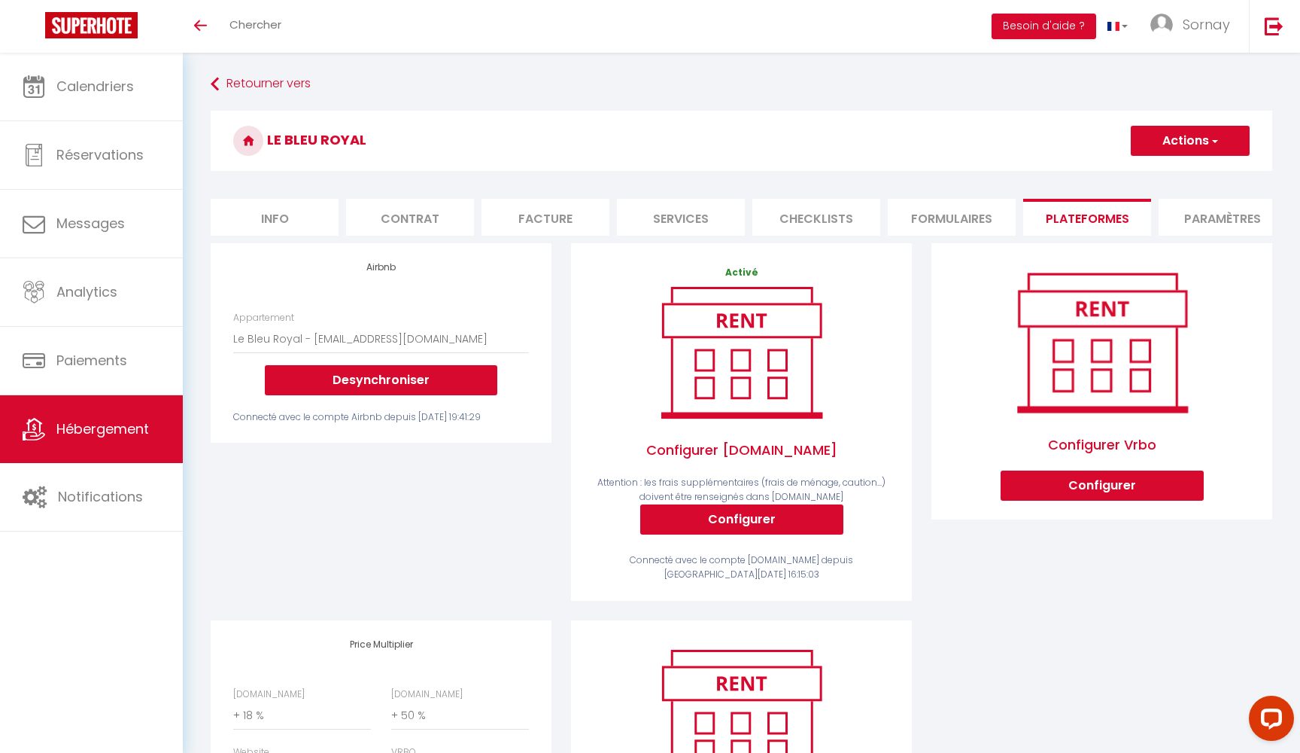
click at [102, 441] on link "Hébergement" at bounding box center [91, 429] width 183 height 68
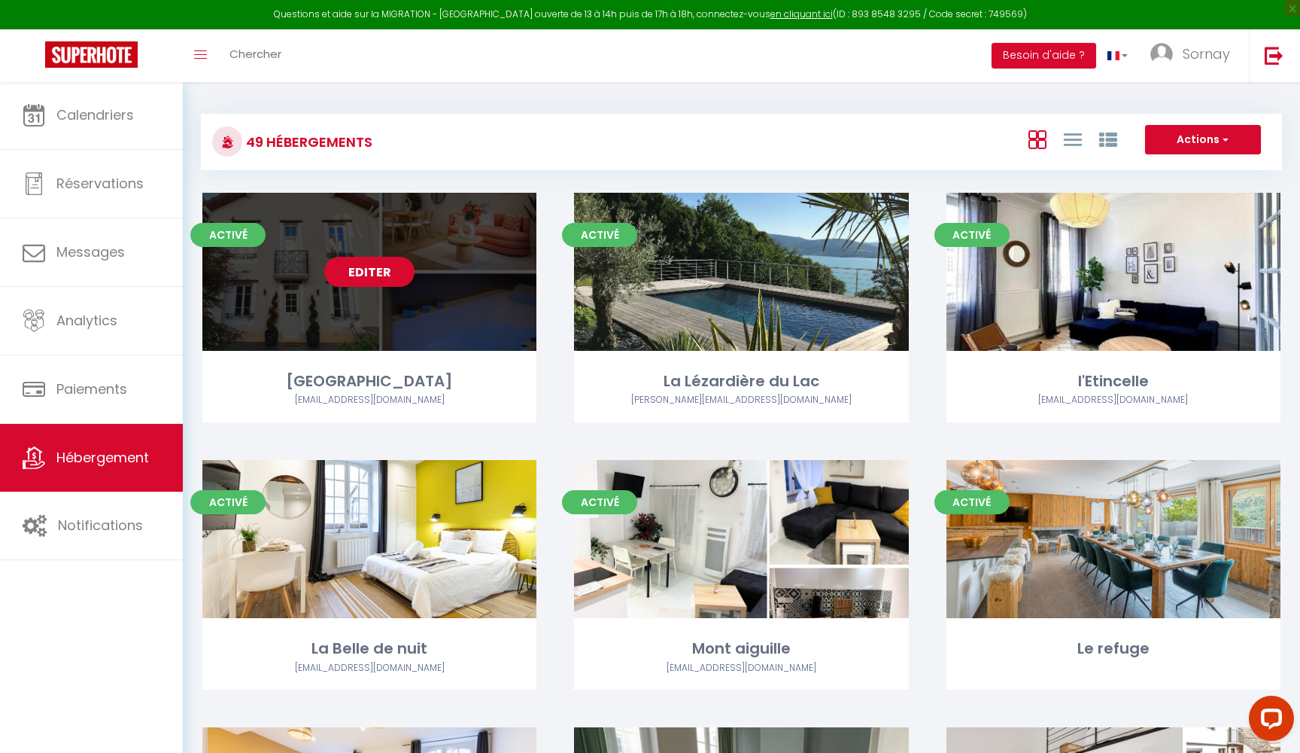
click at [385, 272] on link "Editer" at bounding box center [369, 272] width 90 height 30
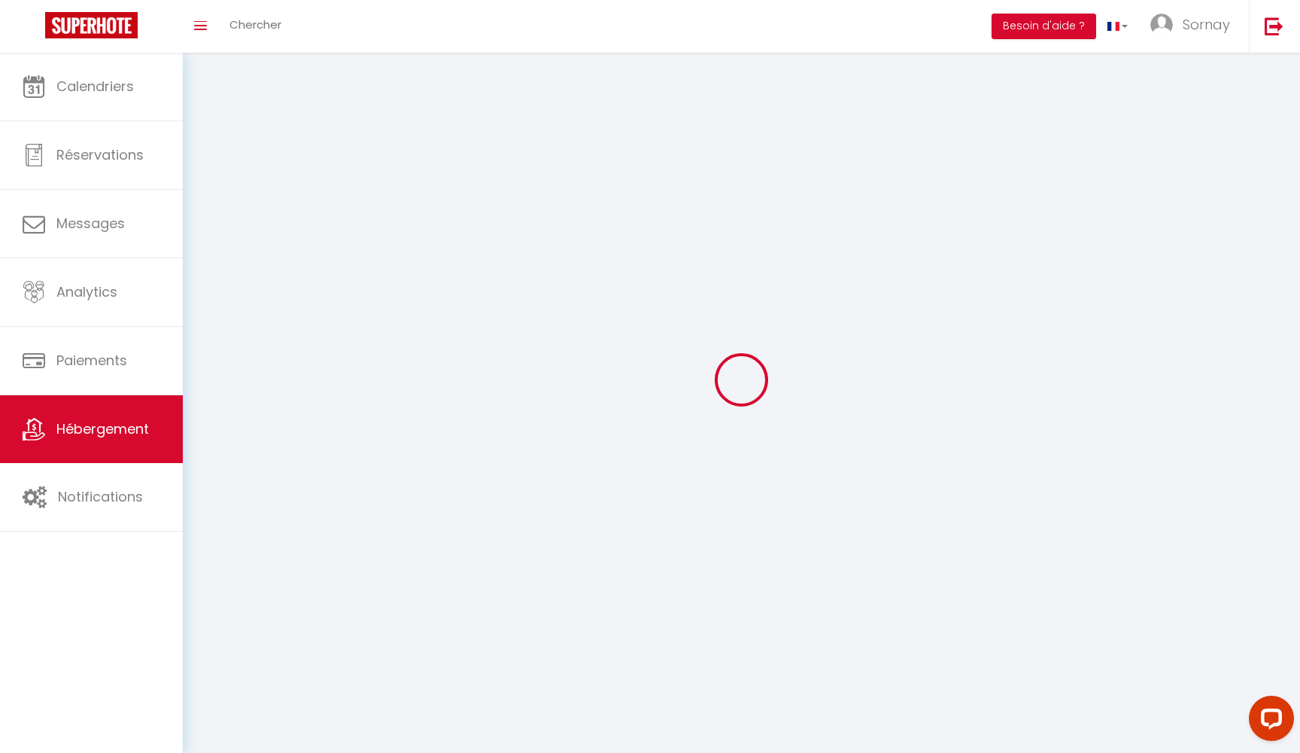
select select
select select "28"
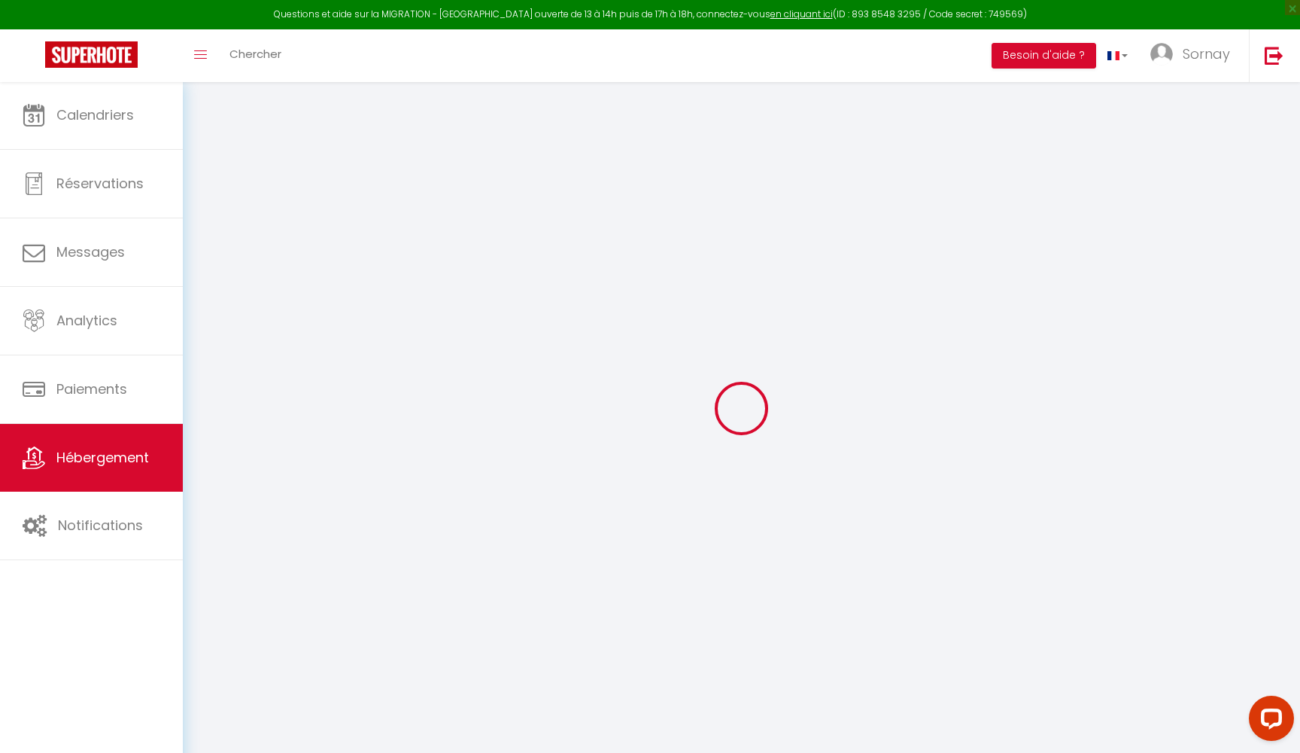
select select
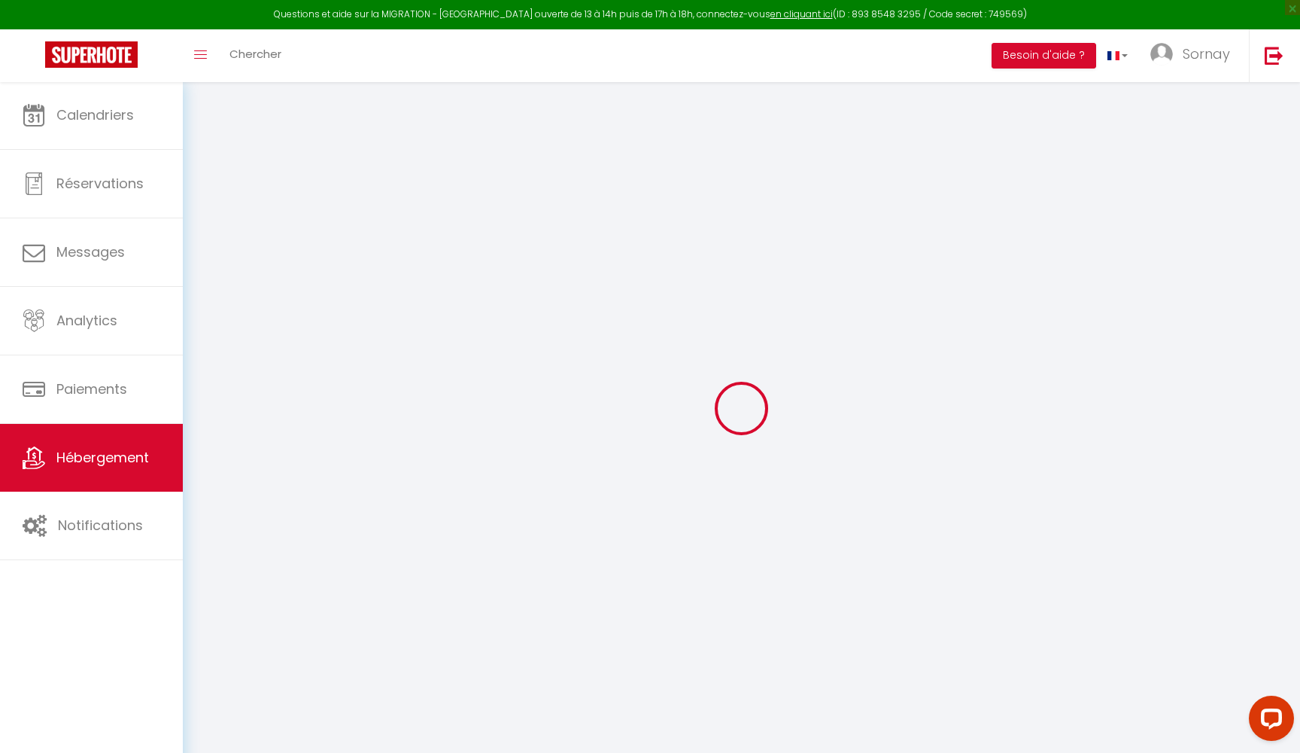
select select
checkbox input "false"
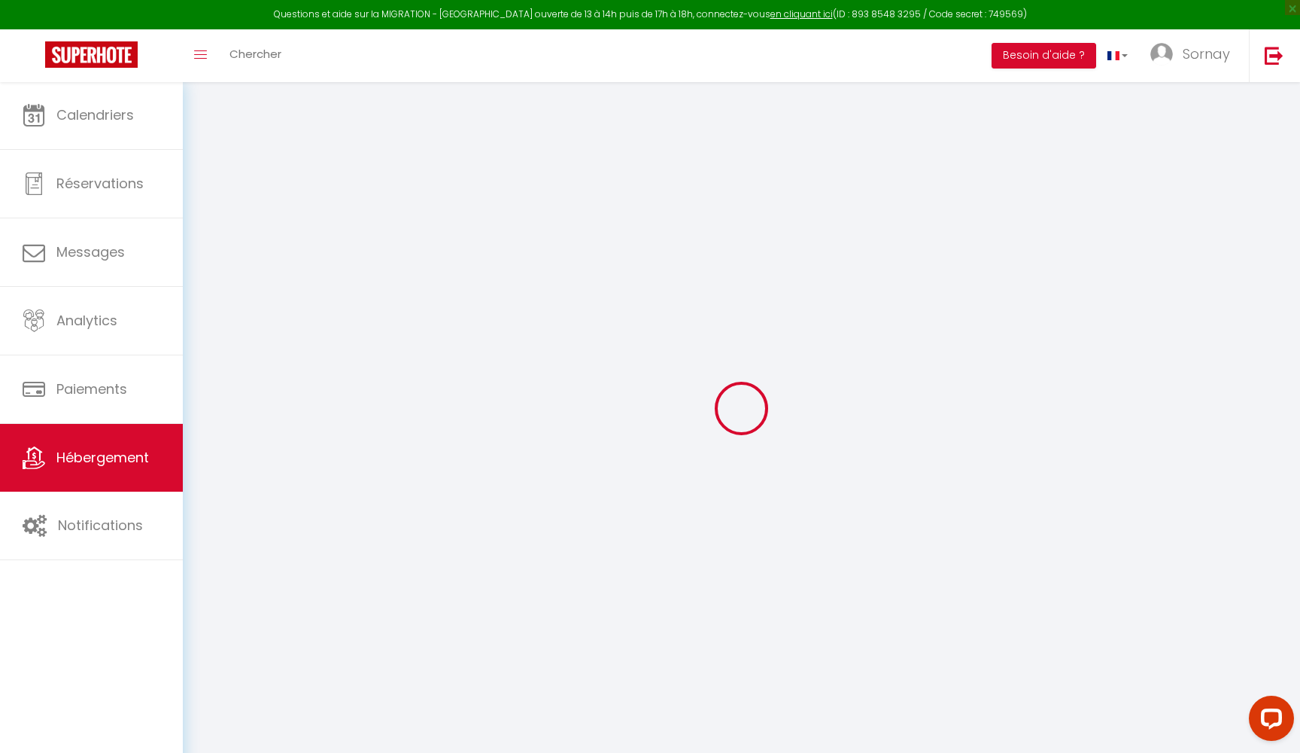
select select
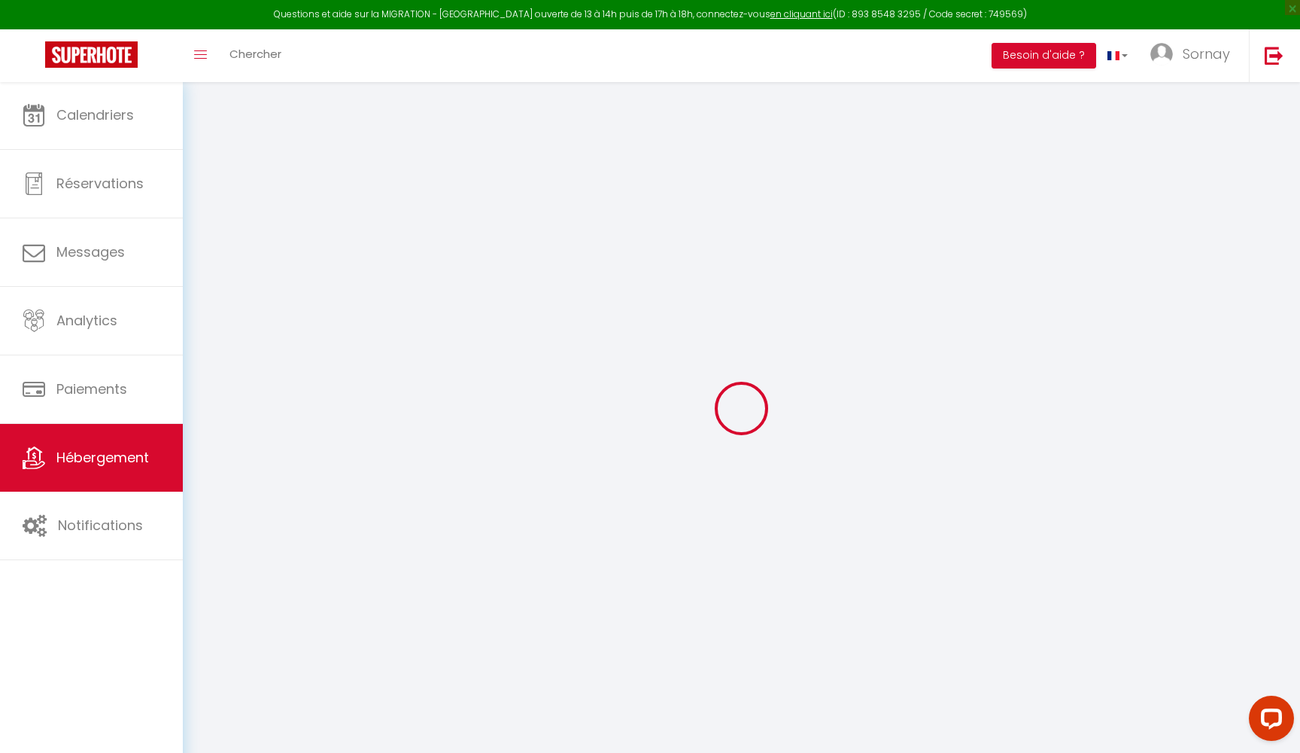
select select
checkbox input "false"
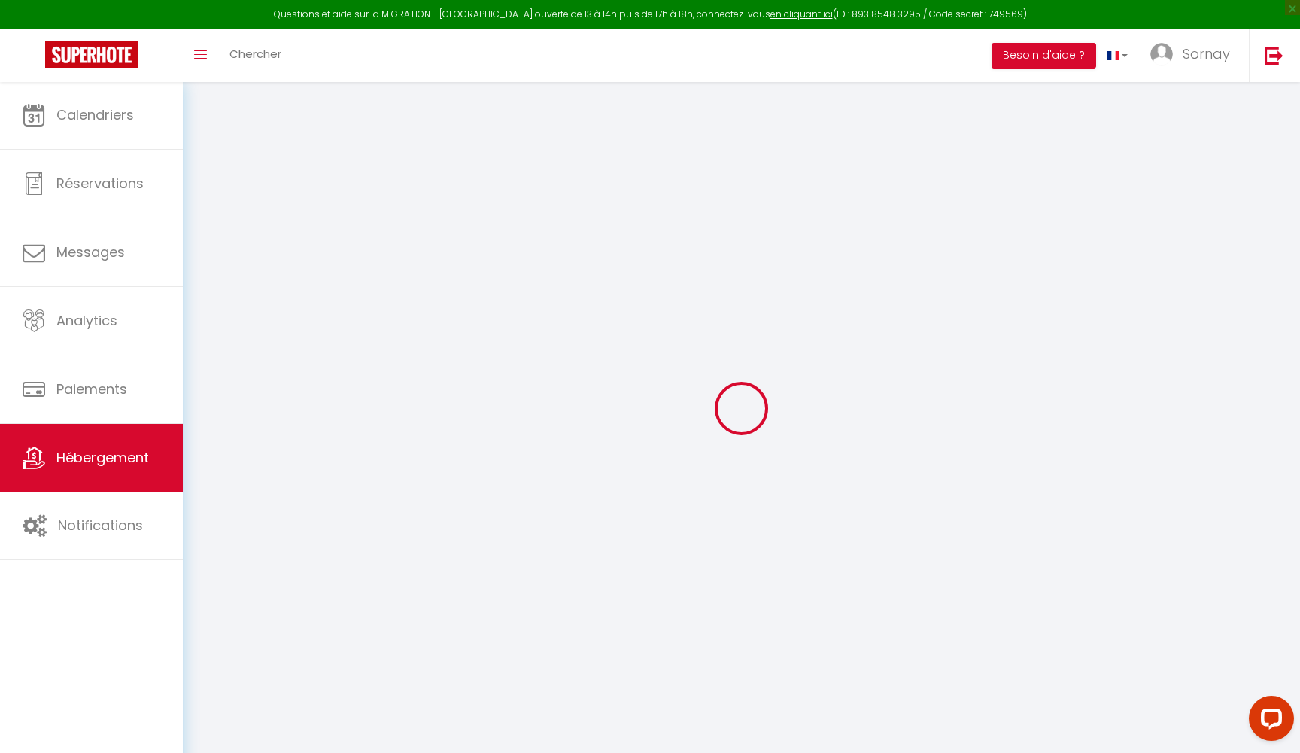
checkbox input "false"
select select
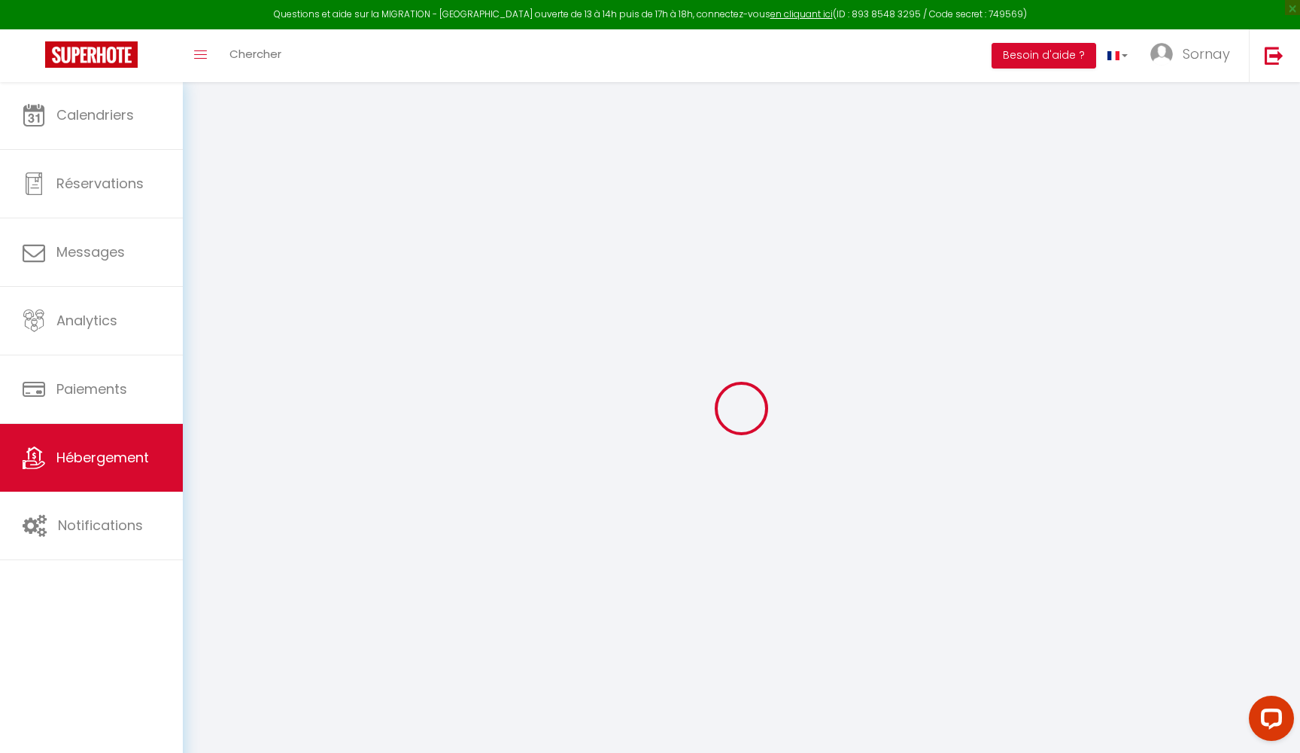
select select
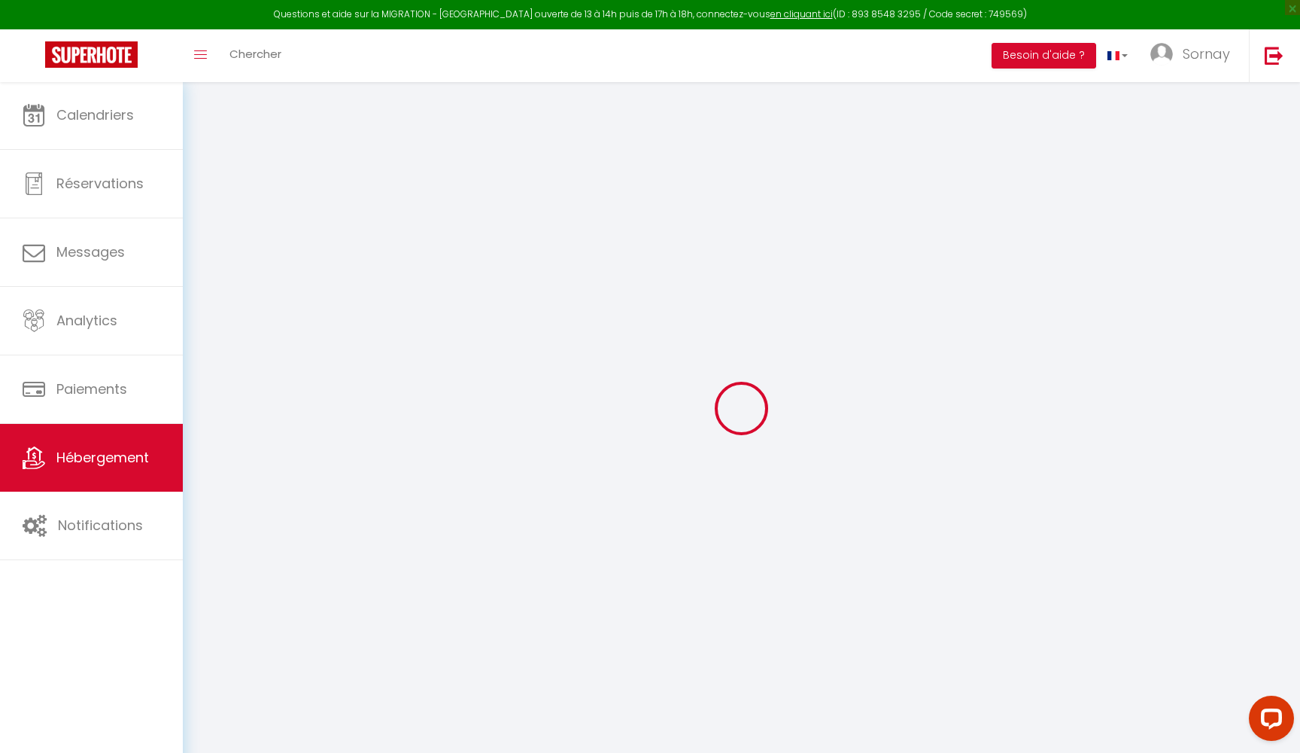
checkbox input "false"
select select
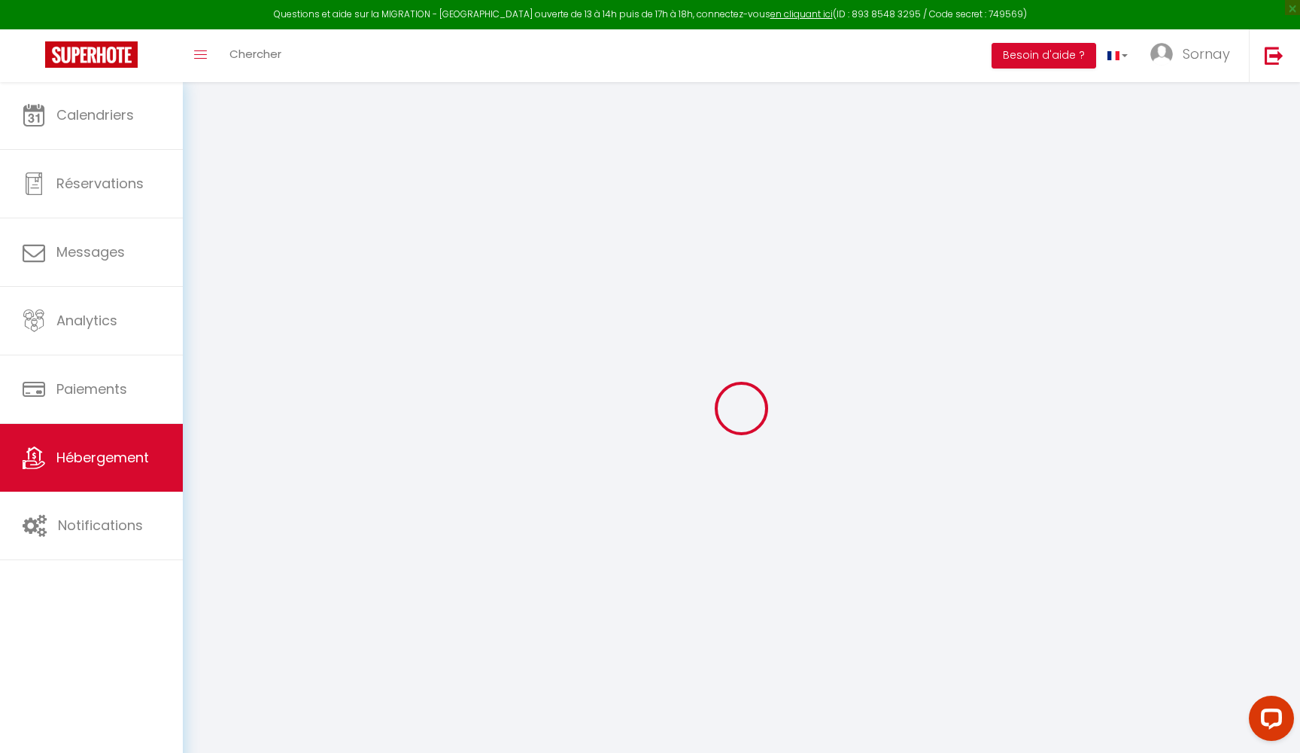
select select
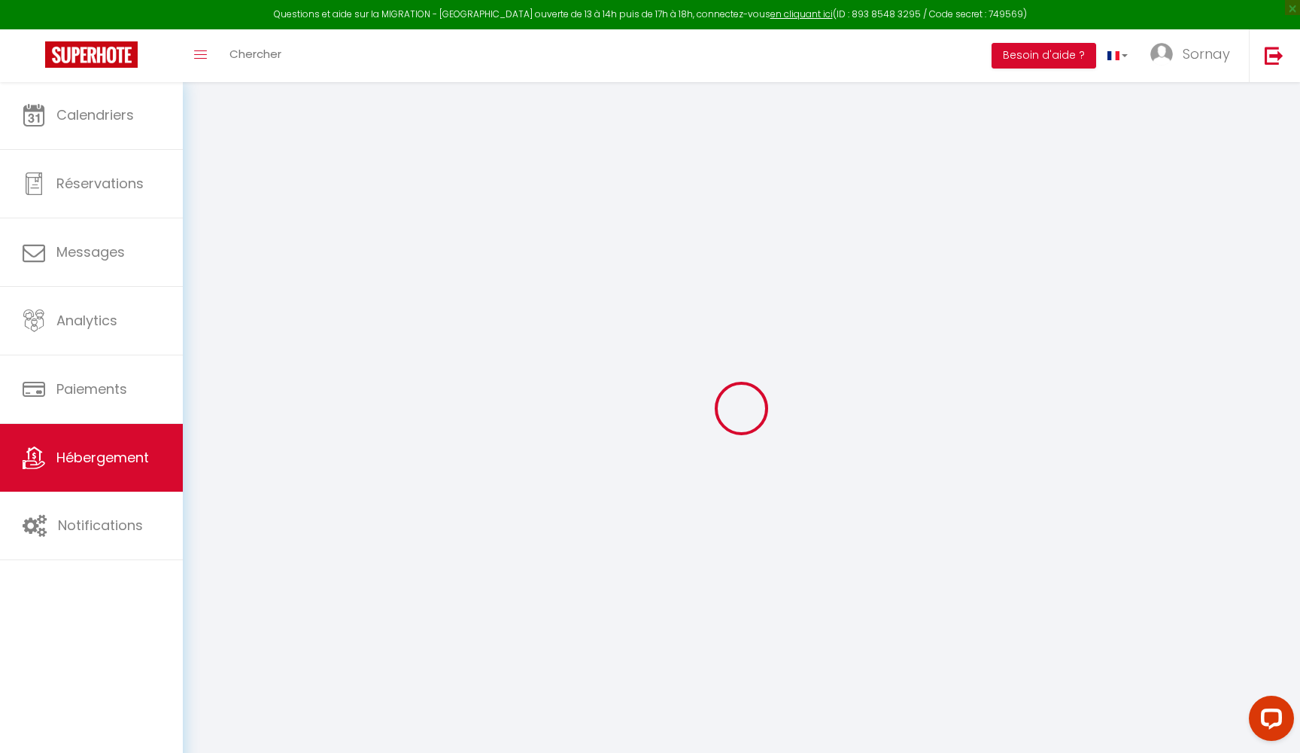
select select
checkbox input "false"
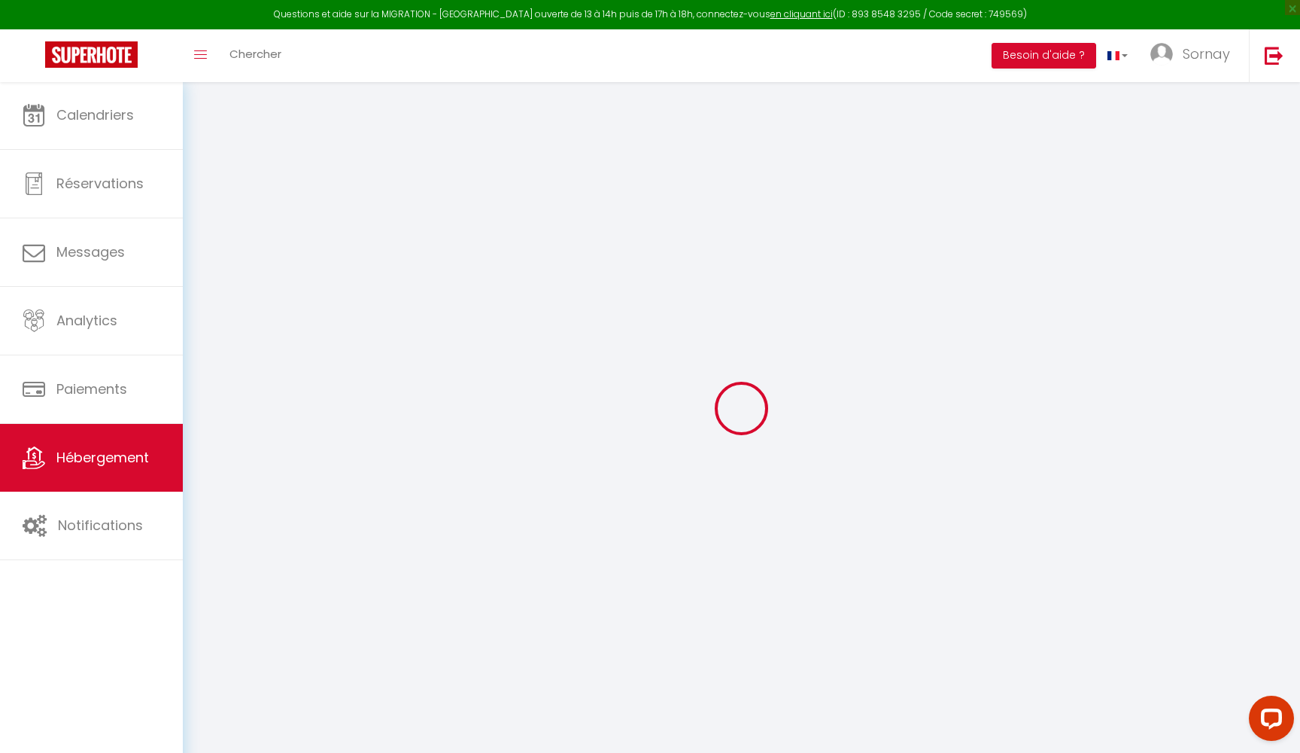
checkbox input "false"
select select
type input "[GEOGRAPHIC_DATA]"
type input "Léa"
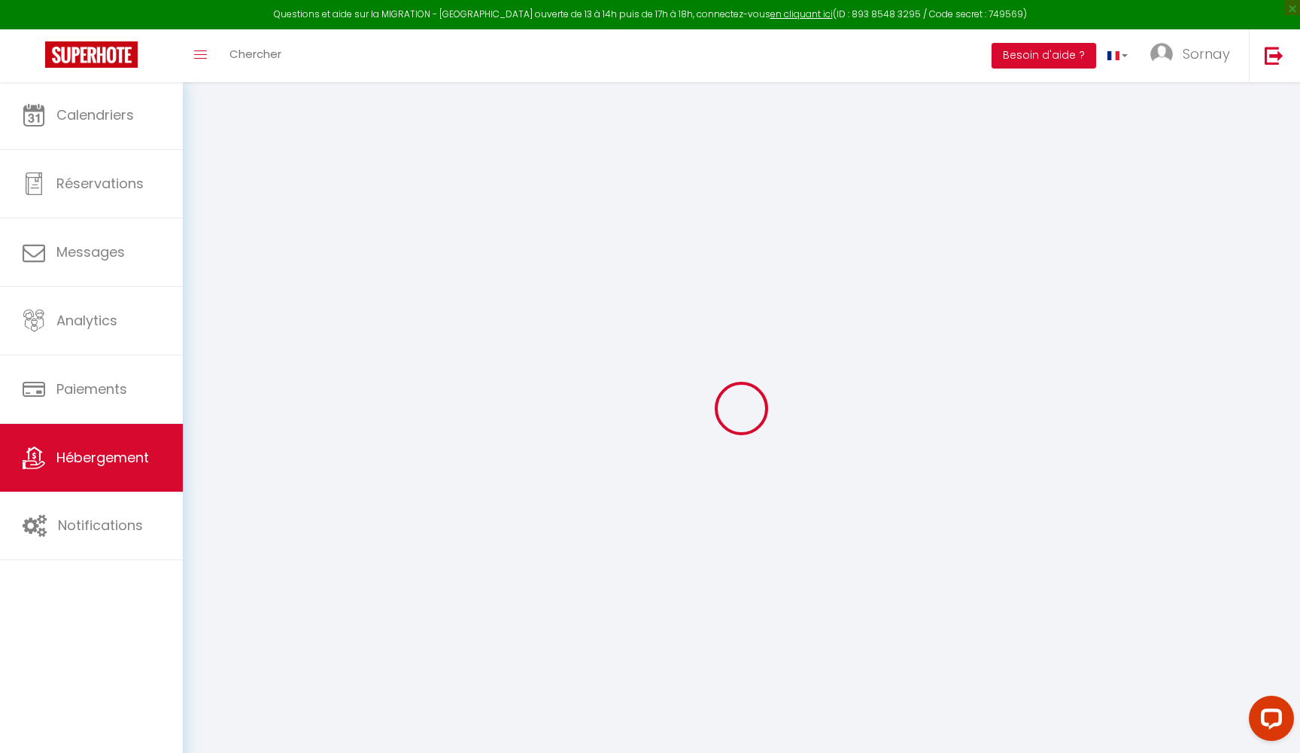
type input "COTTAZ"
type input "[STREET_ADDRESS]"
type input "73200"
type input "Mercury"
select select "houses"
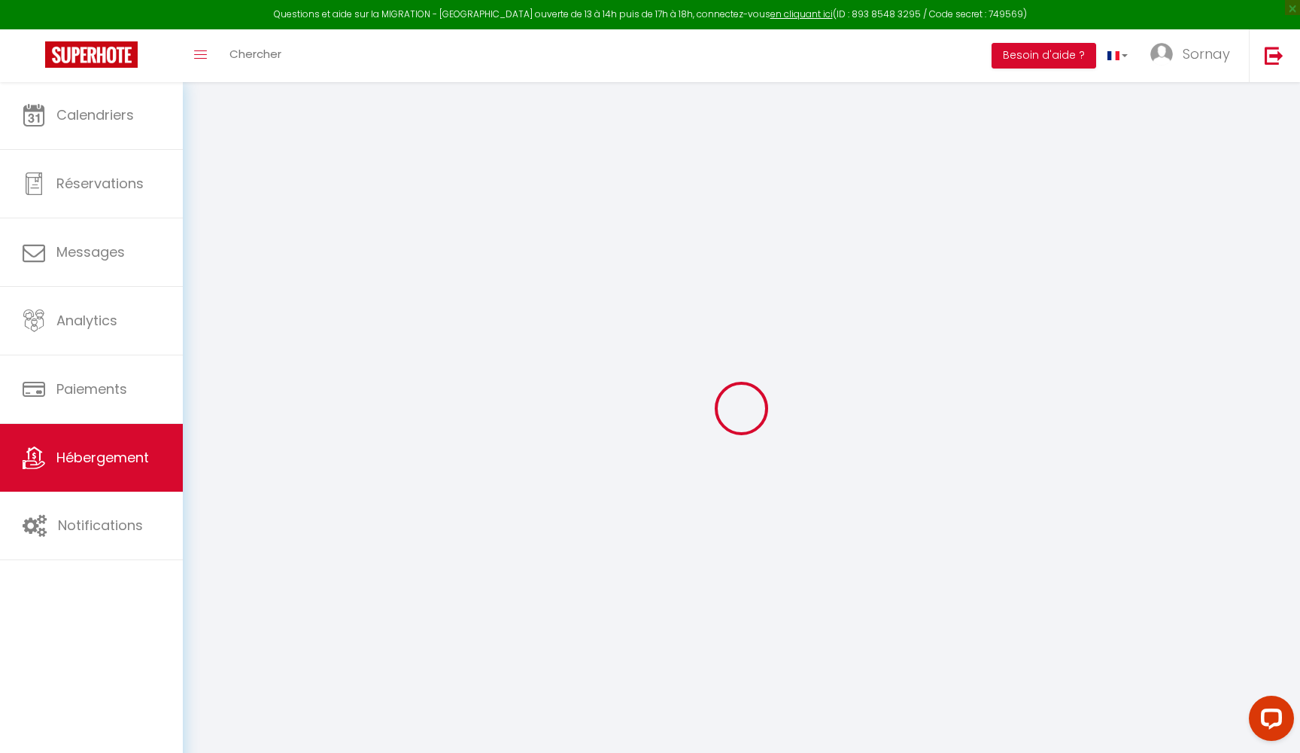
select select "6"
select select "4"
select select "3"
type input "90"
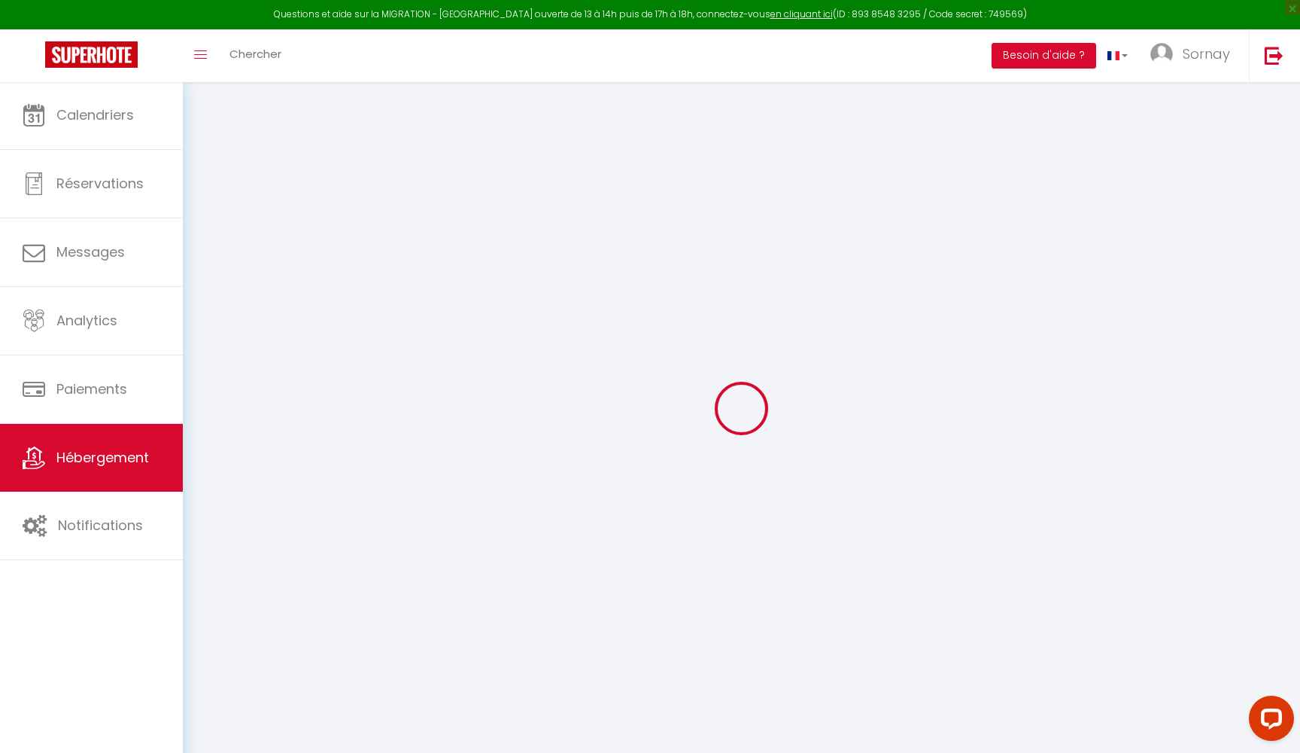
type input "10"
type input "100"
type input "500"
select select
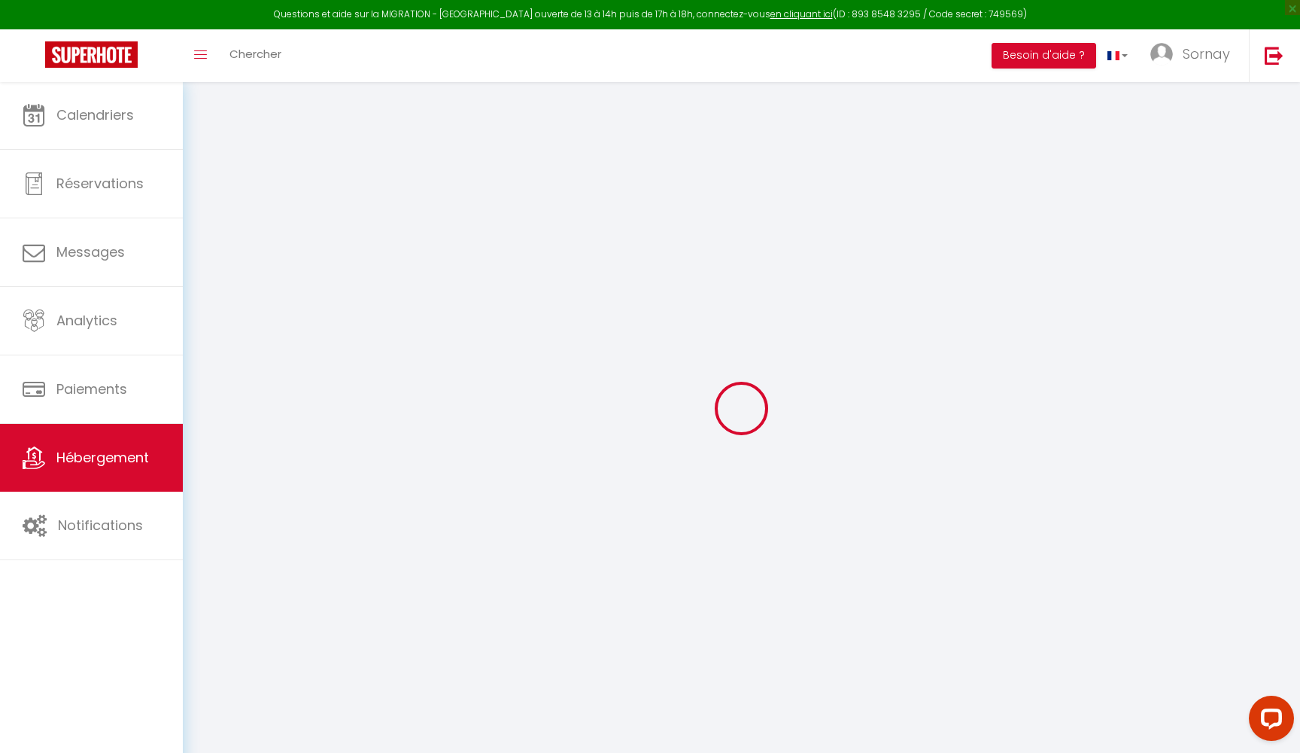
select select
type input "[STREET_ADDRESS]"
type input "03200"
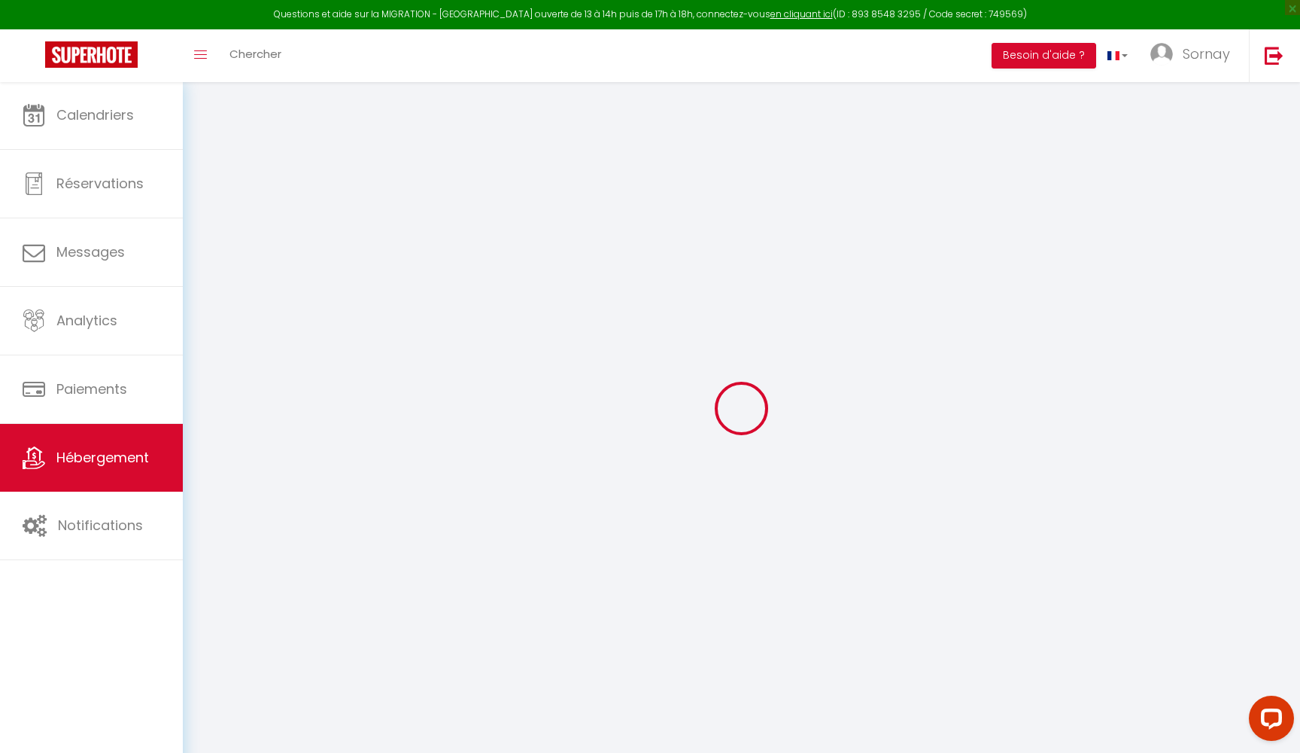
type input "vichy"
type input "[EMAIL_ADDRESS][DOMAIN_NAME]"
select select "2537"
checkbox input "false"
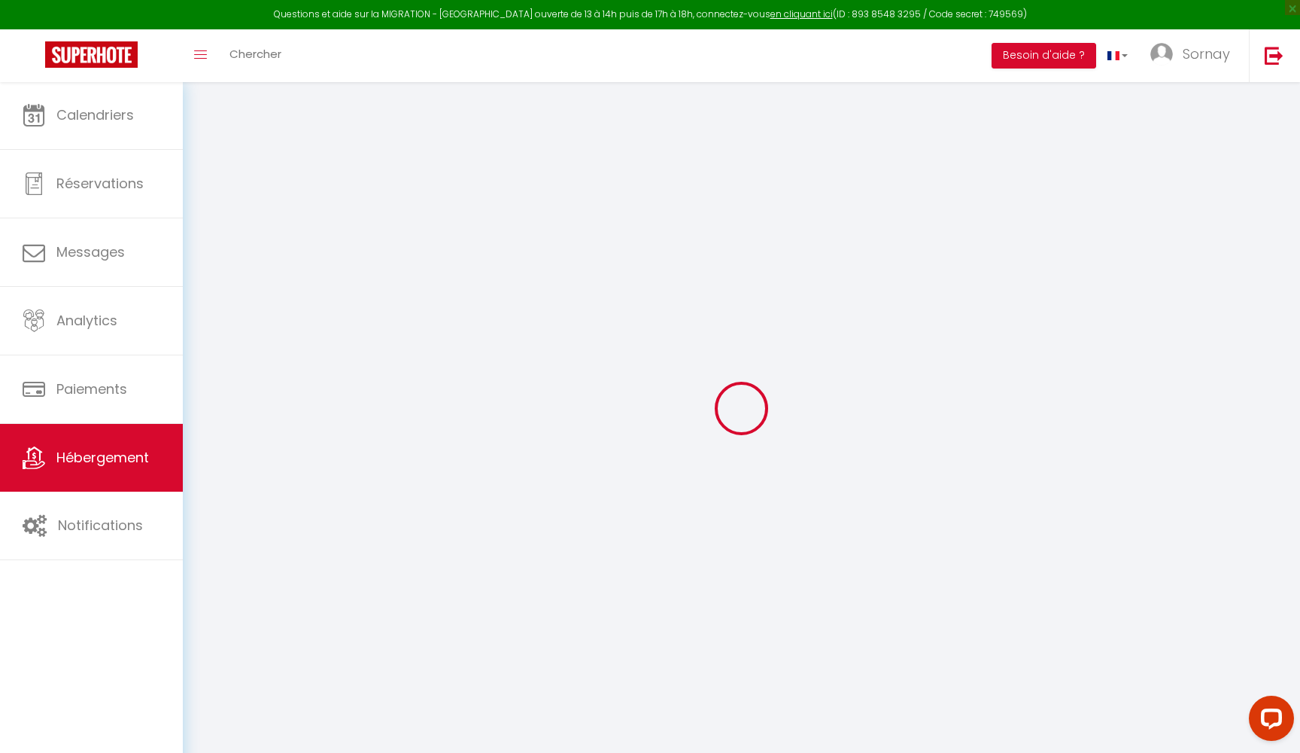
checkbox input "false"
type input "0"
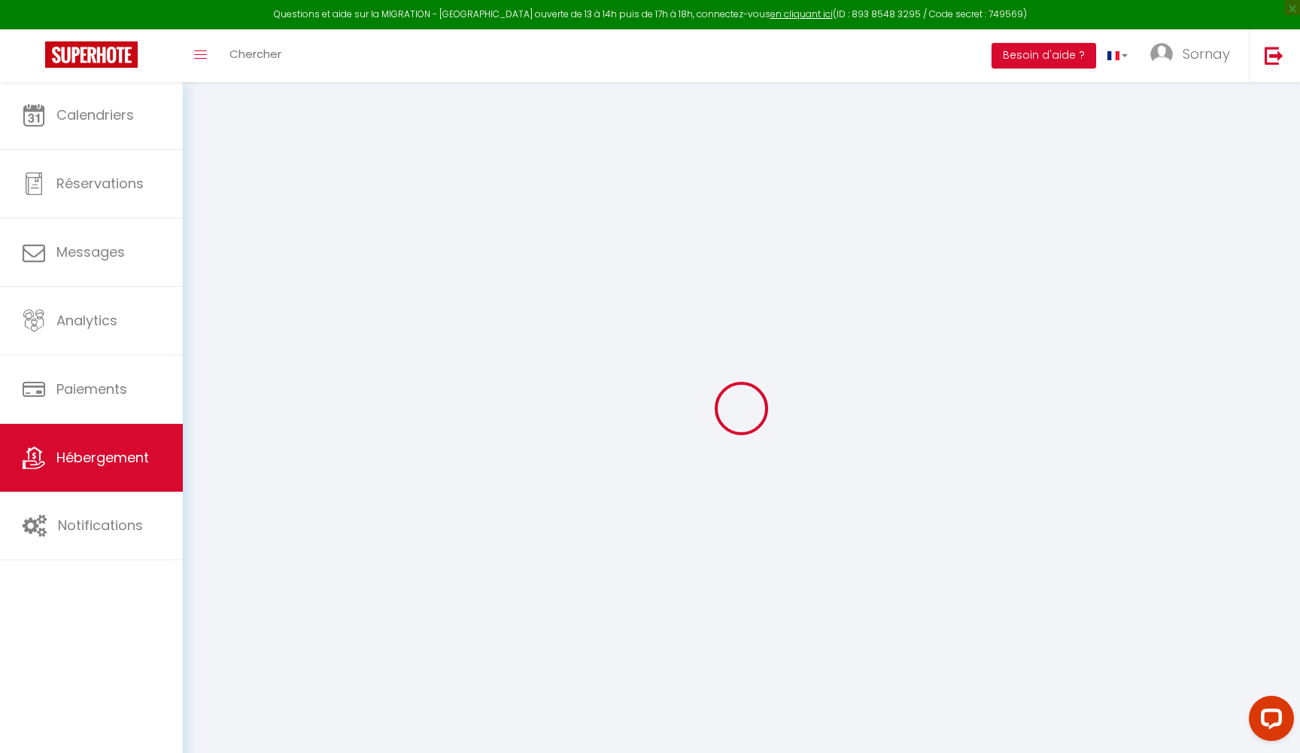
type input "0"
select select
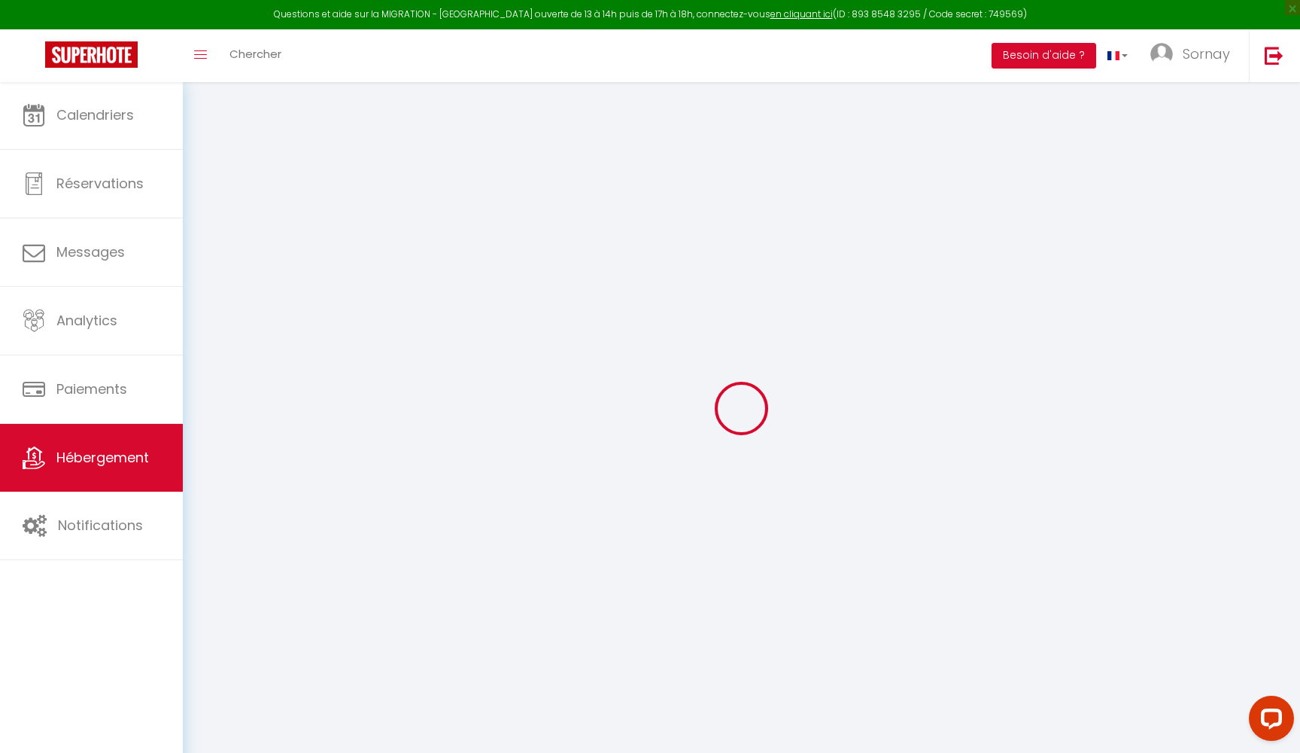
select select
checkbox input "false"
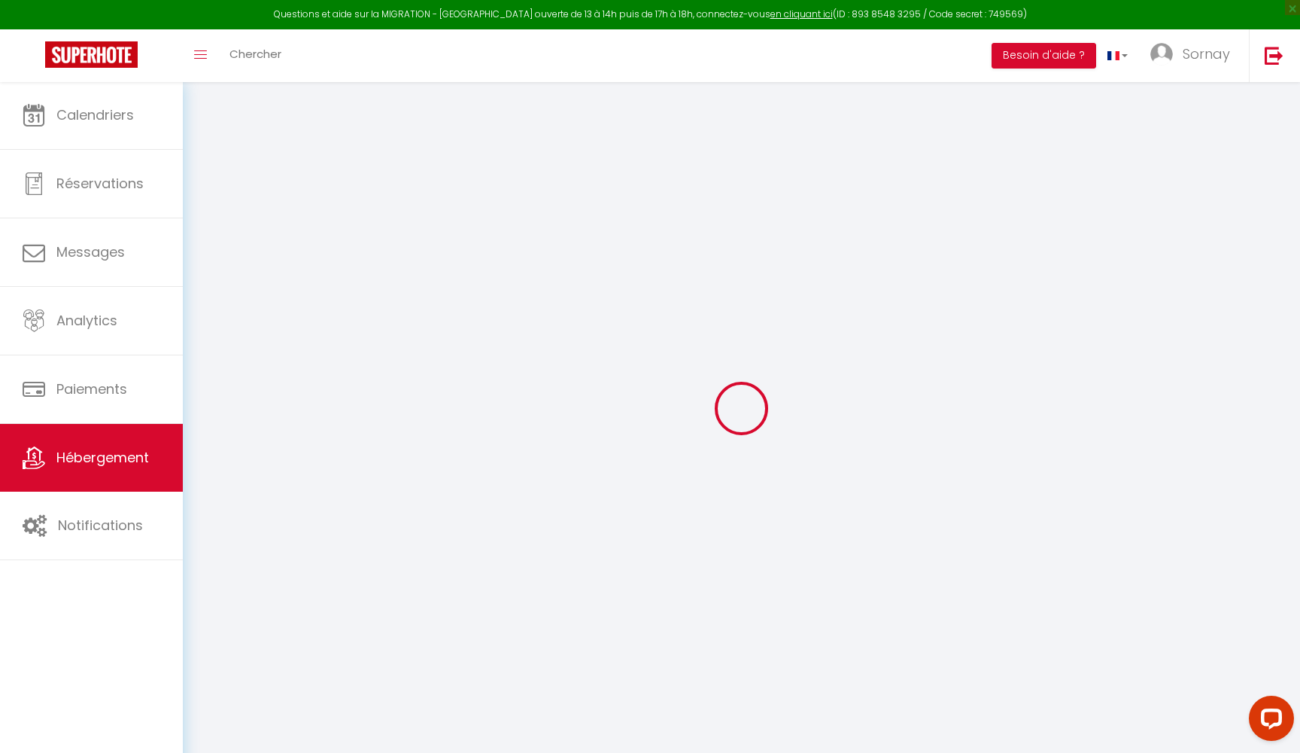
select select
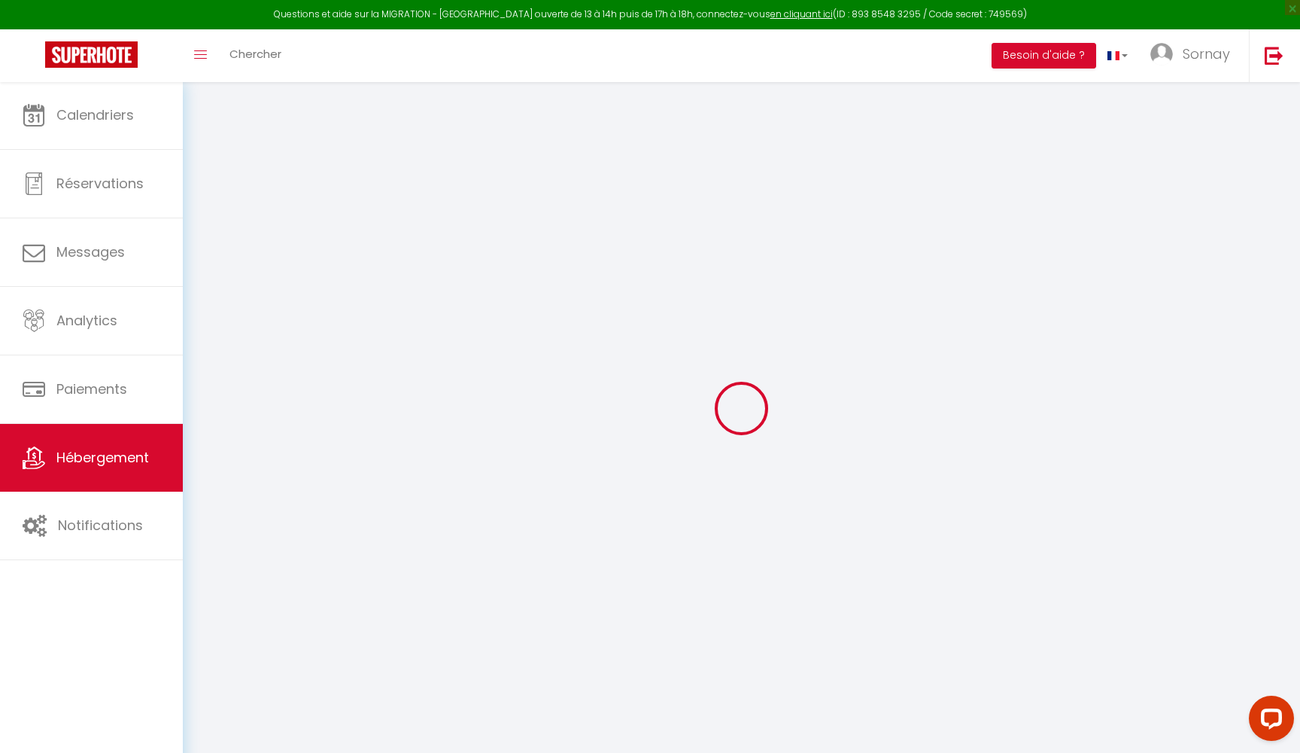
checkbox input "false"
select select "+ 18 %"
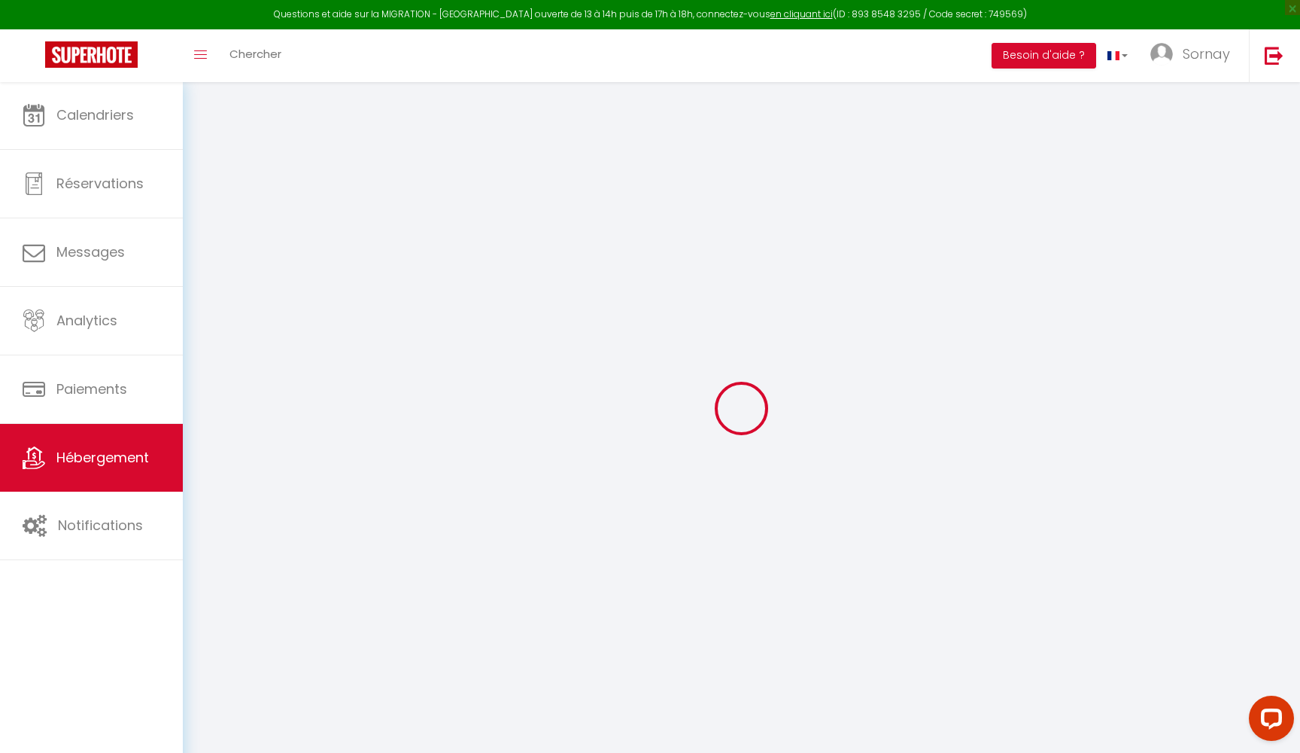
select select "+ 50 %"
select select "+ 7 %"
checkbox input "false"
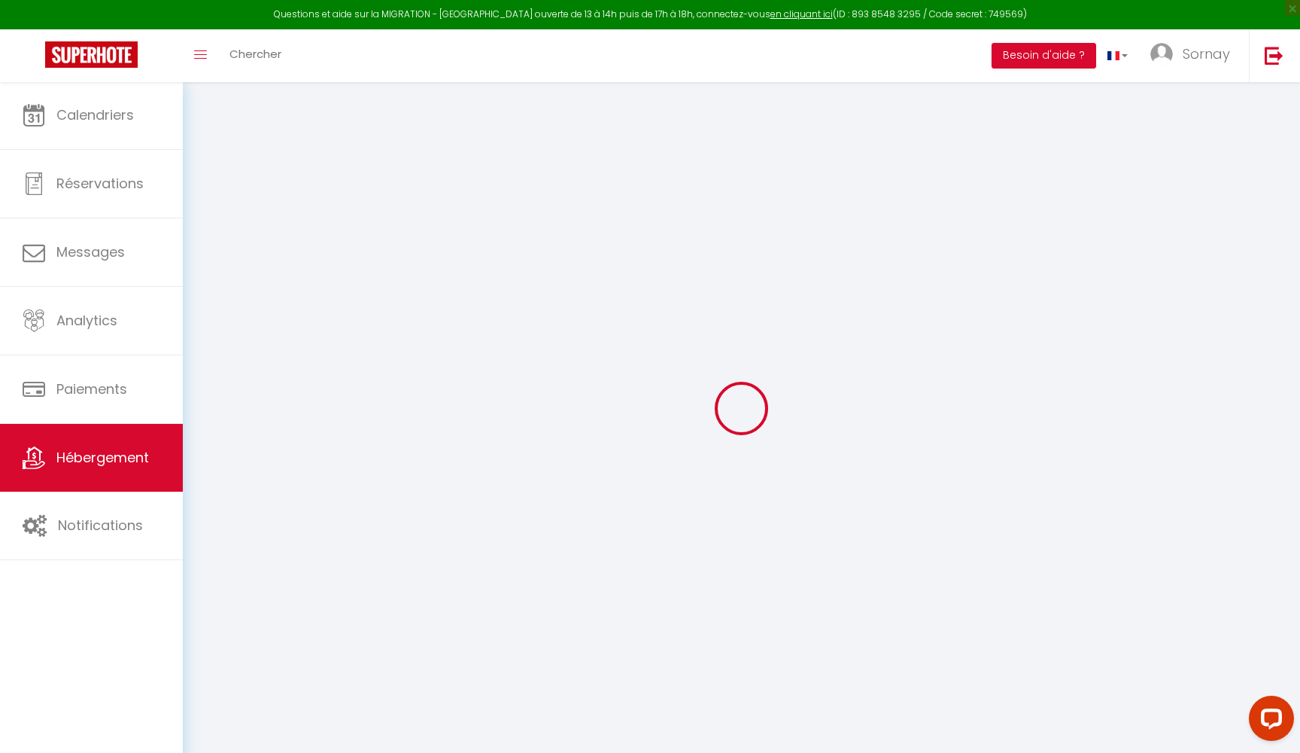
checkbox input "false"
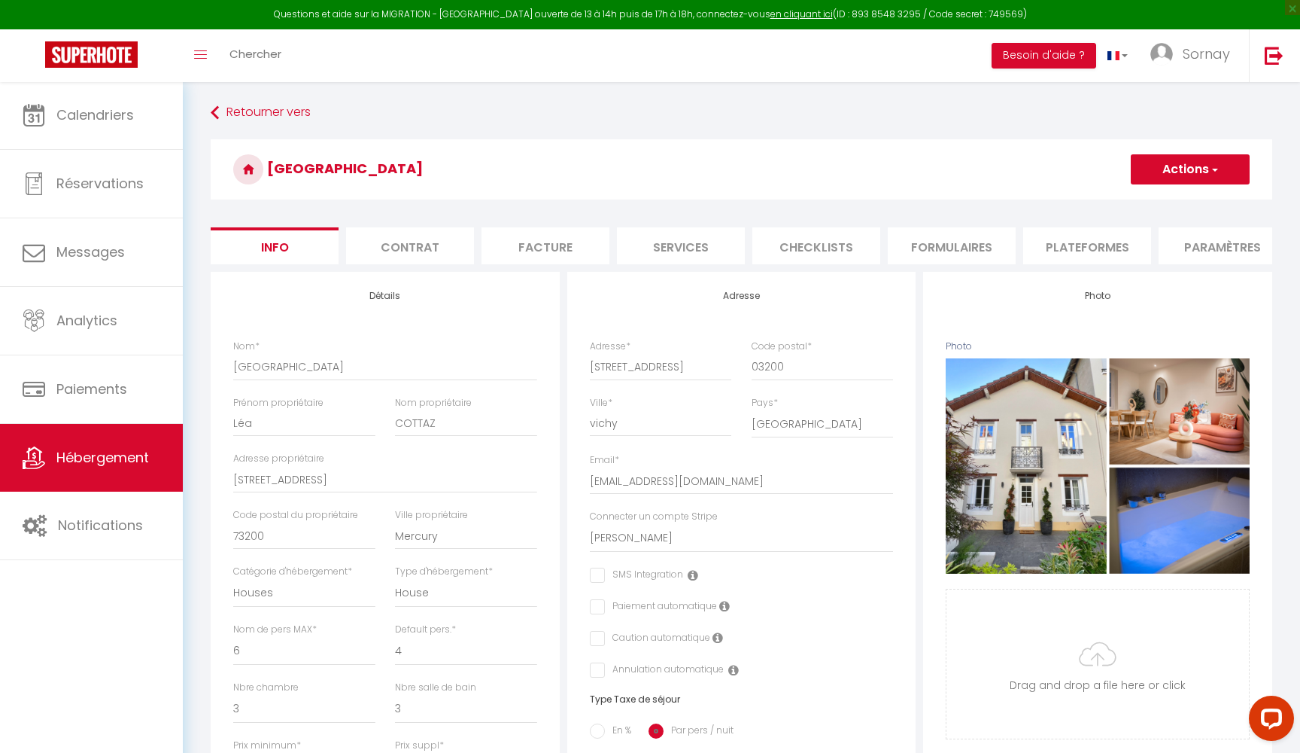
click at [1068, 256] on li "Plateformes" at bounding box center [1087, 245] width 128 height 37
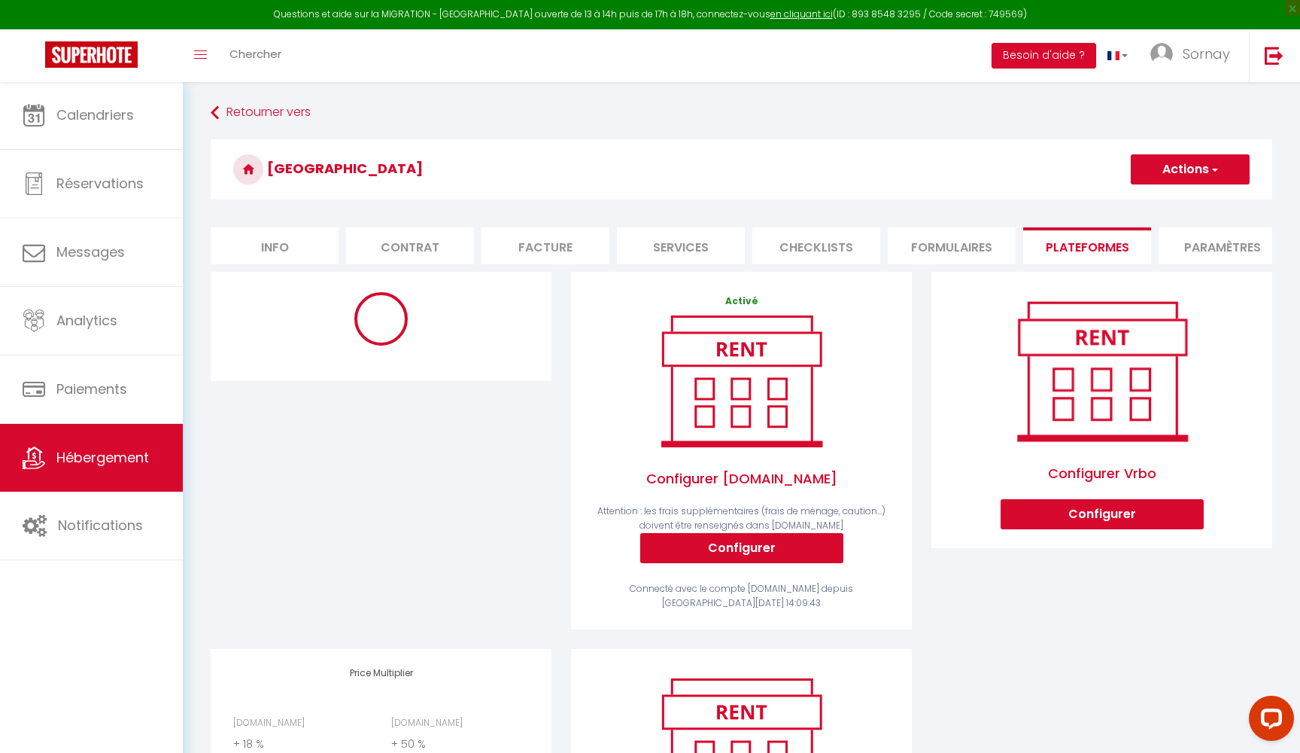
select select "1850-960038964961215215"
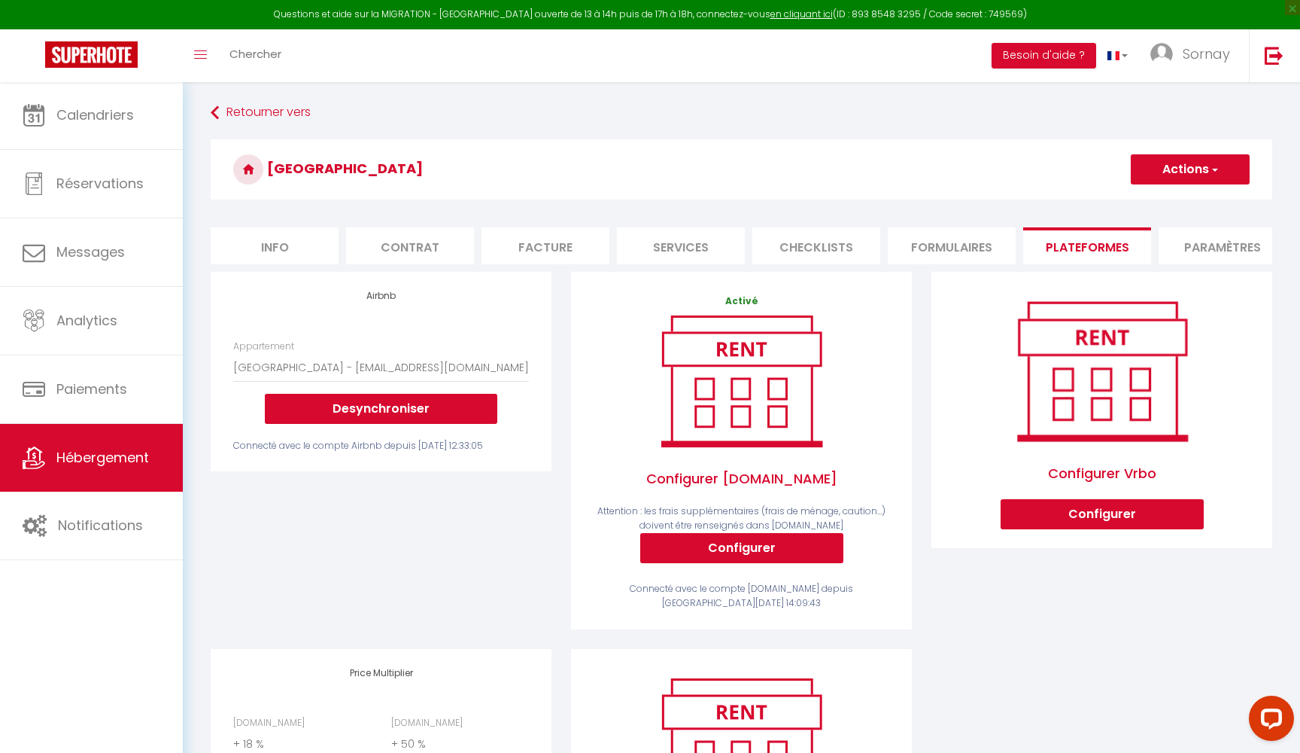
click at [379, 400] on button "Desynchroniser" at bounding box center [381, 409] width 233 height 30
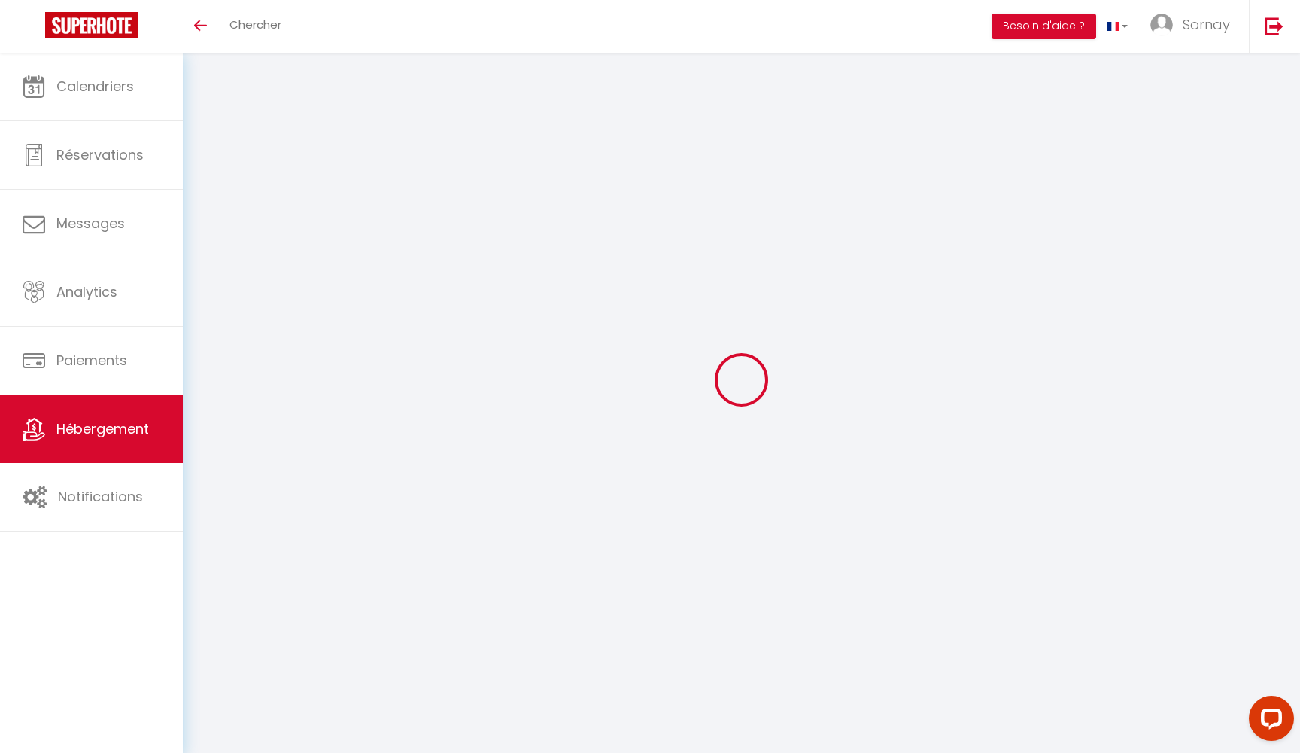
select select "+ 18 %"
select select "+ 50 %"
select select "+ 7 %"
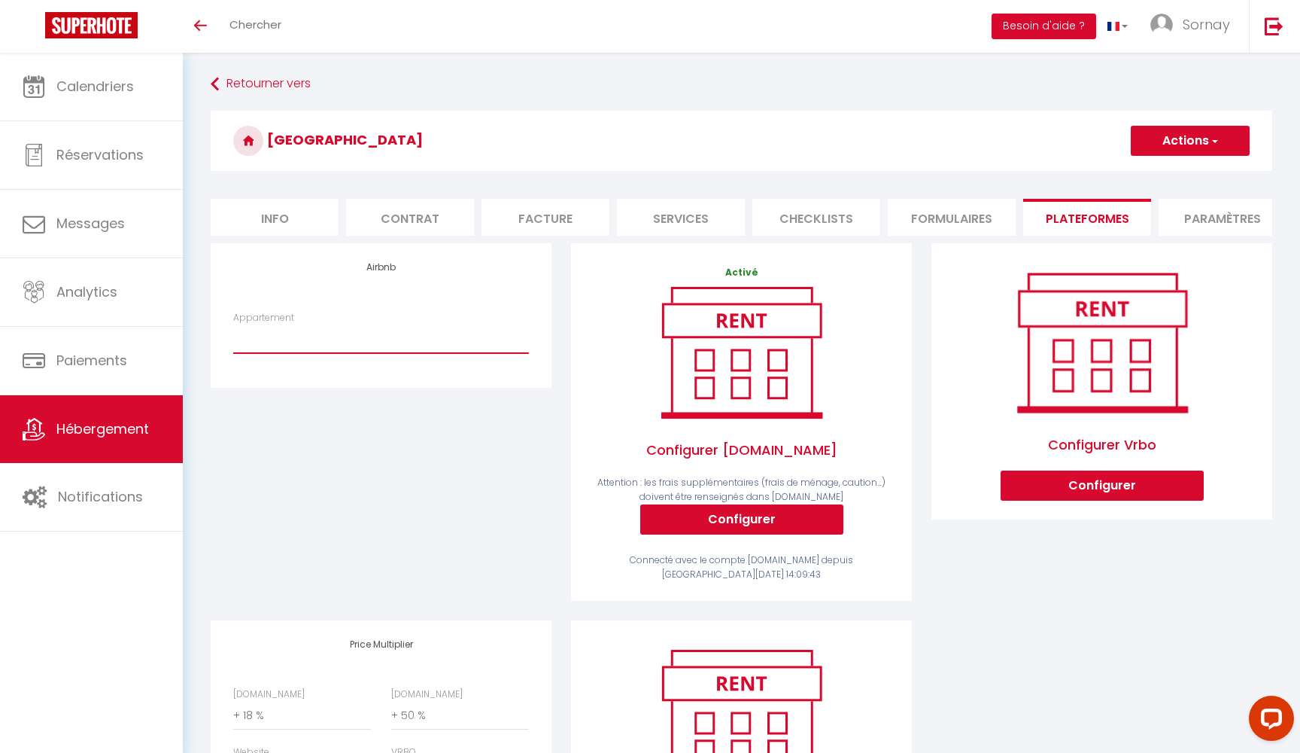
select select "1850-960038964961215215"
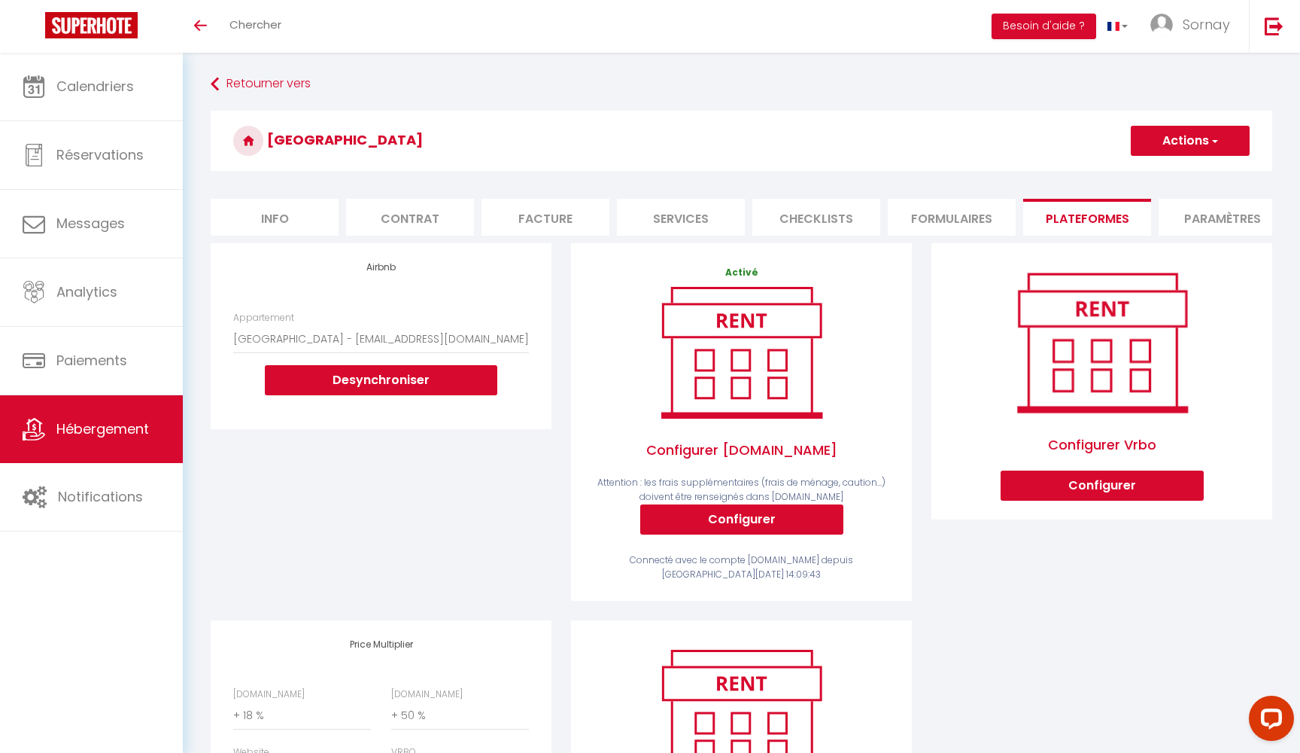
click at [1179, 135] on button "Actions" at bounding box center [1190, 141] width 119 height 30
click at [1153, 169] on link "Enregistrer" at bounding box center [1189, 174] width 119 height 20
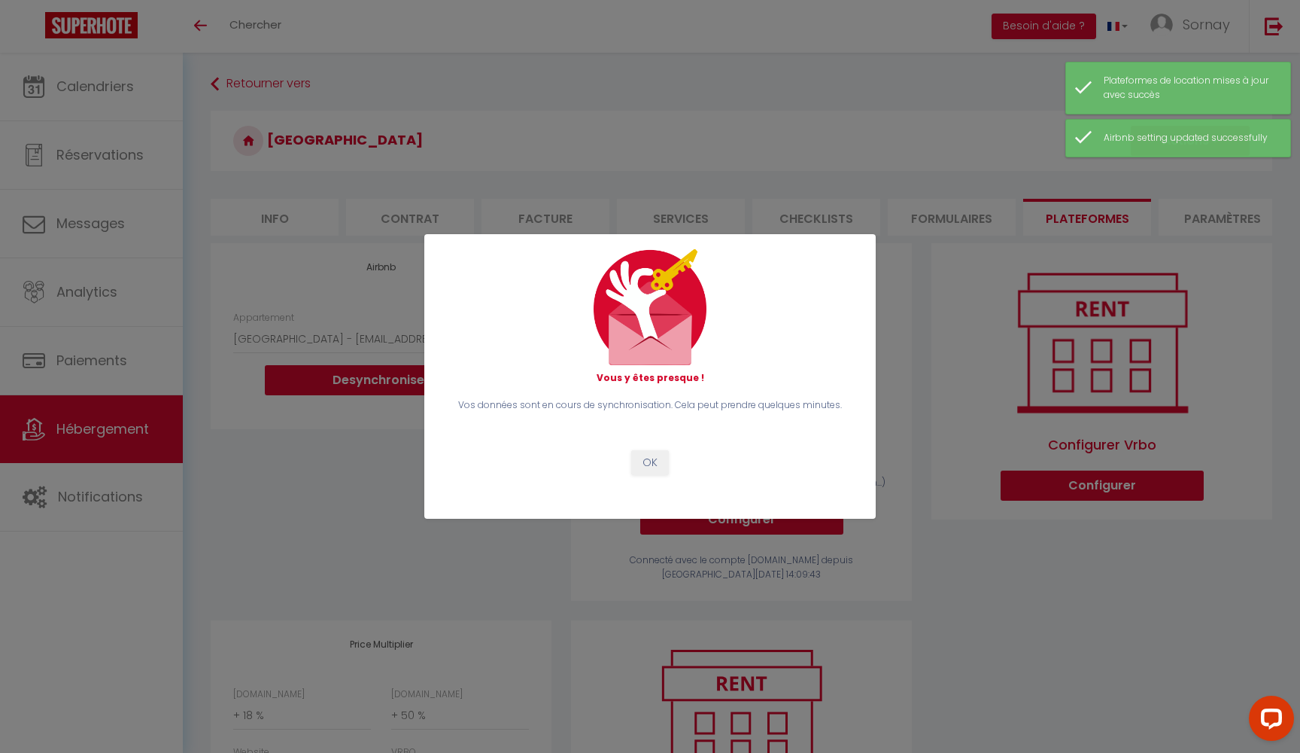
click at [652, 461] on button "OK" at bounding box center [650, 463] width 38 height 26
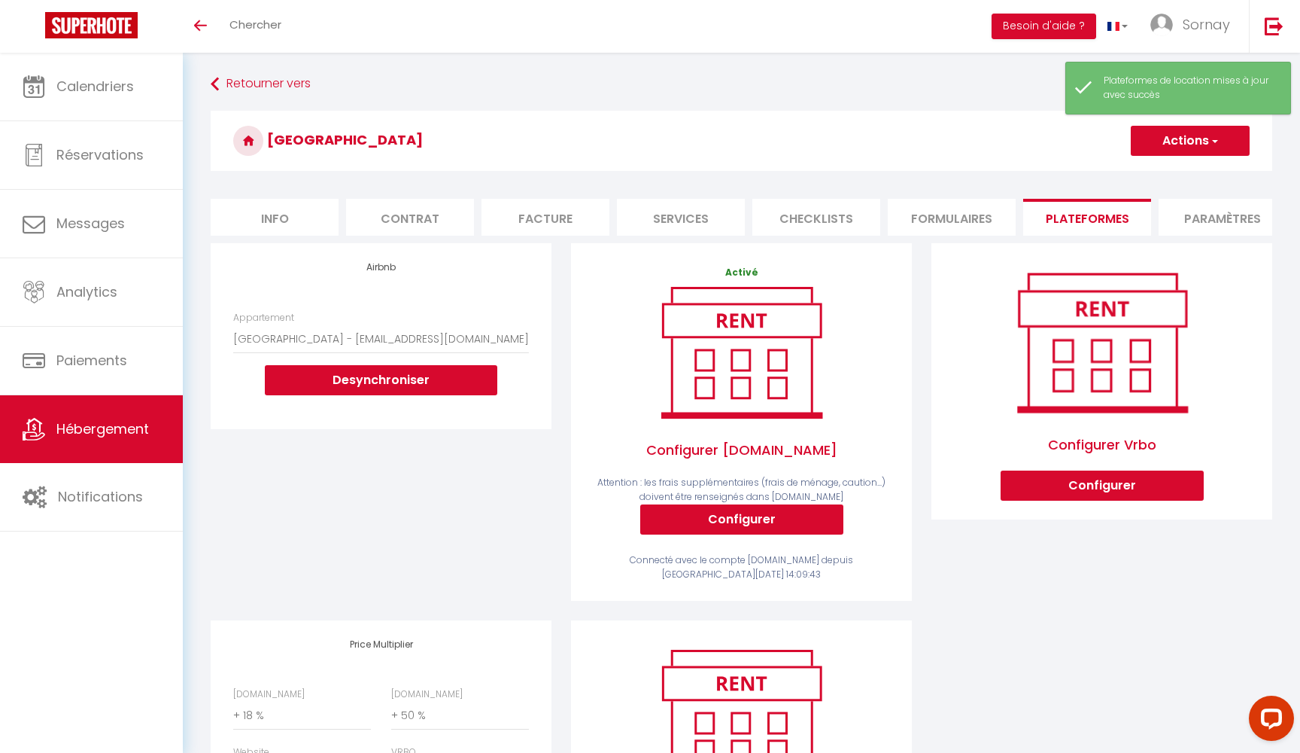
click at [119, 431] on span "Hébergement" at bounding box center [102, 428] width 93 height 19
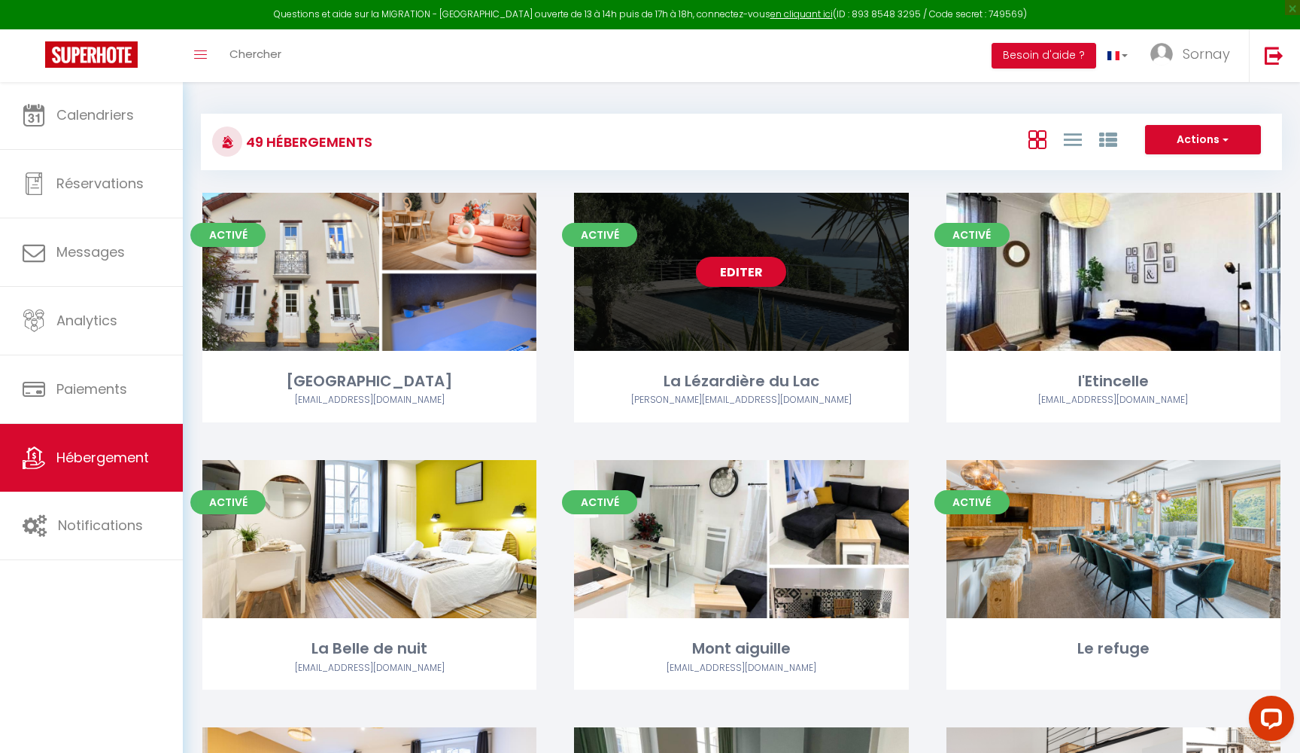
click at [744, 272] on link "Editer" at bounding box center [741, 272] width 90 height 30
select select "3"
select select "2"
select select "1"
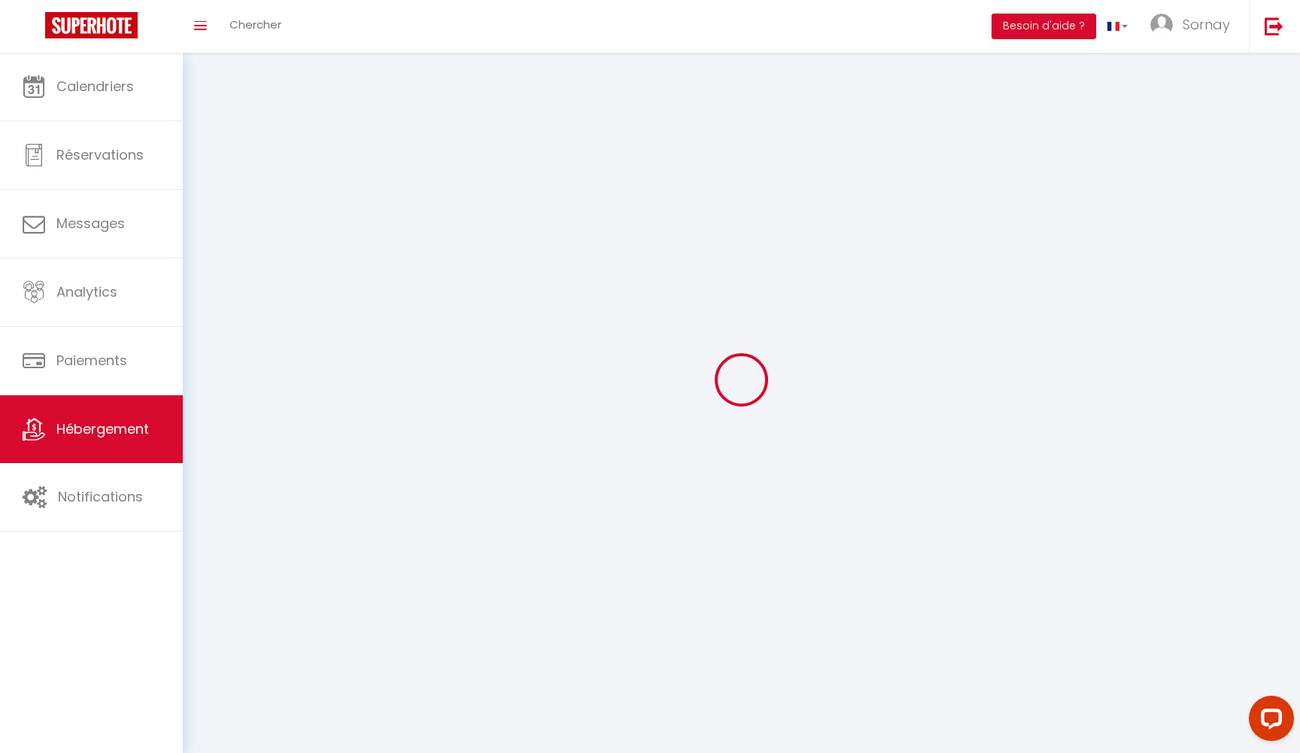
select select
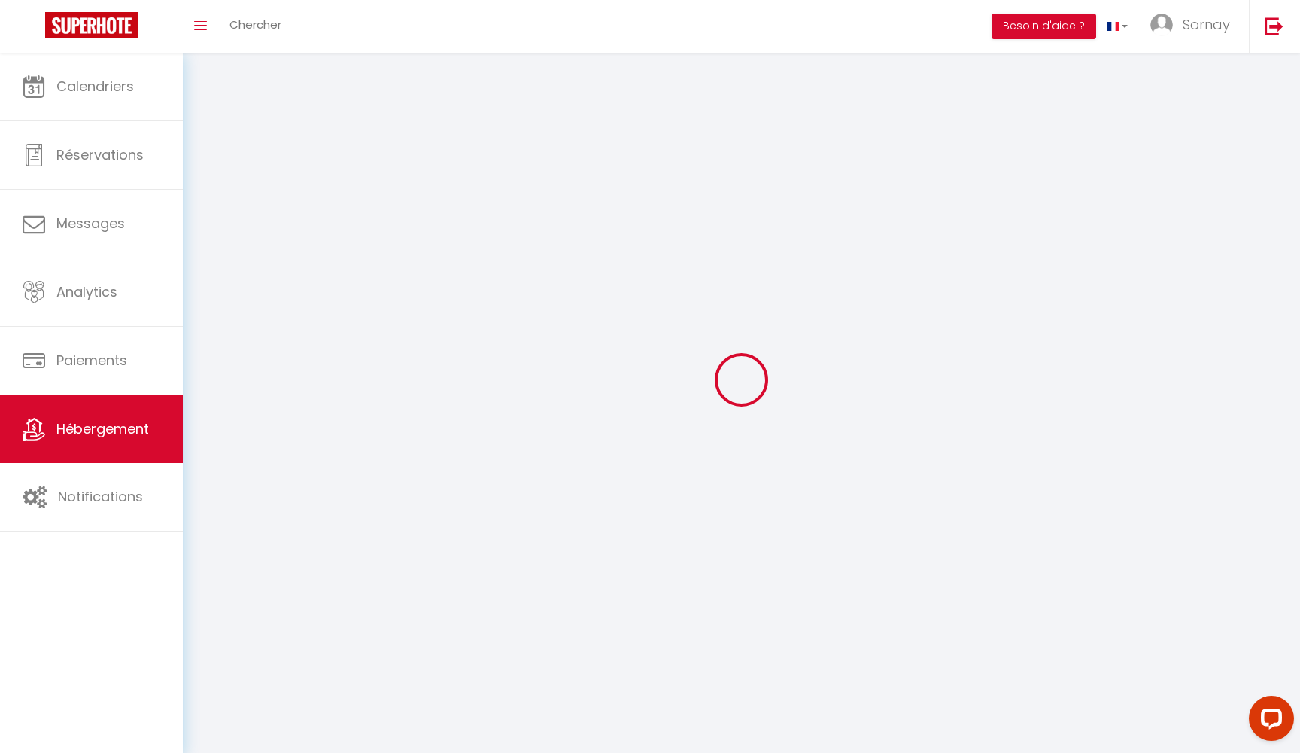
select select
checkbox input "false"
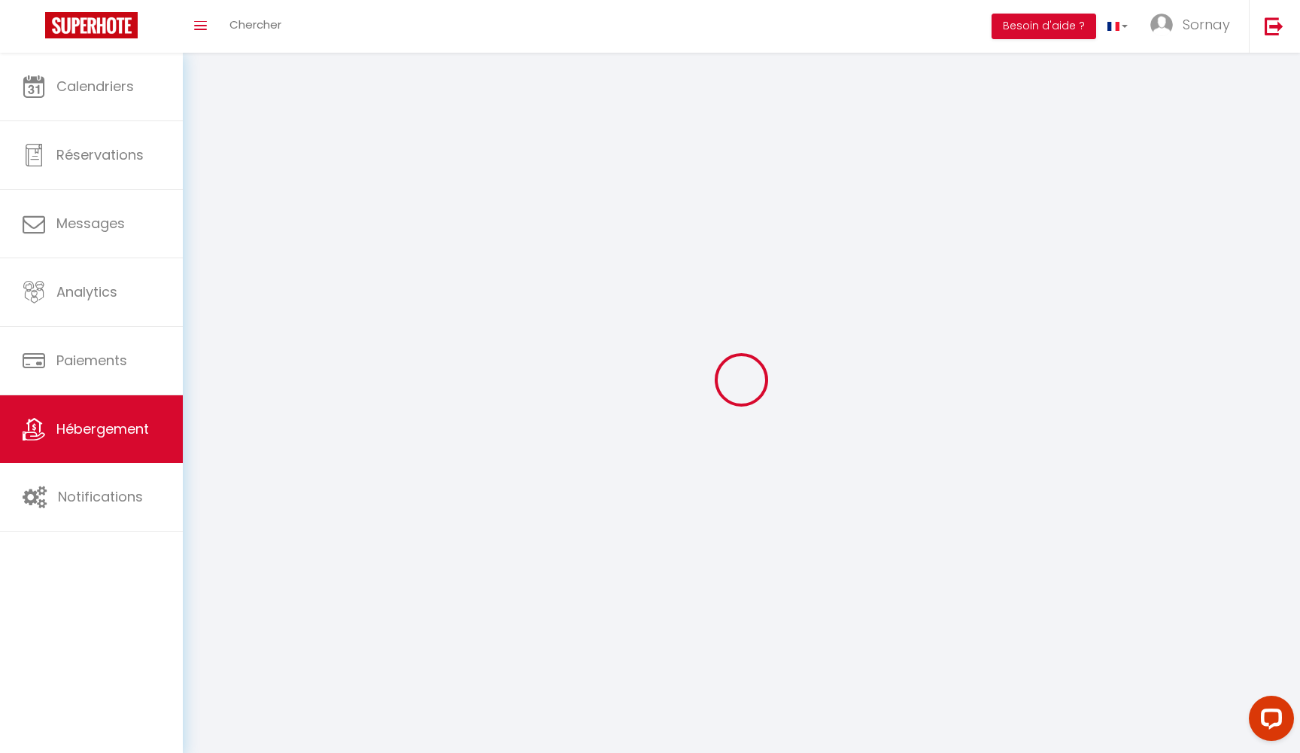
checkbox input "false"
select select
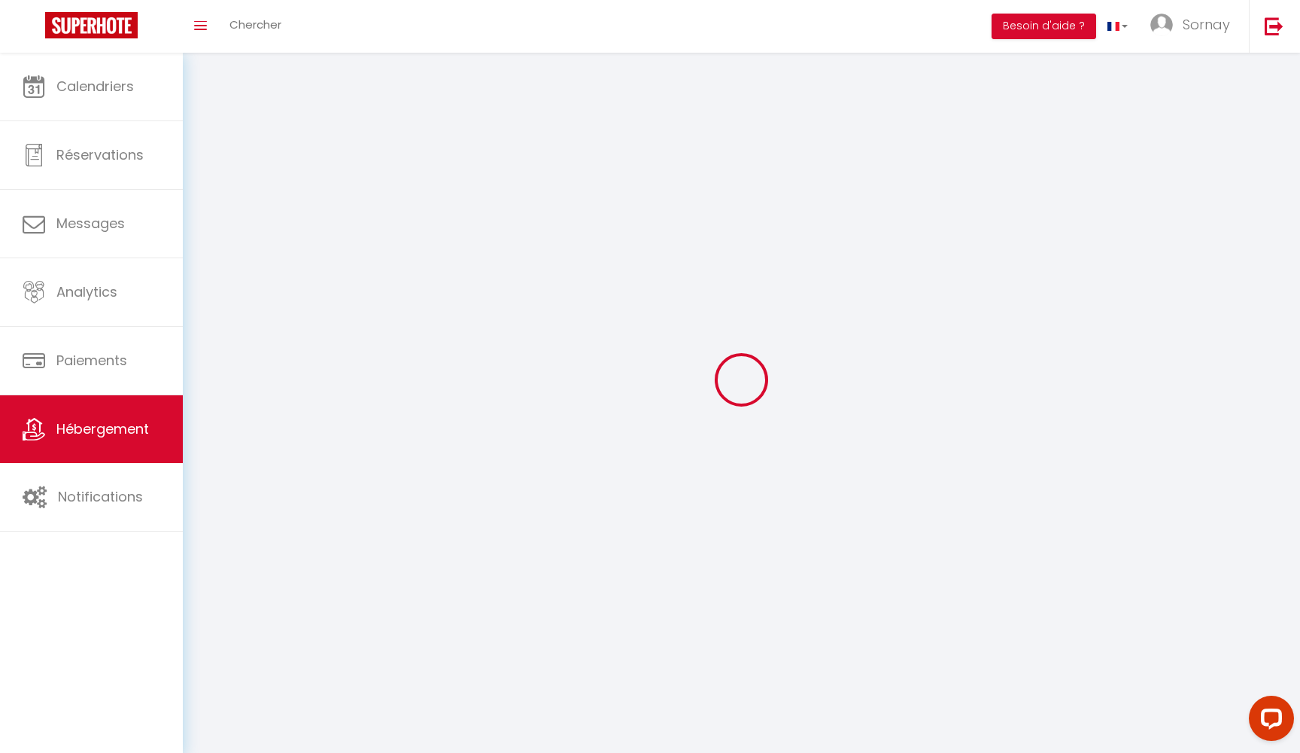
select select
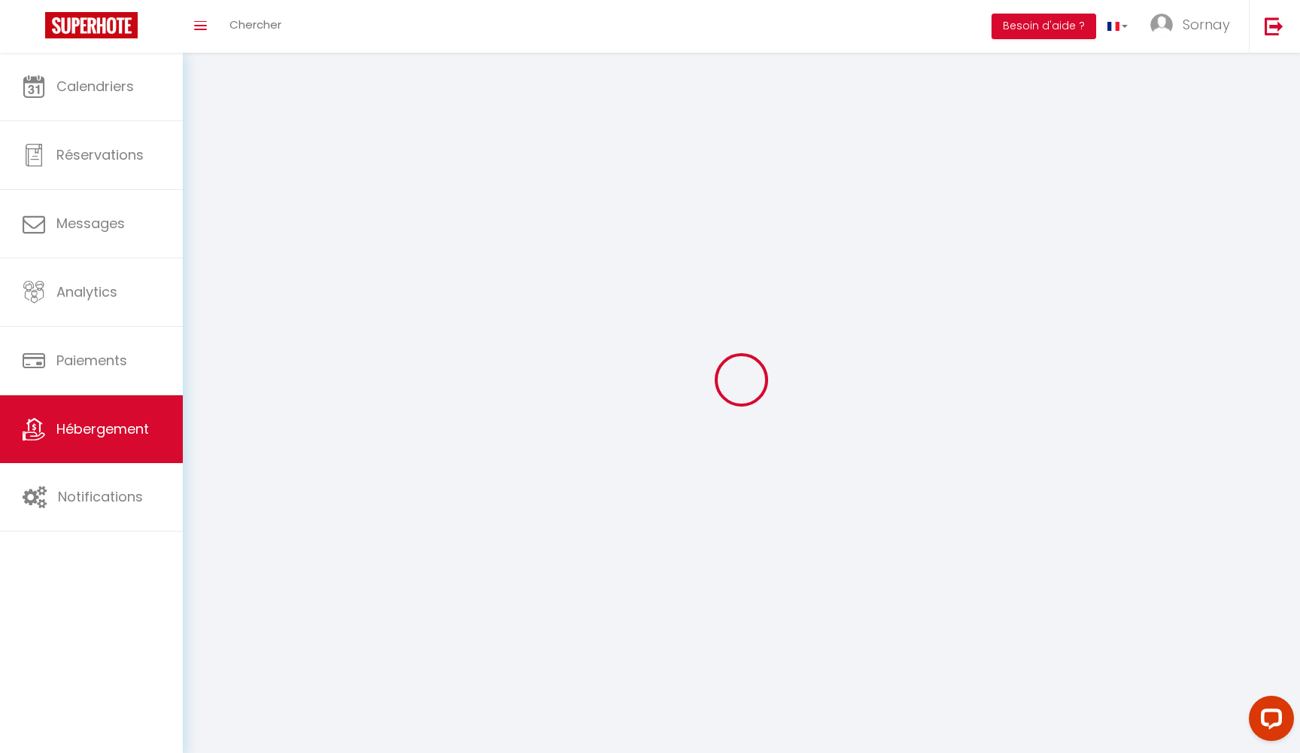
select select
checkbox input "false"
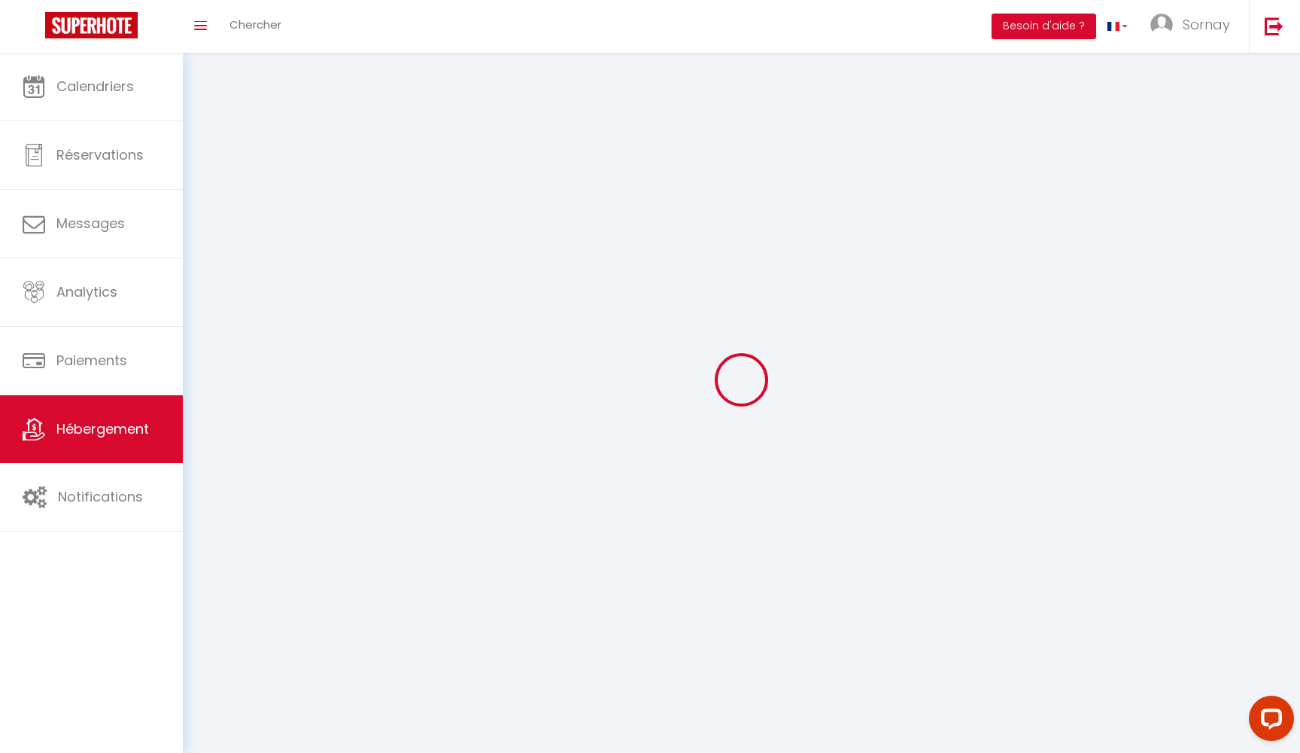
select select
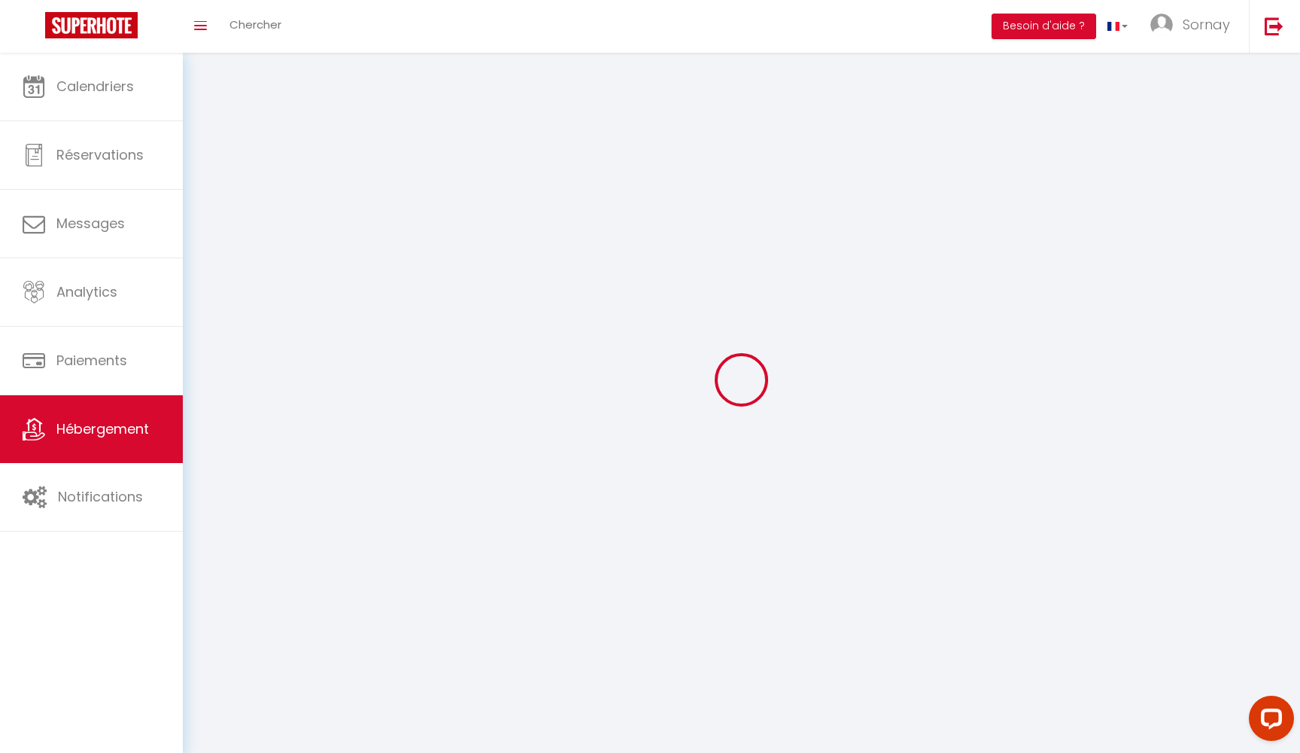
select select
checkbox input "false"
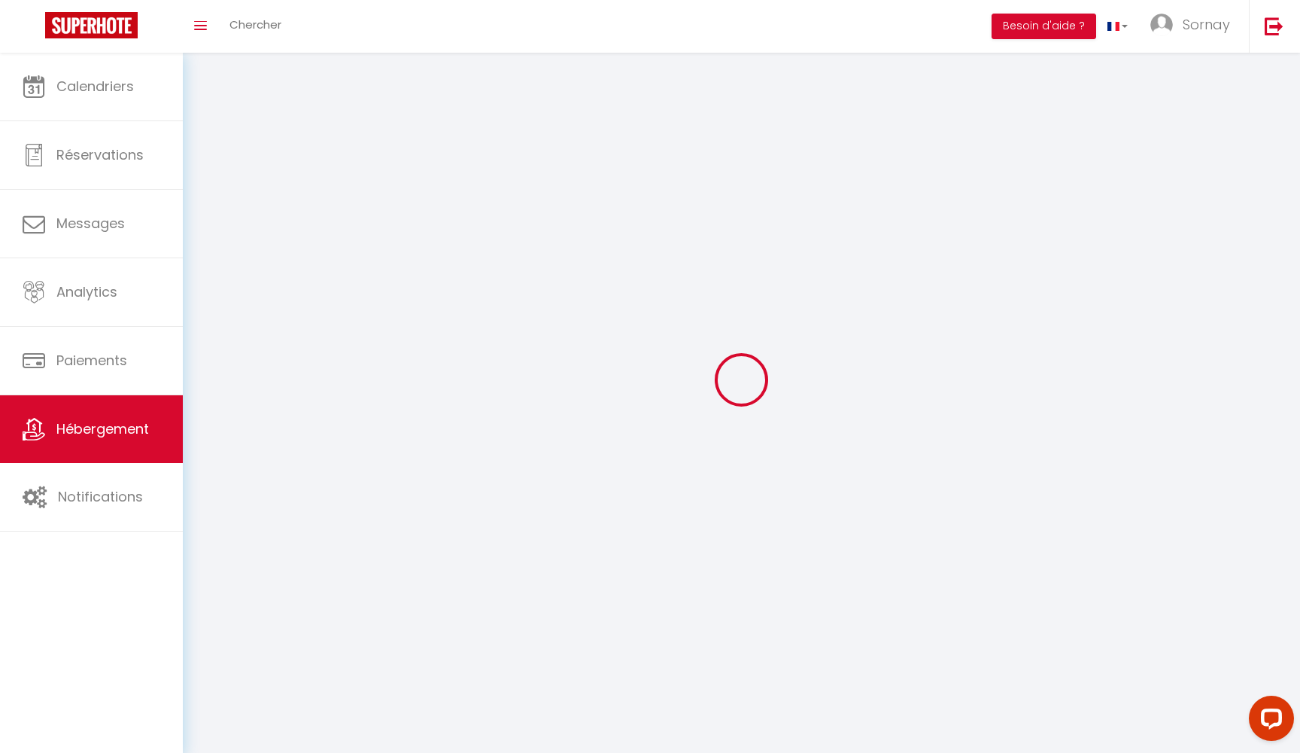
checkbox input "false"
select select
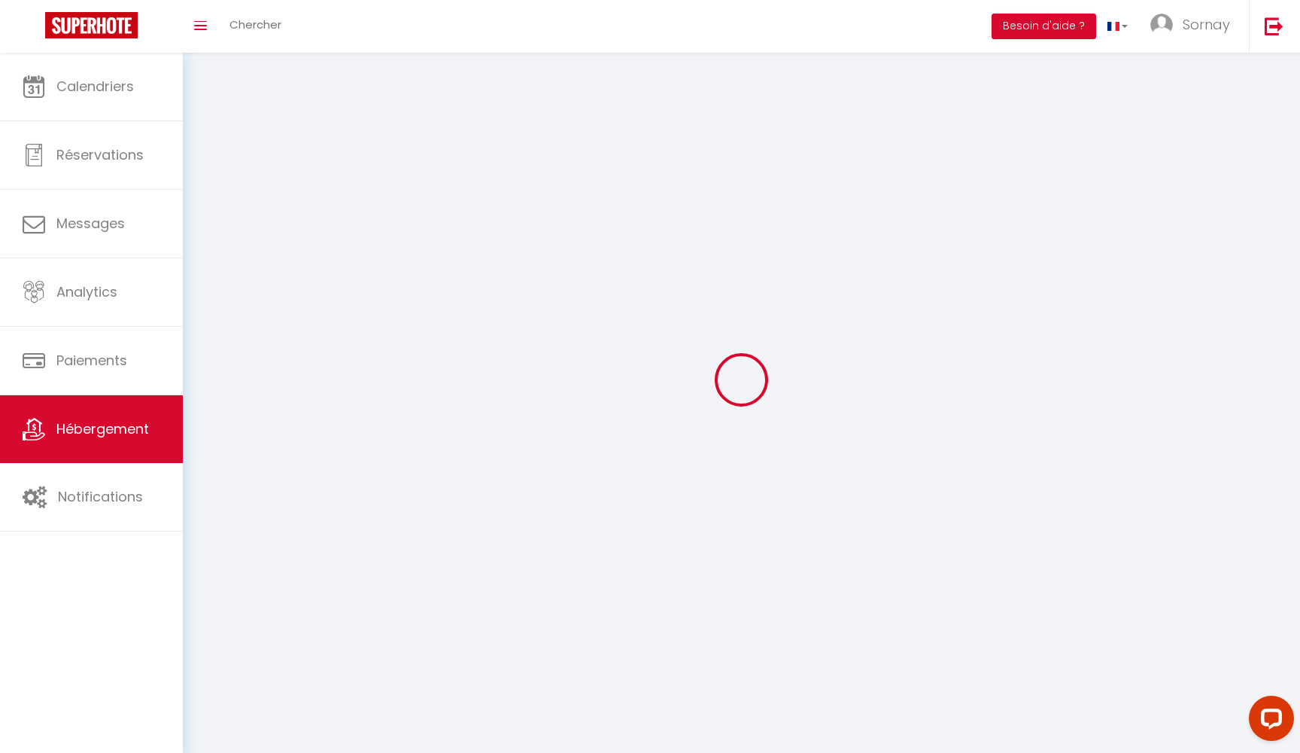
select select
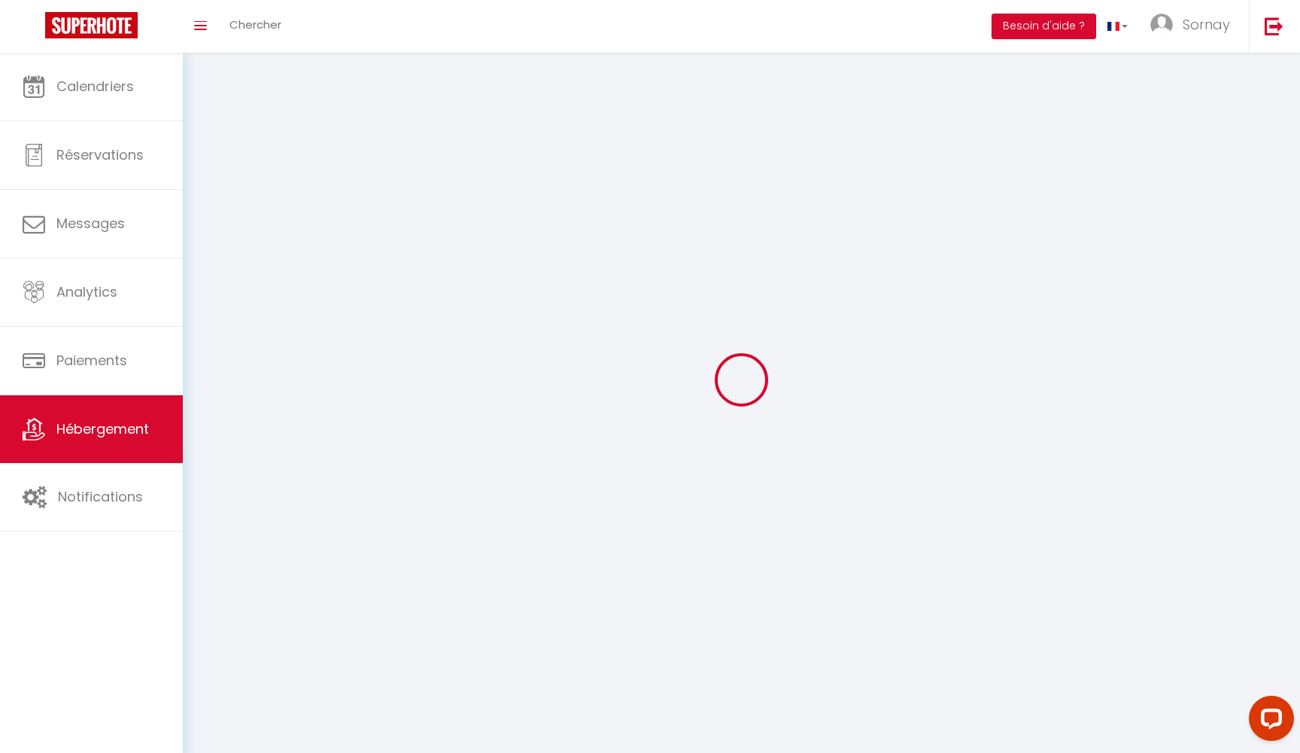
select select
checkbox input "false"
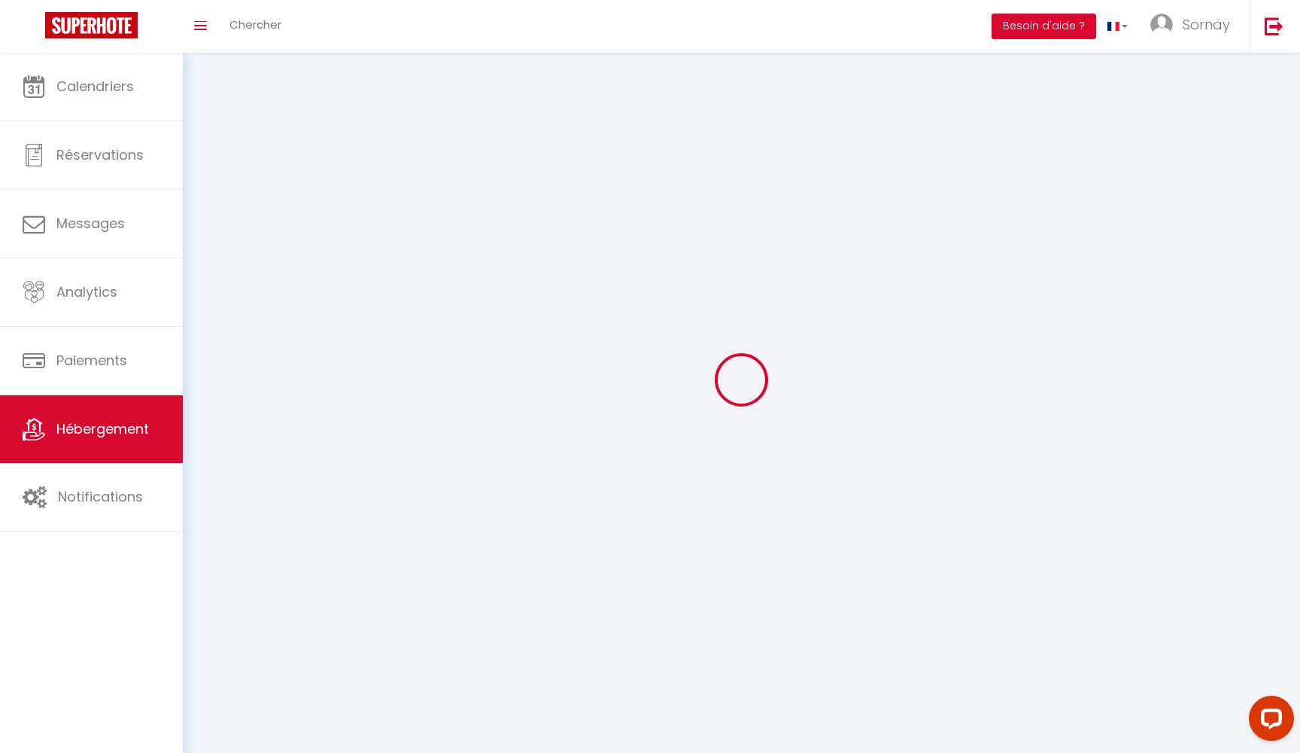
checkbox input "false"
select select
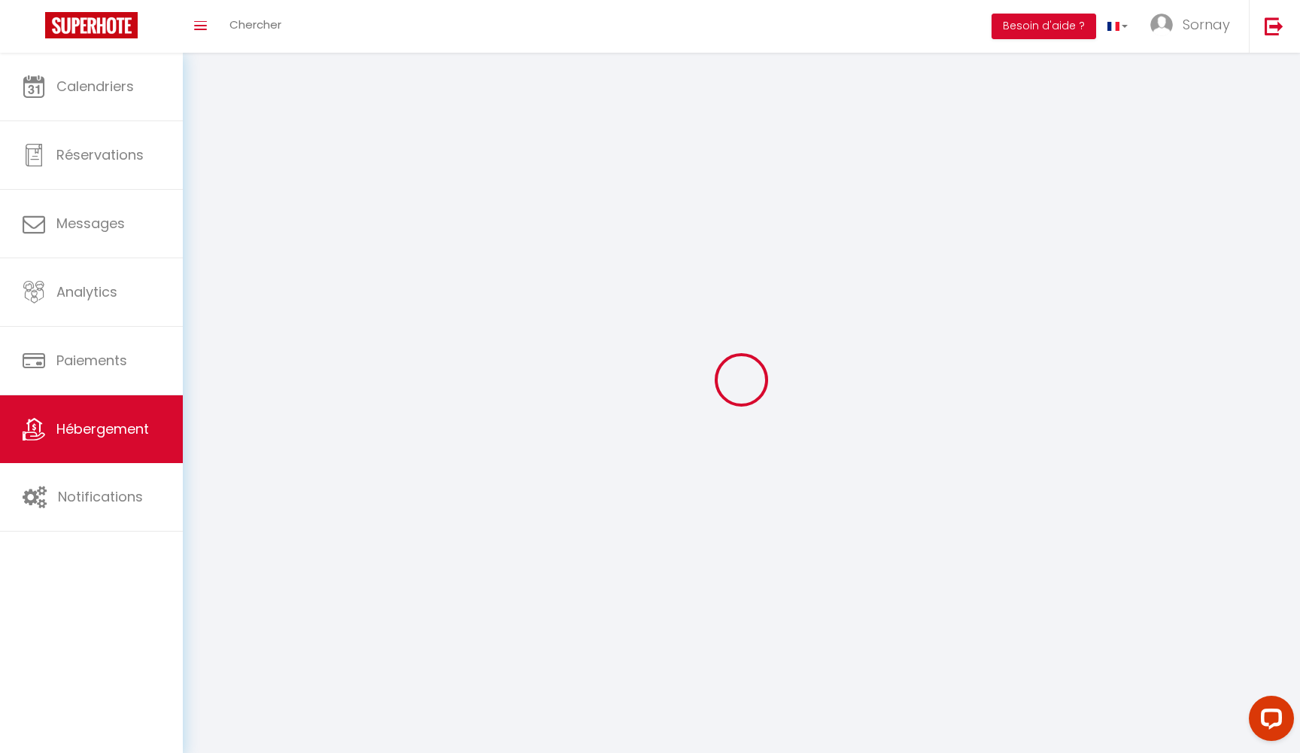
select select
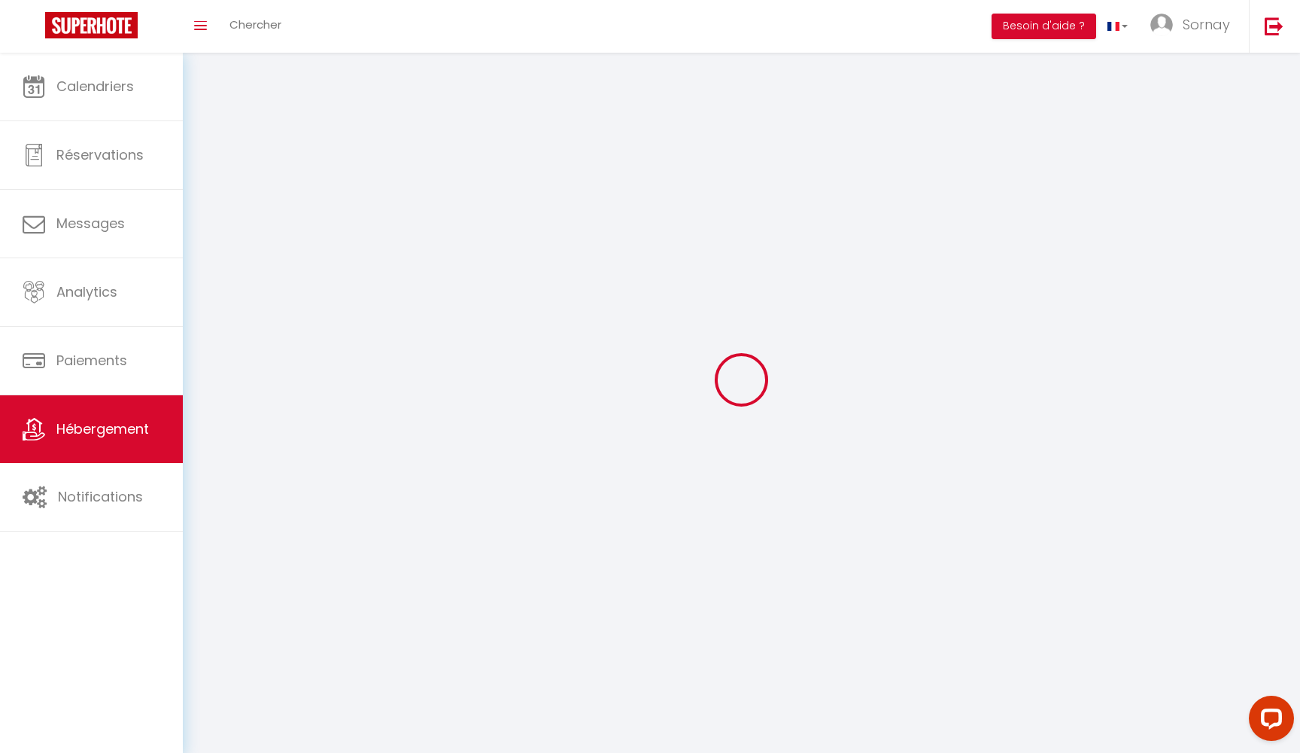
select select
checkbox input "false"
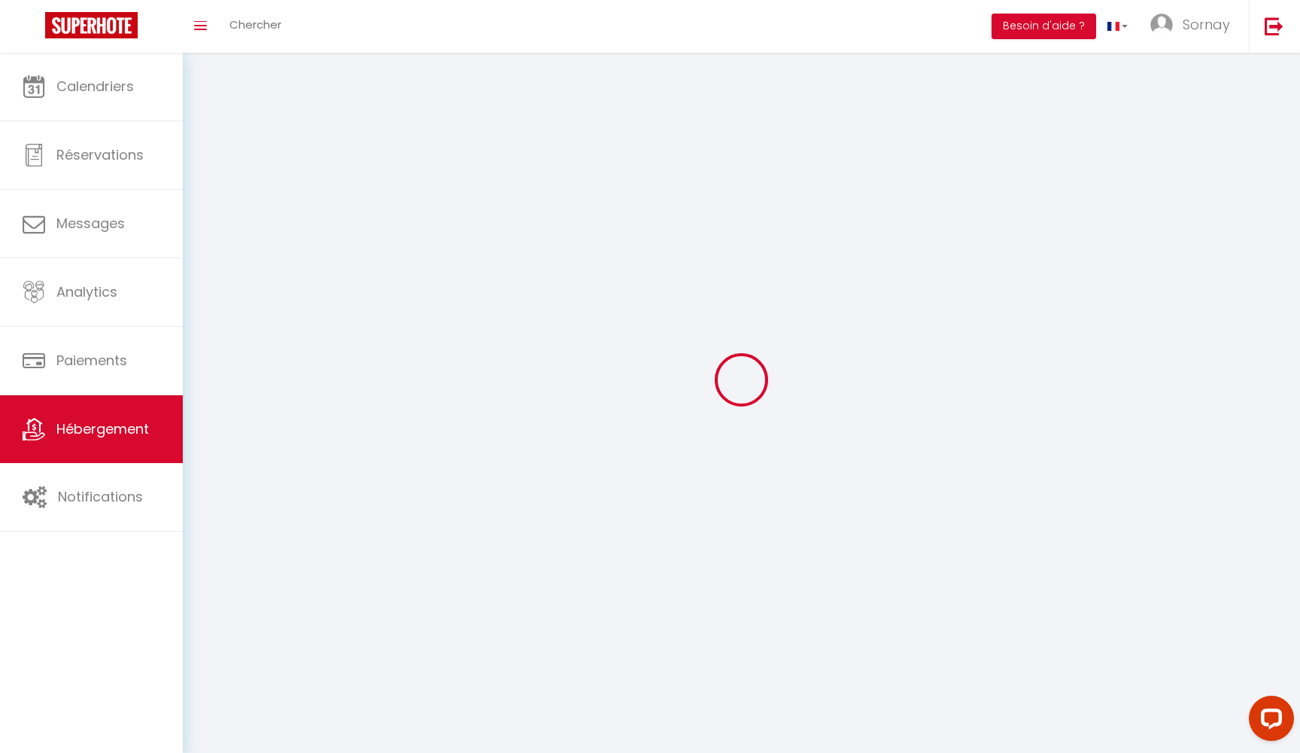
select select
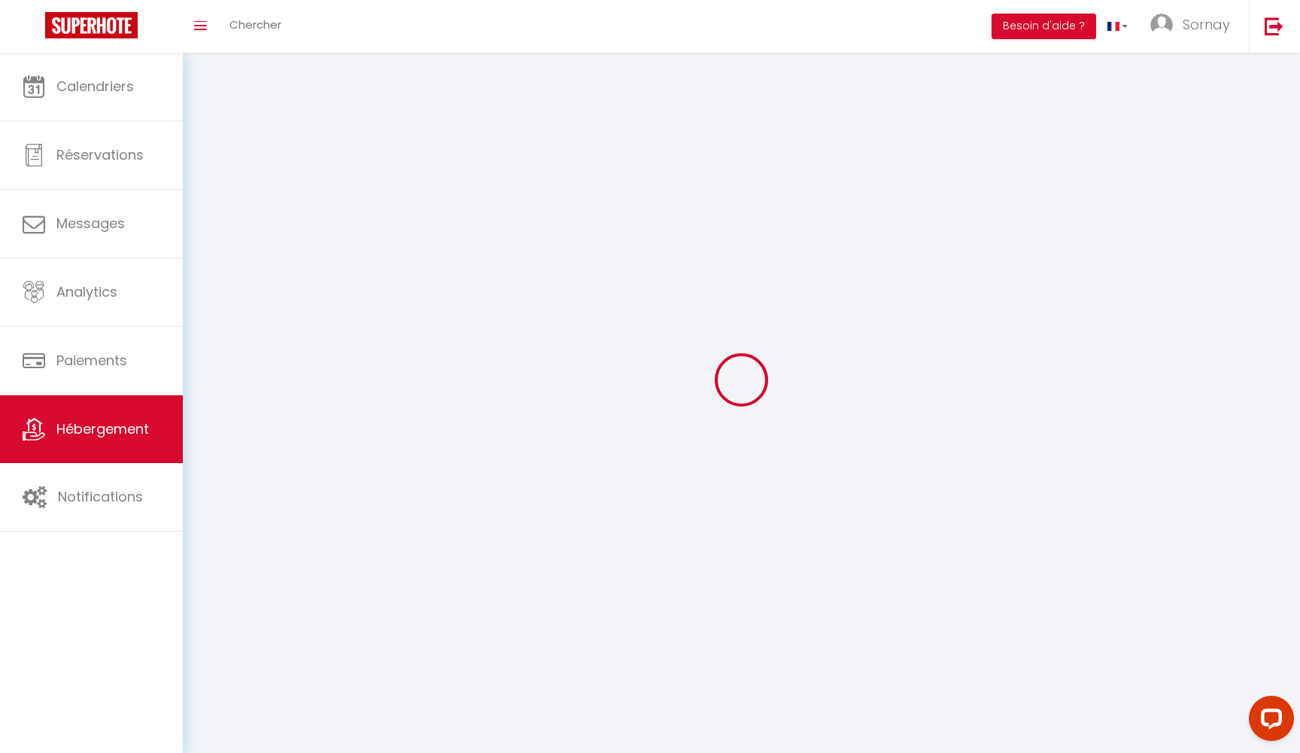
select select
checkbox input "false"
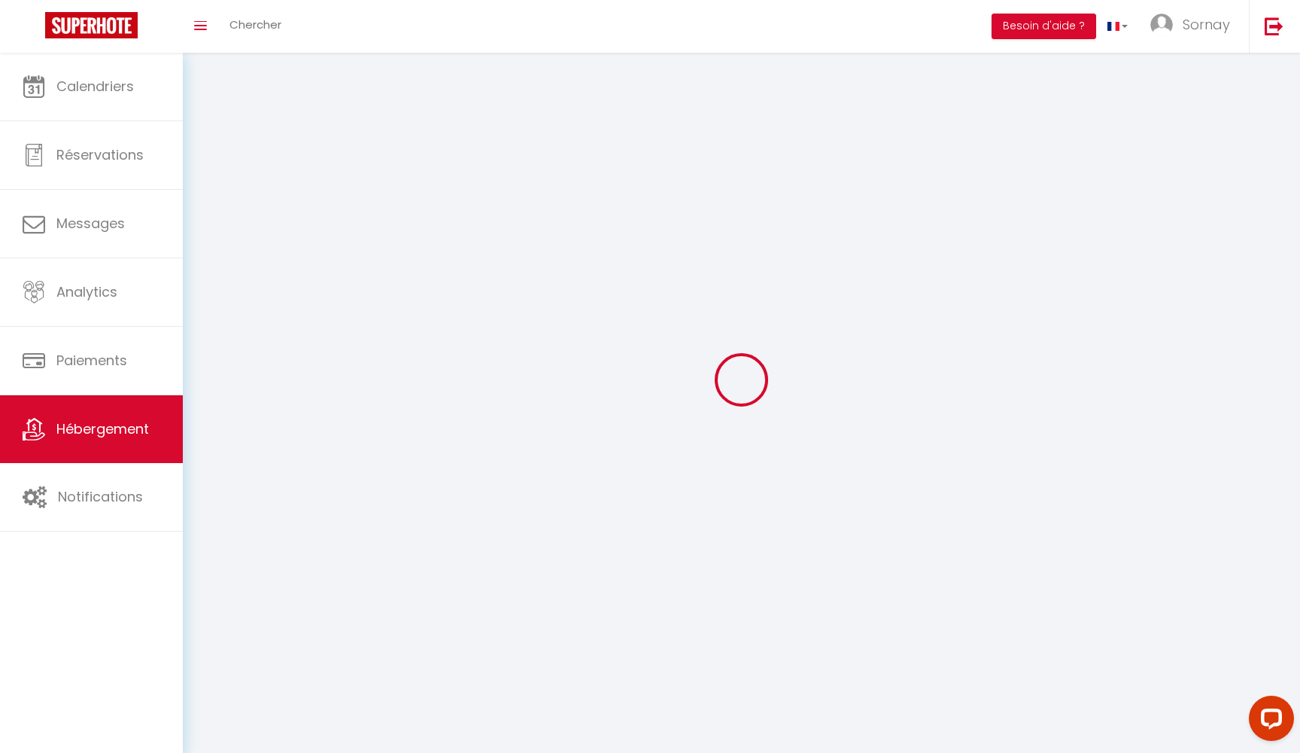
checkbox input "false"
select select
select select "28"
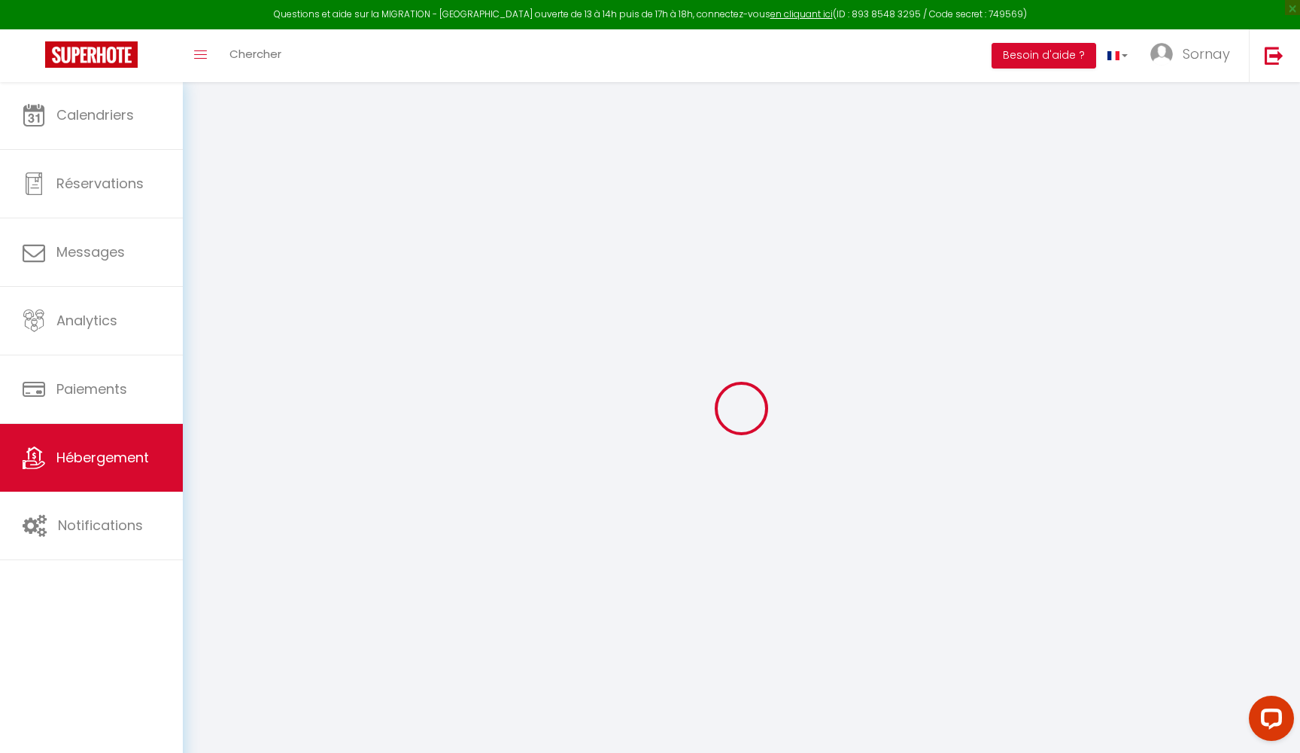
select select
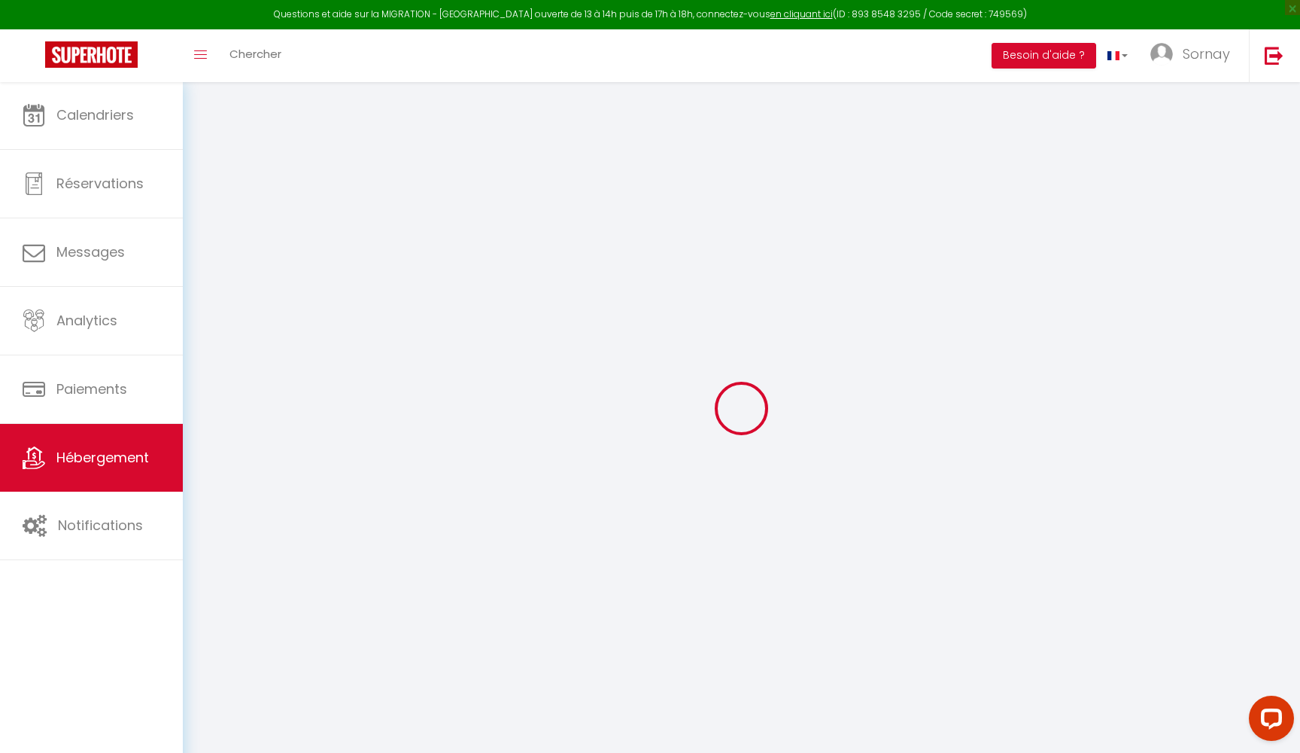
select select
checkbox input "false"
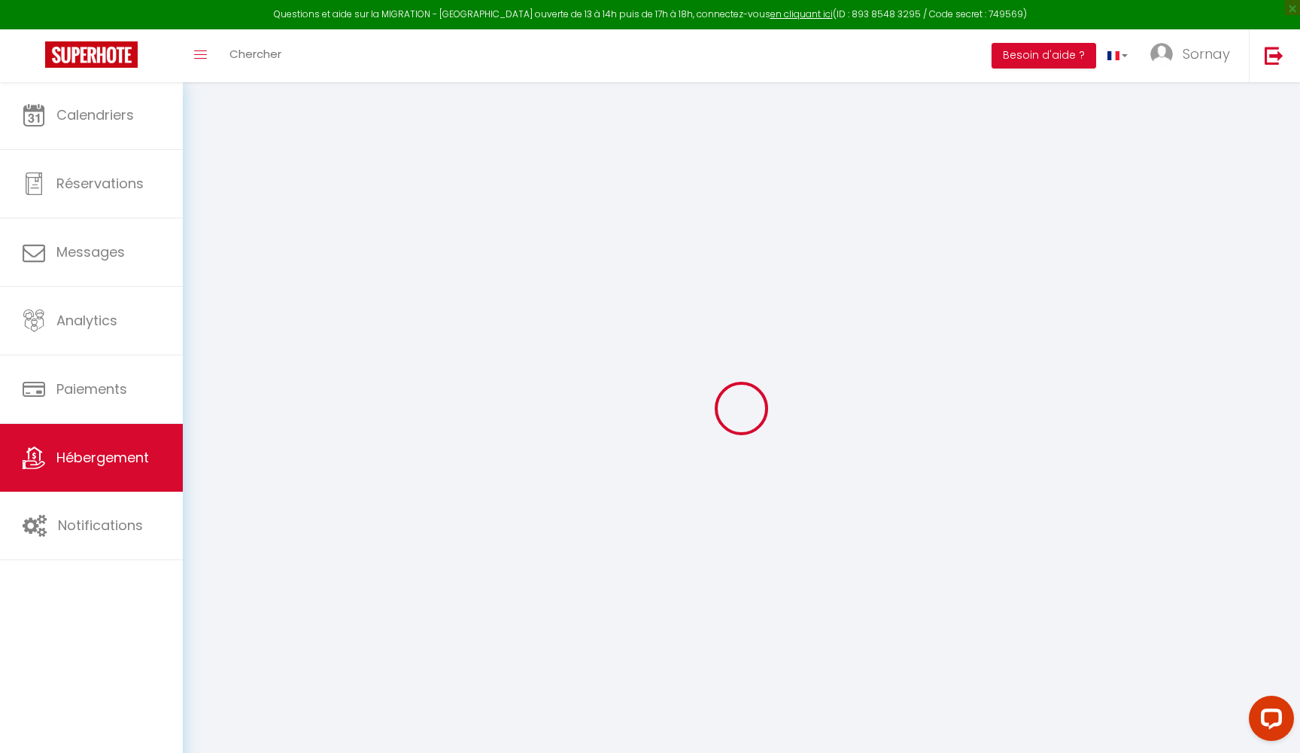
select select
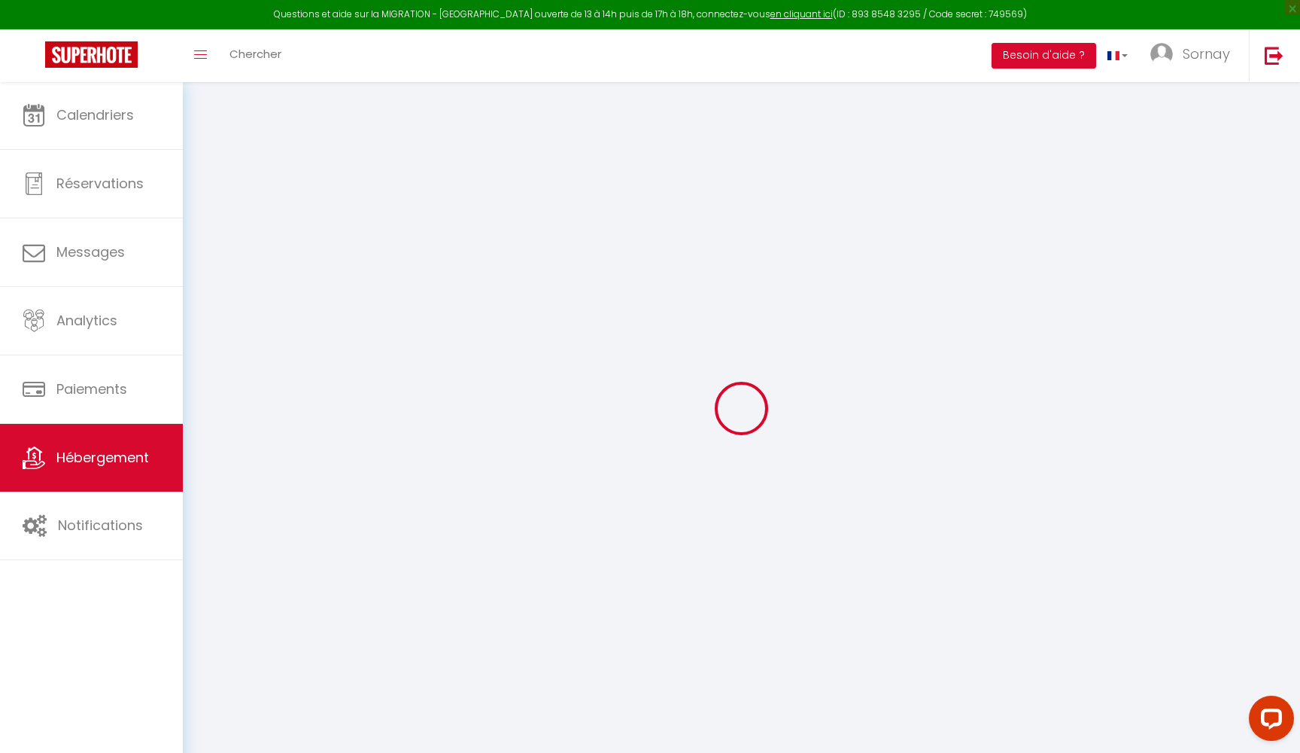
select select
checkbox input "false"
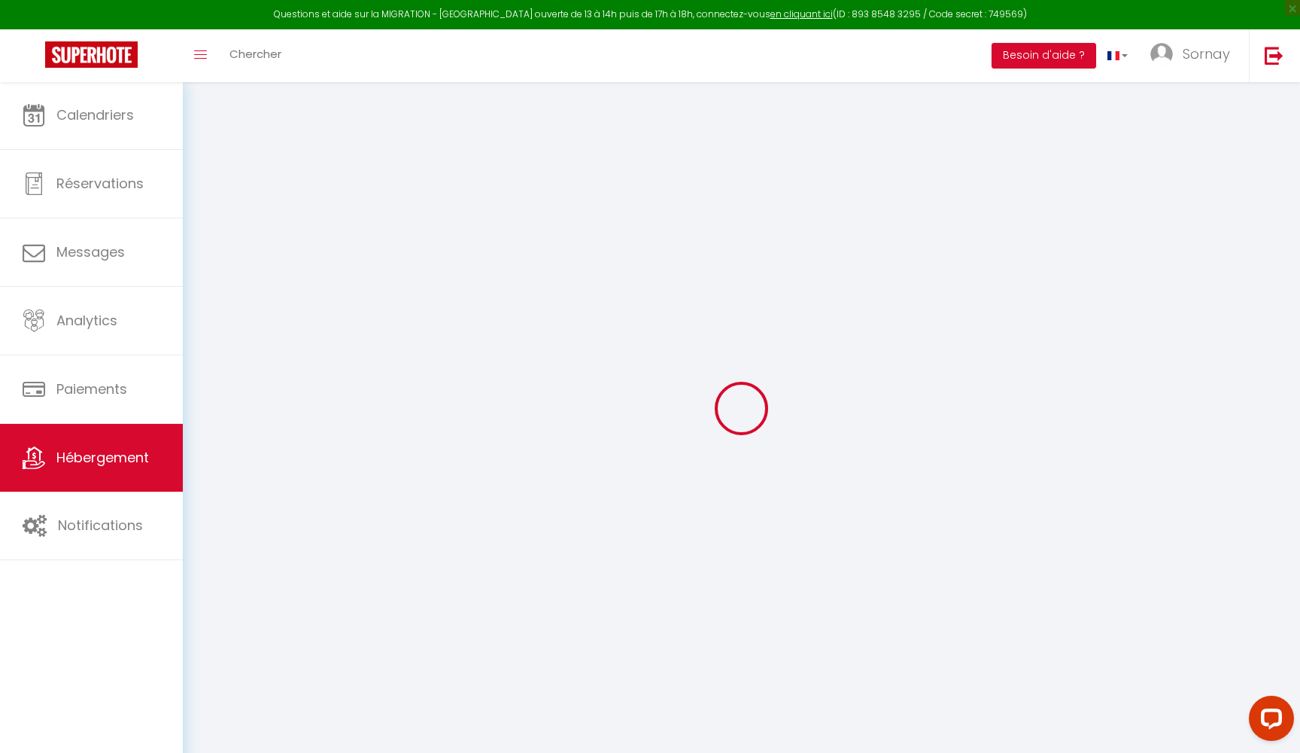
checkbox input "false"
select select
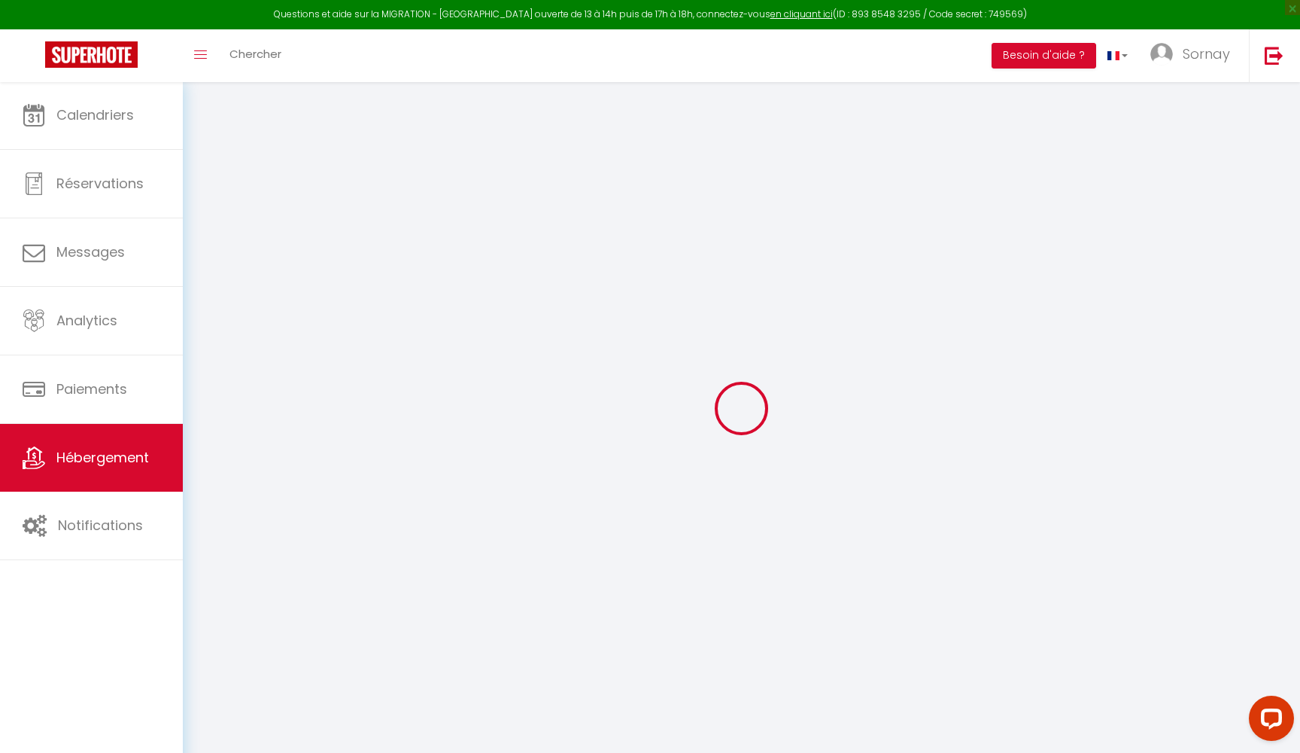
select select
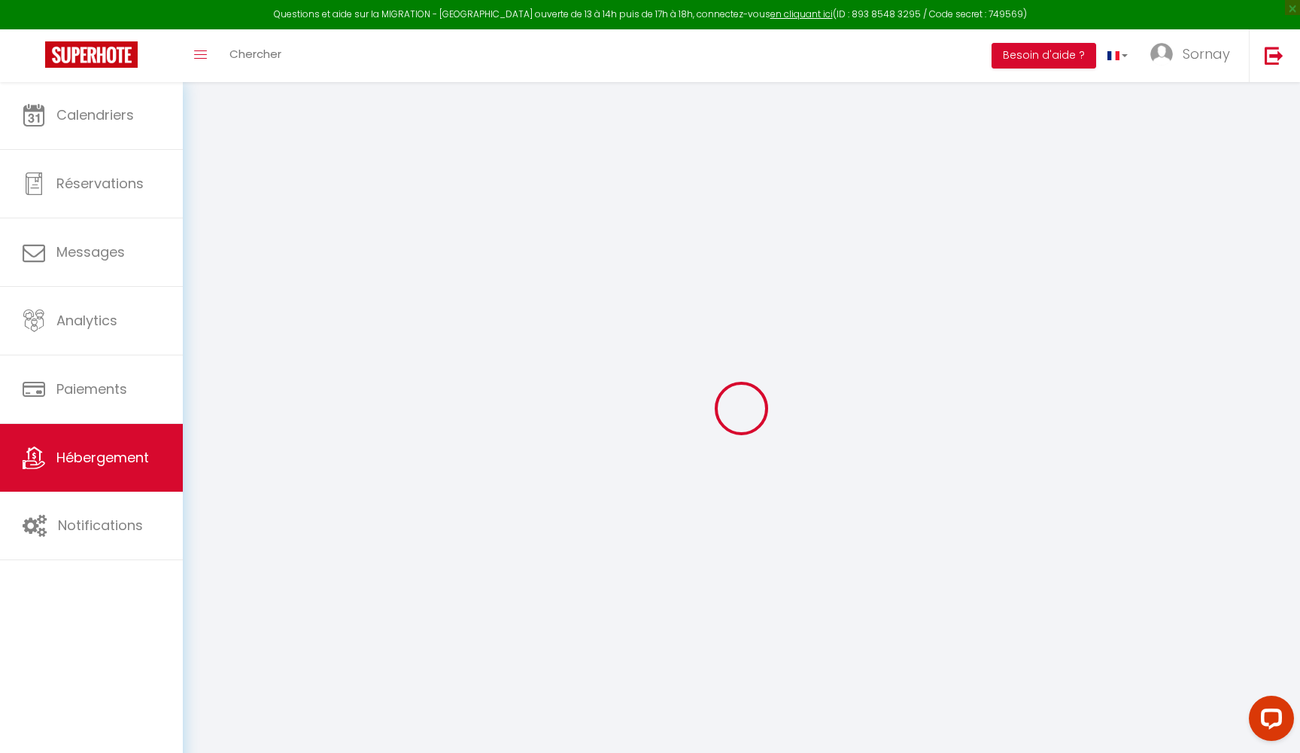
checkbox input "false"
select select
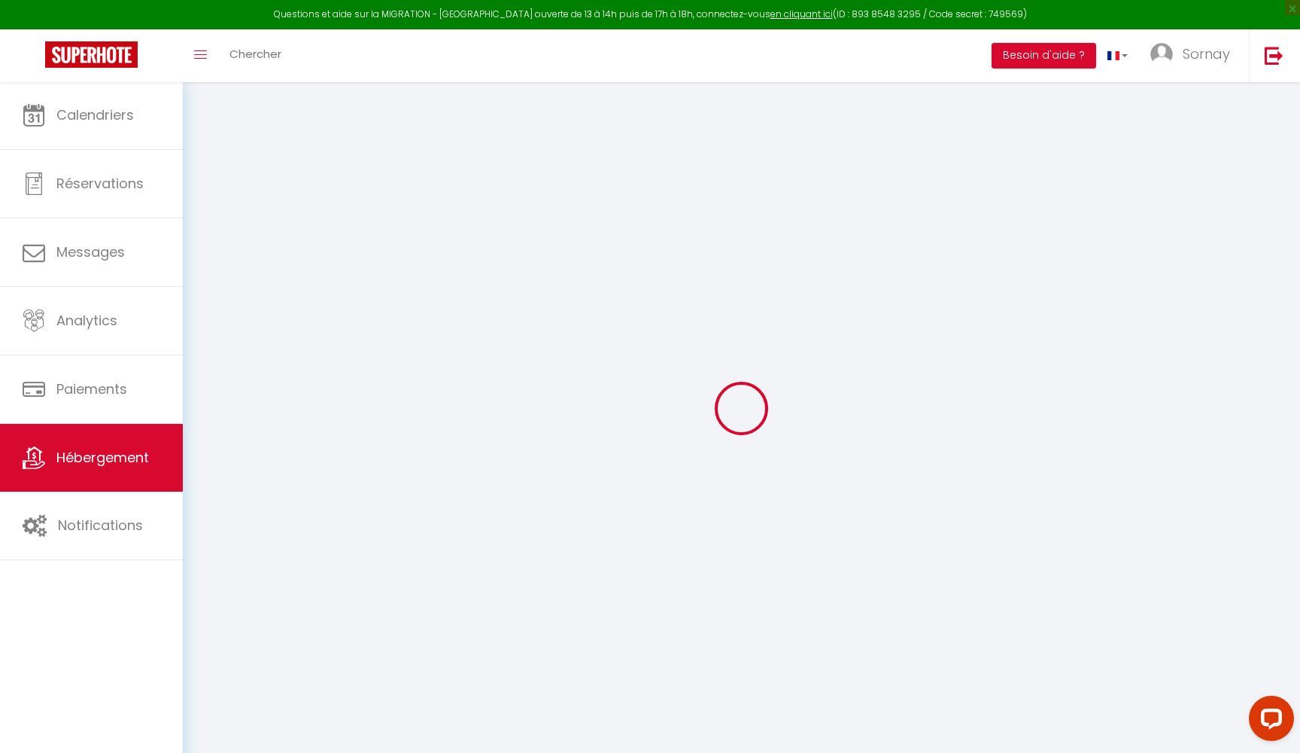
select select
select select "+ 18 %"
select select "+ 50 %"
select select "+ 7 %"
select select
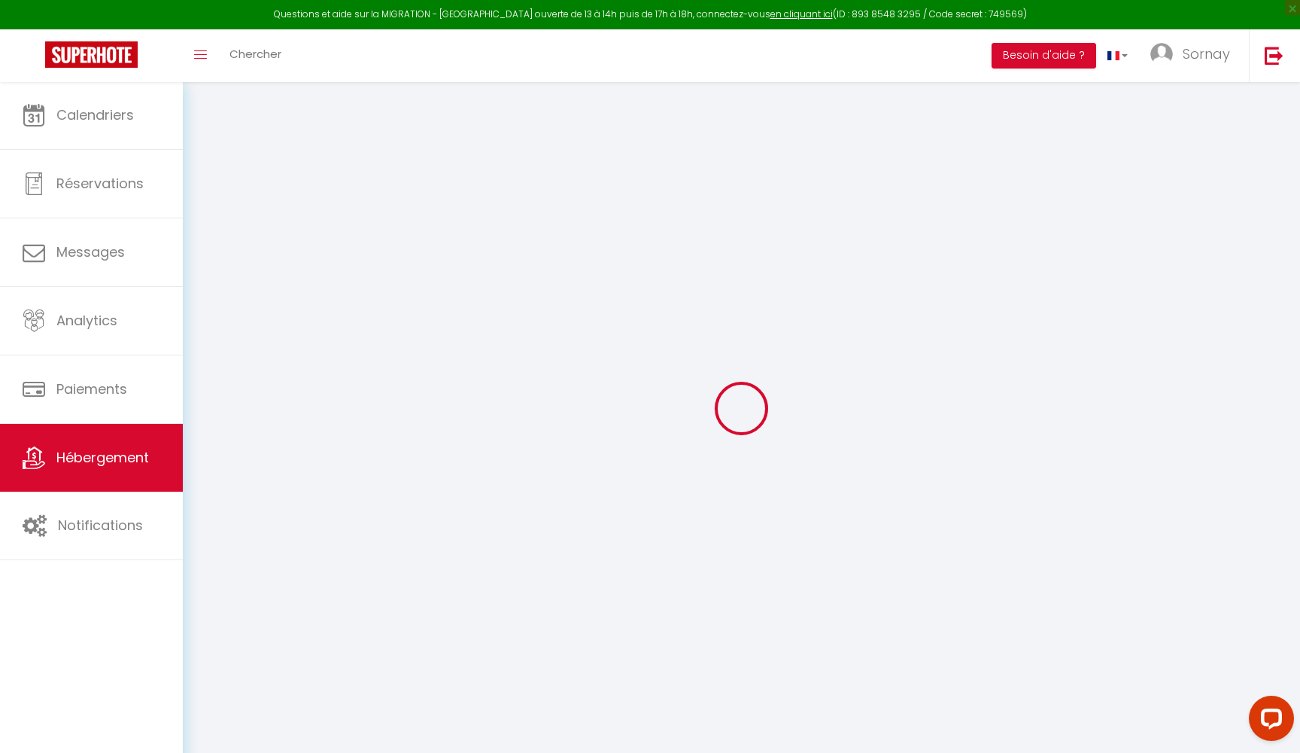
checkbox input "false"
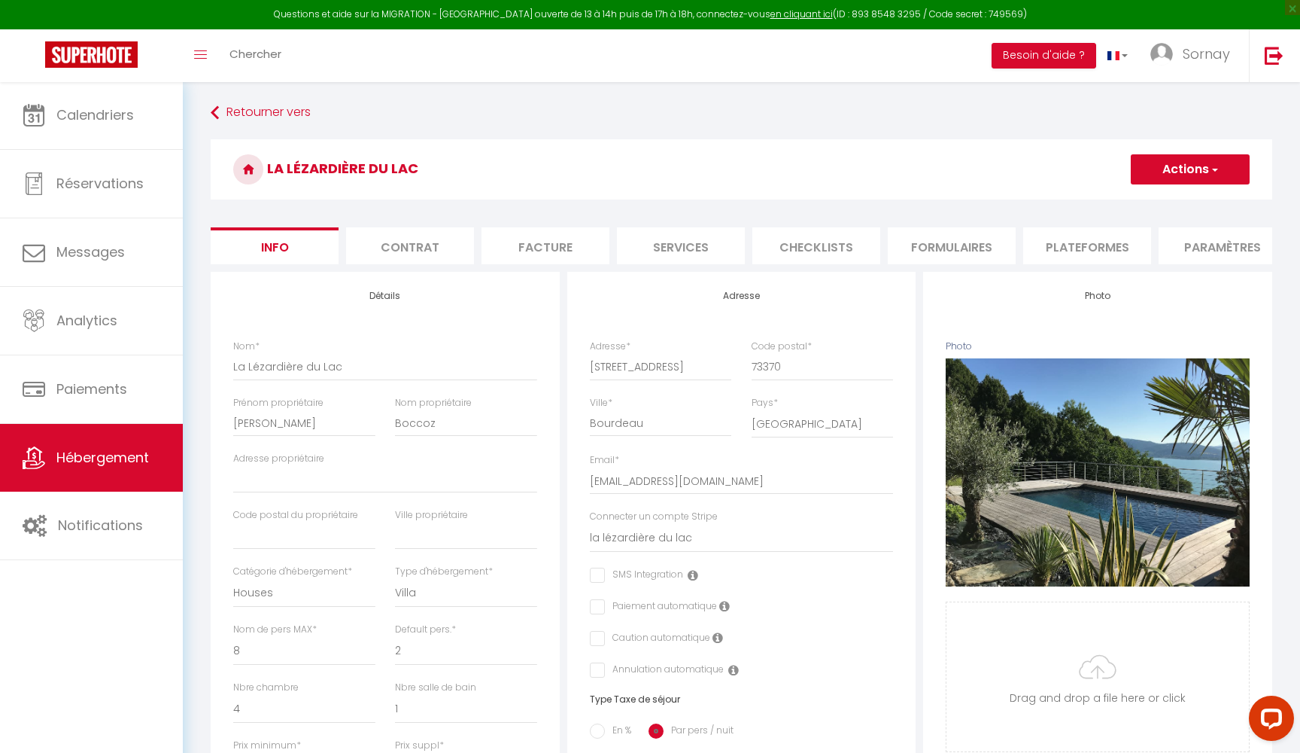
select select
checkbox input "false"
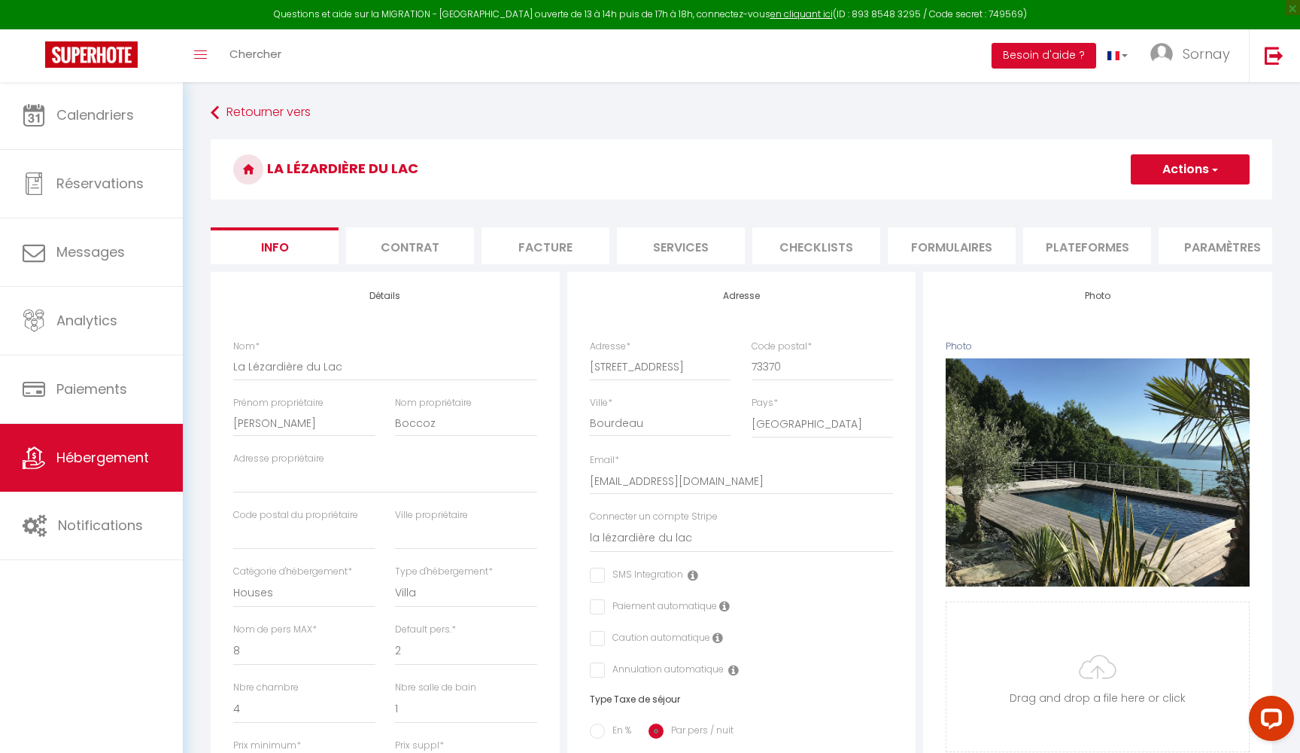
click at [1054, 248] on li "Plateformes" at bounding box center [1087, 245] width 128 height 37
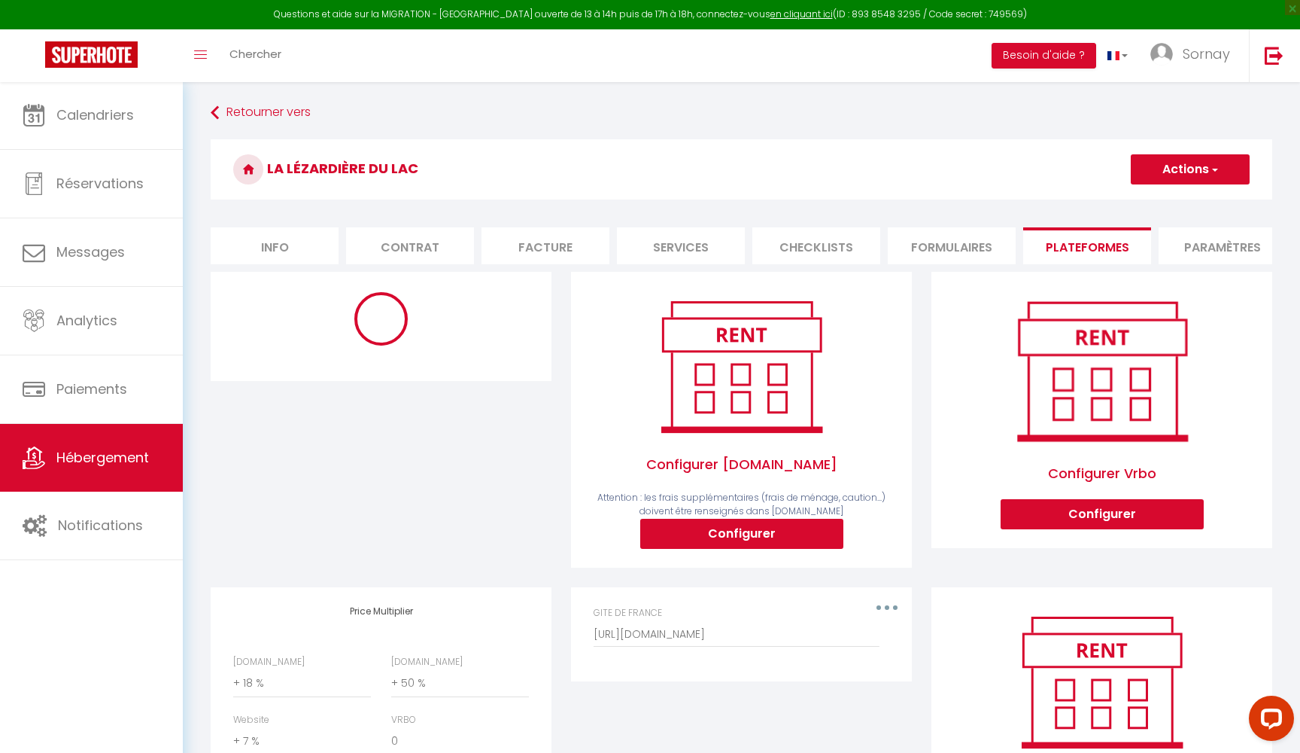
select select "9646-24006722"
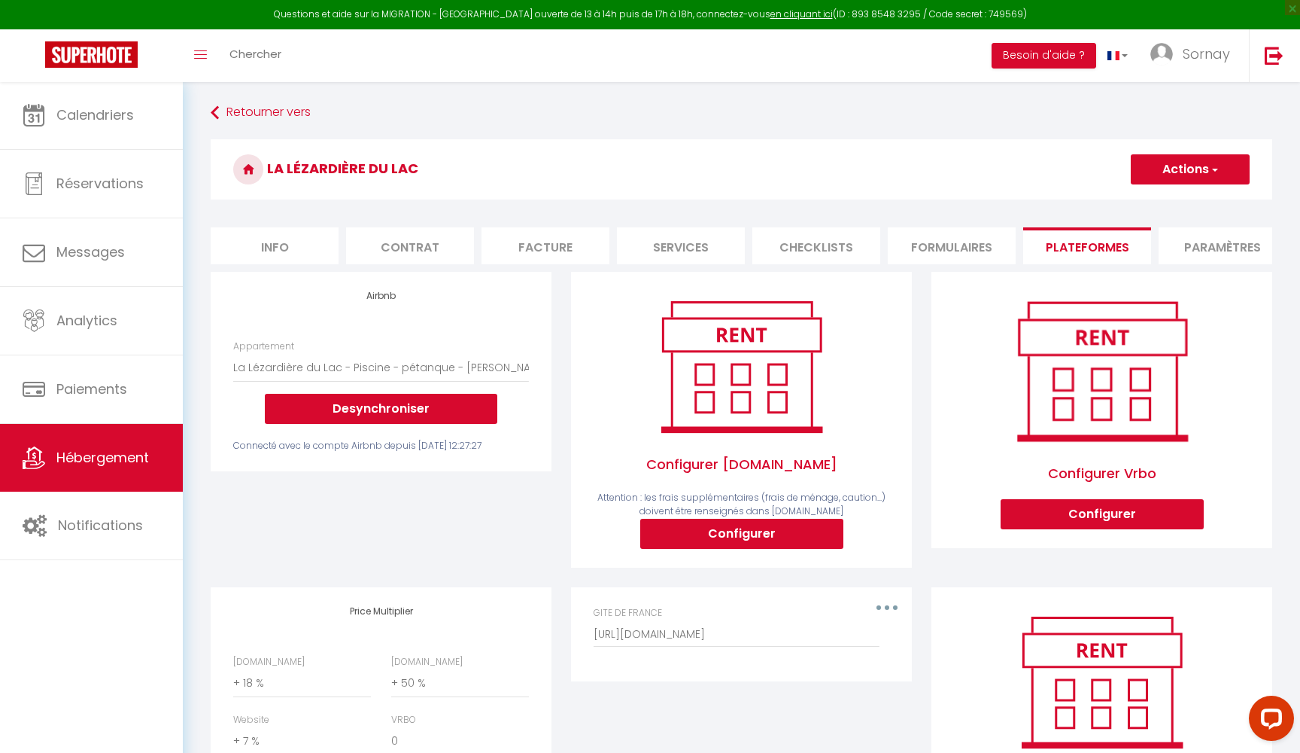
click at [388, 405] on button "Desynchroniser" at bounding box center [381, 409] width 233 height 30
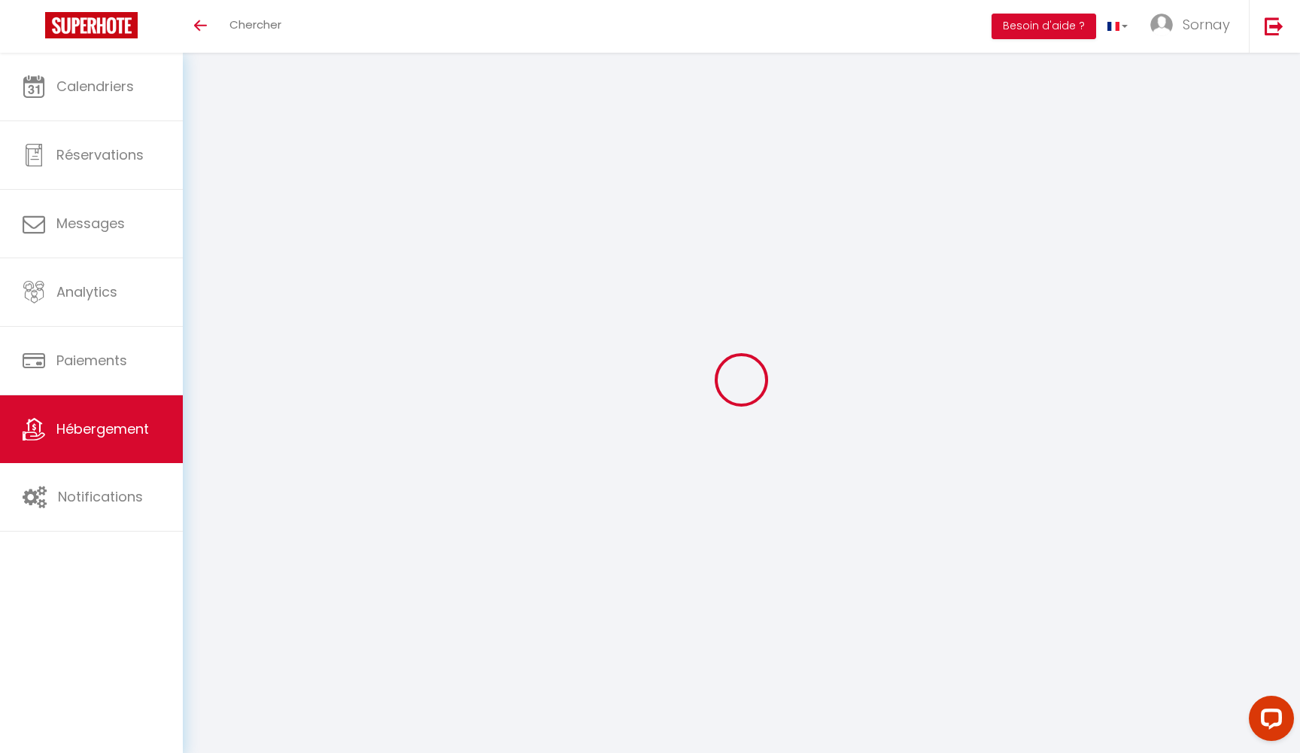
select select "+ 18 %"
select select "+ 50 %"
select select "+ 7 %"
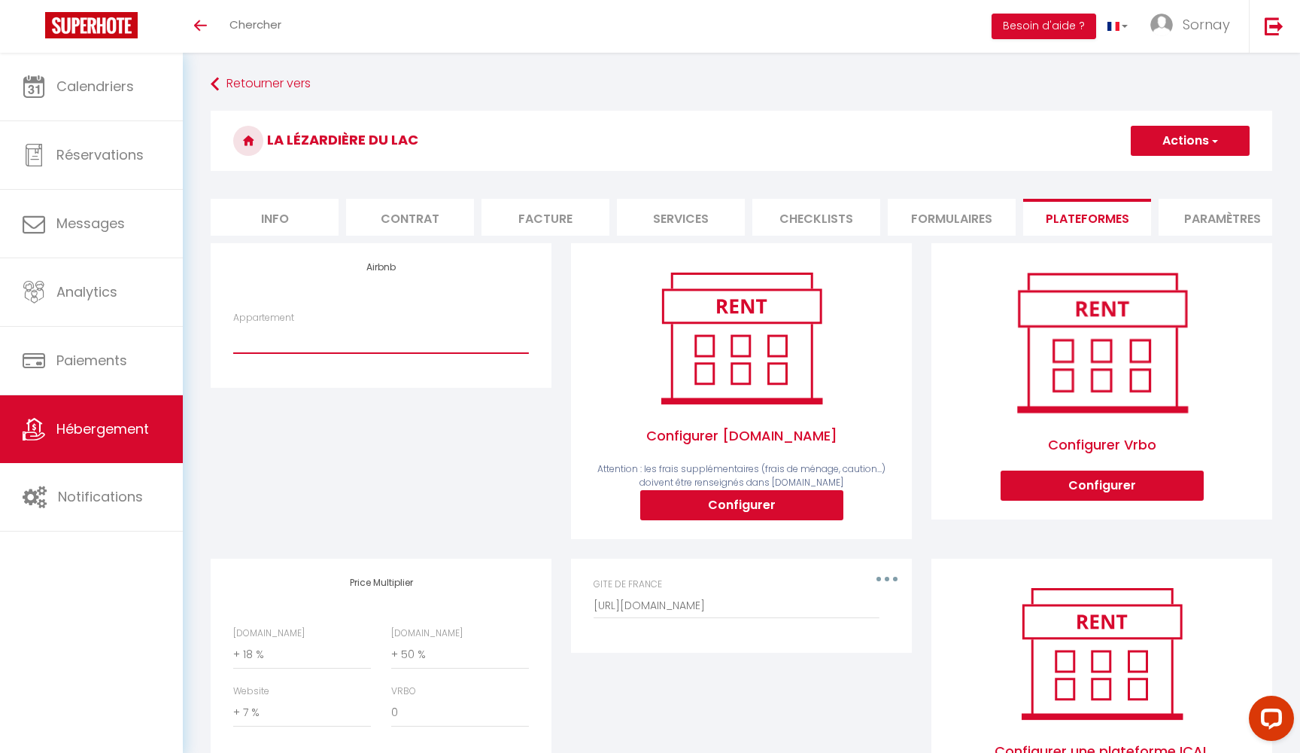
select select "9646-24006722"
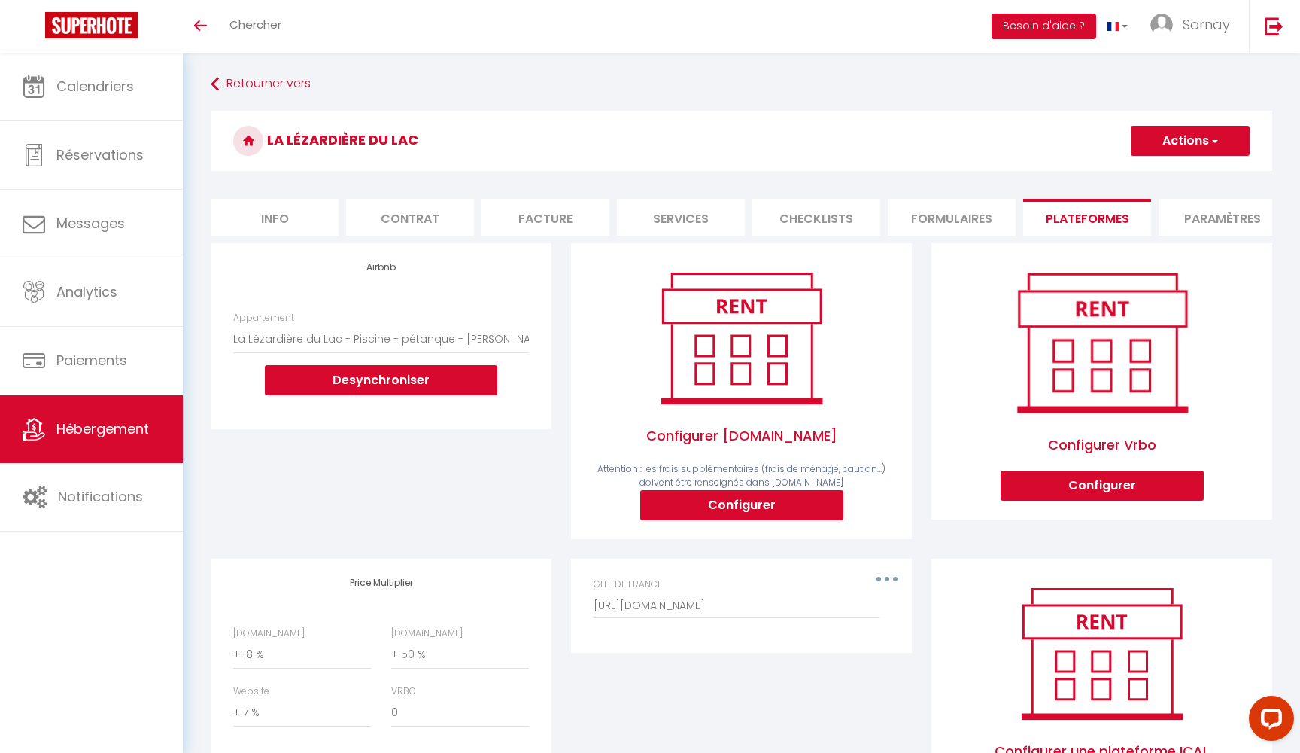
click at [1194, 145] on button "Actions" at bounding box center [1190, 141] width 119 height 30
click at [1160, 175] on link "Enregistrer" at bounding box center [1189, 174] width 119 height 20
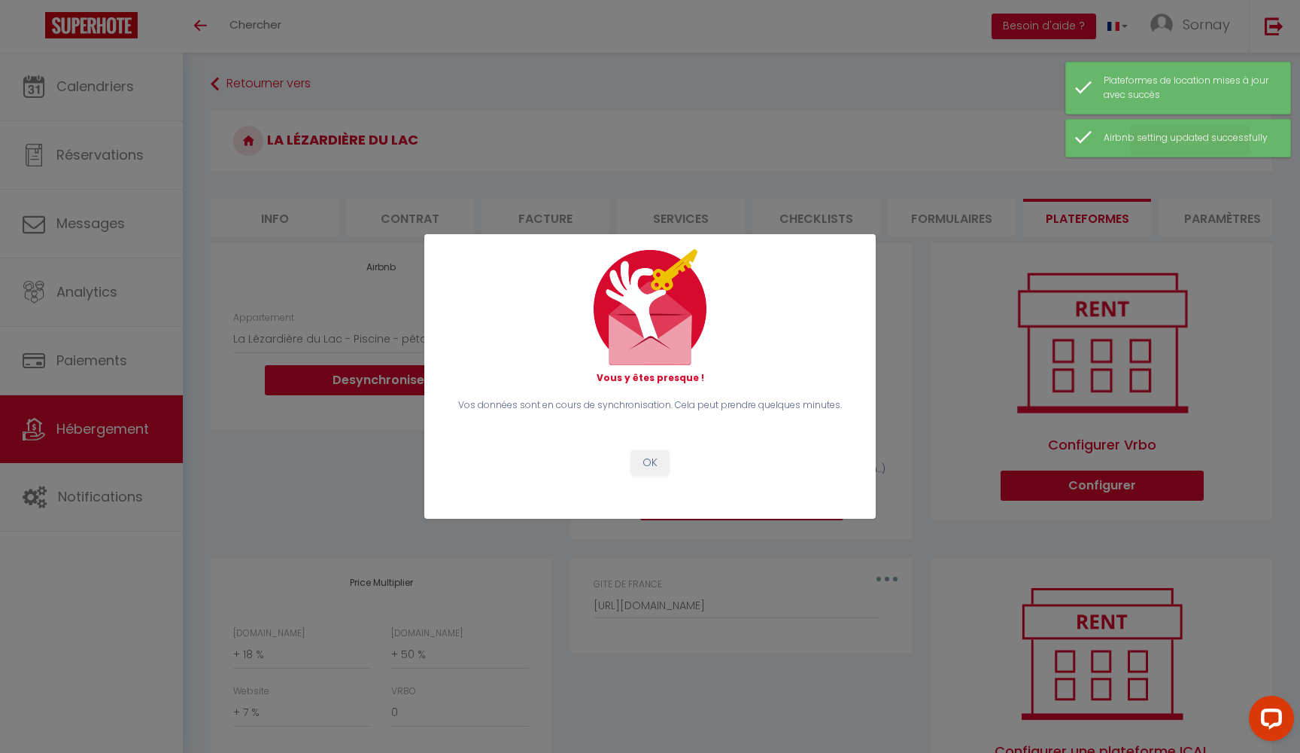
click at [655, 453] on button "OK" at bounding box center [650, 463] width 38 height 26
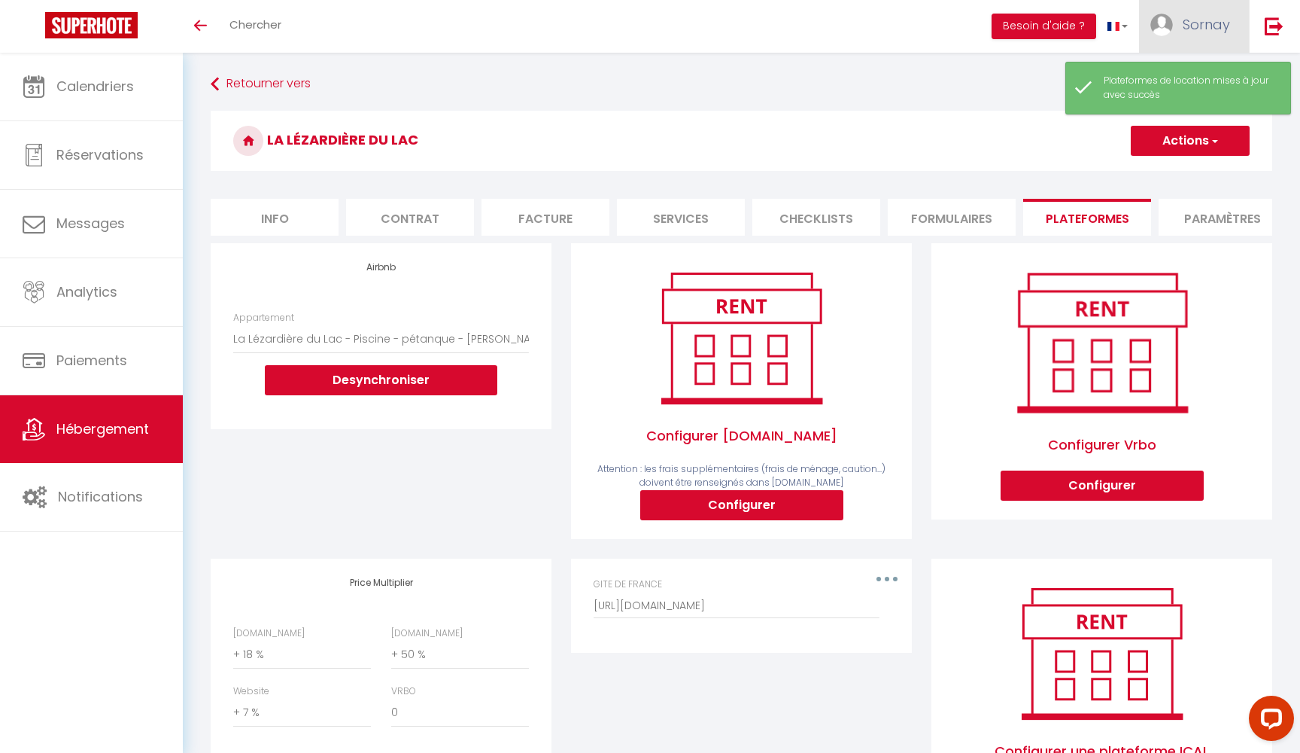
click at [1203, 19] on span "Sornay" at bounding box center [1206, 24] width 47 height 19
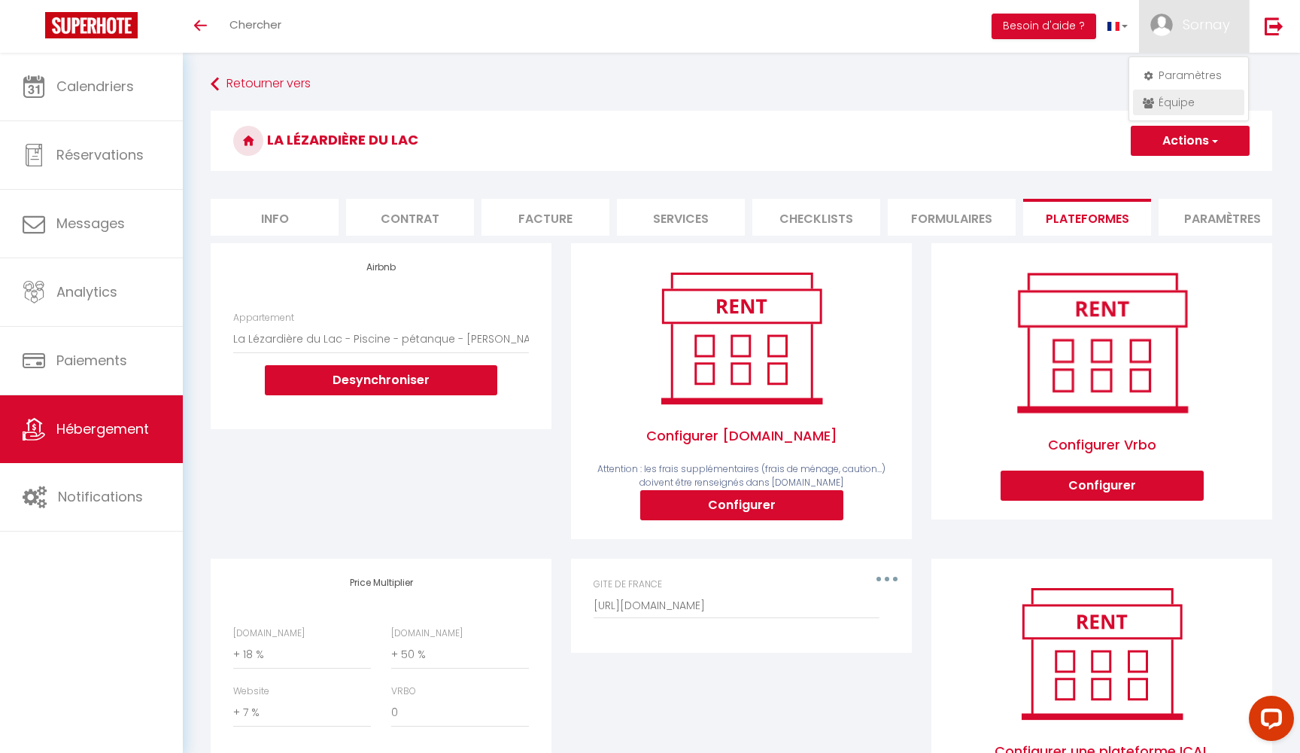
click at [1166, 99] on link "Équipe" at bounding box center [1188, 103] width 111 height 26
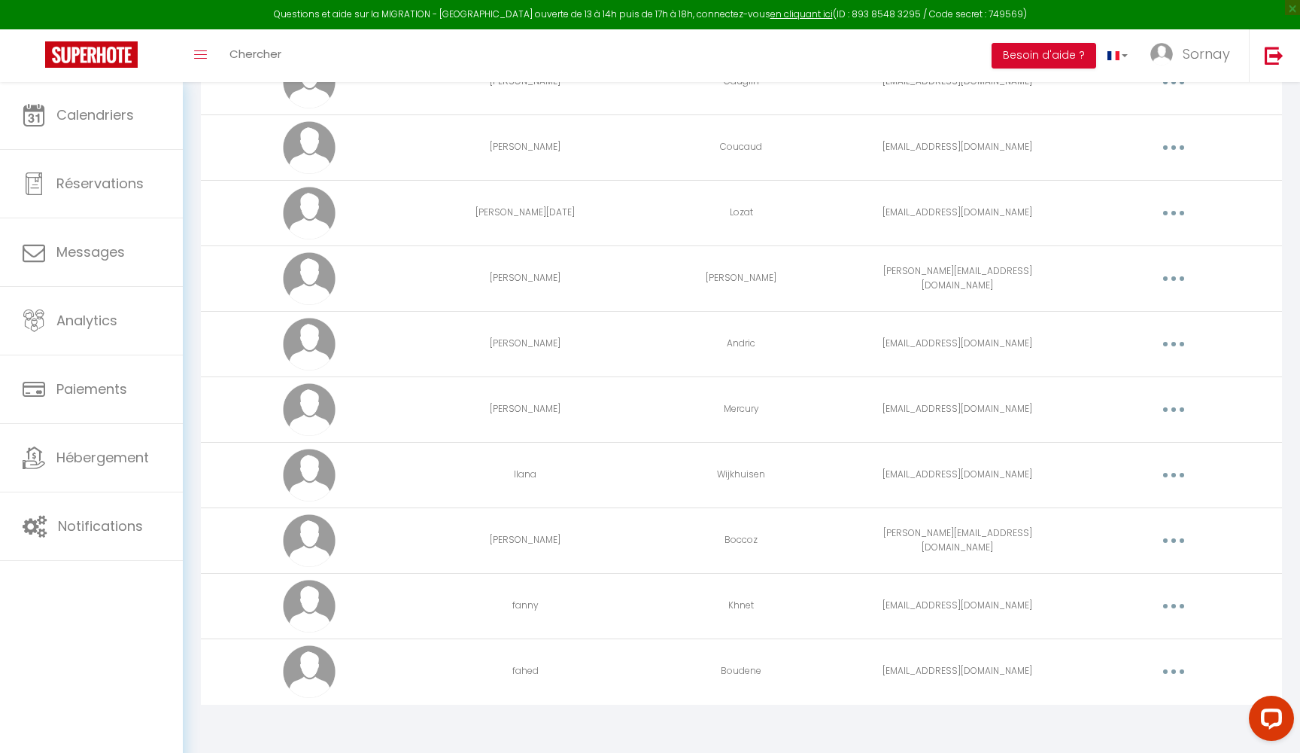
scroll to position [2645, 0]
click at [1166, 603] on button "button" at bounding box center [1174, 607] width 42 height 24
click at [1119, 634] on link "Editer" at bounding box center [1134, 641] width 111 height 26
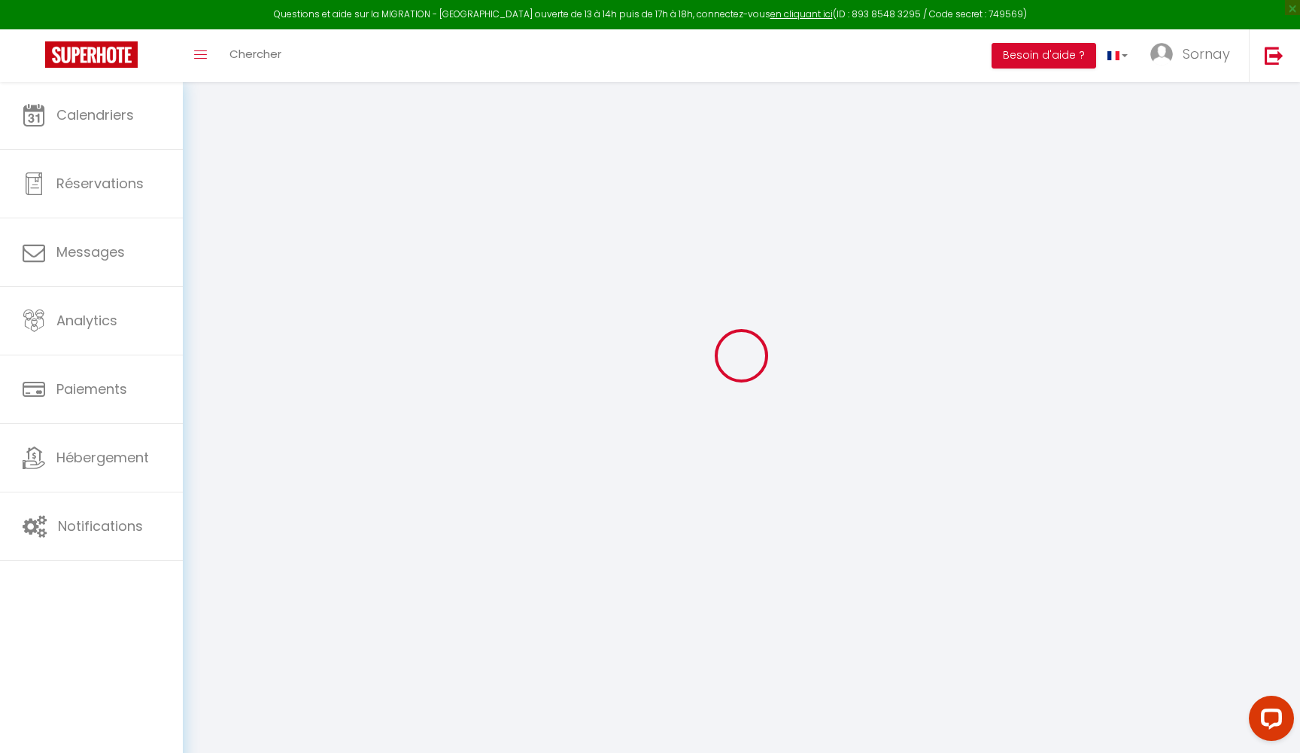
type input "fanny"
type input "Khnet"
type input "[EMAIL_ADDRESS][DOMAIN_NAME]"
type textarea "[URL][DOMAIN_NAME]"
checkbox input "false"
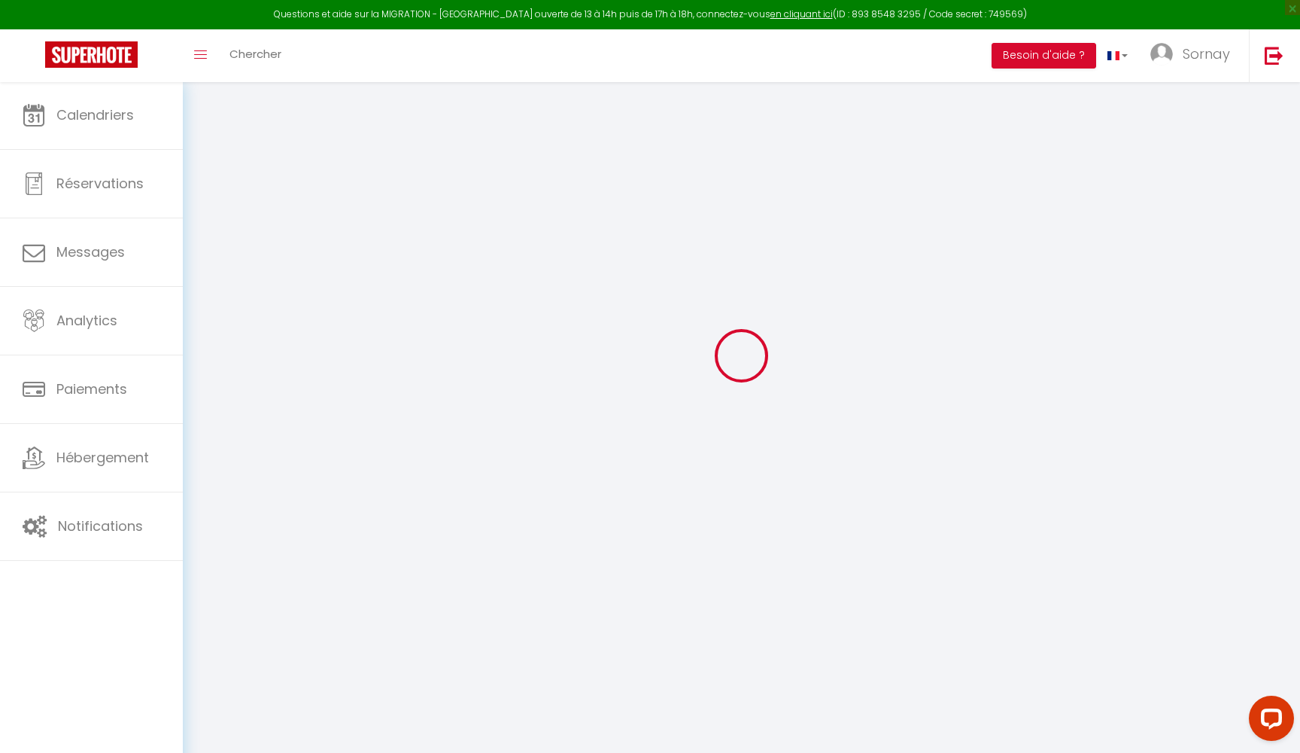
checkbox input "false"
checkbox input "true"
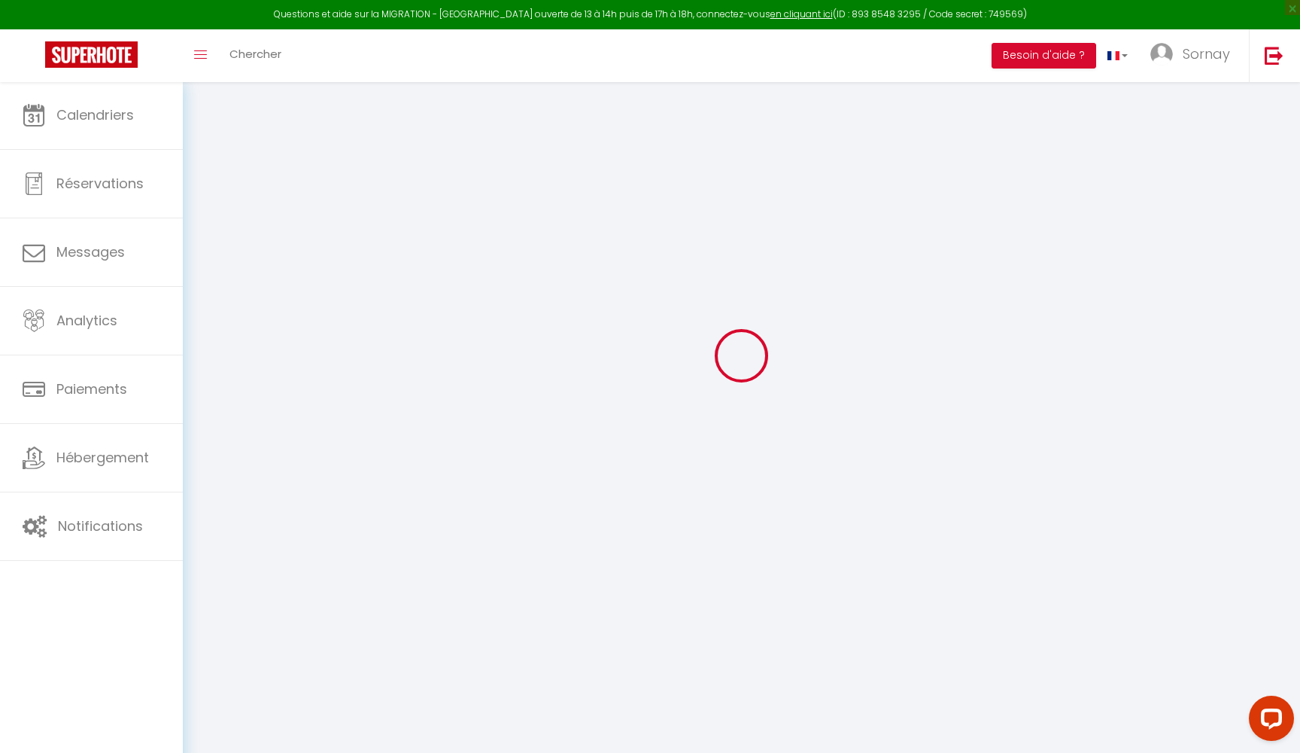
checkbox input "true"
checkbox input "false"
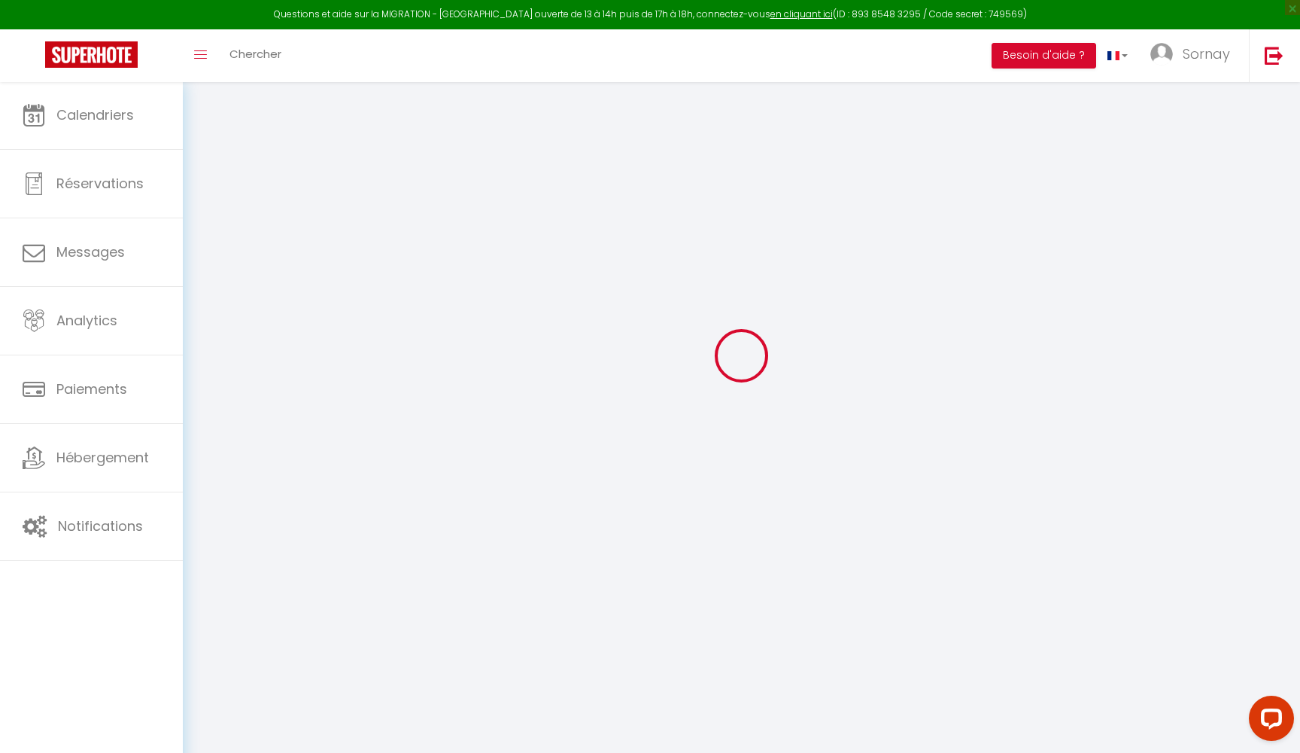
checkbox input "false"
checkbox input "true"
checkbox input "false"
select select
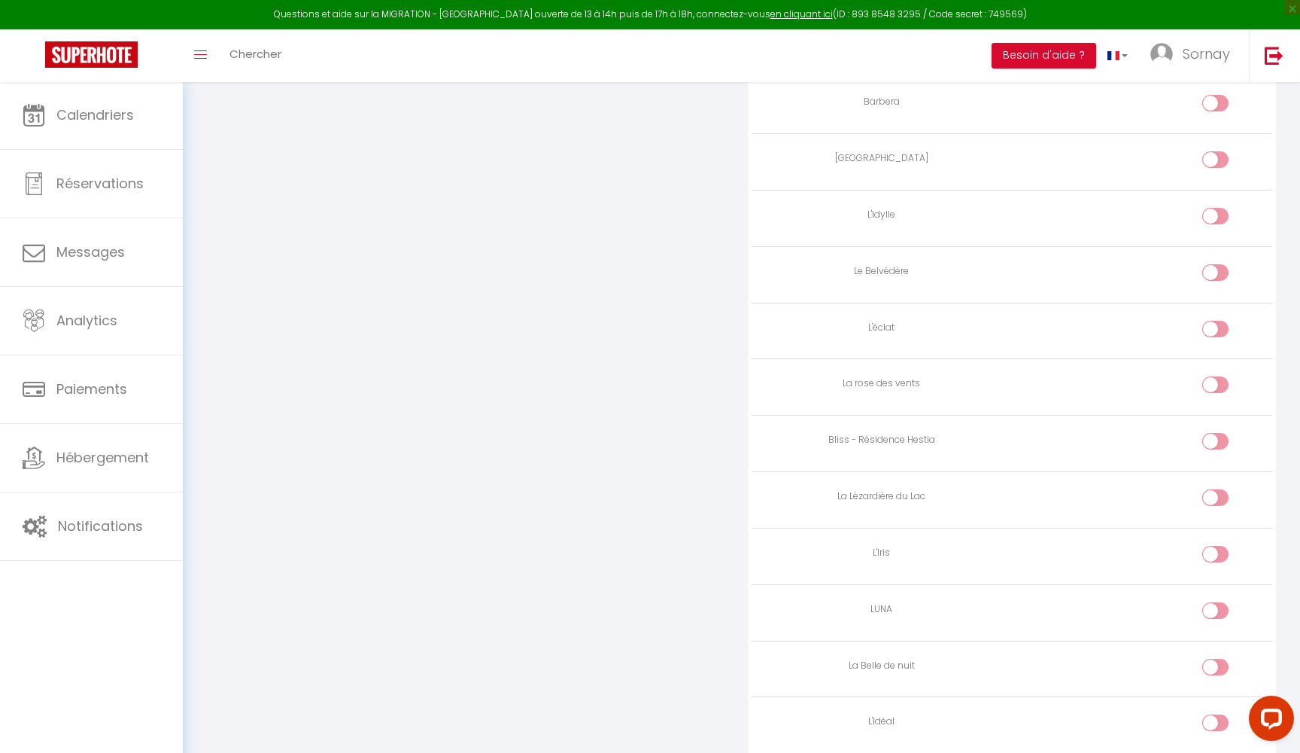
scroll to position [2061, 0]
click at [1211, 492] on div at bounding box center [1216, 500] width 26 height 17
click at [1215, 492] on input "checkbox" at bounding box center [1228, 503] width 26 height 23
checkbox input "true"
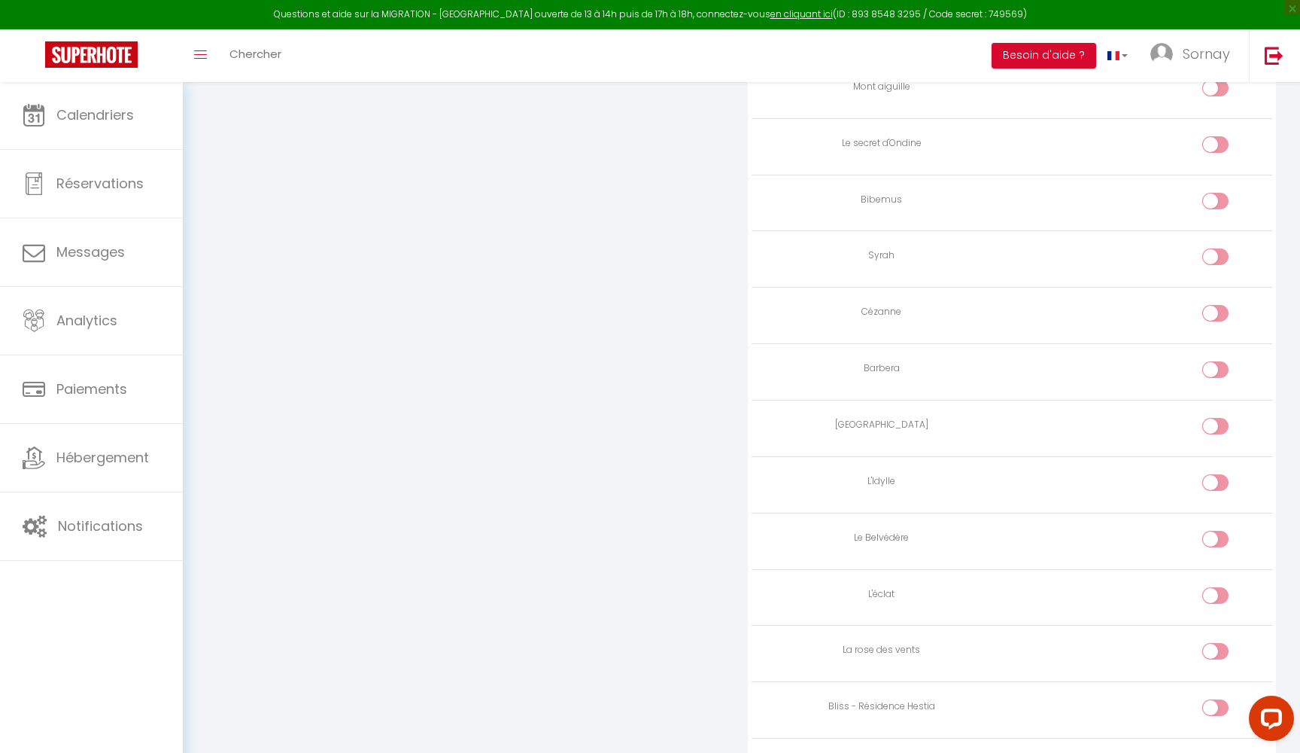
scroll to position [1798, 0]
click at [1214, 474] on div at bounding box center [1216, 482] width 26 height 17
click at [1215, 474] on input "checkbox" at bounding box center [1228, 485] width 26 height 23
checkbox input "true"
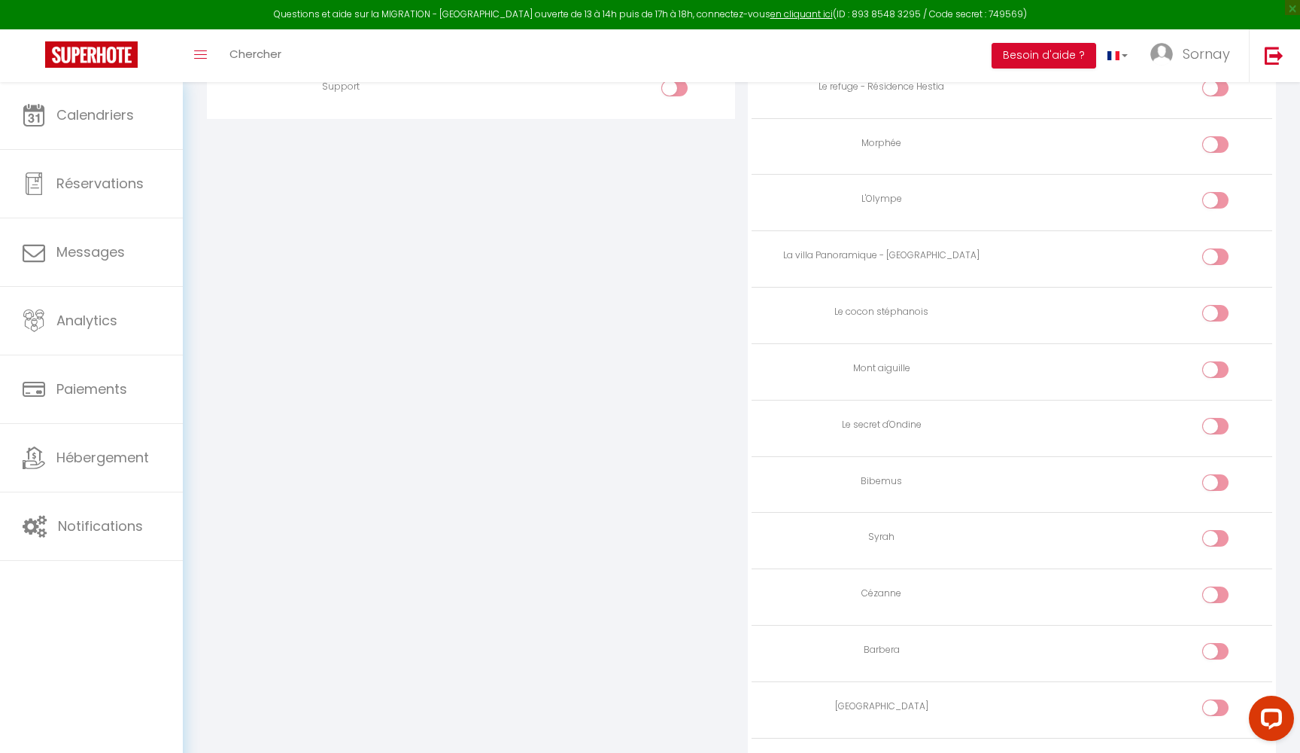
scroll to position [1481, 0]
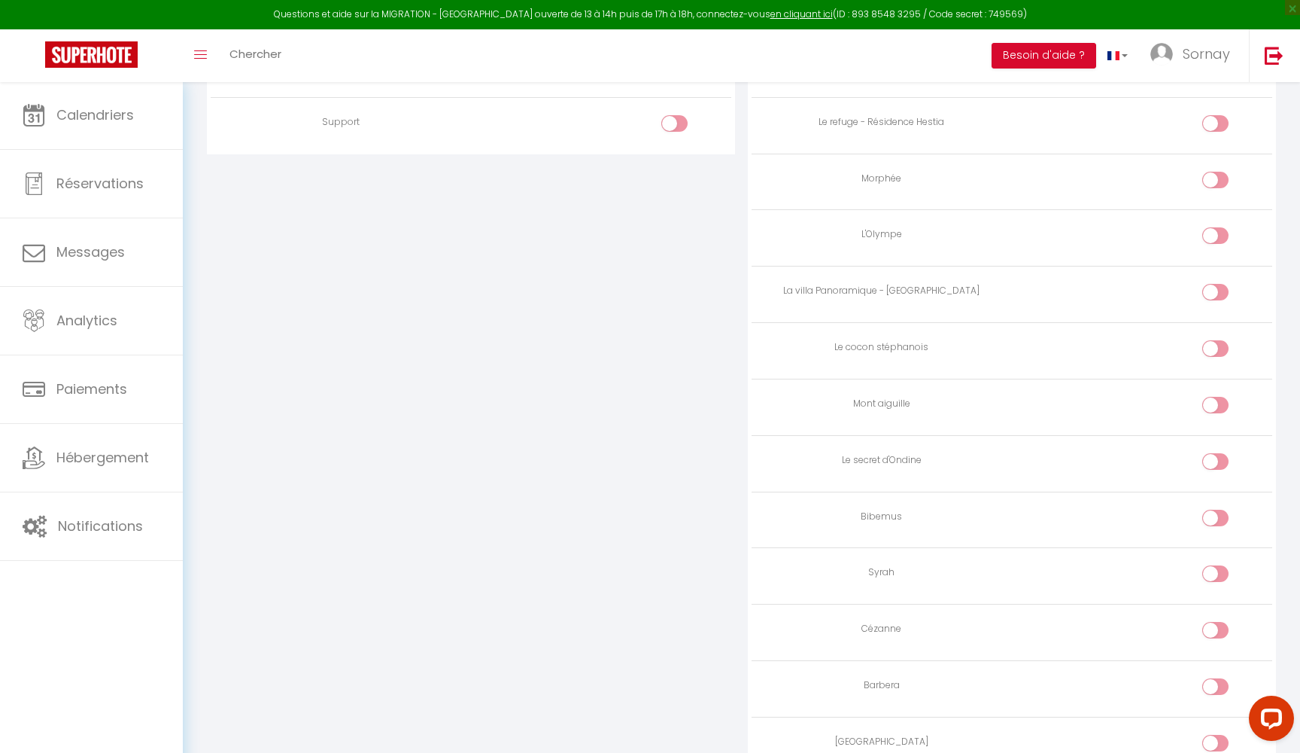
click at [1215, 284] on input "checkbox" at bounding box center [1228, 295] width 26 height 23
checkbox input "true"
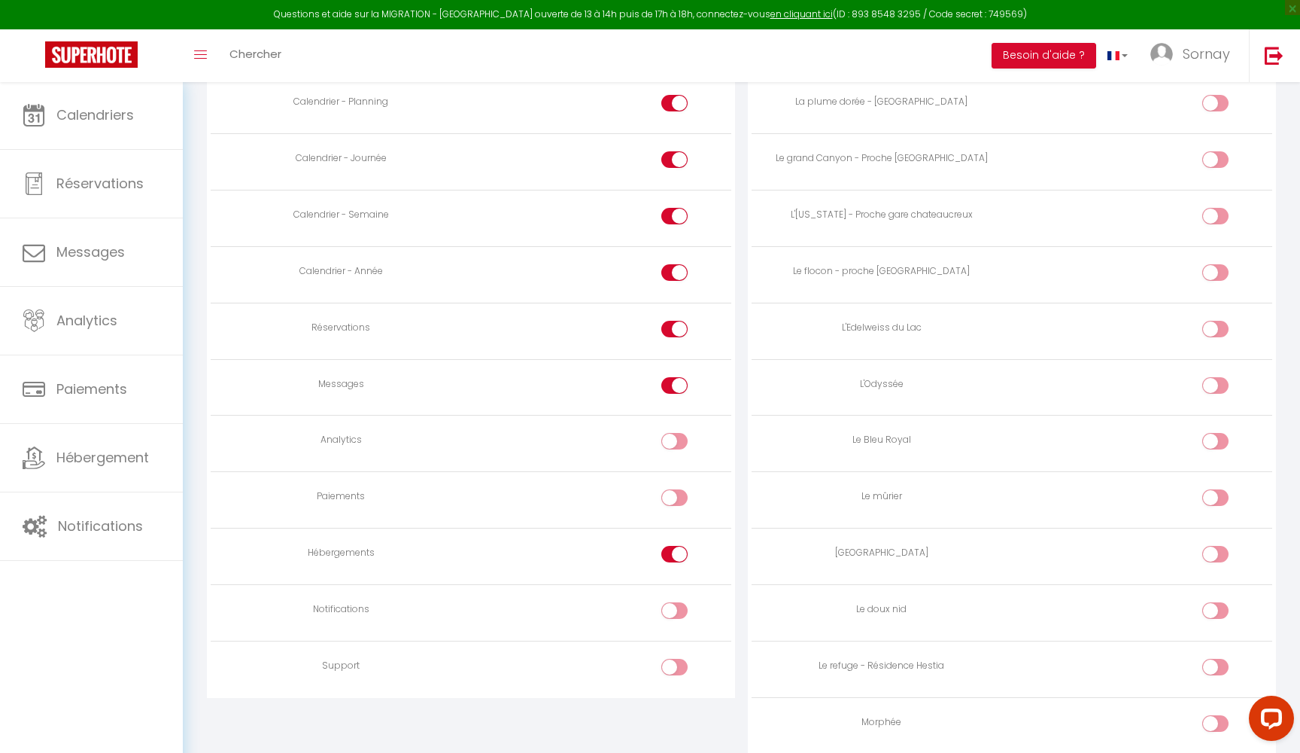
scroll to position [921, 0]
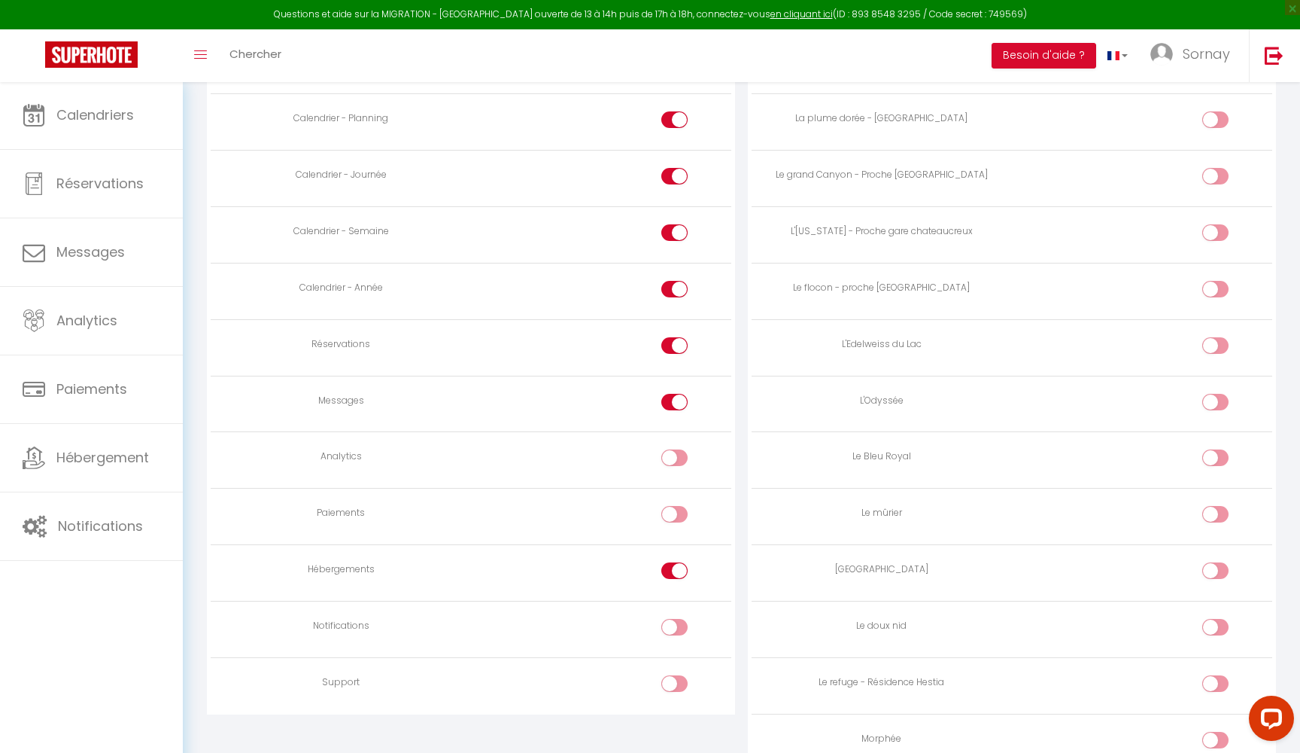
click at [1218, 339] on input "checkbox" at bounding box center [1228, 348] width 26 height 23
checkbox input "true"
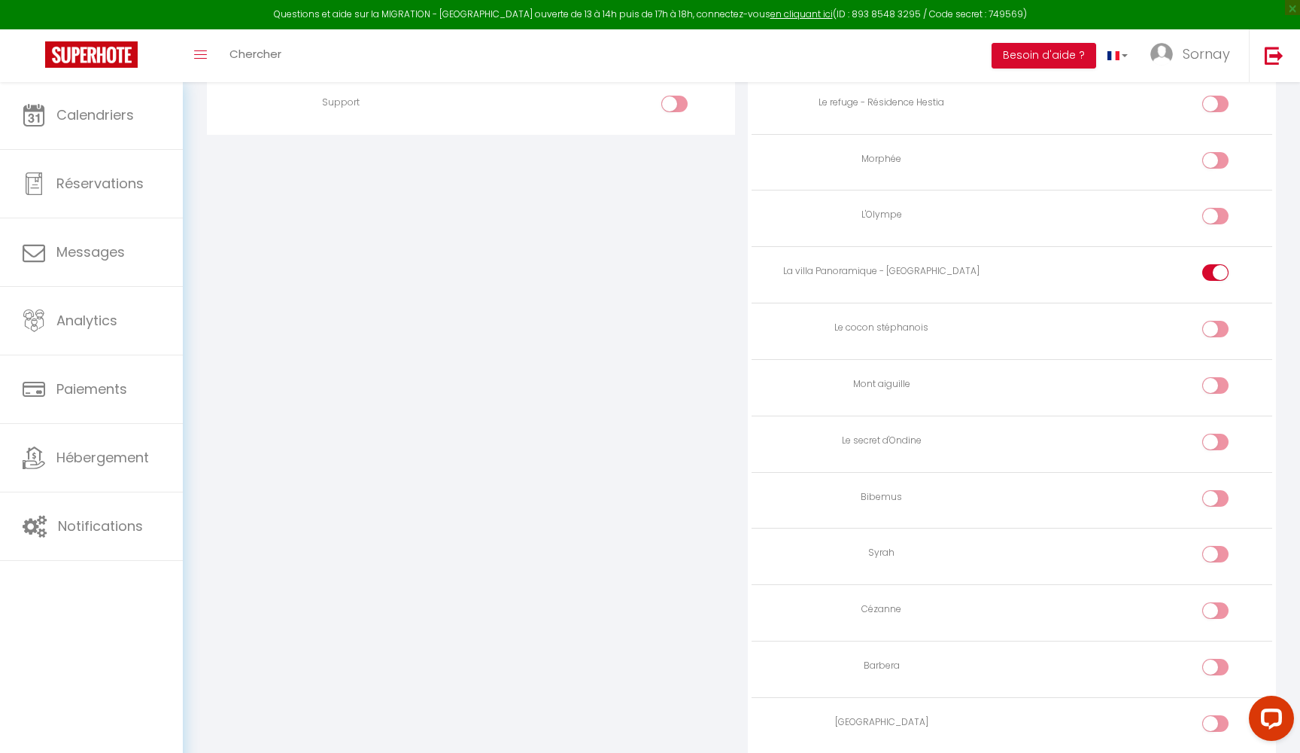
scroll to position [1535, 0]
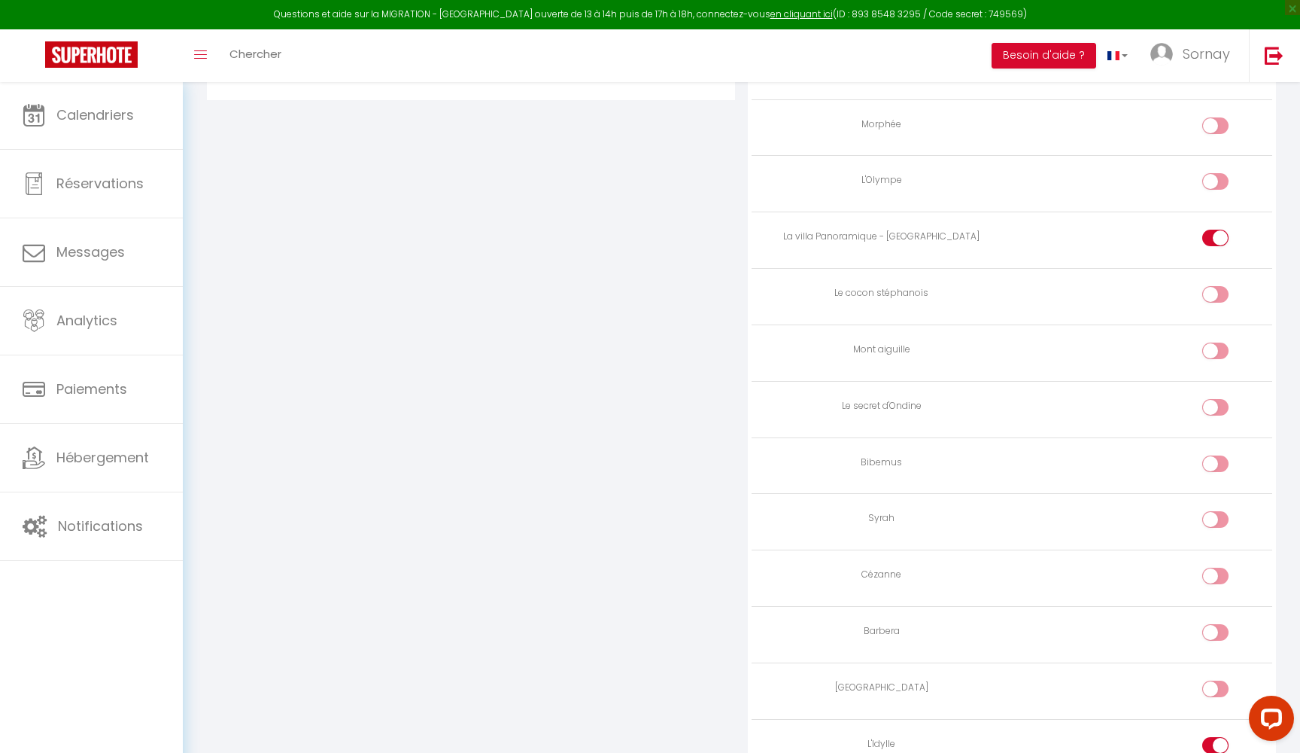
click at [1220, 399] on input "checkbox" at bounding box center [1228, 410] width 26 height 23
checkbox input "true"
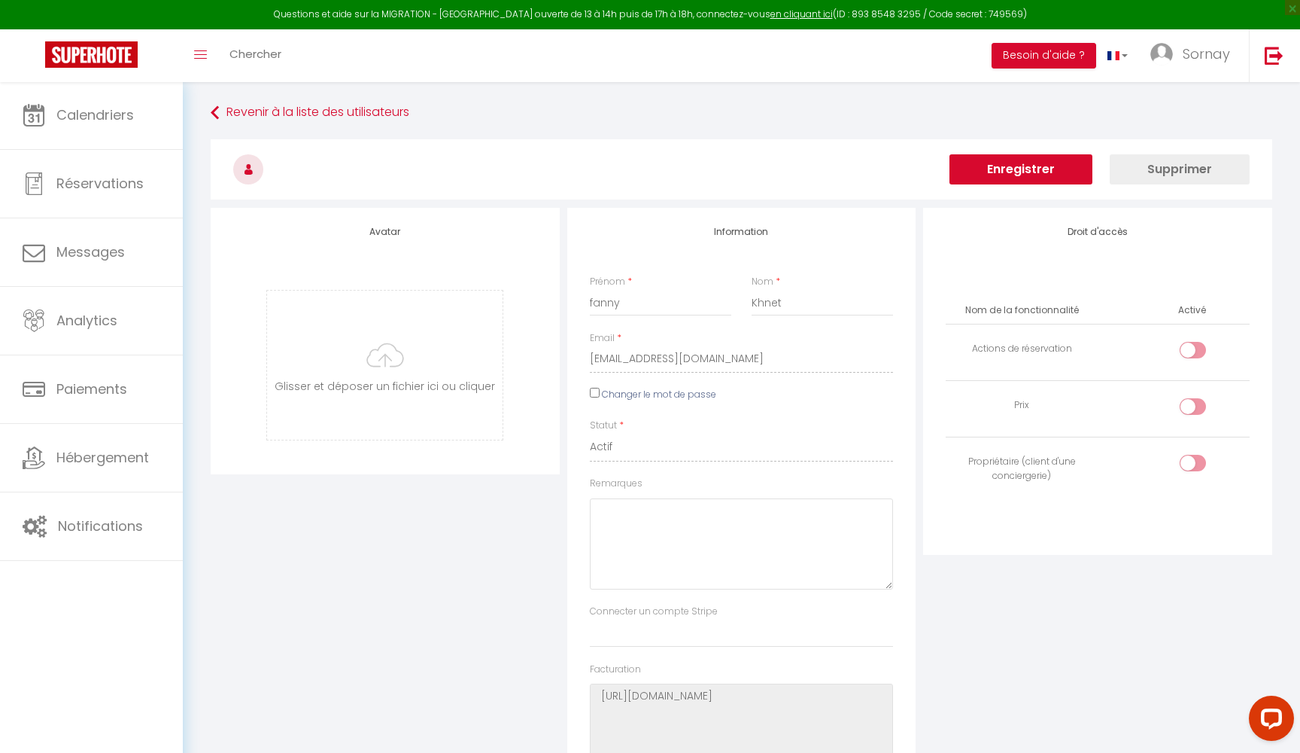
scroll to position [0, 0]
click at [1023, 168] on button "Enregistrer" at bounding box center [1021, 169] width 143 height 30
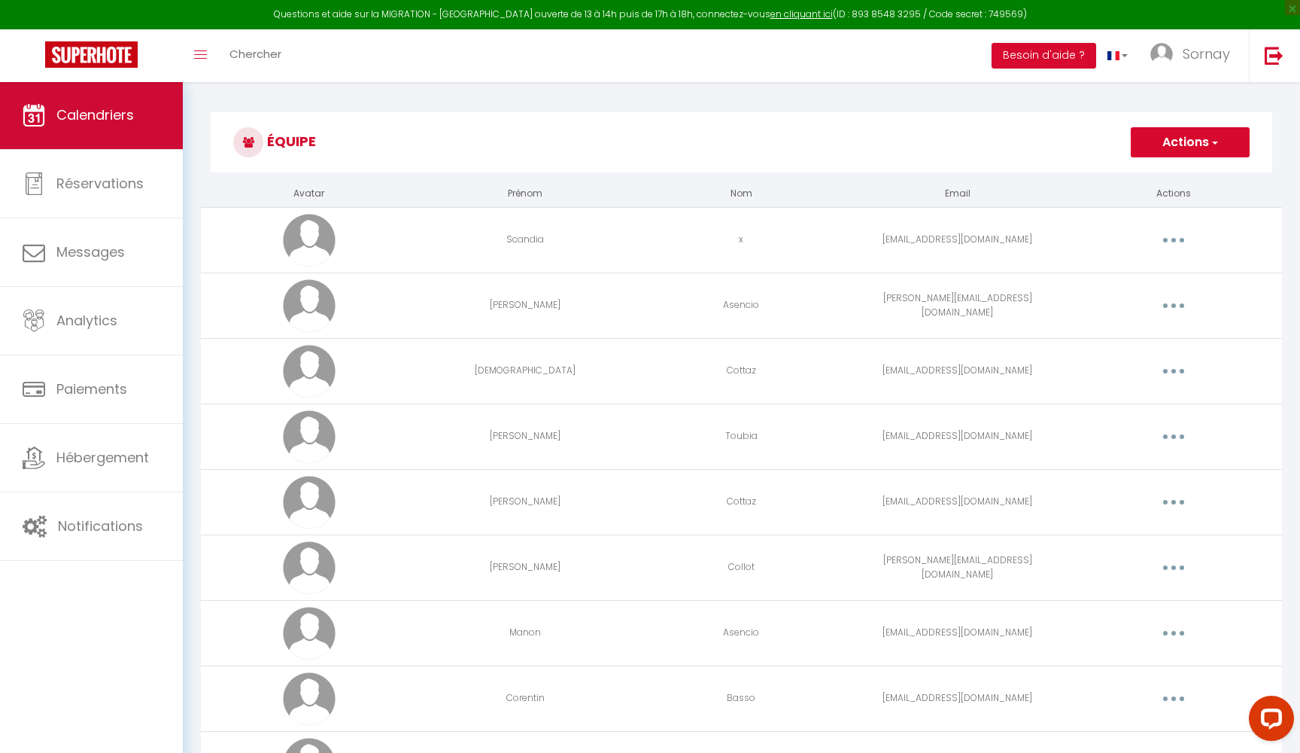
click at [148, 113] on link "Calendriers" at bounding box center [91, 115] width 183 height 68
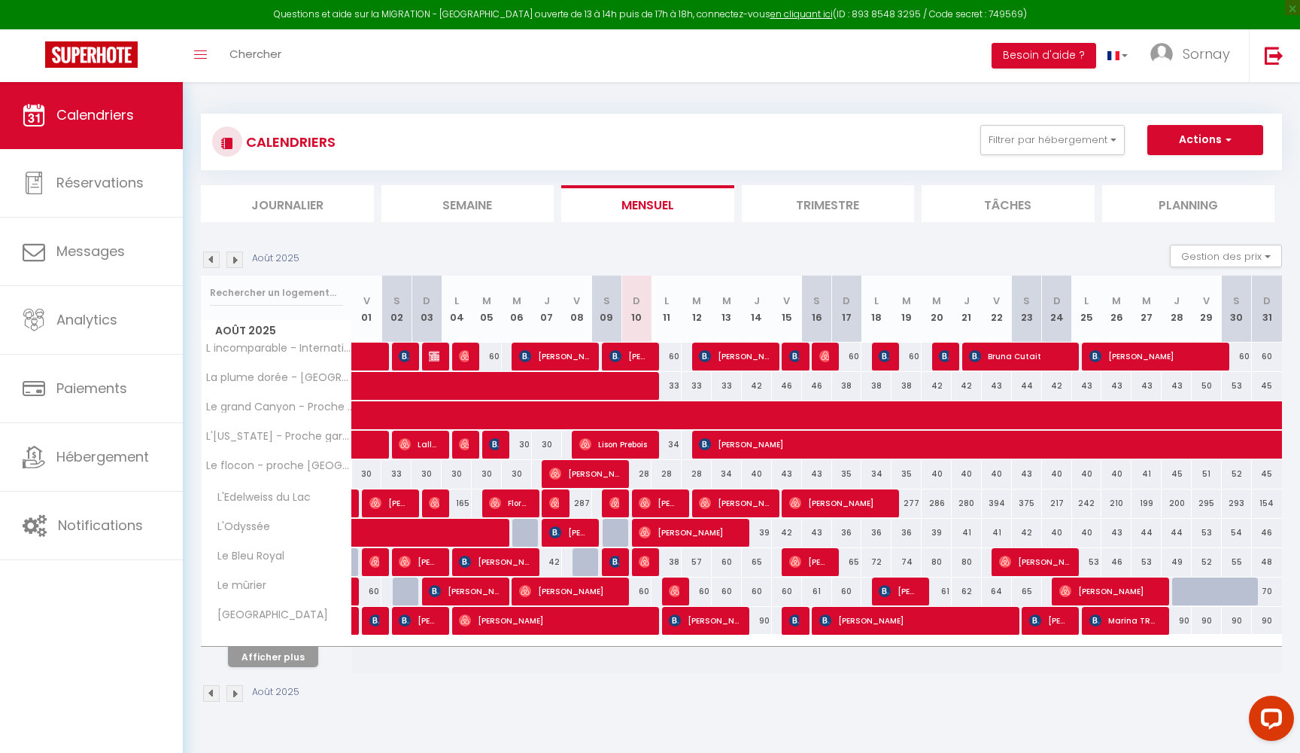
click at [271, 660] on button "Afficher plus" at bounding box center [273, 656] width 90 height 20
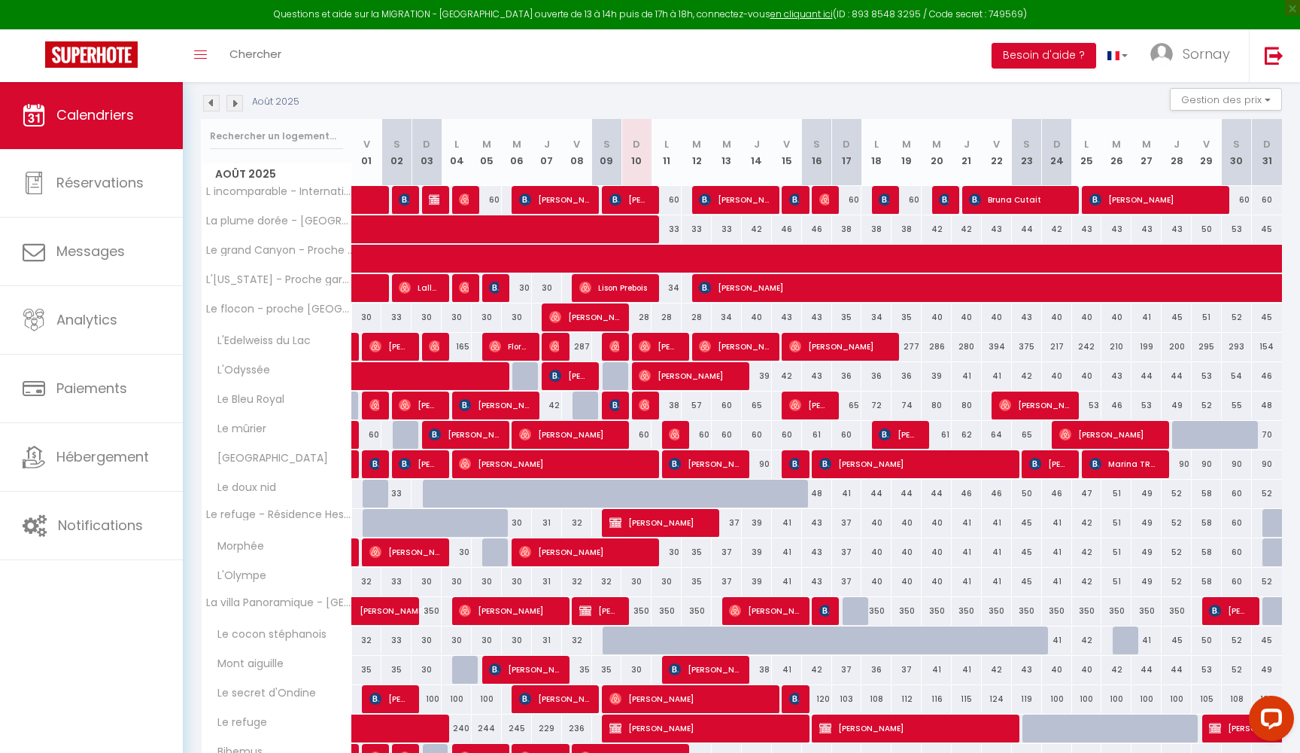
scroll to position [163, 0]
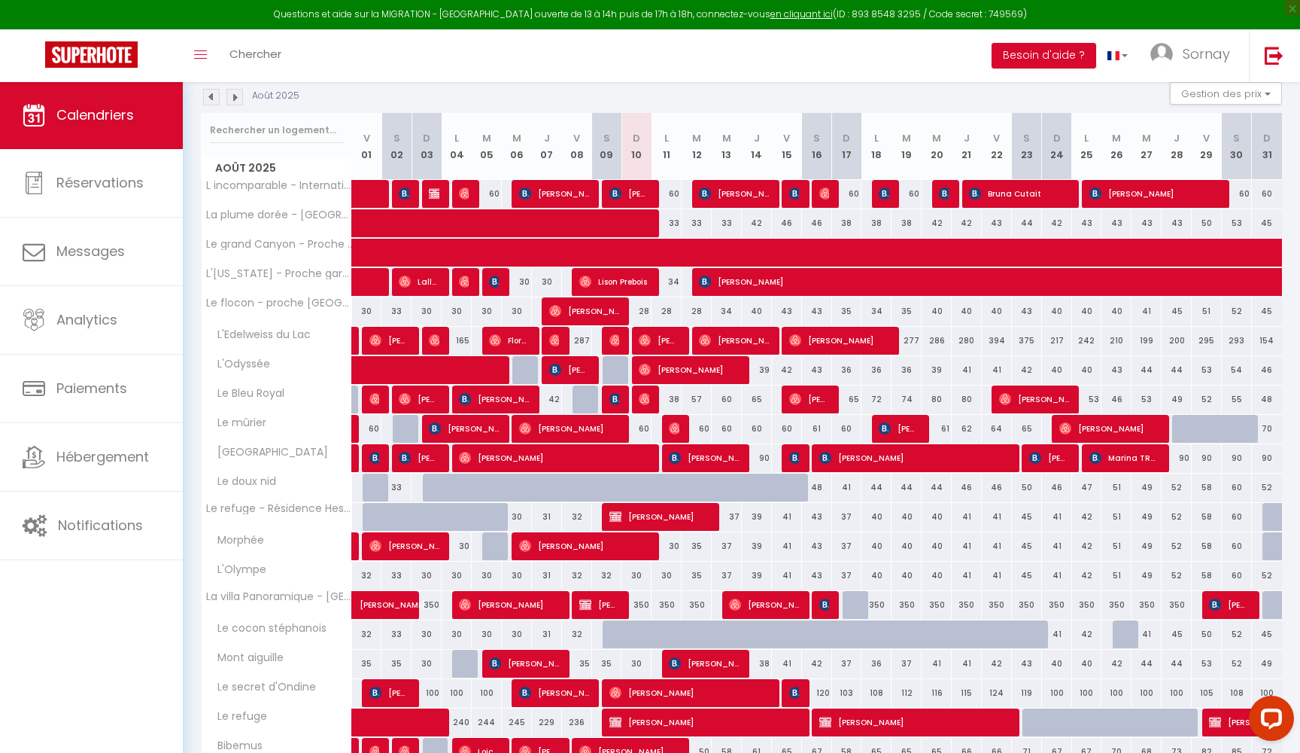
click at [661, 522] on span "Diane Moulin" at bounding box center [660, 516] width 100 height 29
select select "OK"
select select "0"
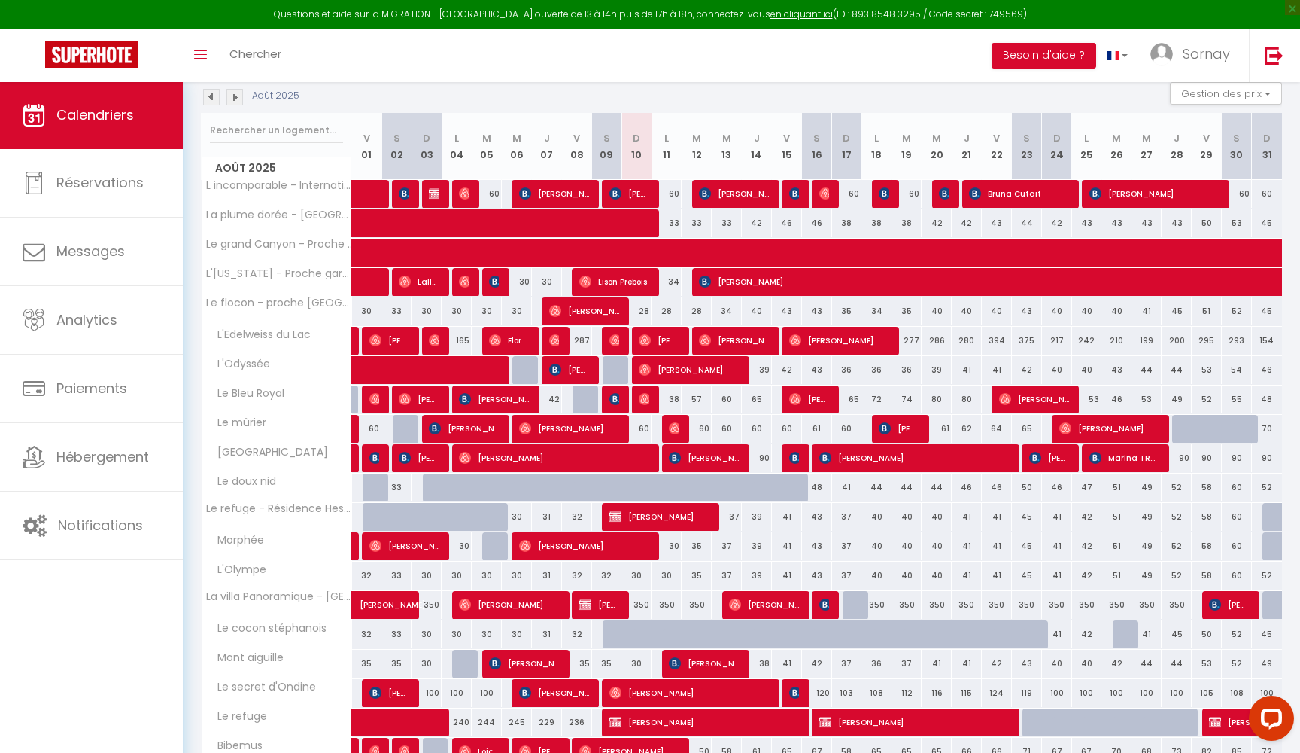
select select "1"
select select
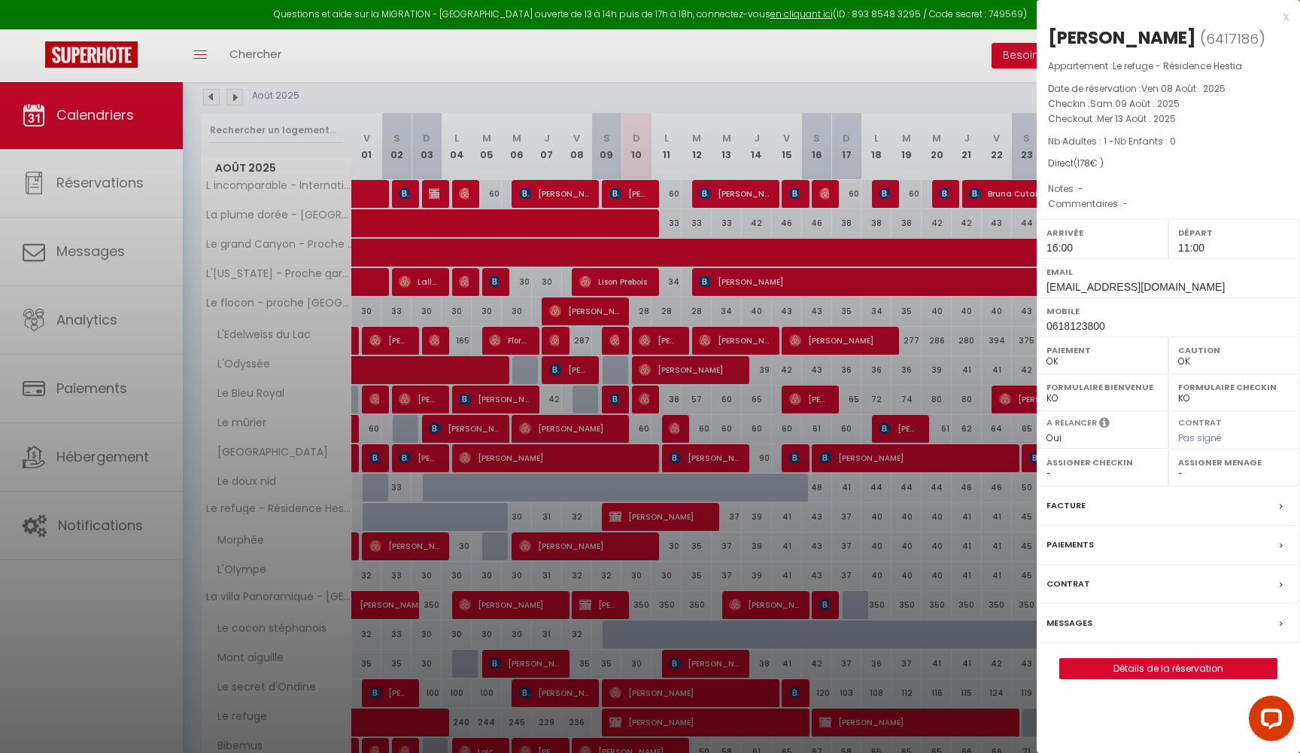
click at [675, 556] on div at bounding box center [650, 376] width 1300 height 753
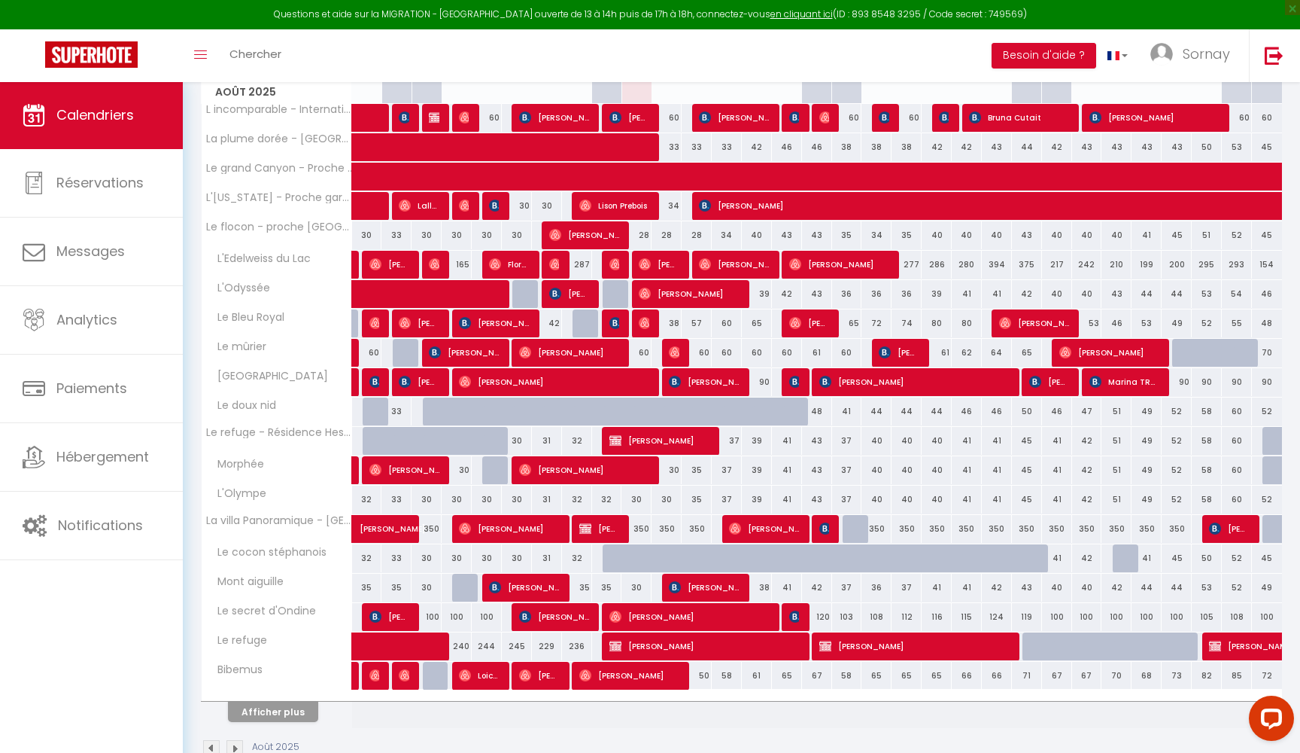
scroll to position [242, 0]
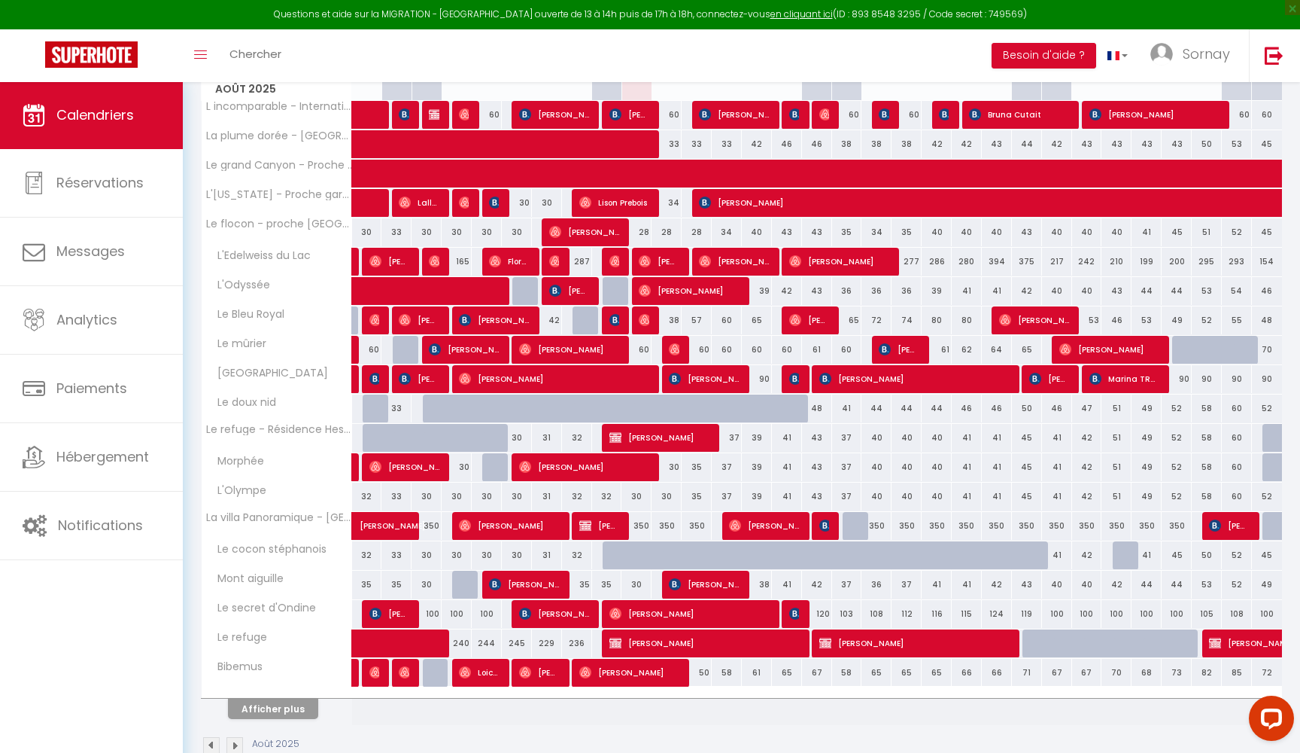
click at [299, 708] on button "Afficher plus" at bounding box center [273, 708] width 90 height 20
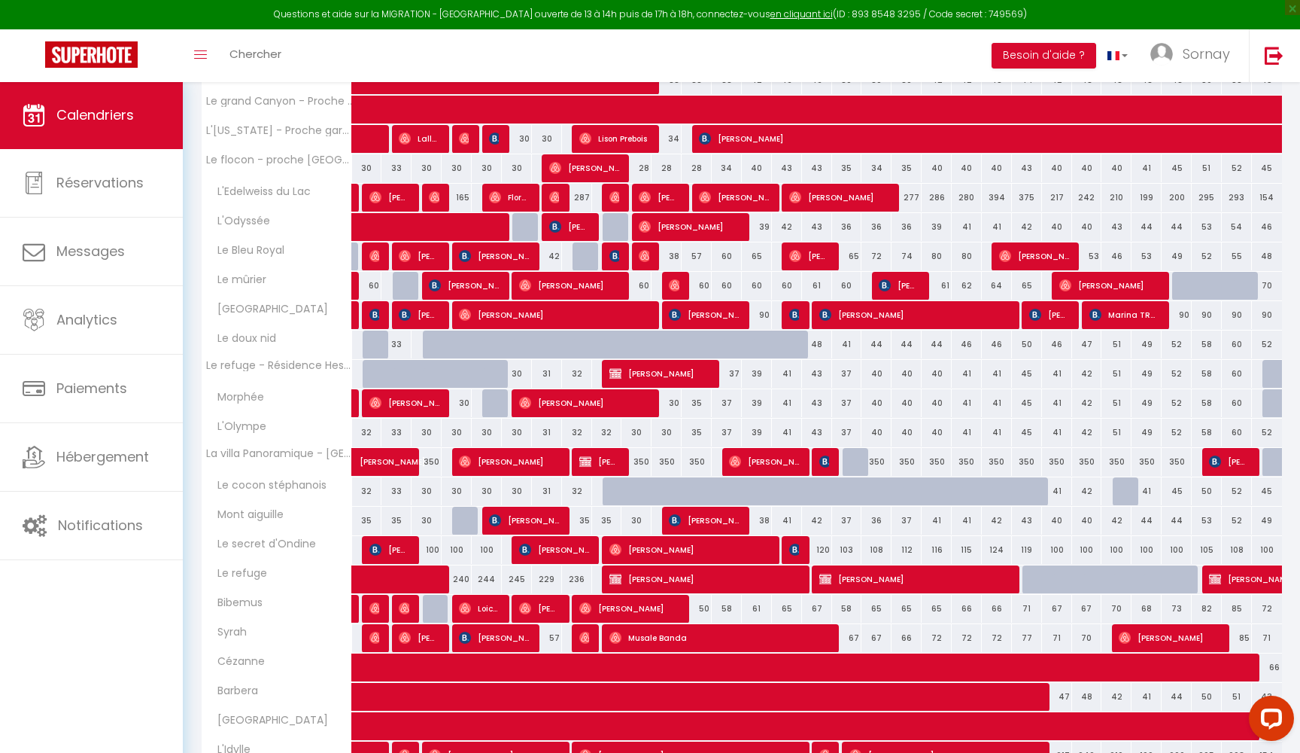
scroll to position [306, 0]
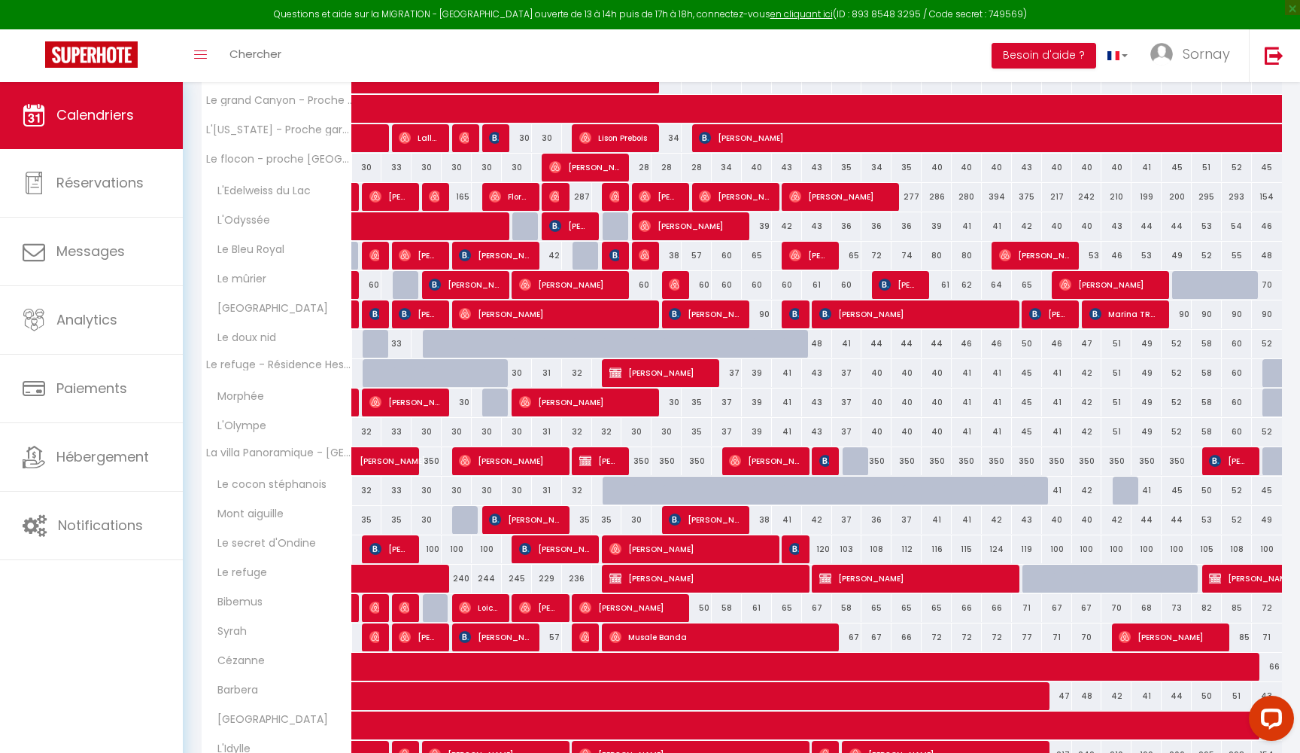
click at [544, 521] on span "lionel SEIGNER" at bounding box center [524, 519] width 70 height 29
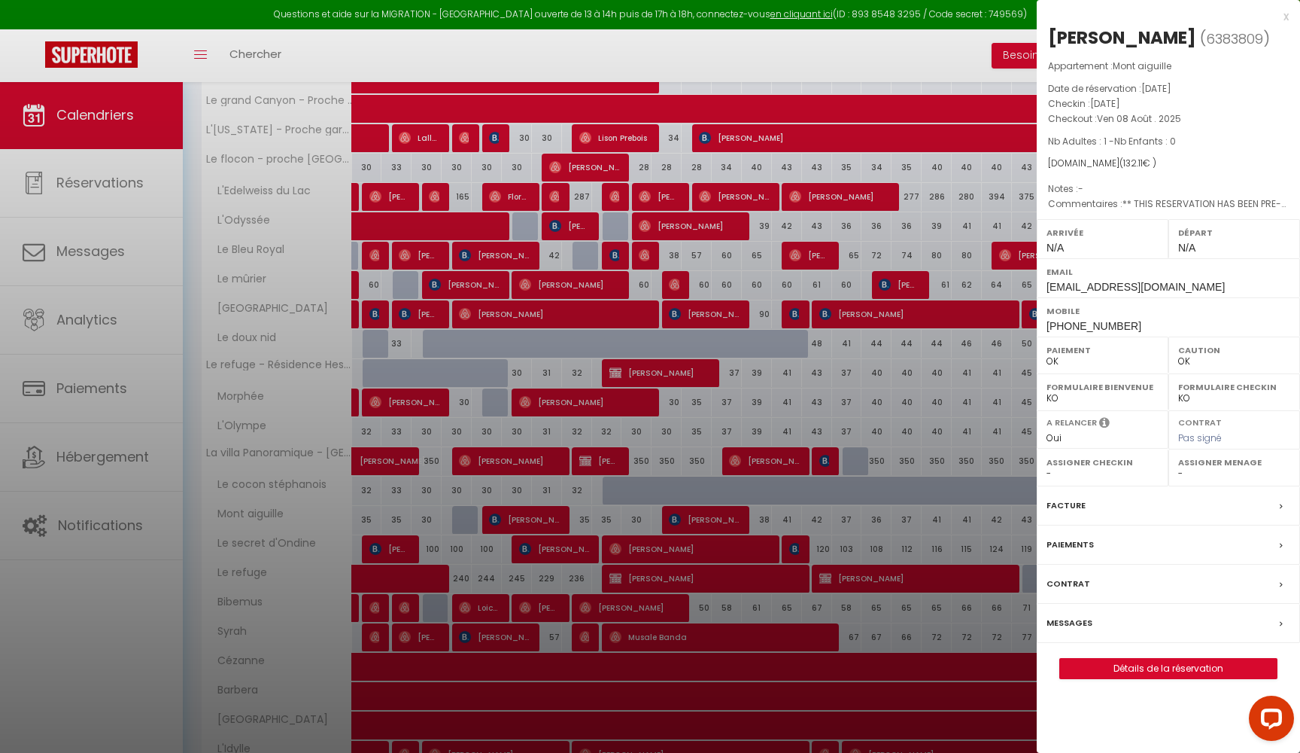
click at [1076, 617] on label "Messages" at bounding box center [1070, 623] width 46 height 16
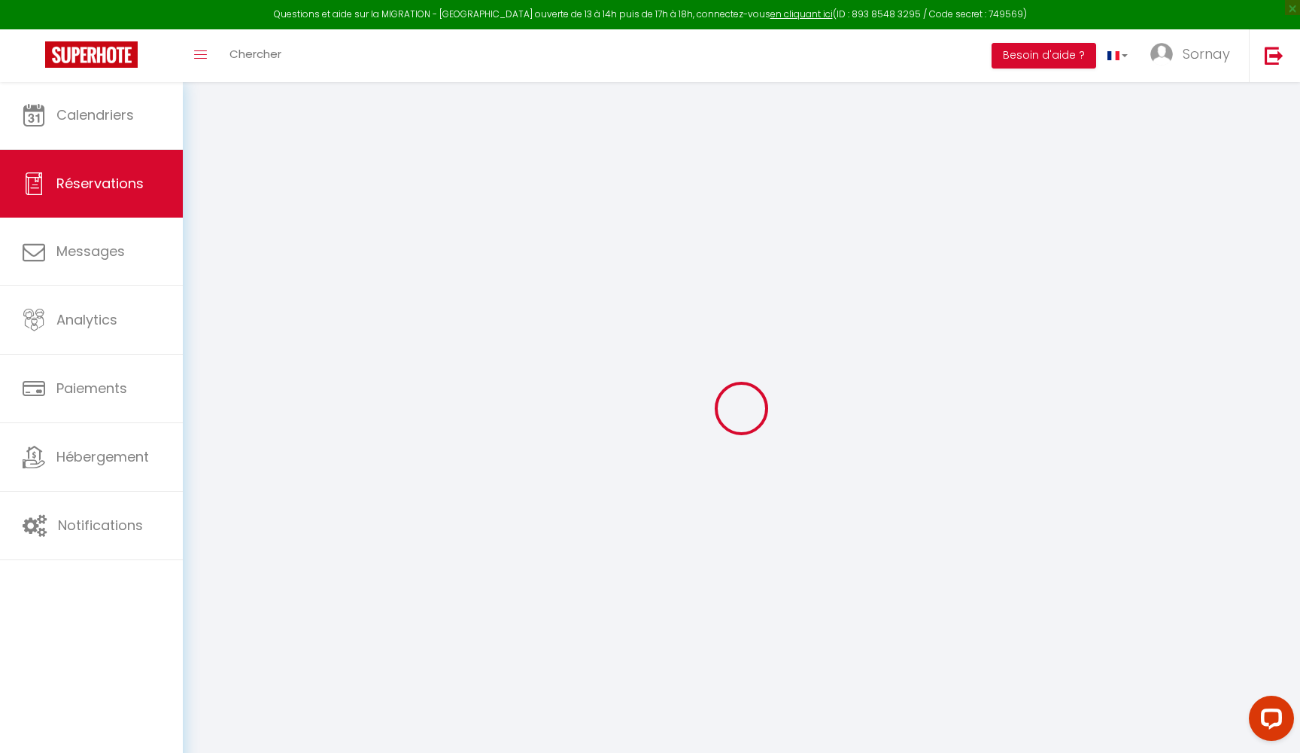
select select
checkbox input "false"
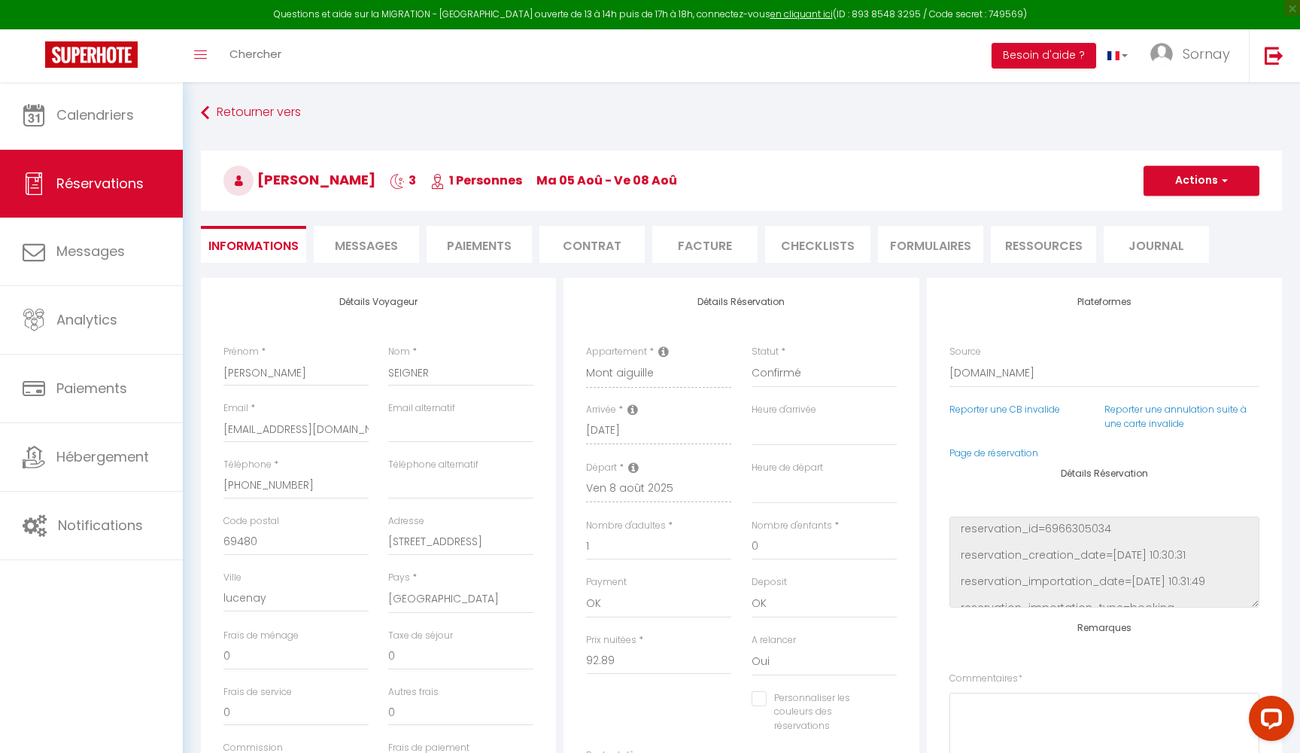
select select
checkbox input "false"
type textarea "** THIS RESERVATION HAS BEEN PRE-PAID ** Je voyage pour affaires et il est poss…"
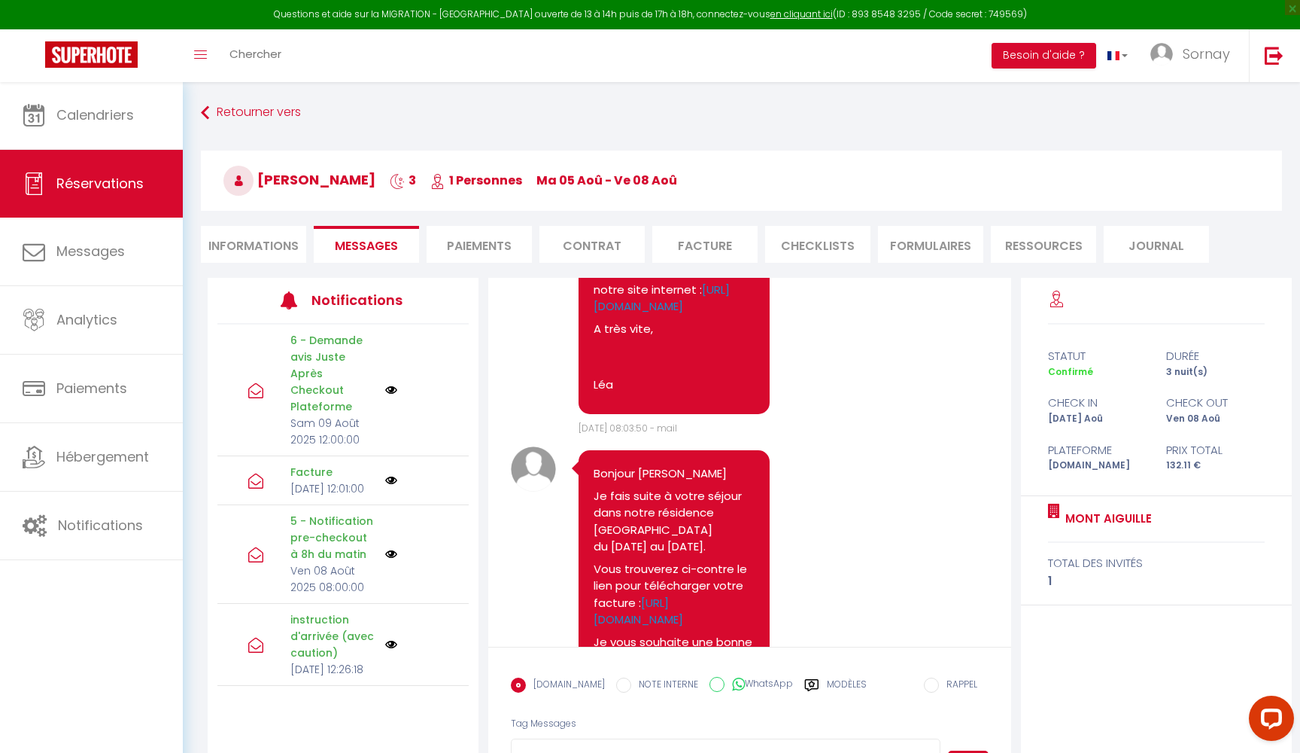
scroll to position [2975, 0]
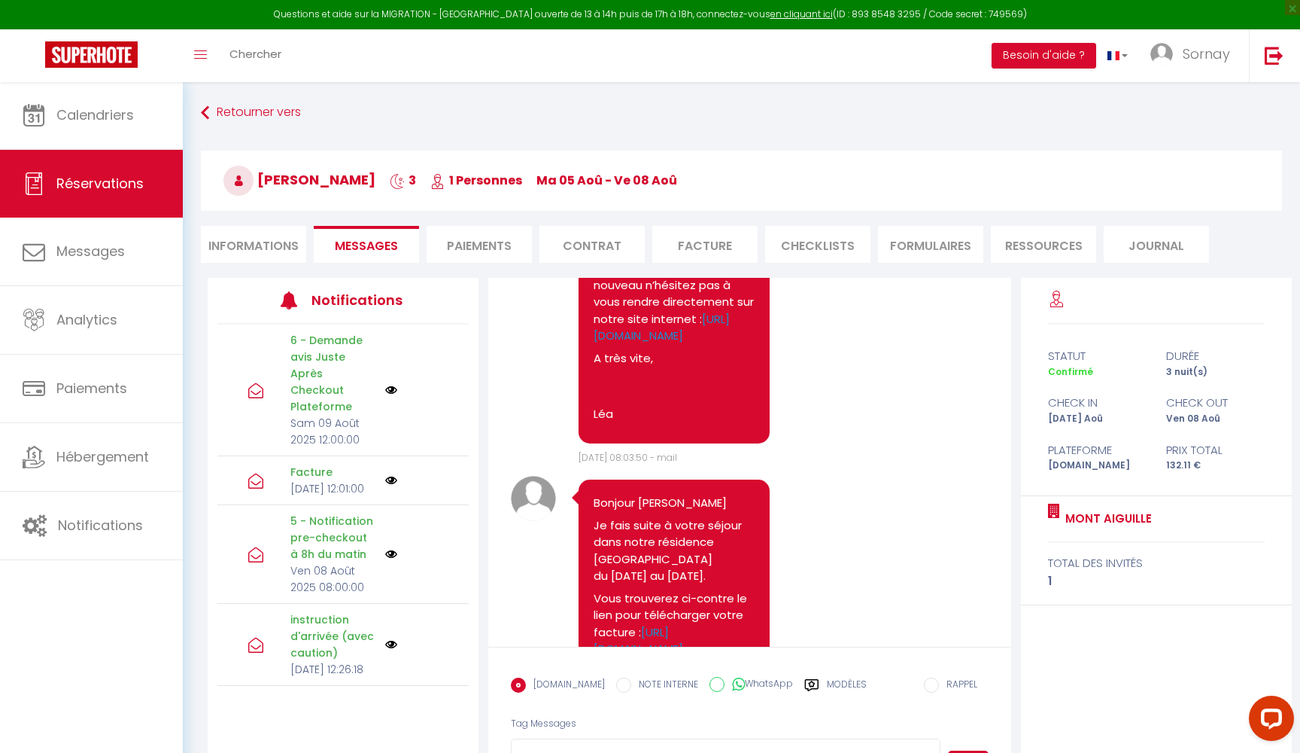
drag, startPoint x: 587, startPoint y: 488, endPoint x: 685, endPoint y: 516, distance: 101.7
click at [685, 443] on div "Bonjour lionel, J'espère que votre séjour dans notre propriété Mont aiguille s'…" at bounding box center [674, 149] width 191 height 587
copy p "Si vous souhaitez réserver à nouveau n’hésitez pas à vous rendre directement su…"
click at [604, 738] on textarea at bounding box center [726, 764] width 430 height 53
paste textarea "https://www.sornay-immobilier.fr/"
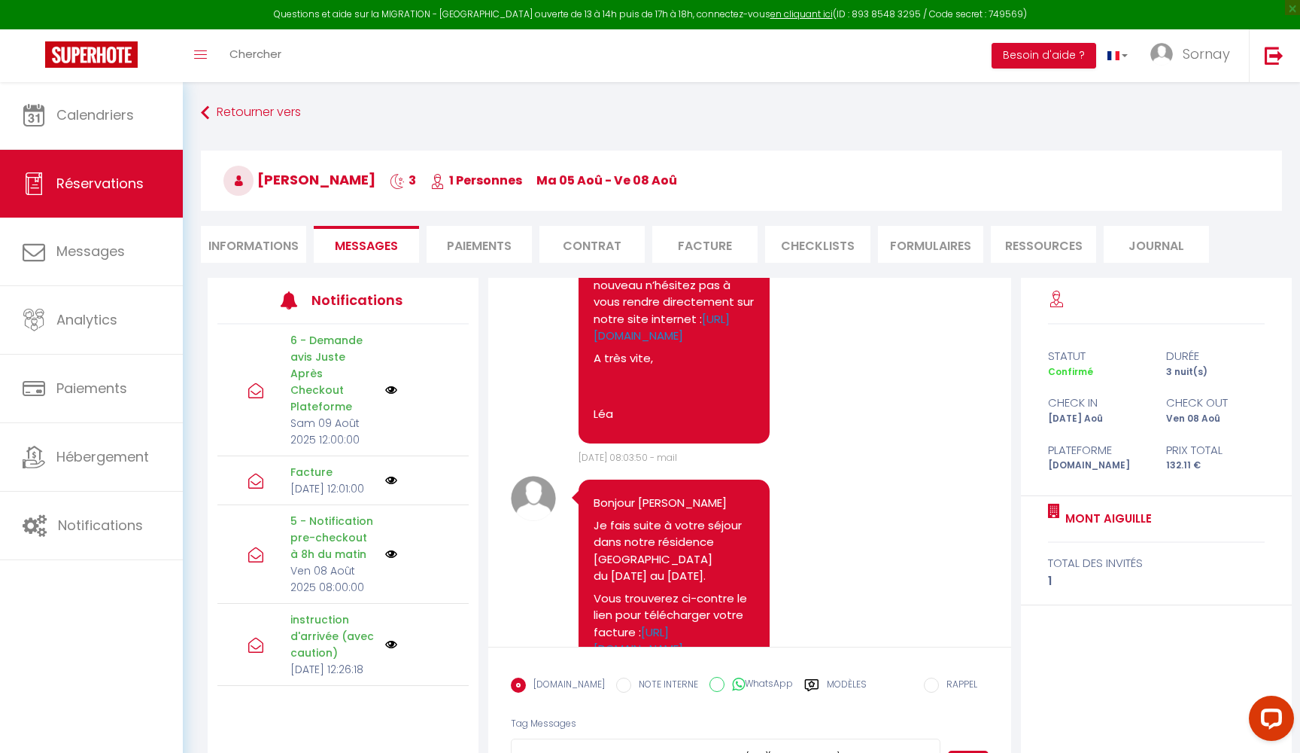
scroll to position [2, 0]
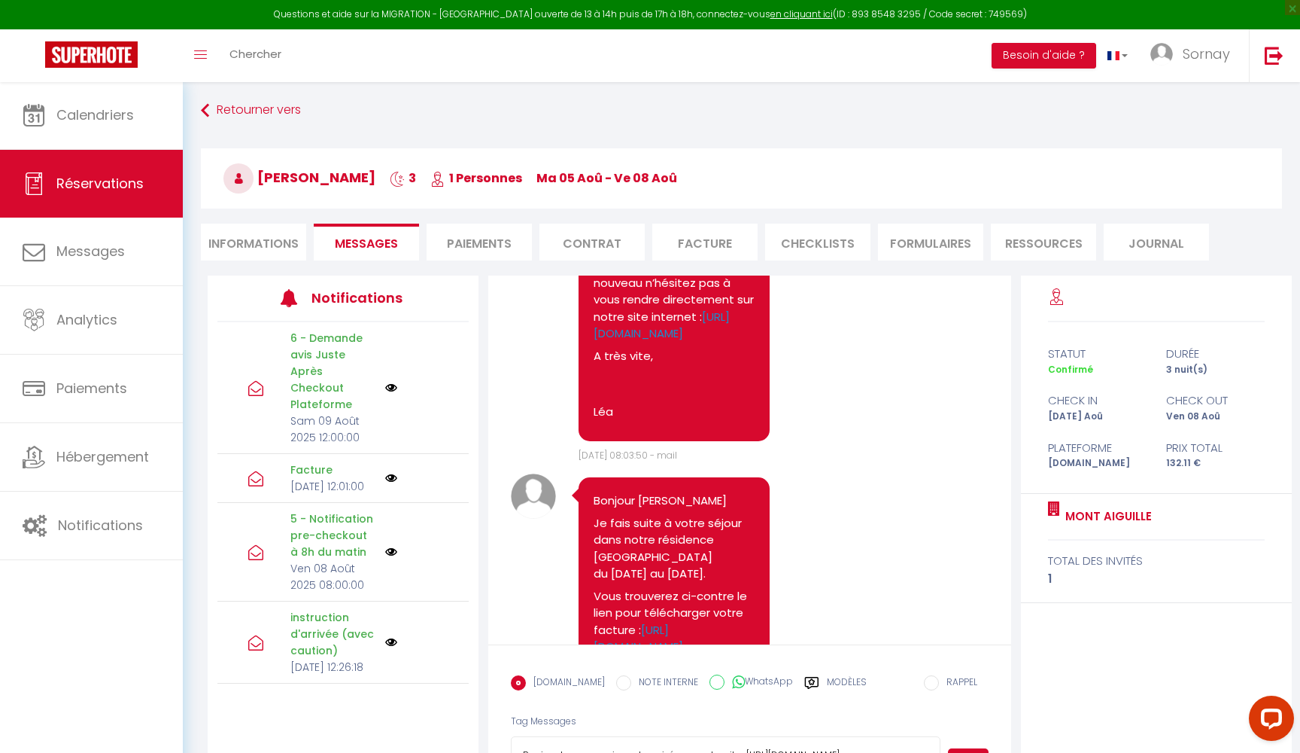
type textarea "Bonjour tous nos prix sont remisés sur notre site : https://www.sornay-immobili…"
click at [958, 748] on button "Envoyer" at bounding box center [968, 762] width 41 height 29
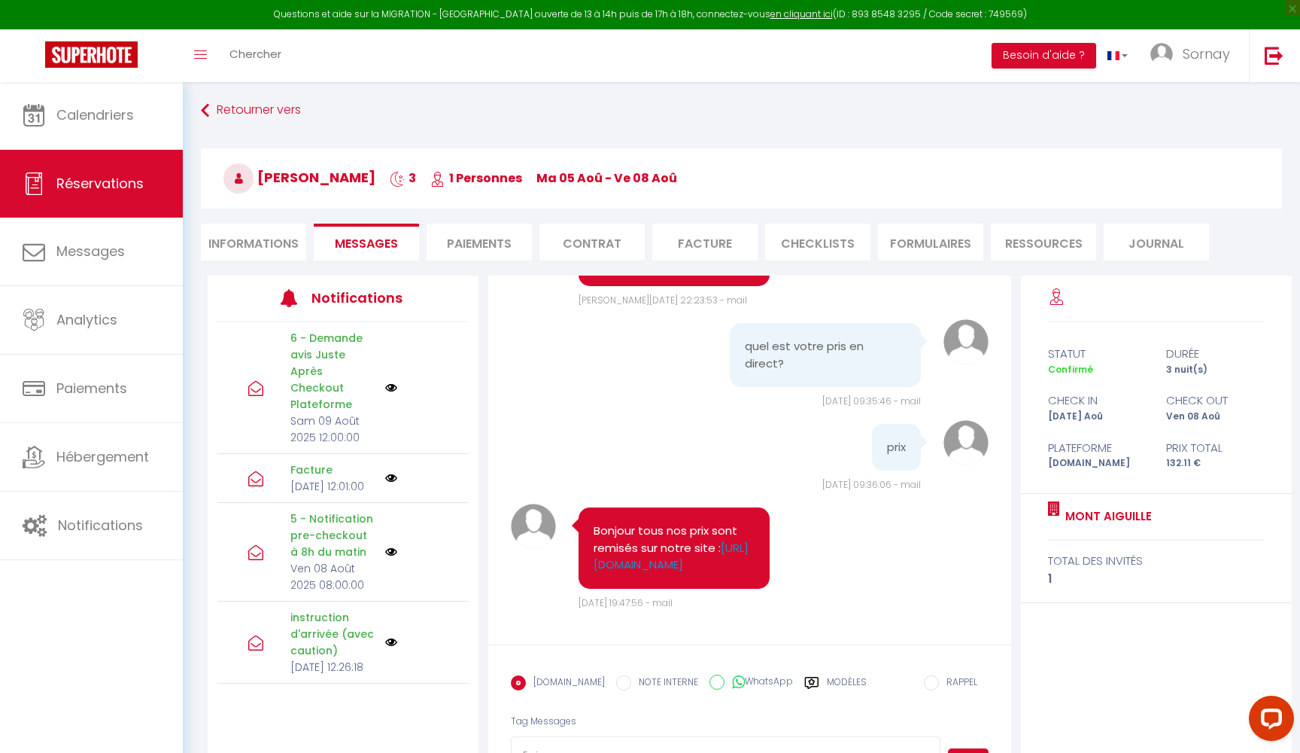
scroll to position [4771, 0]
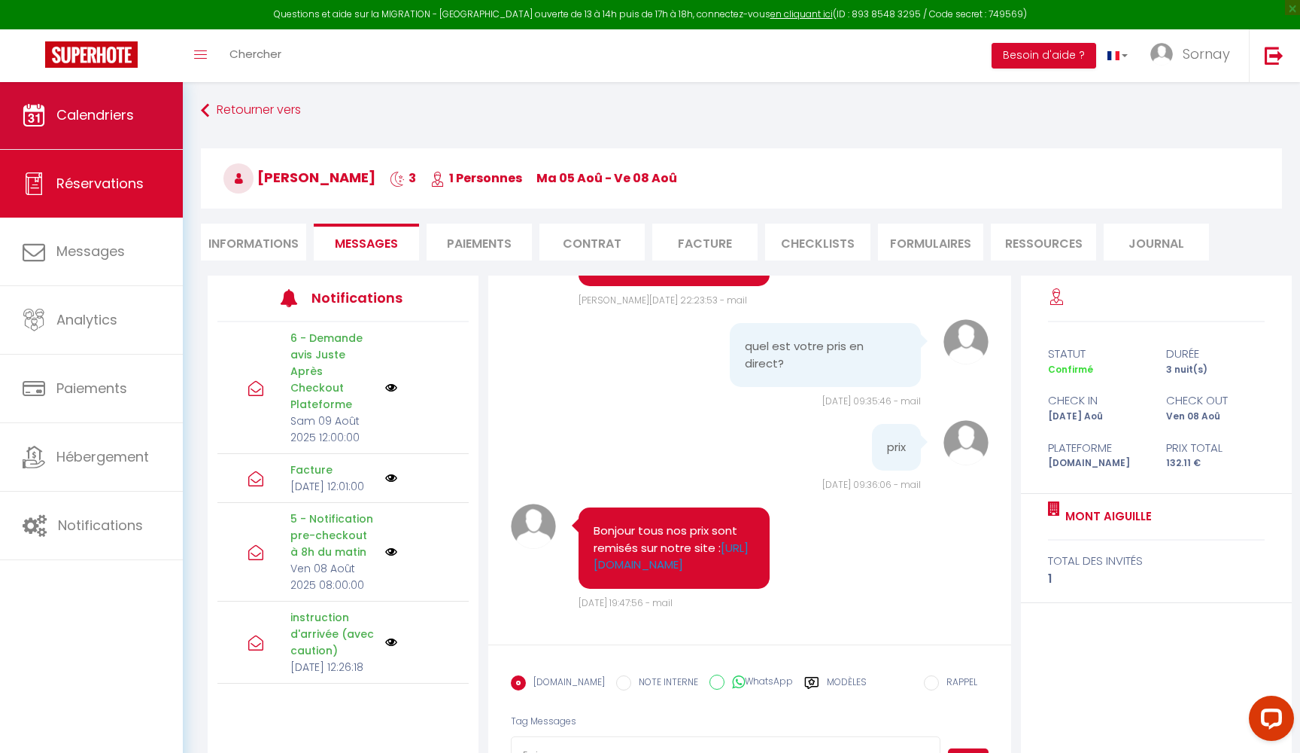
click at [71, 132] on link "Calendriers" at bounding box center [91, 115] width 183 height 68
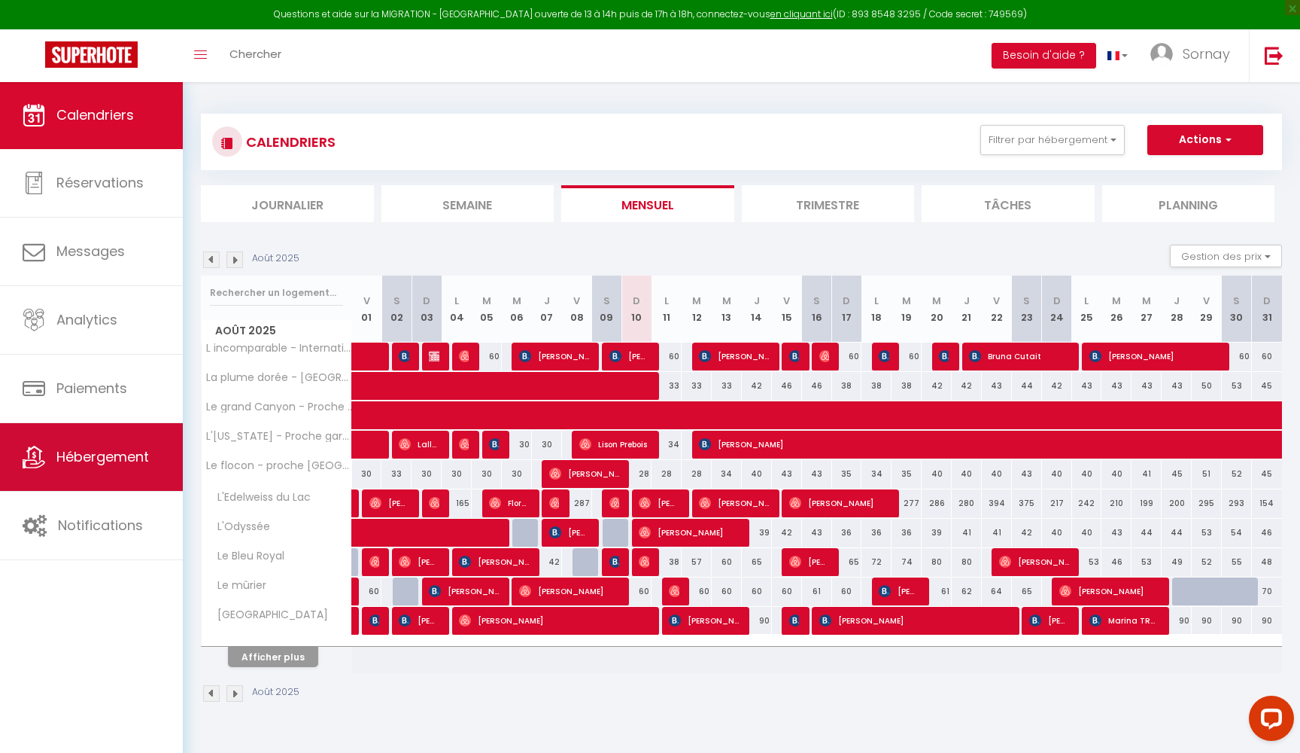
click at [75, 464] on span "Hébergement" at bounding box center [102, 456] width 93 height 19
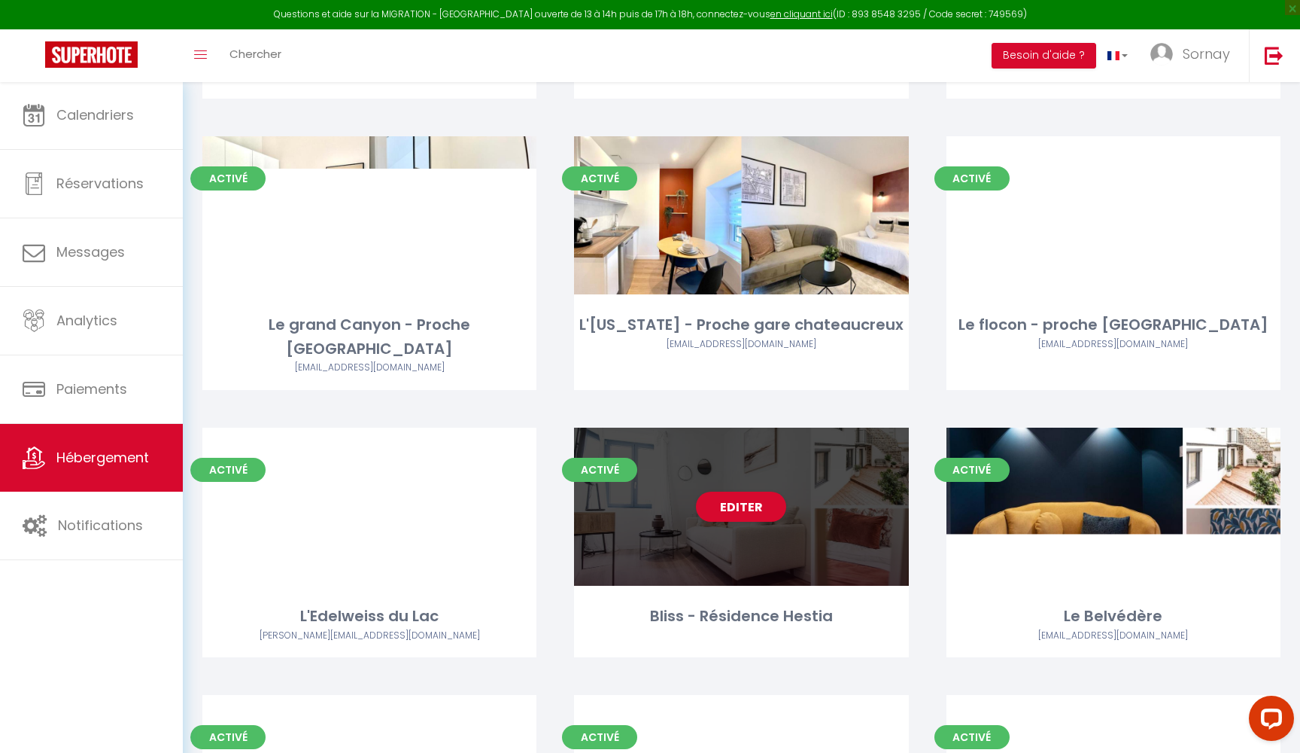
scroll to position [3288, 0]
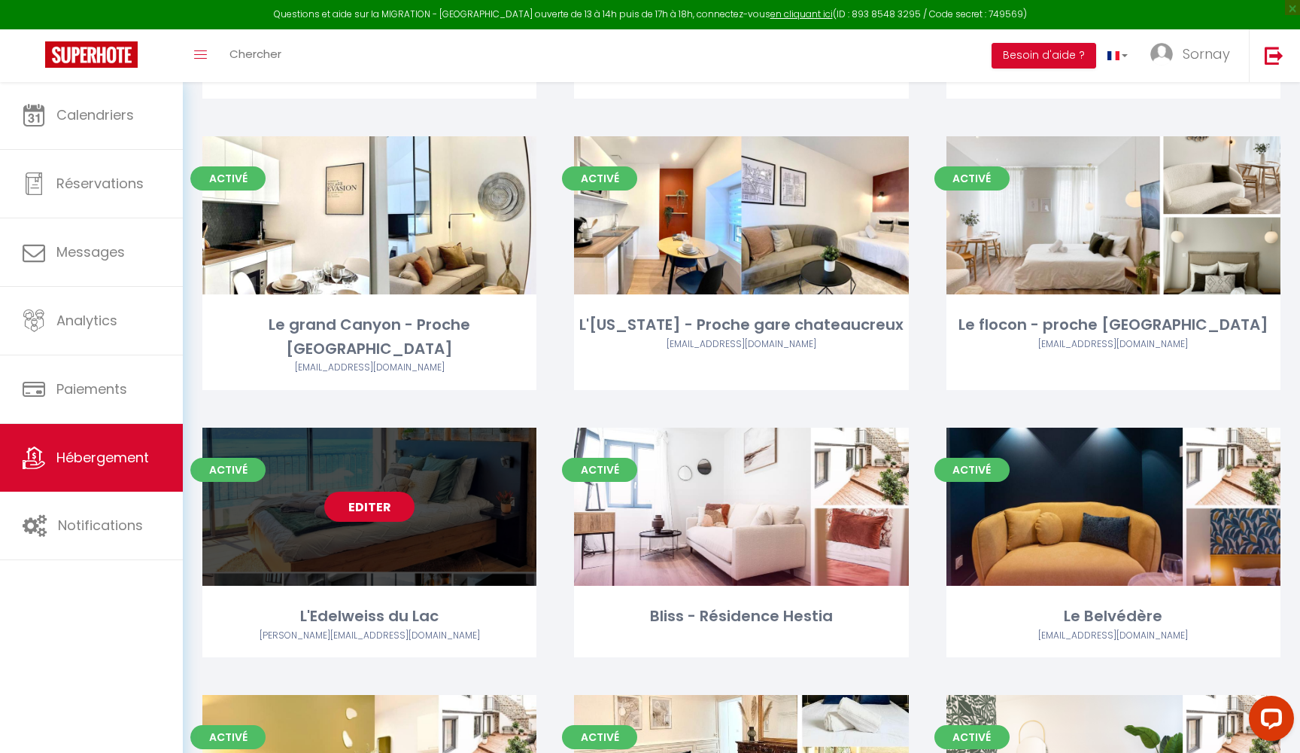
click at [360, 491] on link "Editer" at bounding box center [369, 506] width 90 height 30
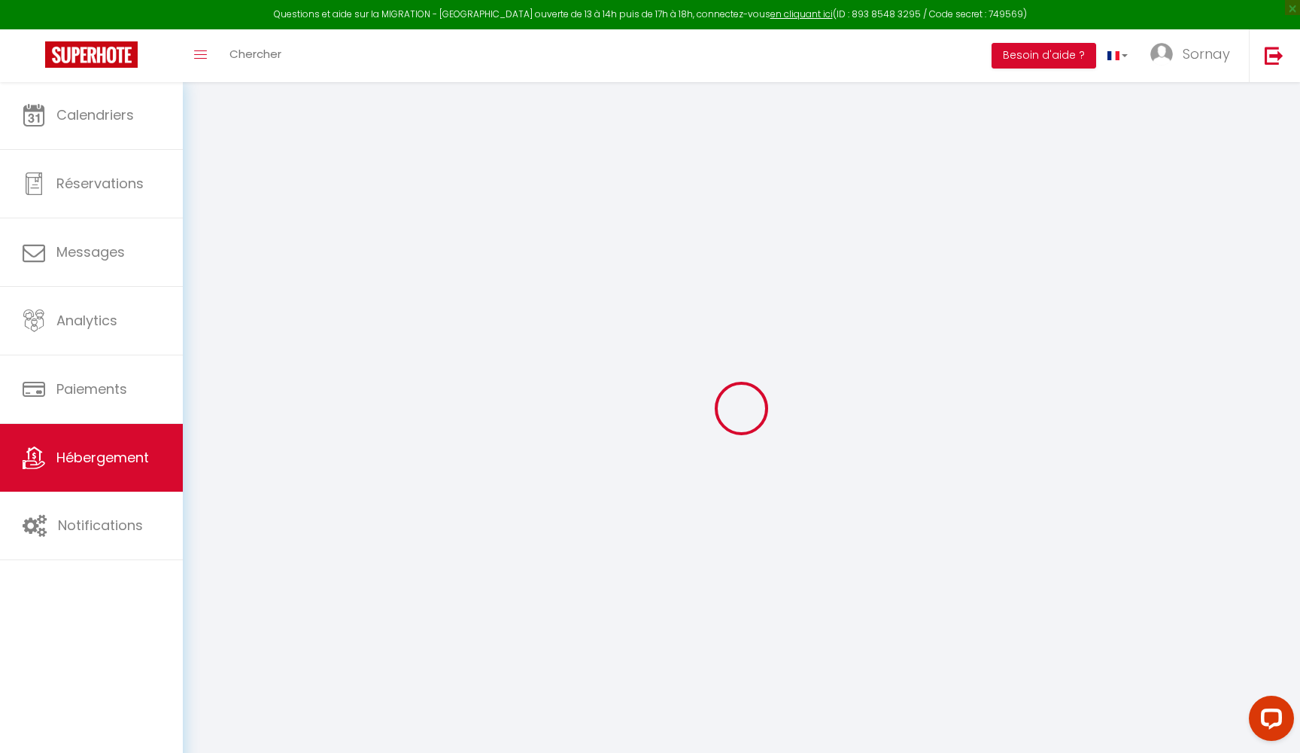
select select "+ 18 %"
select select "+ 50 %"
select select "+ 7 %"
select select
checkbox input "false"
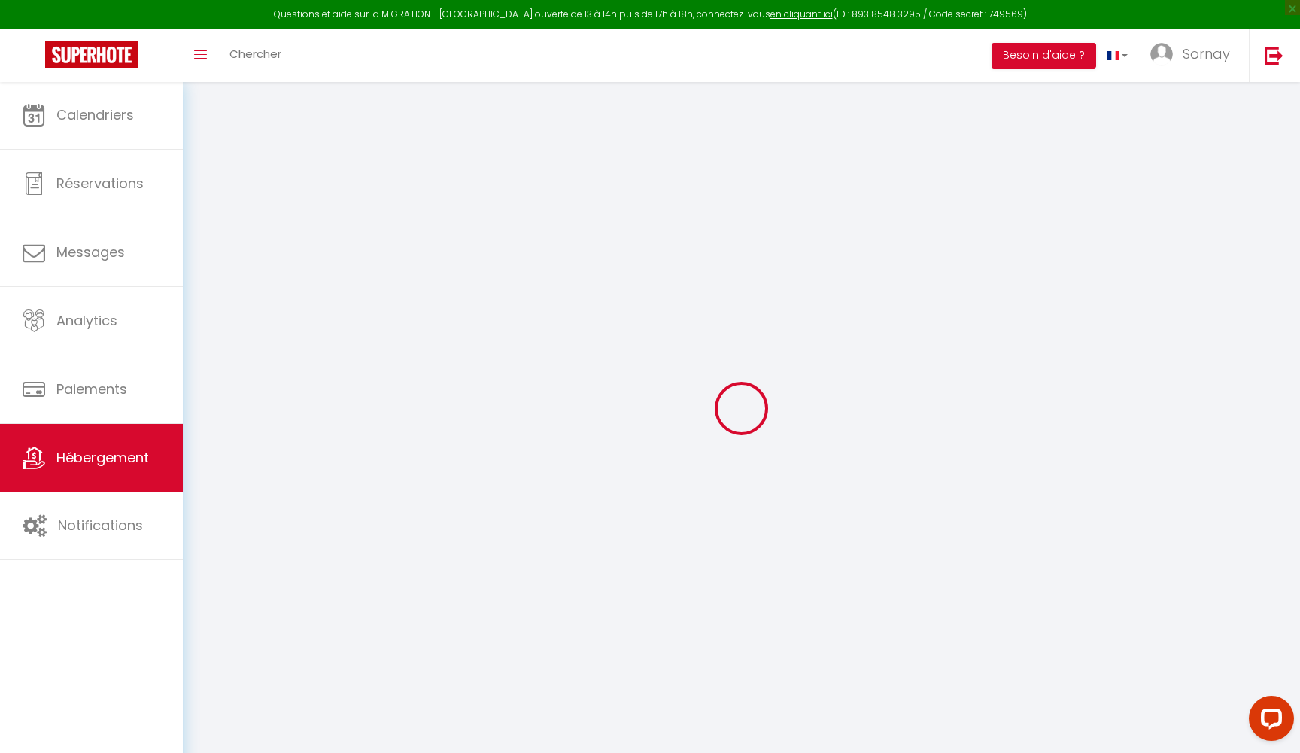
checkbox input "false"
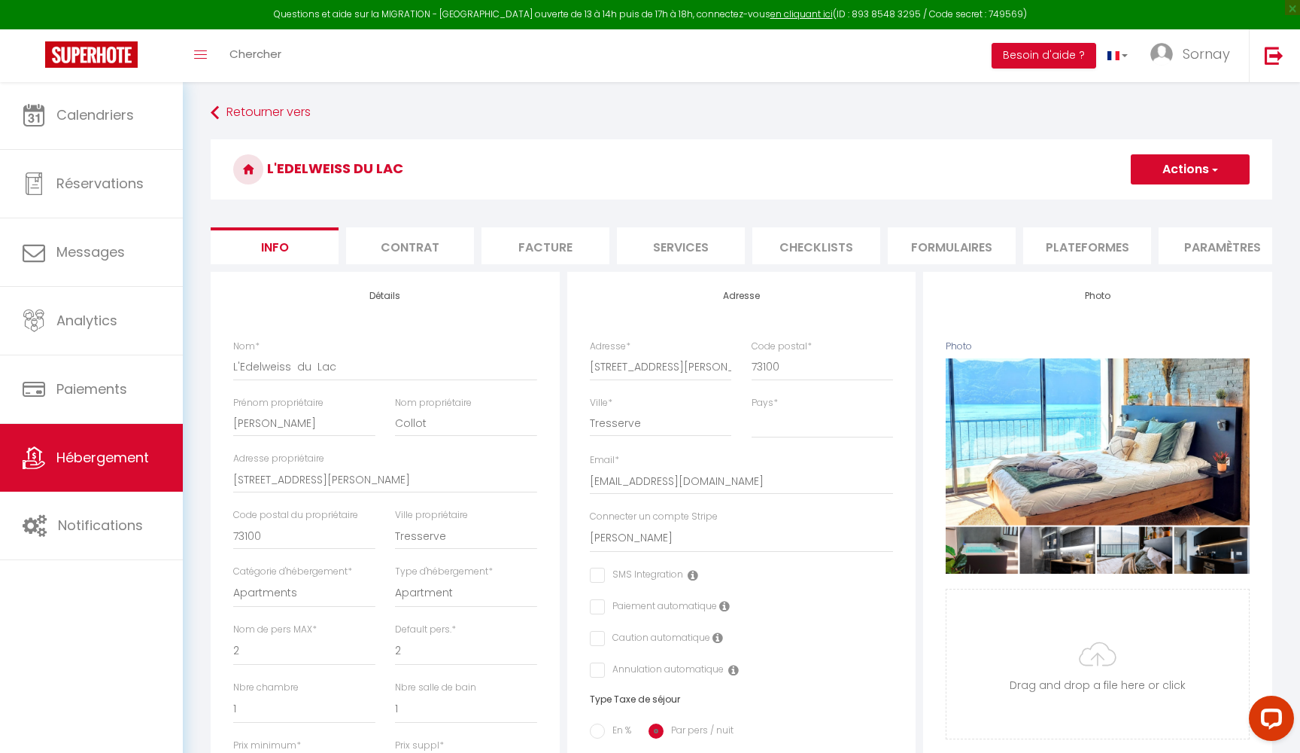
click at [1100, 256] on li "Plateformes" at bounding box center [1087, 245] width 128 height 37
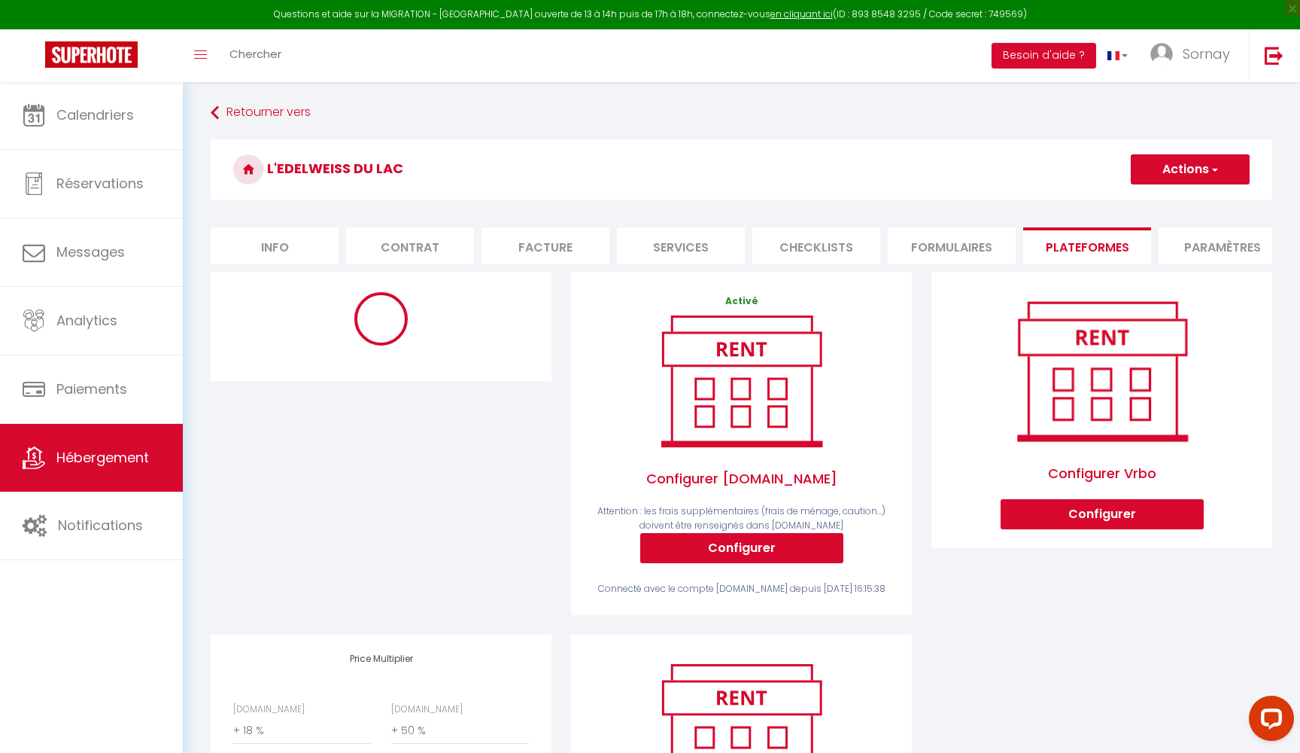
select select "9659-670643051364278028"
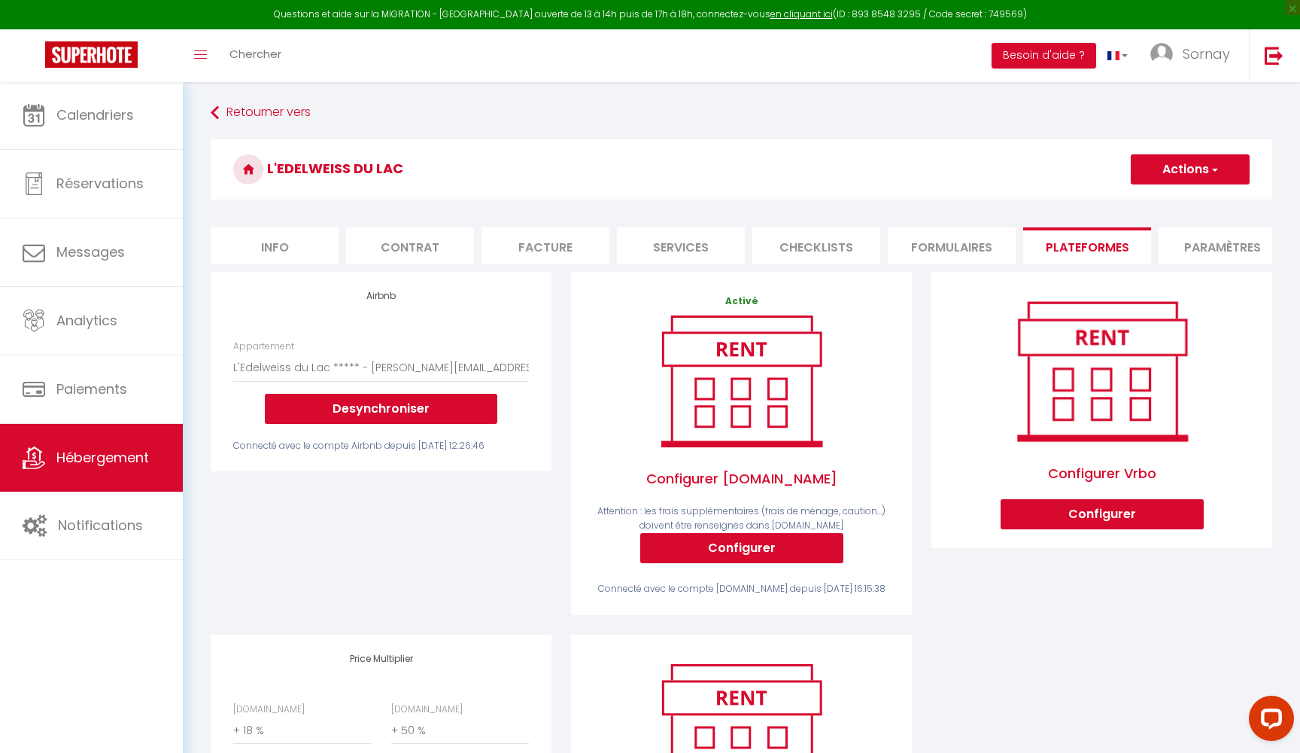
click at [388, 426] on div "Appartement L incomparable - International Palace · L incomparable - Internatio…" at bounding box center [381, 396] width 315 height 114
click at [390, 409] on button "Desynchroniser" at bounding box center [381, 409] width 233 height 30
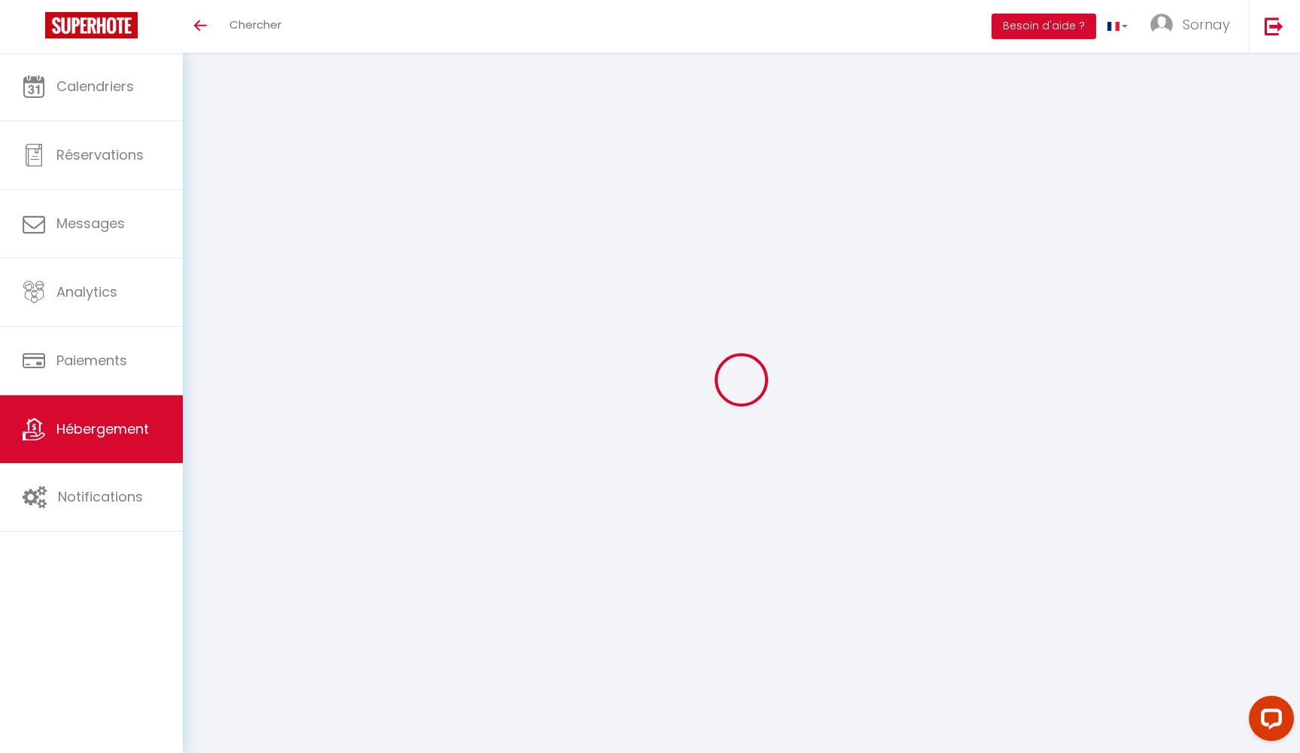
select select "+ 18 %"
select select "+ 50 %"
select select "+ 7 %"
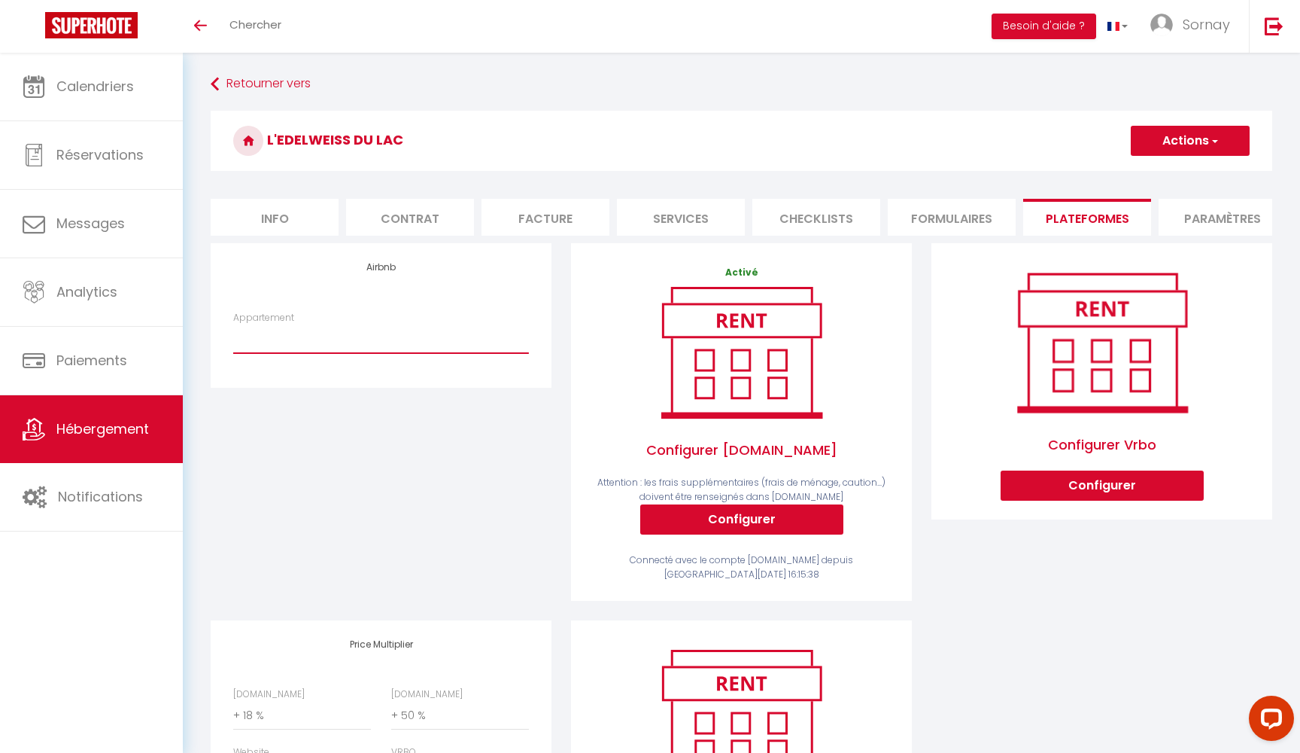
select select "9659-670643051364278028"
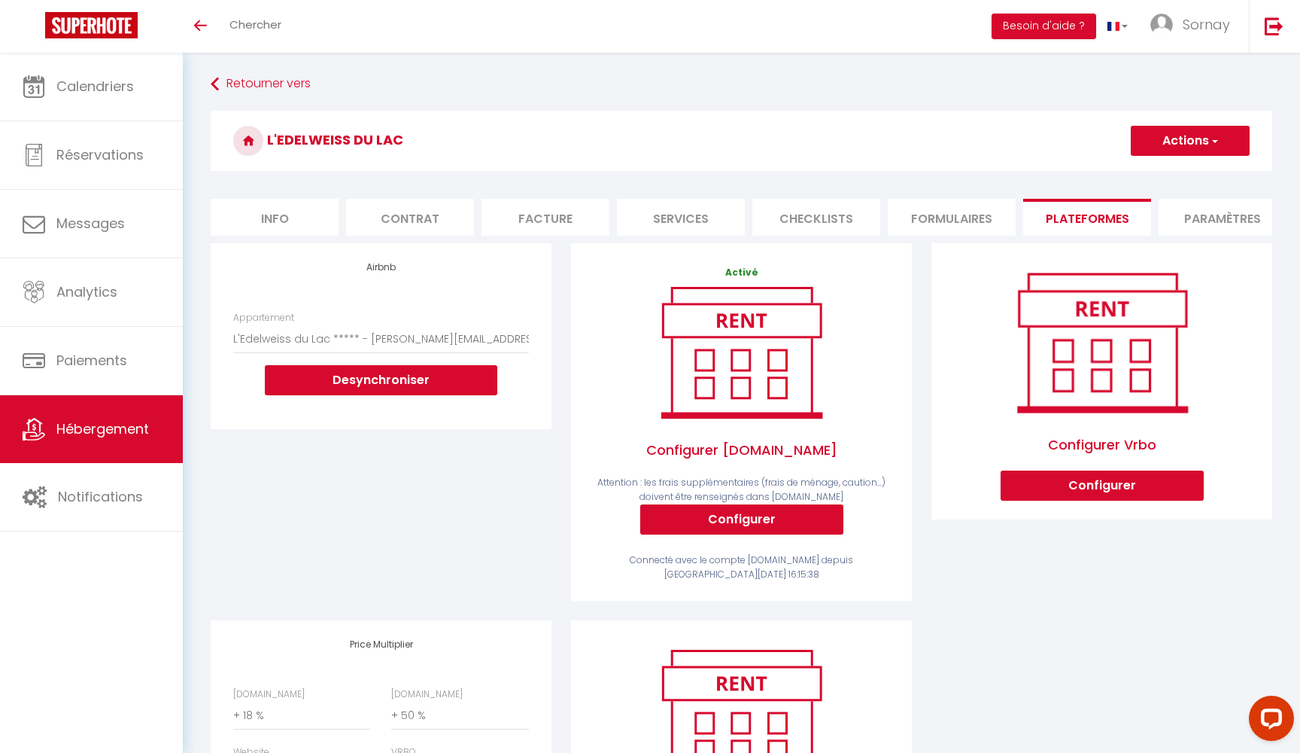
click at [1217, 144] on span "button" at bounding box center [1214, 140] width 10 height 15
click at [1175, 172] on link "Enregistrer" at bounding box center [1189, 174] width 119 height 20
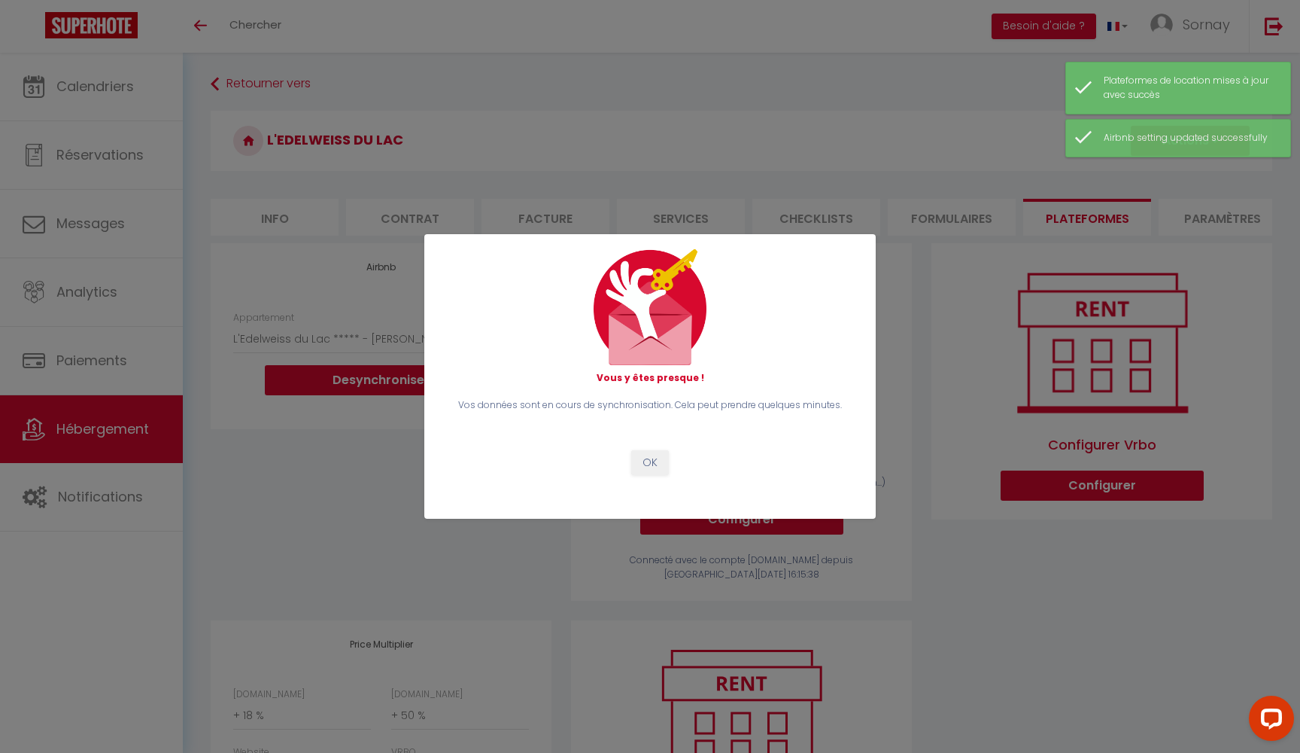
click at [658, 460] on button "OK" at bounding box center [650, 463] width 38 height 26
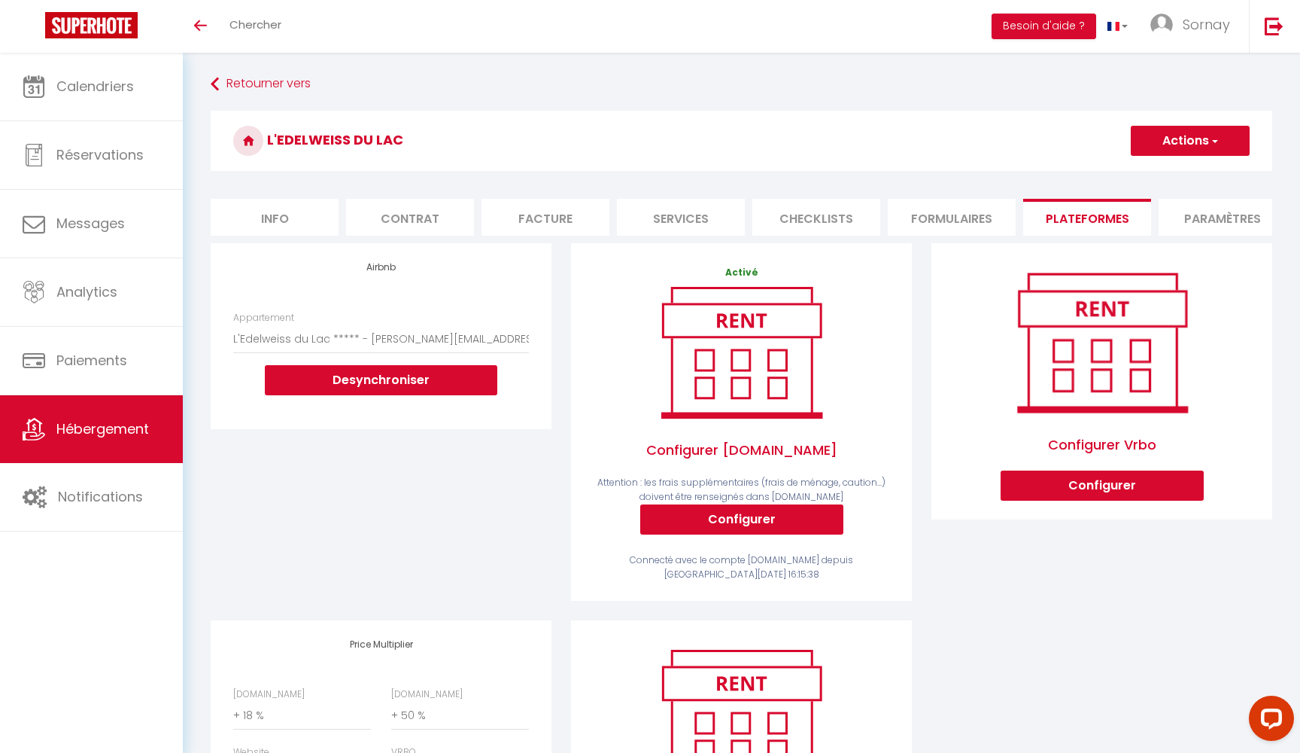
click at [119, 424] on span "Hébergement" at bounding box center [102, 428] width 93 height 19
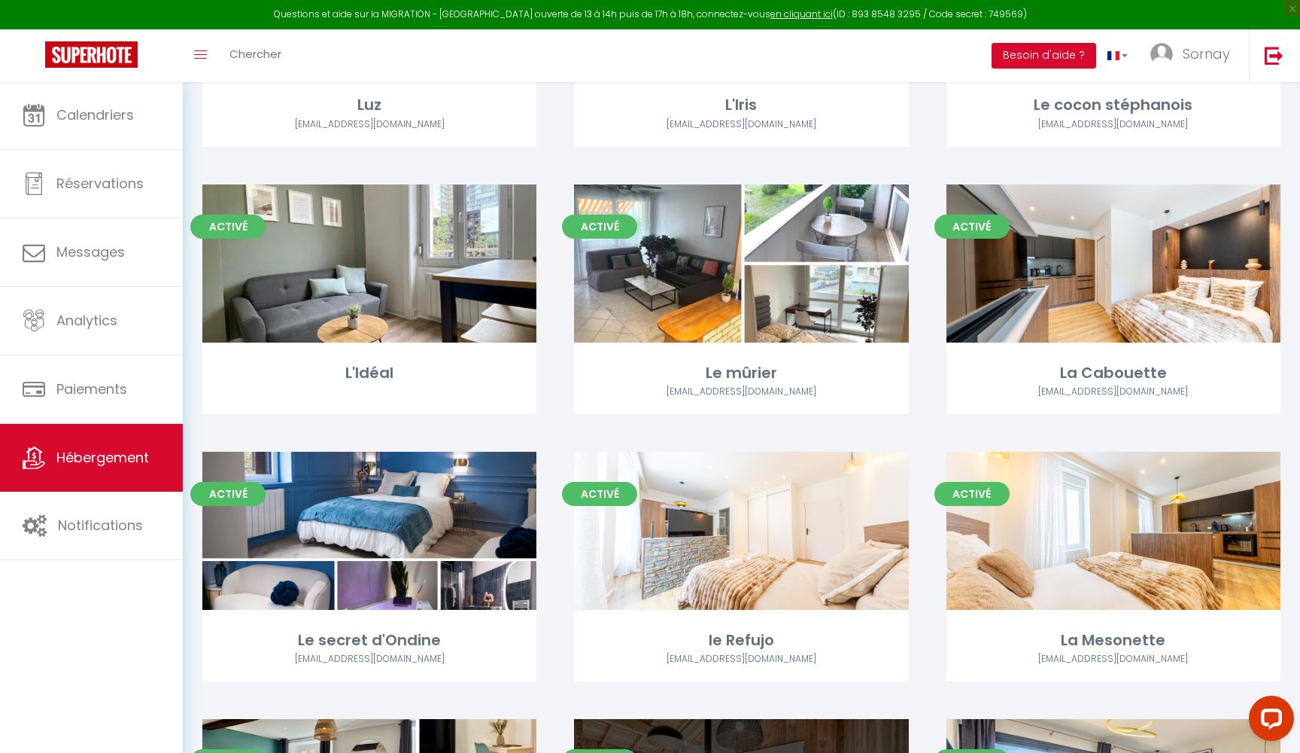
scroll to position [796, 0]
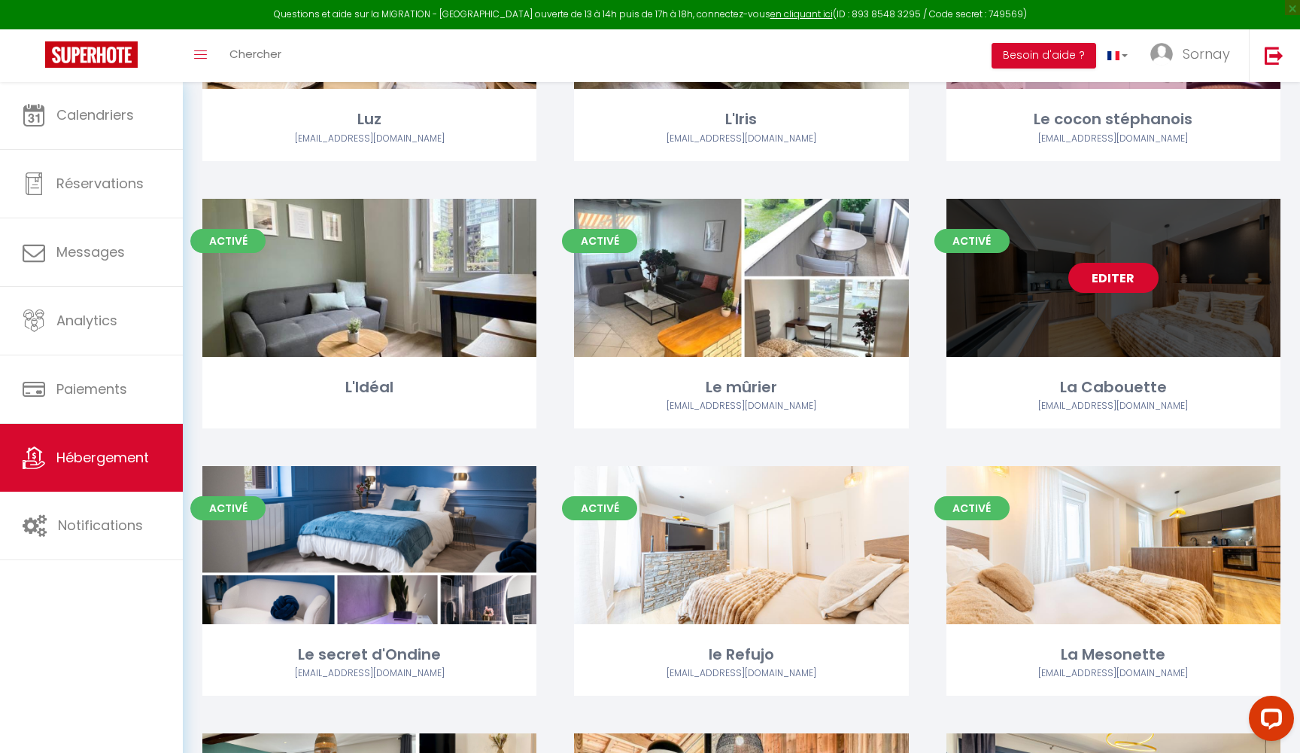
click at [1109, 281] on link "Editer" at bounding box center [1114, 278] width 90 height 30
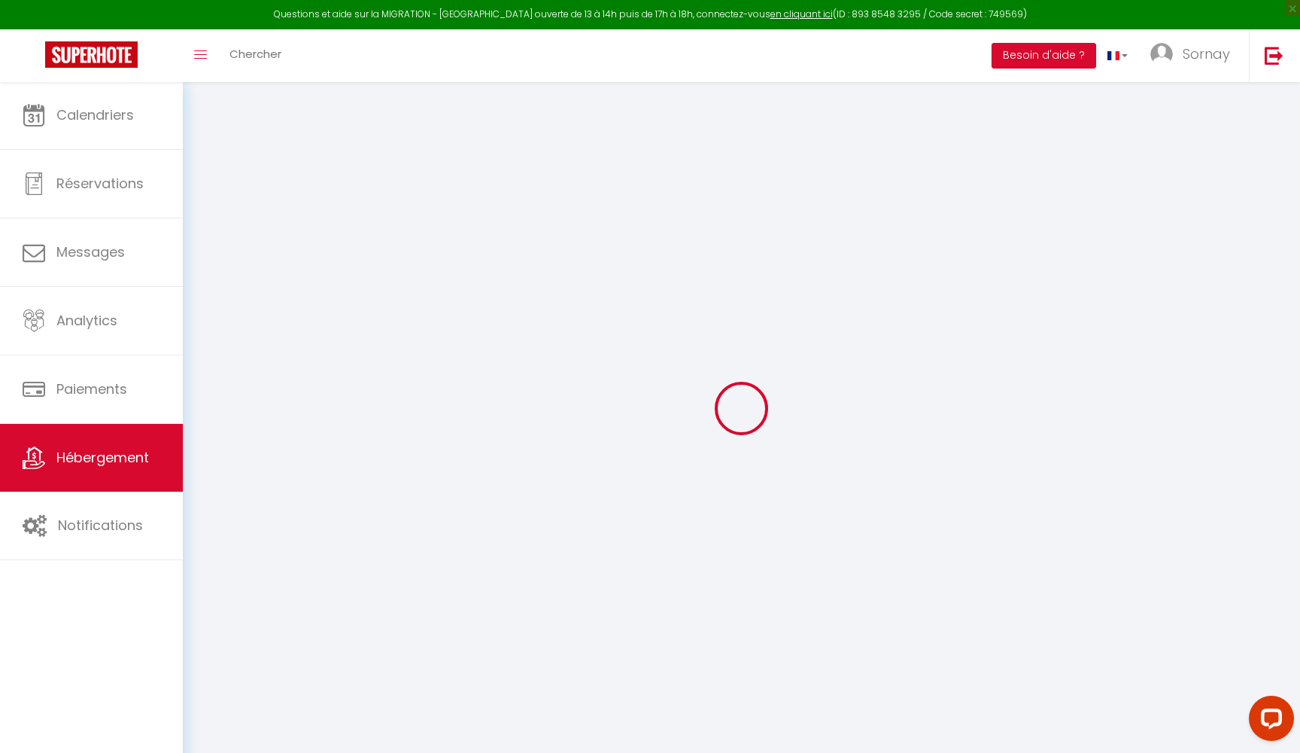
select select "+ 18 %"
select select "+ 50 %"
select select "+ 7 %"
select select
checkbox input "false"
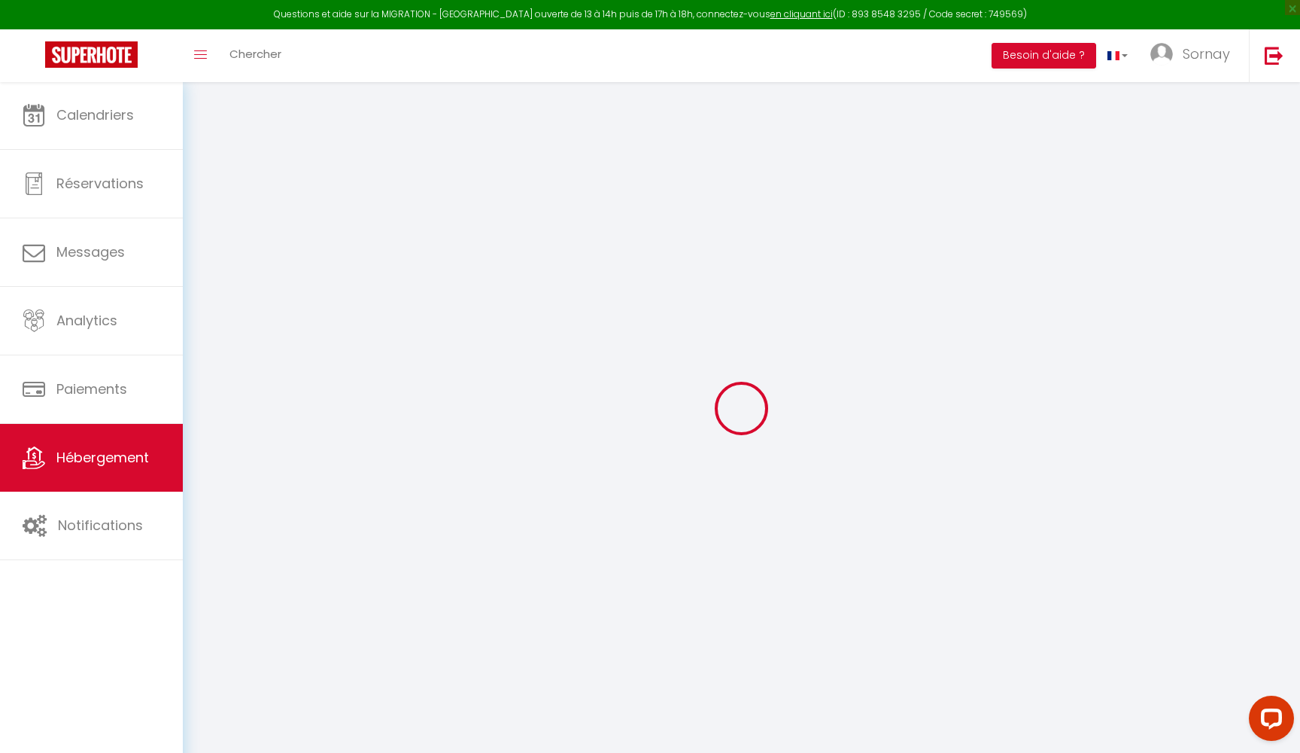
checkbox input "false"
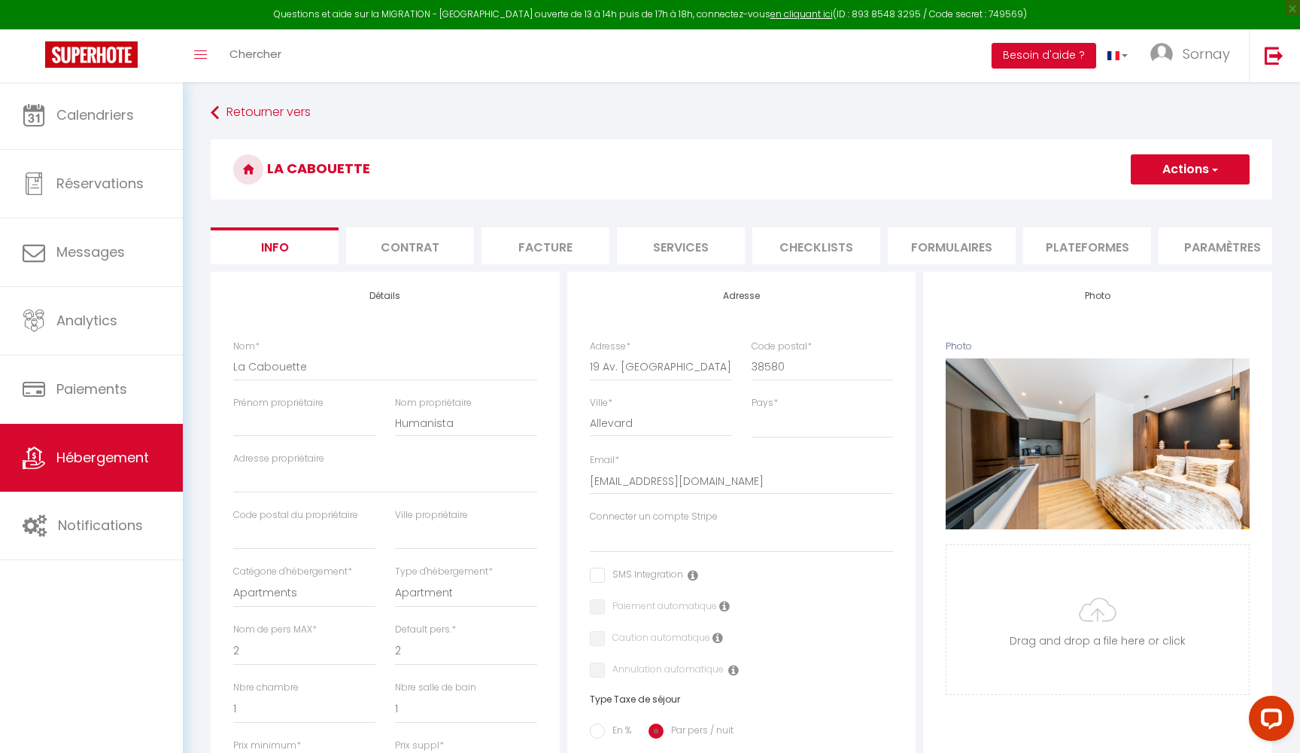
select select
checkbox input "false"
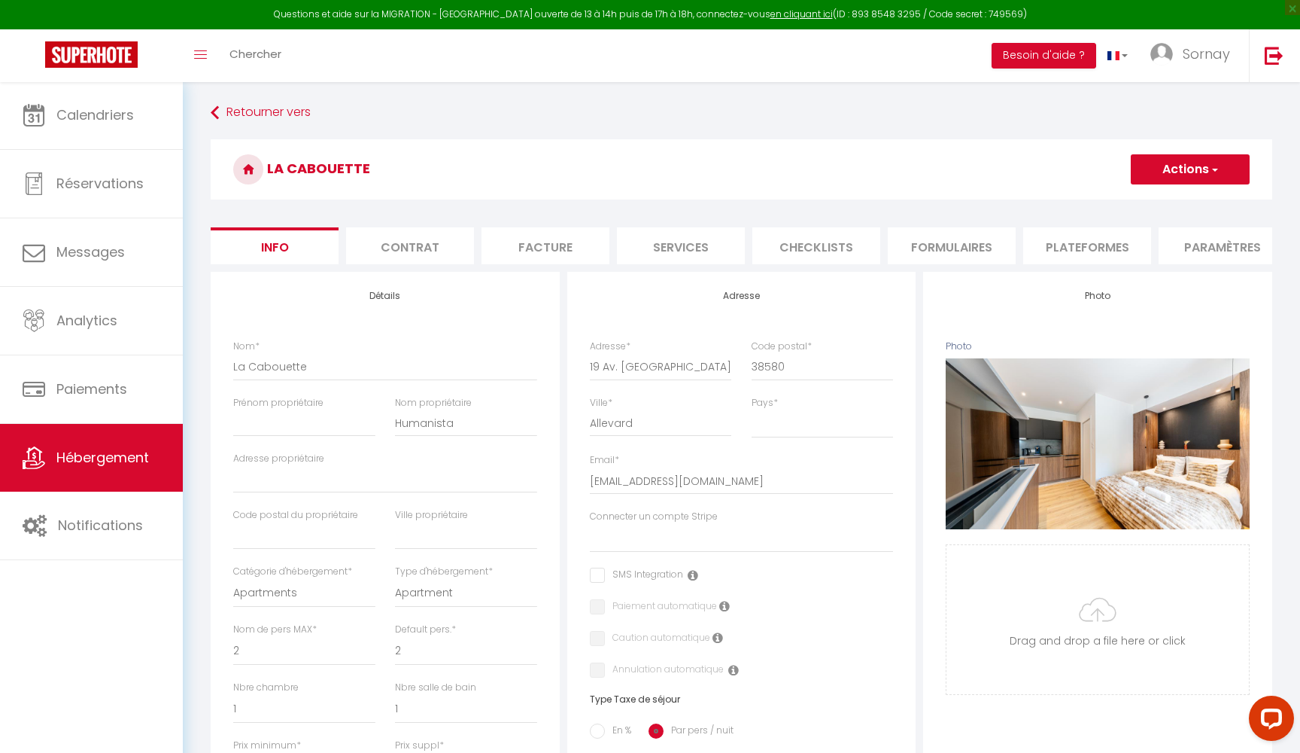
click at [1033, 243] on li "Plateformes" at bounding box center [1087, 245] width 128 height 37
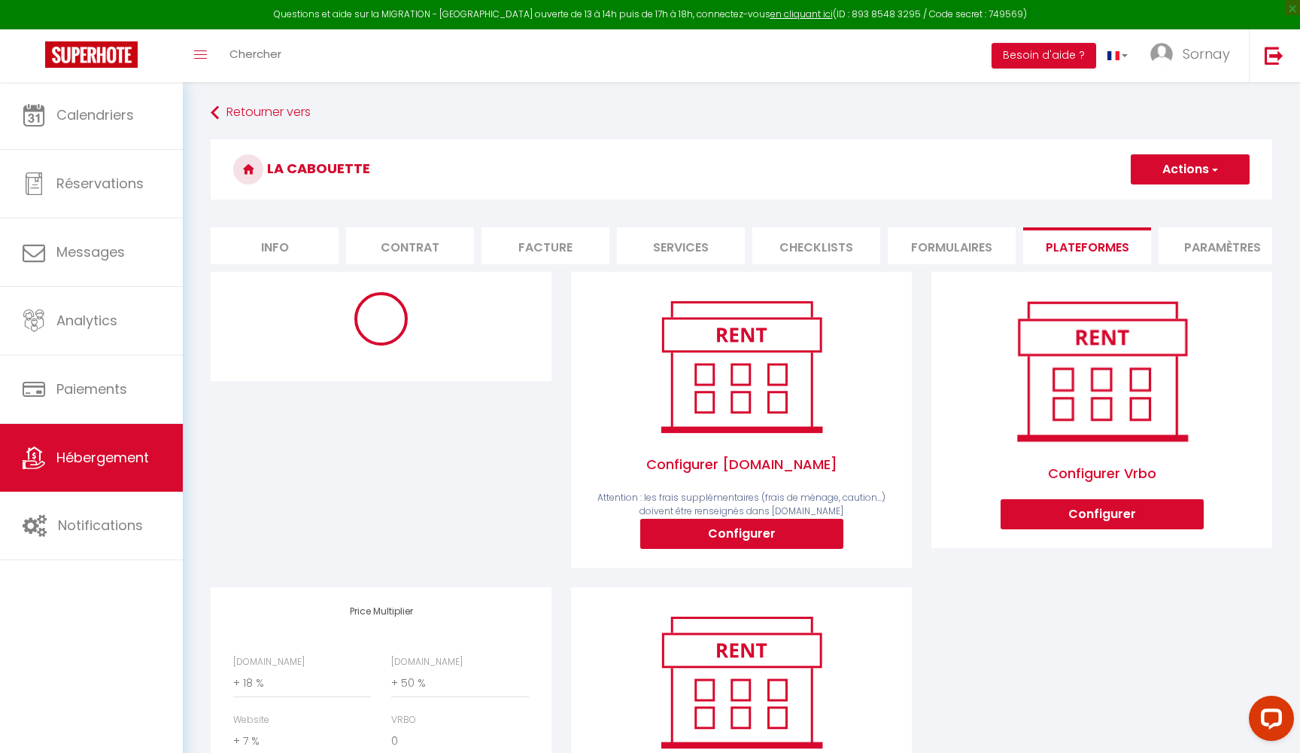
select select "9644-1457798179706383533"
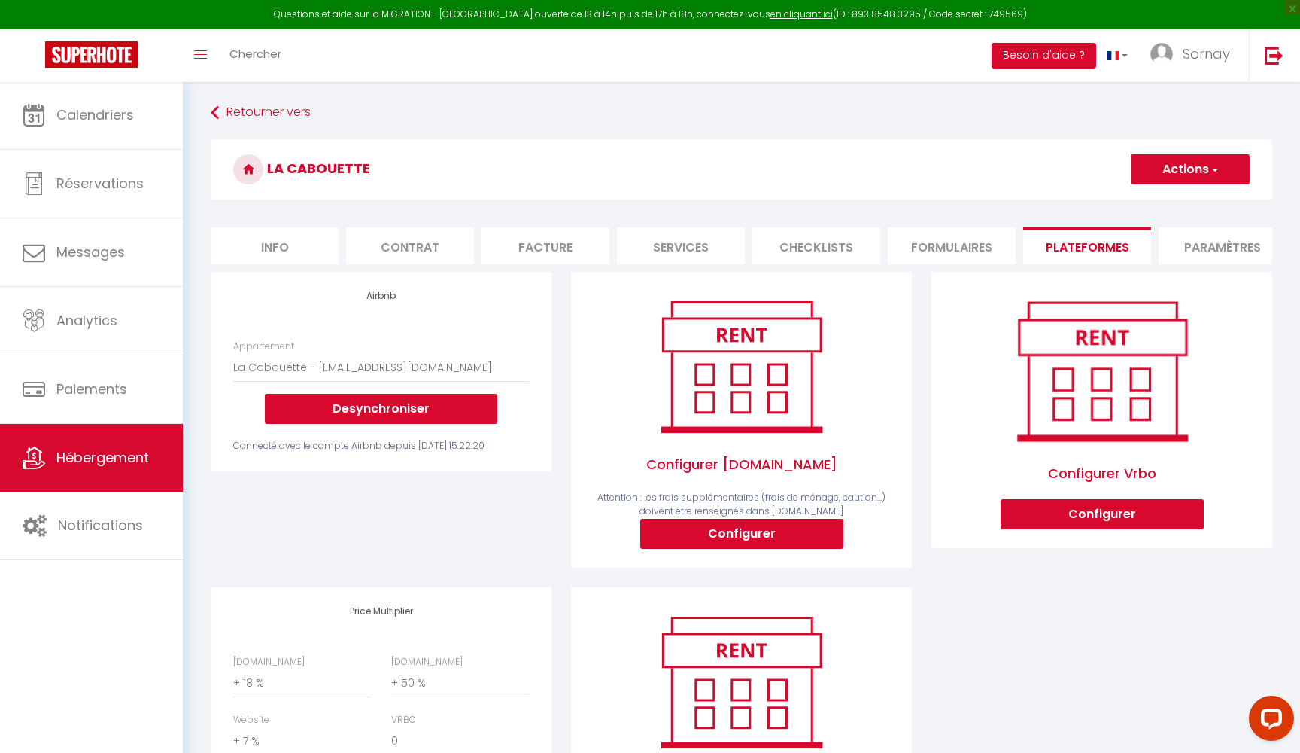
click at [344, 406] on button "Desynchroniser" at bounding box center [381, 409] width 233 height 30
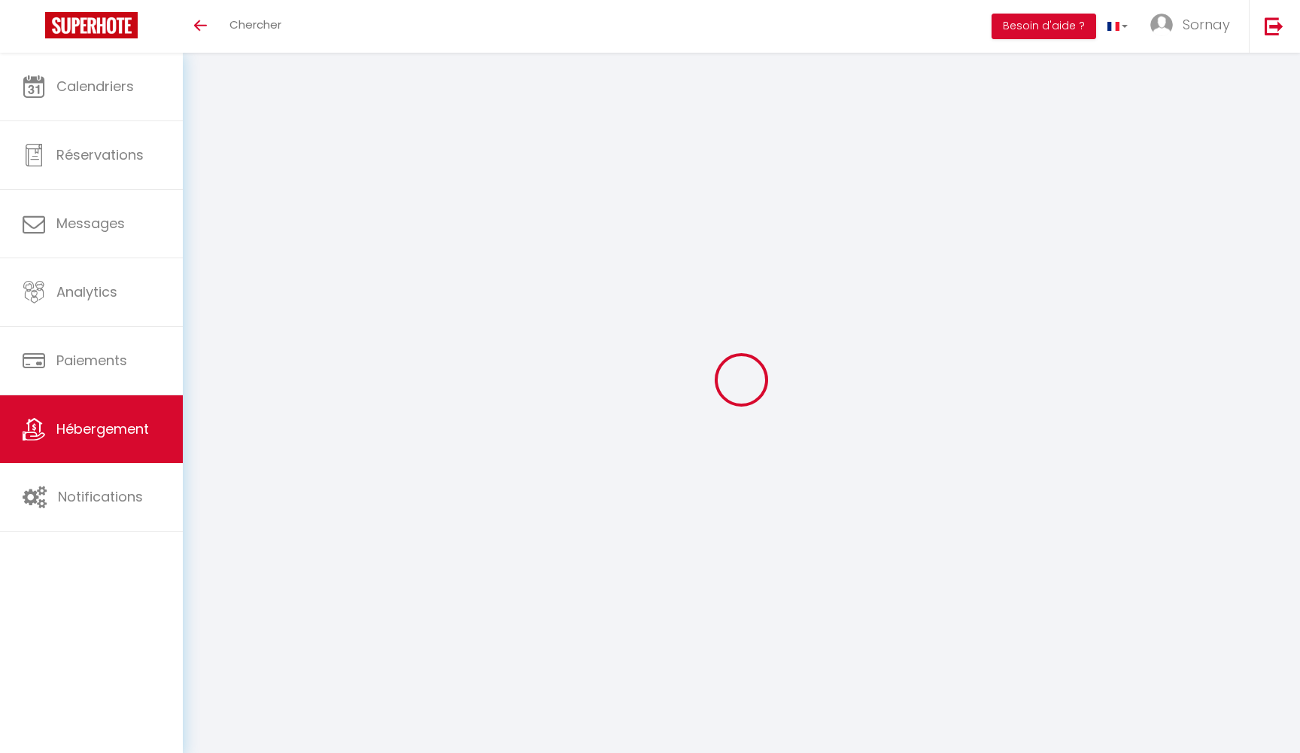
select select "+ 18 %"
select select "+ 50 %"
select select "+ 7 %"
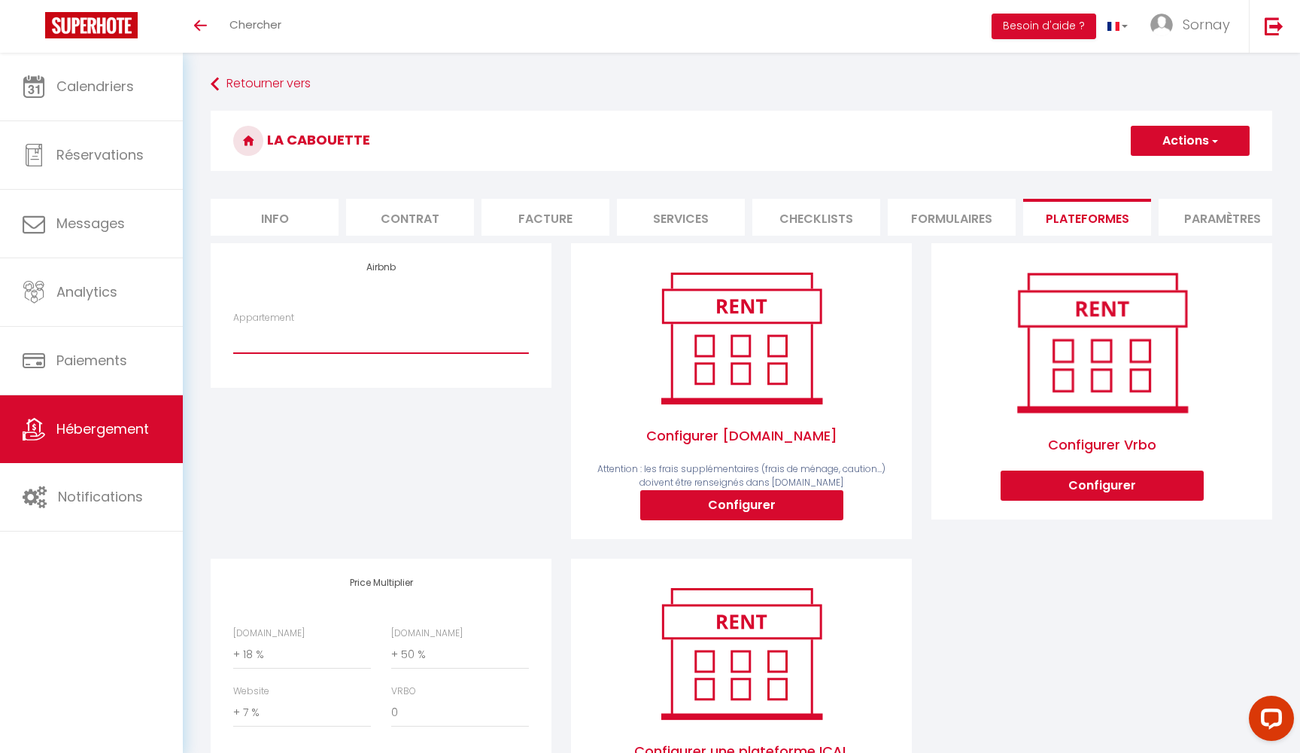
select select "9656-1456270901080245678"
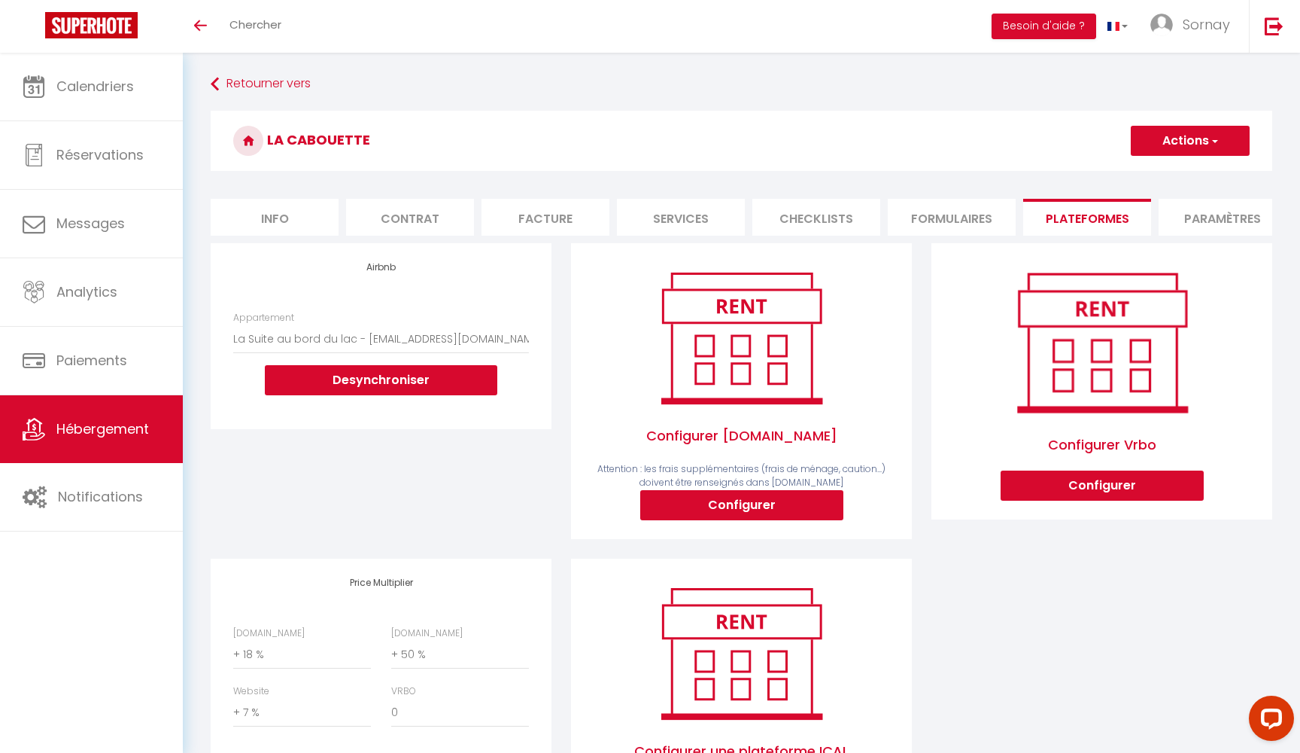
click at [342, 382] on button "Desynchroniser" at bounding box center [381, 380] width 233 height 30
click at [362, 377] on button "Desynchroniser" at bounding box center [381, 380] width 233 height 30
click at [362, 378] on button "Desynchroniser" at bounding box center [381, 380] width 233 height 30
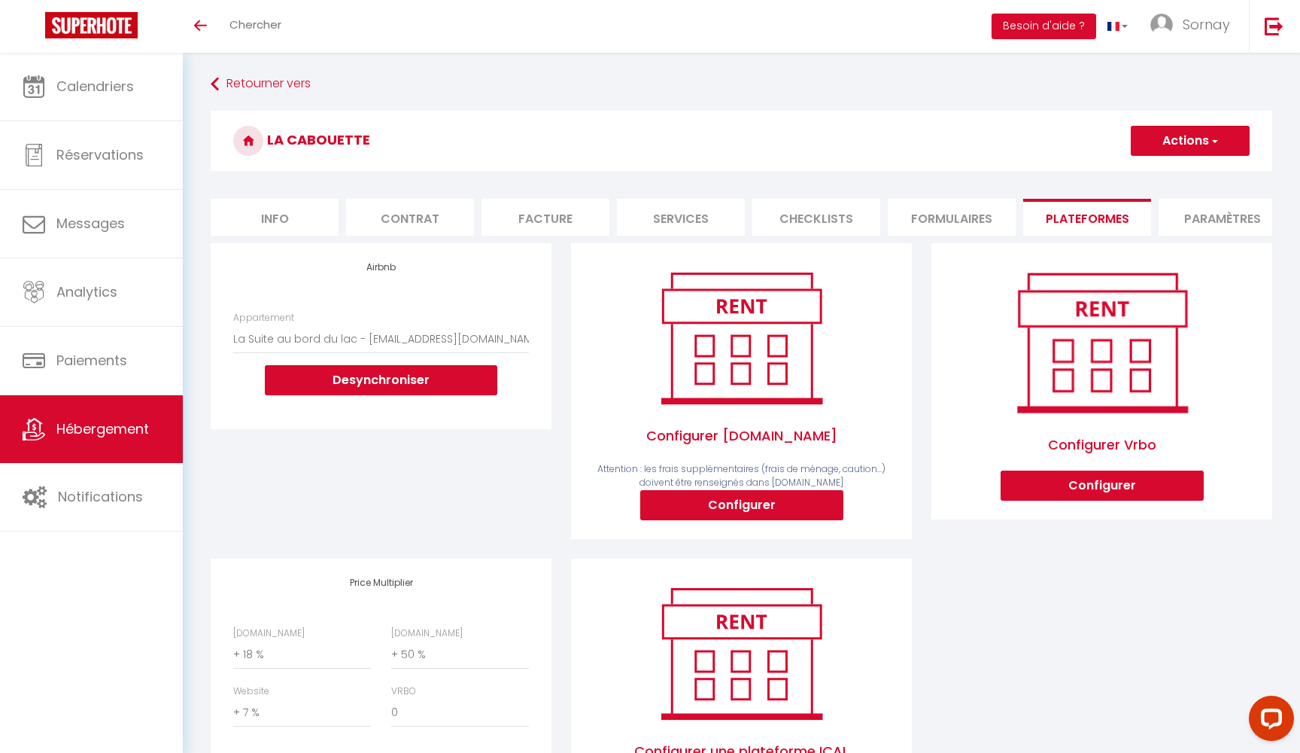
click at [357, 381] on button "Desynchroniser" at bounding box center [381, 380] width 233 height 30
click at [357, 377] on button "Desynchroniser" at bounding box center [381, 380] width 233 height 30
click at [379, 380] on button "Desynchroniser" at bounding box center [381, 380] width 233 height 30
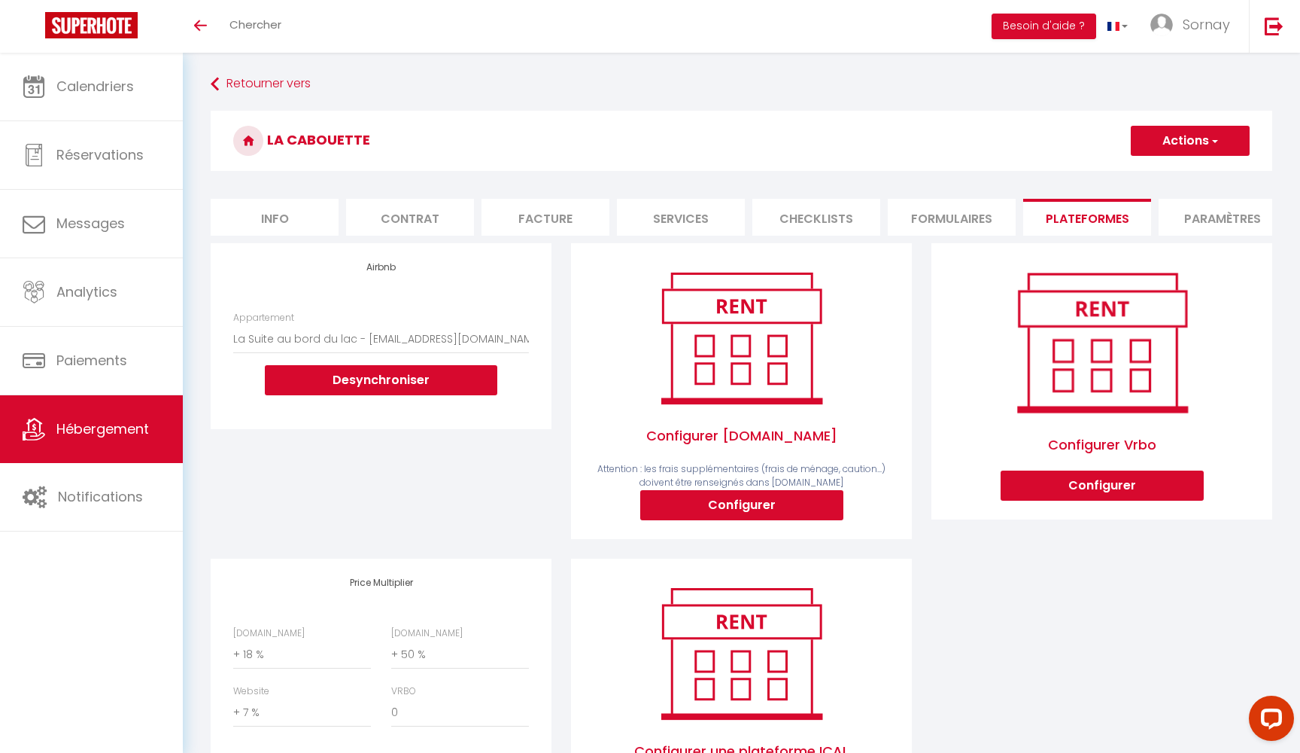
click at [379, 380] on button "Desynchroniser" at bounding box center [381, 380] width 233 height 30
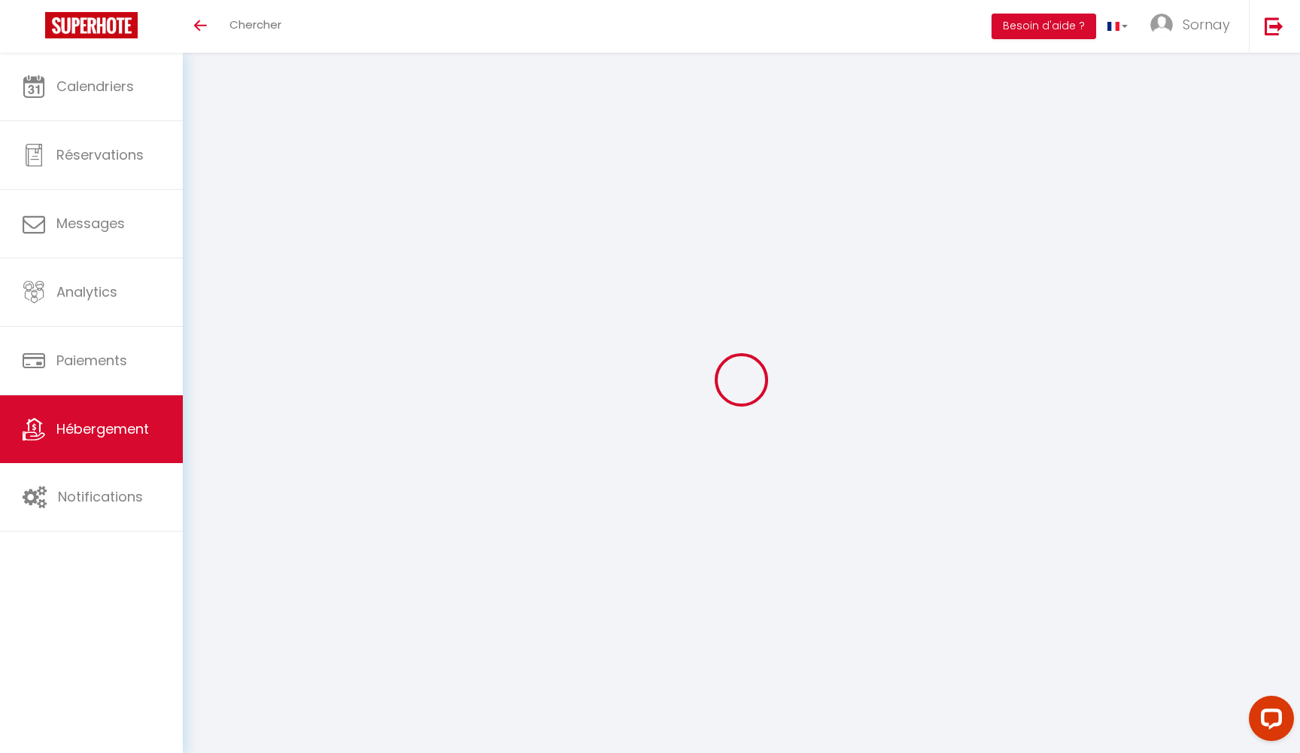
select select "+ 18 %"
select select "+ 50 %"
select select "+ 7 %"
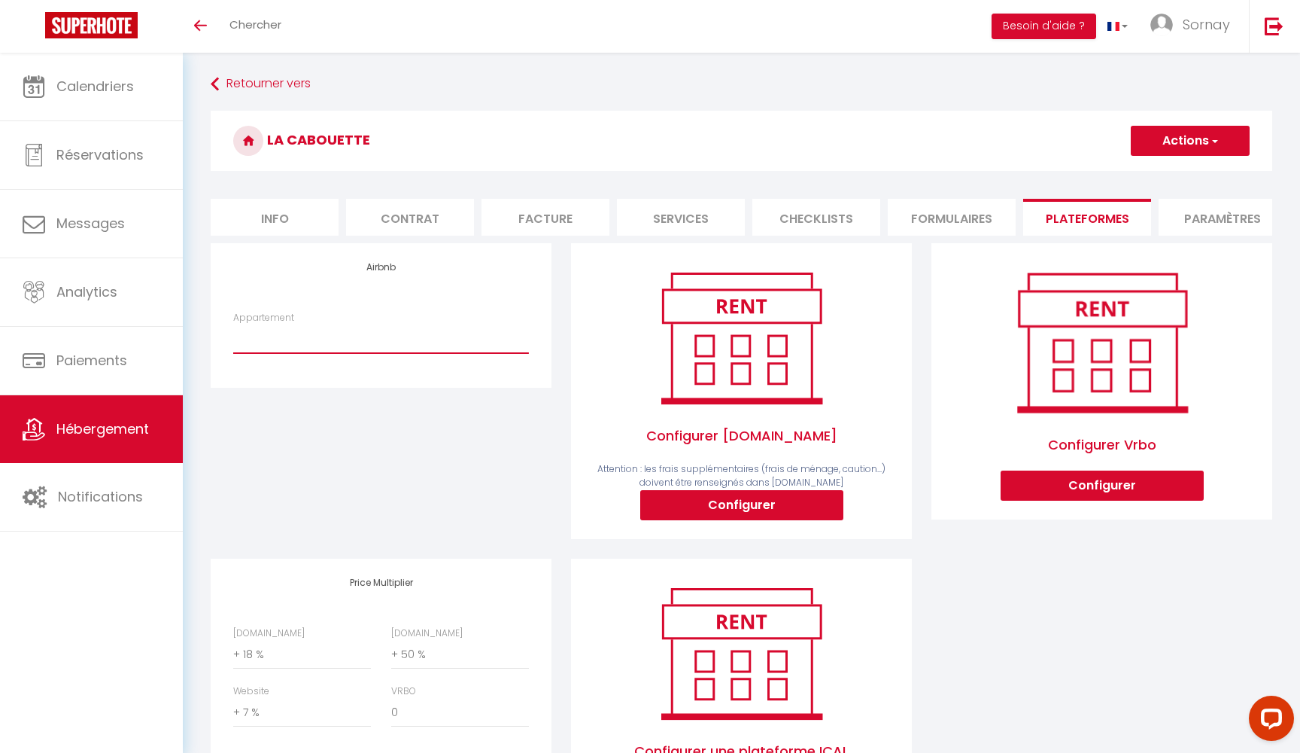
select select "9644-1457798179706383533"
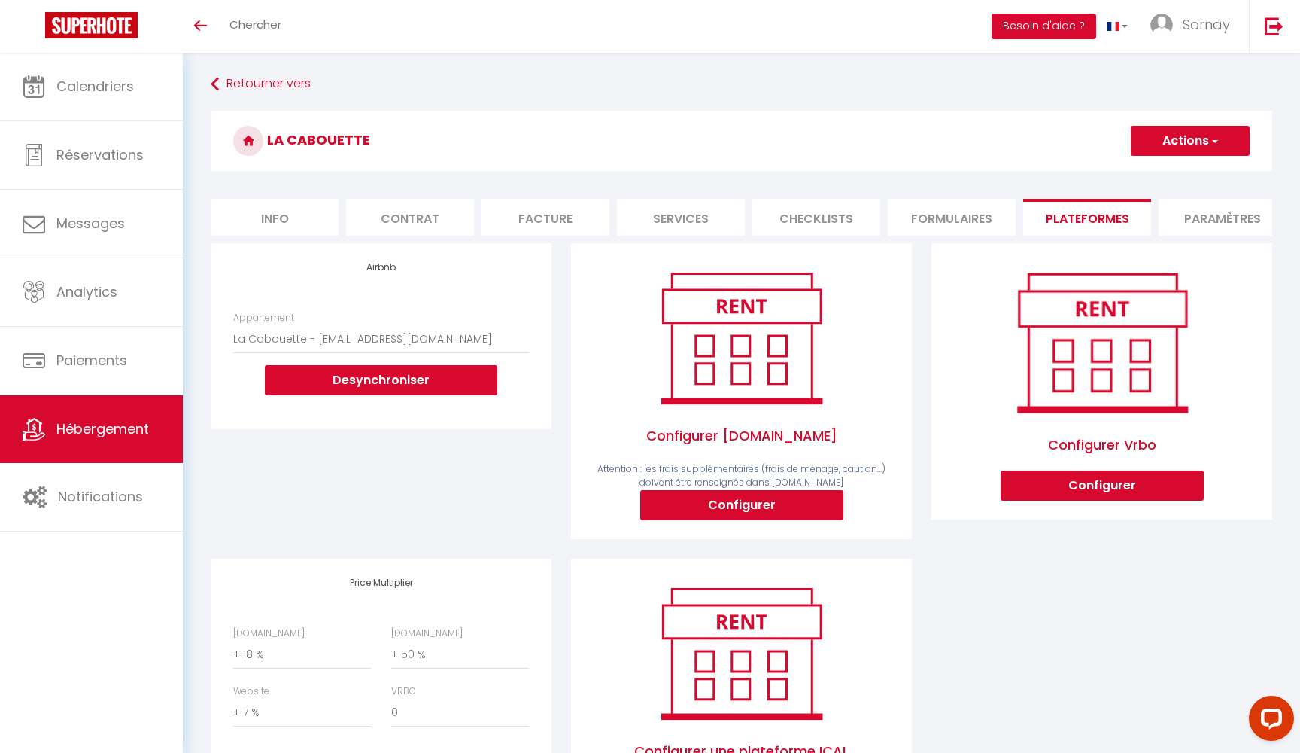
click at [1165, 147] on button "Actions" at bounding box center [1190, 141] width 119 height 30
click at [1160, 172] on link "Enregistrer" at bounding box center [1189, 174] width 119 height 20
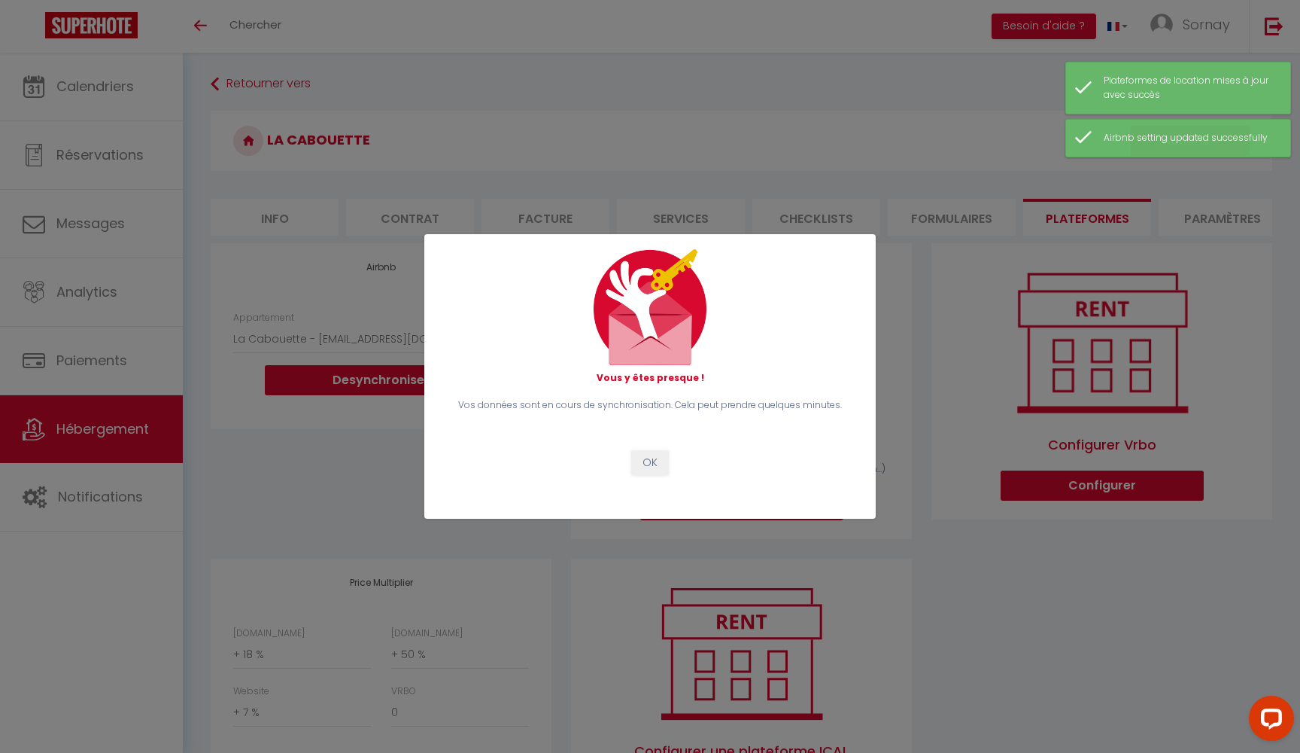
click at [650, 460] on button "OK" at bounding box center [650, 463] width 38 height 26
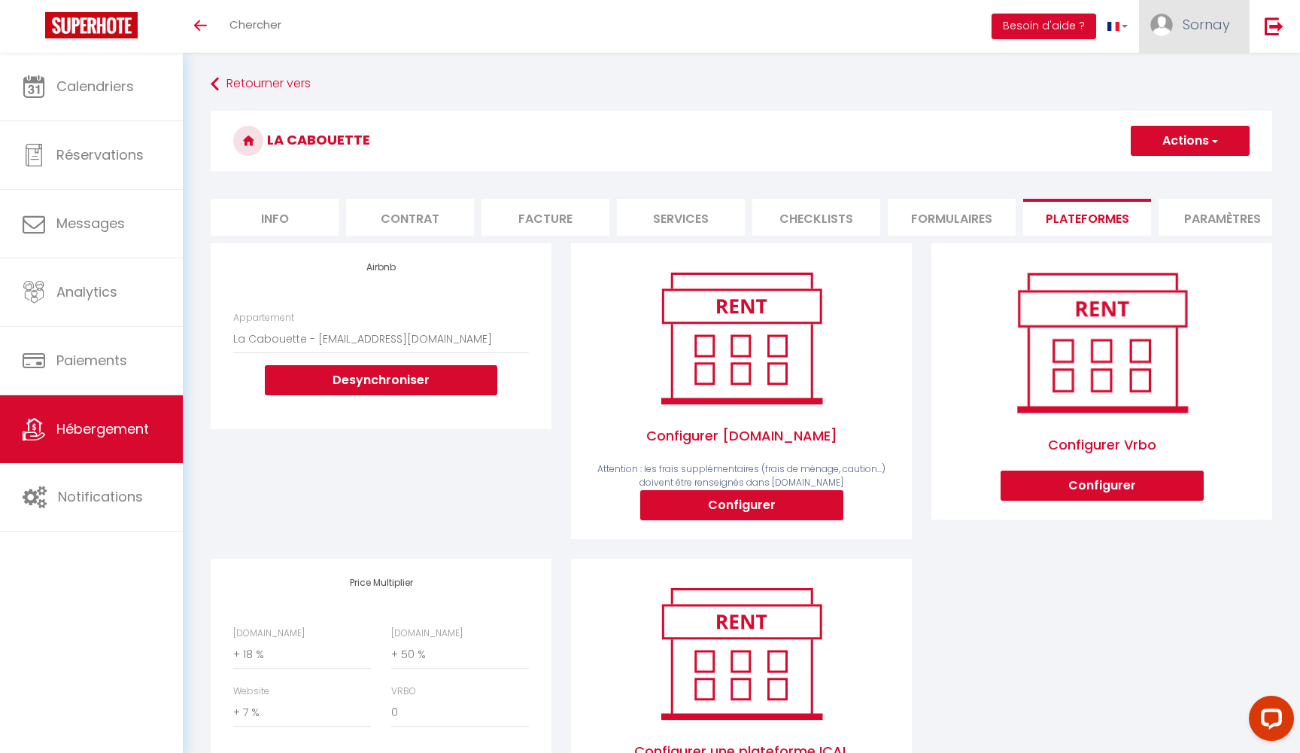
click at [1192, 44] on link "Sornay" at bounding box center [1194, 26] width 110 height 53
click at [1181, 81] on link "Paramètres" at bounding box center [1188, 75] width 111 height 26
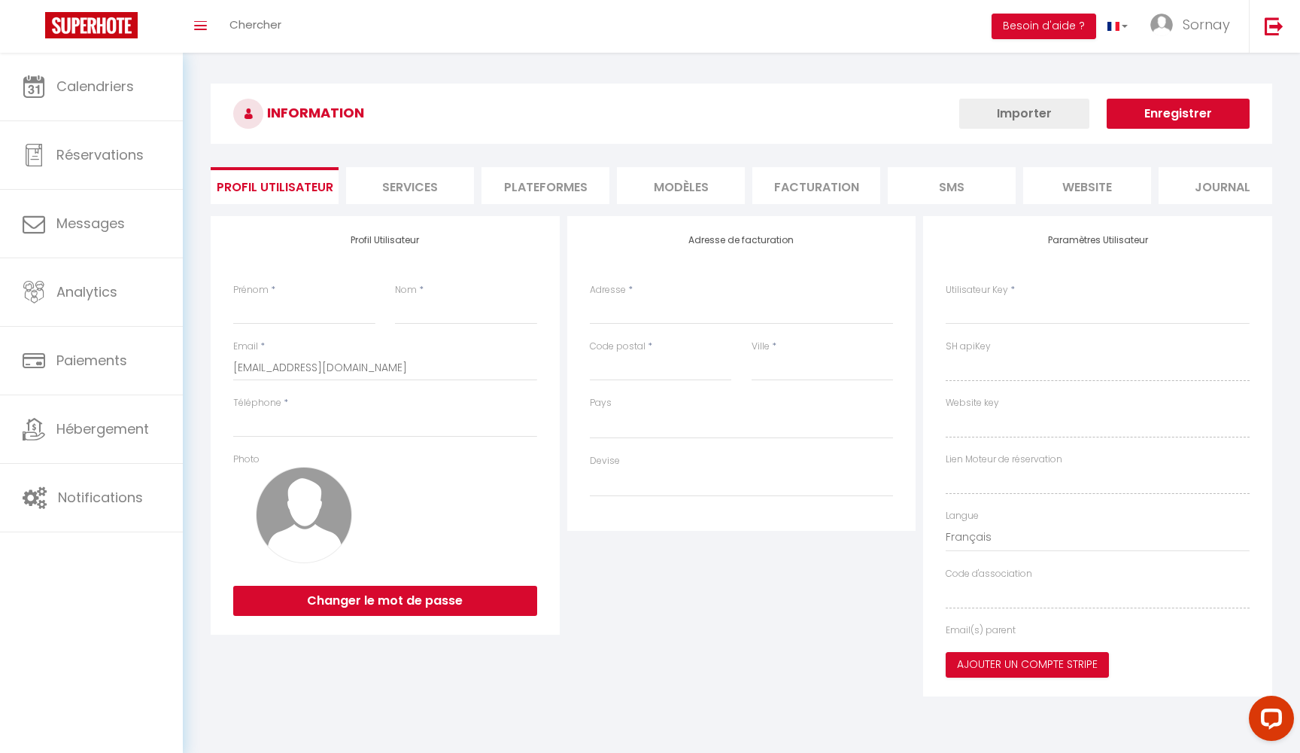
select select
type input "Sornay"
type input "Investissement"
type input "0633212018"
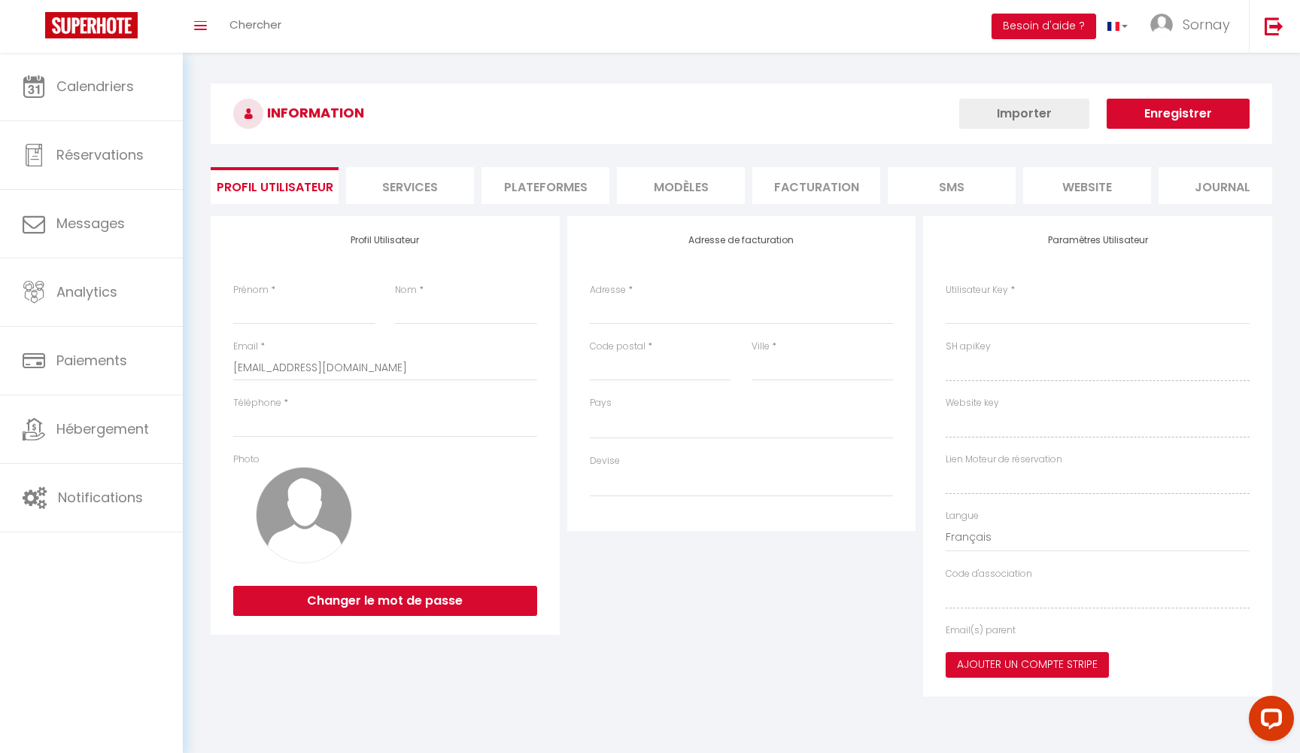
type input "572 route de bois rond"
type input "73200"
type input "mercury"
type input "yF6RdXNgpiIdkhCockaHXeawd"
type input "YMPC4mq5lulR67CqXIJU7X7IX"
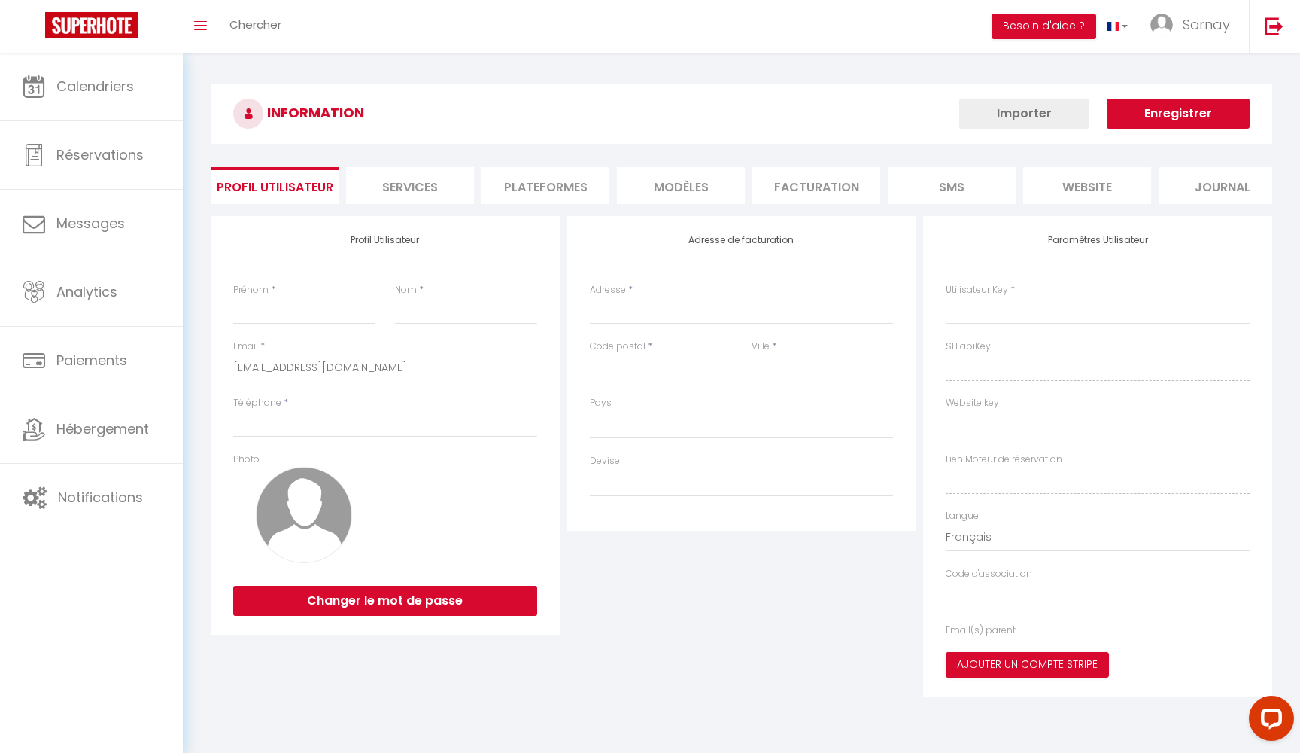
type input "[URL][DOMAIN_NAME]"
select select "28"
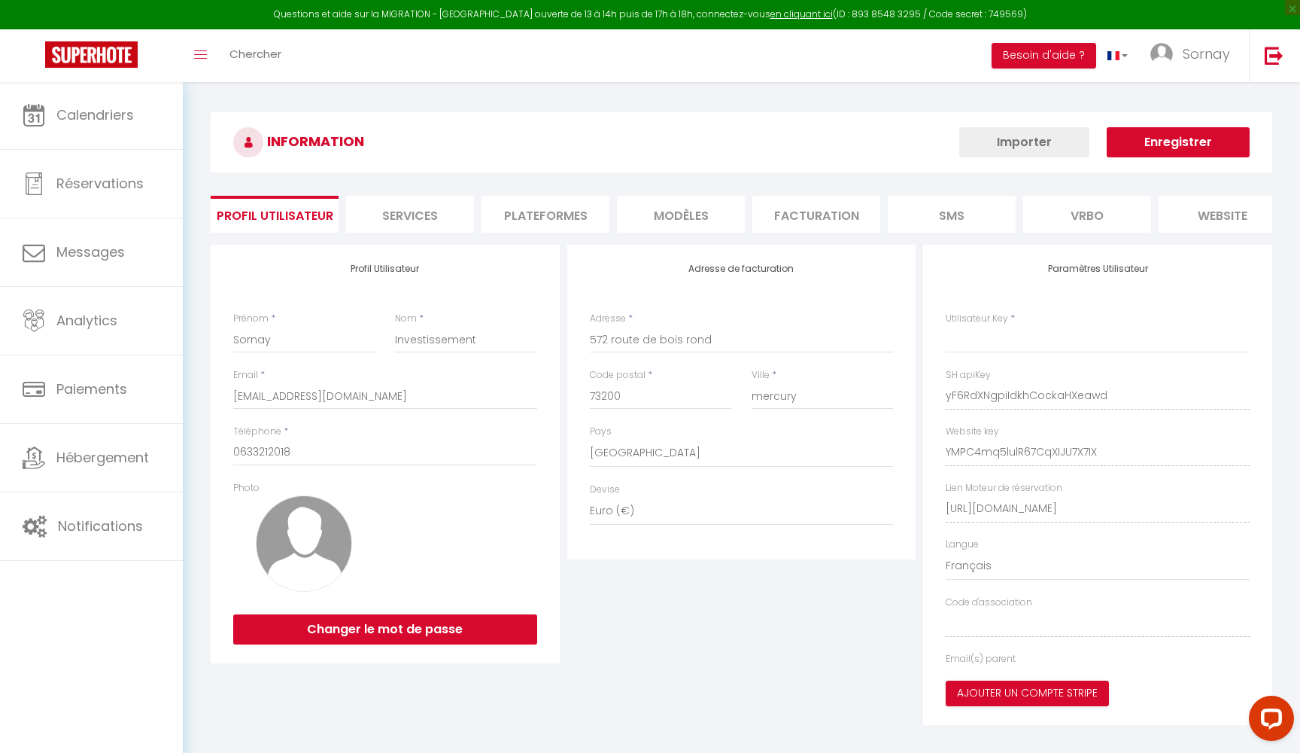
type input "yF6RdXNgpiIdkhCockaHXeawd"
type input "YMPC4mq5lulR67CqXIJU7X7IX"
type input "[URL][DOMAIN_NAME]"
select select "fr"
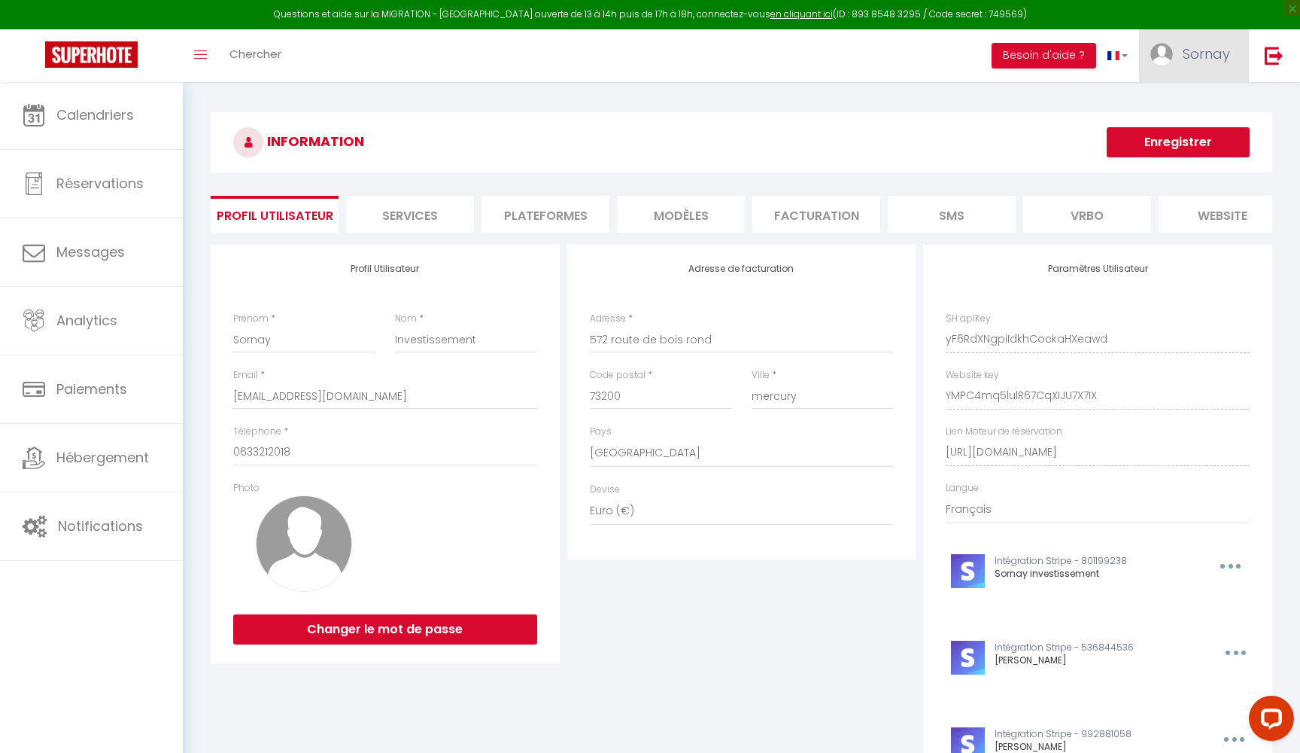
click at [1210, 60] on span "Sornay" at bounding box center [1206, 53] width 47 height 19
click at [1175, 107] on link "Paramètres" at bounding box center [1188, 105] width 111 height 26
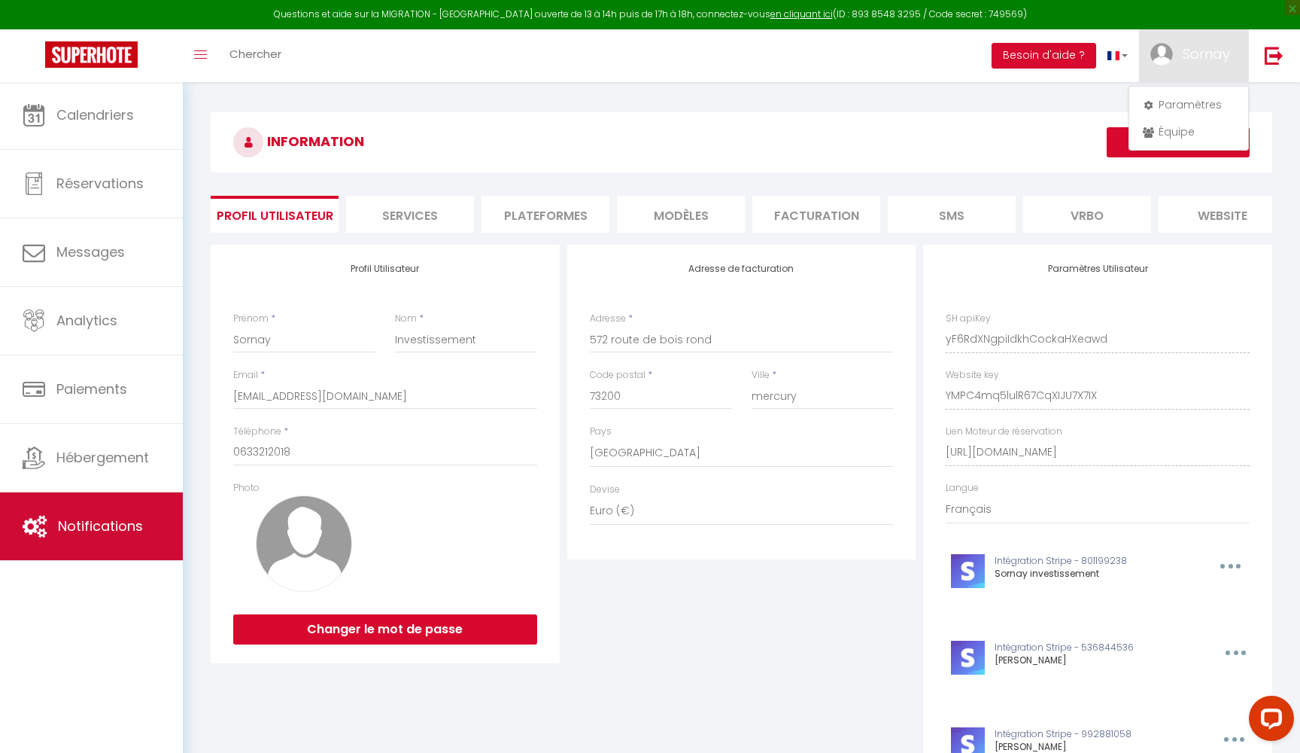
click at [76, 522] on span "Notifications" at bounding box center [100, 525] width 85 height 19
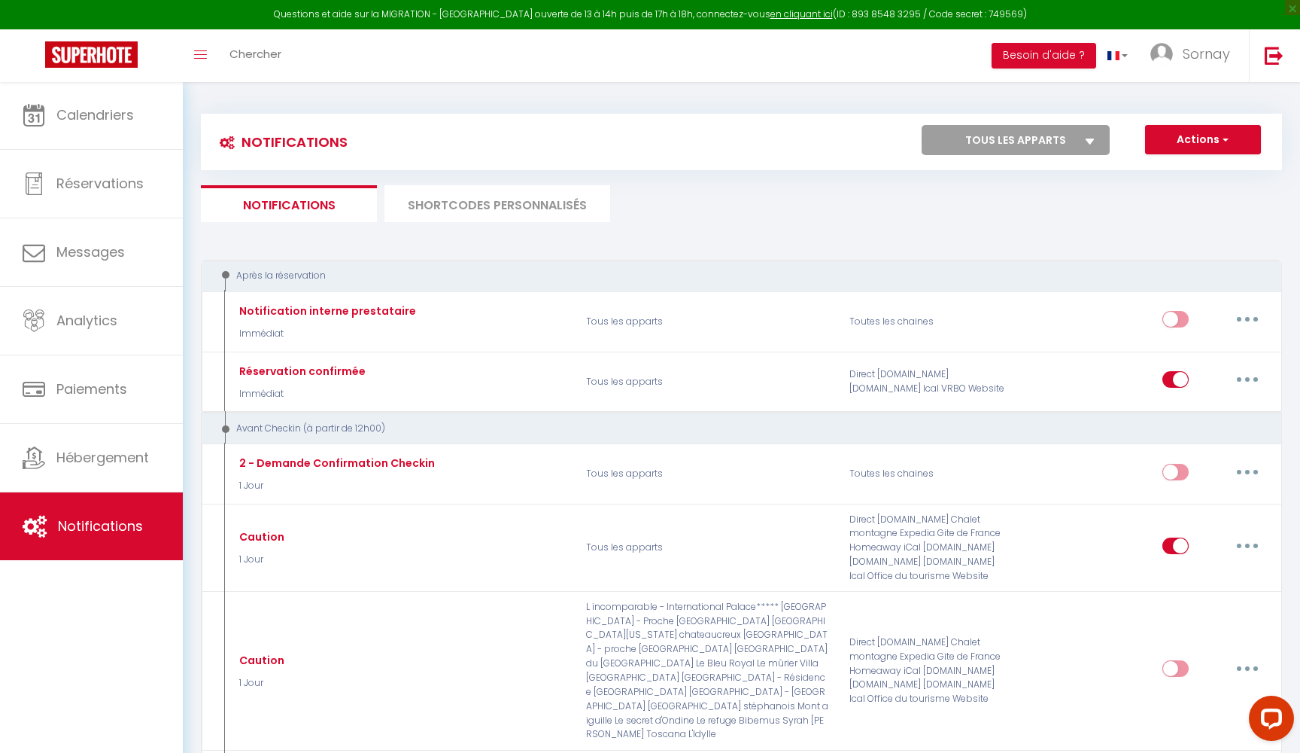
click at [516, 205] on li "SHORTCODES PERSONNALISÉS" at bounding box center [498, 203] width 226 height 37
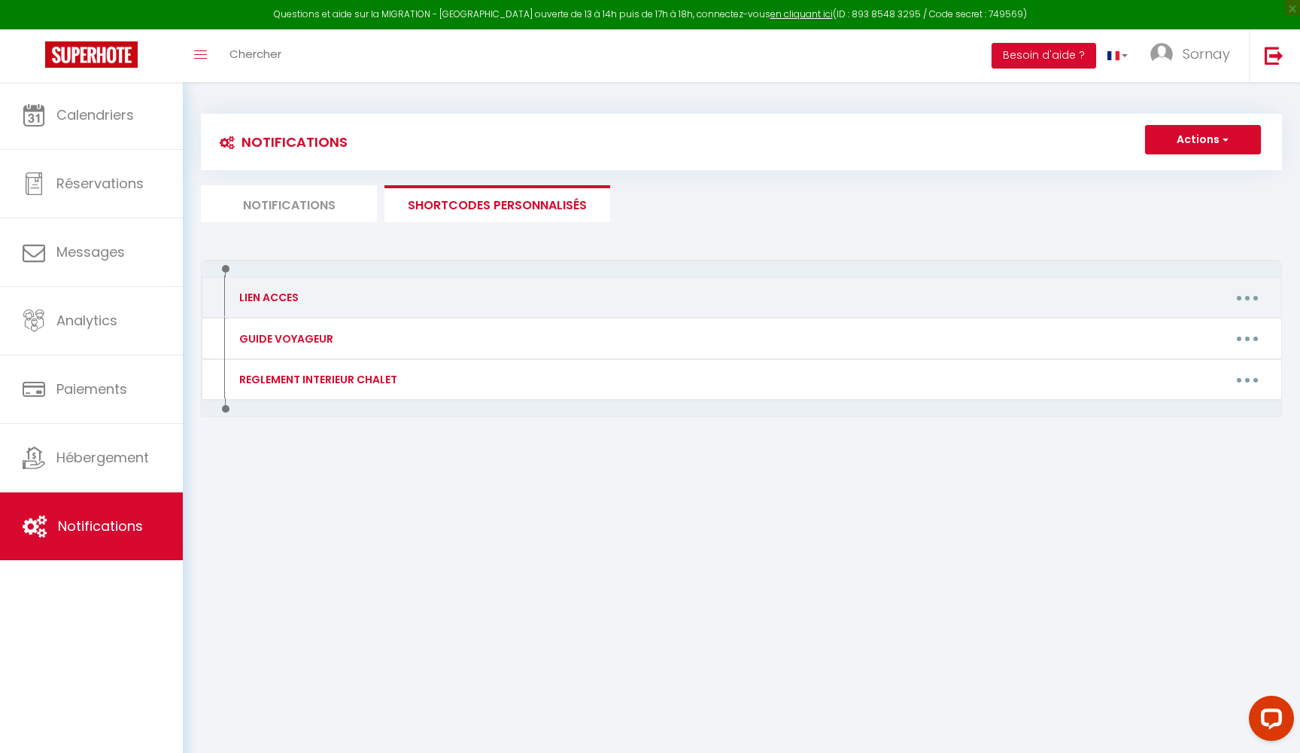
click at [771, 304] on div "Editer Supprimer" at bounding box center [882, 297] width 789 height 24
click at [1252, 297] on button "button" at bounding box center [1248, 297] width 42 height 24
click at [1187, 330] on link "Editer" at bounding box center [1208, 332] width 111 height 26
type input "LIEN ACCES"
type textarea "LIEN ACCES"
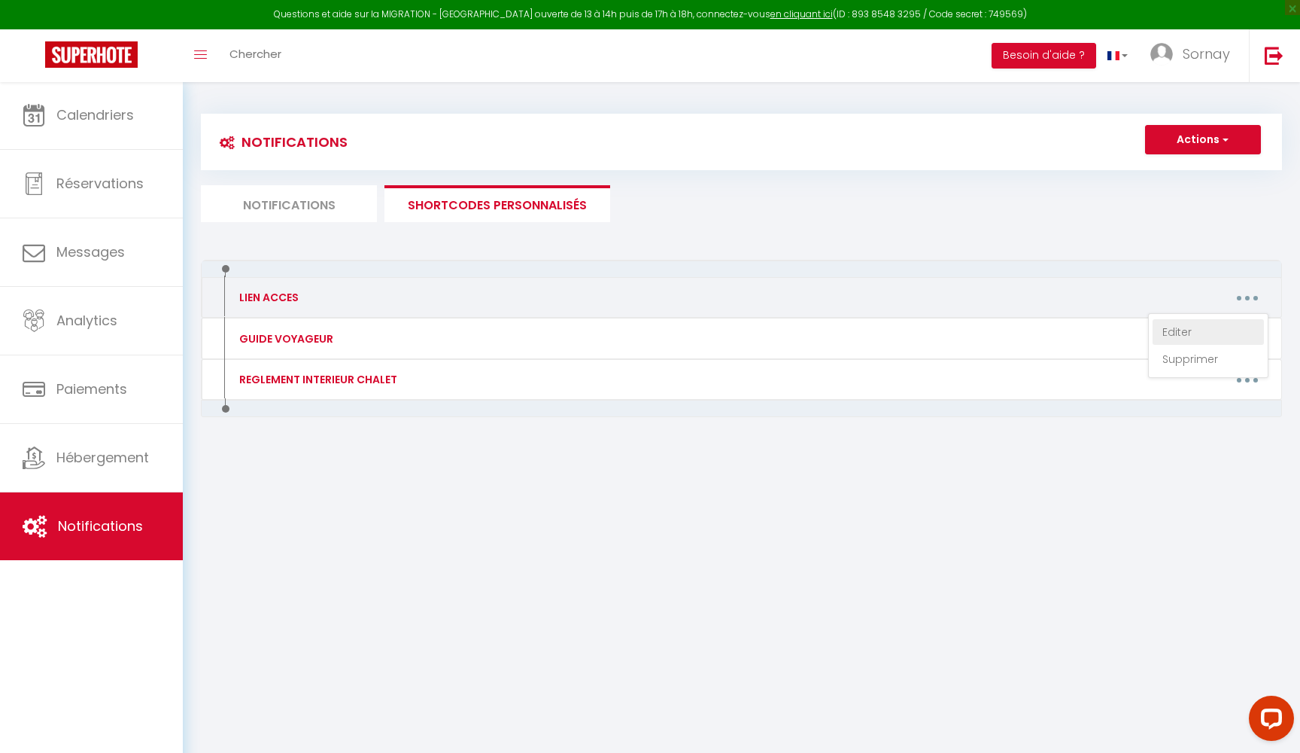
type textarea "[URL][DOMAIN_NAME]"
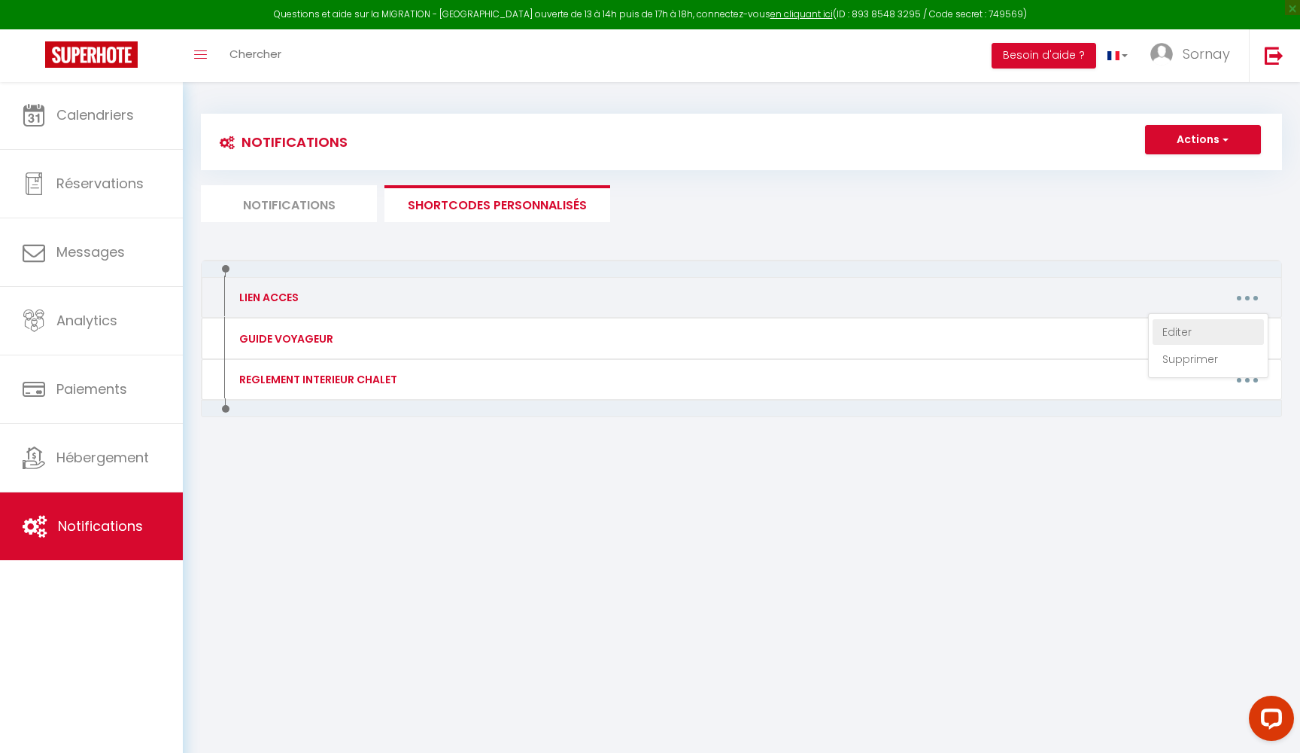
type textarea "[URL][DOMAIN_NAME]"
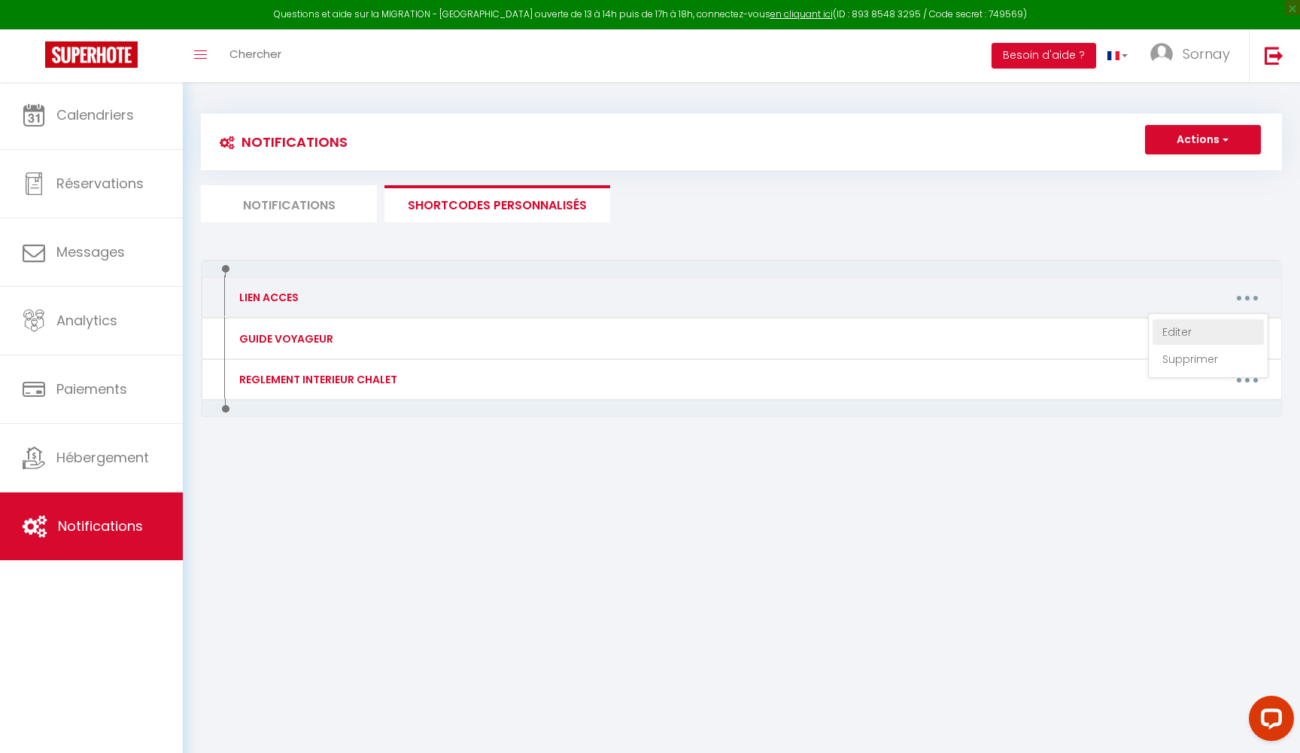
type textarea "[URL][DOMAIN_NAME]"
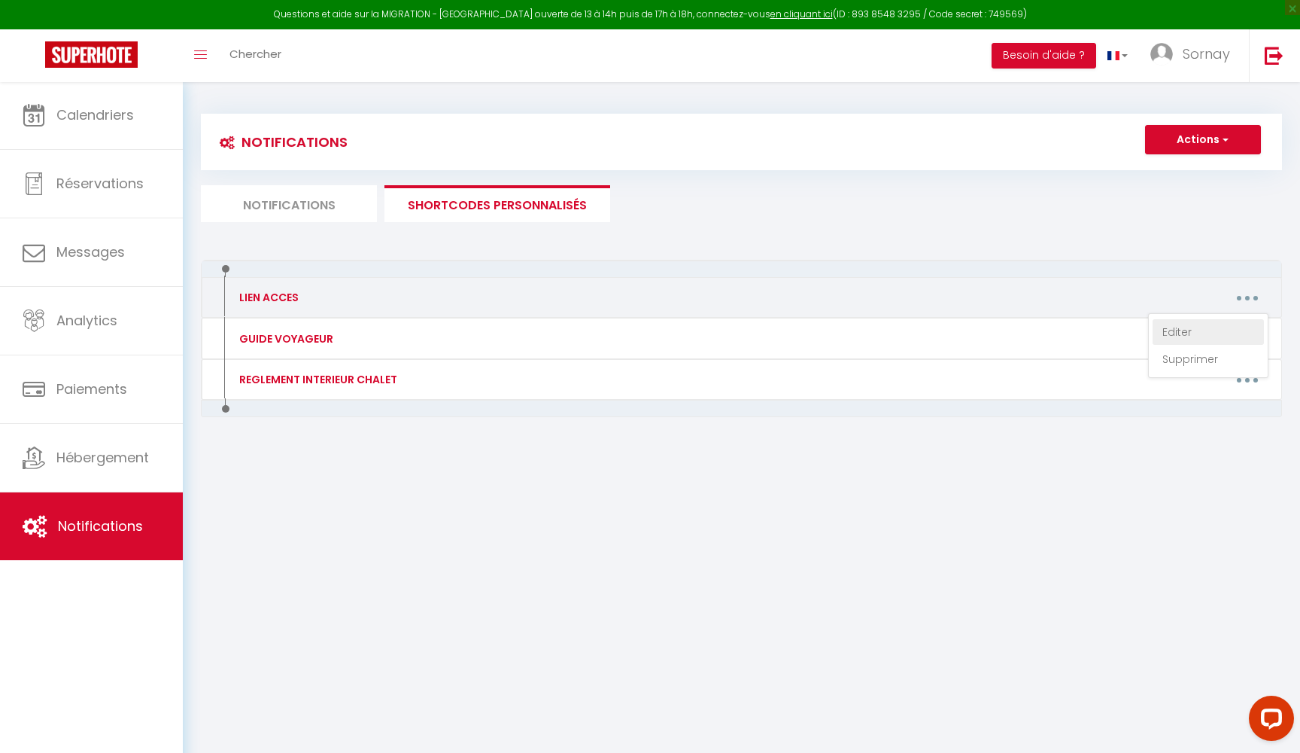
type textarea "[URL][DOMAIN_NAME]"
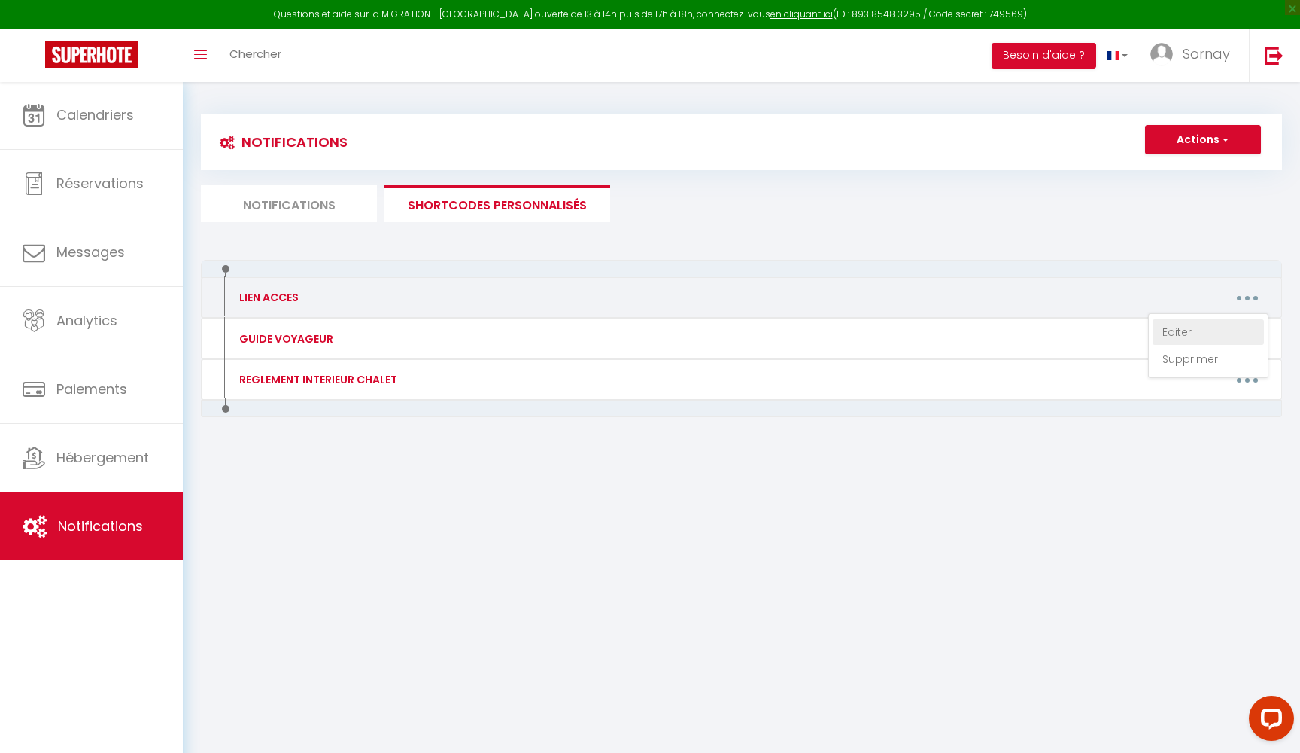
type textarea "[URL][DOMAIN_NAME]"
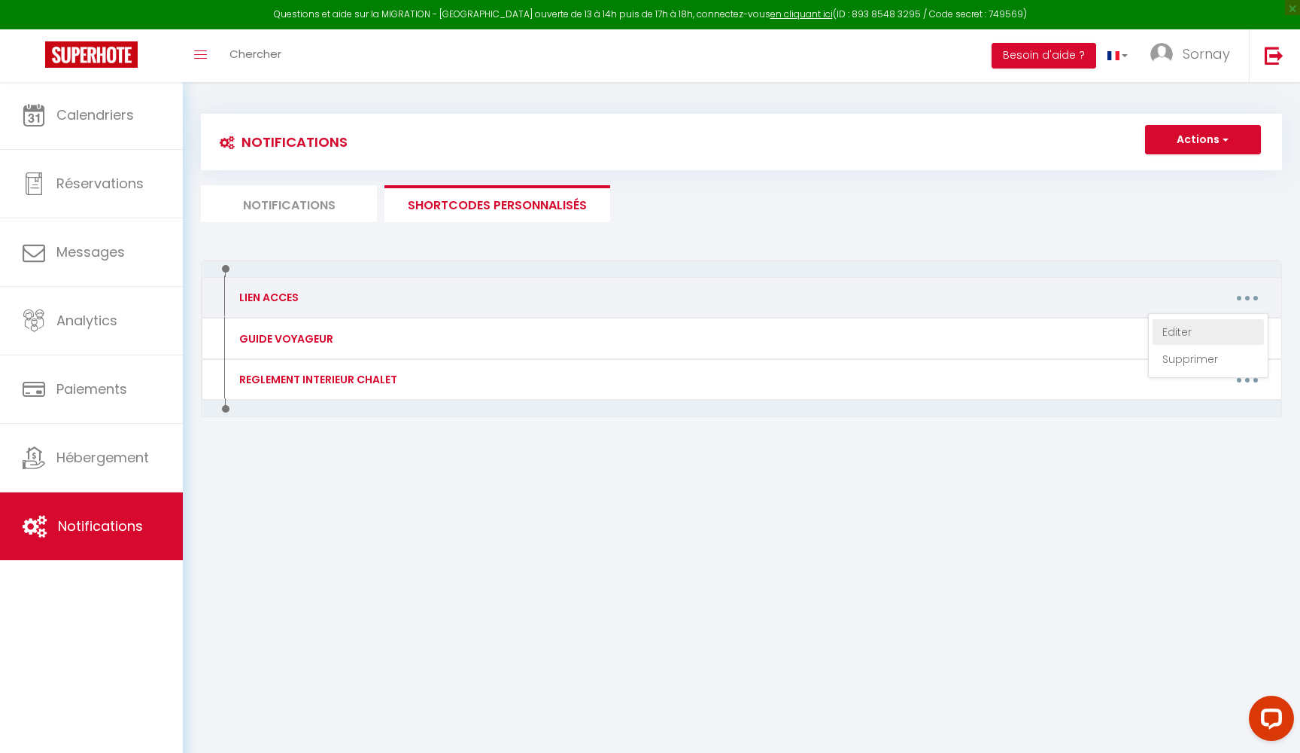
type textarea "[URL][DOMAIN_NAME]"
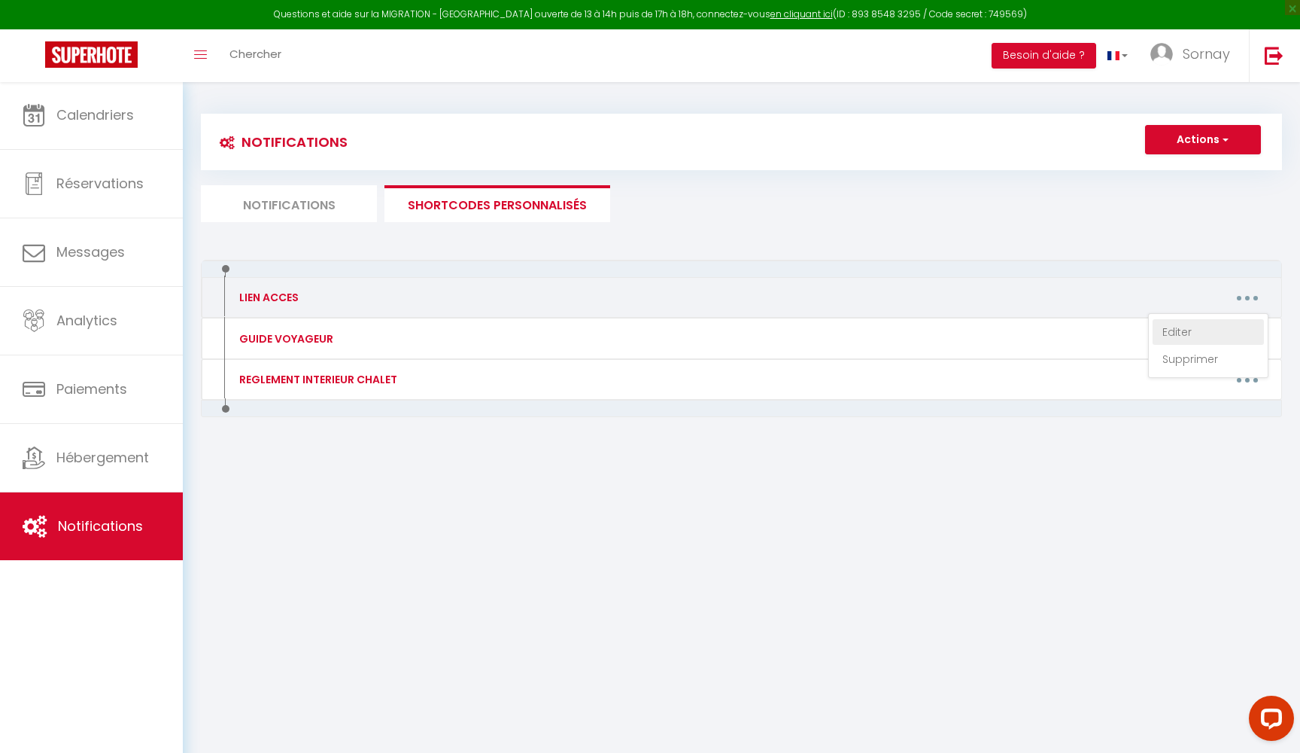
type textarea "[URL][DOMAIN_NAME]"
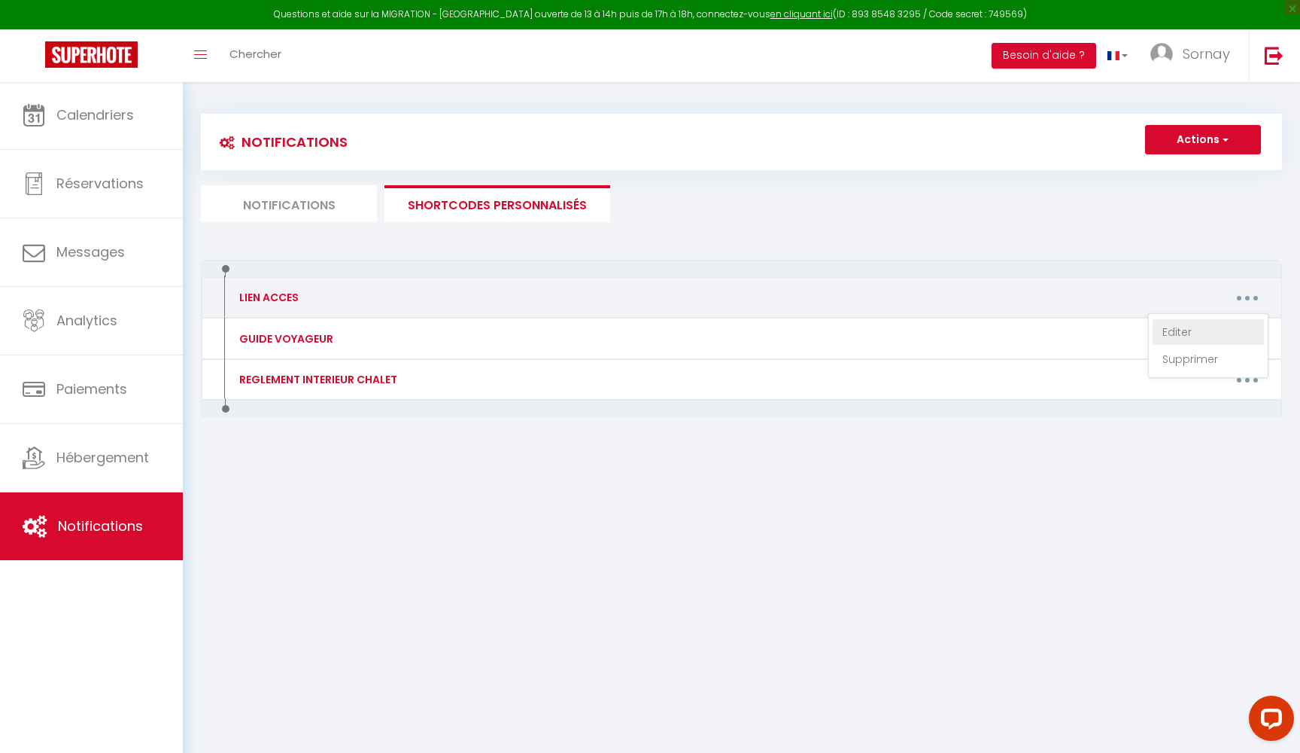
type textarea "[URL][DOMAIN_NAME]"
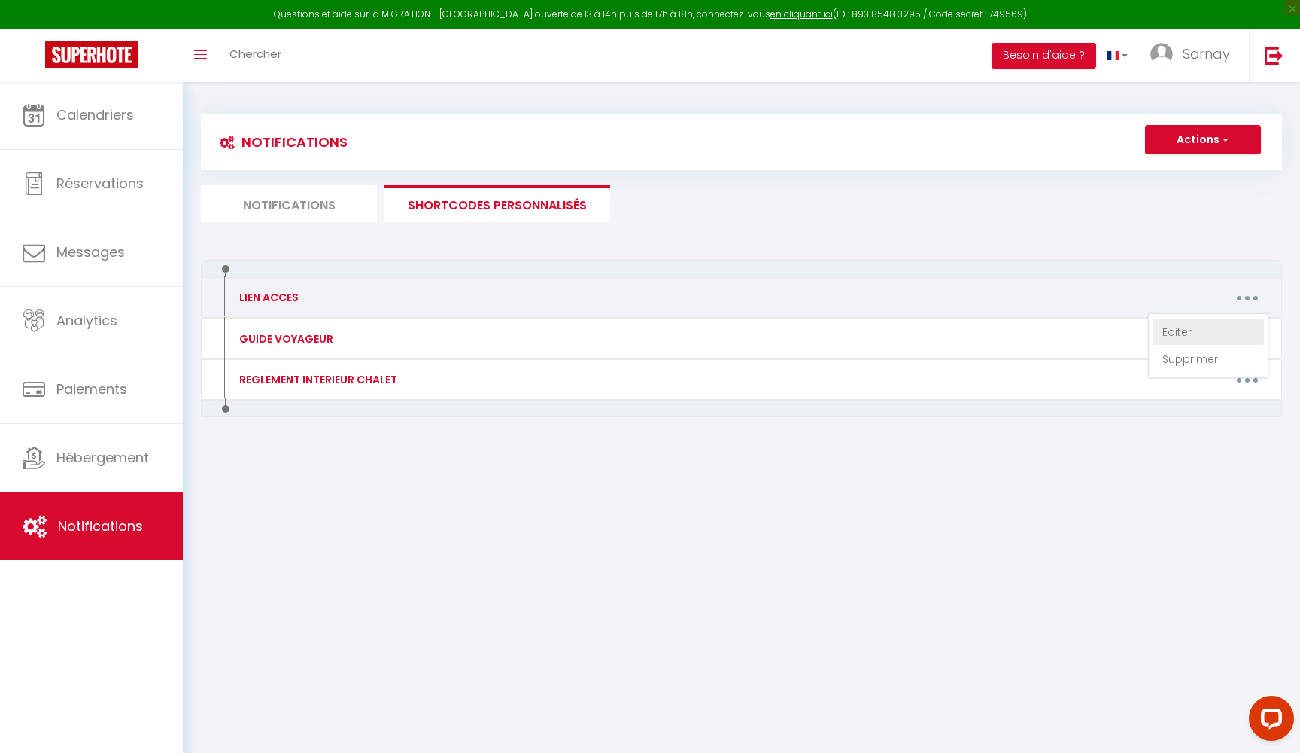
type textarea "[URL][DOMAIN_NAME]"
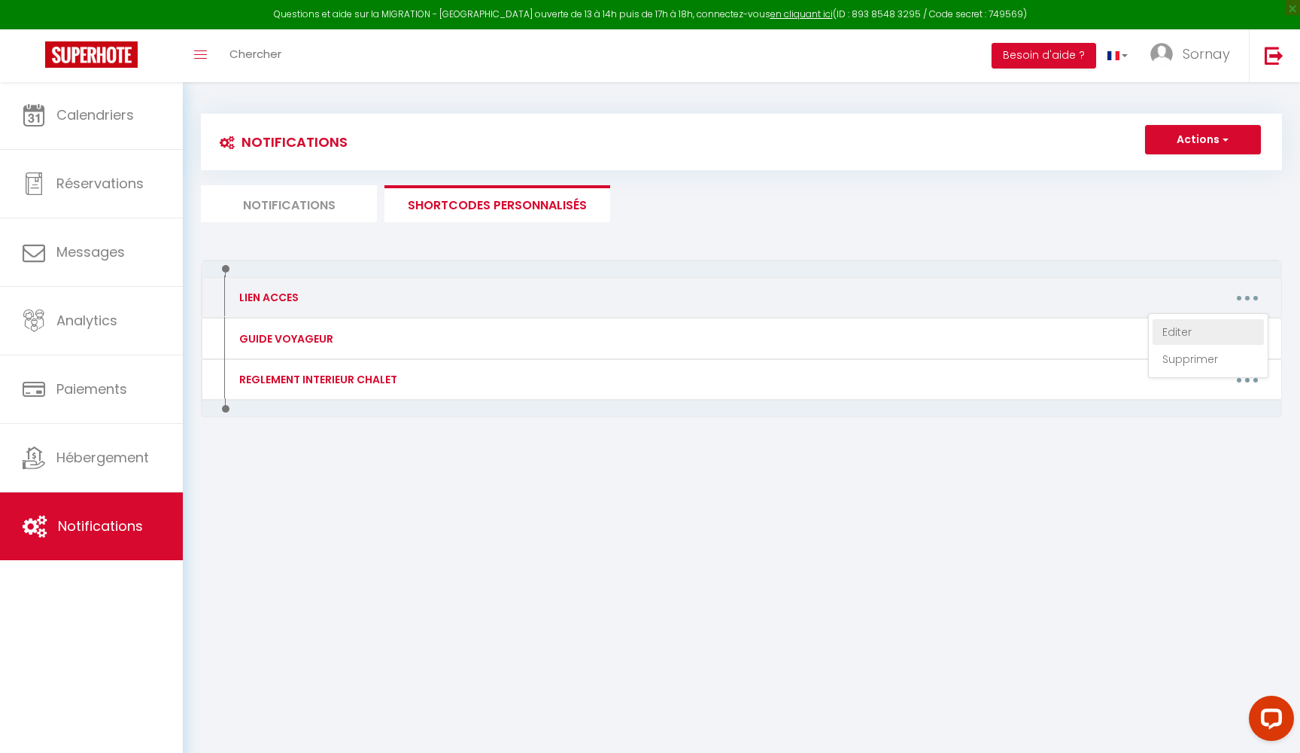
type textarea "[URL][DOMAIN_NAME]"
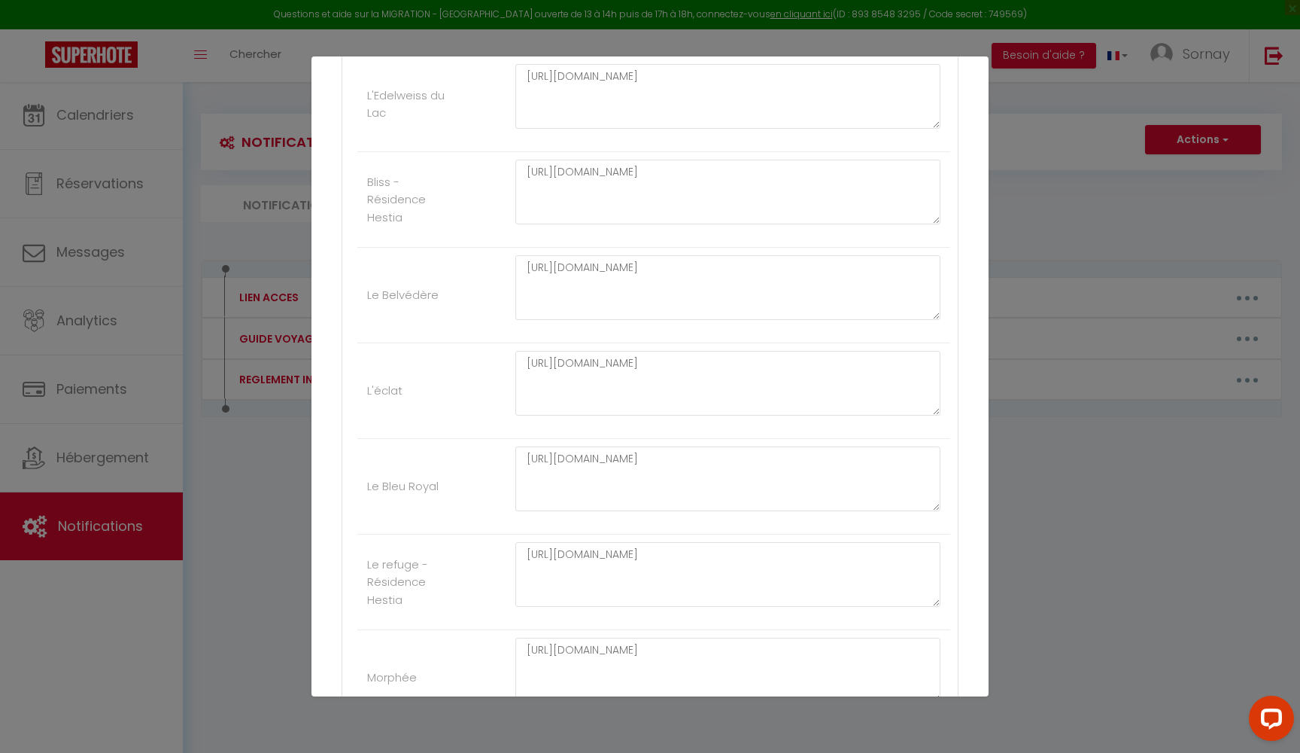
scroll to position [4069, 0]
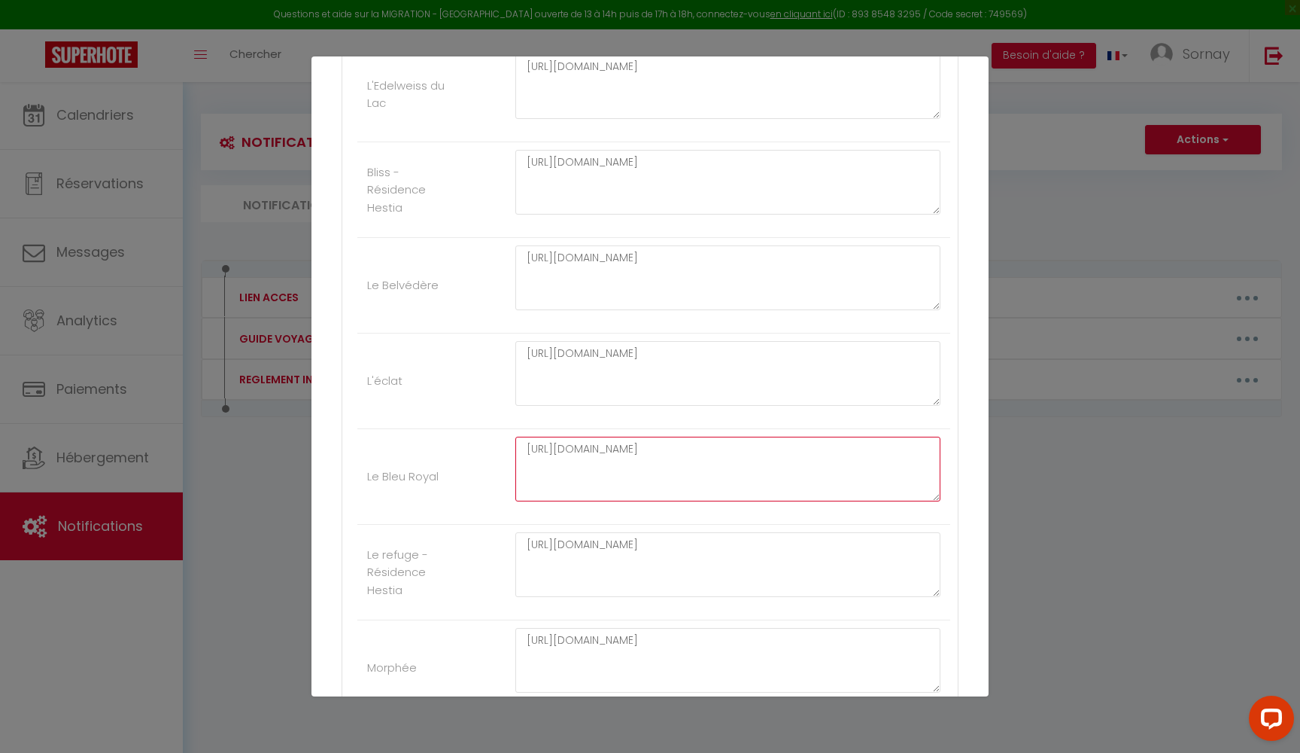
click at [549, 436] on textarea "[URL][DOMAIN_NAME]" at bounding box center [728, 468] width 425 height 65
paste textarea "sWbOKVFF6Oq19q5SyiGqKA/edit?utm_content=DAGn4d94ngQ&utm_campaign=designshare&ut…"
type textarea "[URL][DOMAIN_NAME]"
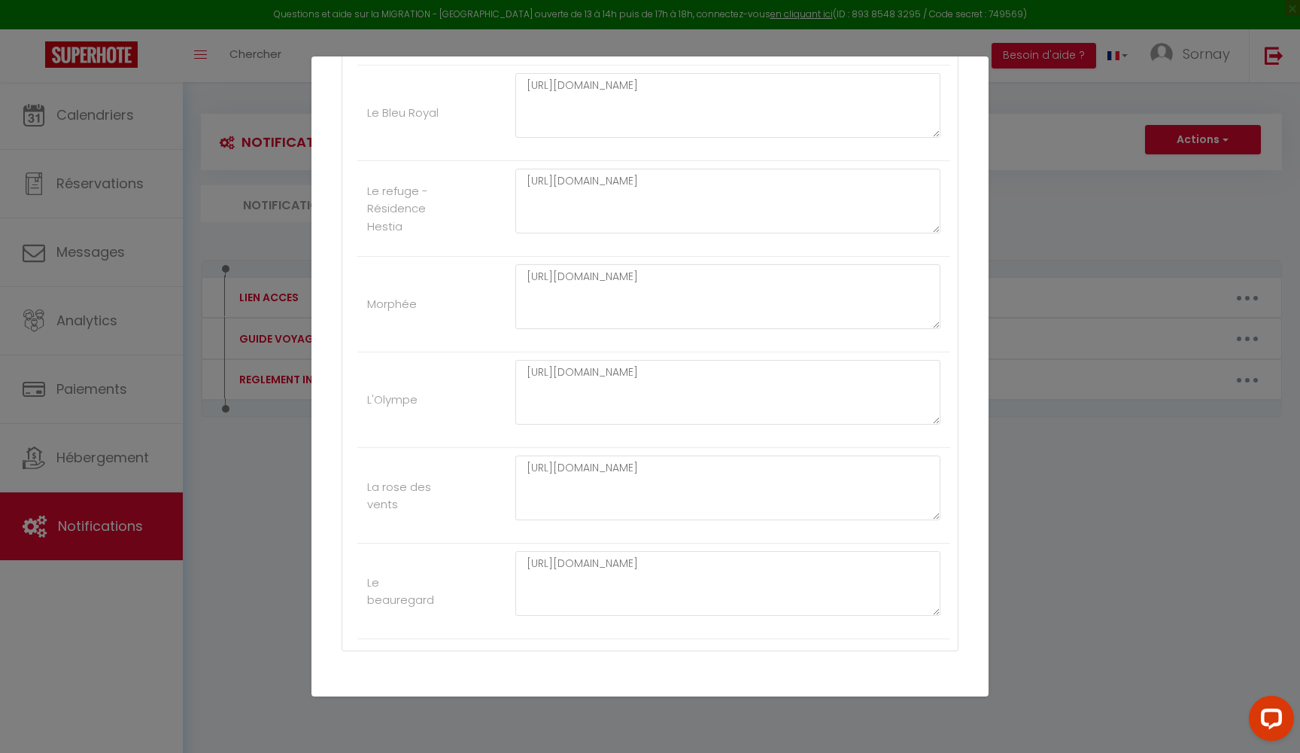
scroll to position [4432, 0]
click at [674, 724] on button "Mettre à jour" at bounding box center [683, 737] width 90 height 26
